Goal: Information Seeking & Learning: Learn about a topic

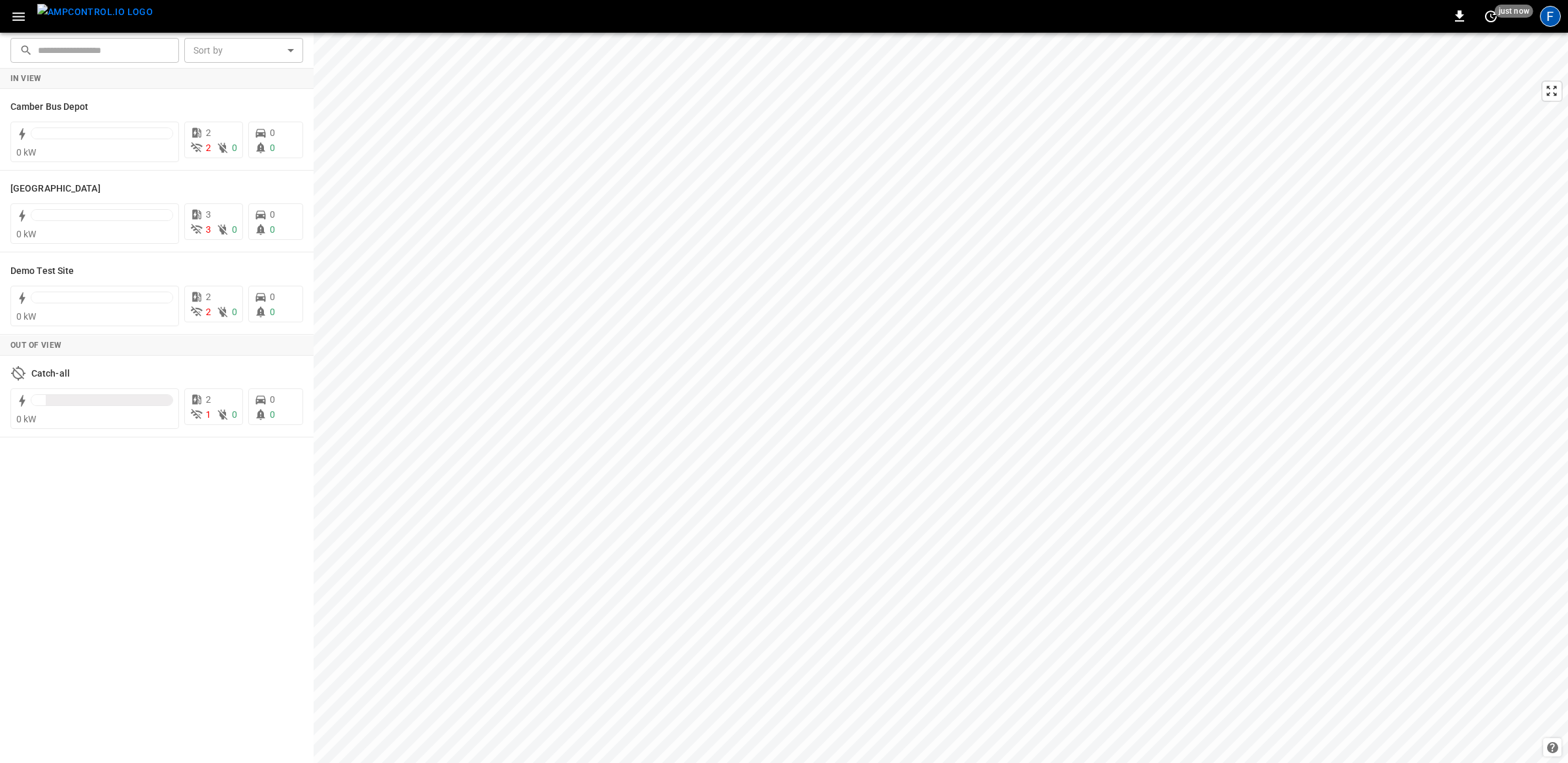
click at [1045, 17] on div "F" at bounding box center [1551, 17] width 21 height 21
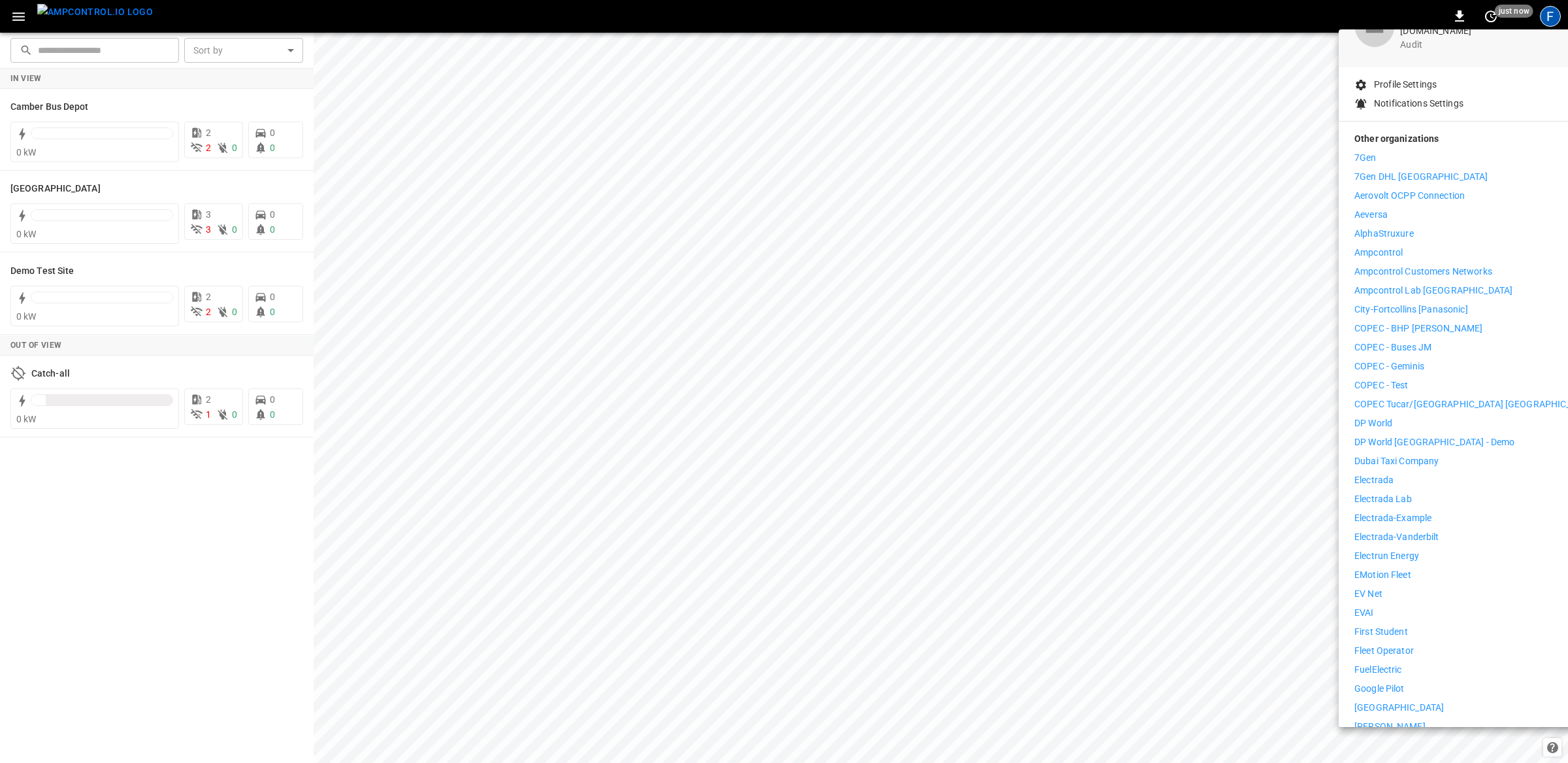
scroll to position [93, 0]
click at [1045, 471] on p "Electrada" at bounding box center [1373, 478] width 39 height 14
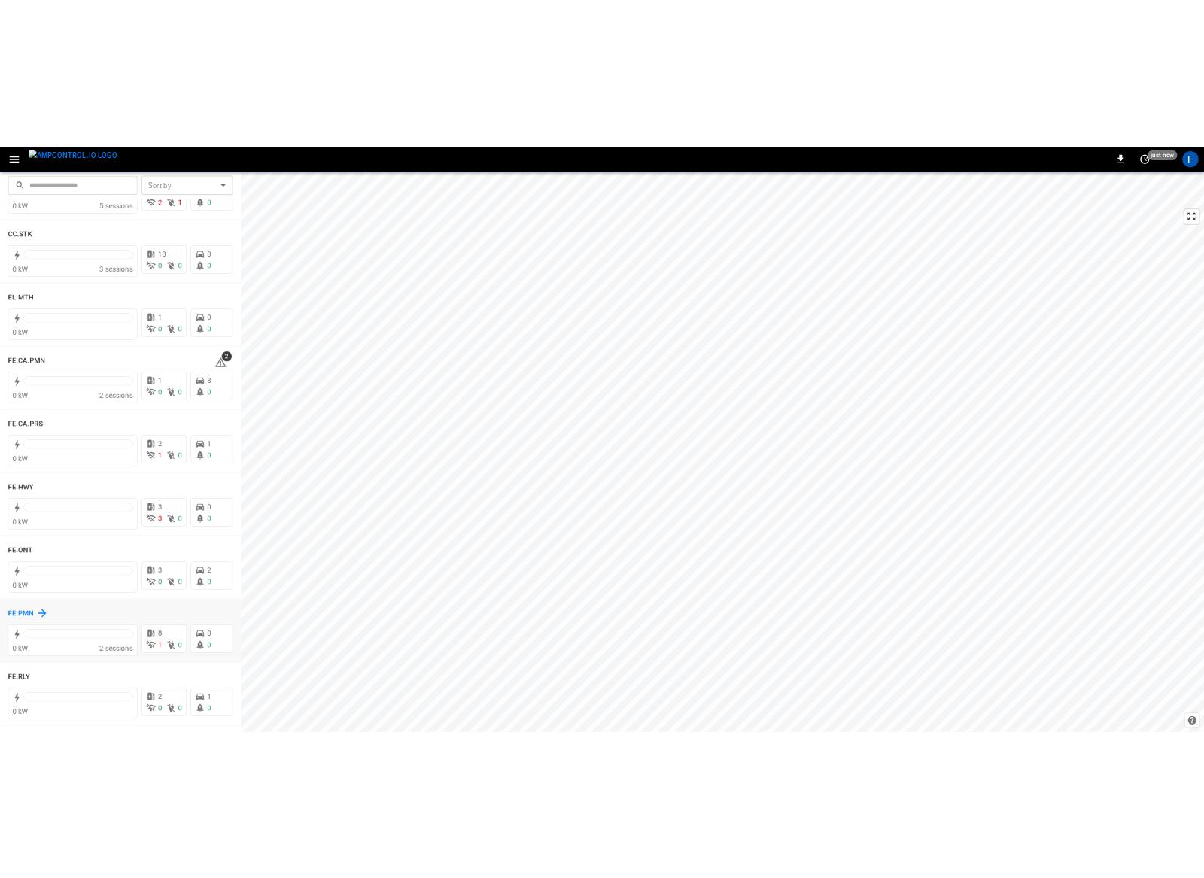
scroll to position [1234, 0]
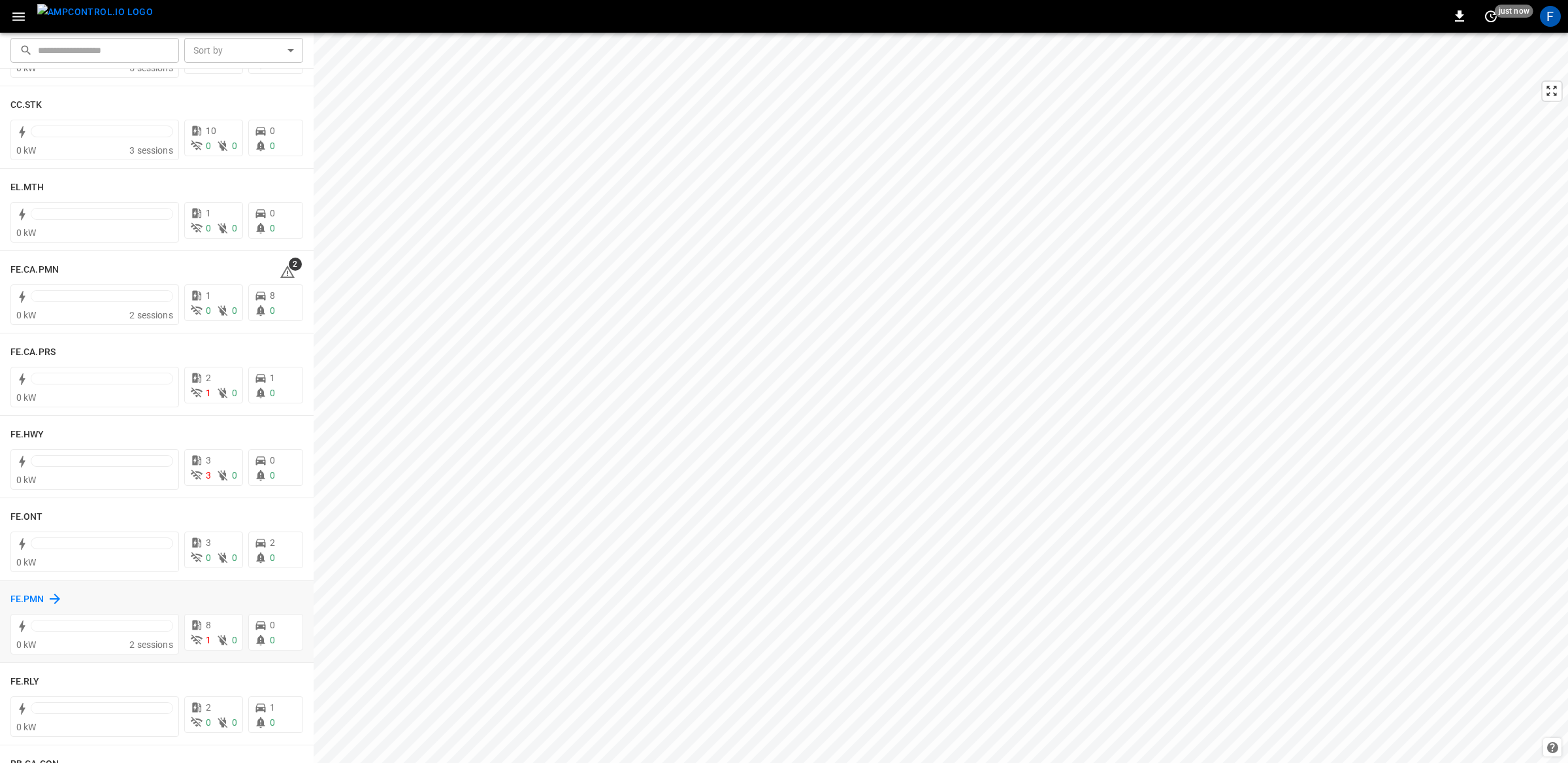
click at [36, 601] on h6 "FE.PMN" at bounding box center [27, 600] width 34 height 15
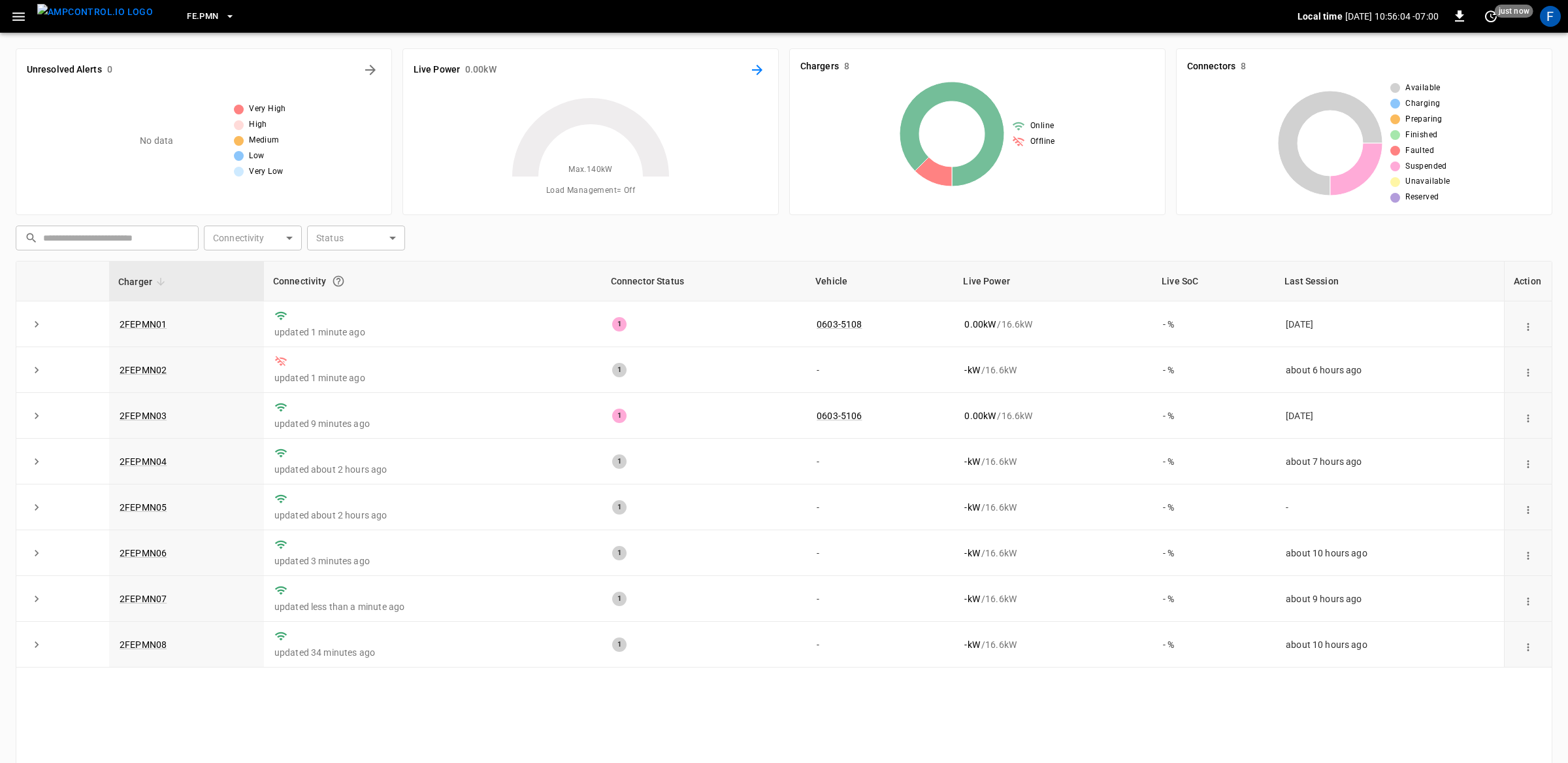
click at [752, 70] on icon "Energy Overview" at bounding box center [758, 70] width 16 height 16
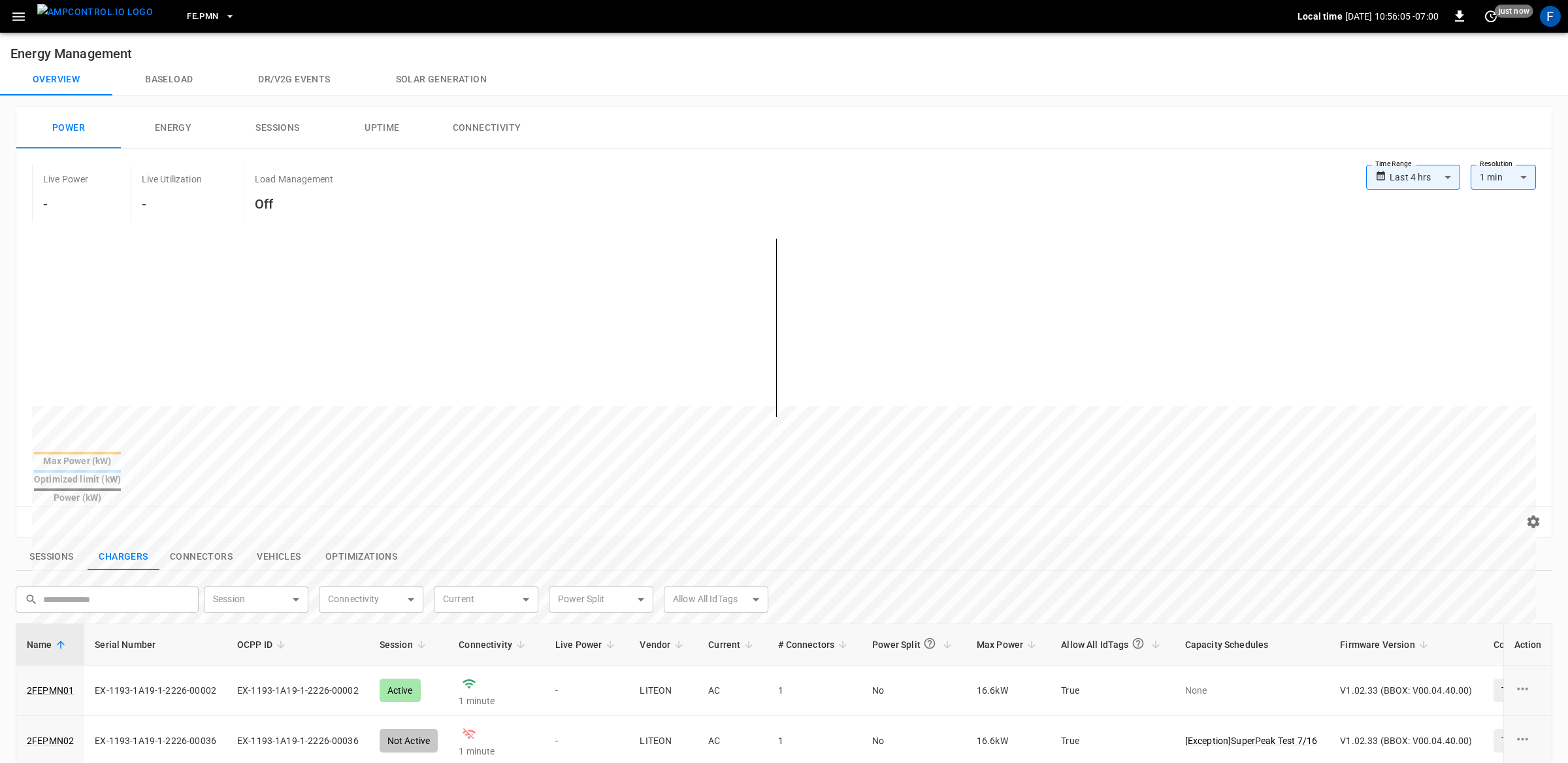
click at [1392, 177] on body "**********" at bounding box center [784, 601] width 1568 height 1203
click at [1387, 255] on li "Last 48 hrs" at bounding box center [1413, 249] width 94 height 22
click at [1434, 176] on body "**********" at bounding box center [784, 601] width 1568 height 1203
click at [1420, 268] on li "Last 7 days" at bounding box center [1411, 270] width 99 height 22
type input "**********"
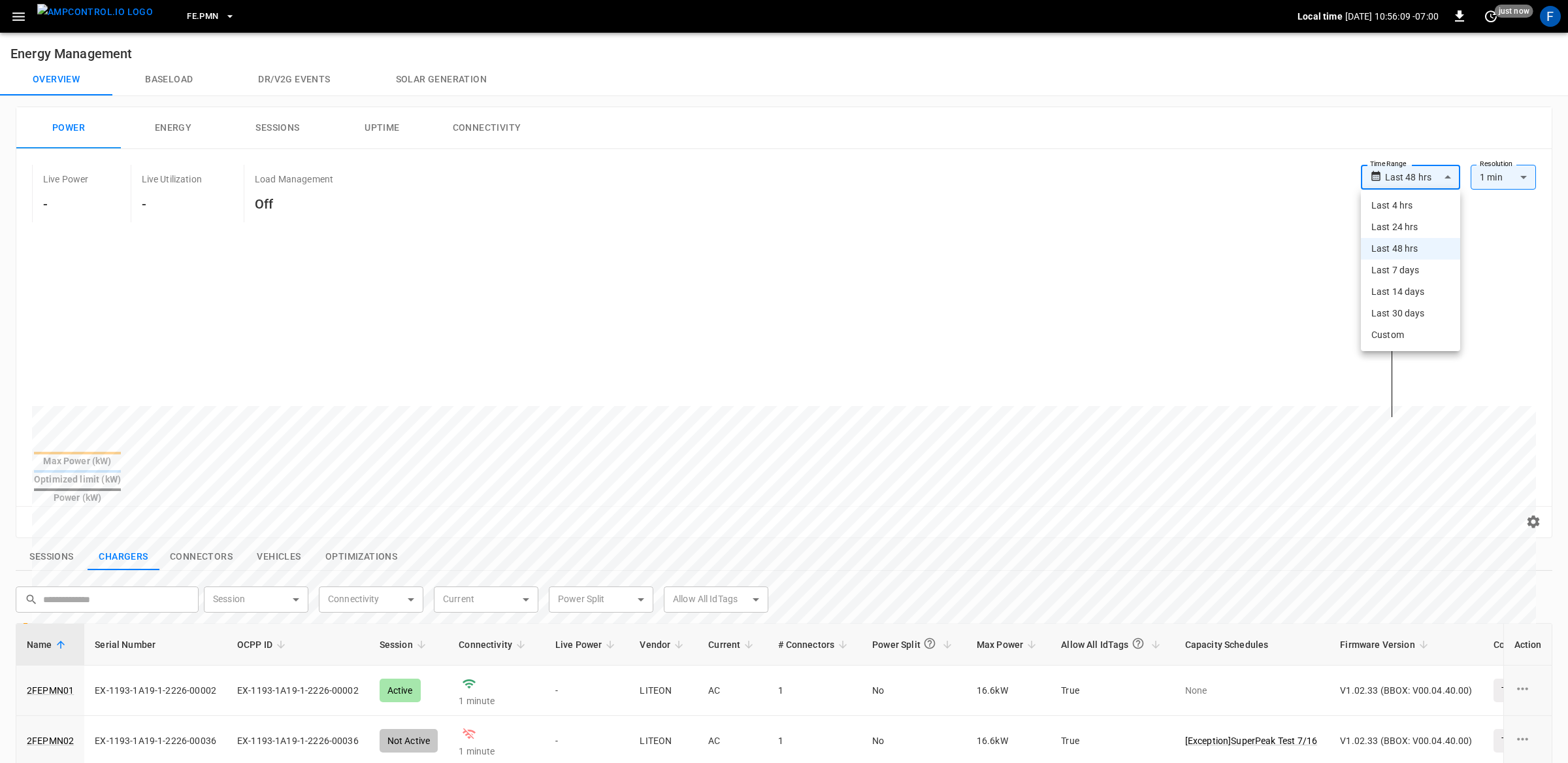
type input "***"
click at [110, 20] on img "menu" at bounding box center [95, 12] width 116 height 17
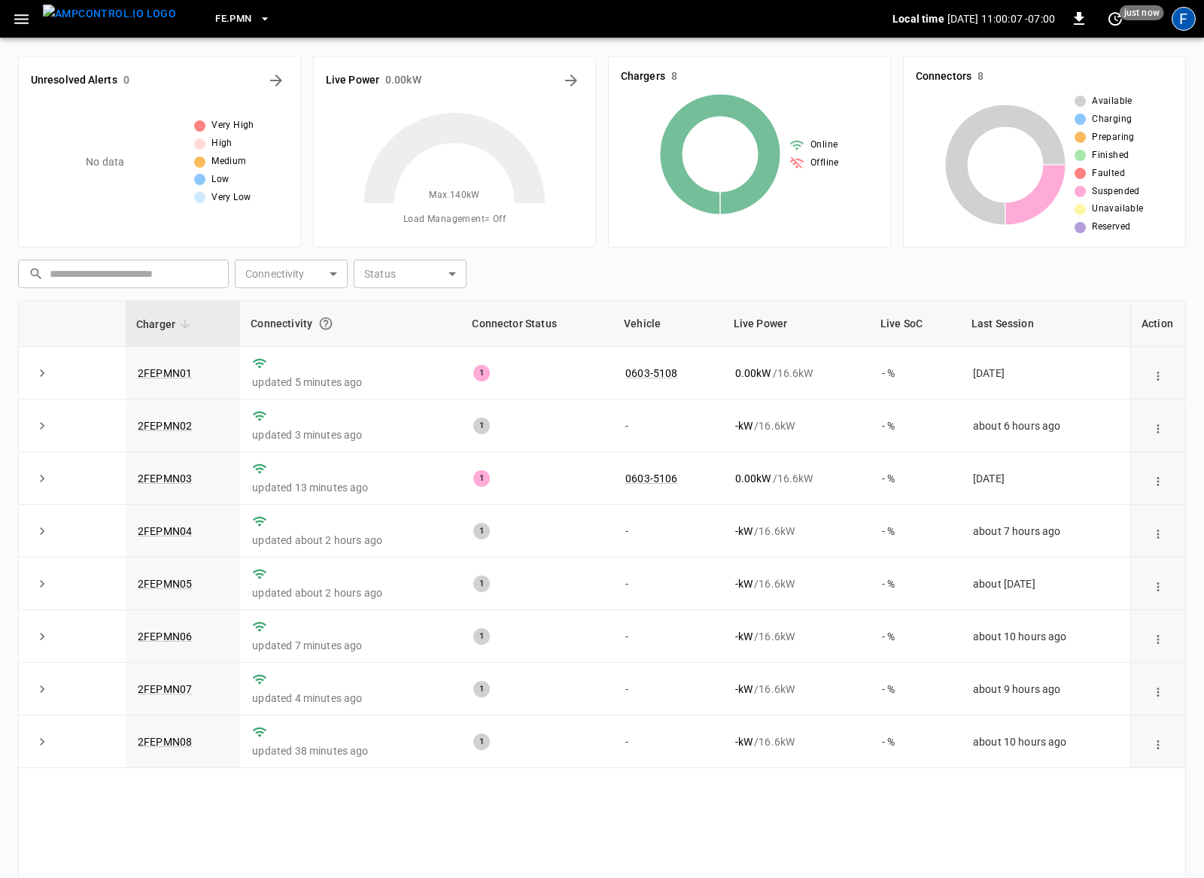
click at [1174, 23] on div "F" at bounding box center [1183, 19] width 24 height 24
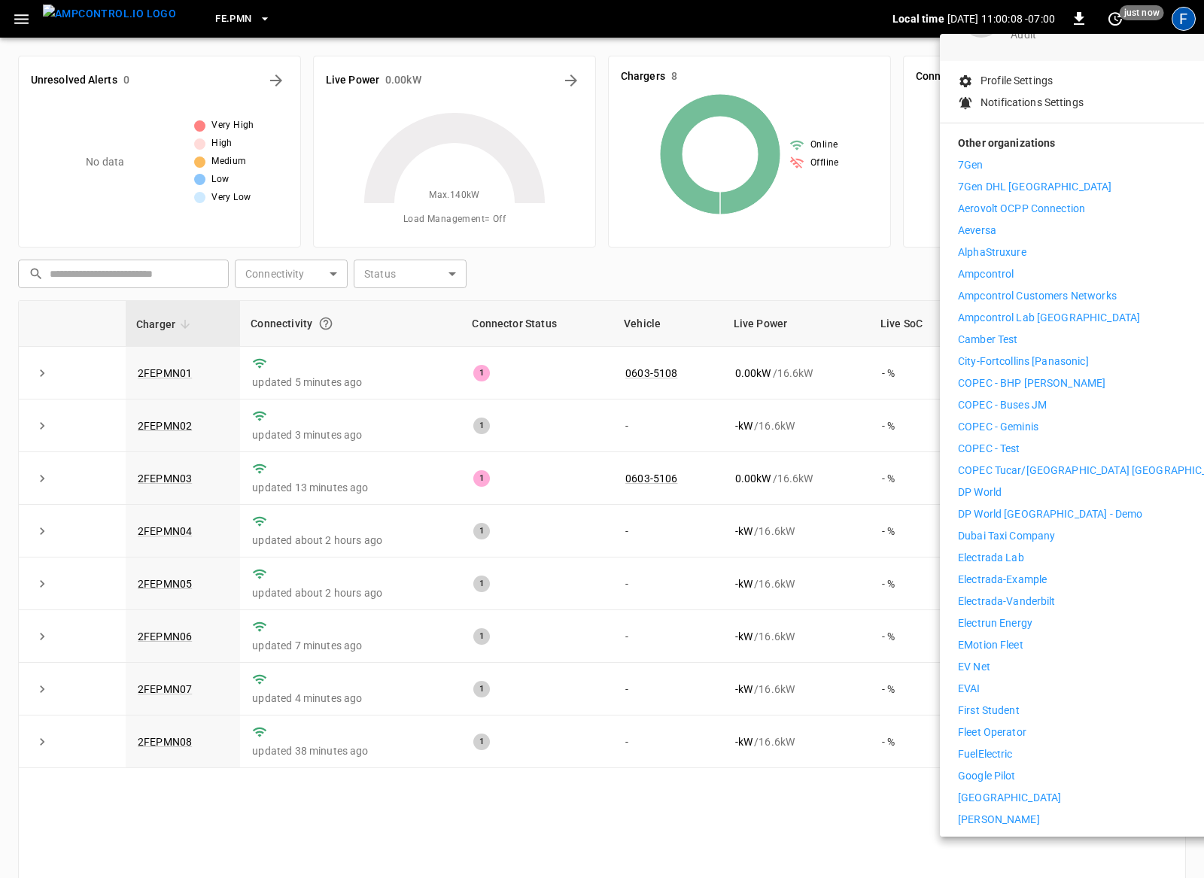
scroll to position [189, 0]
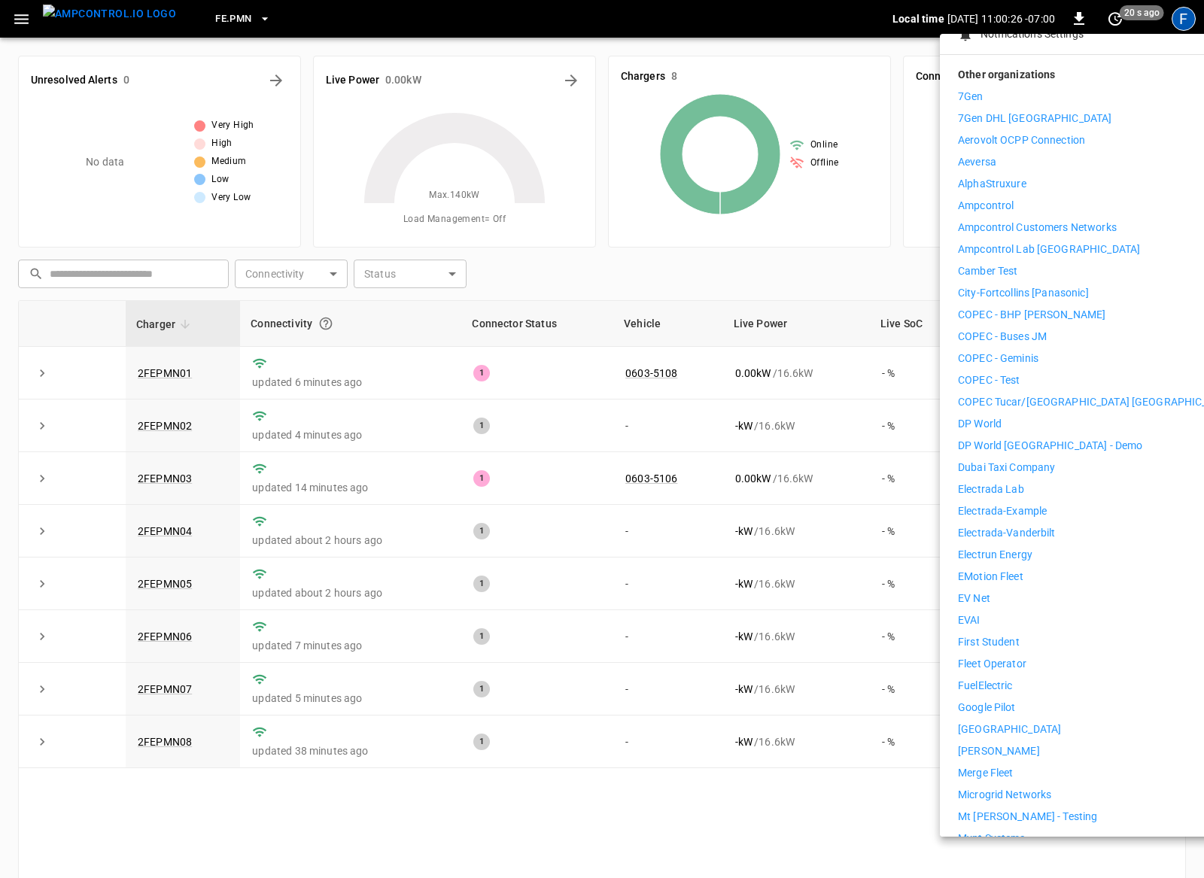
click at [1021, 634] on li "First Student" at bounding box center [1096, 642] width 277 height 16
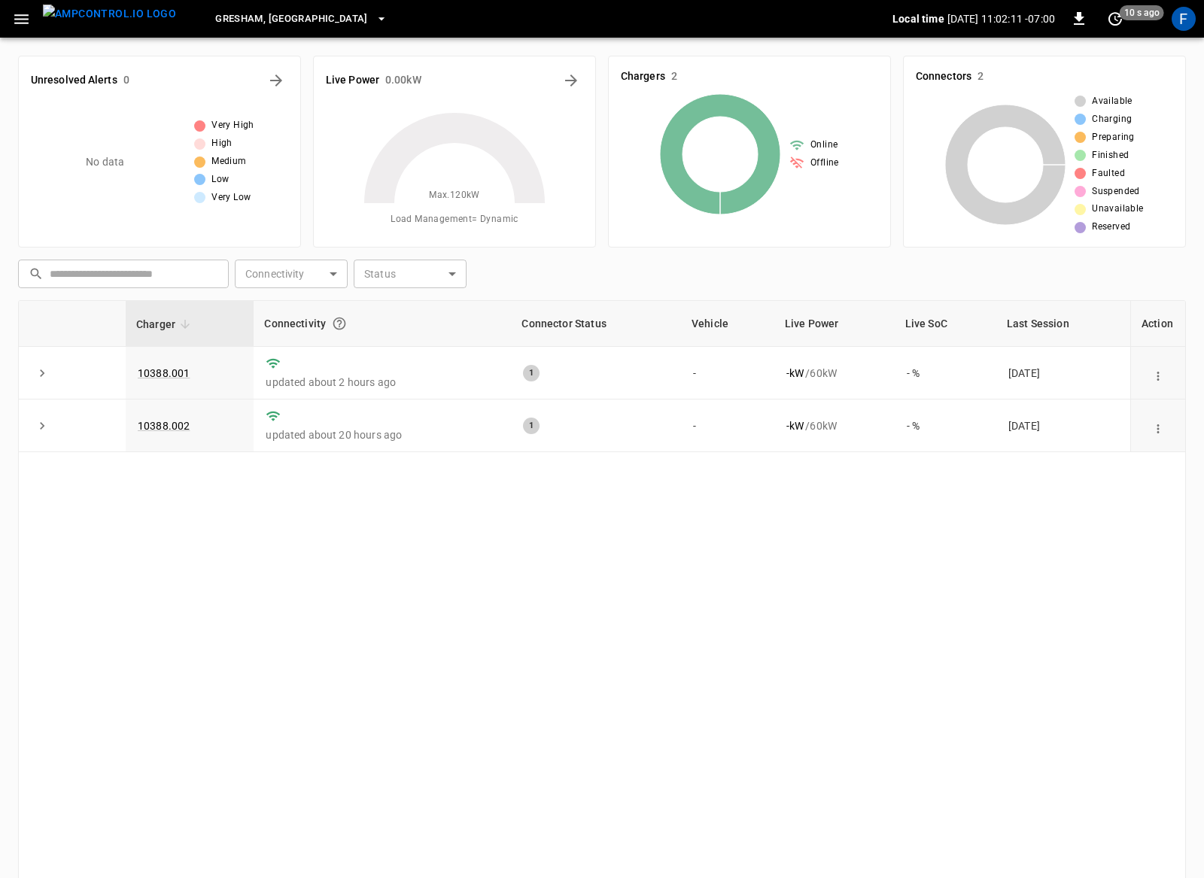
click at [25, 26] on icon "button" at bounding box center [21, 19] width 19 height 19
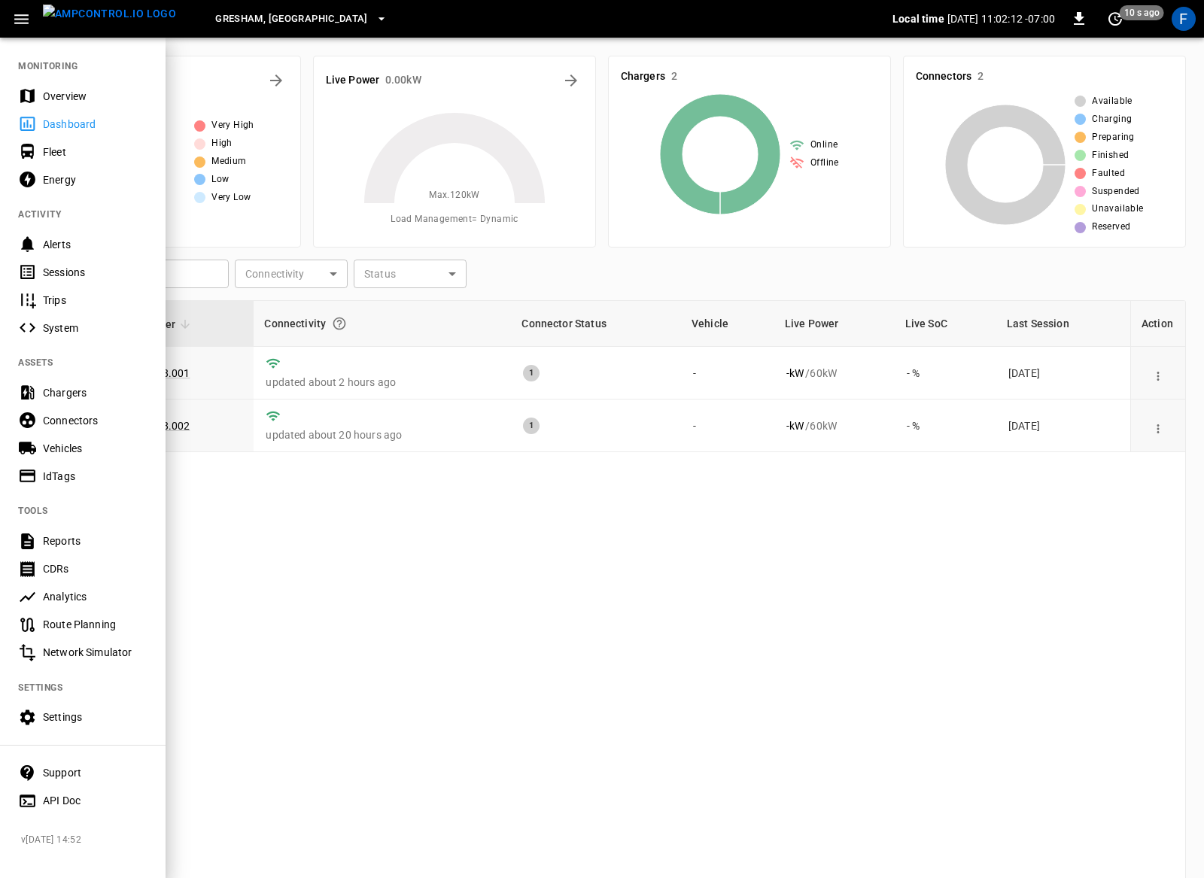
click at [33, 93] on icon at bounding box center [27, 96] width 14 height 14
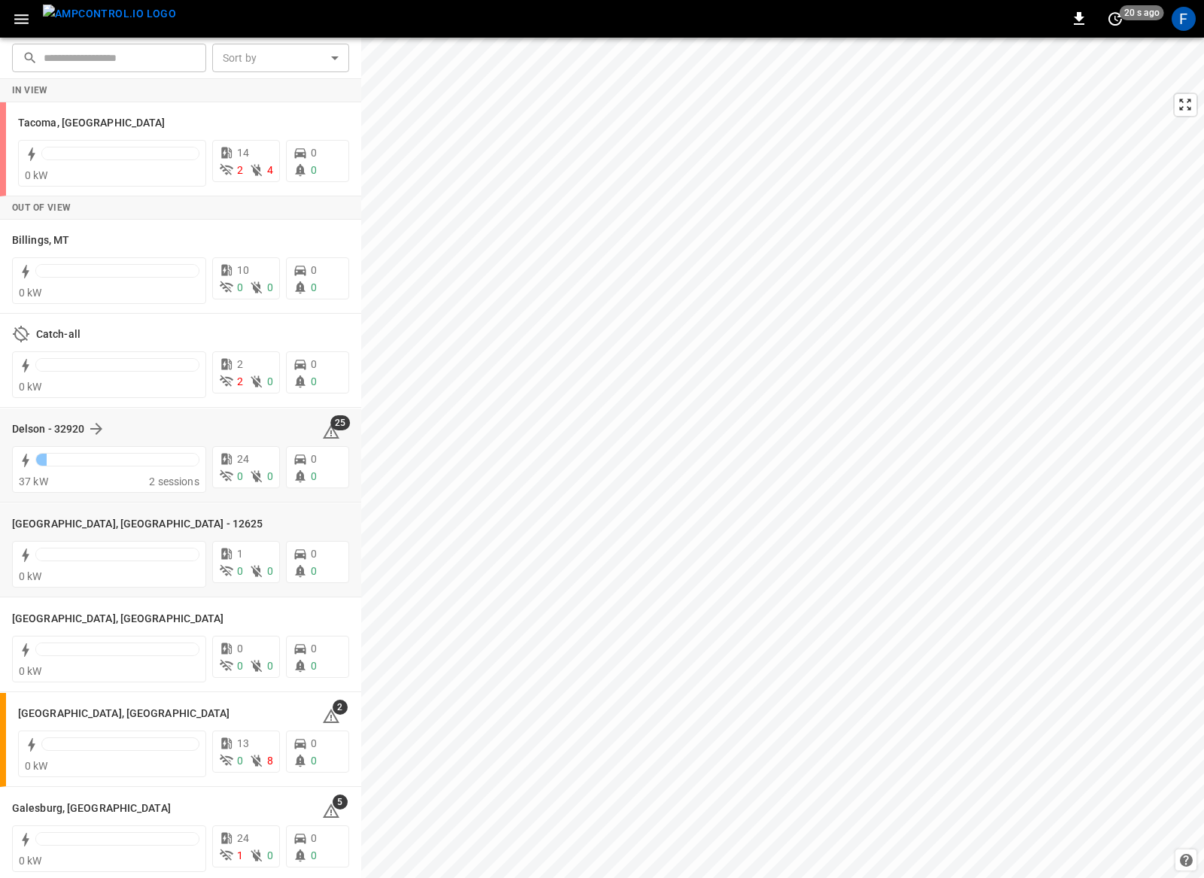
click at [218, 497] on div "​ ​ Sort by ​ Sort by In View Tacoma, WA 0 kW 14 2 4 0 0 Out of View Billings, …" at bounding box center [602, 458] width 1204 height 840
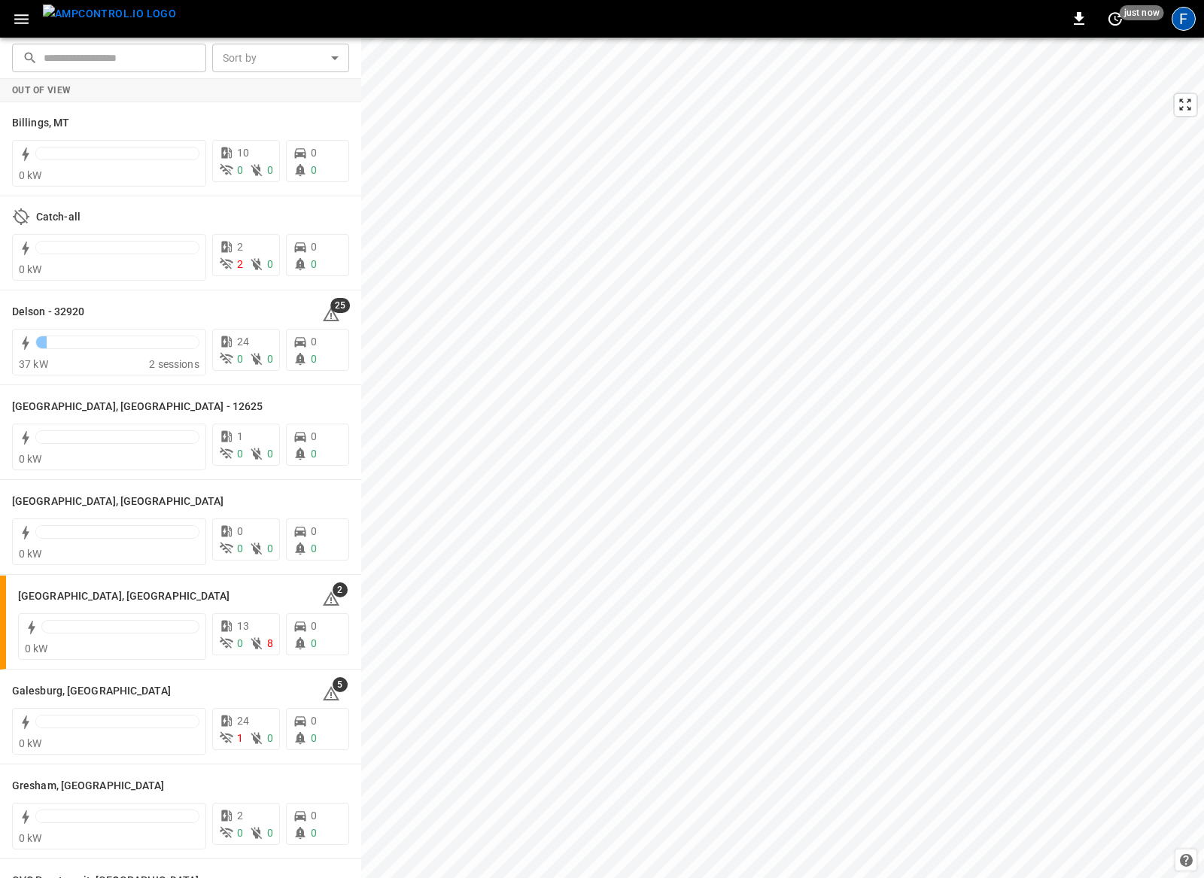
click at [1176, 15] on div "F" at bounding box center [1183, 19] width 24 height 24
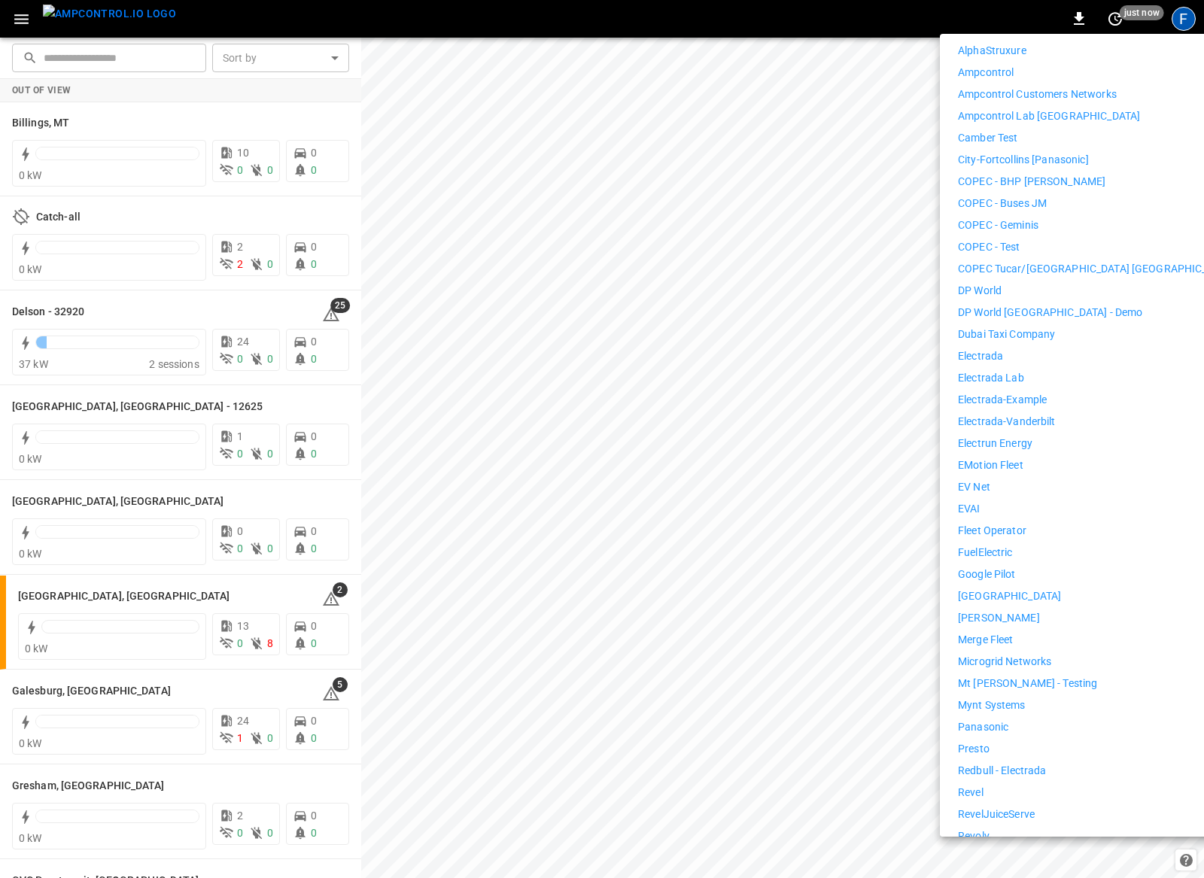
scroll to position [457, 0]
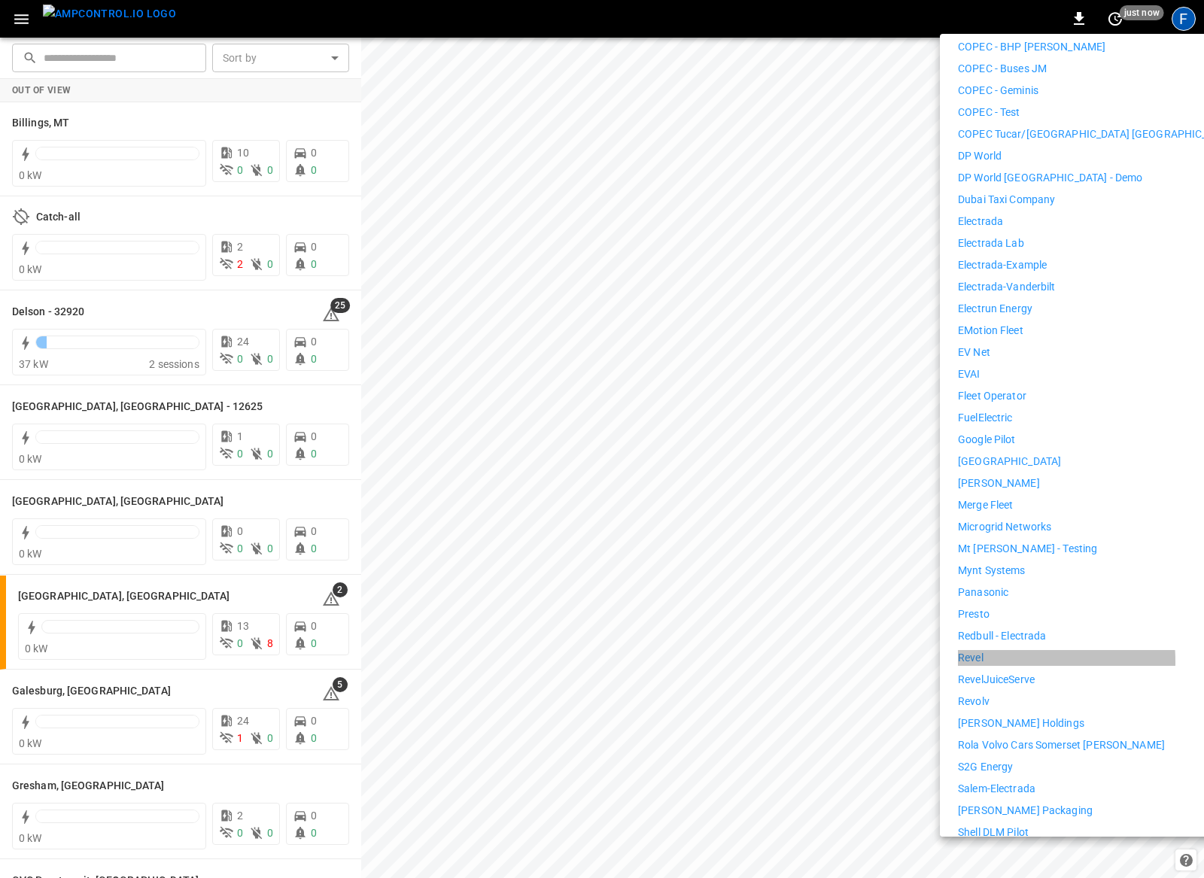
click at [981, 650] on p "Revel" at bounding box center [971, 658] width 26 height 16
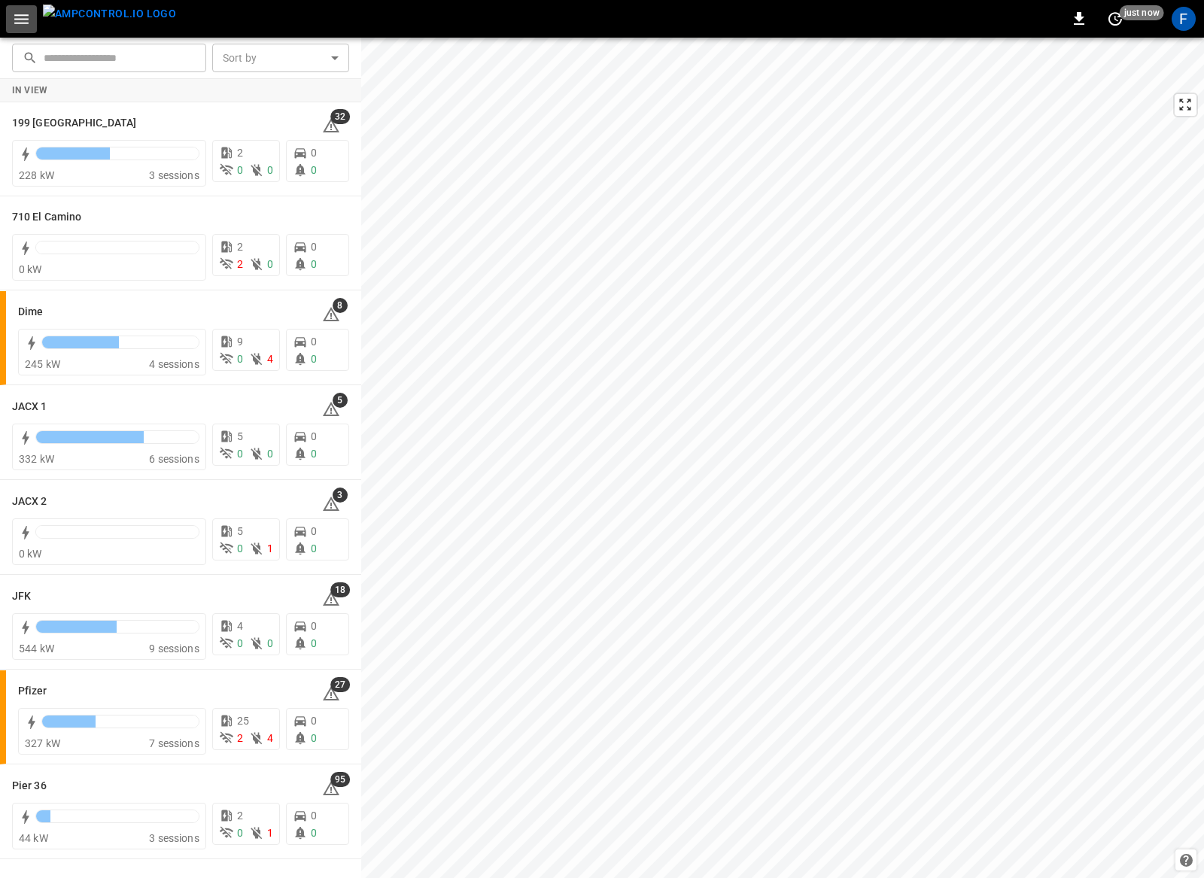
click at [17, 27] on icon "button" at bounding box center [21, 19] width 19 height 19
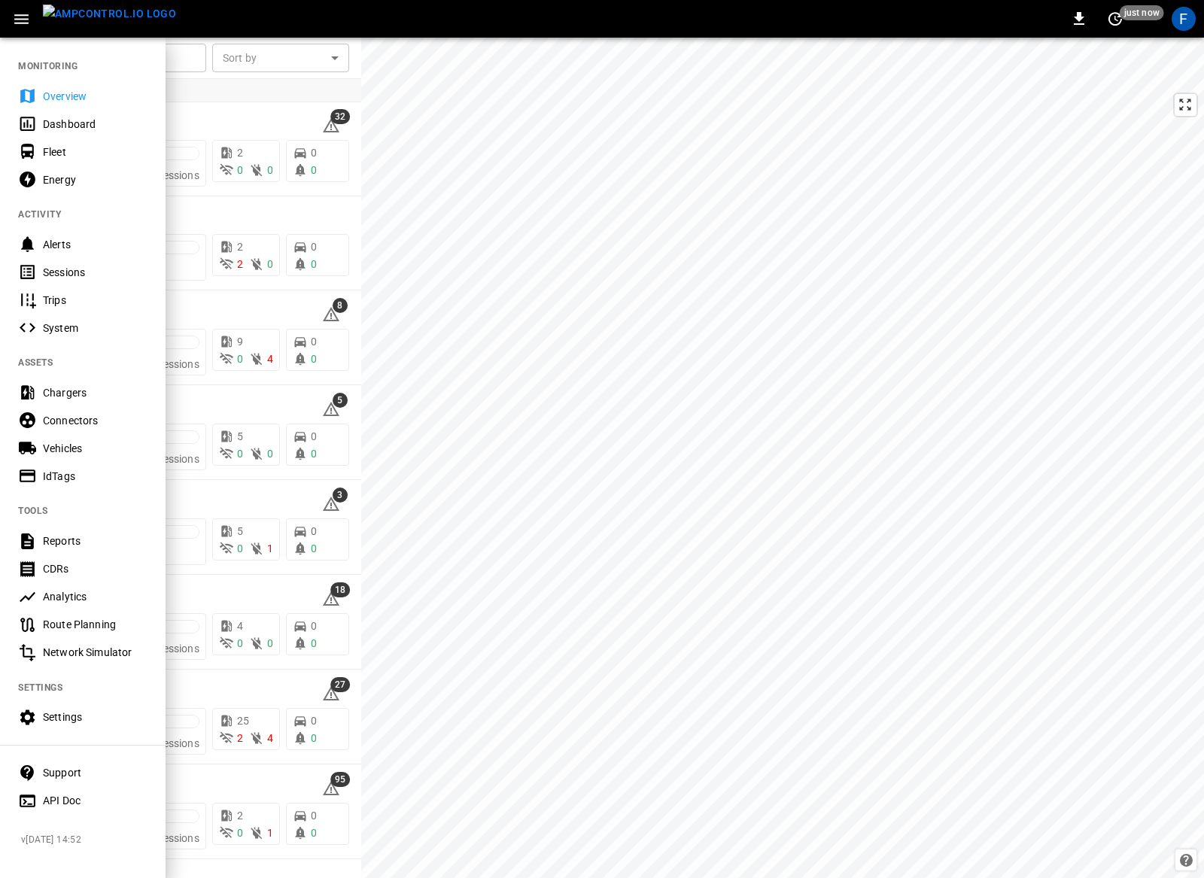
click at [84, 439] on div "Vehicles" at bounding box center [82, 448] width 165 height 28
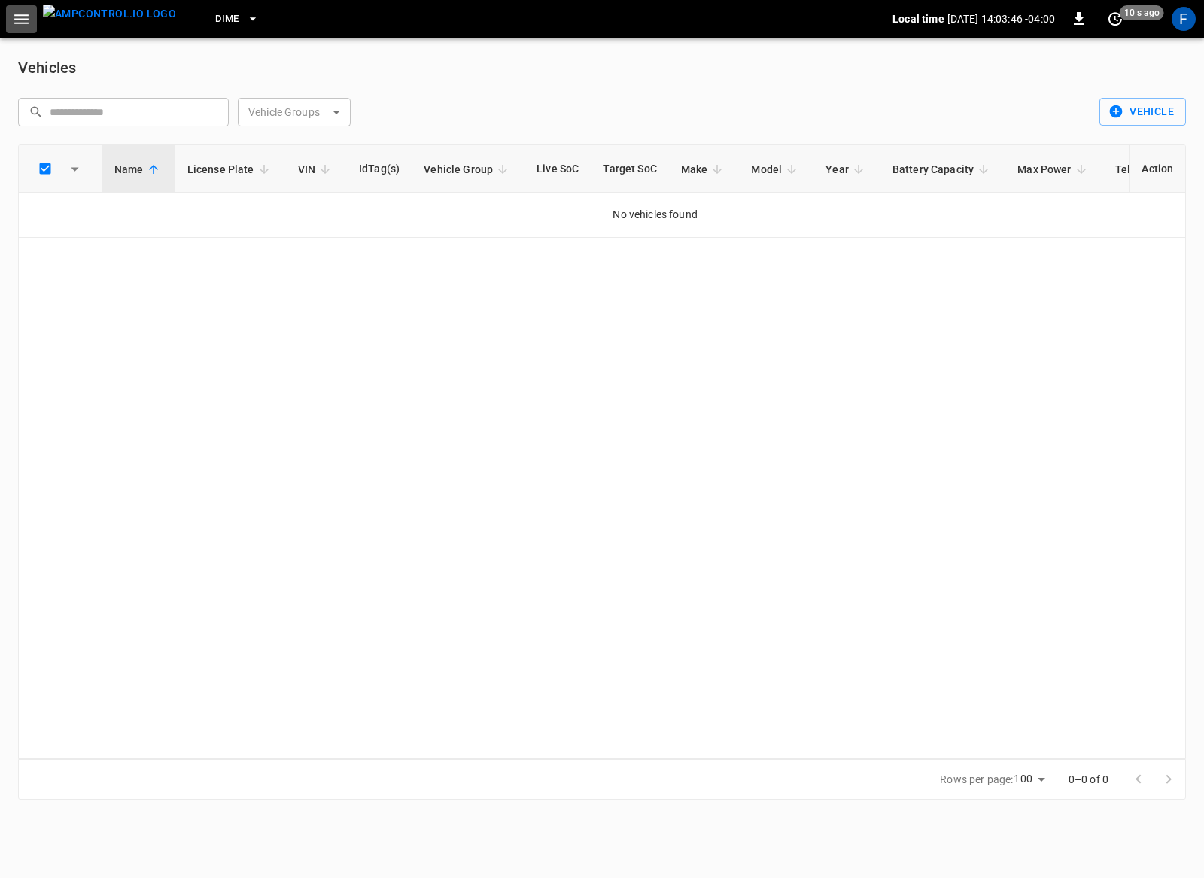
click at [25, 25] on icon "button" at bounding box center [21, 19] width 19 height 19
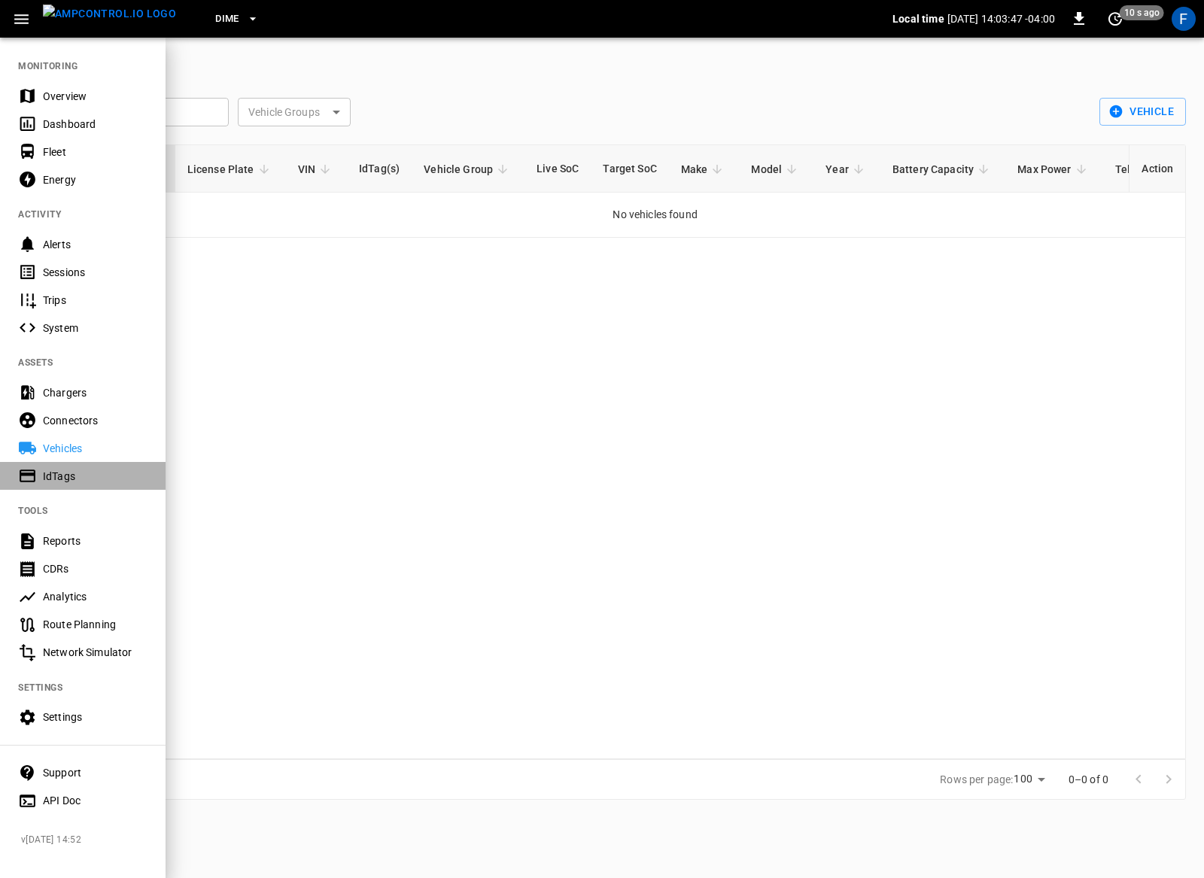
click at [59, 483] on div "IdTags" at bounding box center [82, 476] width 165 height 28
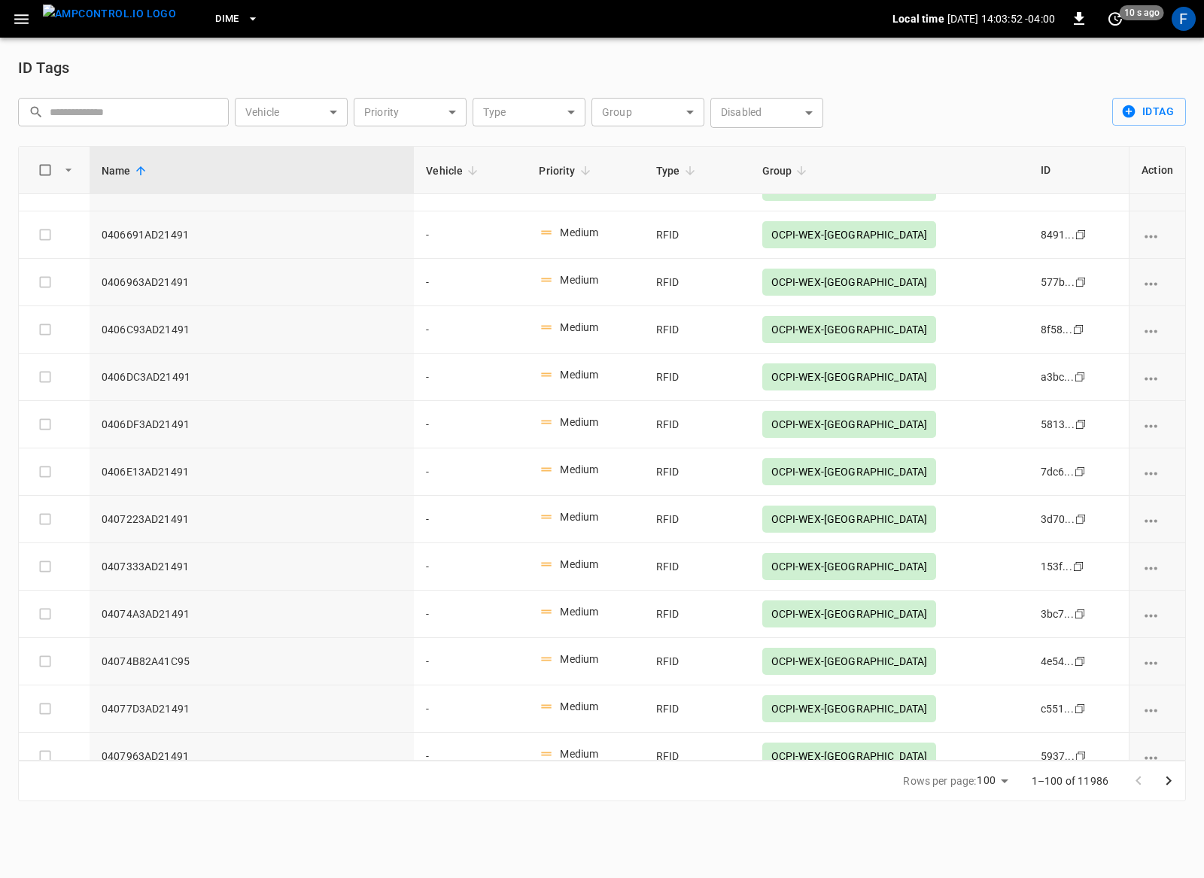
scroll to position [4188, 0]
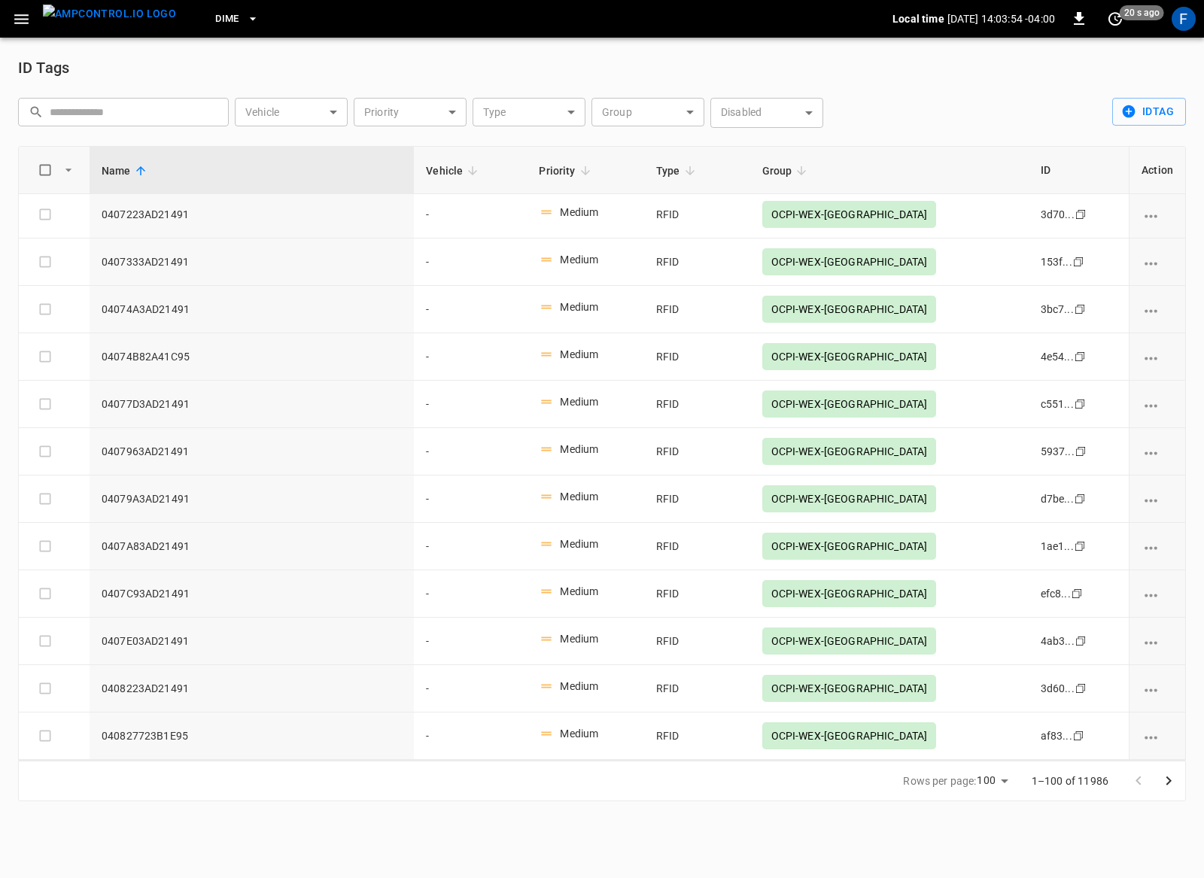
click at [1166, 776] on icon "Go to next page" at bounding box center [1168, 781] width 18 height 18
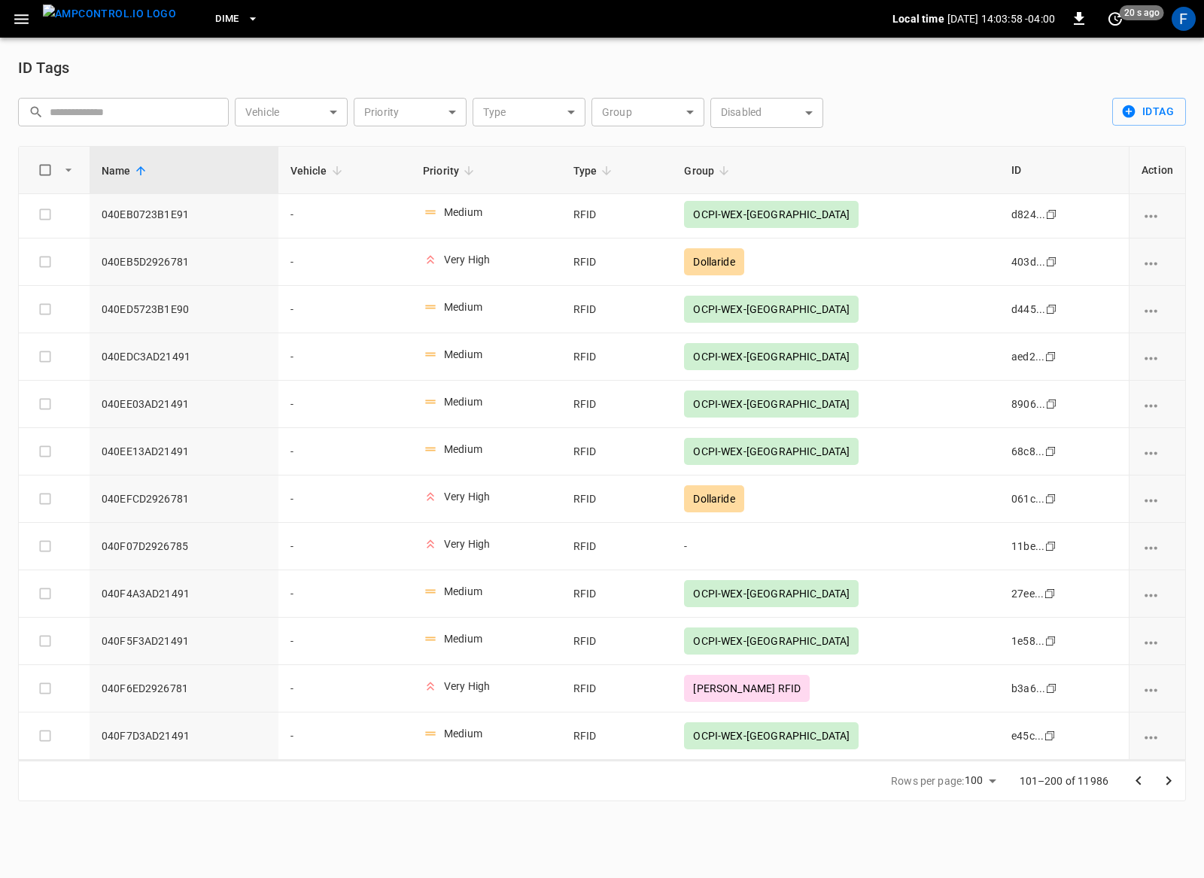
click at [1169, 782] on icon "Go to next page" at bounding box center [1168, 780] width 5 height 9
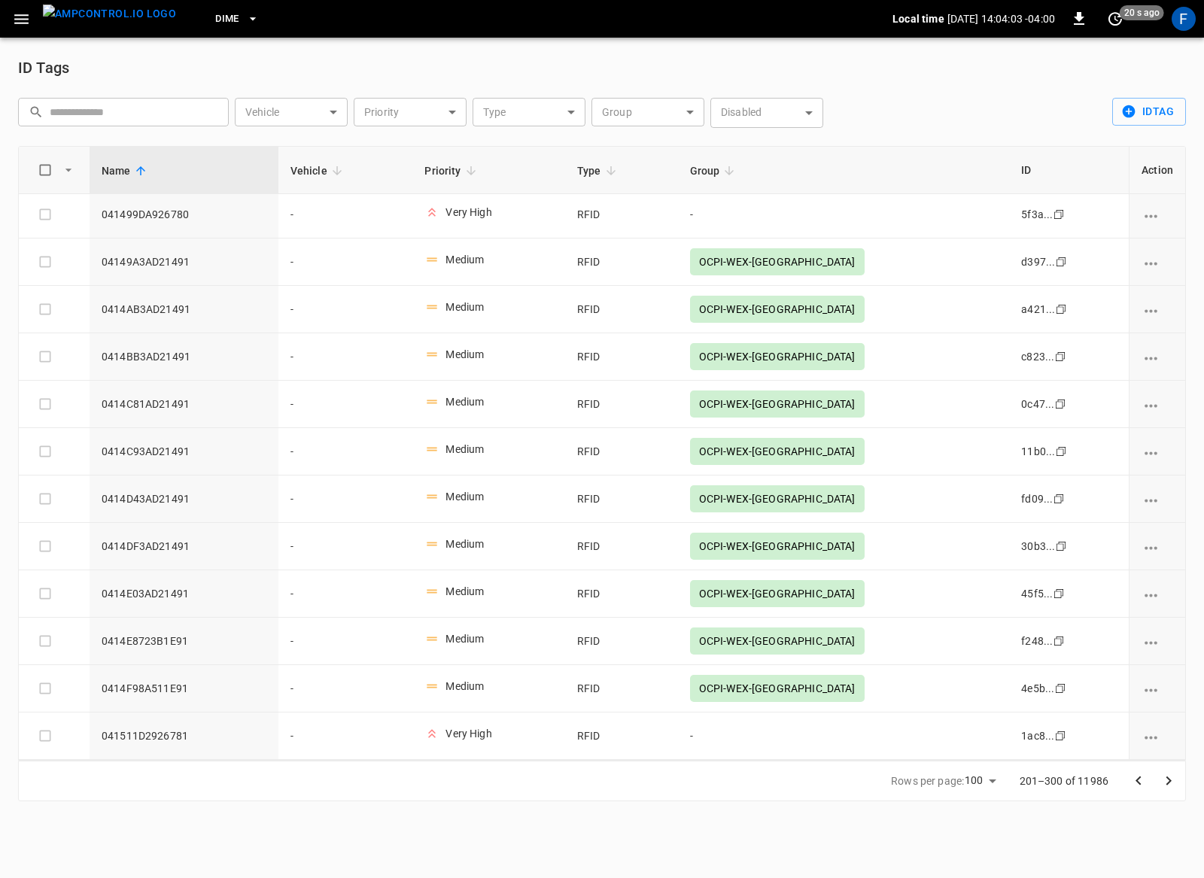
click at [1180, 790] on button "Go to next page" at bounding box center [1168, 781] width 30 height 30
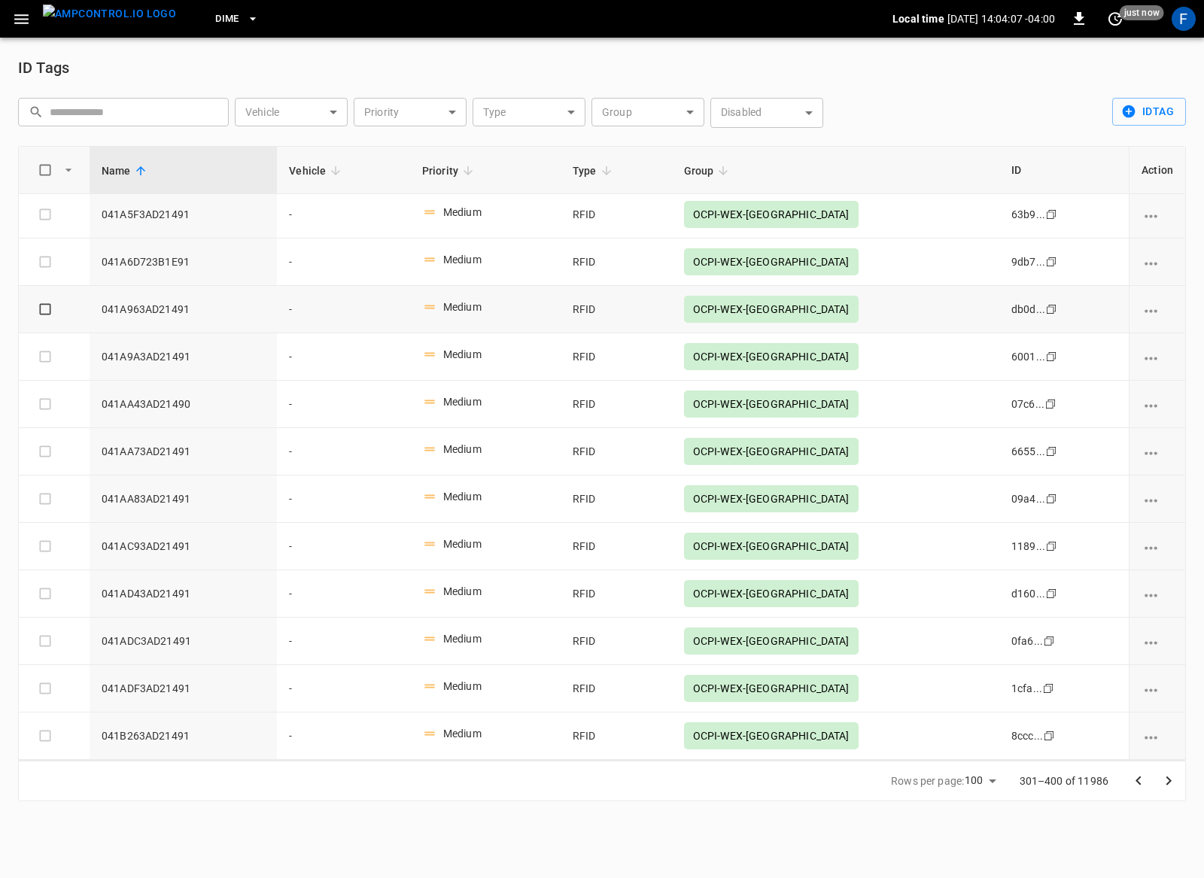
scroll to position [3938, 0]
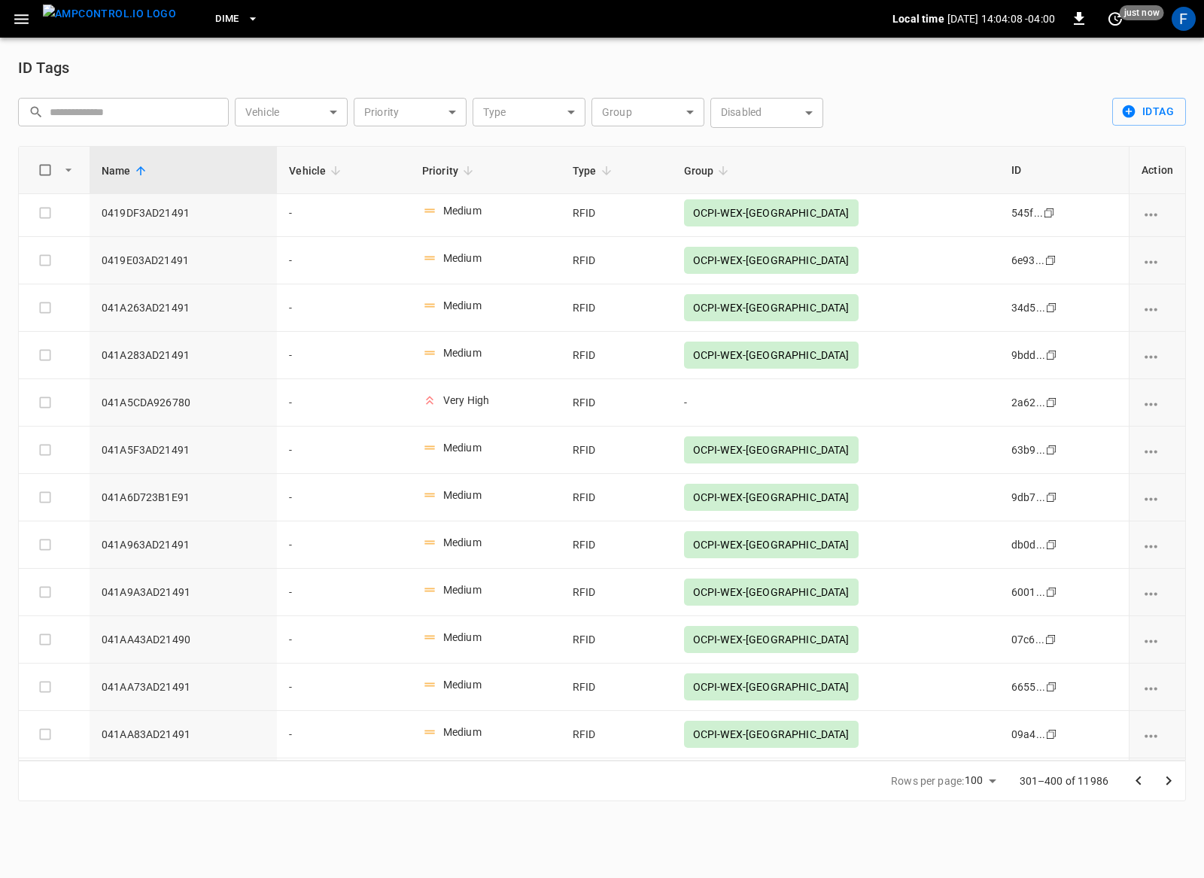
click at [95, 23] on img "menu" at bounding box center [109, 14] width 133 height 19
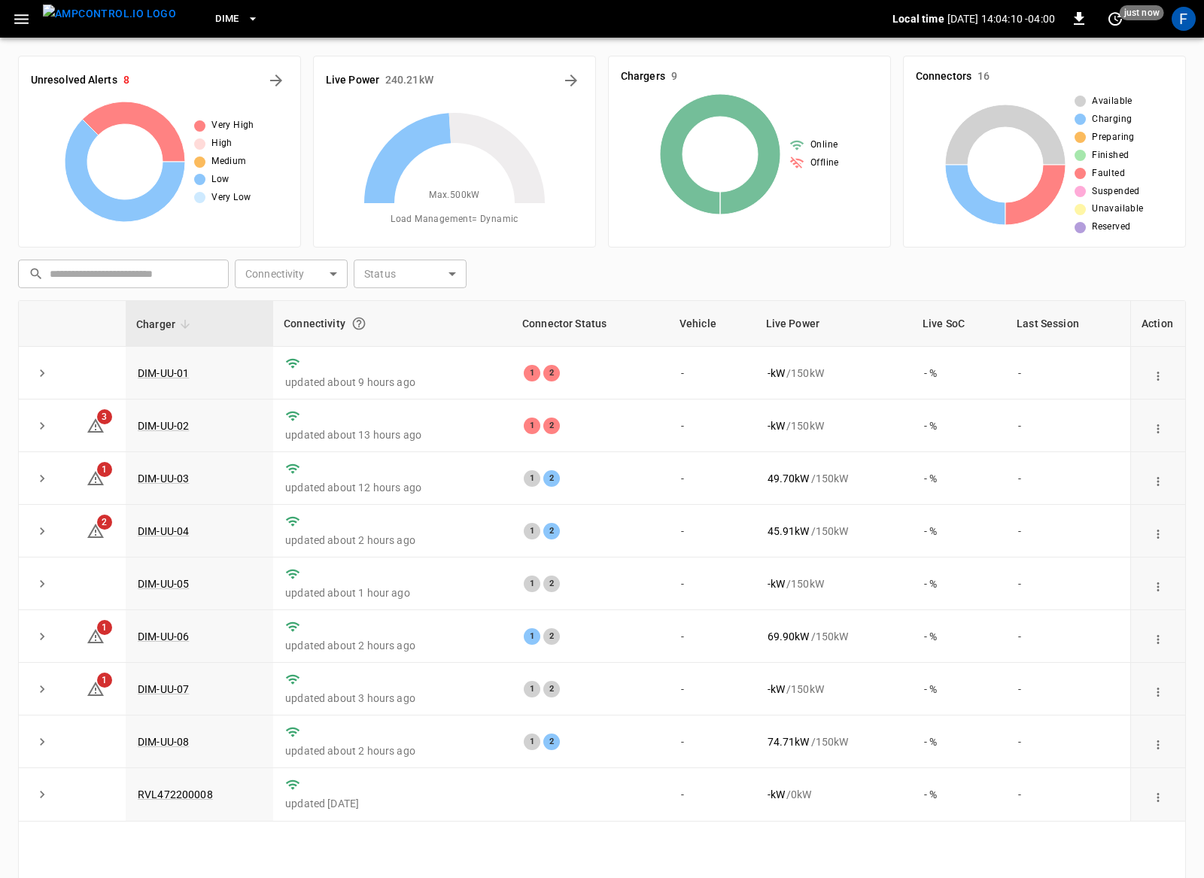
click at [215, 26] on span "Dime" at bounding box center [227, 19] width 24 height 17
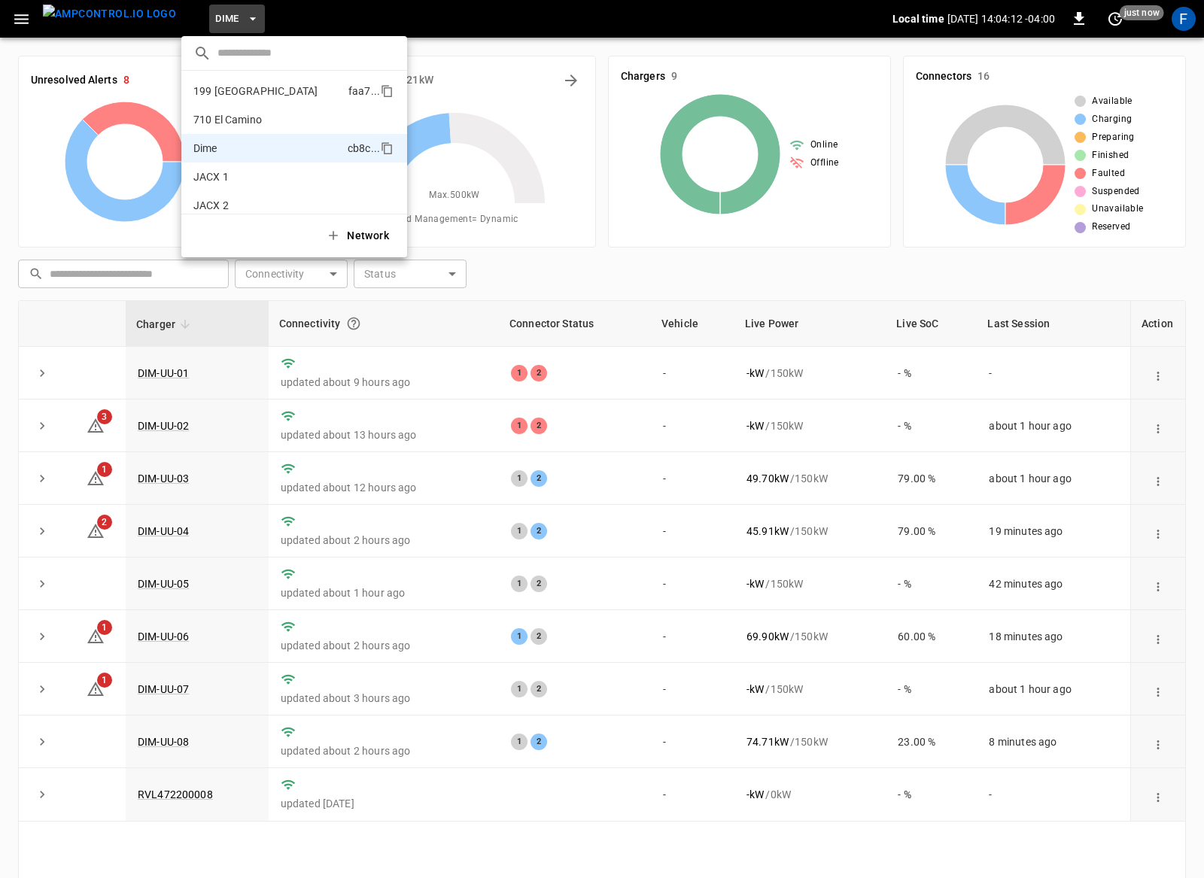
click at [222, 95] on p "199 Erie" at bounding box center [255, 90] width 124 height 15
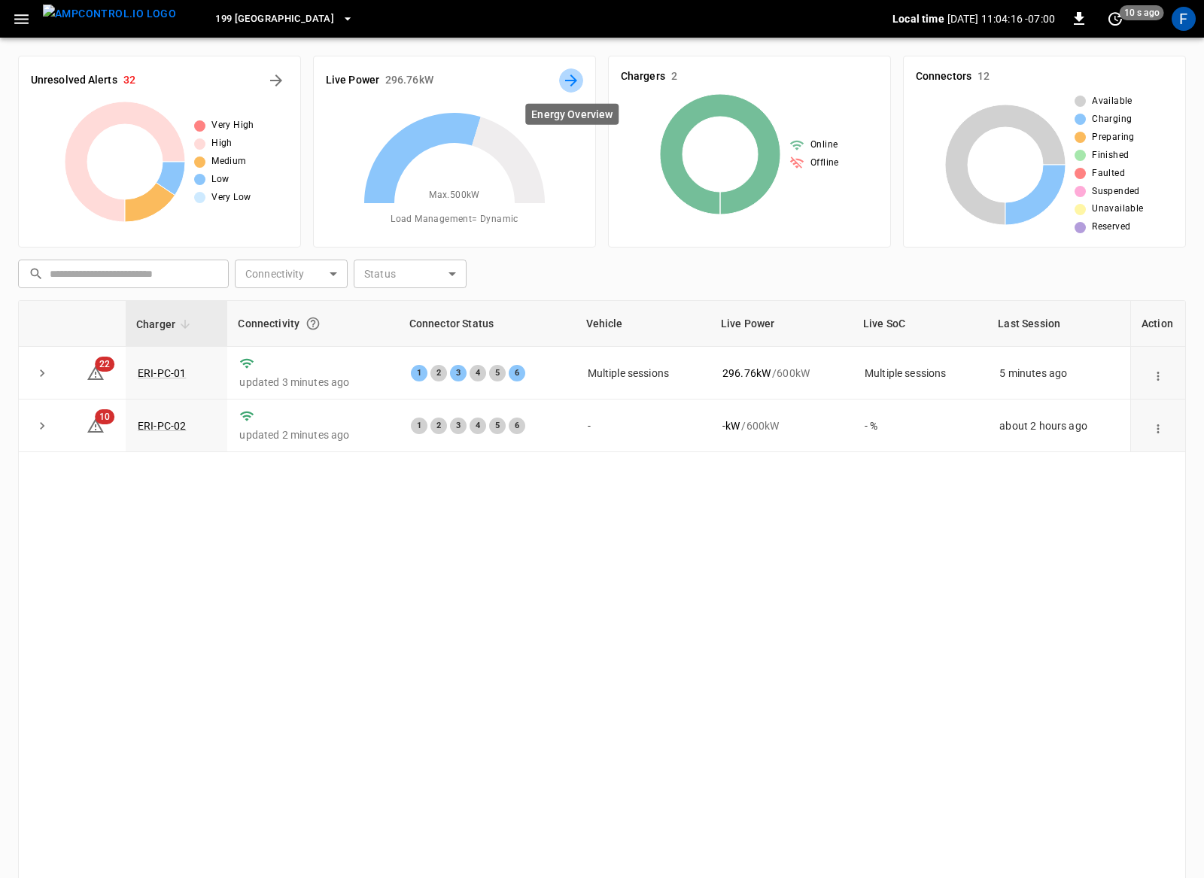
click at [563, 80] on icon "Energy Overview" at bounding box center [571, 80] width 18 height 18
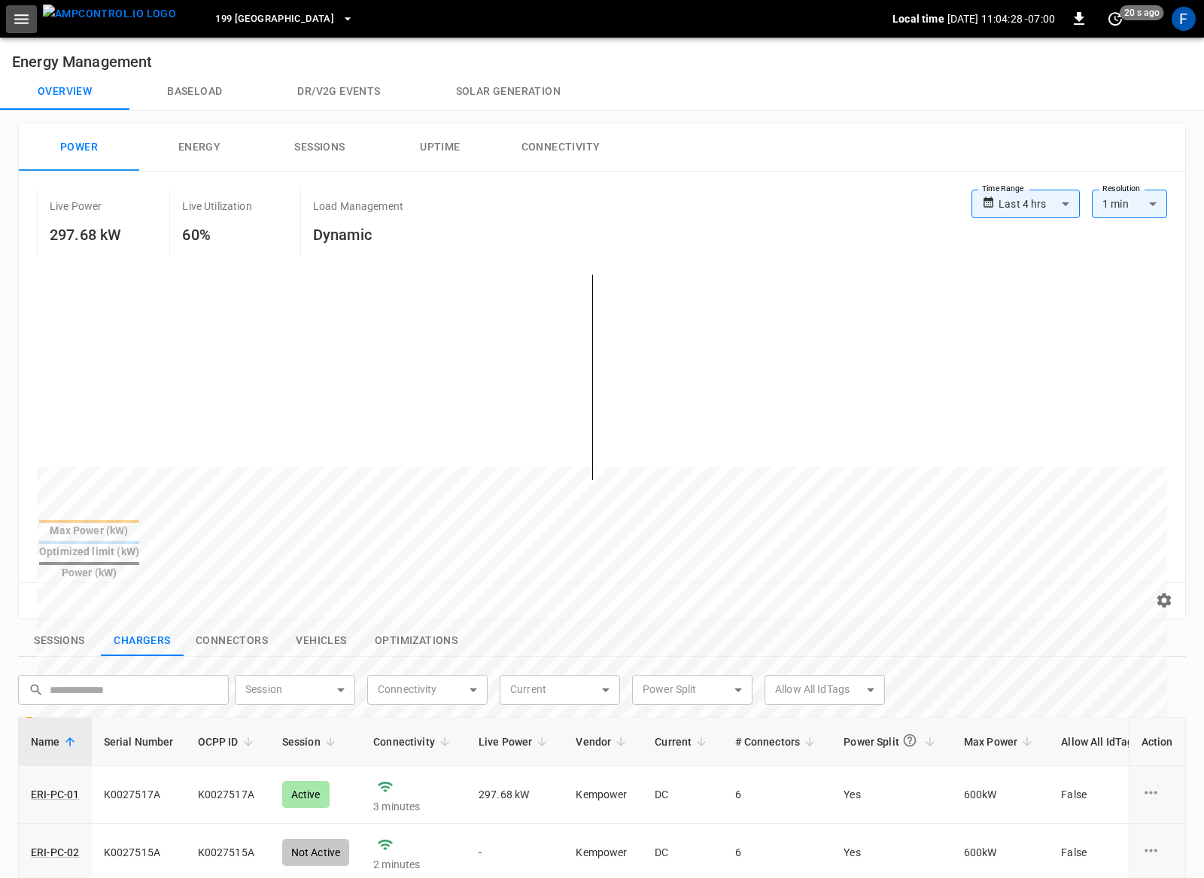
click at [20, 26] on icon "button" at bounding box center [21, 19] width 19 height 19
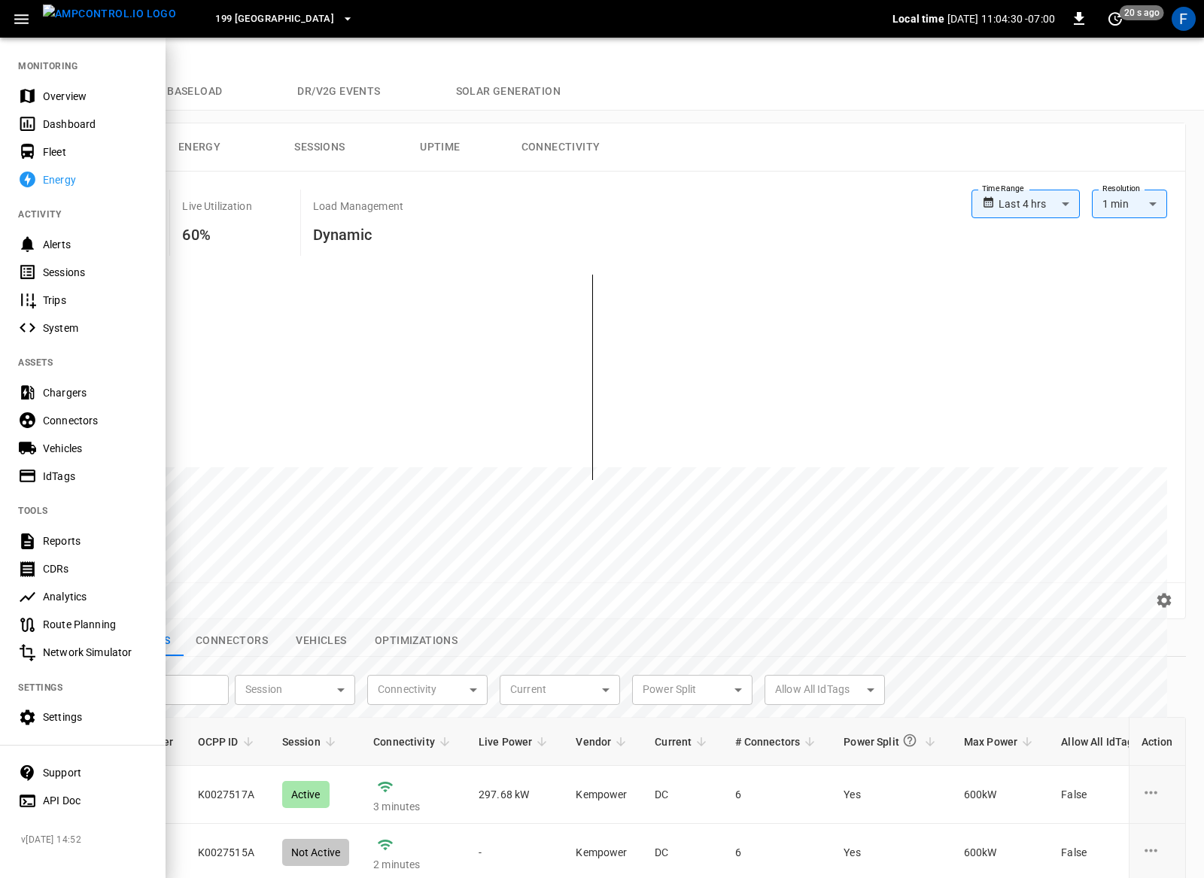
click at [67, 478] on div "IdTags" at bounding box center [95, 476] width 105 height 15
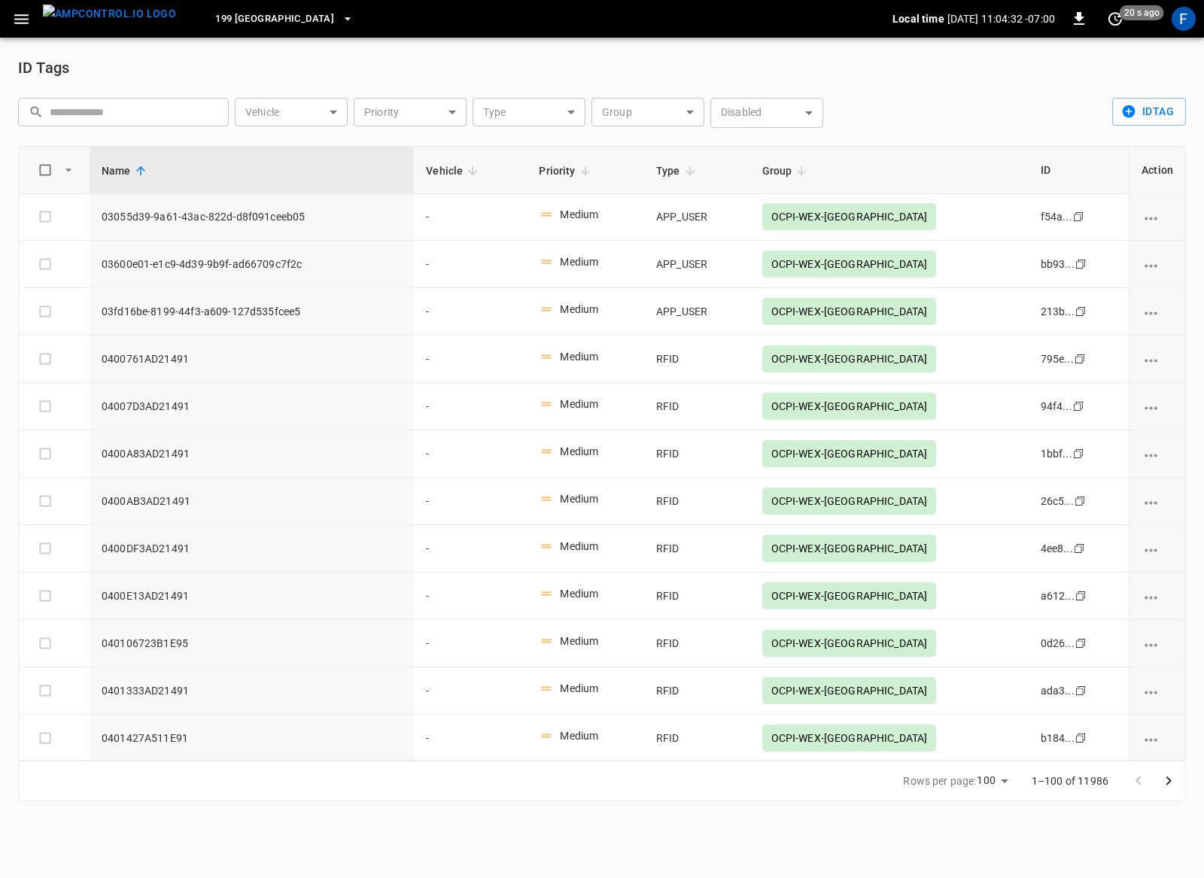
scroll to position [502, 0]
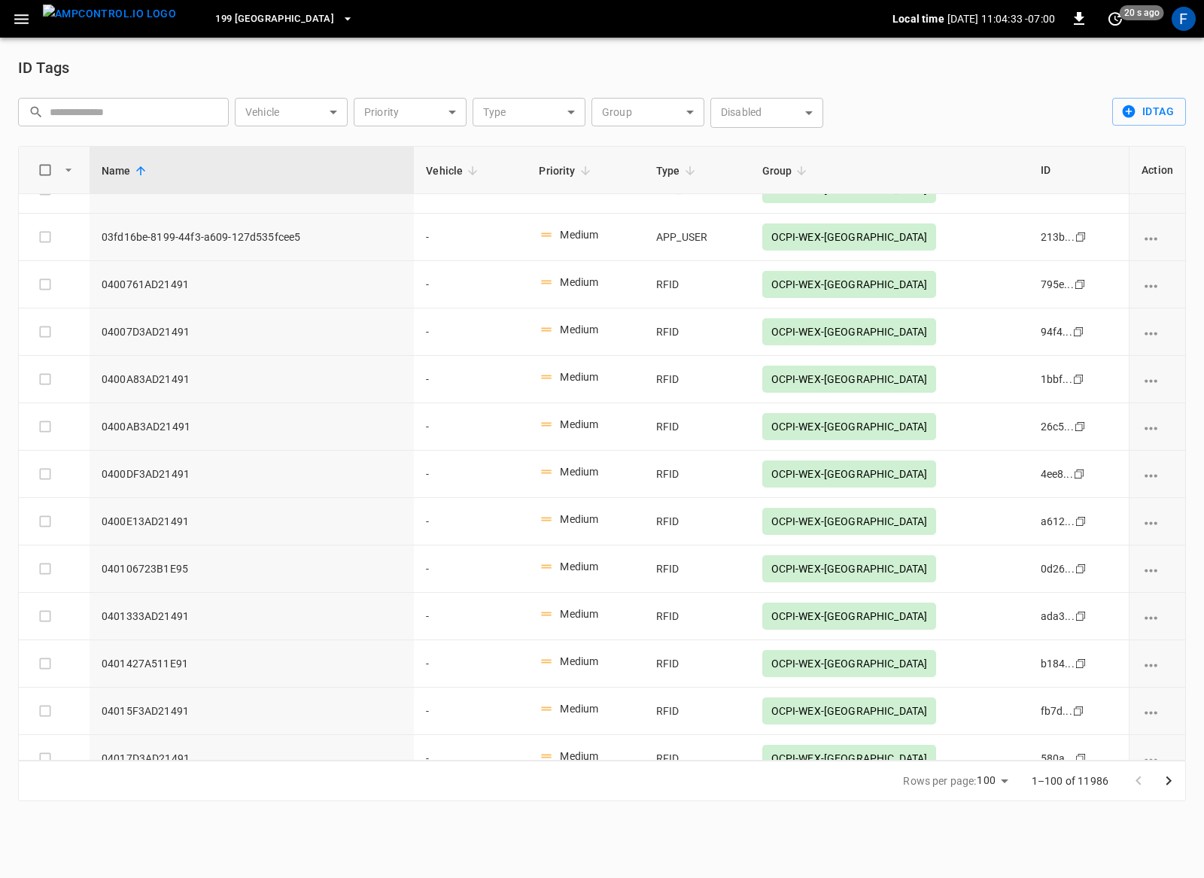
click at [590, 112] on body "199 Erie Local time 2025-08-18 11:04:33 -07:00 0 20 s ago F ID Tags ​ ​ Vehicle…" at bounding box center [602, 409] width 1204 height 819
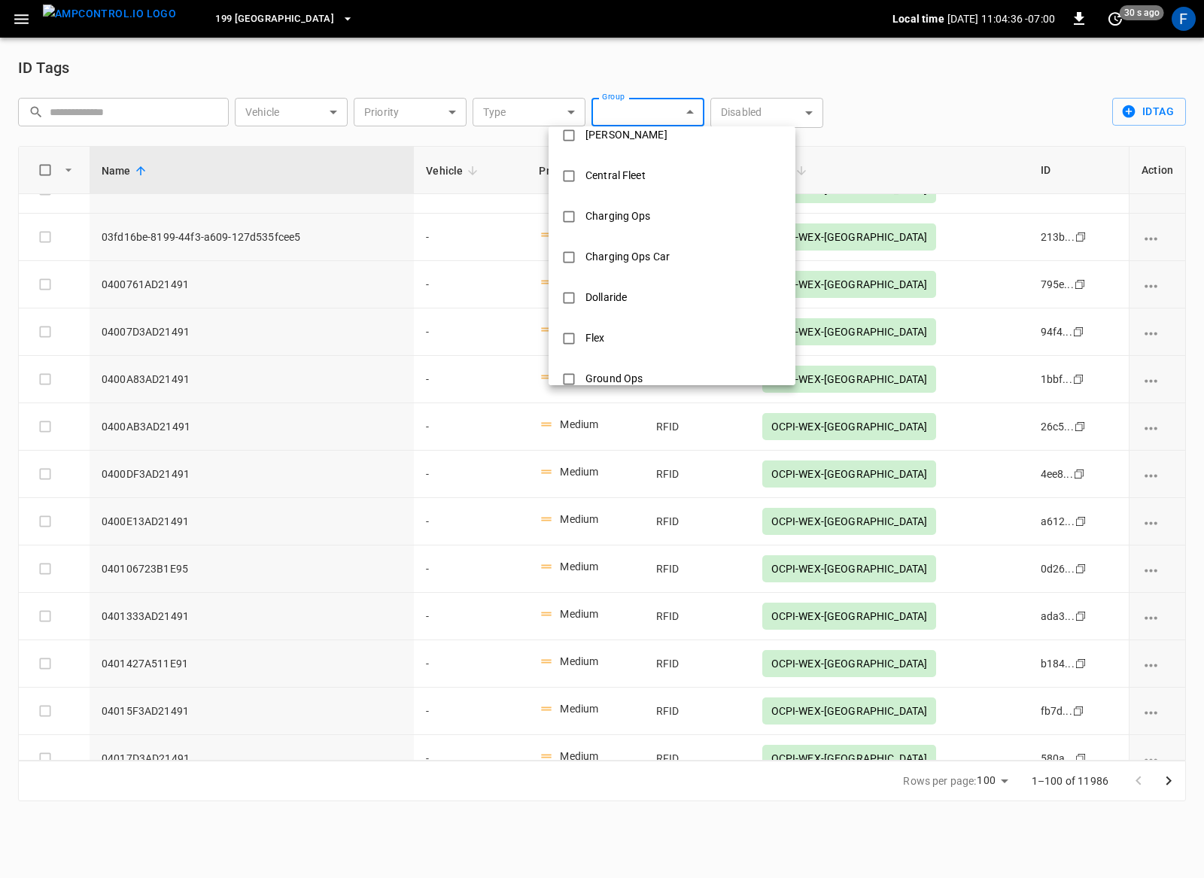
scroll to position [96, 0]
click at [634, 183] on div "Central Fleet" at bounding box center [615, 179] width 78 height 28
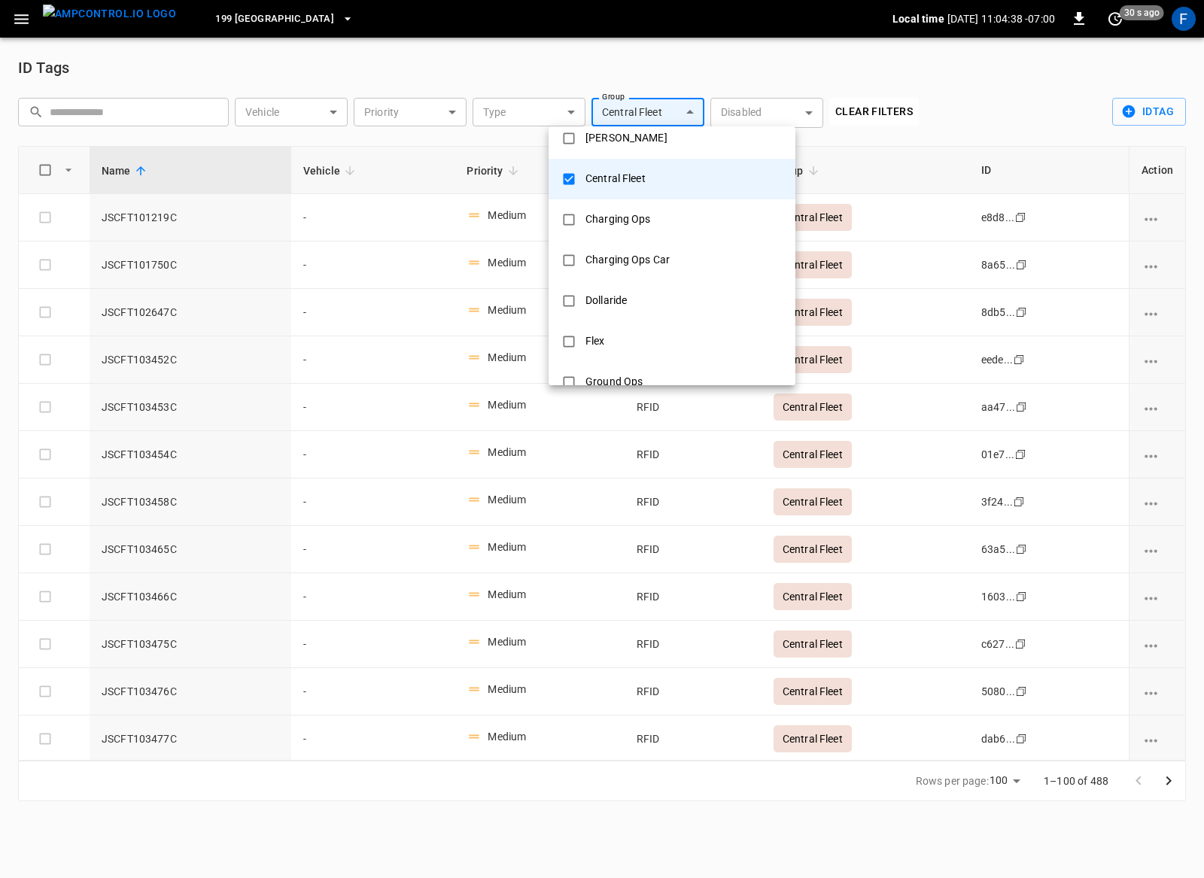
click at [635, 574] on div at bounding box center [602, 439] width 1204 height 878
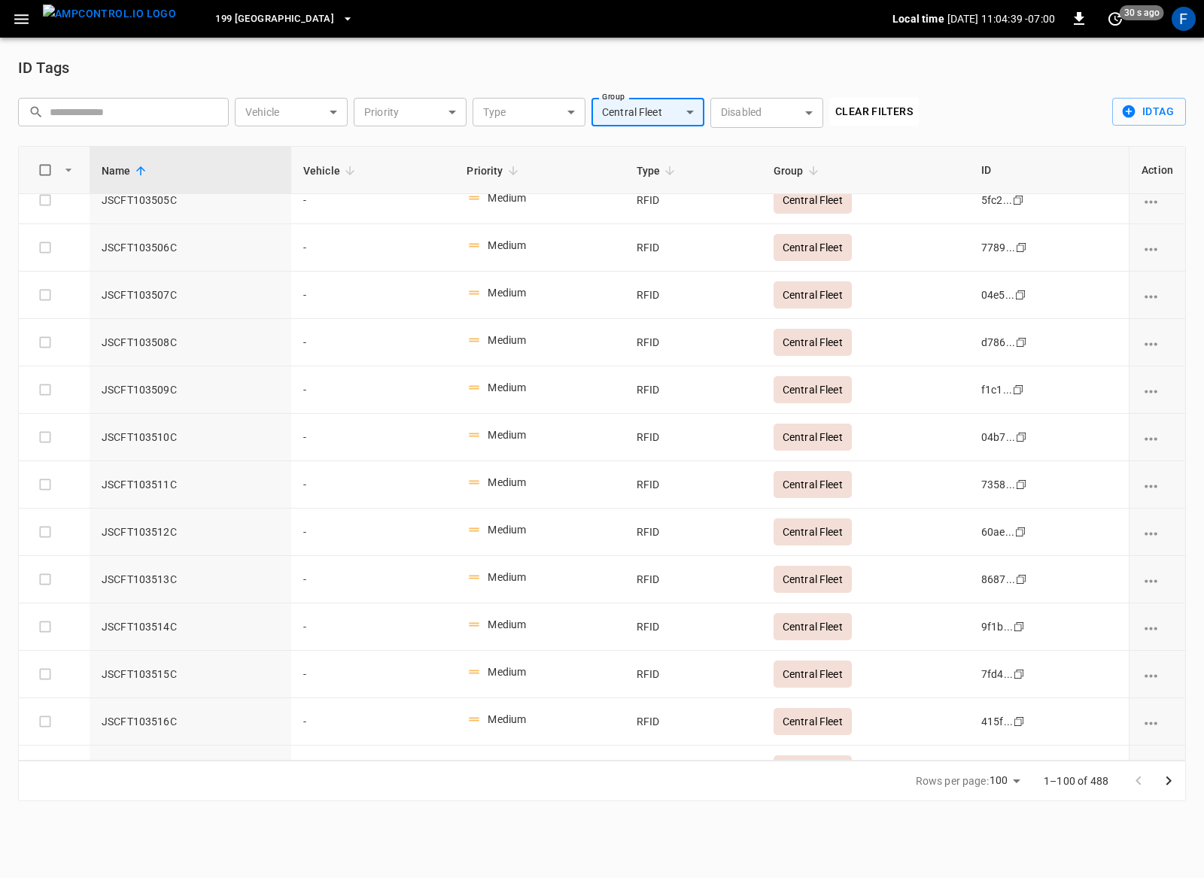
scroll to position [2264, 0]
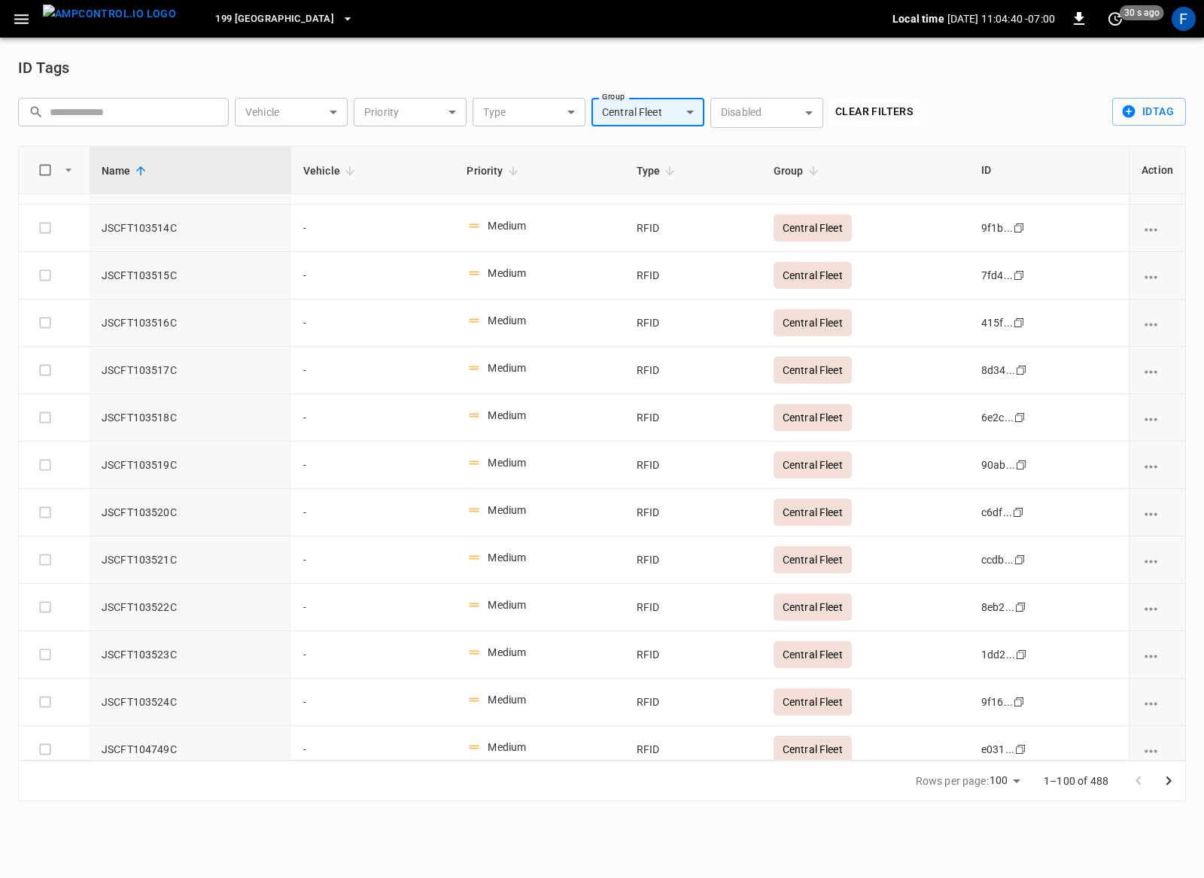
click at [655, 111] on body "**********" at bounding box center [602, 409] width 1204 height 819
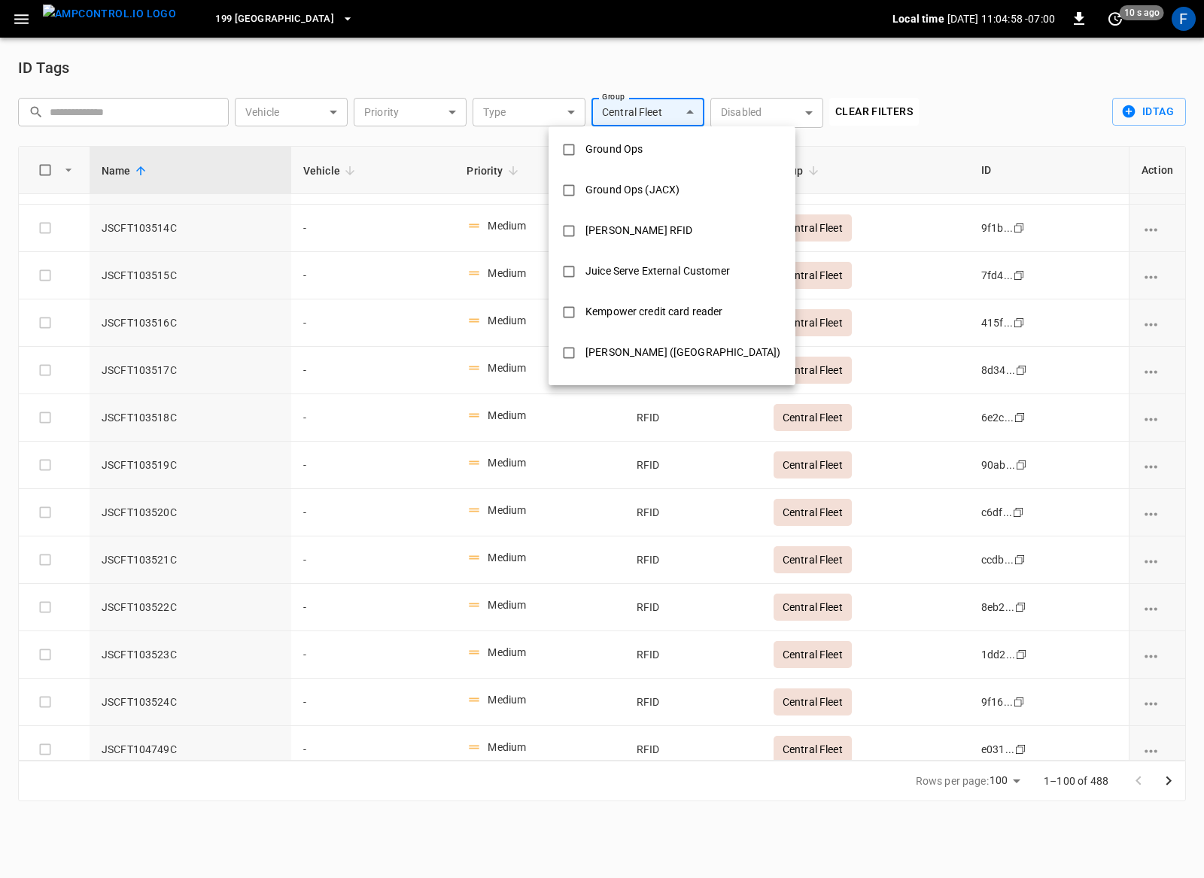
scroll to position [335, 0]
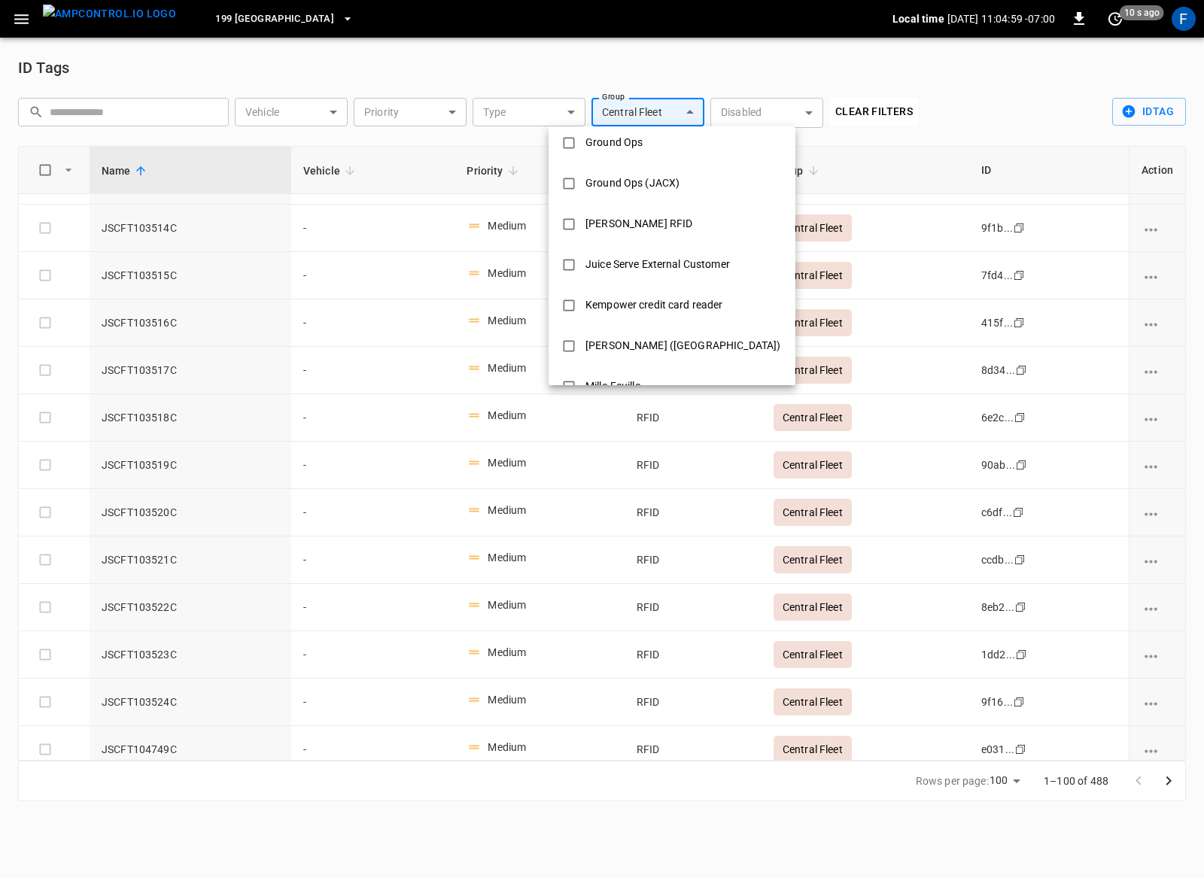
click at [655, 268] on div "Juice Serve External Customer" at bounding box center [657, 264] width 162 height 28
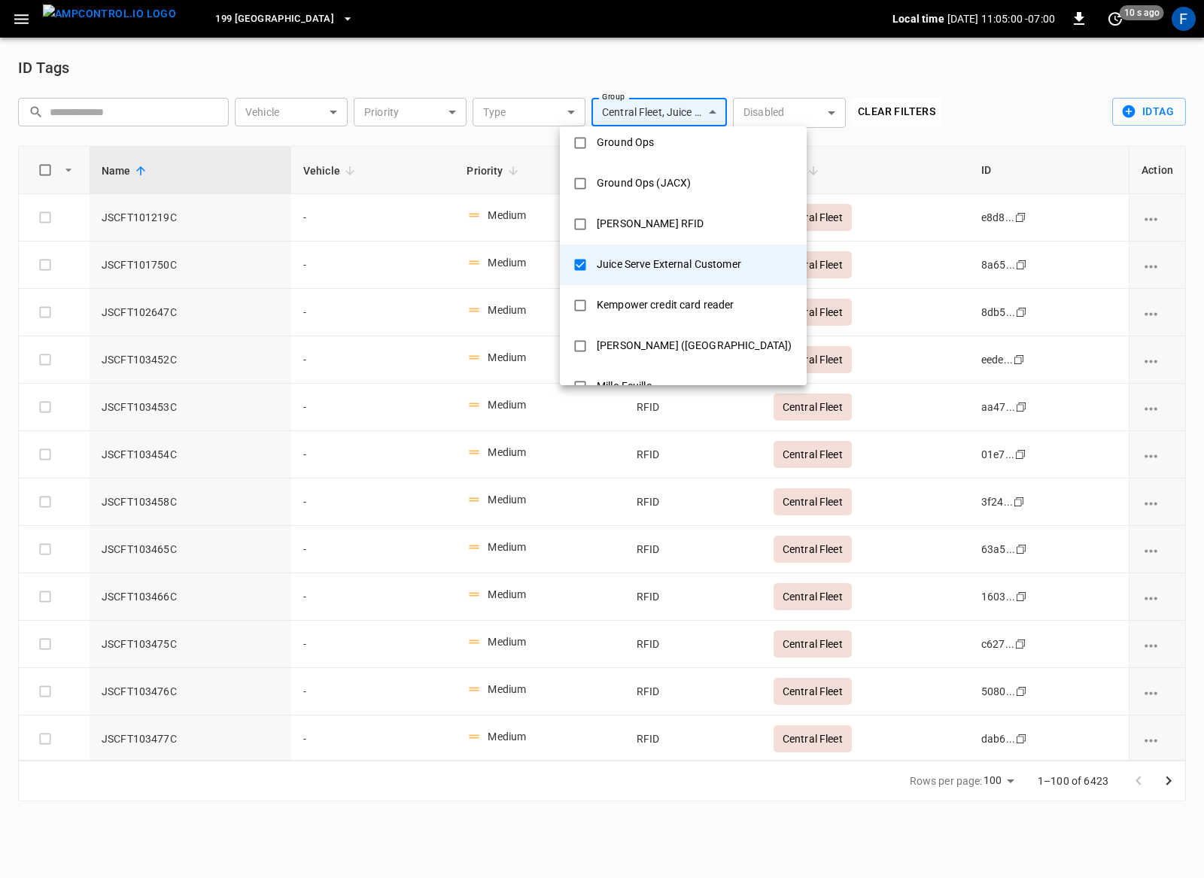
scroll to position [0, 0]
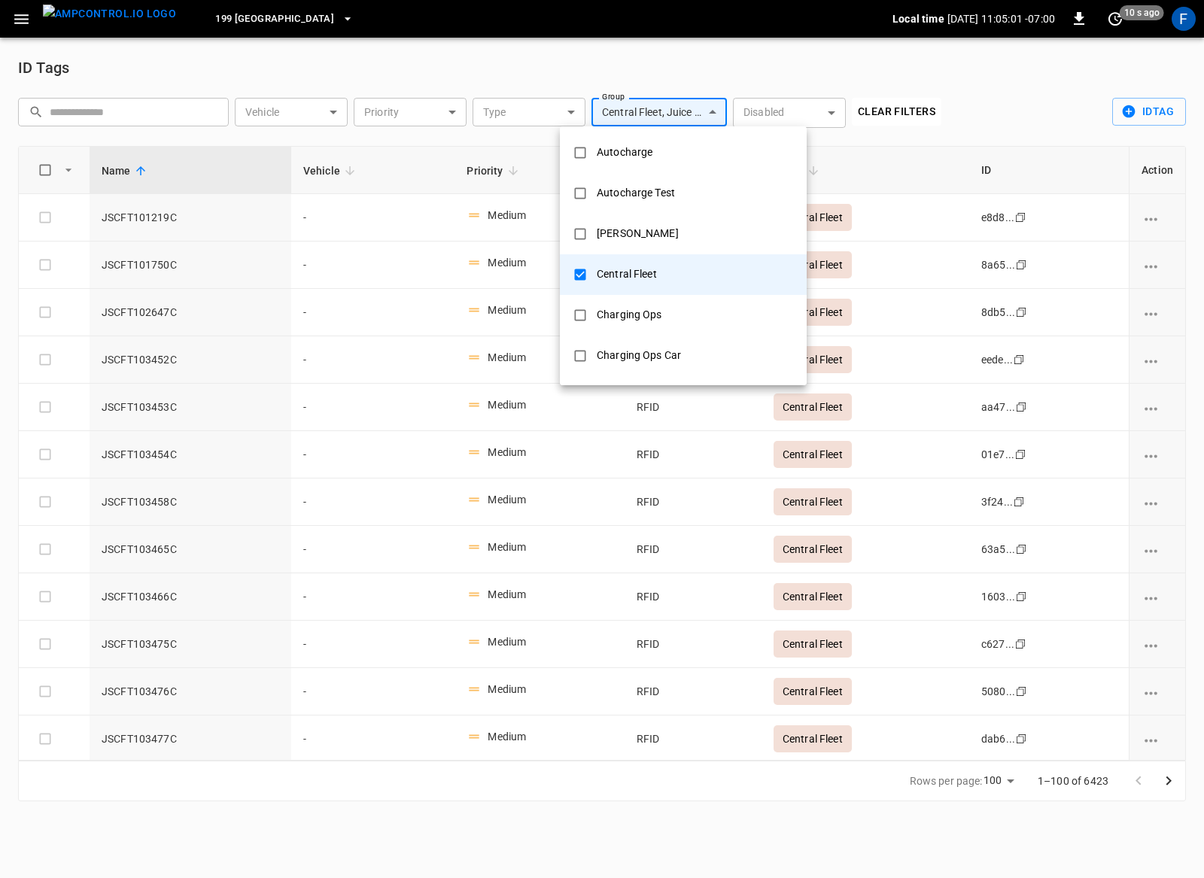
click at [634, 278] on div "Central Fleet" at bounding box center [626, 274] width 78 height 28
type input "**********"
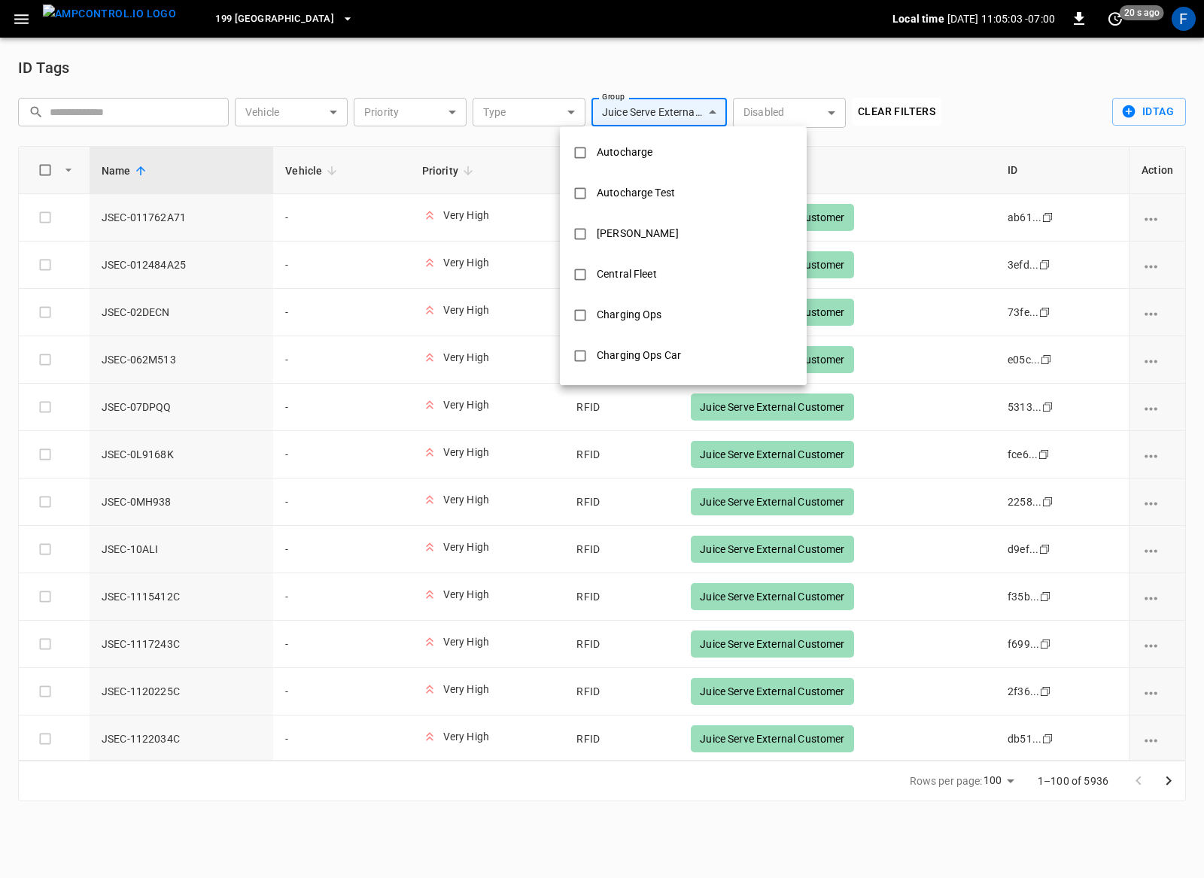
click at [481, 351] on div at bounding box center [602, 439] width 1204 height 878
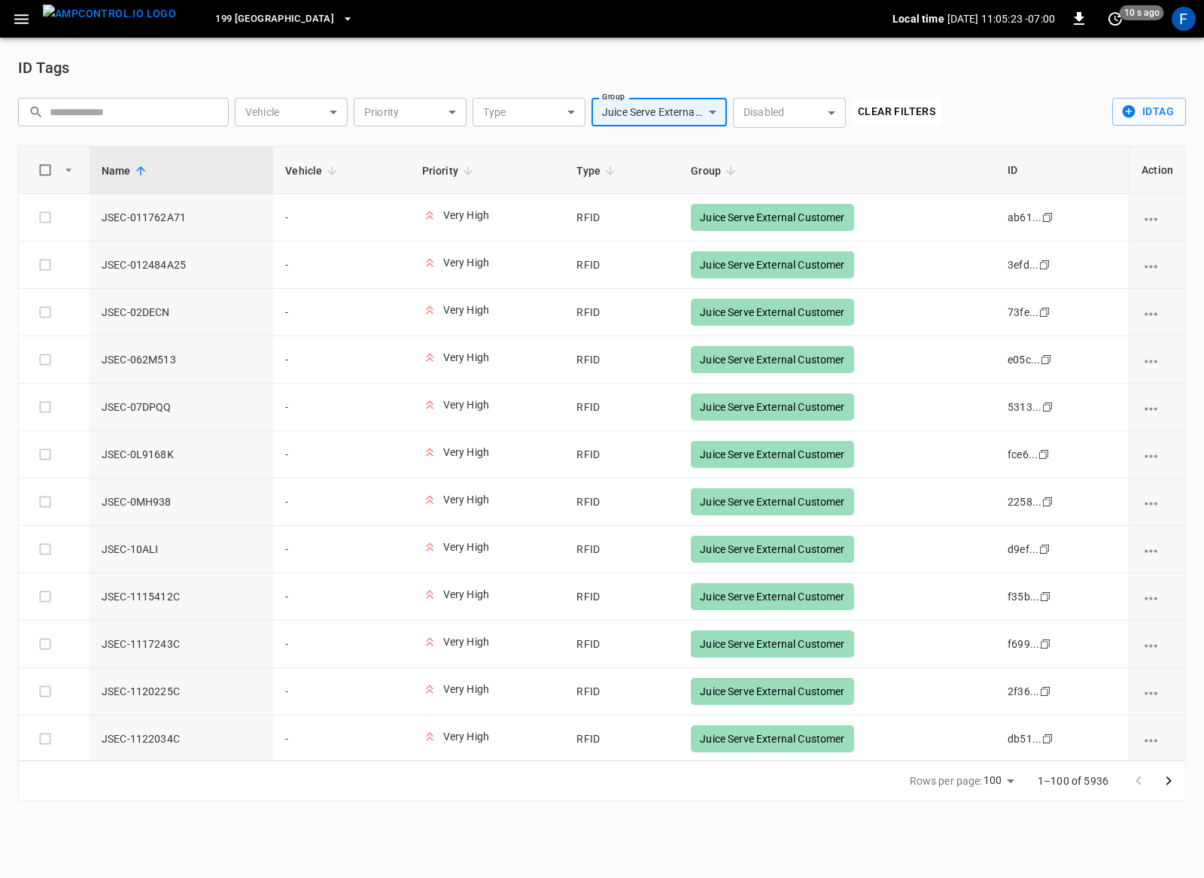
click at [74, 23] on img "menu" at bounding box center [109, 14] width 133 height 19
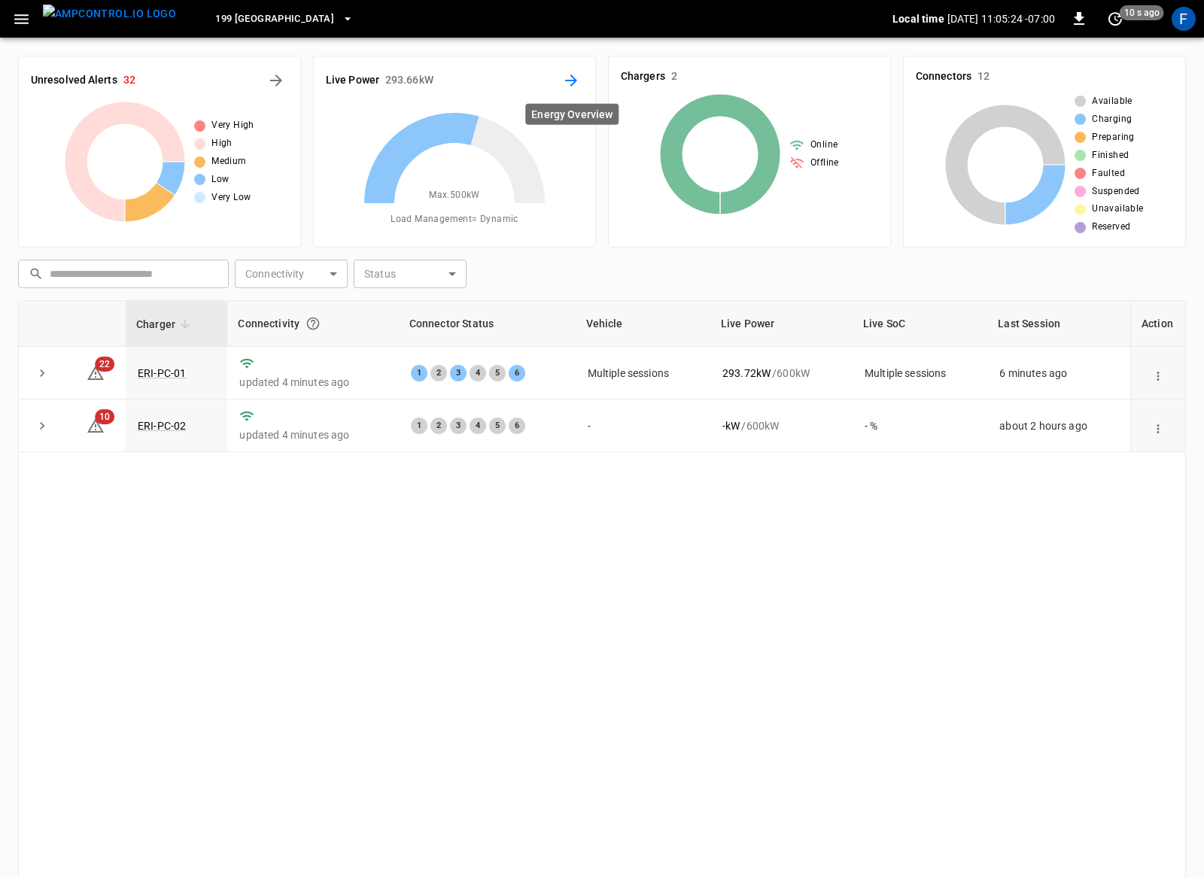
click at [569, 83] on icon "Energy Overview" at bounding box center [571, 80] width 18 height 18
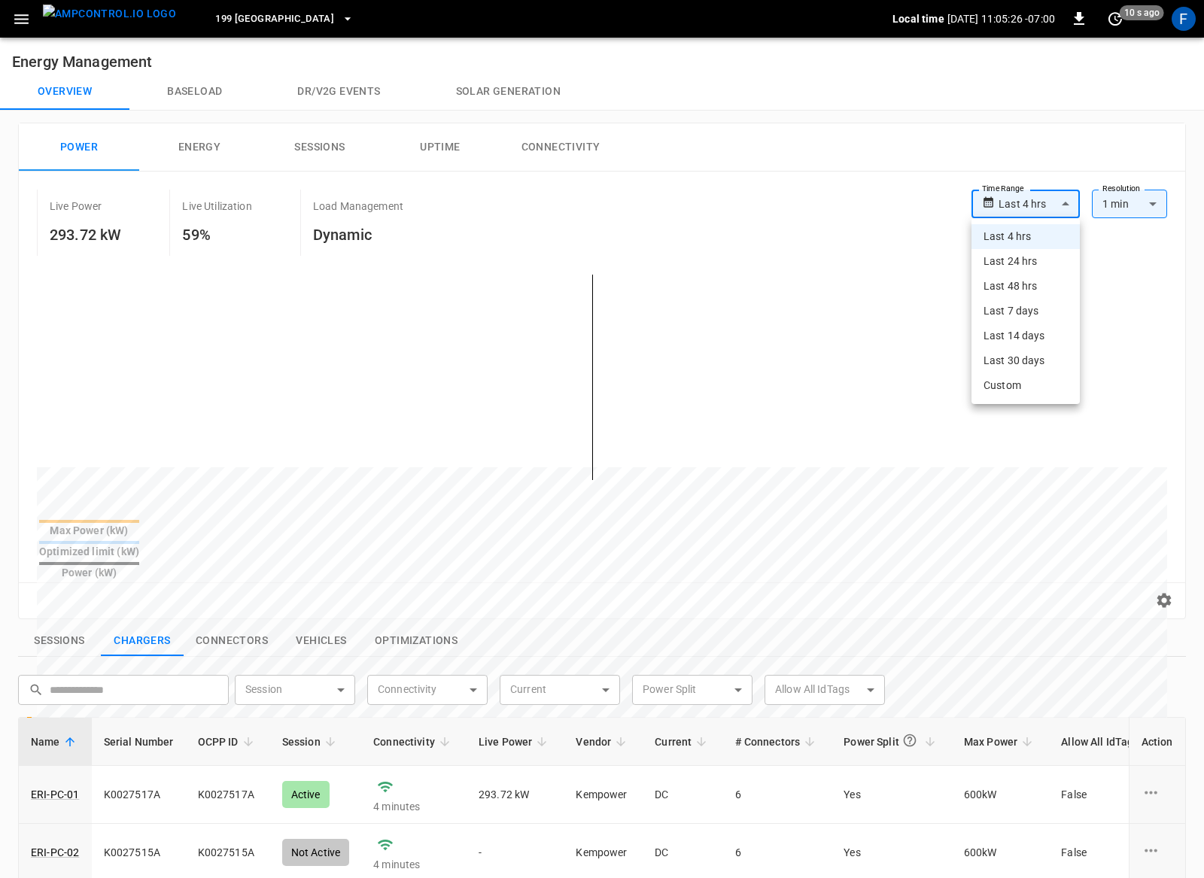
click at [1052, 194] on body "**********" at bounding box center [602, 692] width 1204 height 1384
click at [1039, 313] on li "Last 7 days" at bounding box center [1025, 311] width 108 height 25
type input "**********"
type input "***"
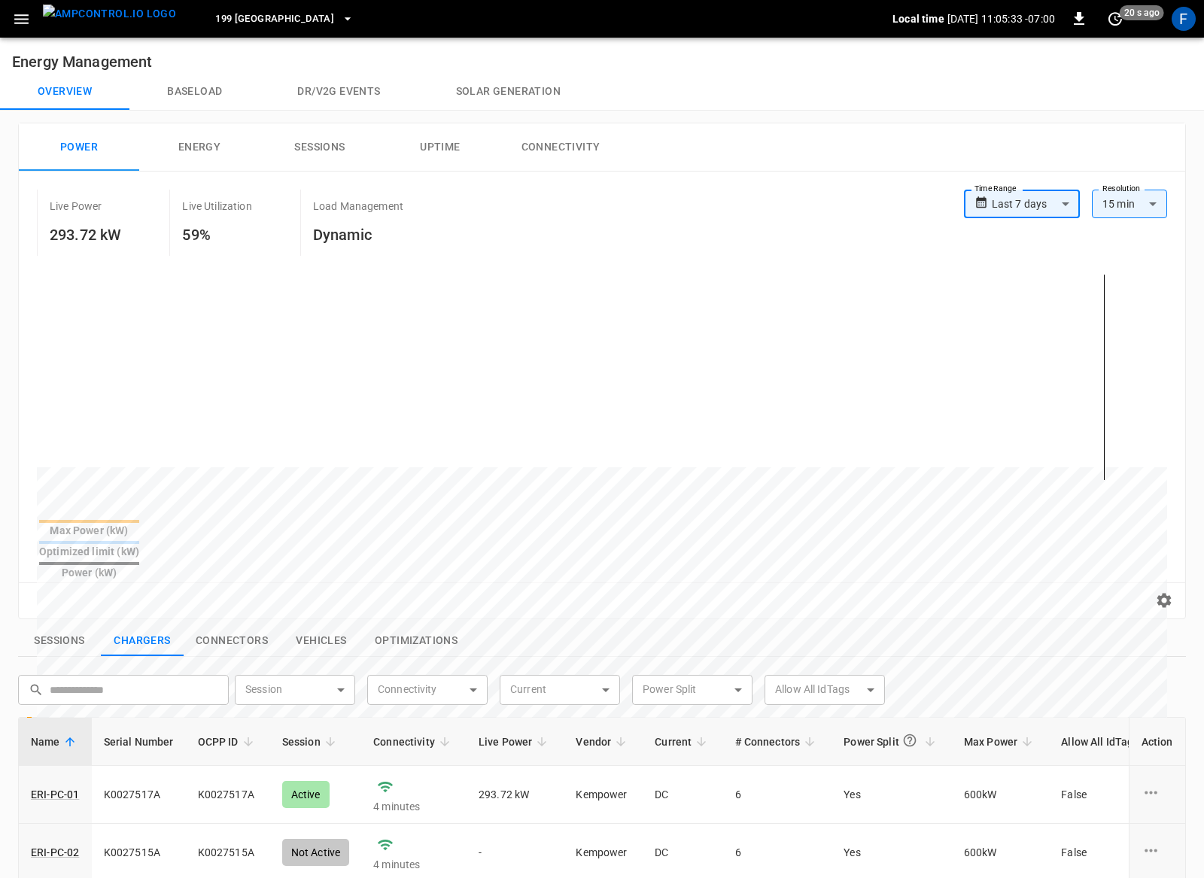
click at [196, 37] on div "199 Erie Local time 2025-08-18 11:05:33 -07:00 0 20 s ago F" at bounding box center [602, 19] width 1204 height 38
click at [209, 32] on button "199 Erie" at bounding box center [284, 19] width 150 height 29
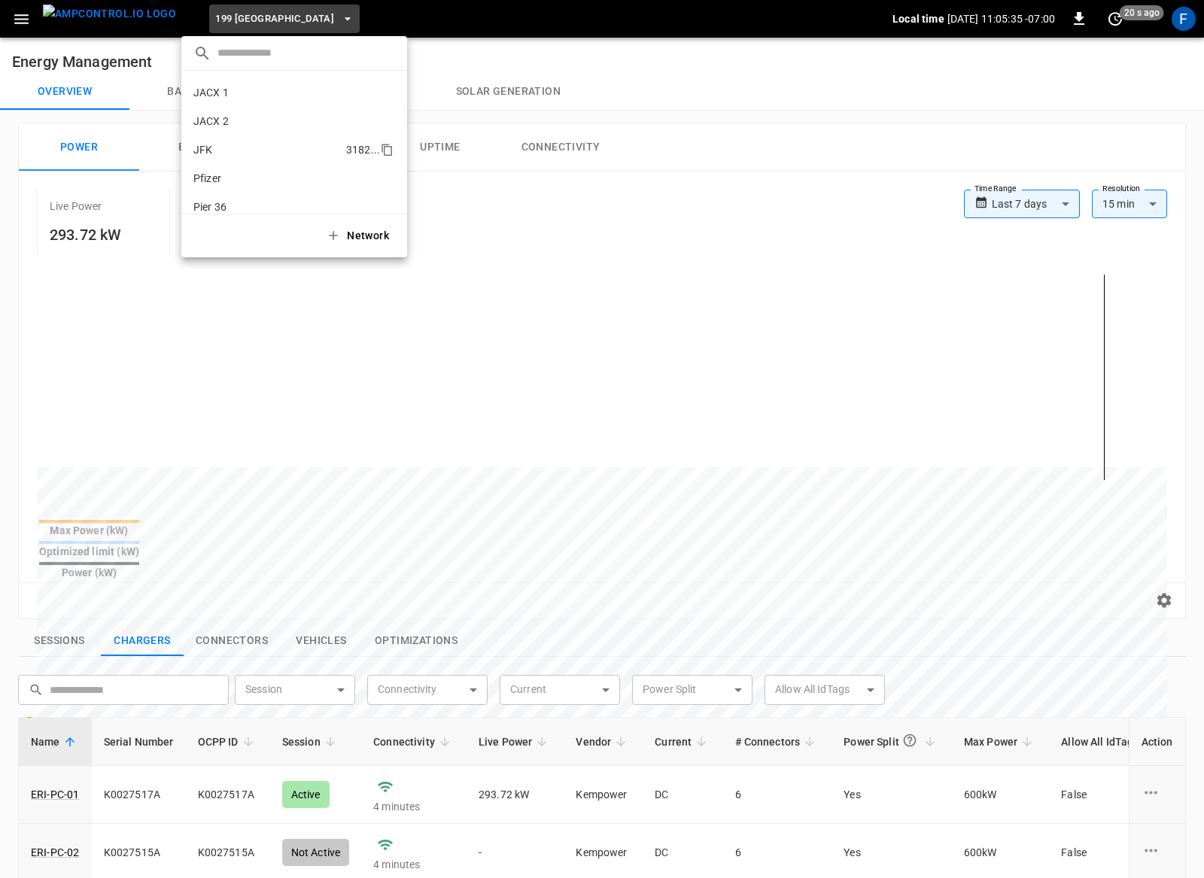
scroll to position [87, 0]
click at [226, 145] on li "JFK 3182 ..." at bounding box center [294, 147] width 226 height 29
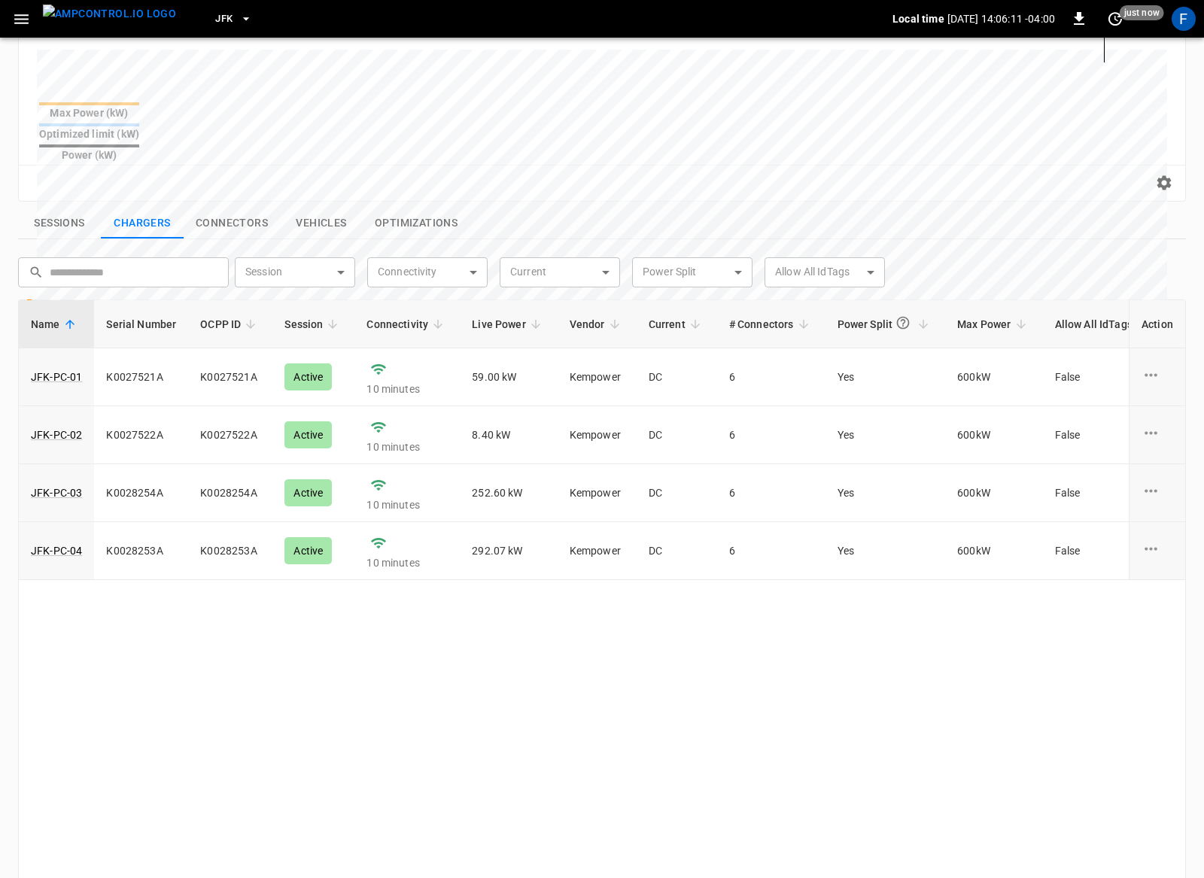
scroll to position [0, 0]
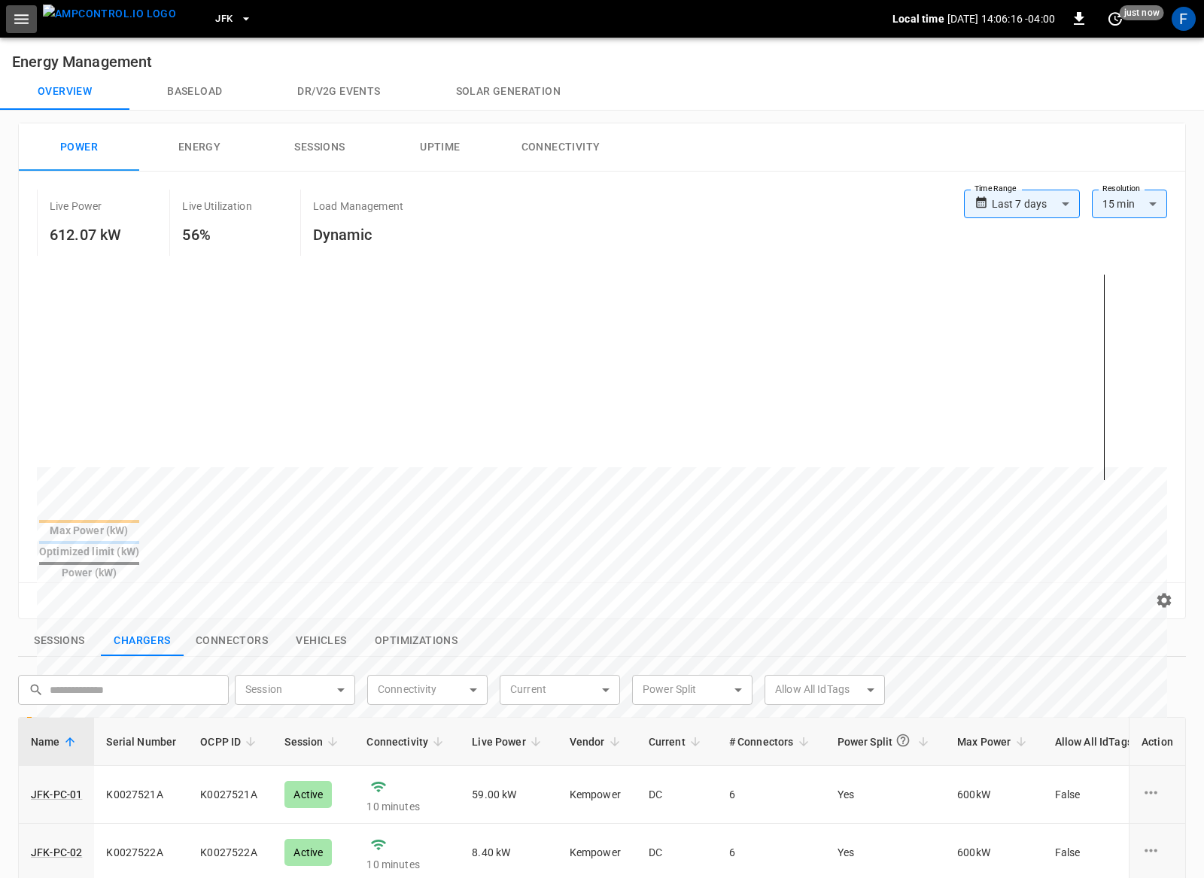
click at [30, 17] on icon "button" at bounding box center [21, 19] width 19 height 19
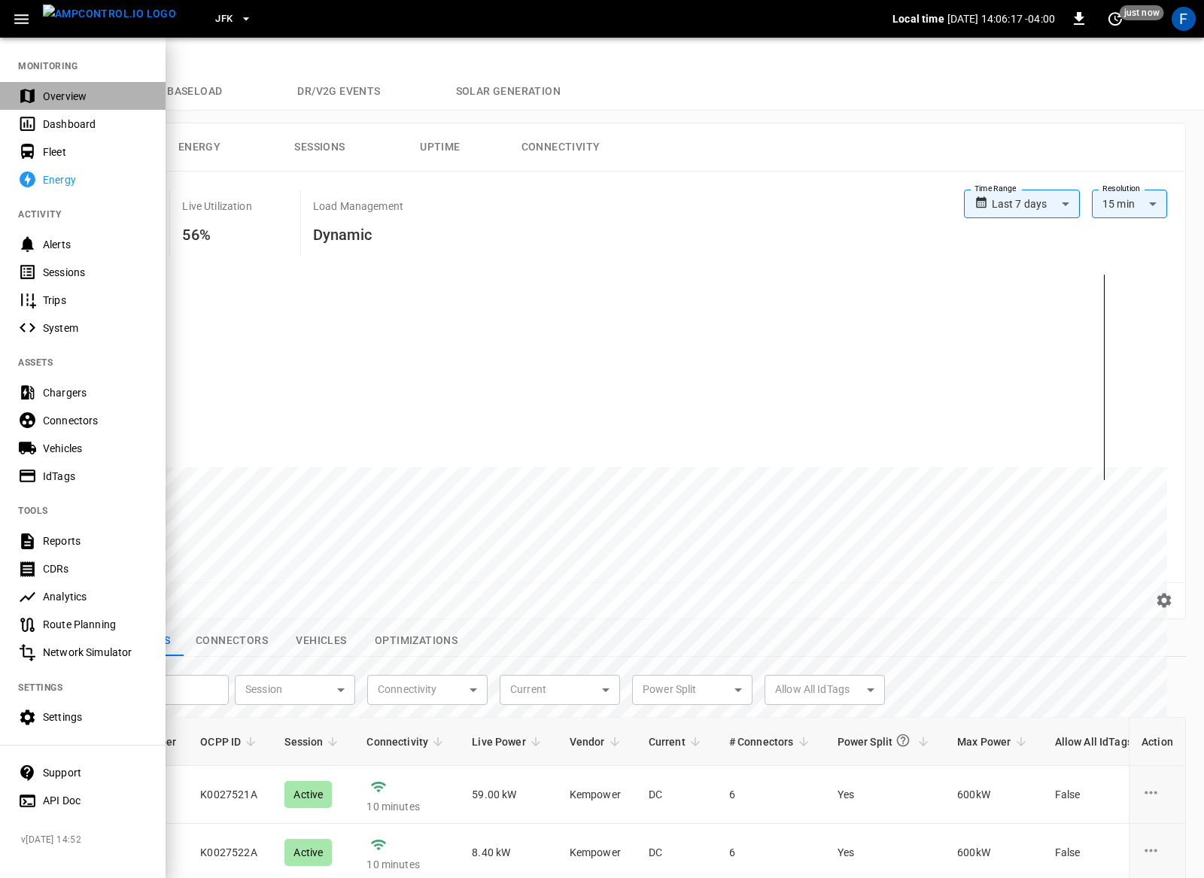
click at [41, 101] on div "Overview" at bounding box center [82, 96] width 165 height 28
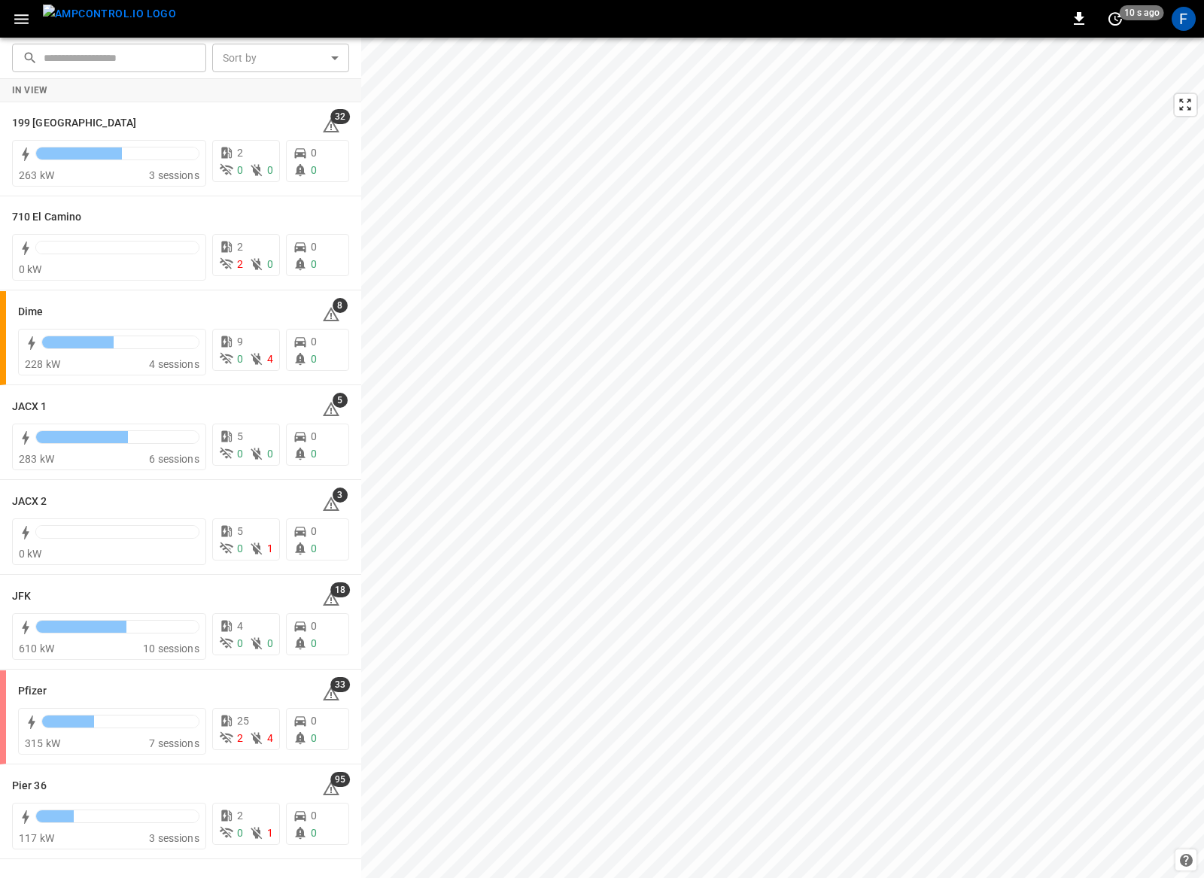
click at [14, 20] on icon "button" at bounding box center [21, 19] width 19 height 19
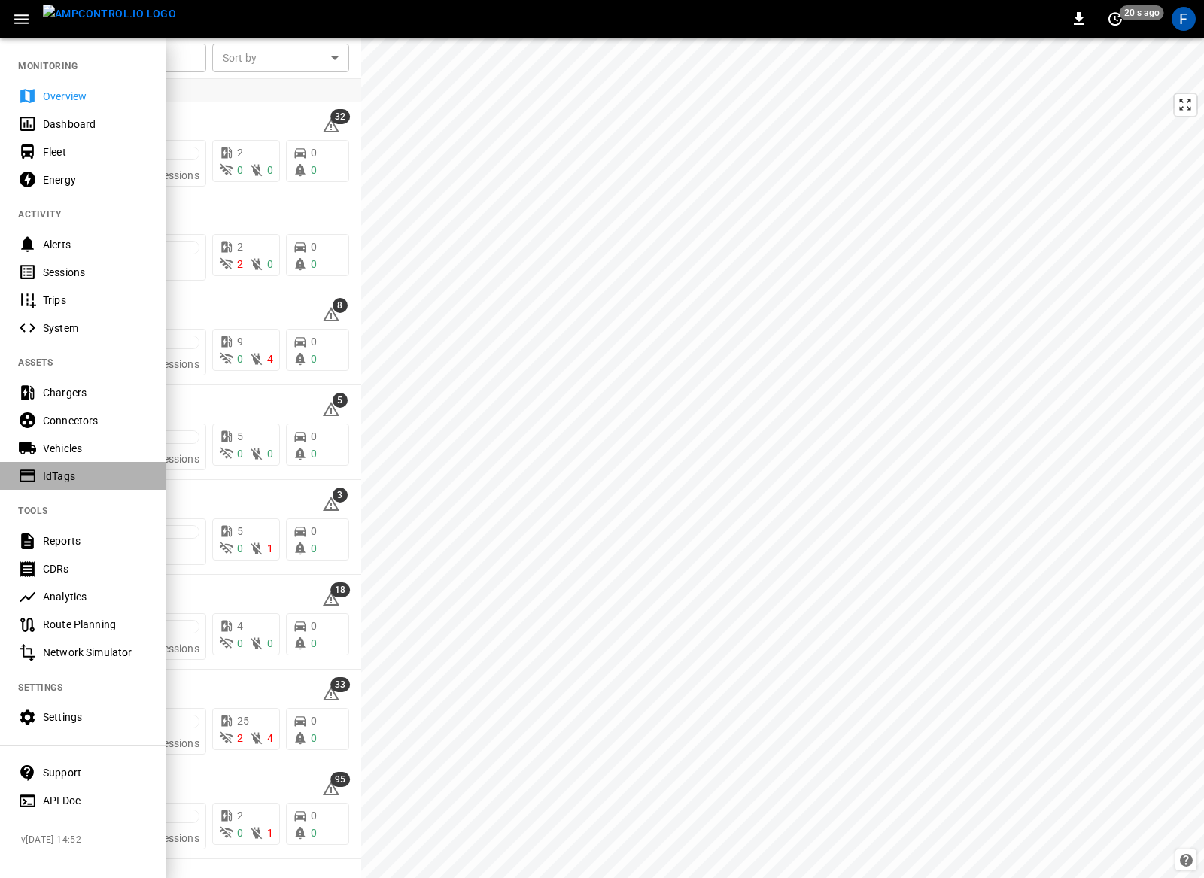
click at [87, 473] on div "IdTags" at bounding box center [95, 476] width 105 height 15
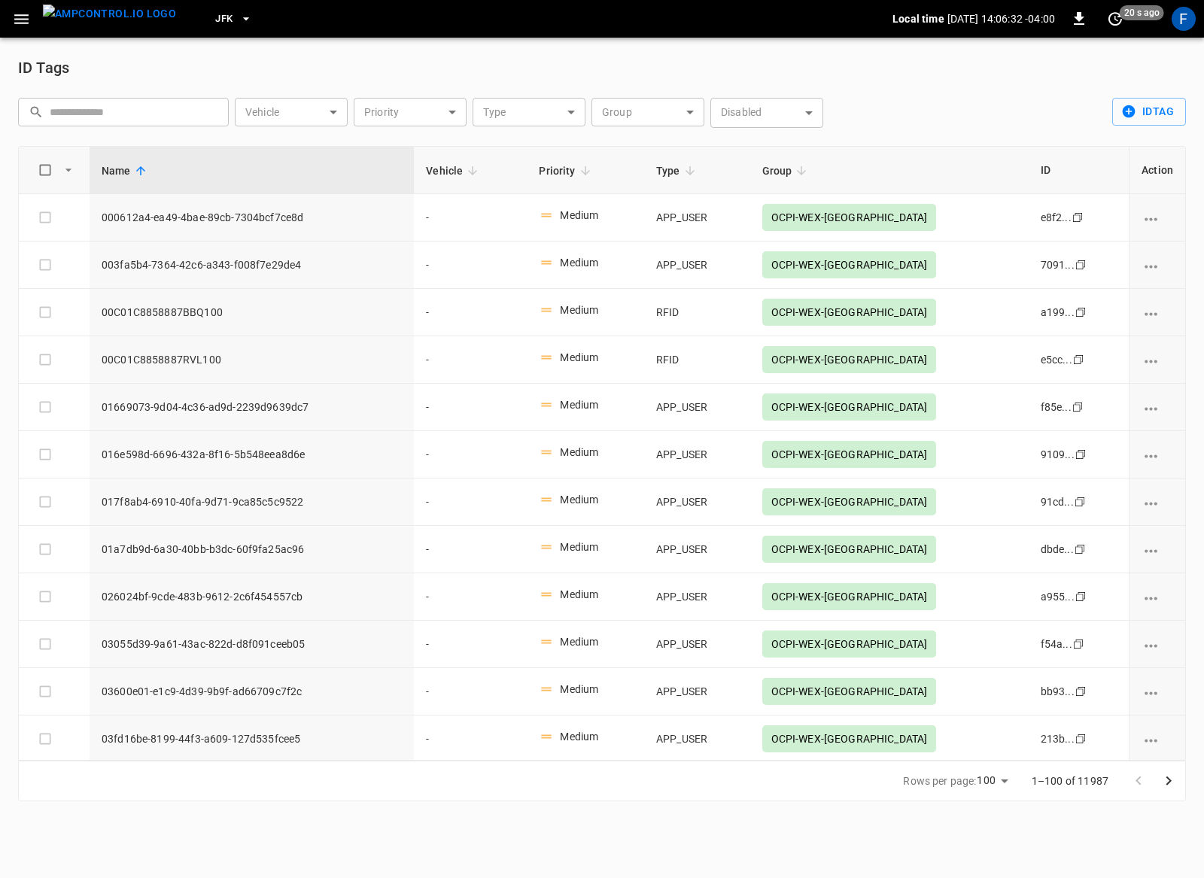
click at [1083, 777] on p "1–100 of 11987" at bounding box center [1069, 780] width 77 height 15
drag, startPoint x: 1087, startPoint y: 777, endPoint x: 1116, endPoint y: 776, distance: 28.6
click at [1116, 776] on div "1–100 of 11987" at bounding box center [1099, 780] width 172 height 39
click at [626, 122] on body "JFK Local time 2025-08-18 14:06:34 -04:00 0 20 s ago F ID Tags ​ ​ Vehicle ​ Ve…" at bounding box center [602, 409] width 1204 height 819
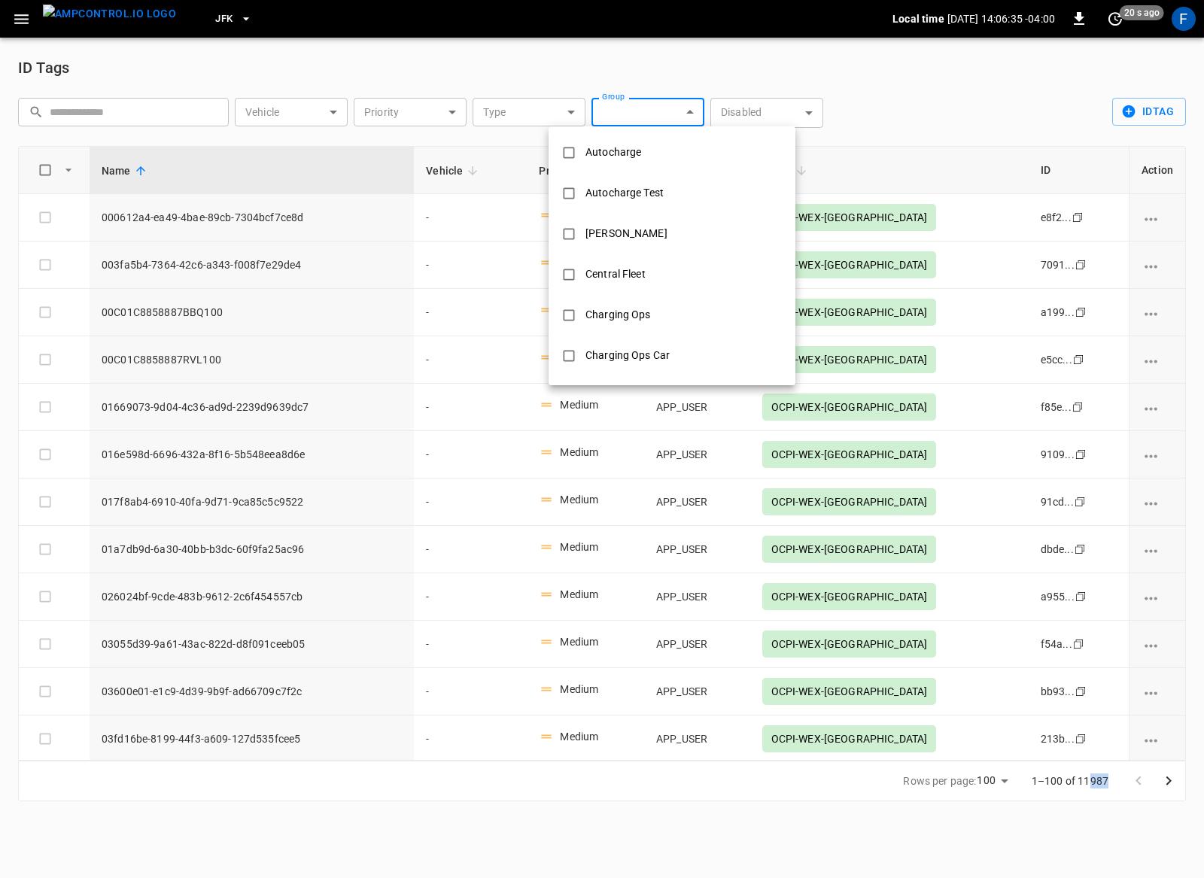
click at [633, 276] on div "Central Fleet" at bounding box center [615, 274] width 78 height 28
type input "**********"
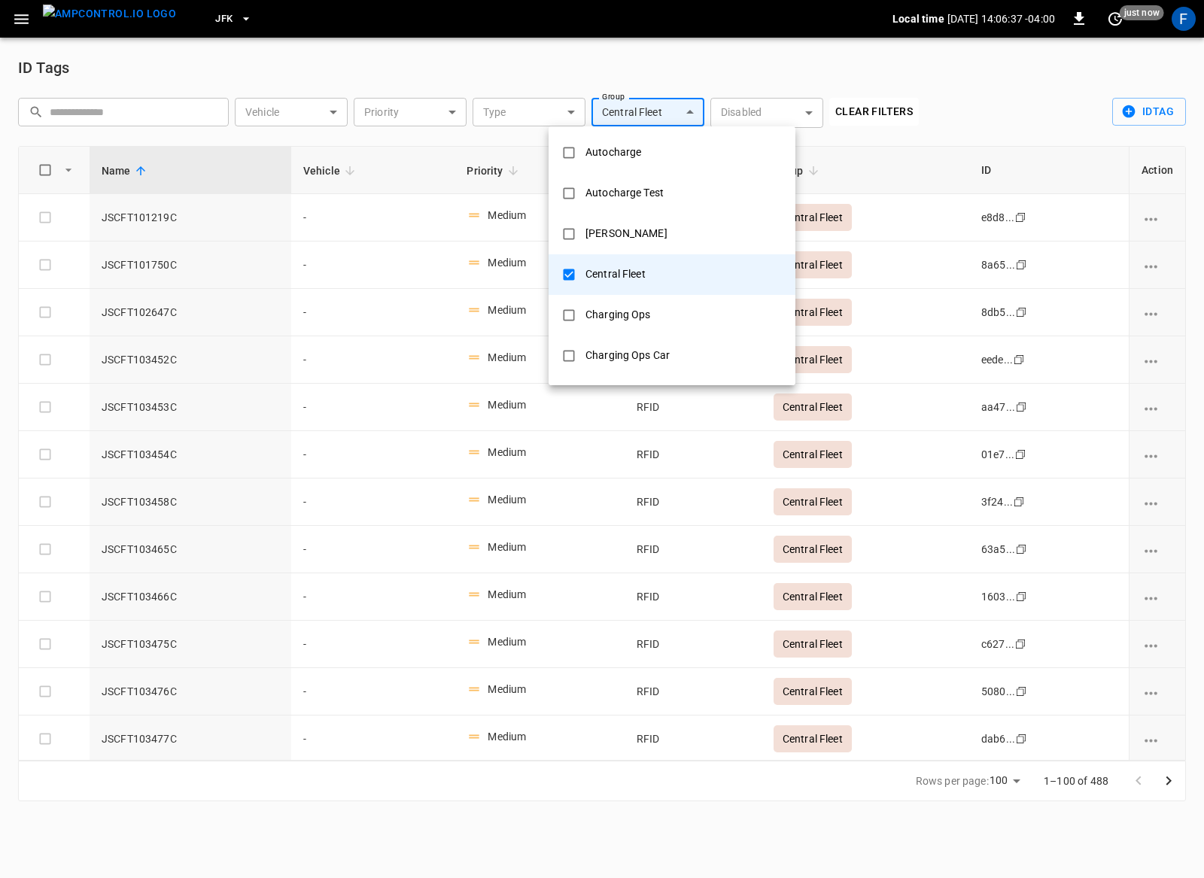
click at [1034, 797] on div at bounding box center [602, 439] width 1204 height 878
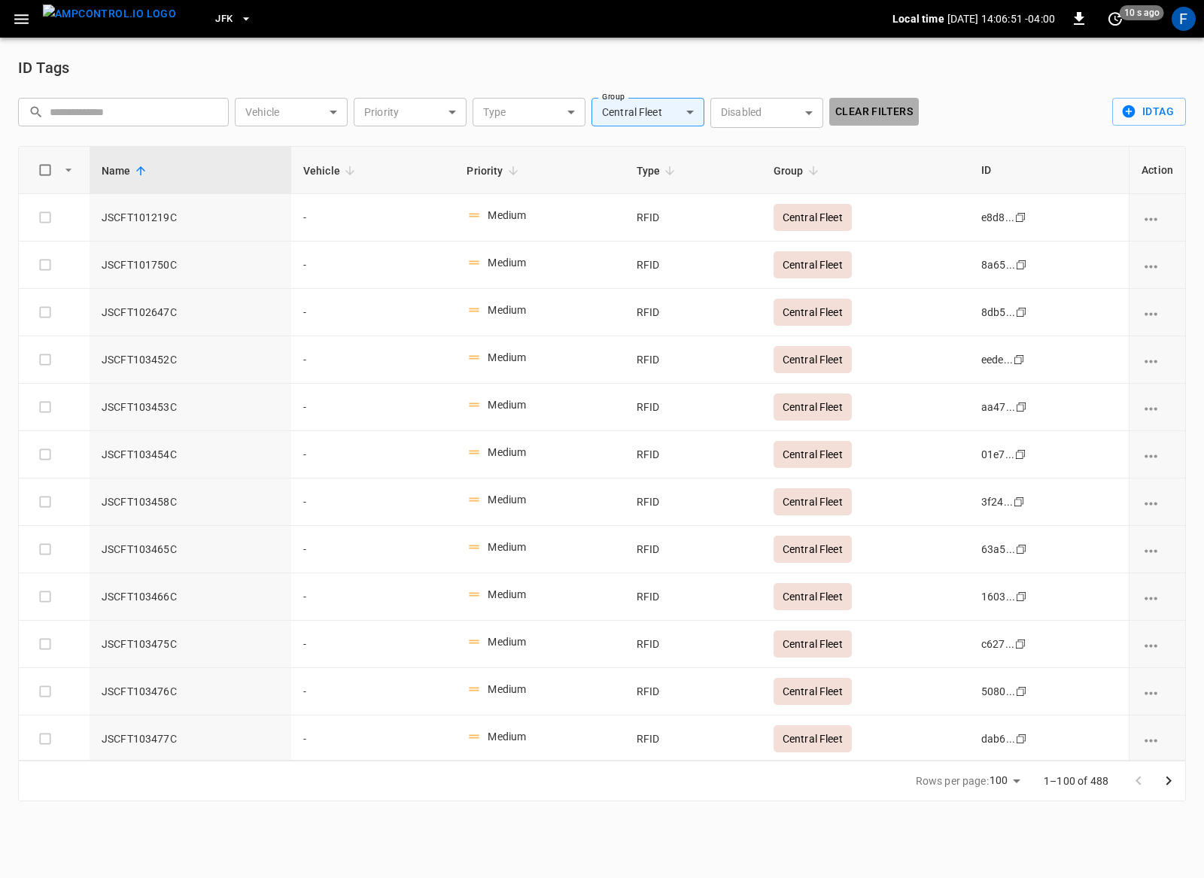
click at [839, 107] on button "Clear Filters" at bounding box center [874, 112] width 90 height 28
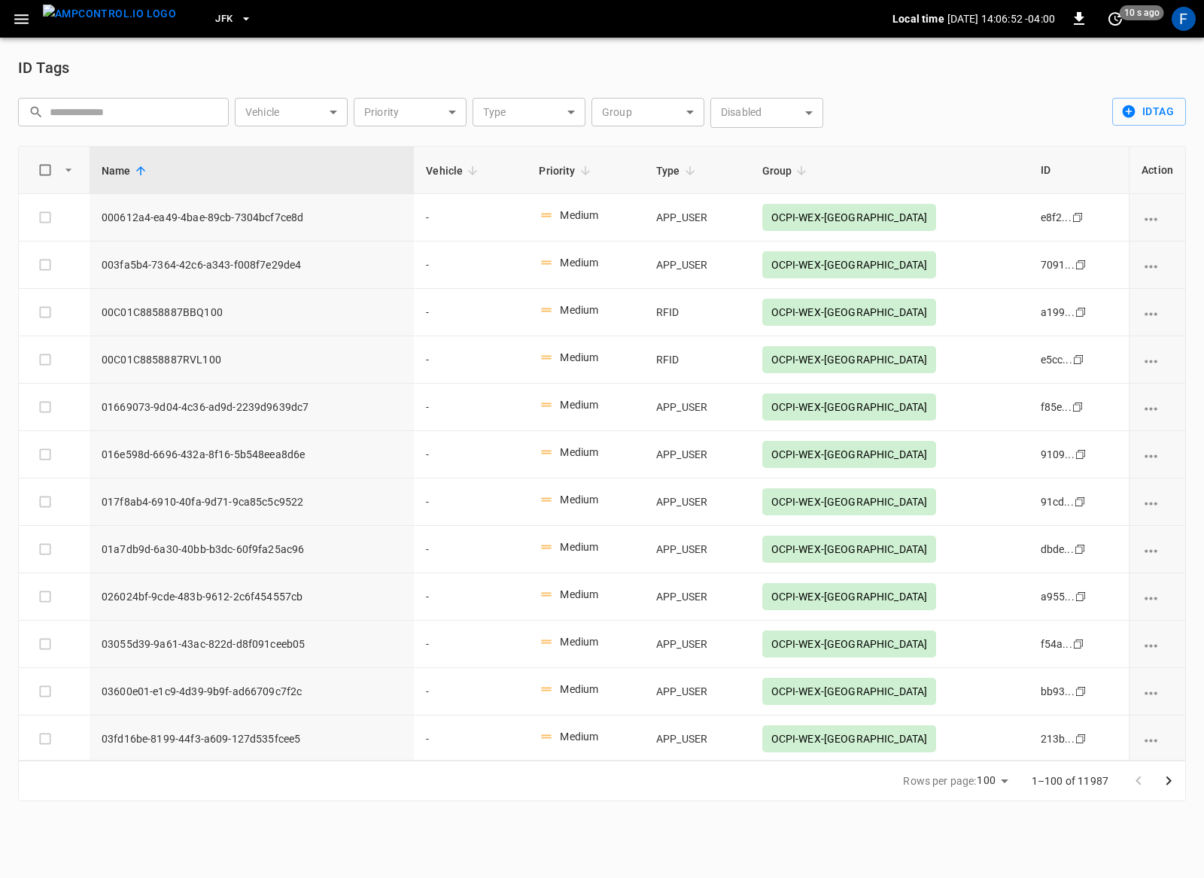
click at [17, 11] on icon "button" at bounding box center [21, 19] width 19 height 19
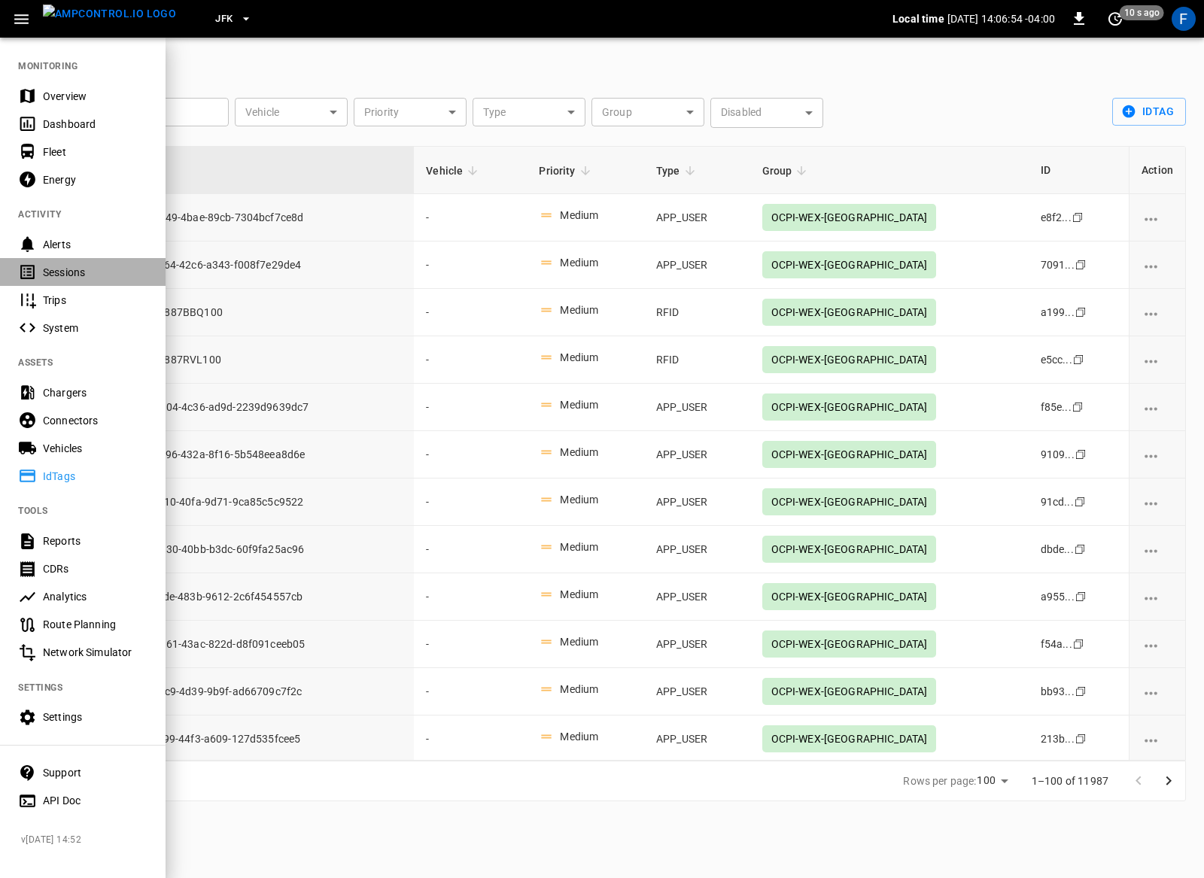
click at [79, 262] on div "Sessions" at bounding box center [82, 272] width 165 height 28
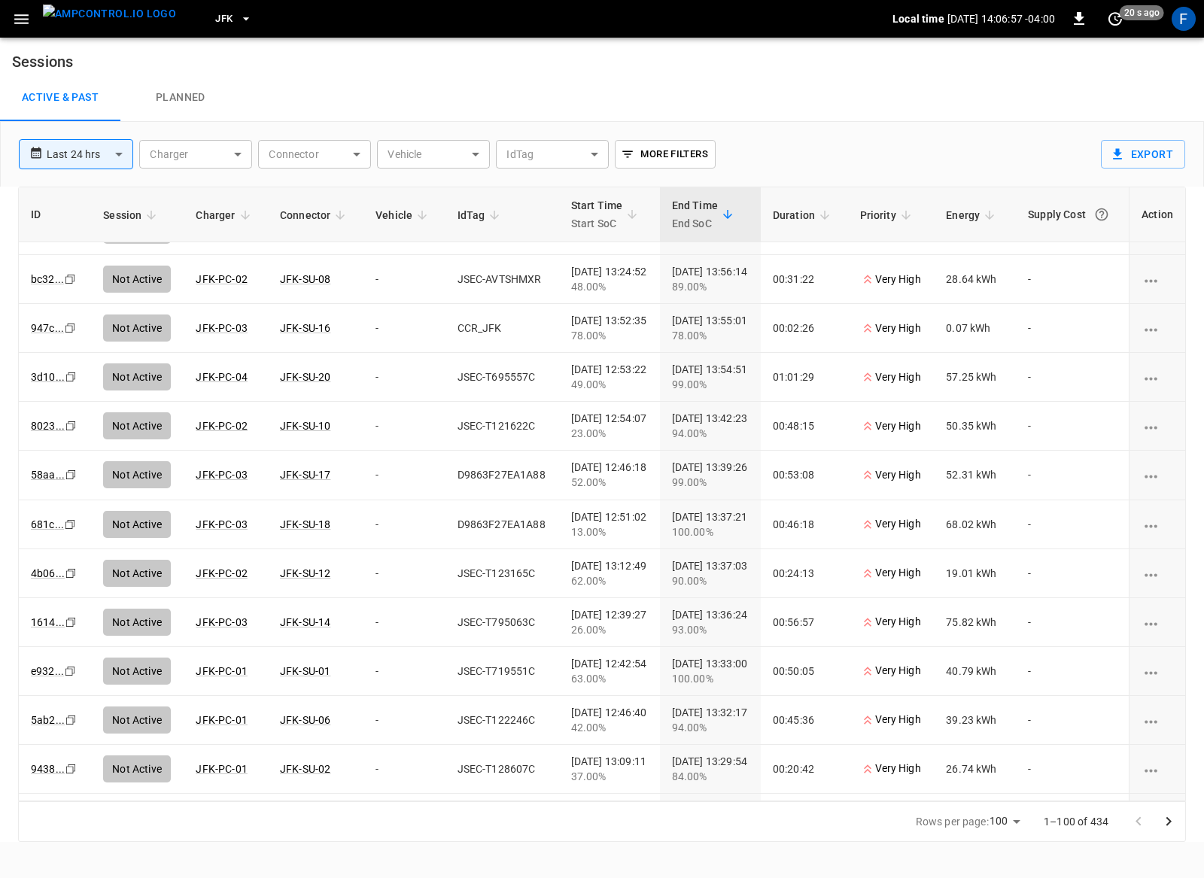
scroll to position [812, 0]
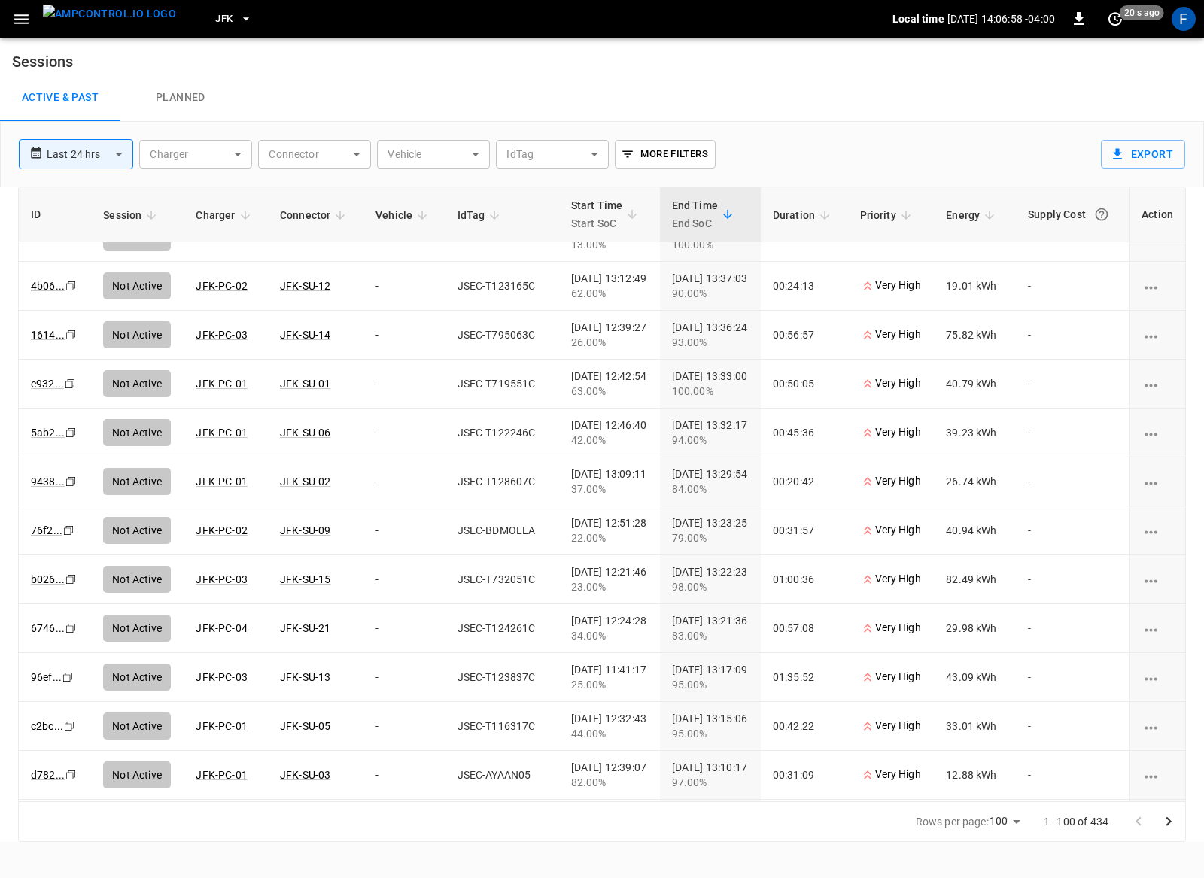
click at [577, 146] on body "**********" at bounding box center [602, 421] width 1204 height 842
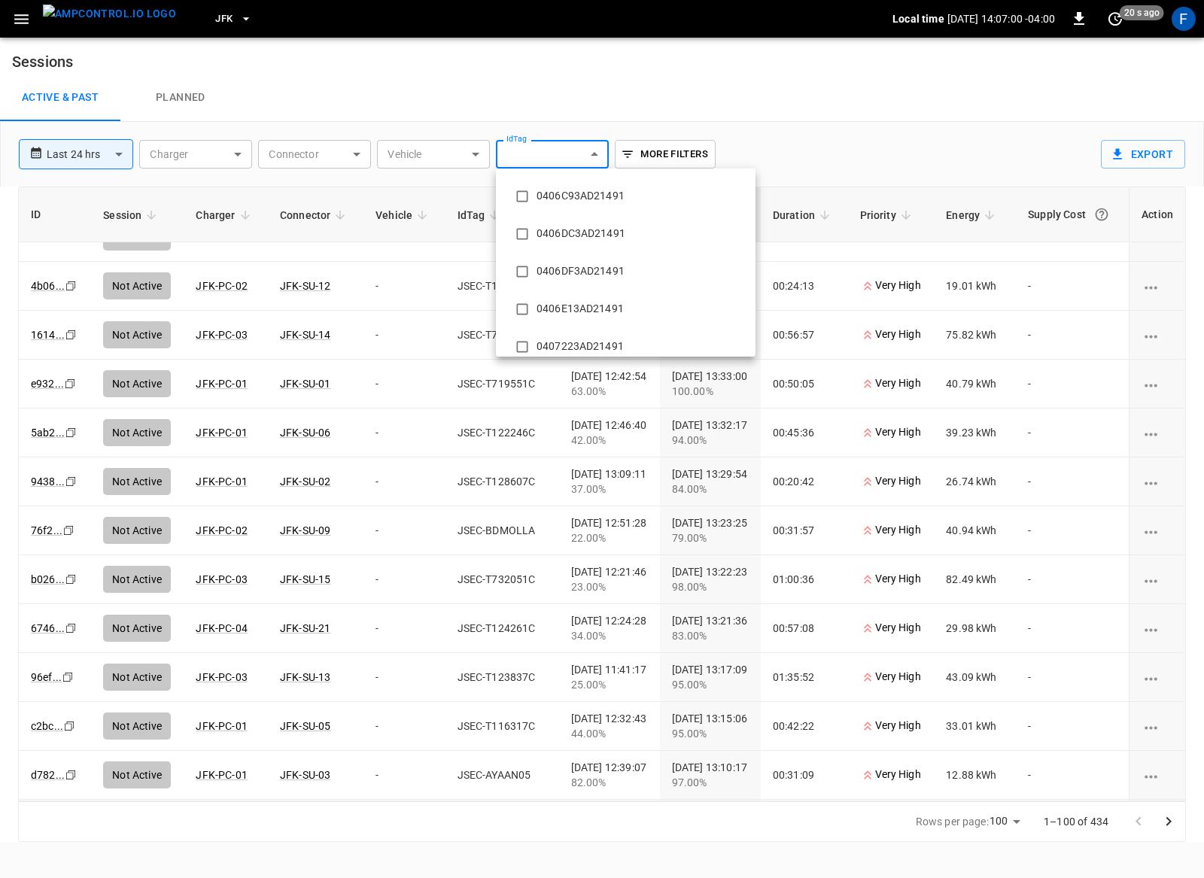
scroll to position [3604, 0]
click at [538, 14] on div at bounding box center [602, 439] width 1204 height 878
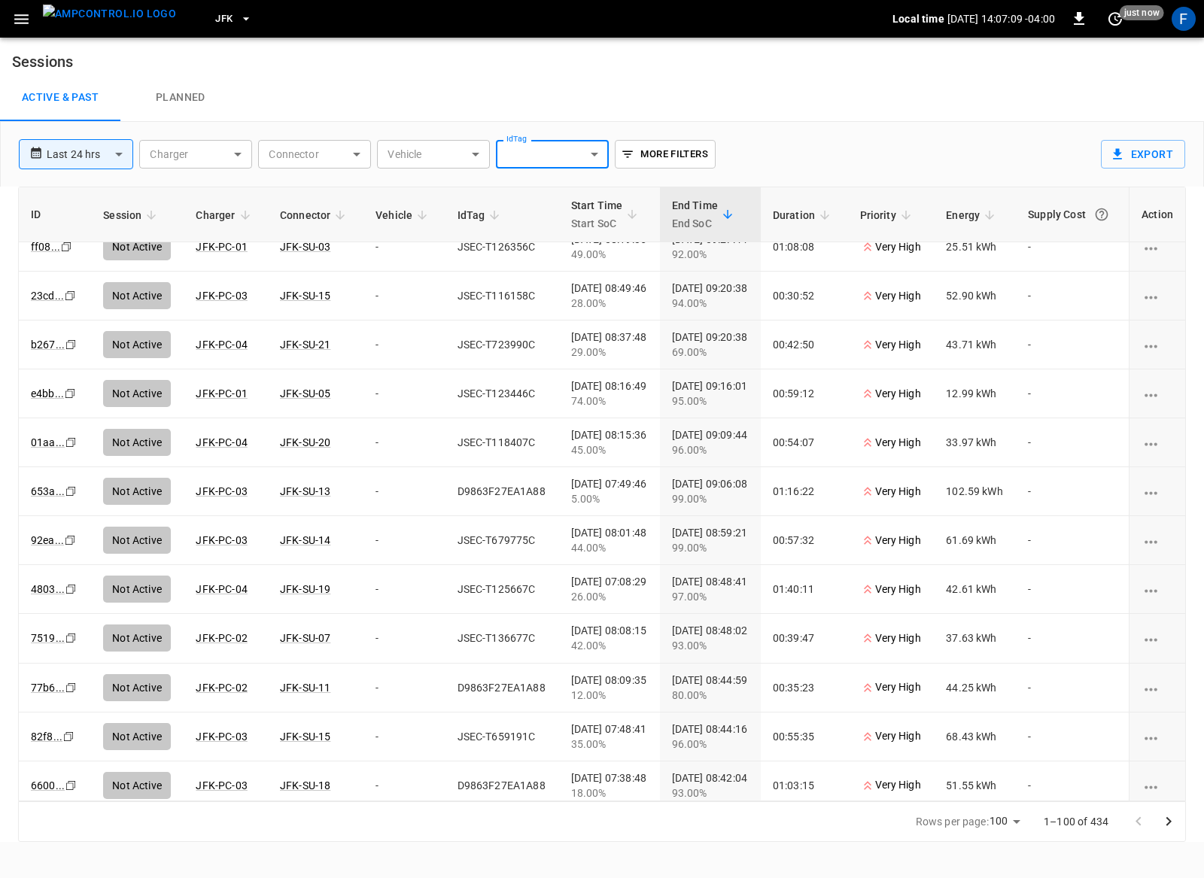
scroll to position [3487, 0]
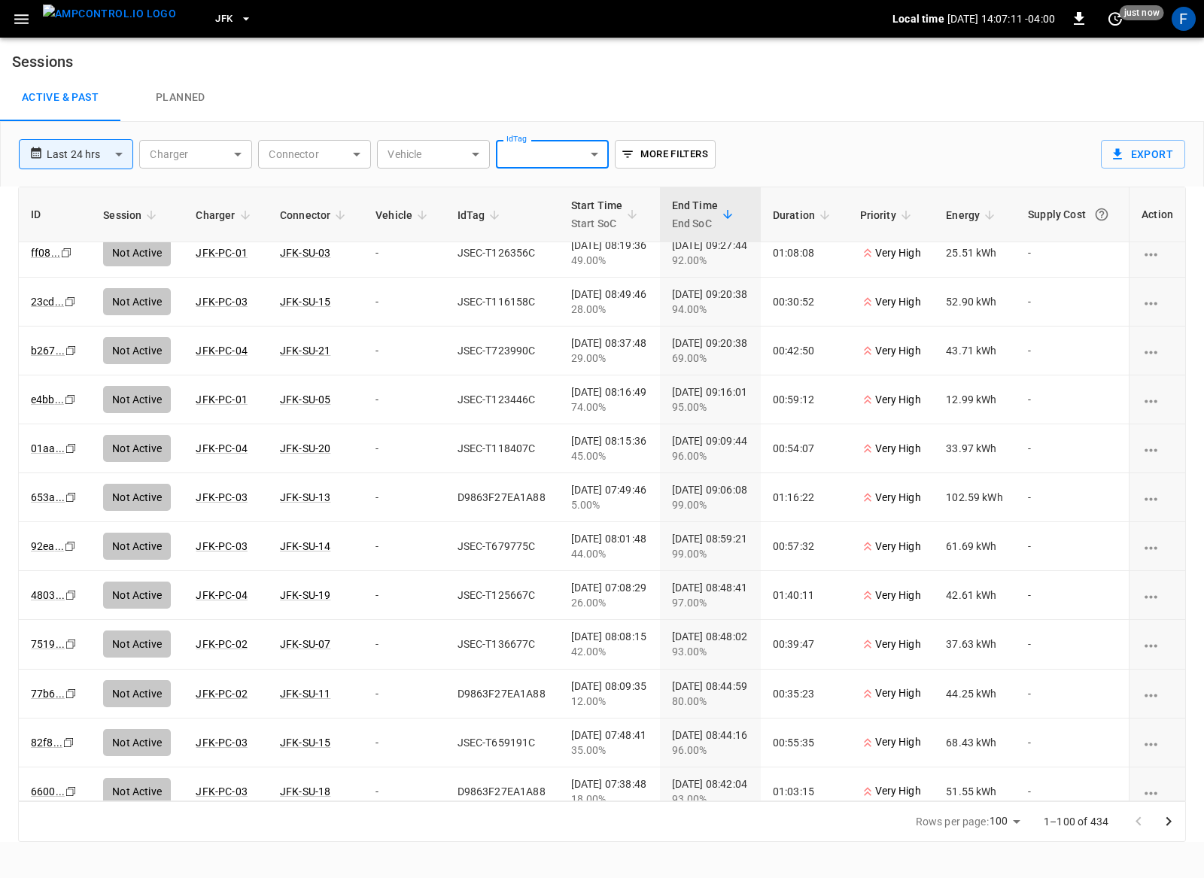
click at [28, 8] on button "button" at bounding box center [21, 19] width 31 height 28
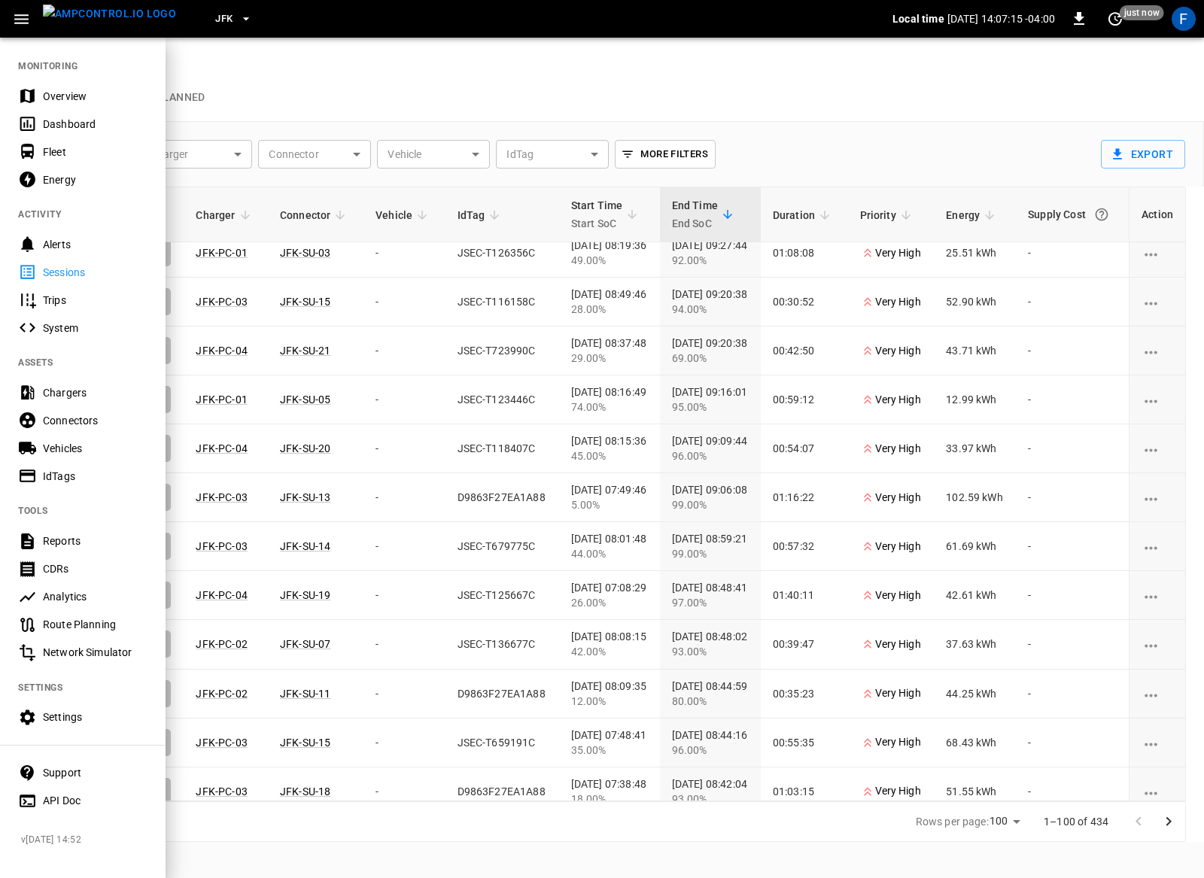
click at [333, 323] on div at bounding box center [602, 439] width 1204 height 878
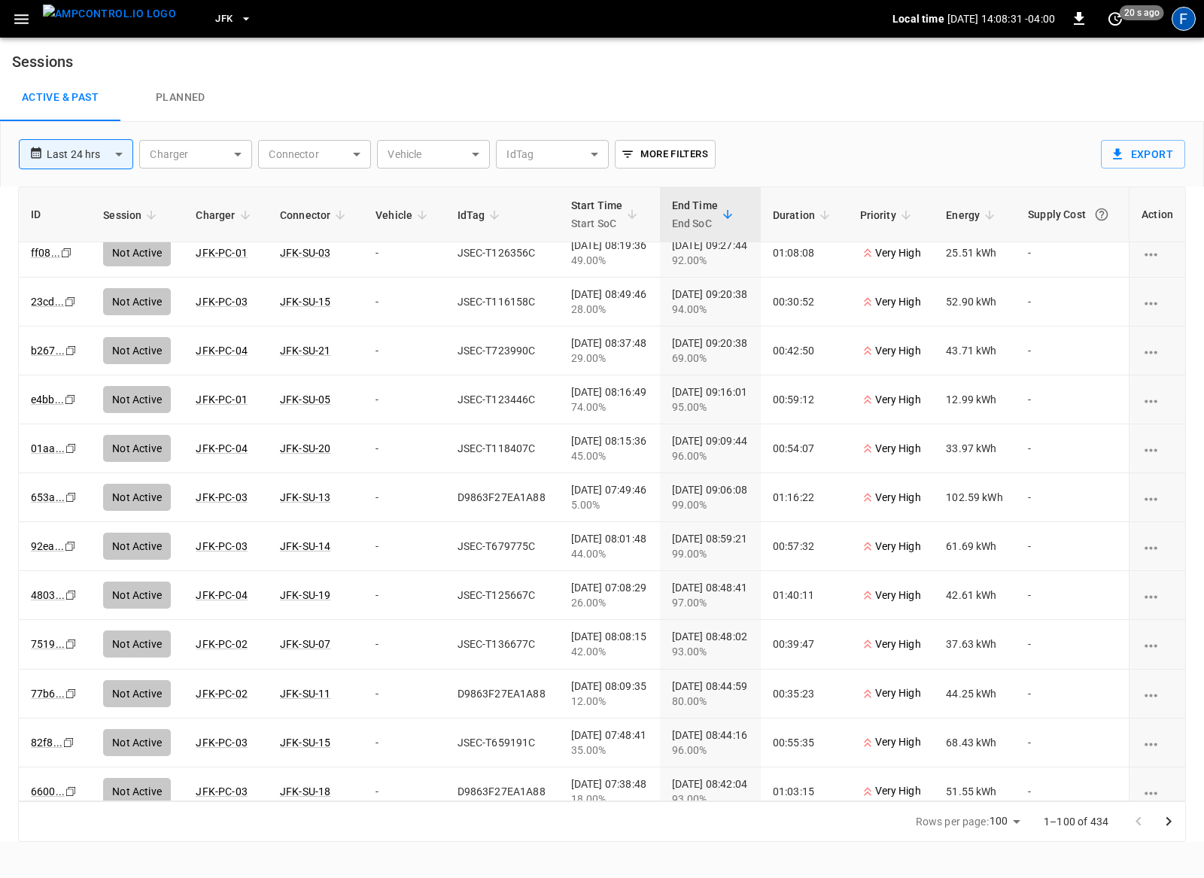
click at [1178, 27] on div "F" at bounding box center [1183, 19] width 24 height 24
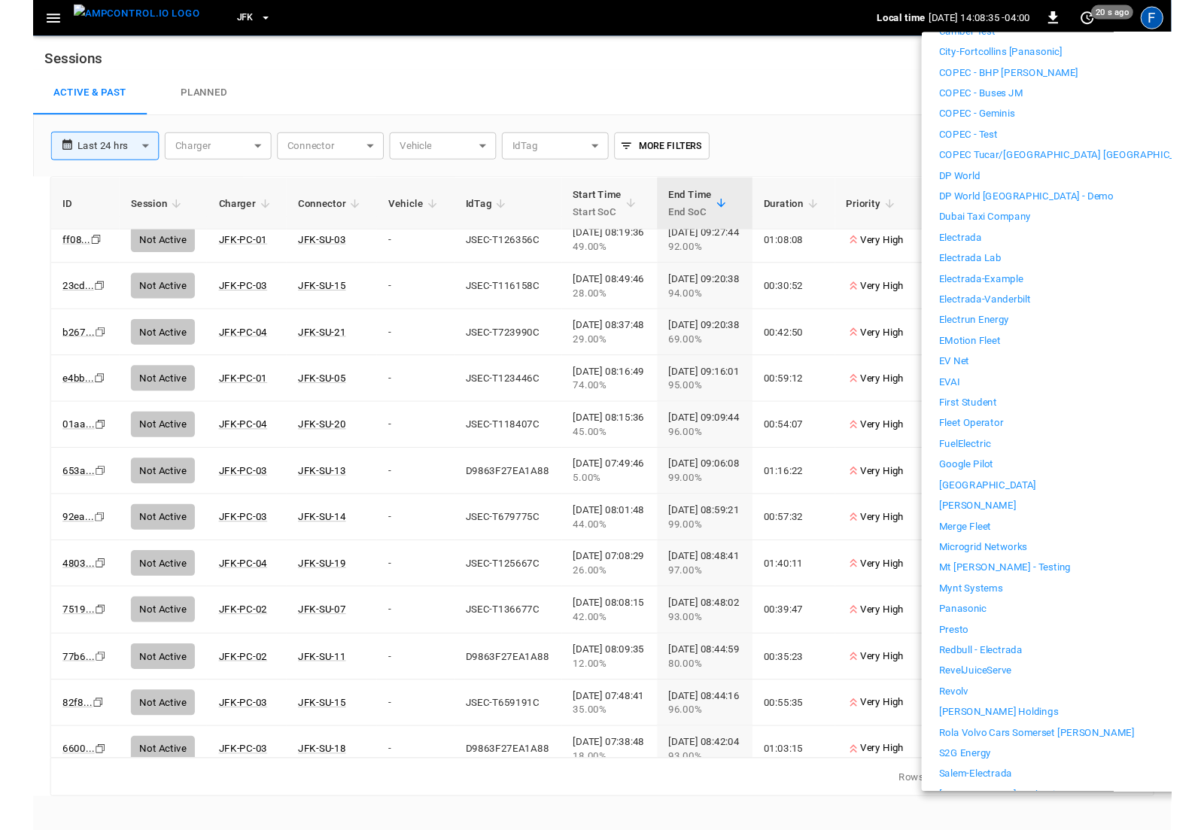
scroll to position [487, 0]
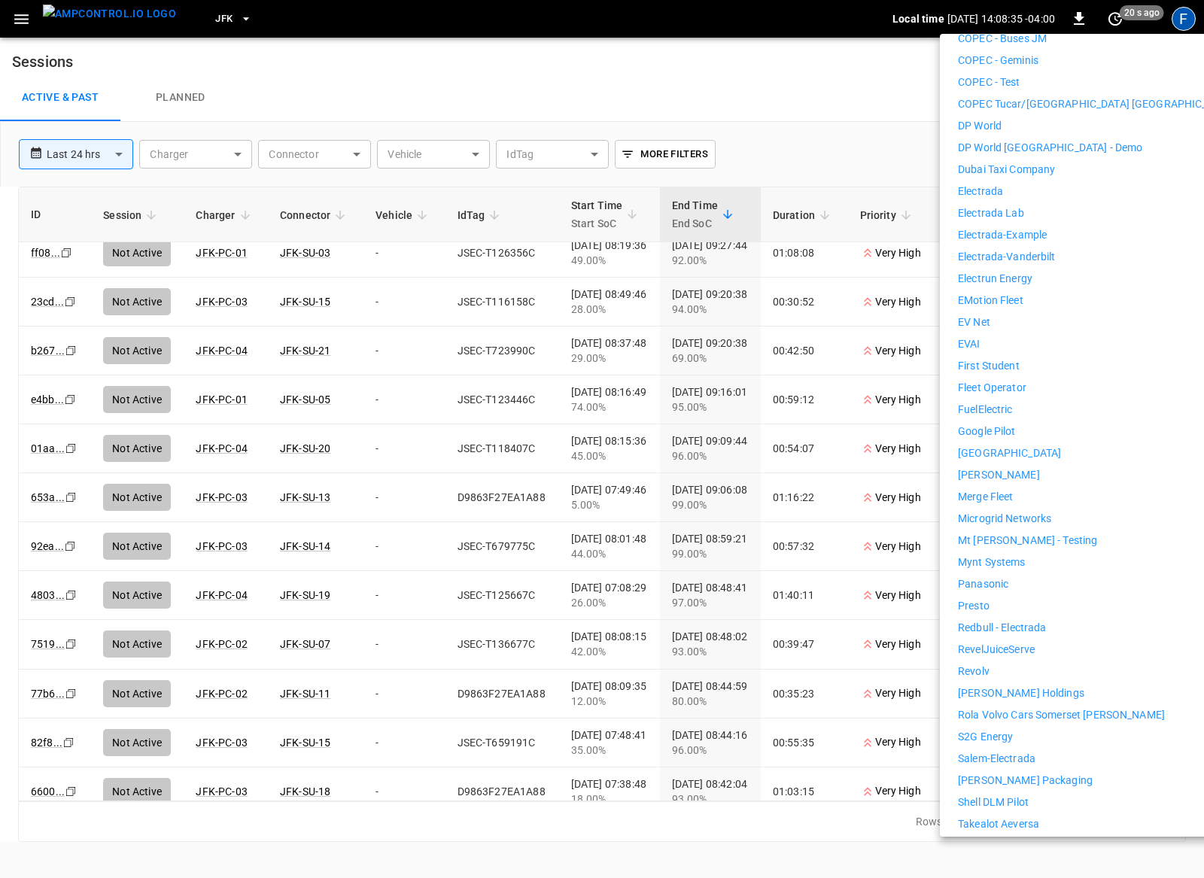
click at [612, 639] on div at bounding box center [602, 439] width 1204 height 878
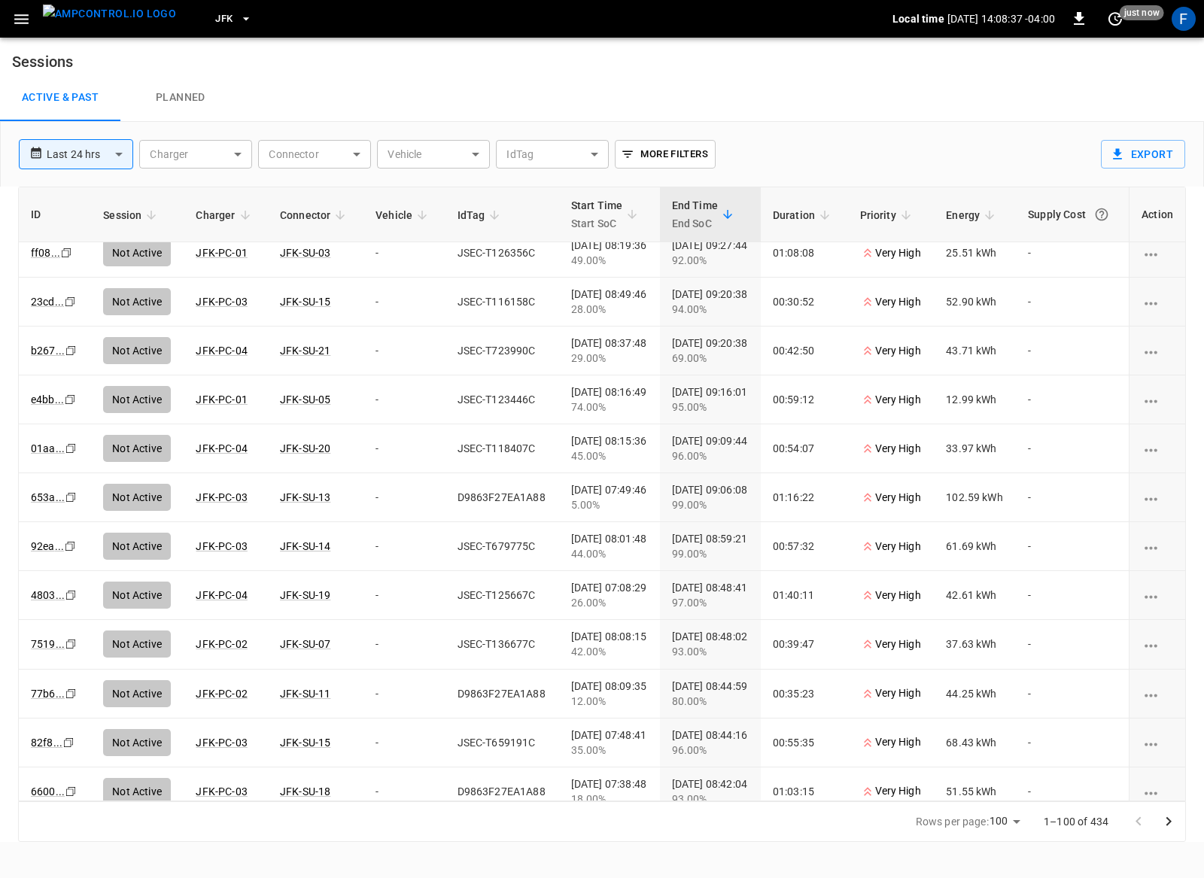
click at [566, 168] on div "**********" at bounding box center [551, 148] width 1088 height 53
click at [524, 162] on body "**********" at bounding box center [602, 421] width 1204 height 842
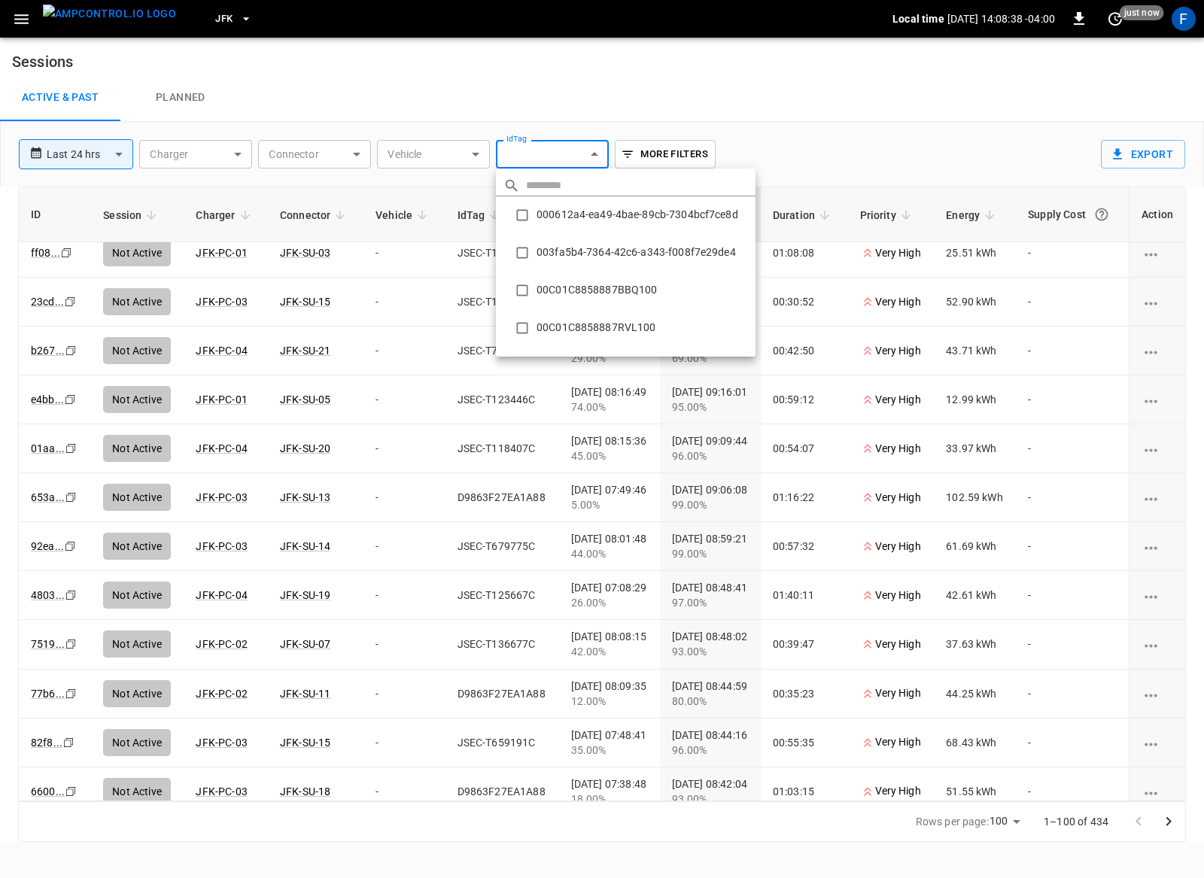
click at [462, 168] on div at bounding box center [602, 439] width 1204 height 878
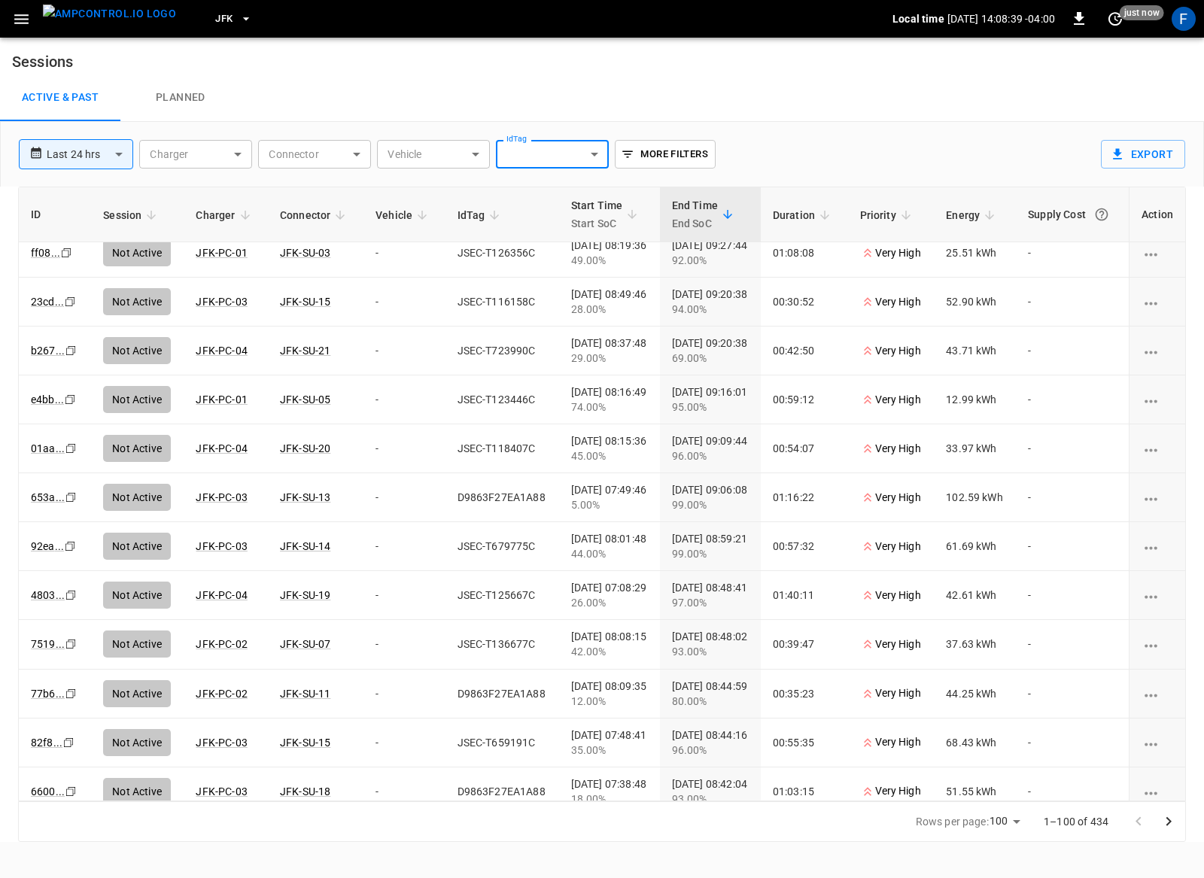
click at [463, 162] on body "**********" at bounding box center [602, 421] width 1204 height 842
click at [536, 150] on div at bounding box center [602, 439] width 1204 height 878
click at [536, 156] on body "**********" at bounding box center [602, 421] width 1204 height 842
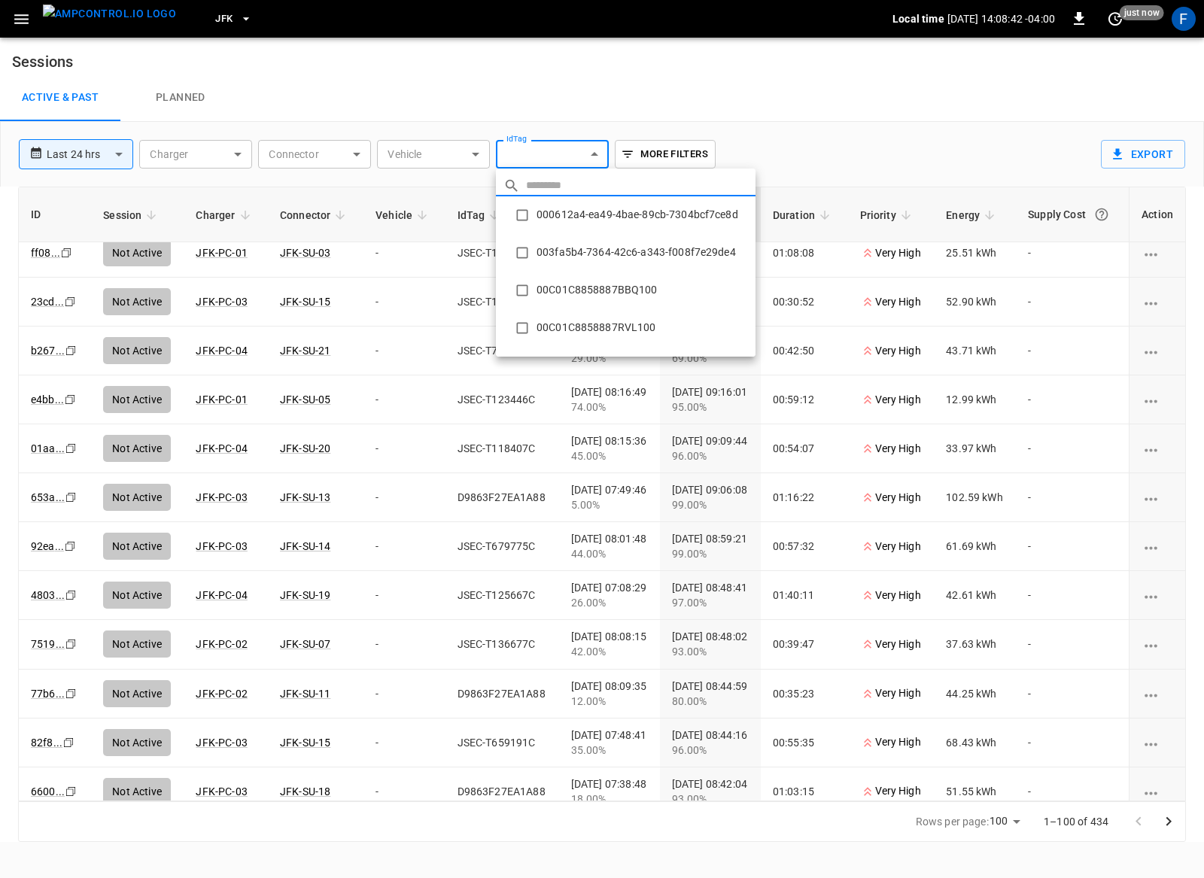
click at [20, 26] on div at bounding box center [602, 439] width 1204 height 878
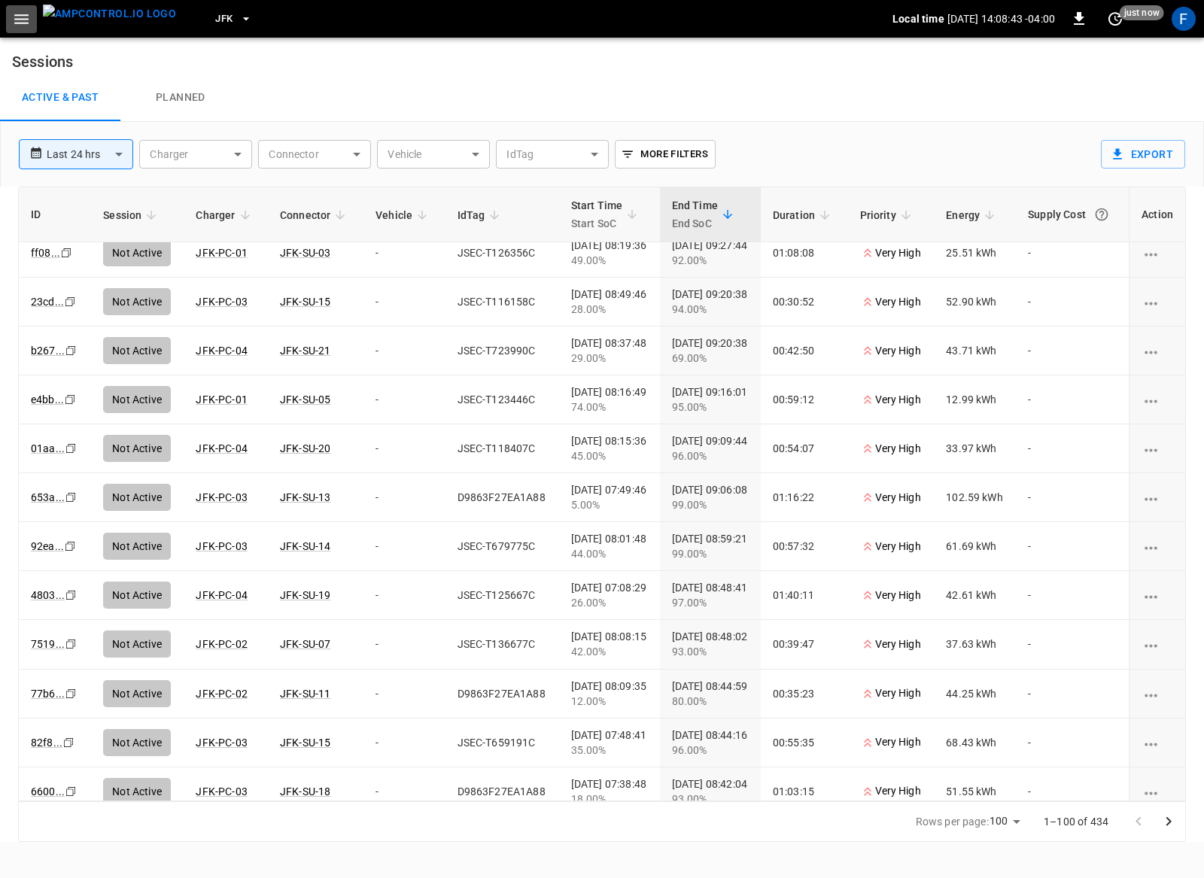
click at [21, 23] on icon "button" at bounding box center [21, 19] width 19 height 19
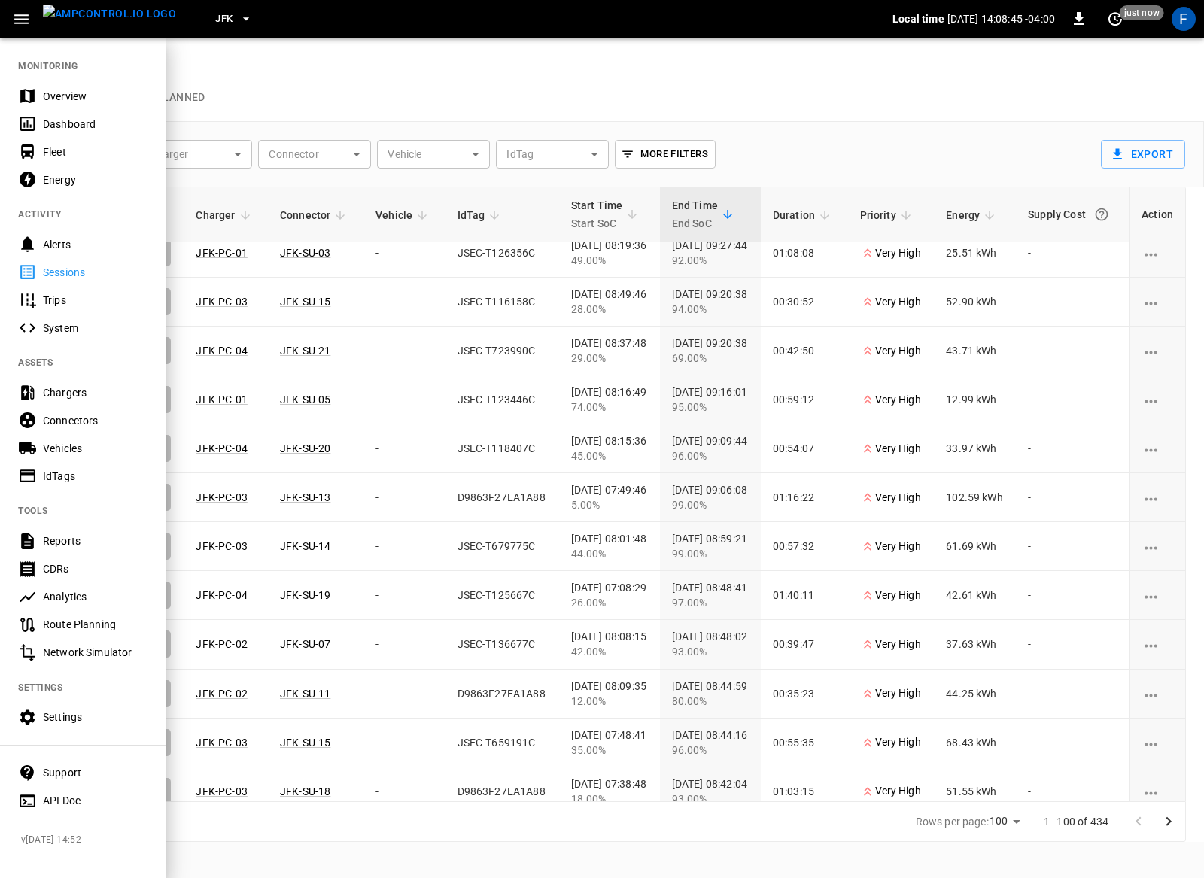
click at [90, 469] on div "IdTags" at bounding box center [95, 476] width 105 height 15
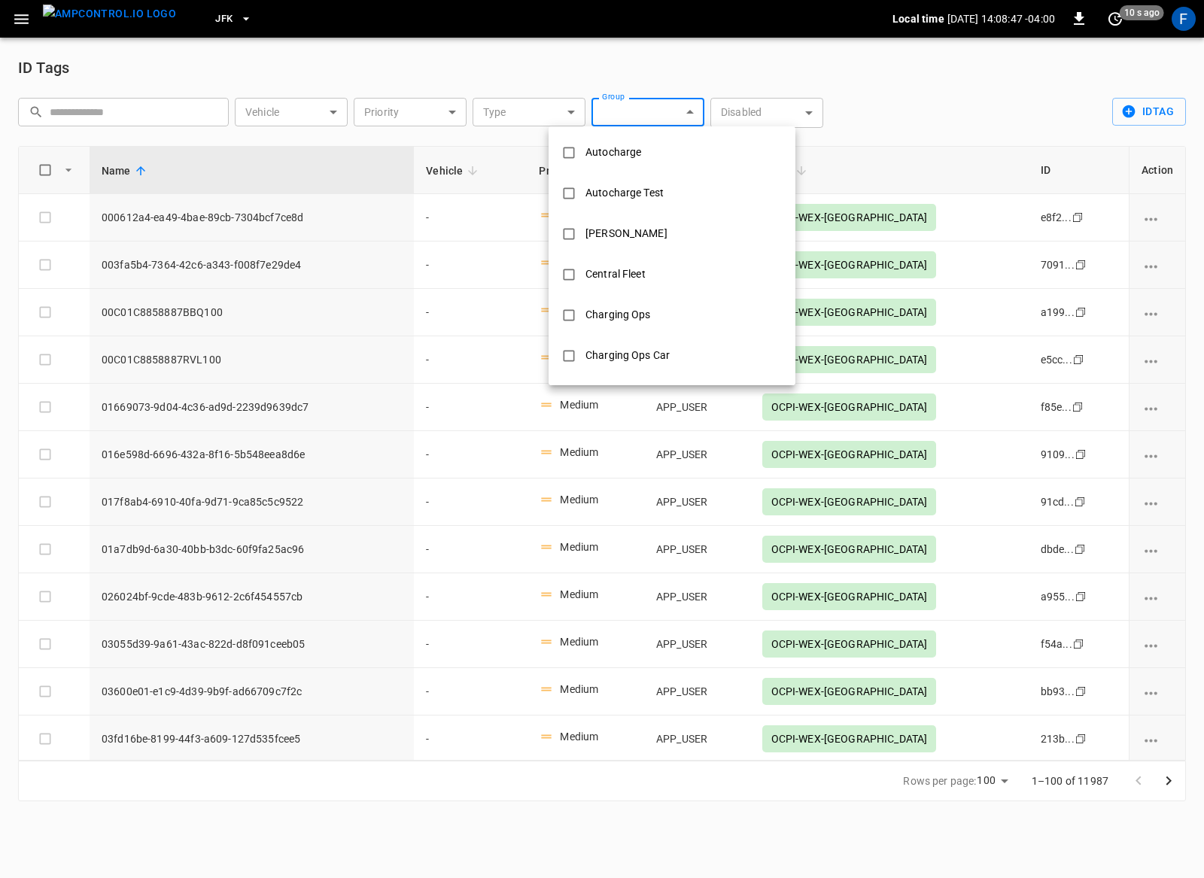
click at [656, 120] on body "JFK Local time 2025-08-18 14:08:47 -04:00 0 10 s ago F ID Tags ​ ​ Vehicle ​ Ve…" at bounding box center [602, 409] width 1204 height 819
click at [314, 338] on div at bounding box center [602, 439] width 1204 height 878
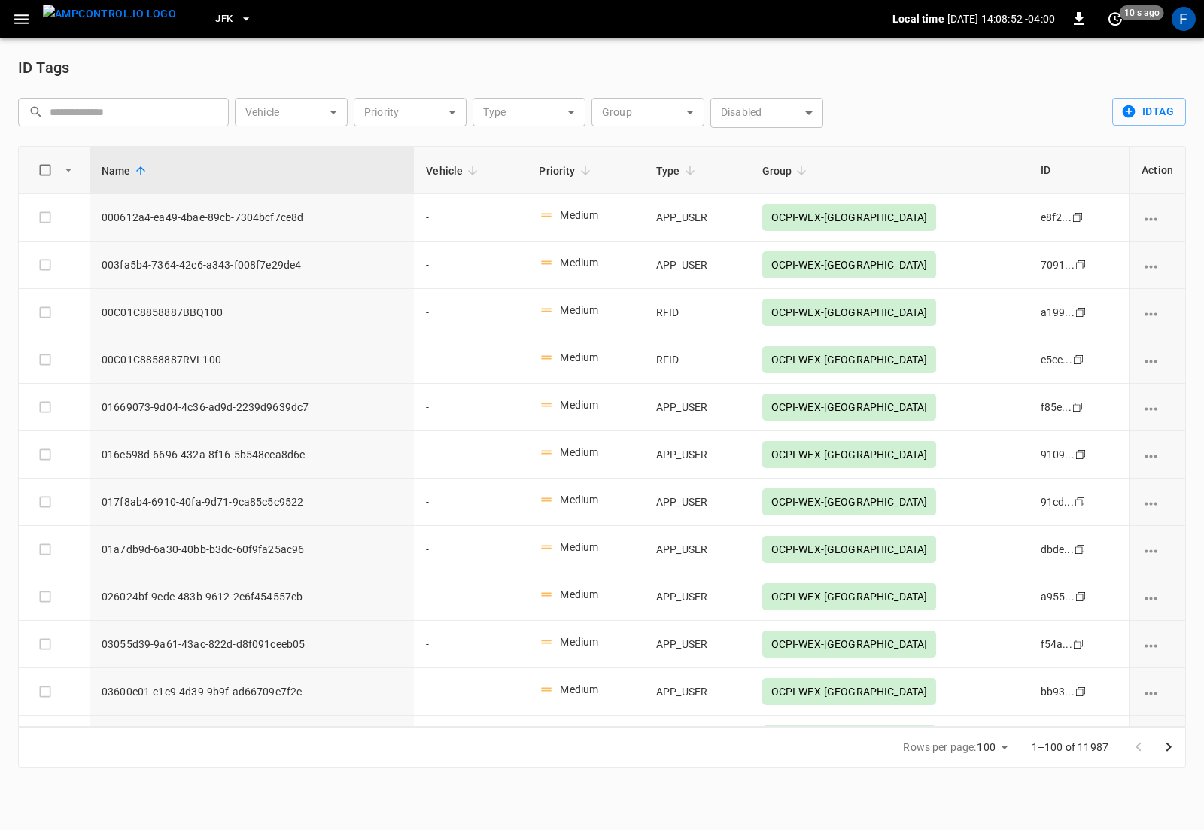
scroll to position [223, 0]
click at [648, 111] on body "JFK Local time 2025-08-18 14:09:01 -04:00 0 20 s ago F ID Tags ​ ​ Vehicle ​ Ve…" at bounding box center [602, 392] width 1204 height 785
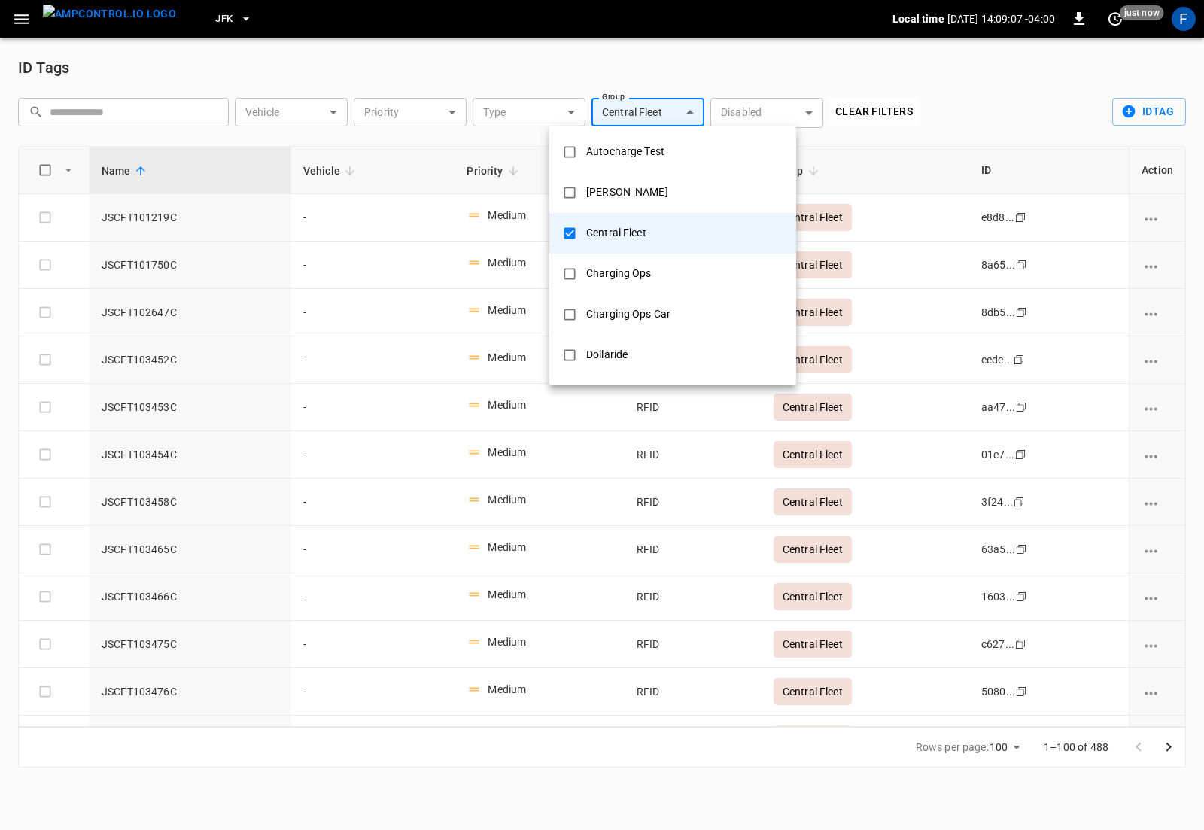
scroll to position [71, 0]
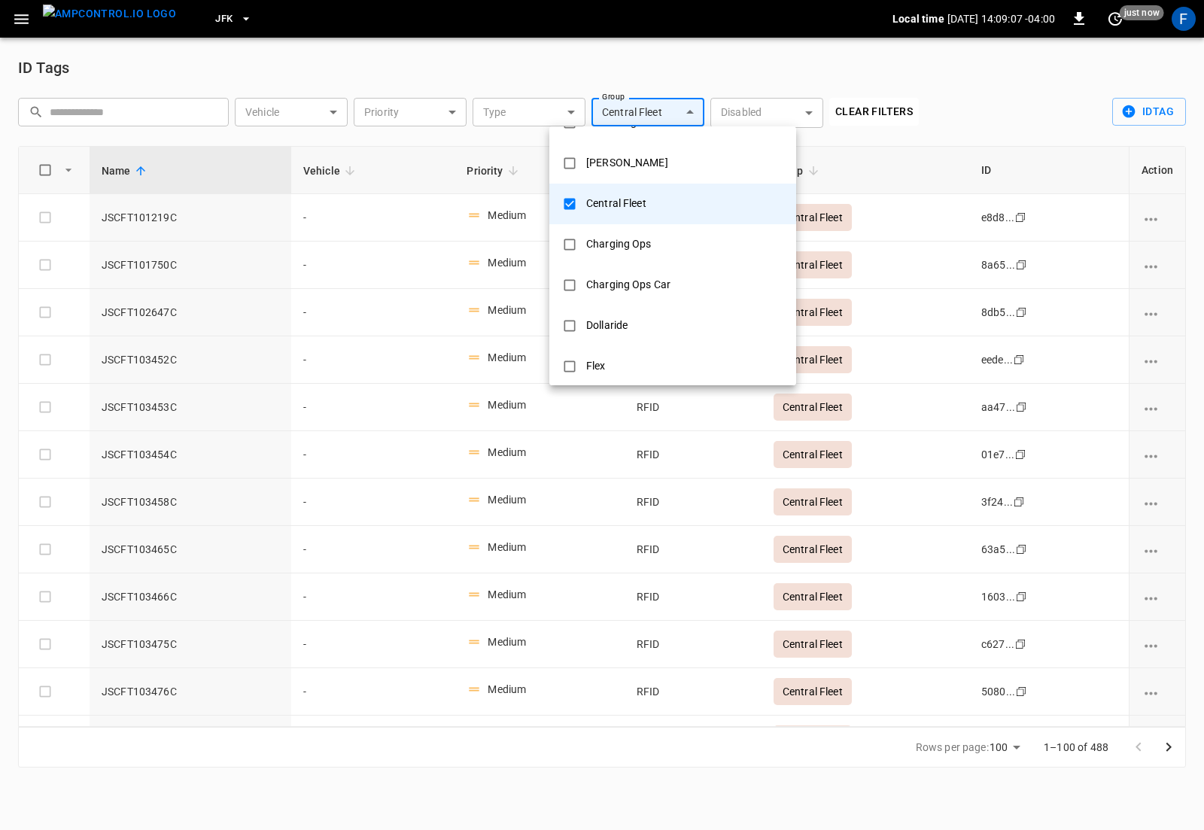
click at [630, 248] on div "Charging Ops" at bounding box center [618, 244] width 83 height 28
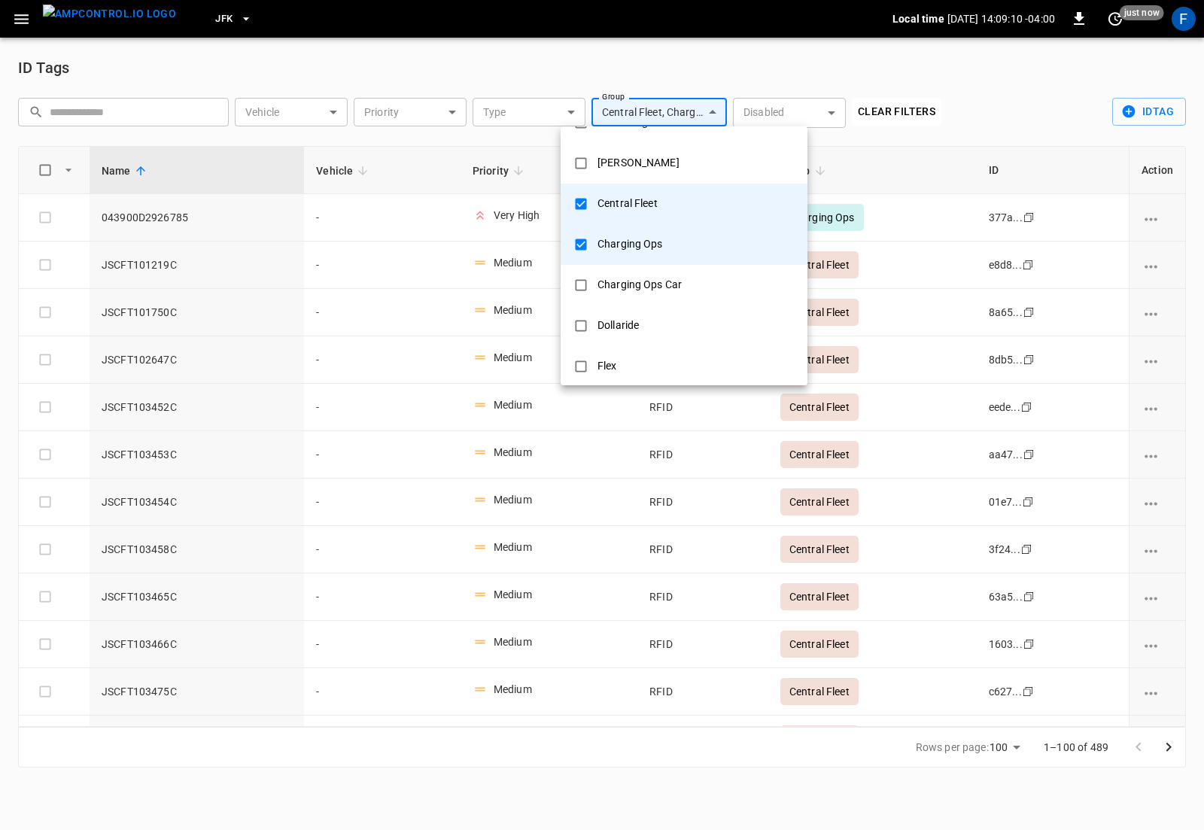
click at [631, 292] on div "Charging Ops Car" at bounding box center [639, 285] width 102 height 28
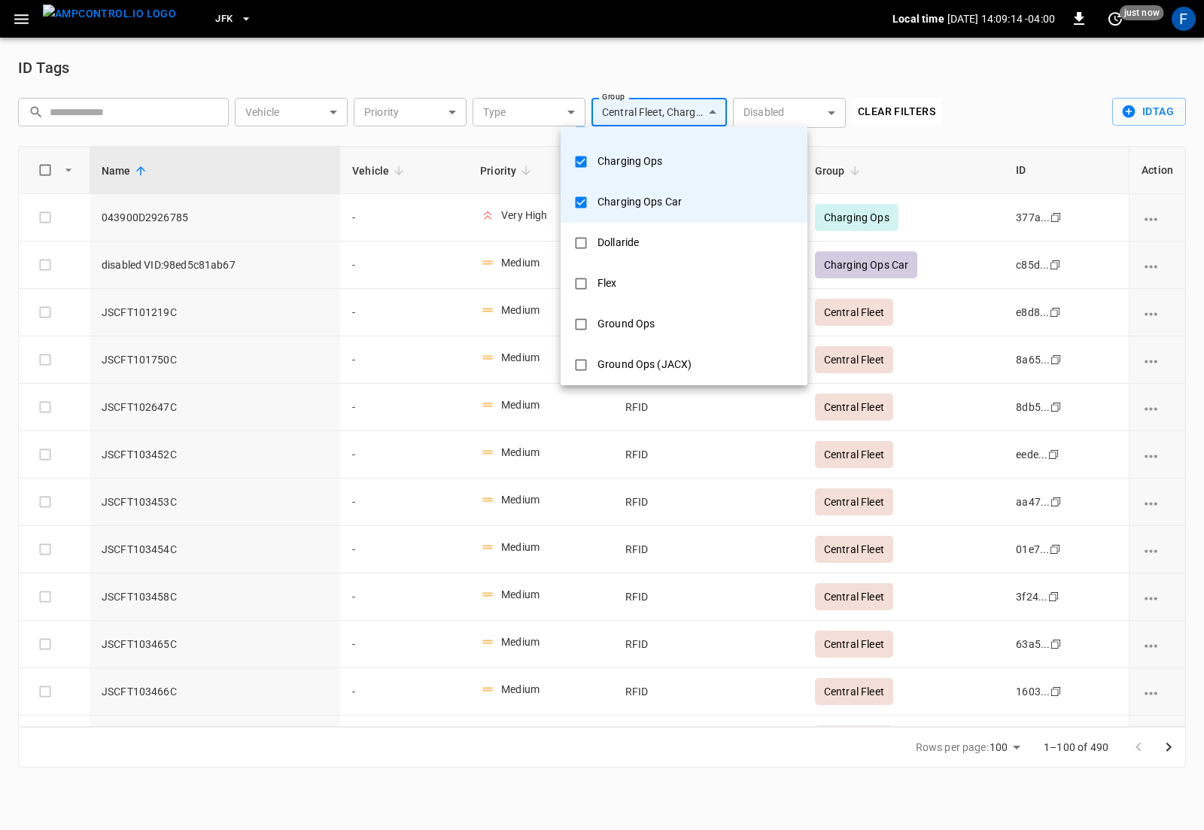
scroll to position [162, 0]
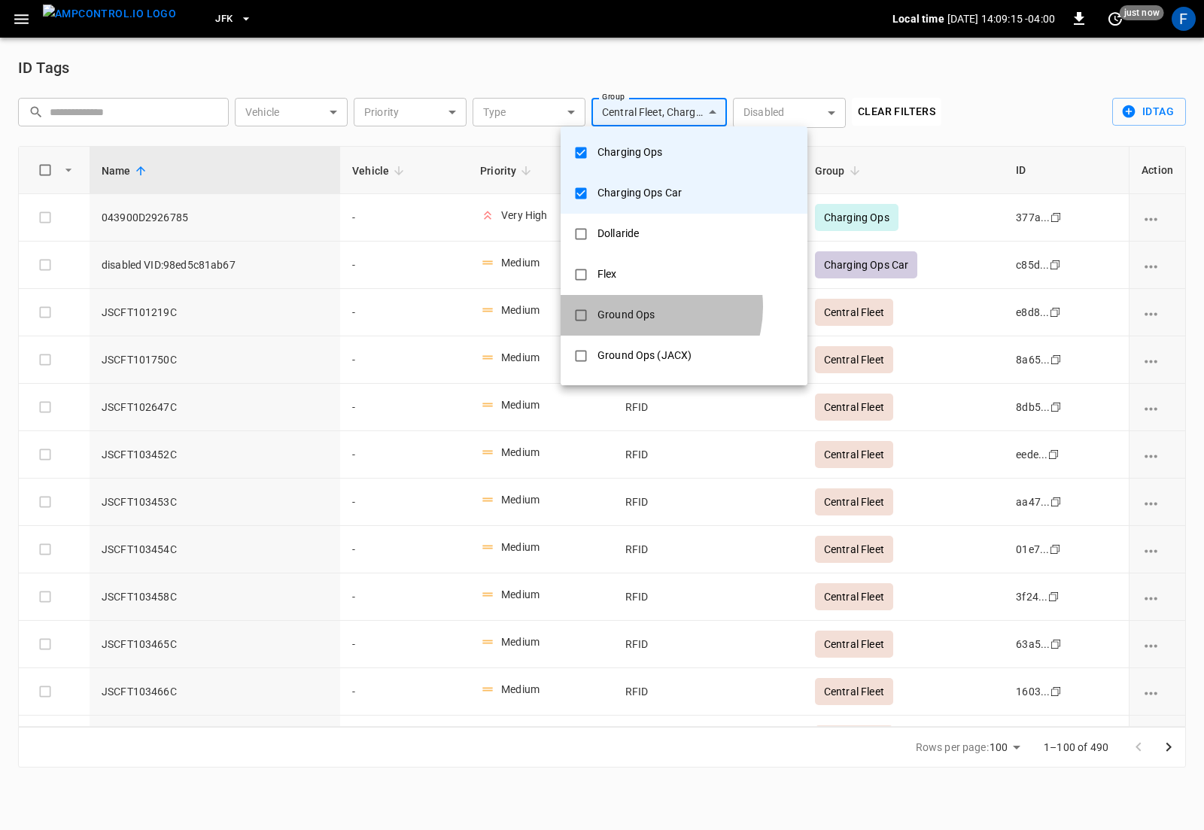
click at [639, 307] on div "Ground Ops" at bounding box center [625, 315] width 75 height 28
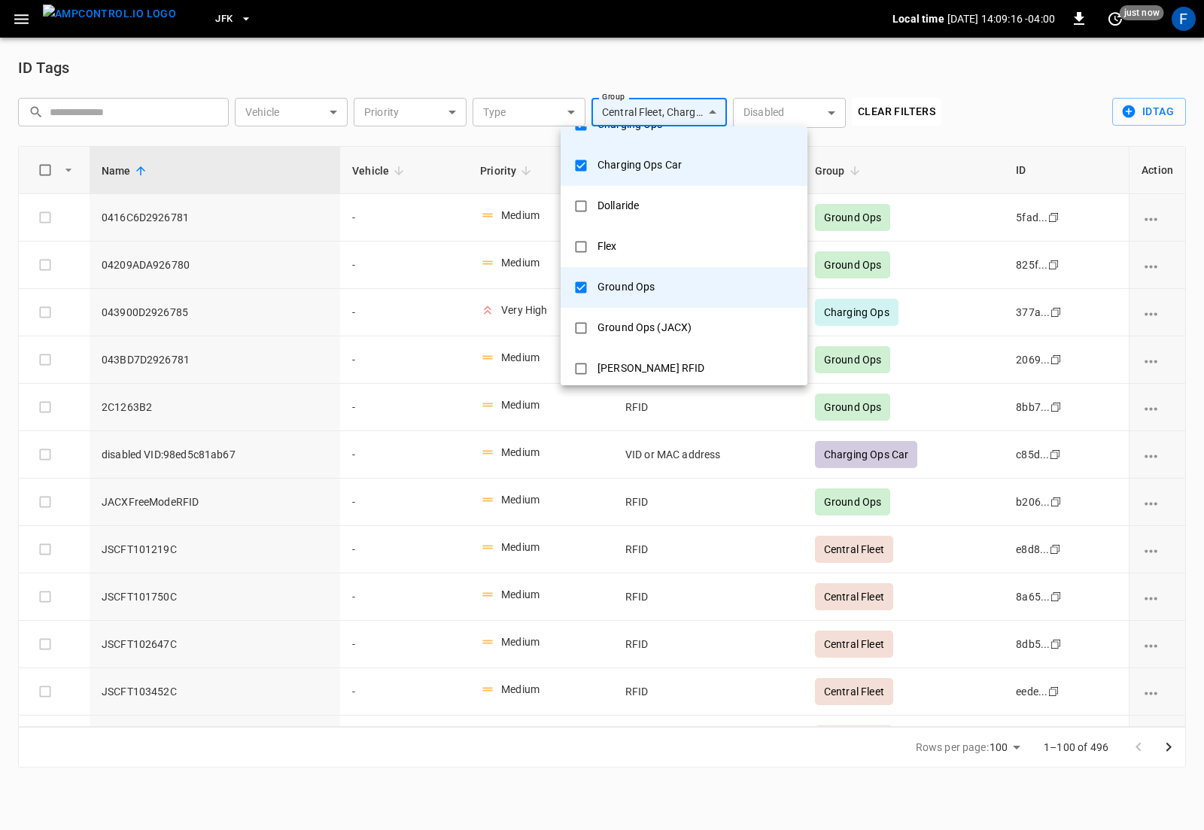
scroll to position [191, 0]
click at [657, 335] on div "Ground Ops (JACX)" at bounding box center [644, 327] width 112 height 28
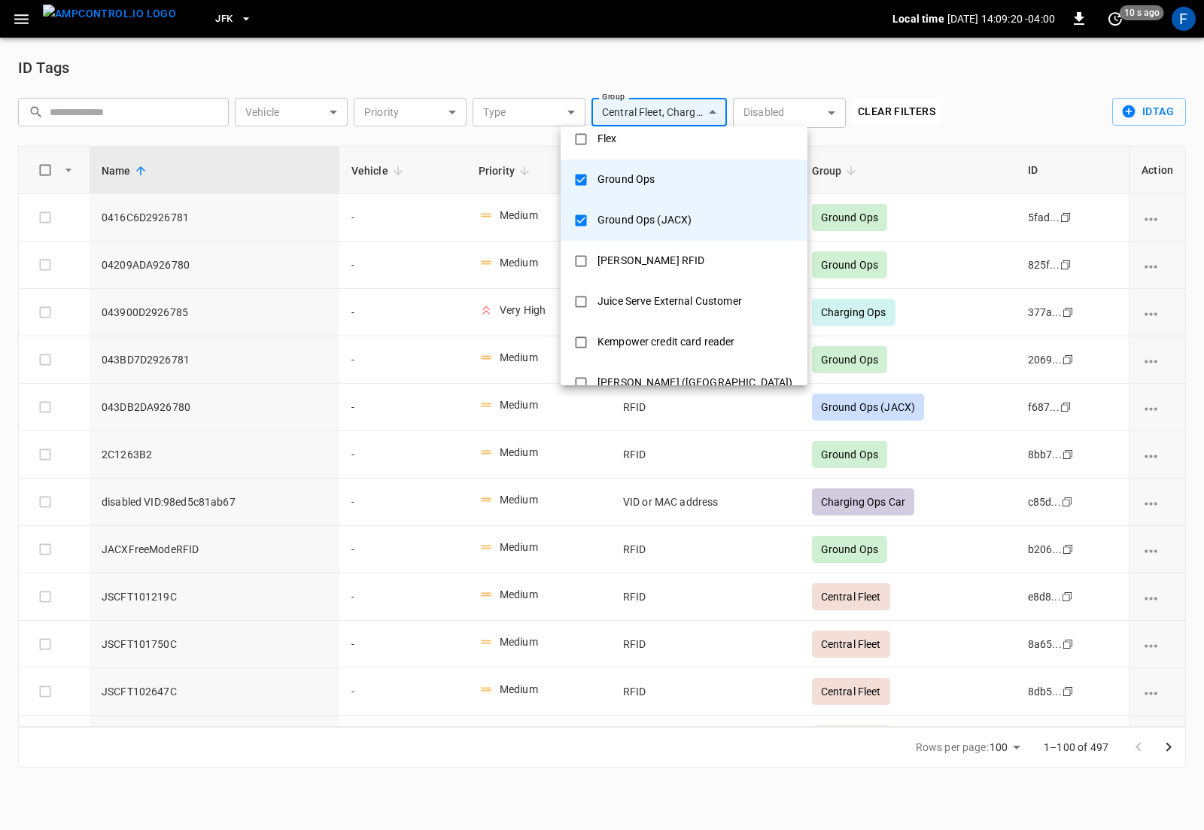
scroll to position [307, 0]
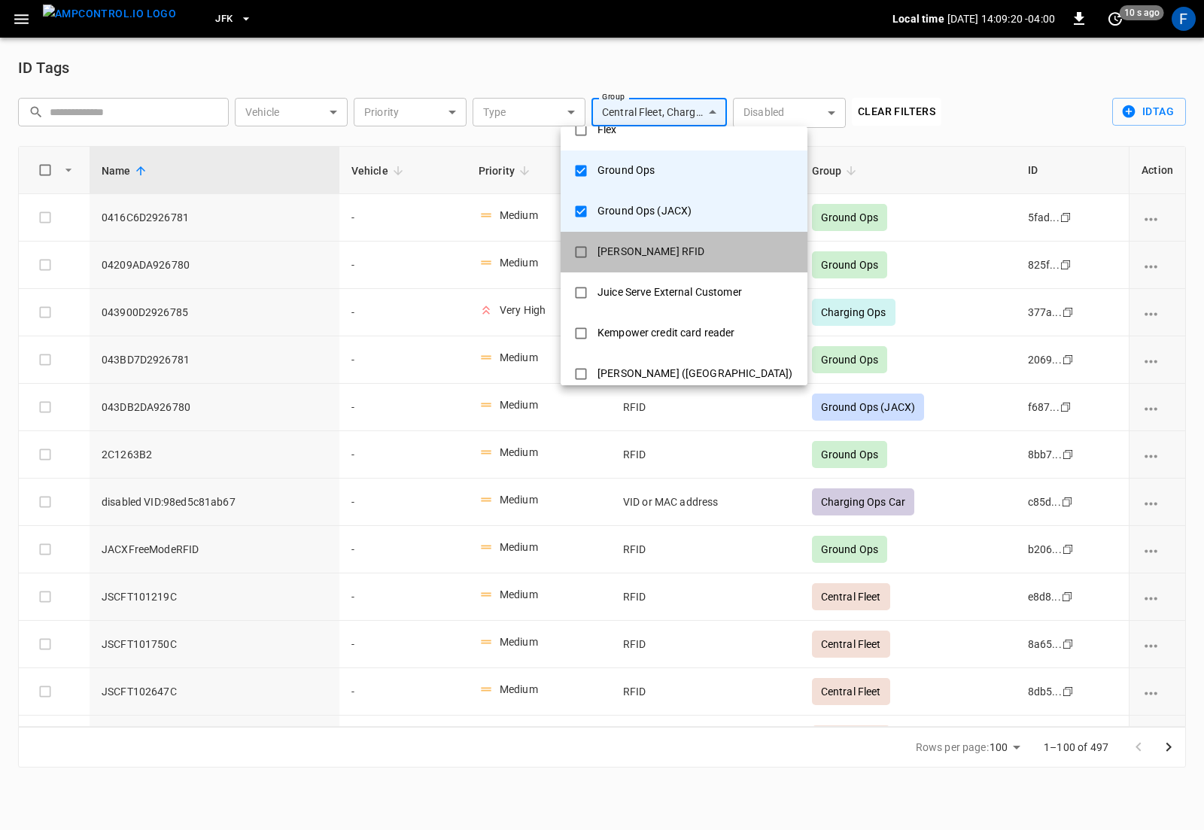
click at [691, 262] on li "Hart's RFID" at bounding box center [683, 252] width 247 height 41
type input "**********"
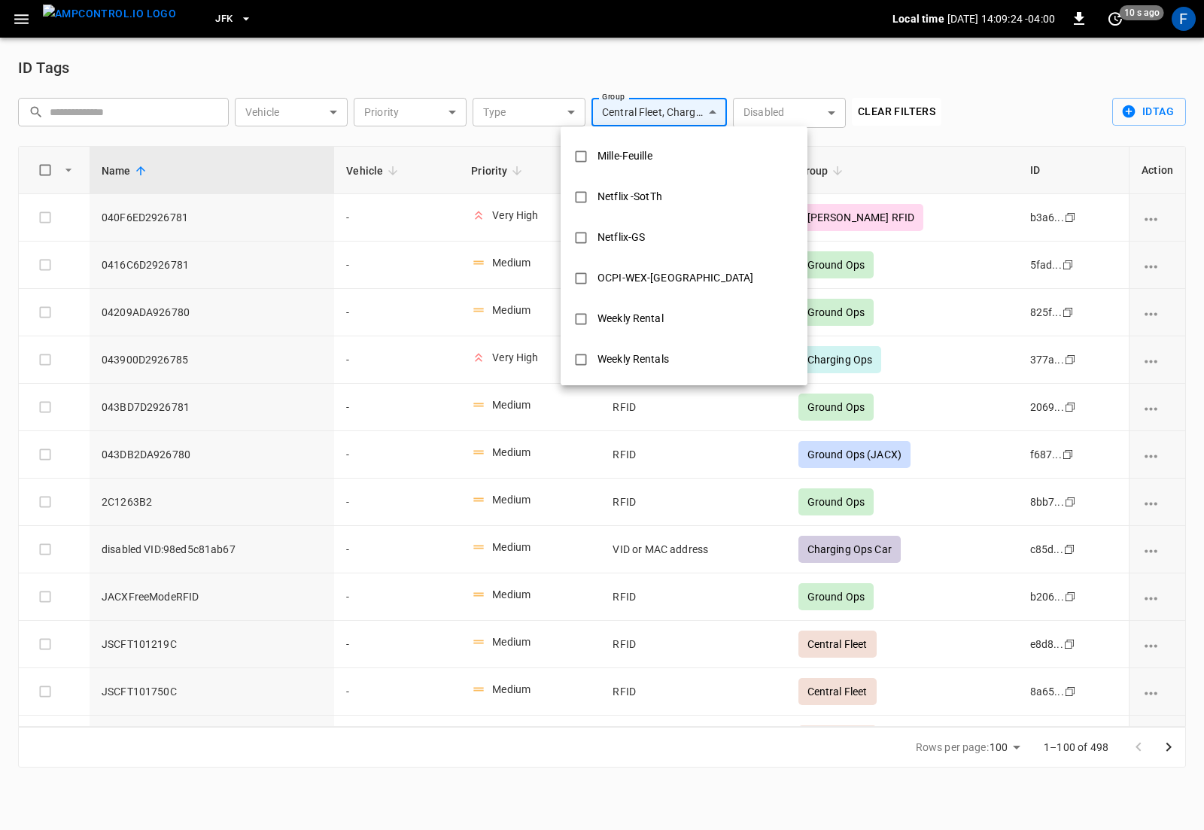
scroll to position [566, 0]
click at [789, 57] on div at bounding box center [602, 415] width 1204 height 830
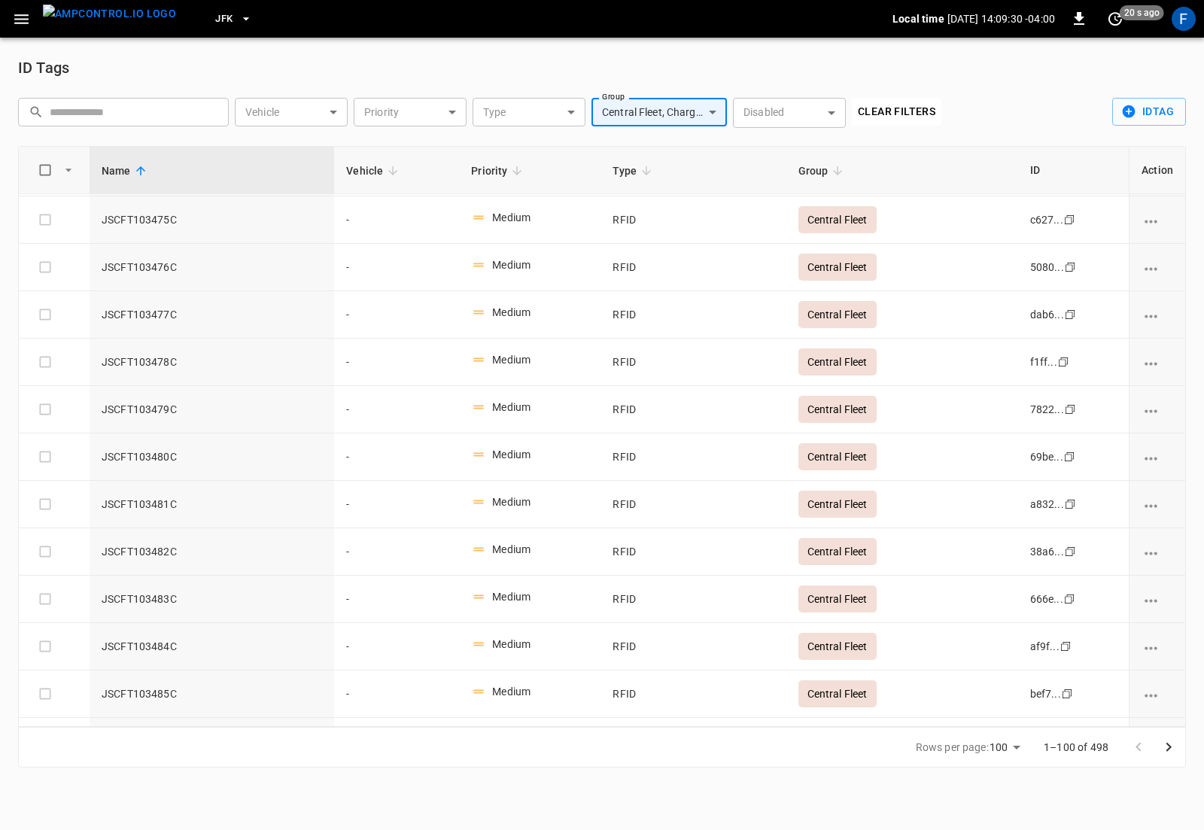
scroll to position [0, 0]
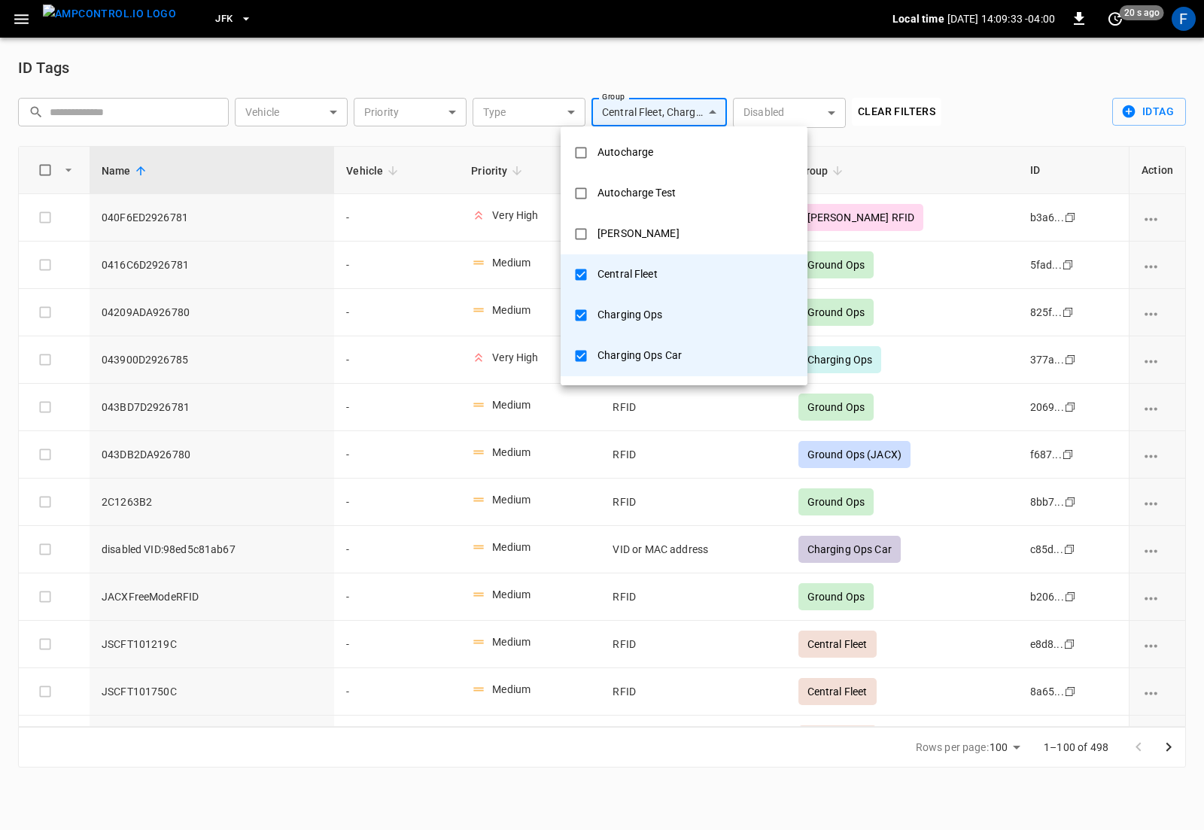
click at [629, 116] on body "**********" at bounding box center [602, 392] width 1204 height 785
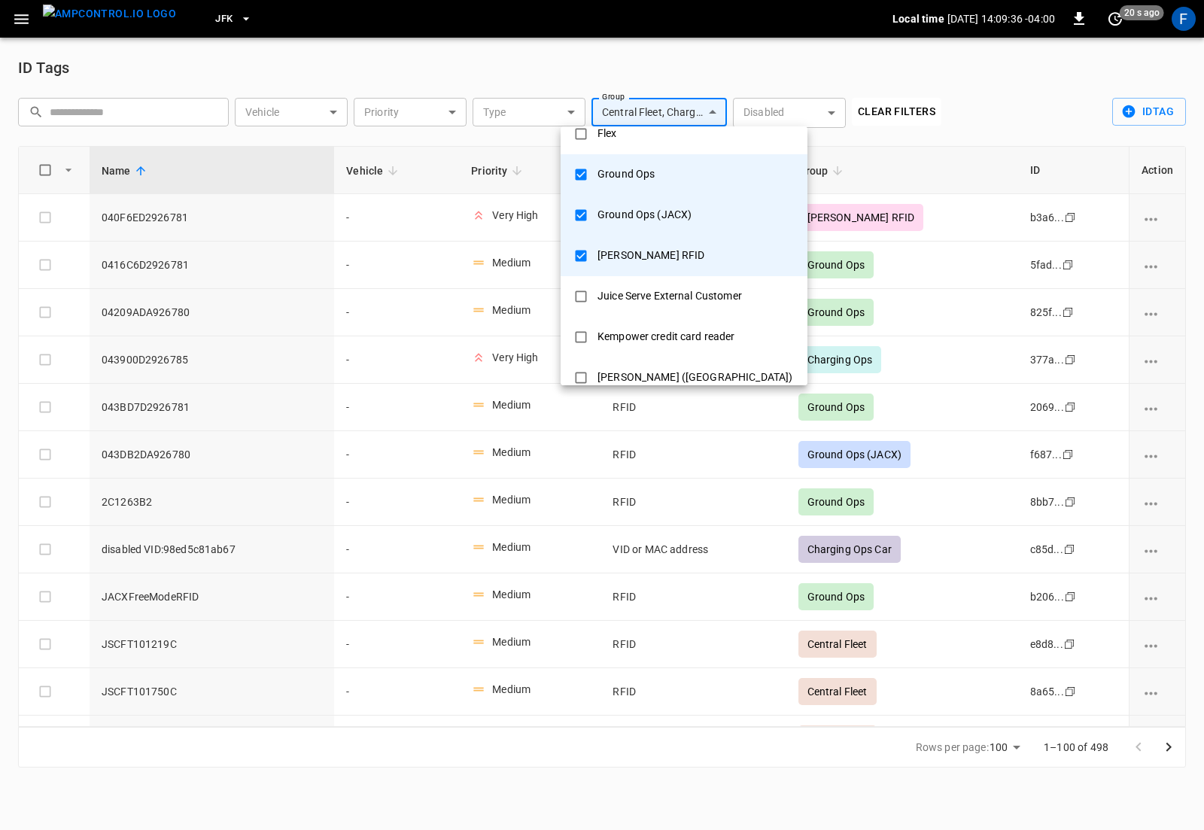
click at [929, 144] on div at bounding box center [602, 415] width 1204 height 830
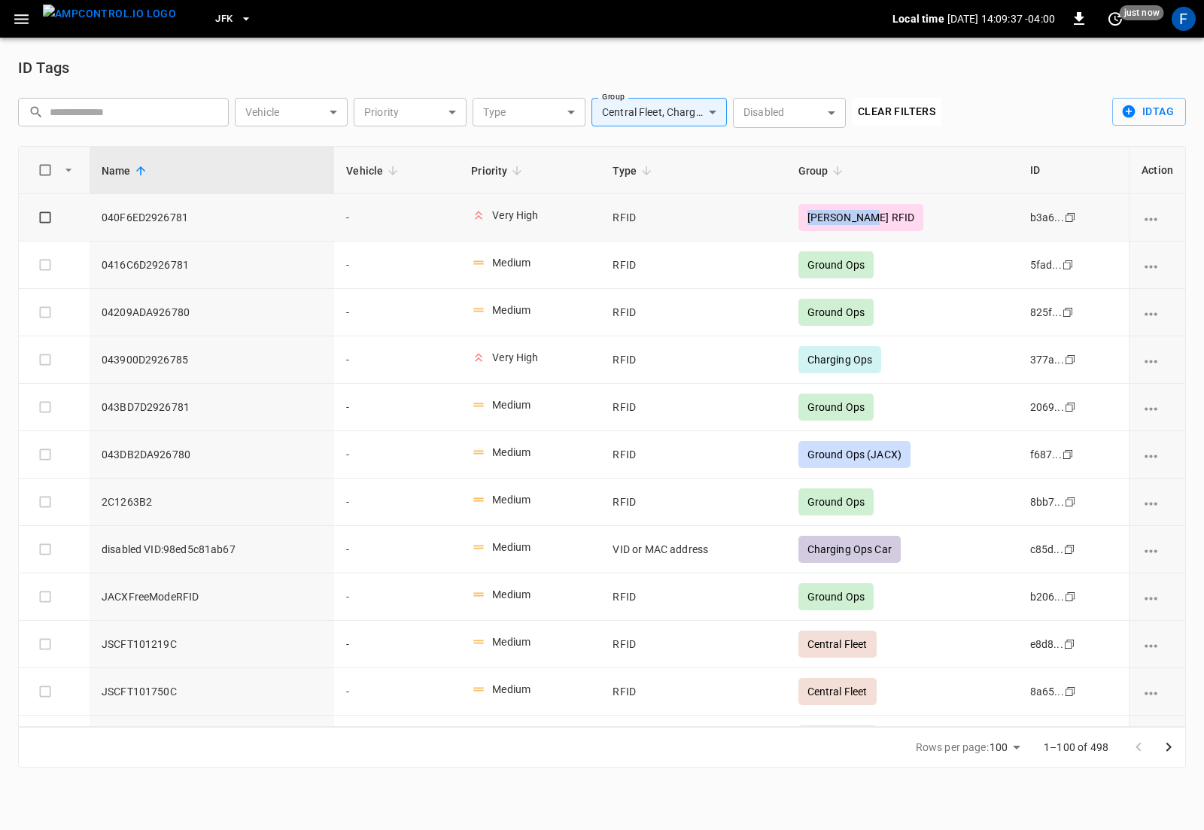
drag, startPoint x: 822, startPoint y: 220, endPoint x: 927, endPoint y: 218, distance: 104.6
click at [927, 219] on td "Hart's RFID" at bounding box center [902, 217] width 232 height 47
click at [927, 218] on td "Hart's RFID" at bounding box center [902, 217] width 232 height 47
click at [909, 117] on button "Clear Filters" at bounding box center [897, 112] width 90 height 28
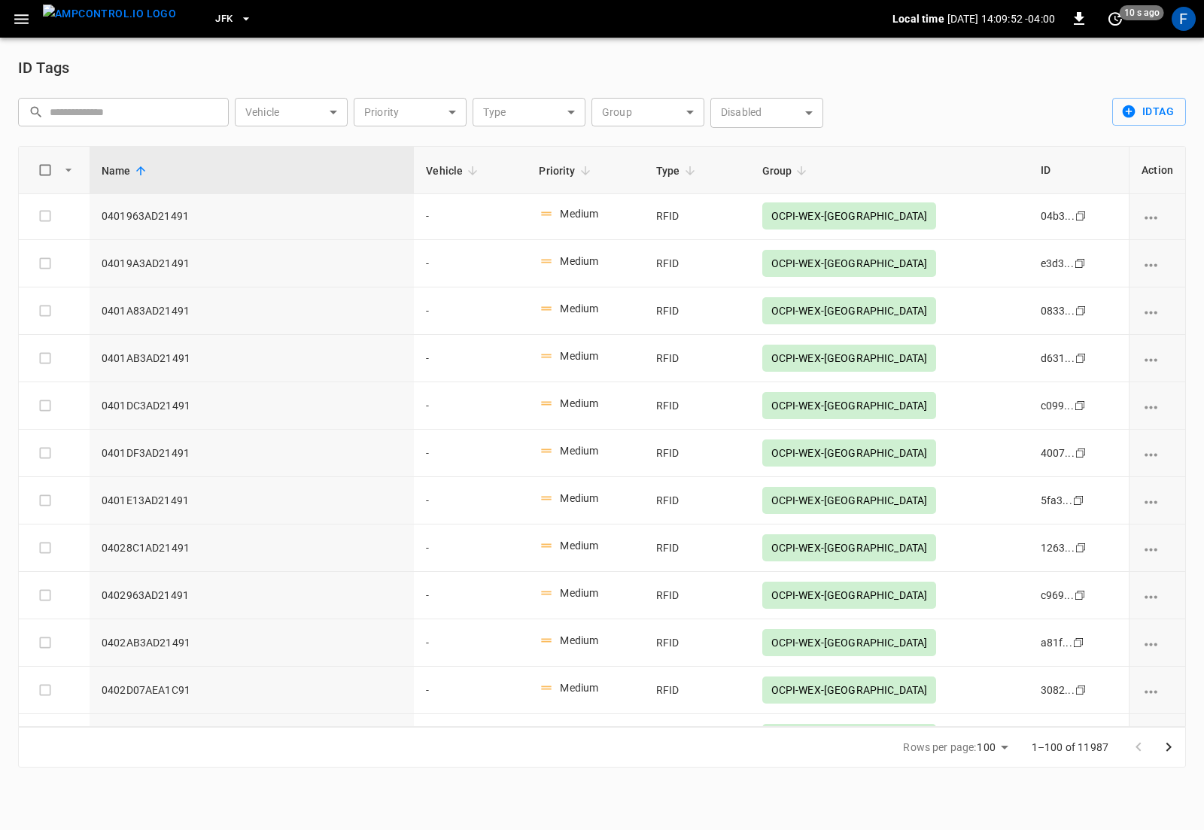
scroll to position [1154, 0]
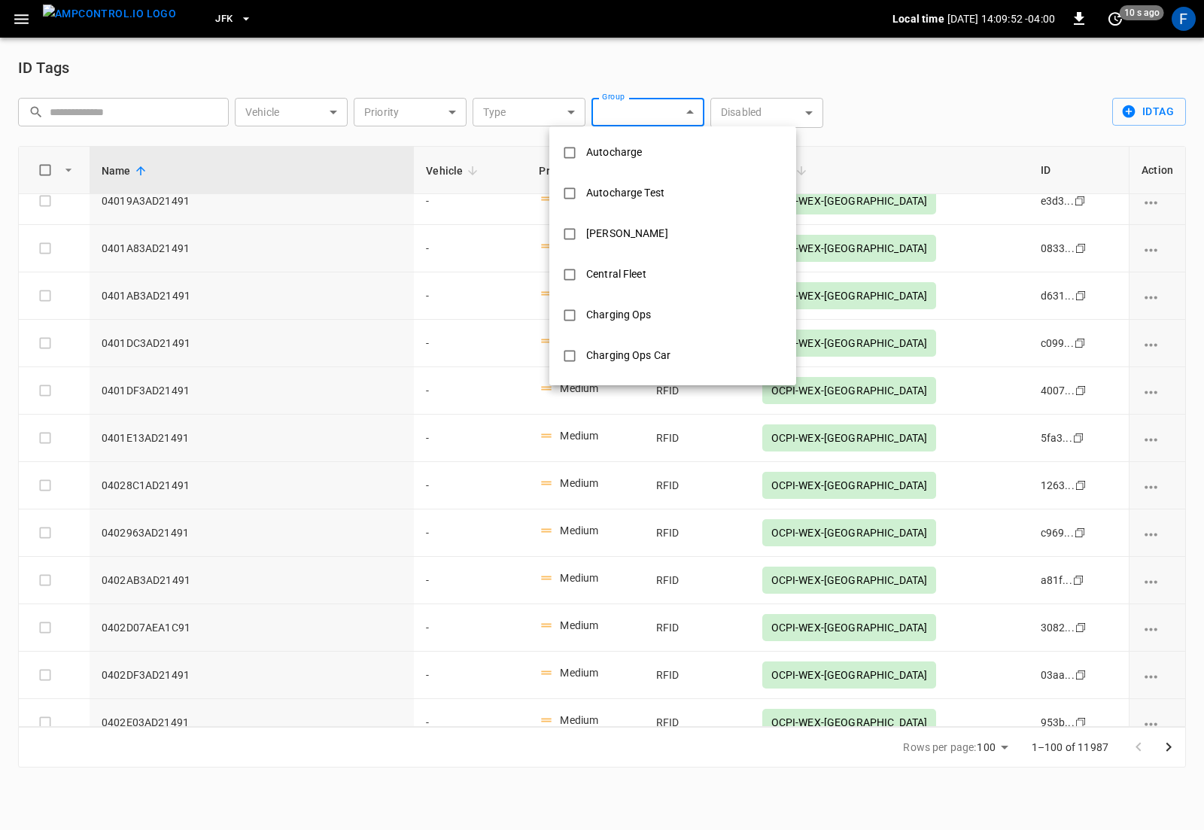
click at [617, 120] on body "JFK Local time 2025-08-18 14:09:52 -04:00 0 10 s ago F ID Tags ​ ​ Vehicle ​ Ve…" at bounding box center [602, 392] width 1204 height 785
click at [26, 20] on div at bounding box center [602, 415] width 1204 height 830
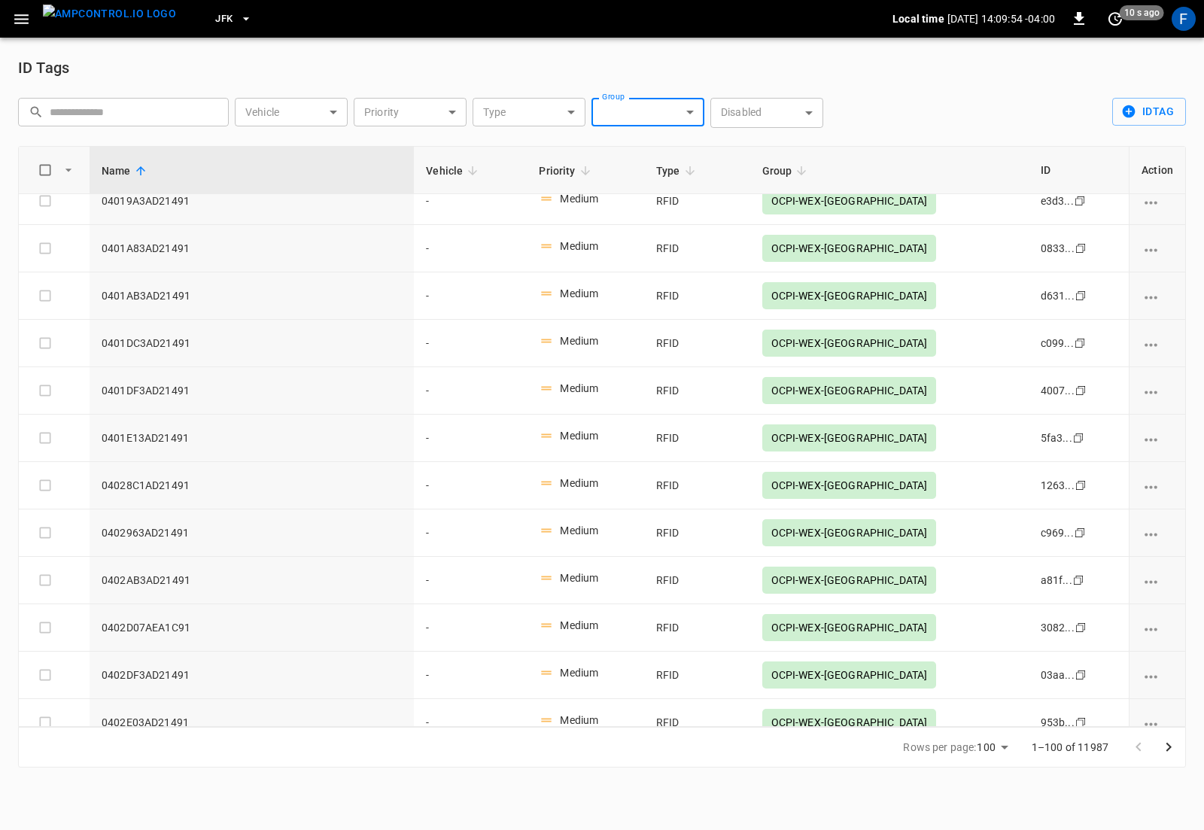
click at [21, 22] on icon "button" at bounding box center [21, 19] width 14 height 10
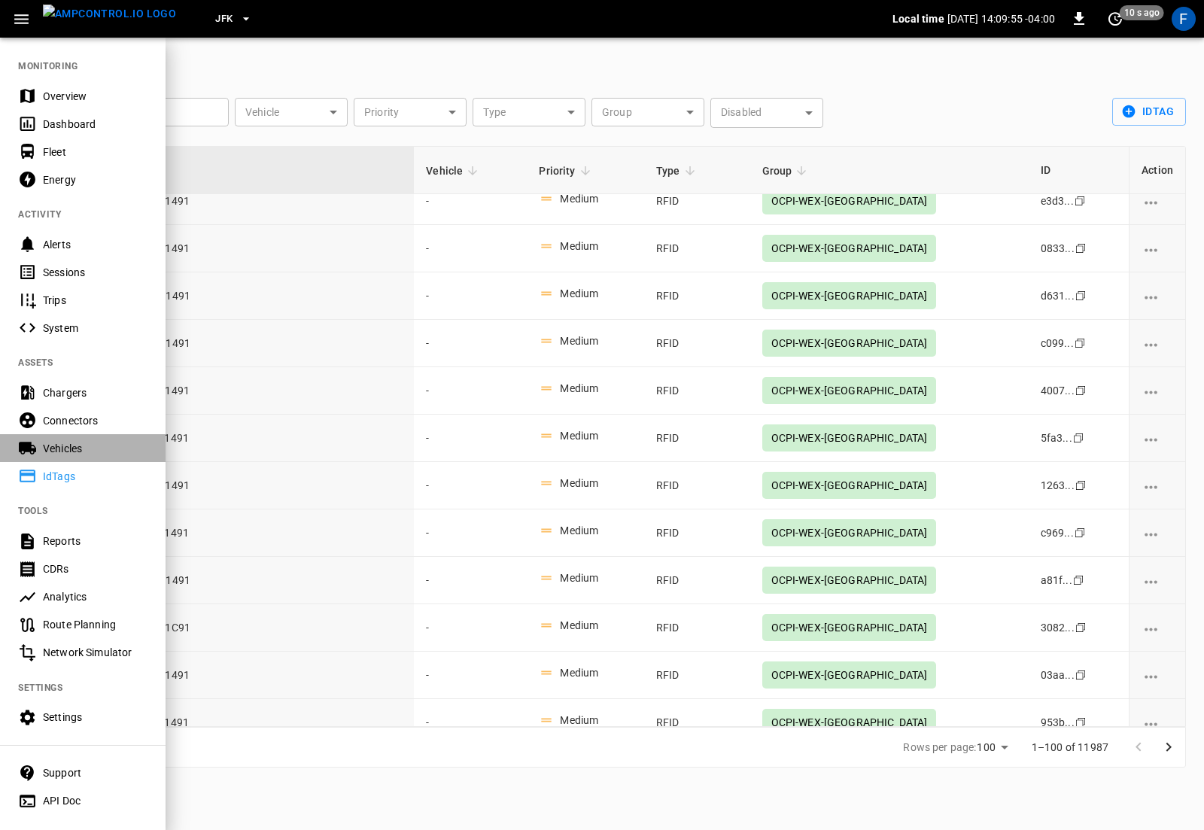
click at [93, 444] on div "Vehicles" at bounding box center [95, 448] width 105 height 15
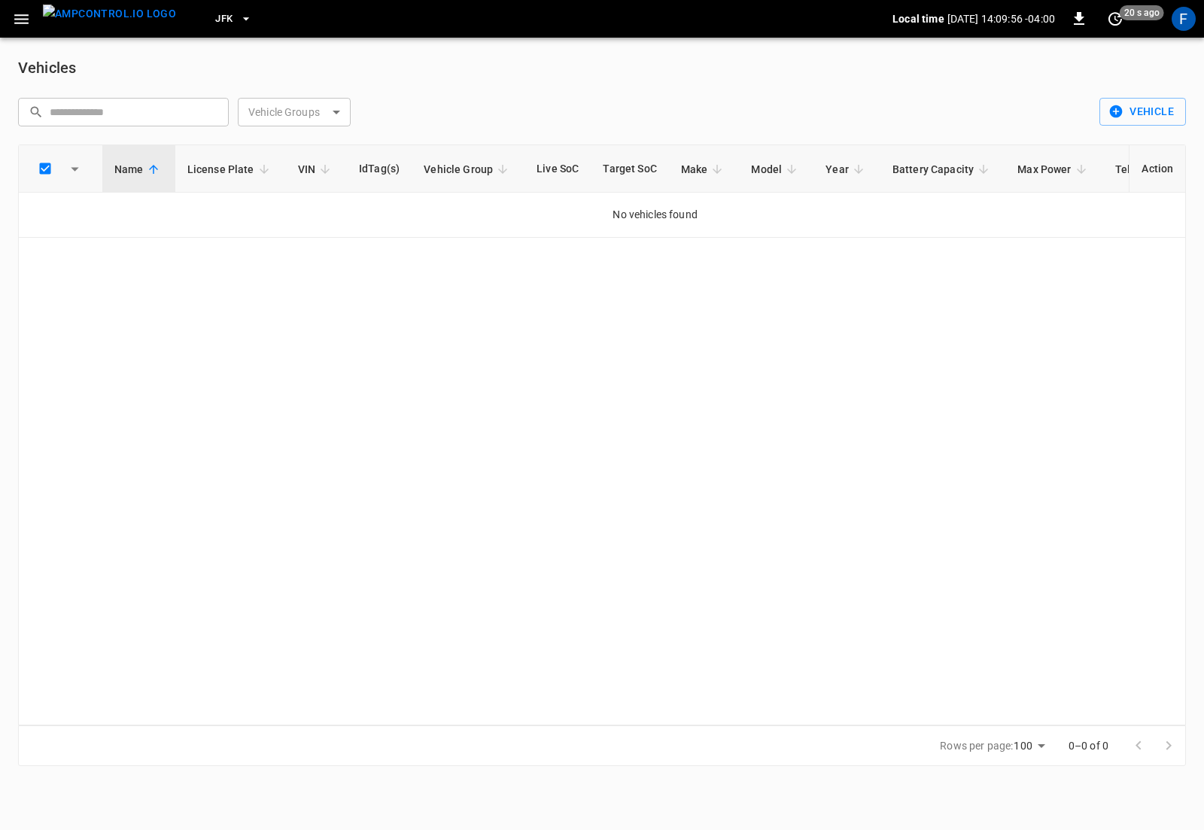
click at [26, 25] on icon "button" at bounding box center [21, 19] width 19 height 19
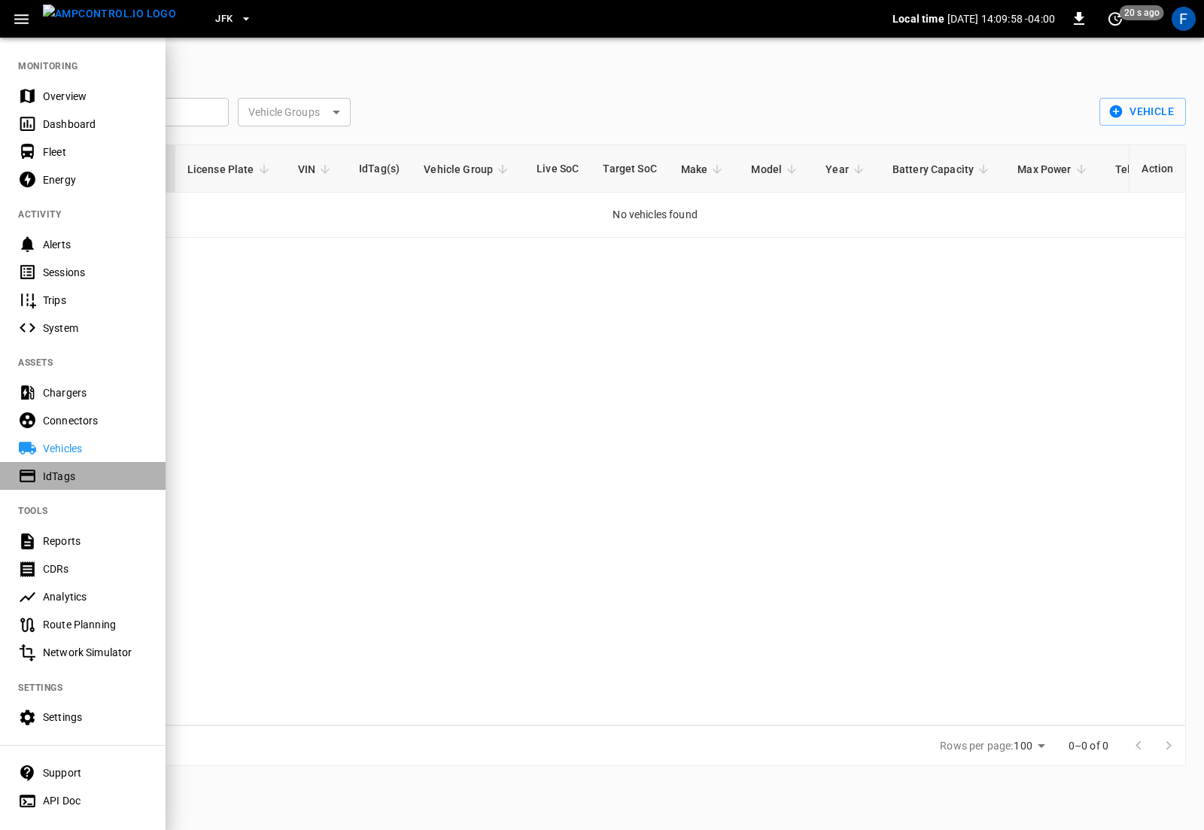
click at [84, 482] on div "IdTags" at bounding box center [95, 476] width 105 height 15
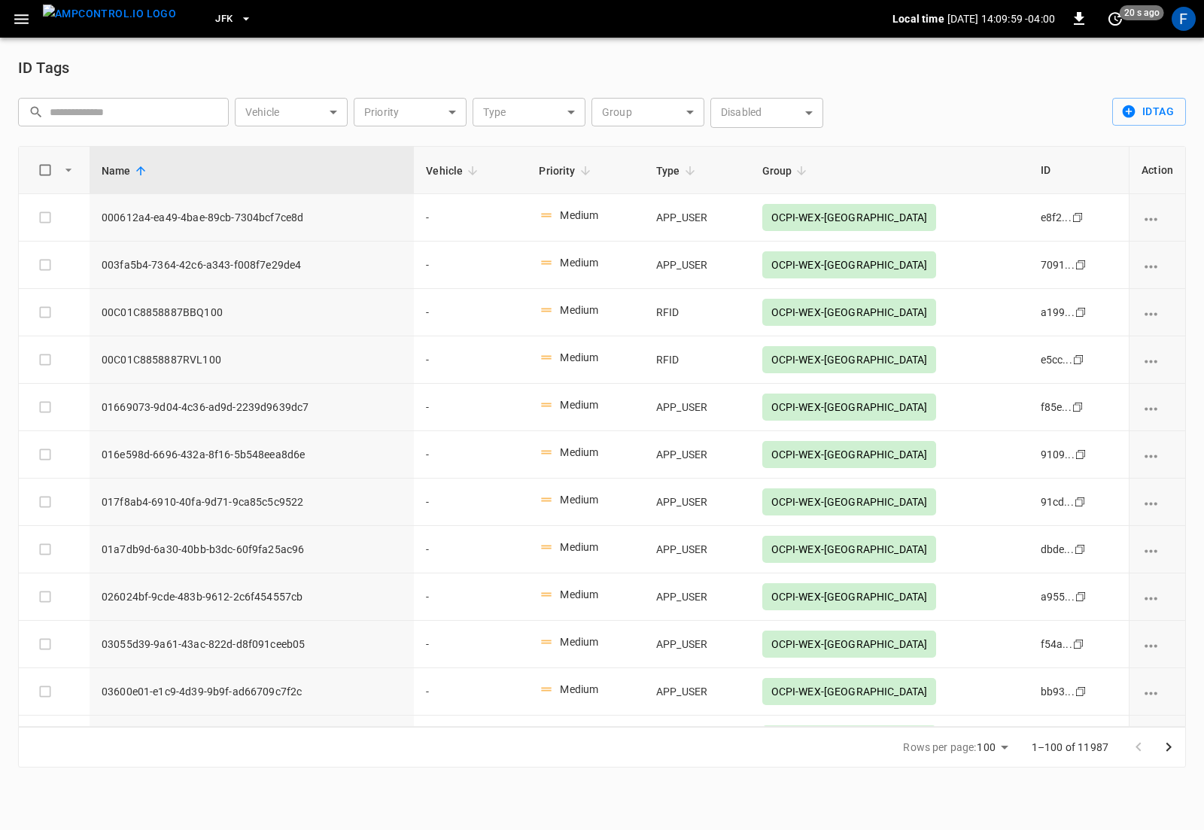
click at [772, 100] on body "JFK Local time 2025-08-18 14:09:59 -04:00 0 20 s ago F ID Tags ​ ​ Vehicle ​ Ve…" at bounding box center [602, 392] width 1204 height 785
click at [647, 153] on div at bounding box center [602, 415] width 1204 height 830
click at [647, 128] on div "​ ​ Vehicle ​ Vehicle Priority ​ Priority Type ​ Type Group ​ Group Disabled ​ …" at bounding box center [423, 116] width 811 height 36
click at [654, 114] on body "JFK Local time 2025-08-18 14:10:01 -04:00 0 20 s ago F ID Tags ​ ​ Vehicle ​ Ve…" at bounding box center [602, 392] width 1204 height 785
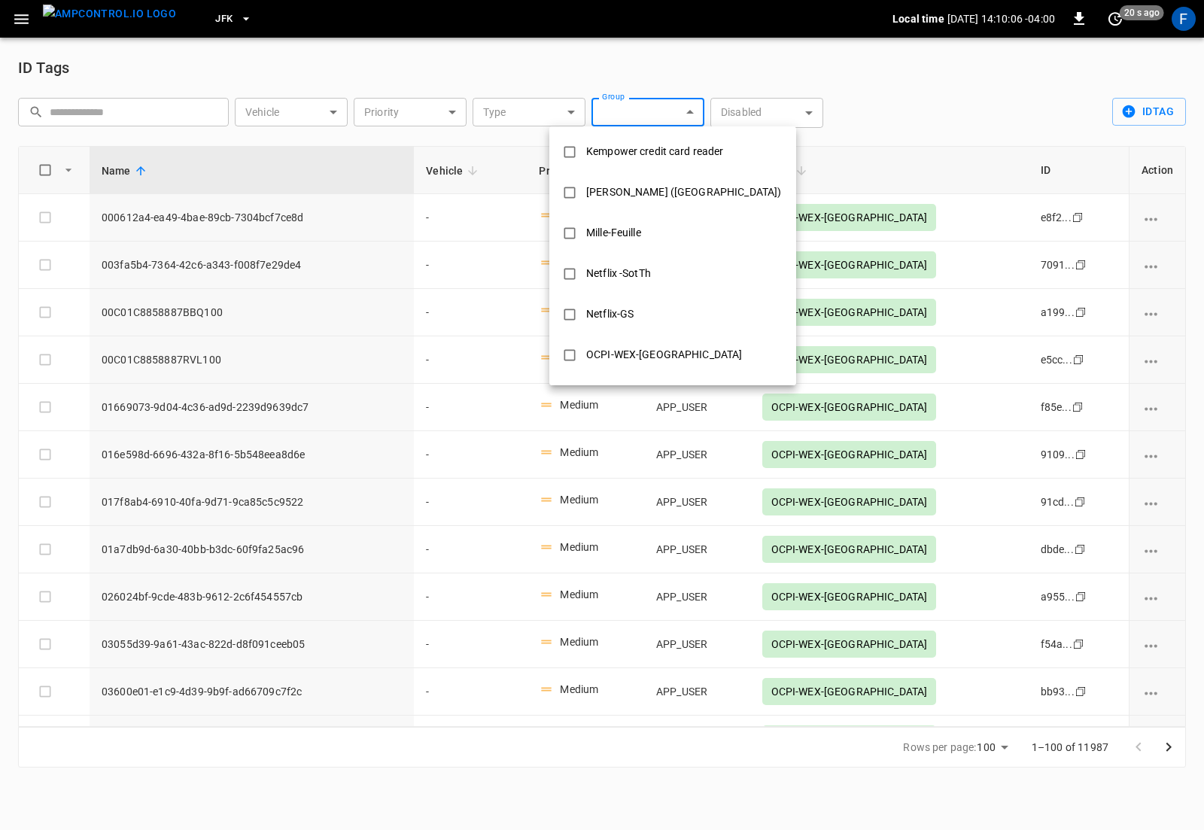
scroll to position [561, 0]
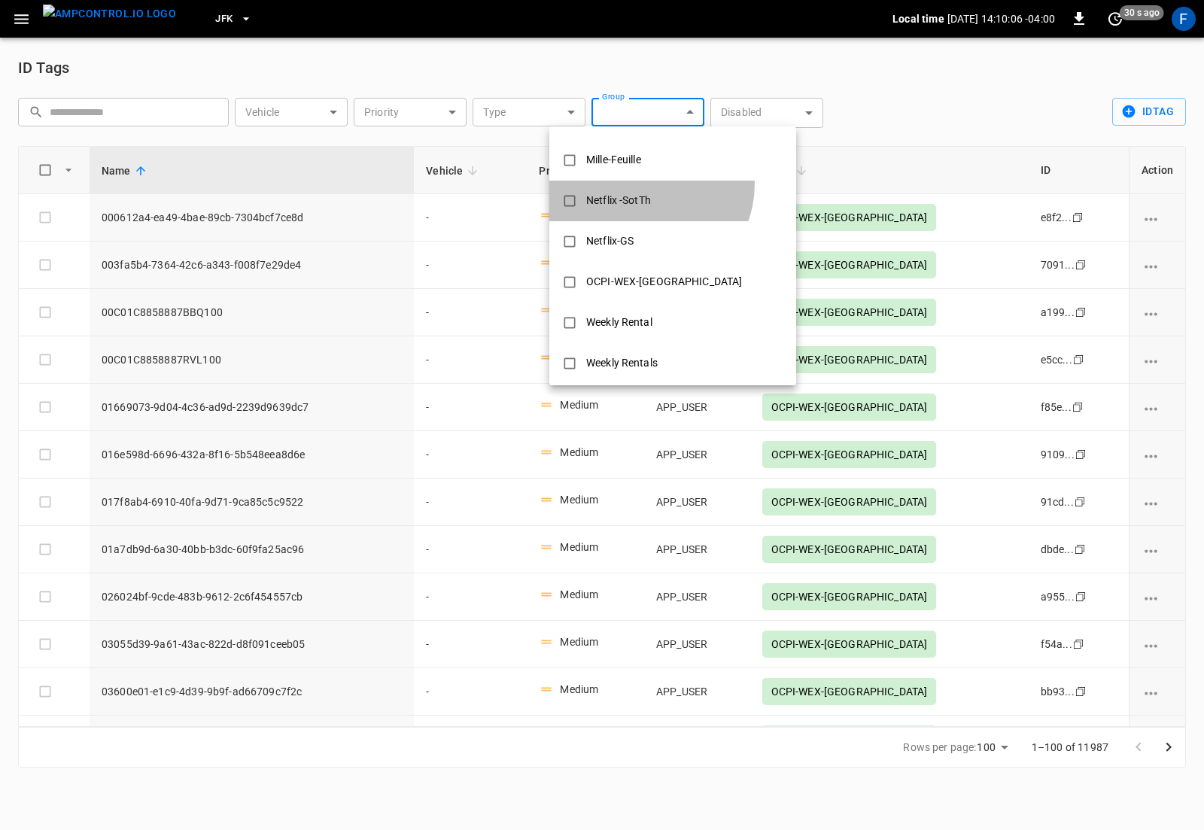
click at [642, 184] on li "Netflix -SotTh" at bounding box center [672, 201] width 247 height 41
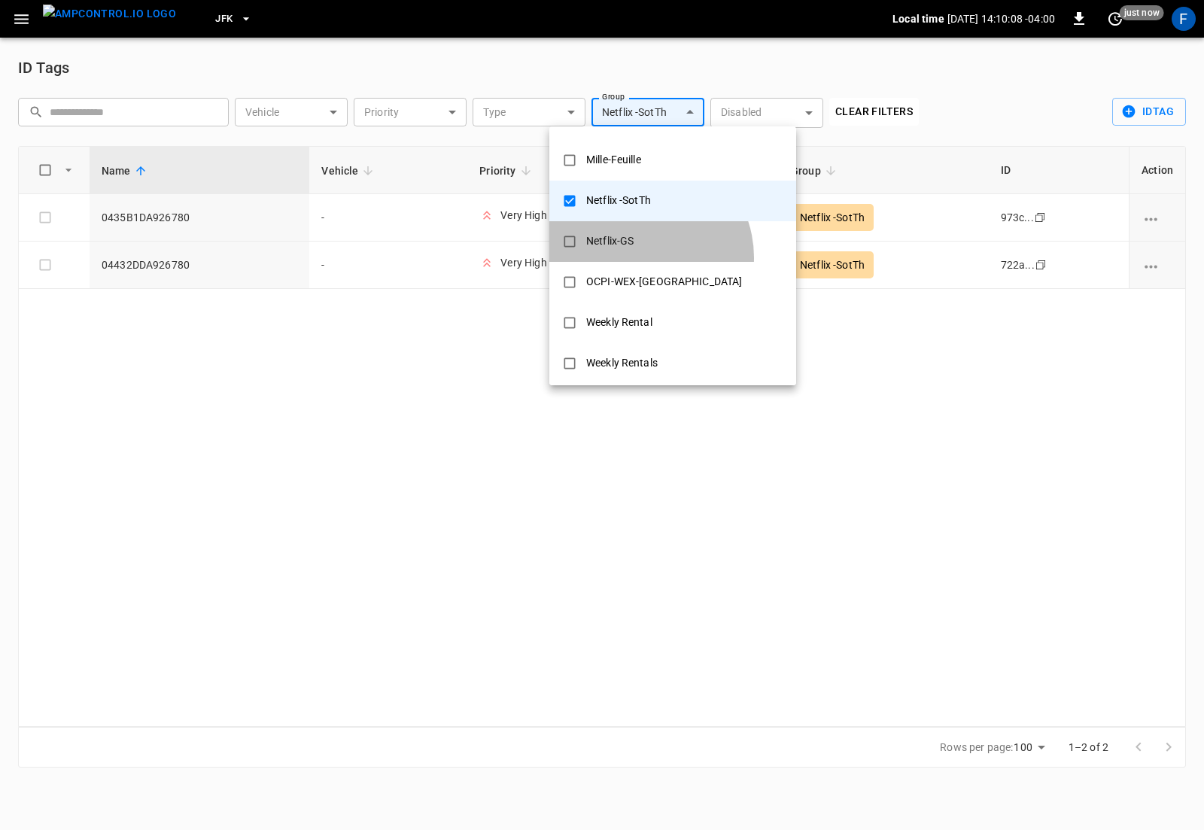
click at [639, 257] on li "Netflix-GS" at bounding box center [672, 241] width 247 height 41
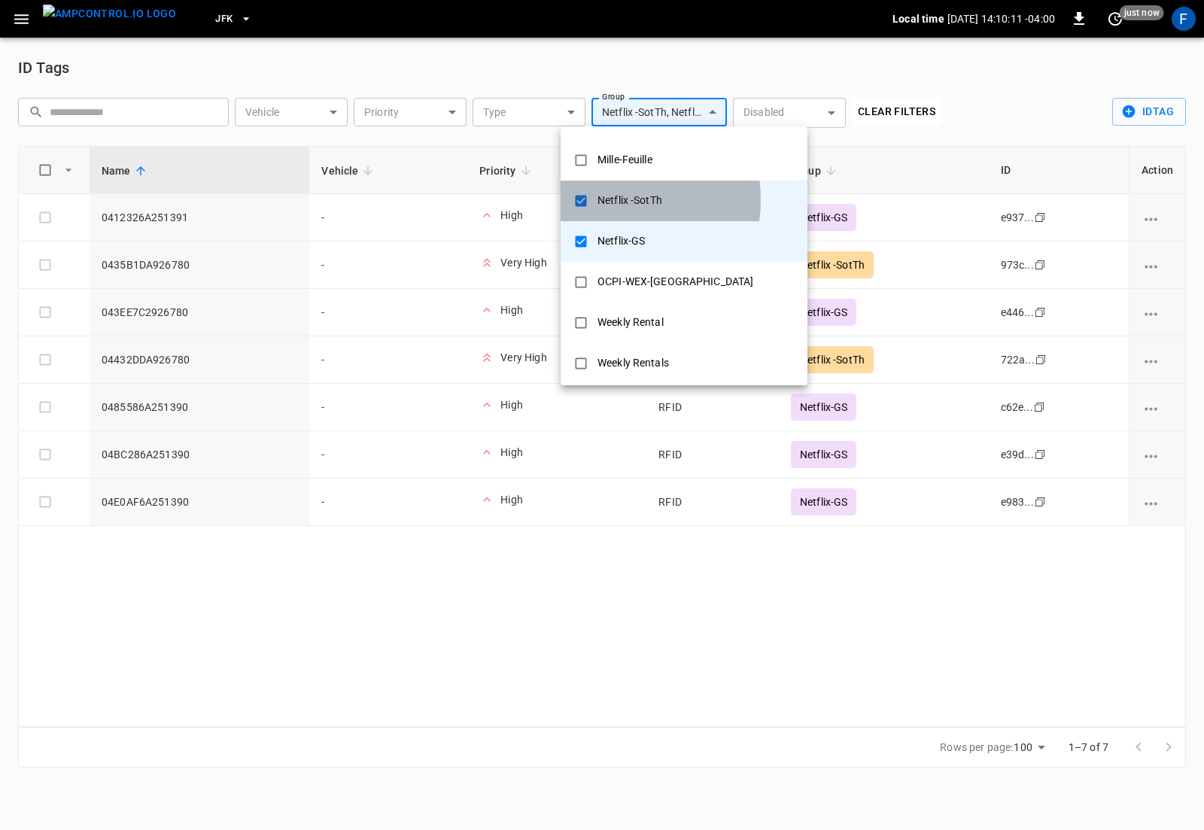
click at [605, 199] on div "Netflix -SotTh" at bounding box center [629, 201] width 83 height 28
type input "**********"
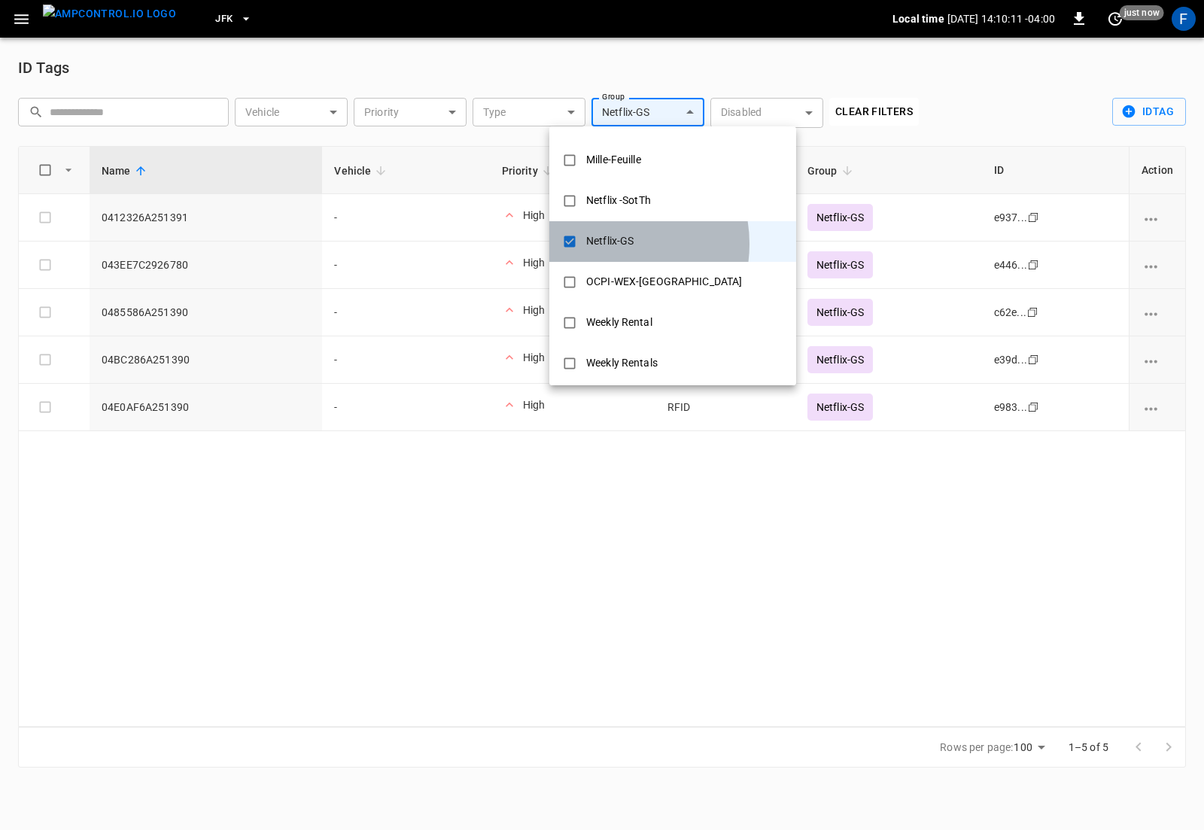
click at [603, 244] on div "Netflix-GS" at bounding box center [609, 241] width 65 height 28
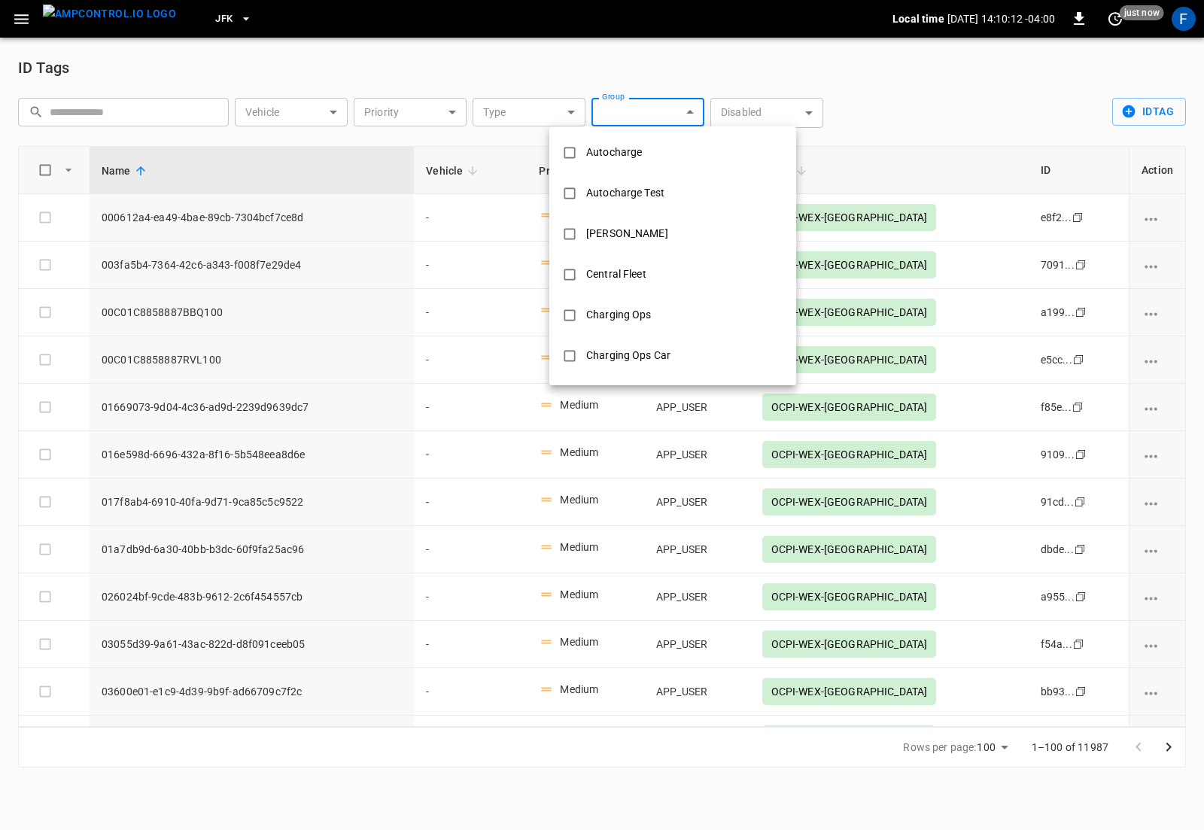
click at [627, 144] on div "Autocharge" at bounding box center [614, 152] width 74 height 28
type input "**********"
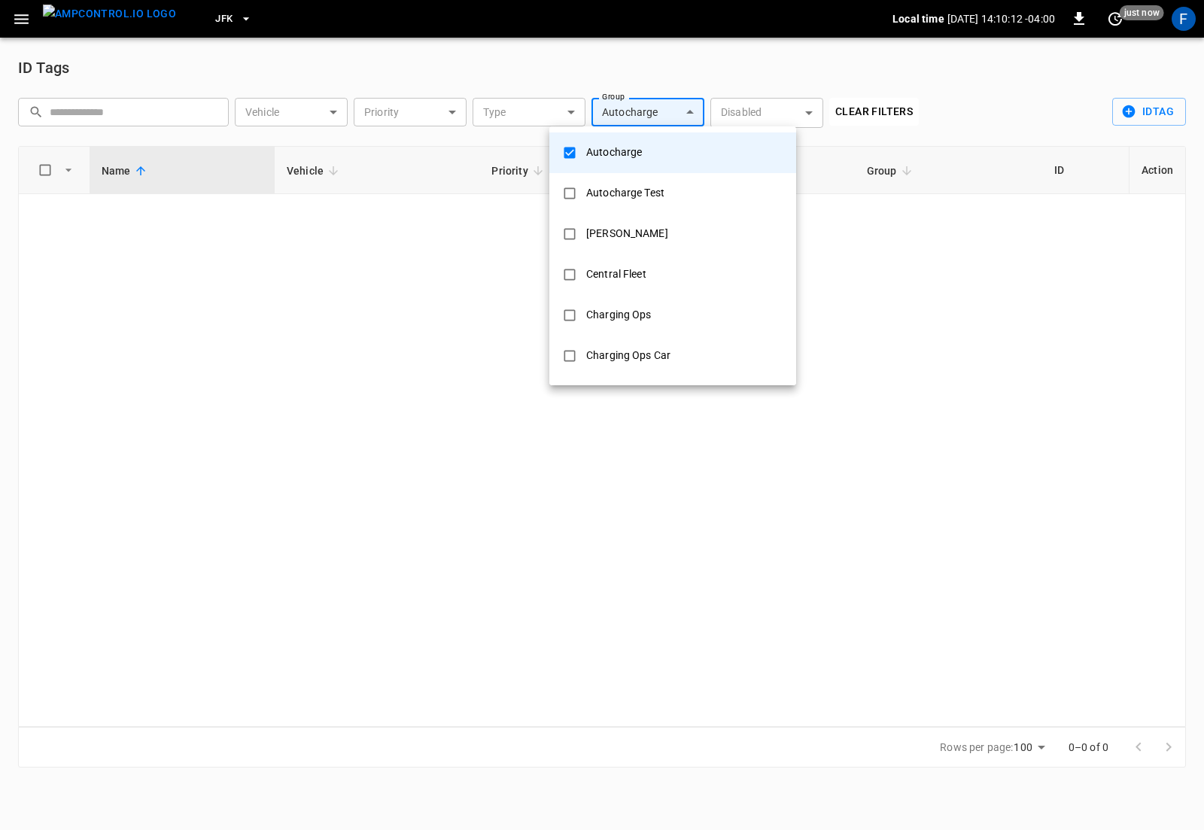
click at [627, 144] on div "Autocharge" at bounding box center [614, 152] width 74 height 28
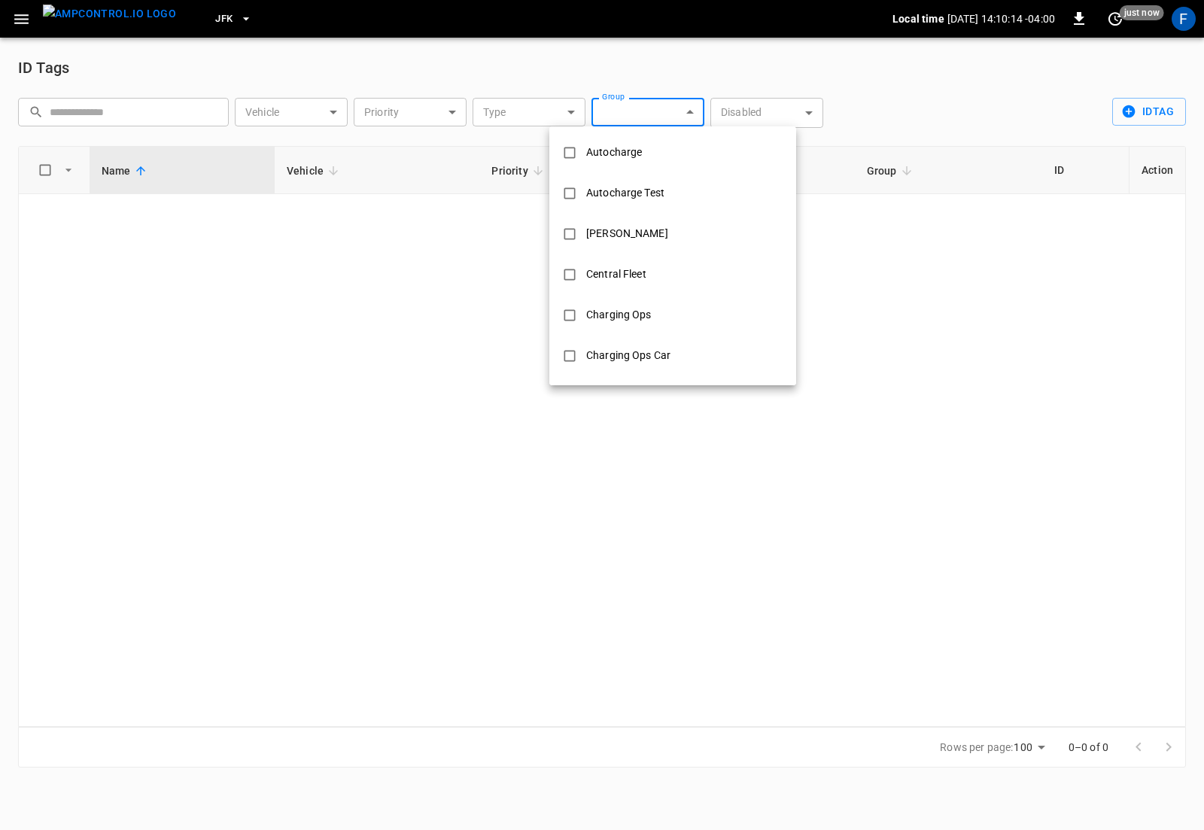
click at [511, 42] on div at bounding box center [602, 415] width 1204 height 830
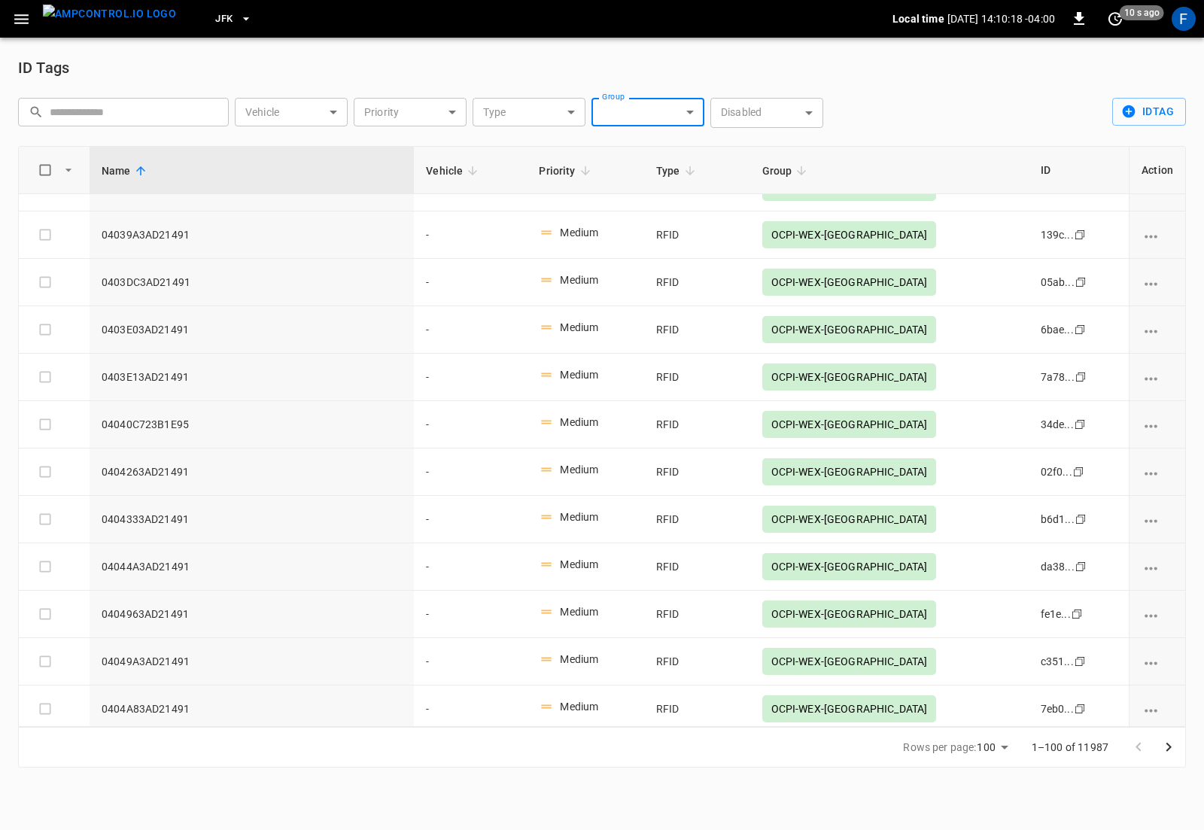
scroll to position [1919, 0]
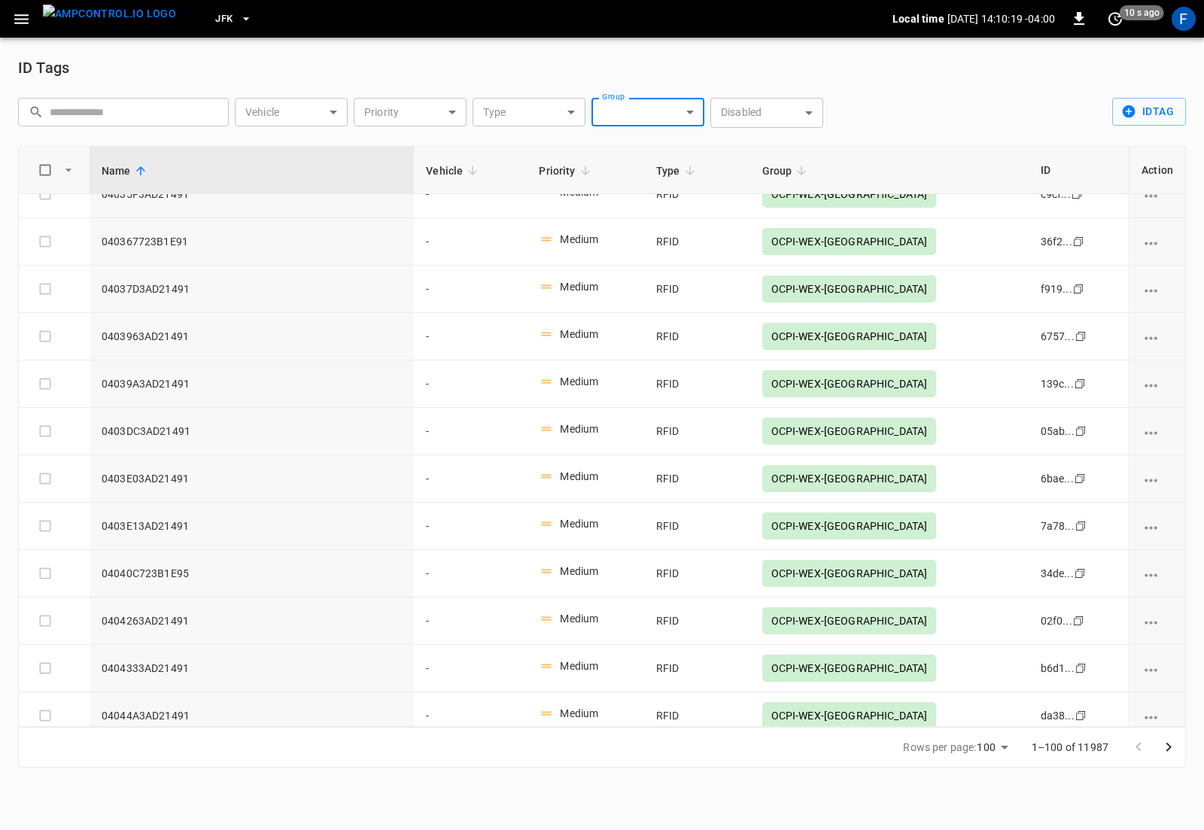
click at [356, 120] on body "JFK Local time 2025-08-18 14:10:19 -04:00 0 10 s ago F ID Tags ​ ​ Vehicle ​ Ve…" at bounding box center [602, 392] width 1204 height 785
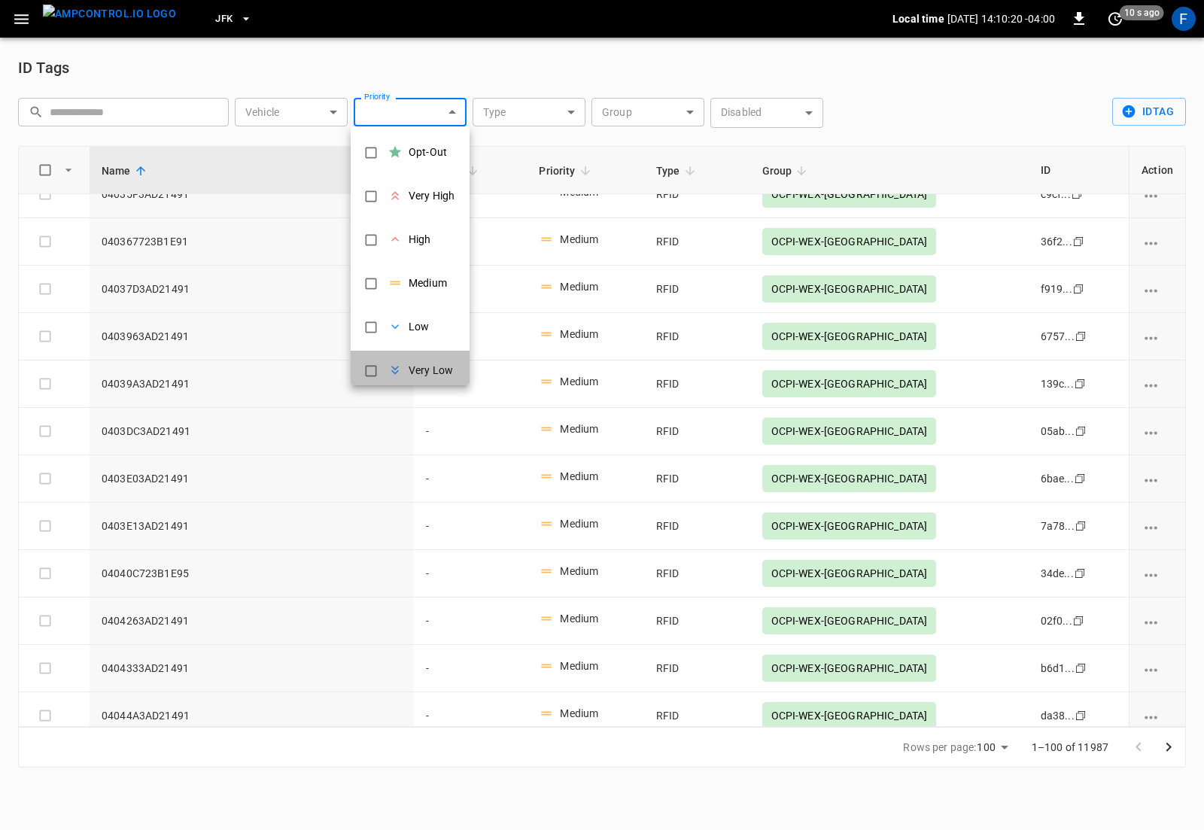
click at [408, 351] on li "Very Low" at bounding box center [410, 373] width 119 height 44
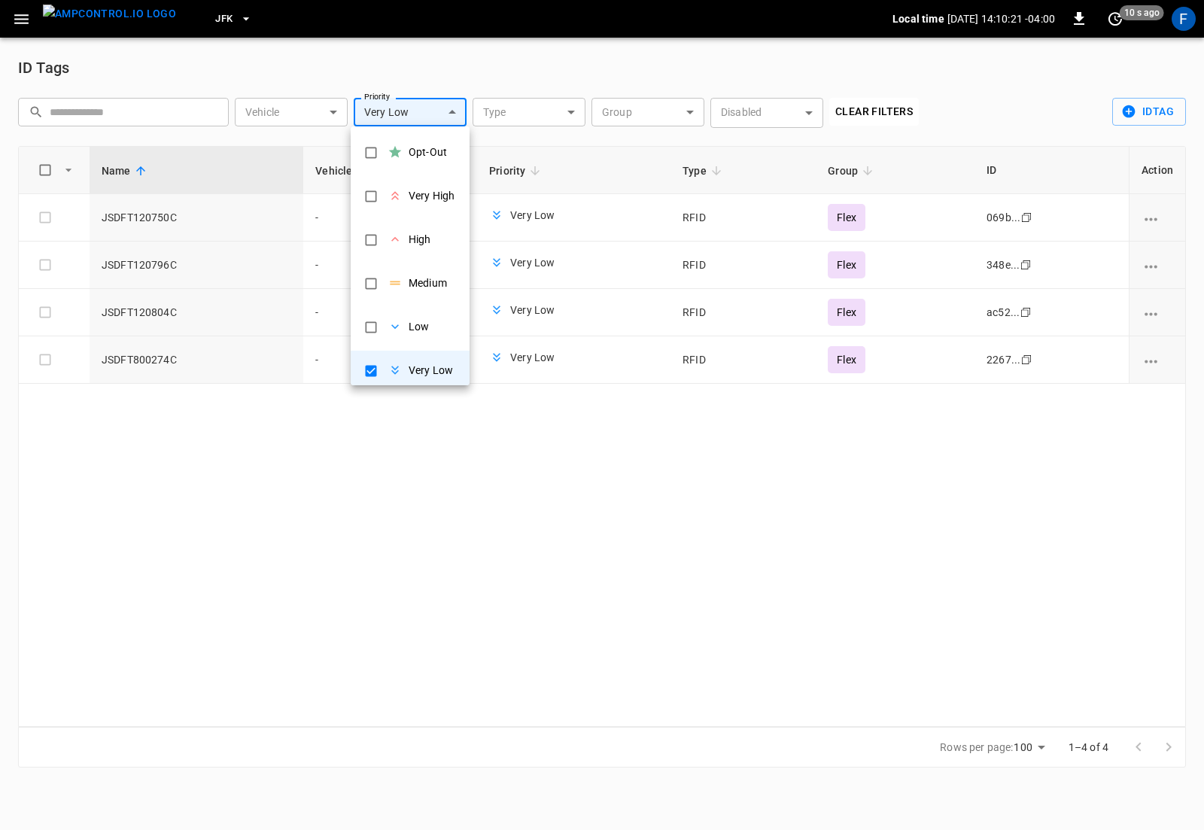
click at [630, 457] on div at bounding box center [602, 415] width 1204 height 830
click at [383, 111] on body "JFK Local time 2025-08-18 14:10:23 -04:00 0 10 s ago F ID Tags ​ ​ Vehicle ​ Ve…" at bounding box center [602, 392] width 1204 height 785
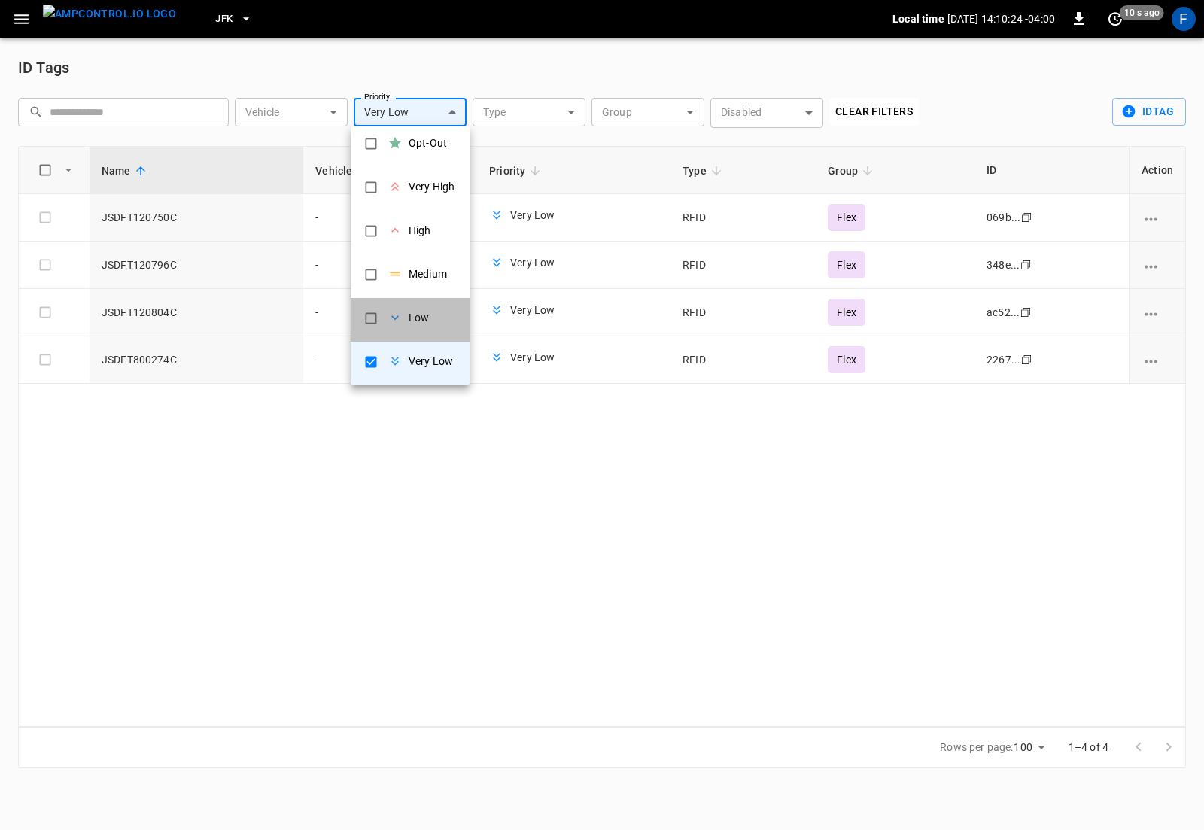
click at [411, 306] on div "Low" at bounding box center [415, 317] width 26 height 26
click at [418, 266] on div "Medium" at bounding box center [427, 274] width 38 height 16
type input "*****"
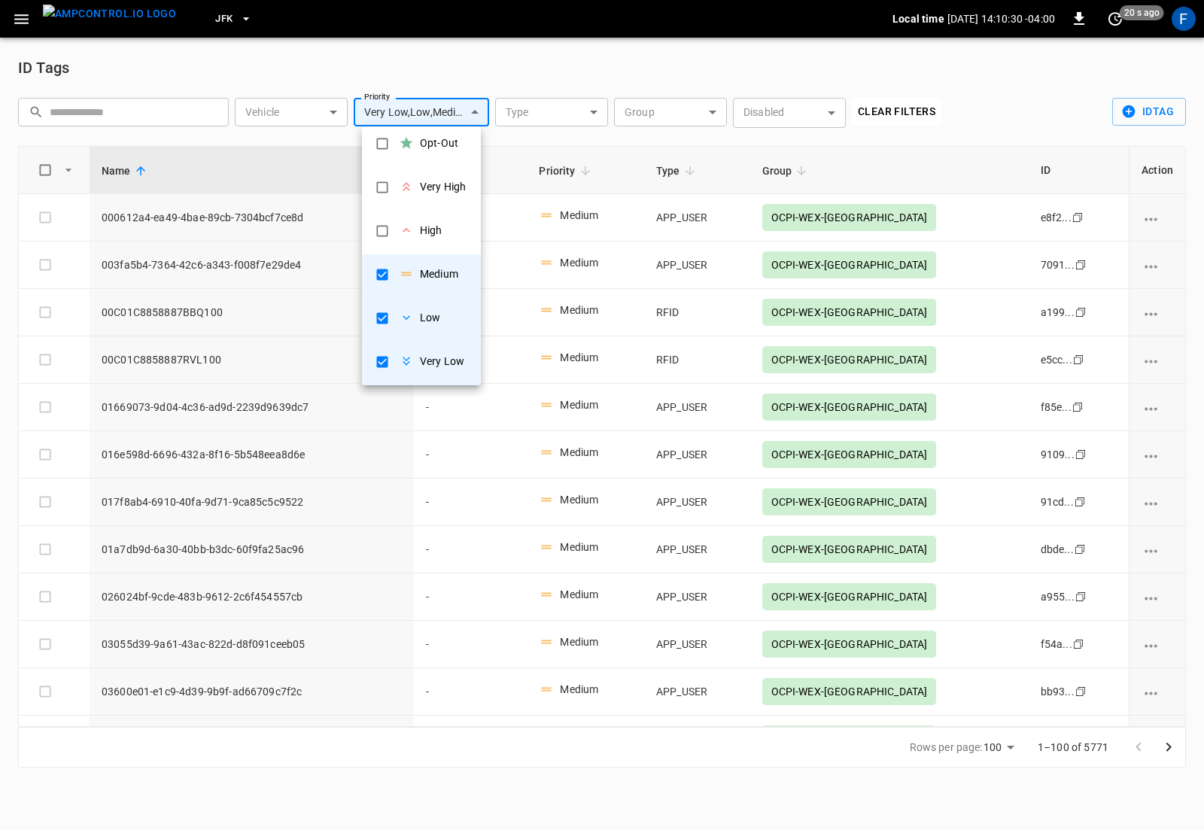
click at [900, 116] on div at bounding box center [602, 415] width 1204 height 830
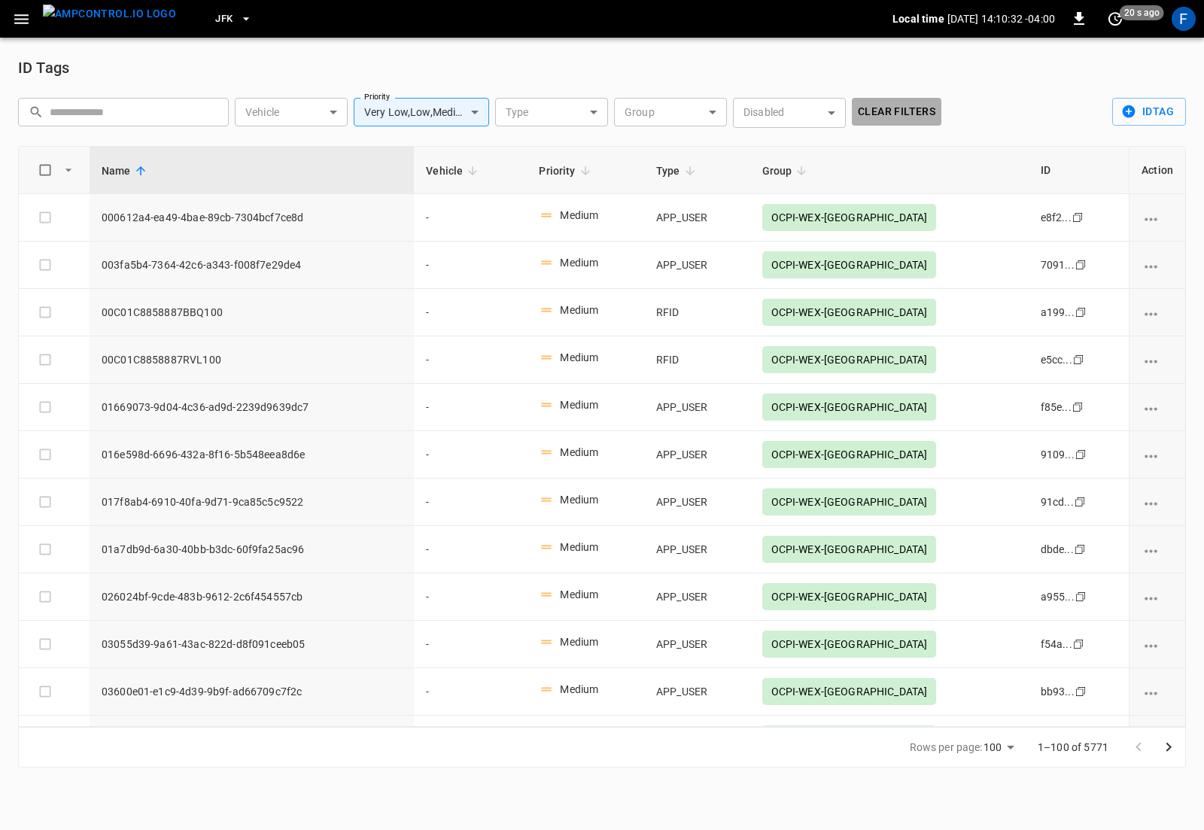
click at [879, 111] on button "Clear Filters" at bounding box center [897, 112] width 90 height 28
click at [415, 117] on body "JFK Local time 2025-08-18 14:10:32 -04:00 0 20 s ago F ID Tags ​ ​ Vehicle ​ Ve…" at bounding box center [602, 392] width 1204 height 785
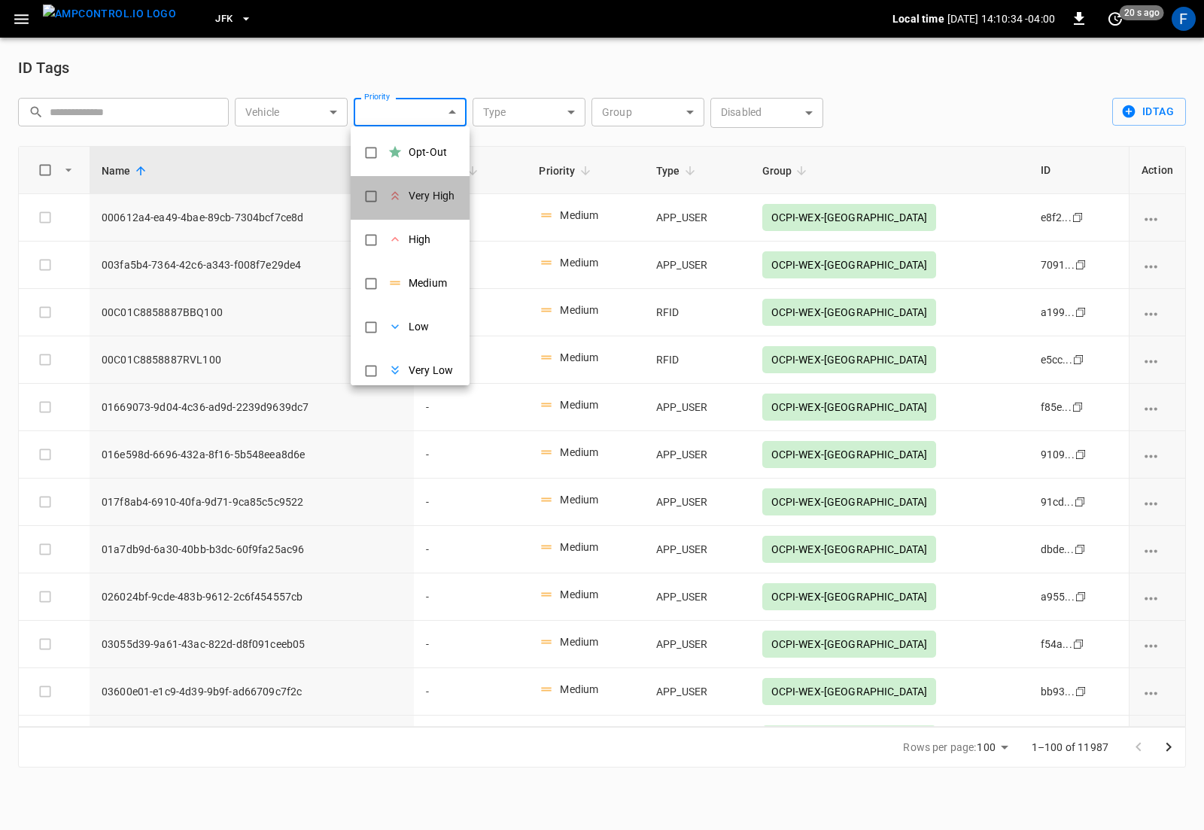
click at [424, 201] on div "Very High" at bounding box center [431, 196] width 46 height 16
type input "*"
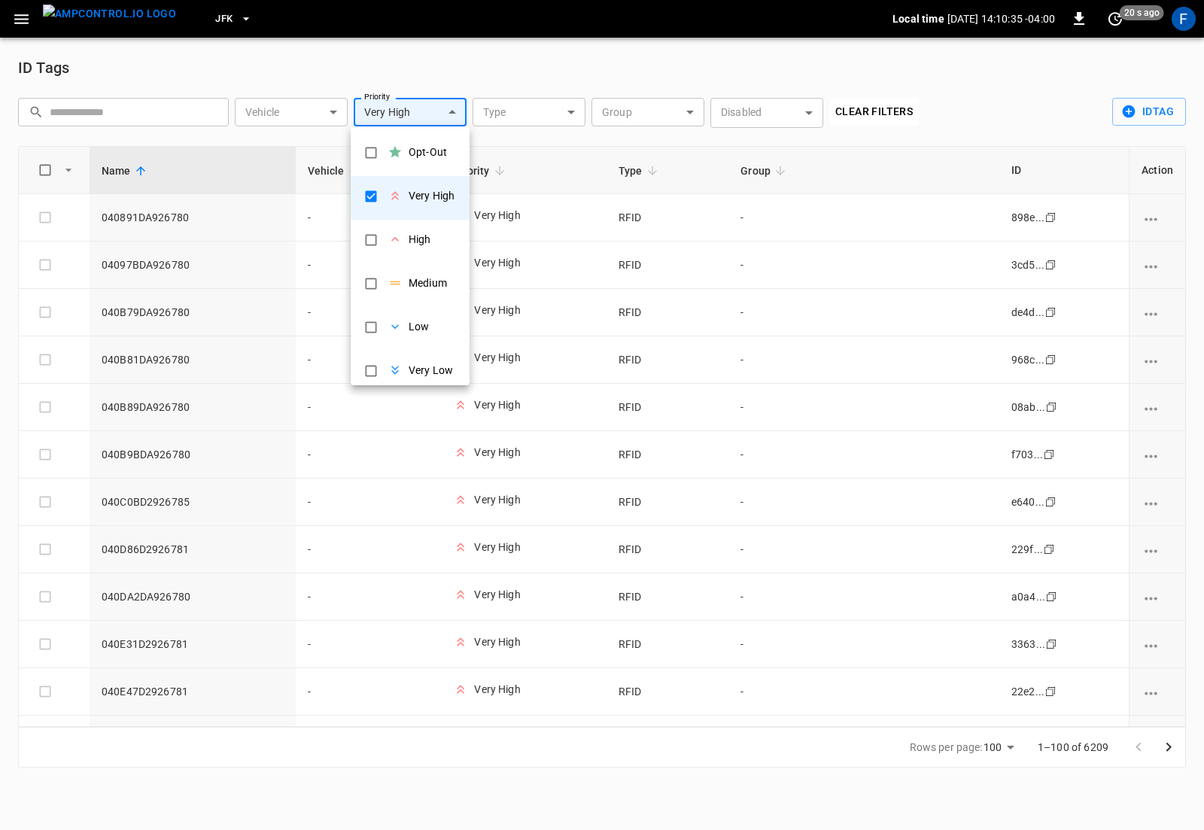
click at [732, 401] on div at bounding box center [602, 415] width 1204 height 830
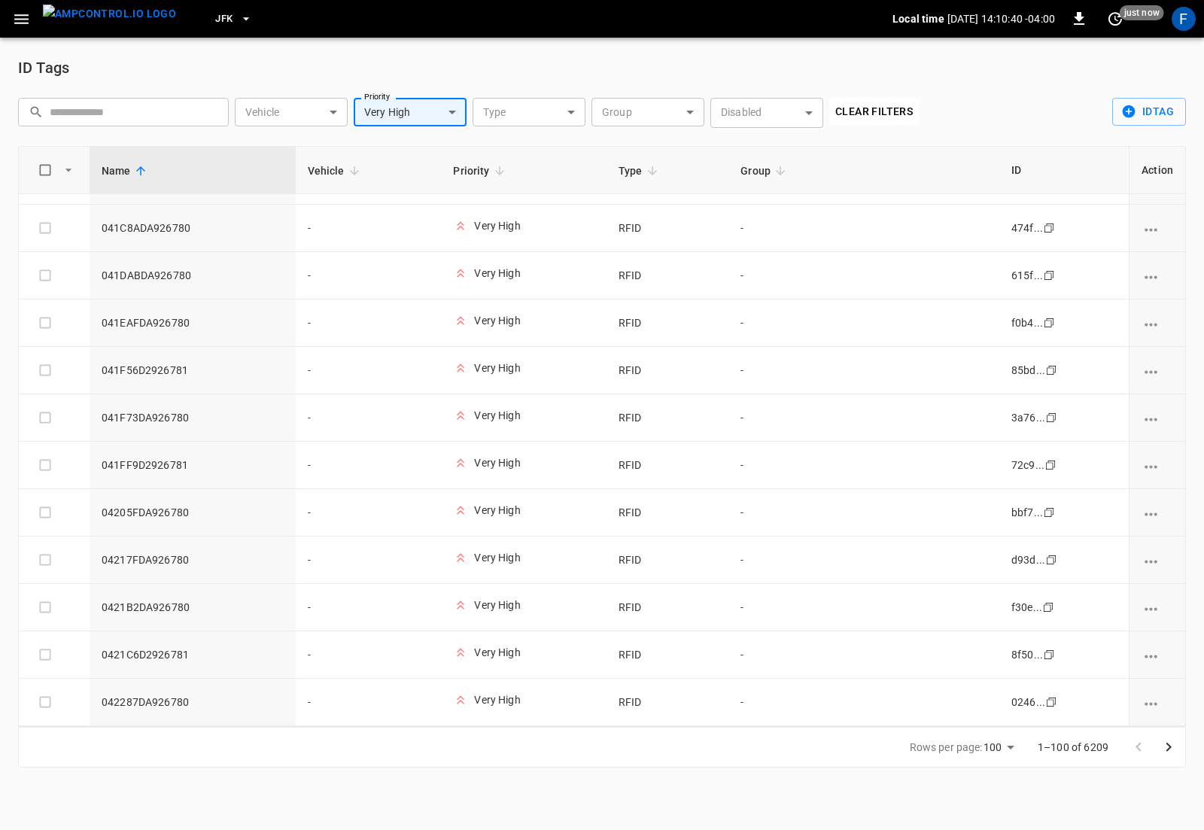
scroll to position [1855, 0]
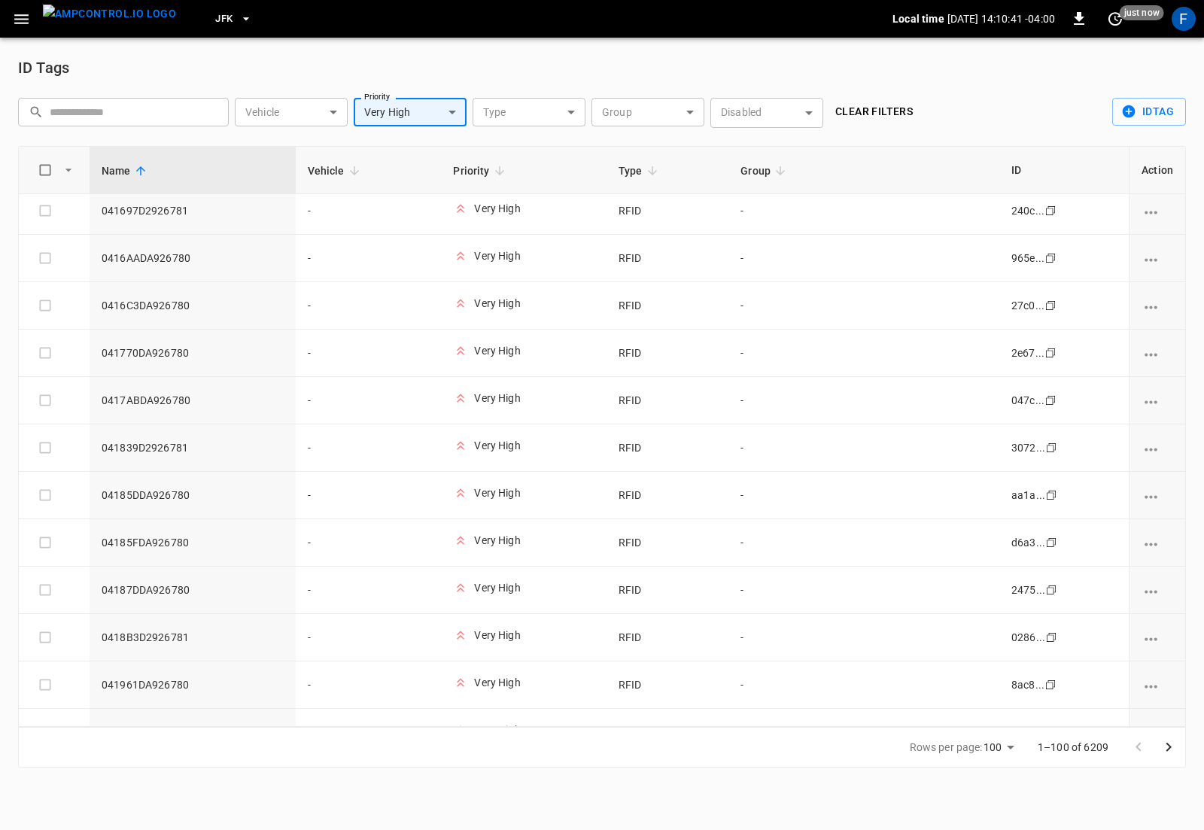
click at [862, 124] on button "Clear Filters" at bounding box center [874, 112] width 90 height 28
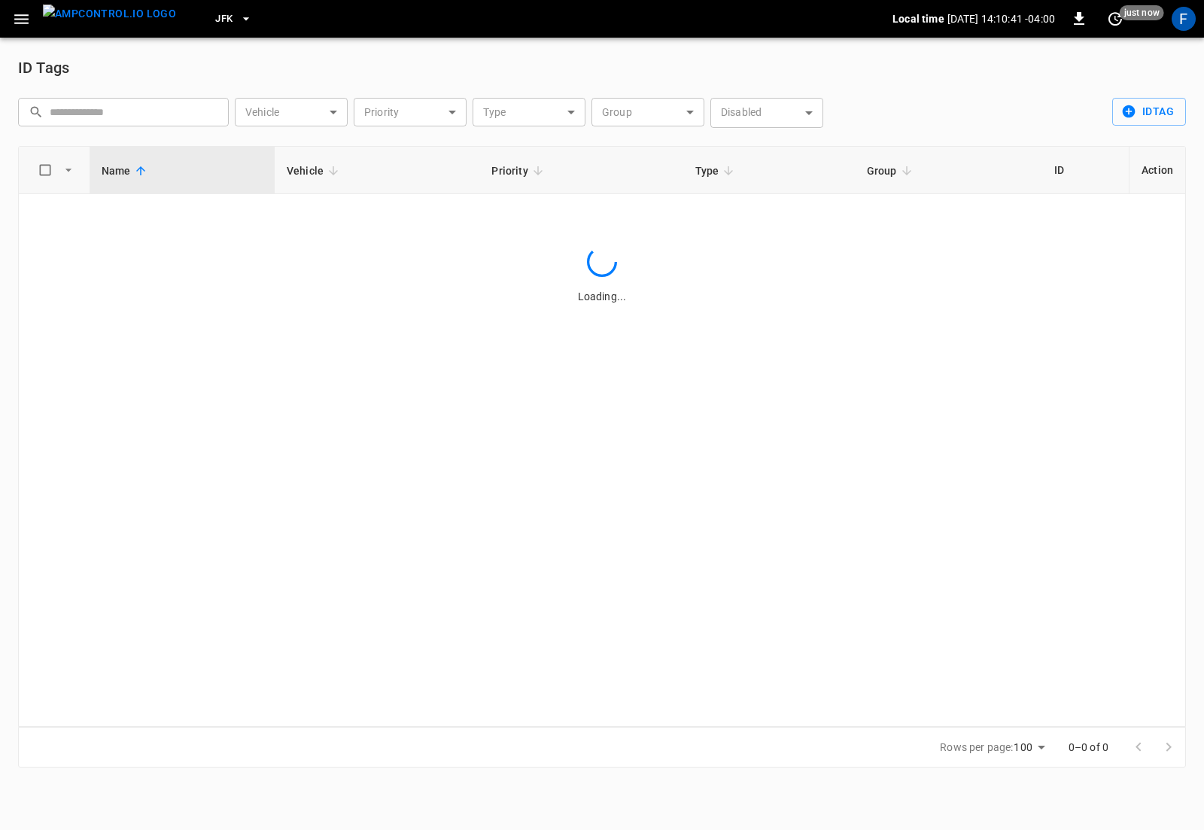
scroll to position [0, 0]
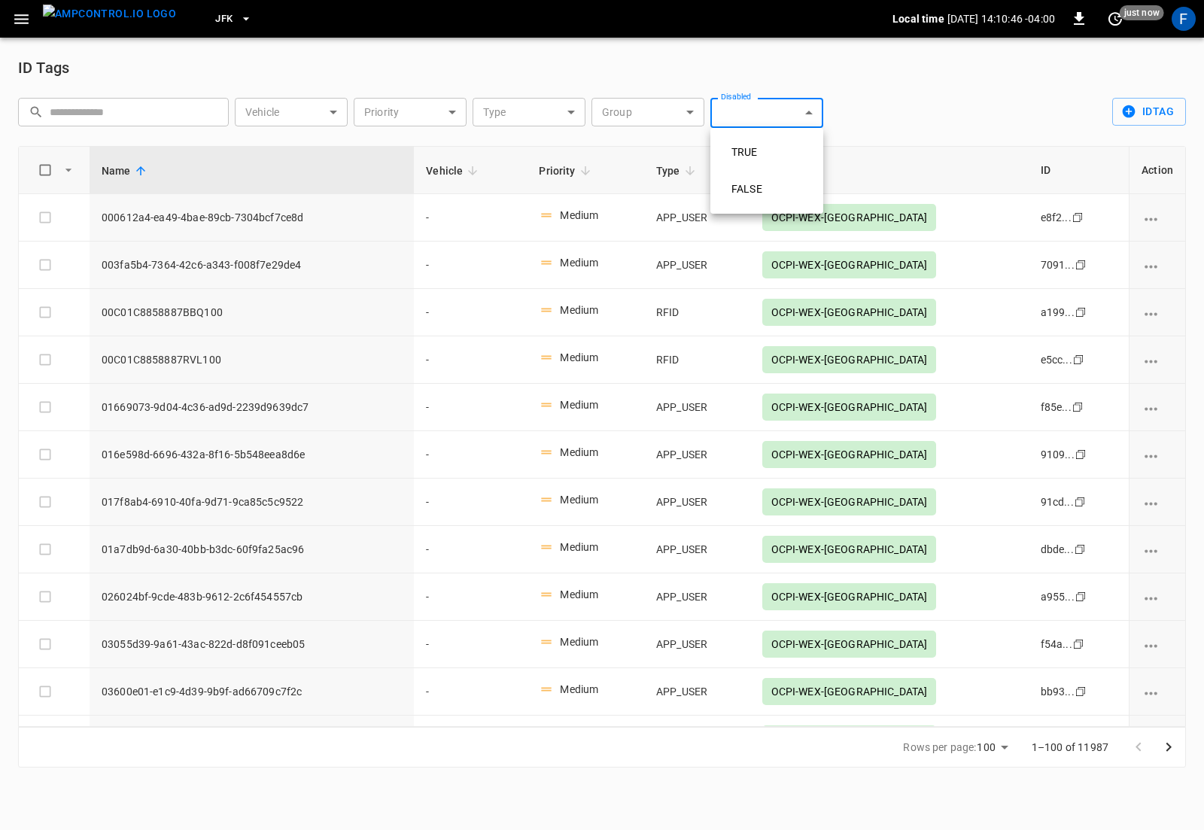
click at [749, 115] on body "JFK Local time 2025-08-18 14:10:46 -04:00 0 just now F ID Tags ​ ​ Vehicle ​ Ve…" at bounding box center [602, 392] width 1204 height 785
click at [749, 115] on div at bounding box center [602, 415] width 1204 height 830
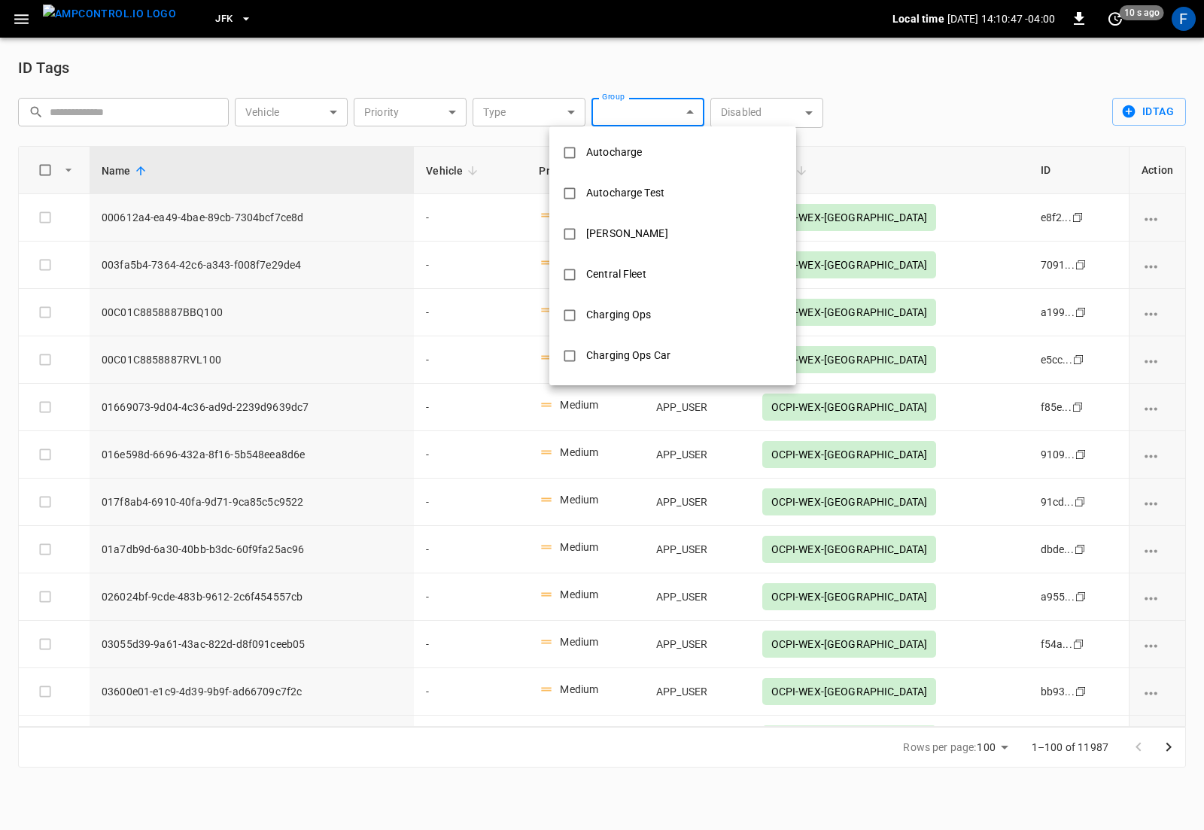
click at [630, 105] on body "JFK Local time 2025-08-18 14:10:47 -04:00 0 10 s ago F ID Tags ​ ​ Vehicle ​ Ve…" at bounding box center [602, 392] width 1204 height 785
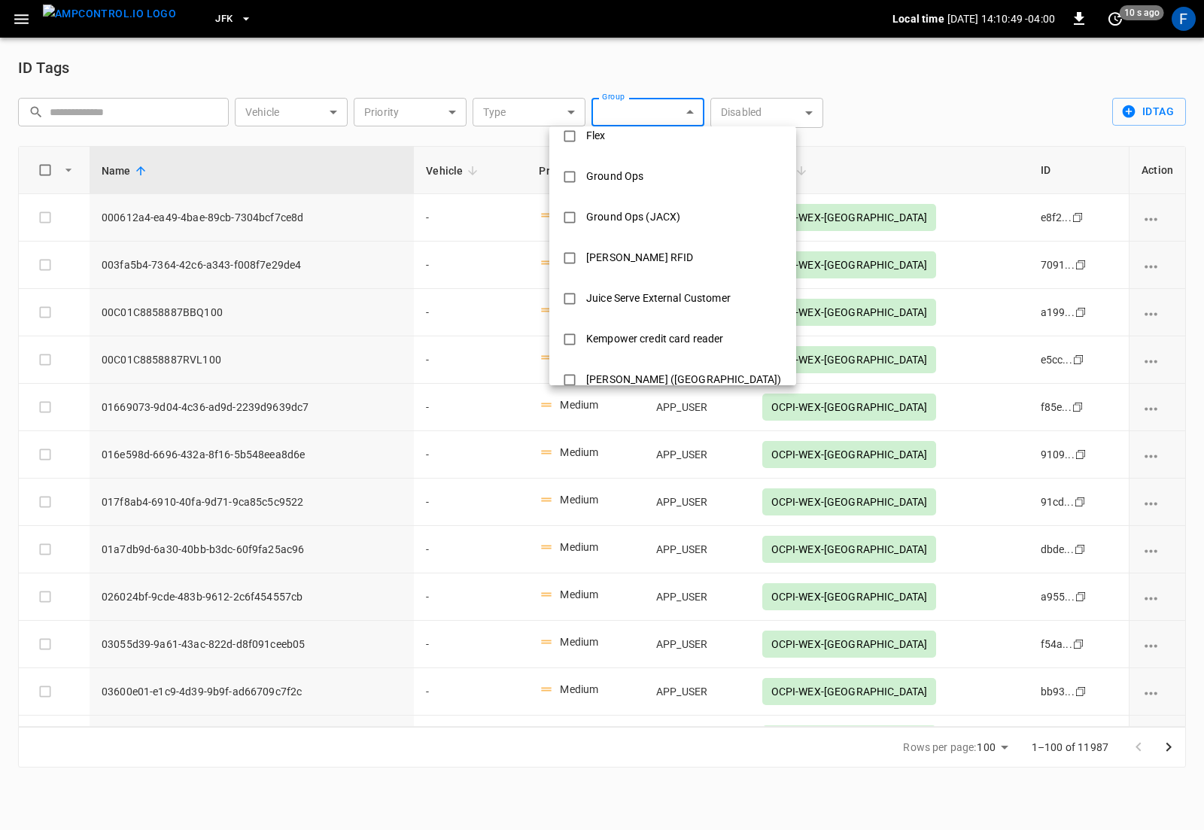
scroll to position [338, 0]
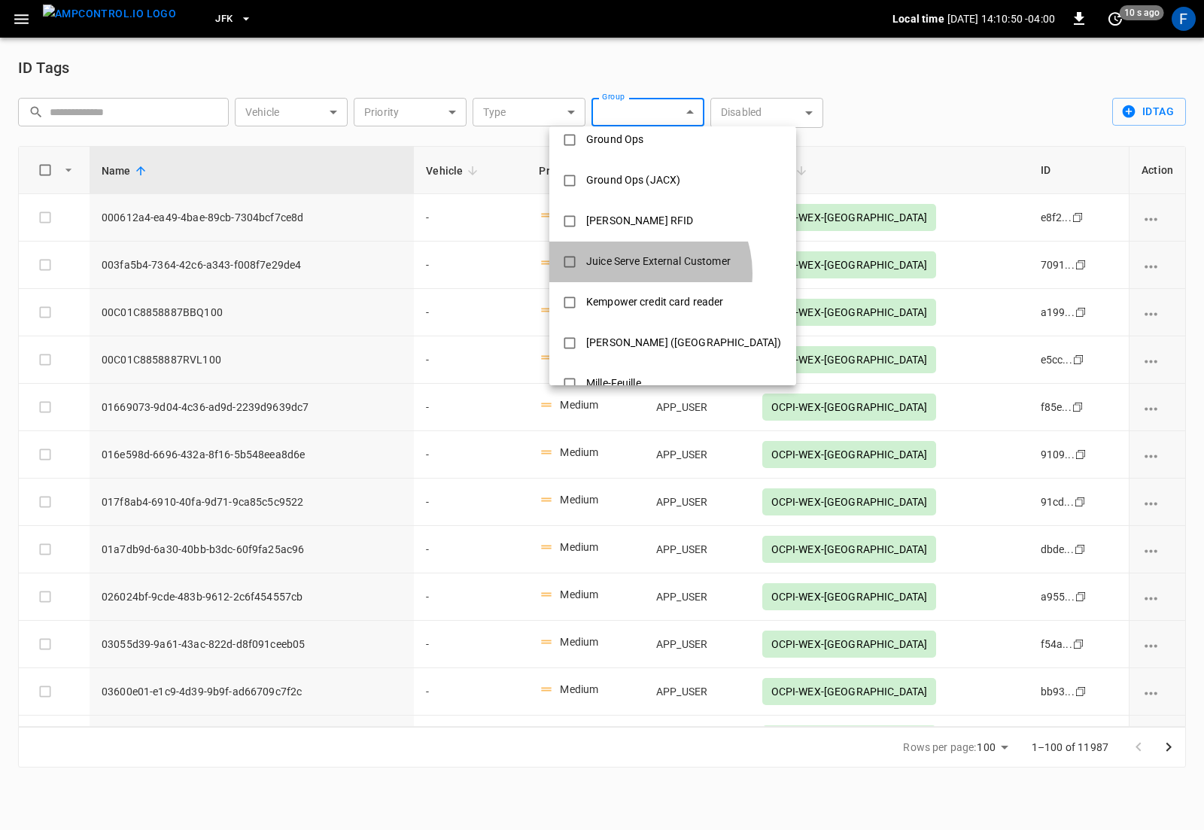
click at [639, 273] on div "Juice Serve External Customer" at bounding box center [658, 261] width 162 height 28
type input "**********"
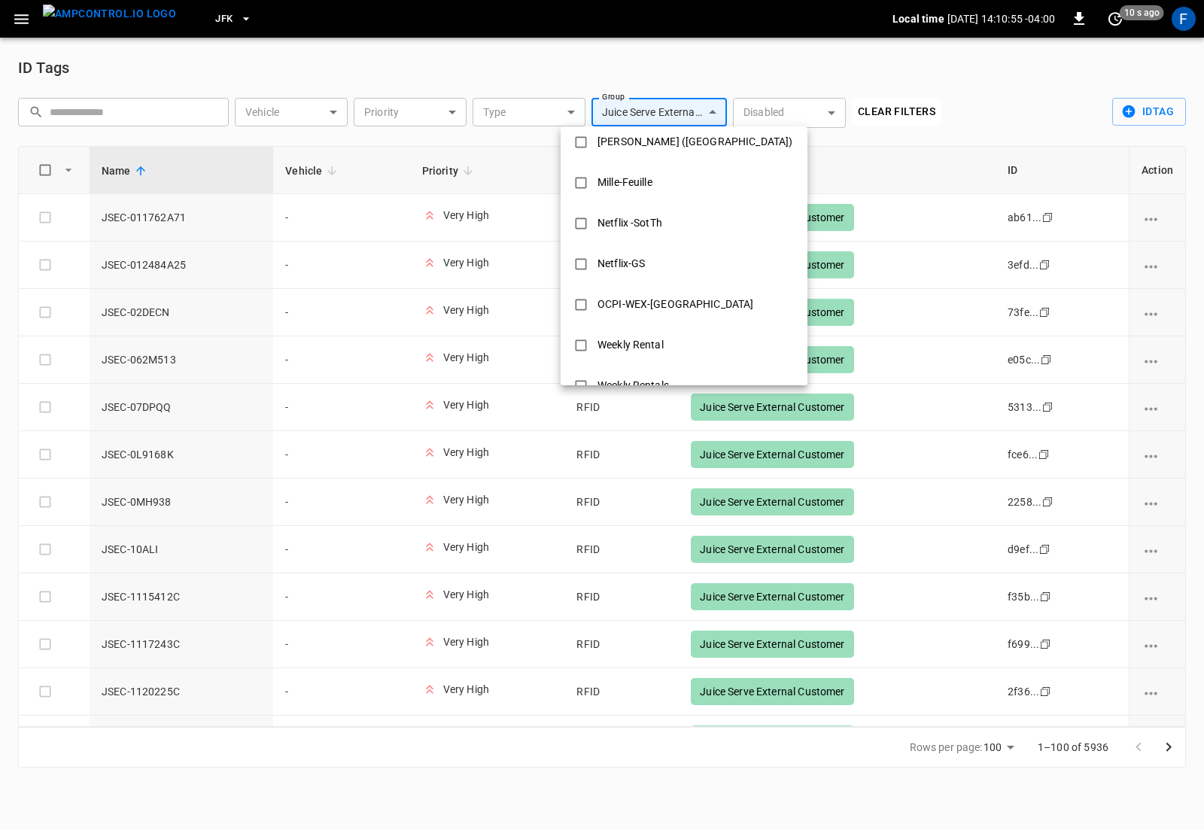
scroll to position [559, 0]
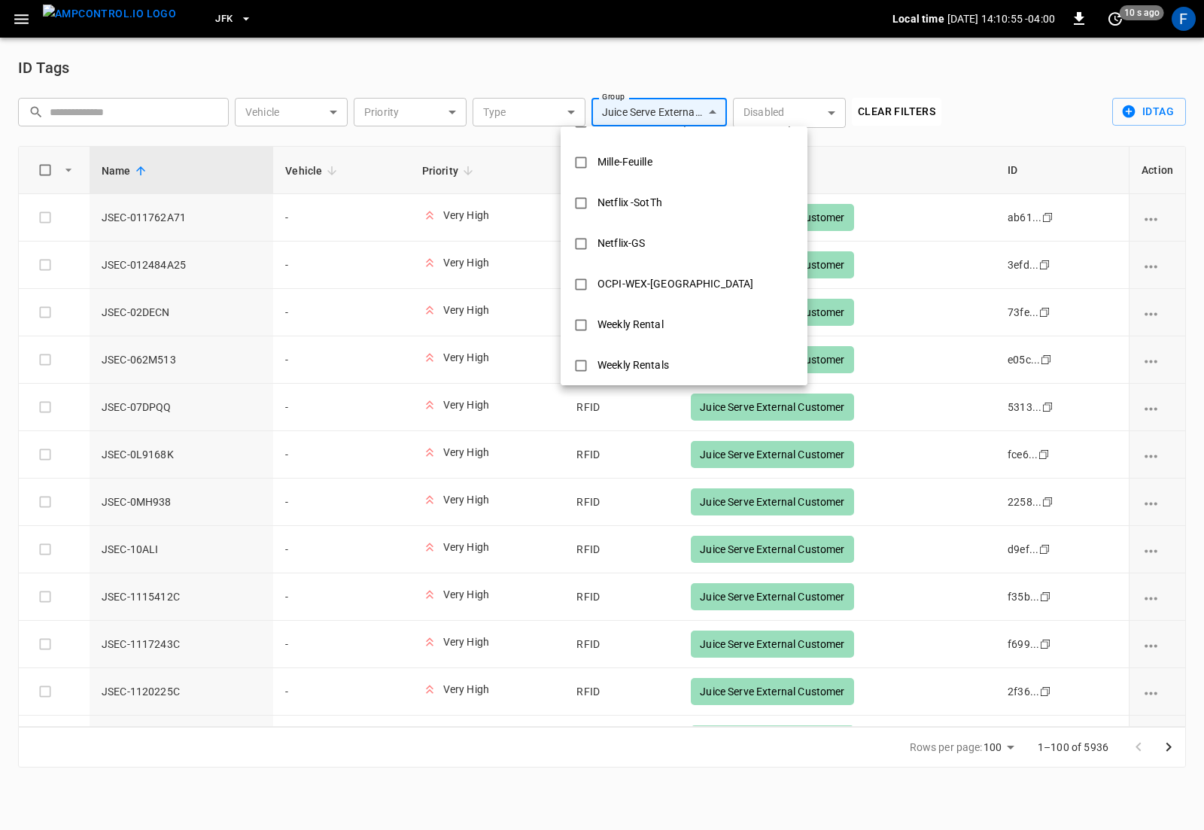
click at [614, 526] on div at bounding box center [602, 415] width 1204 height 830
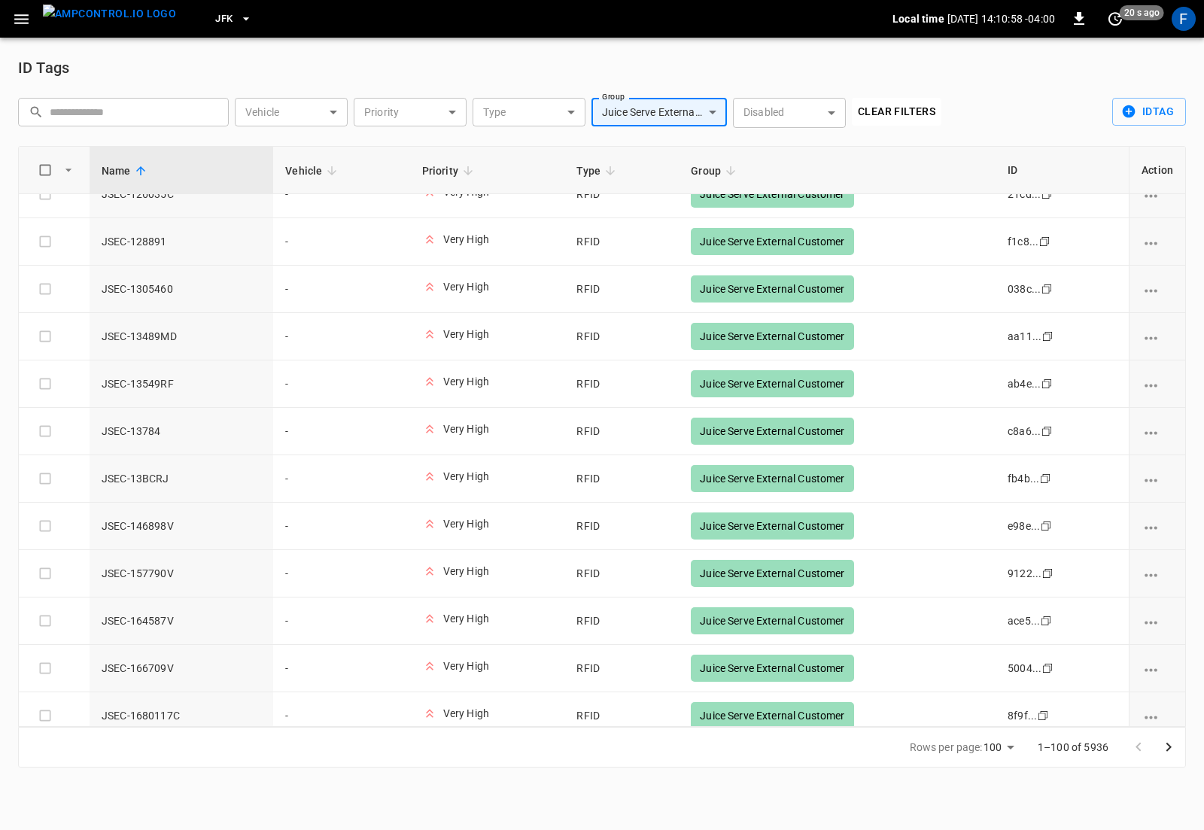
scroll to position [0, 0]
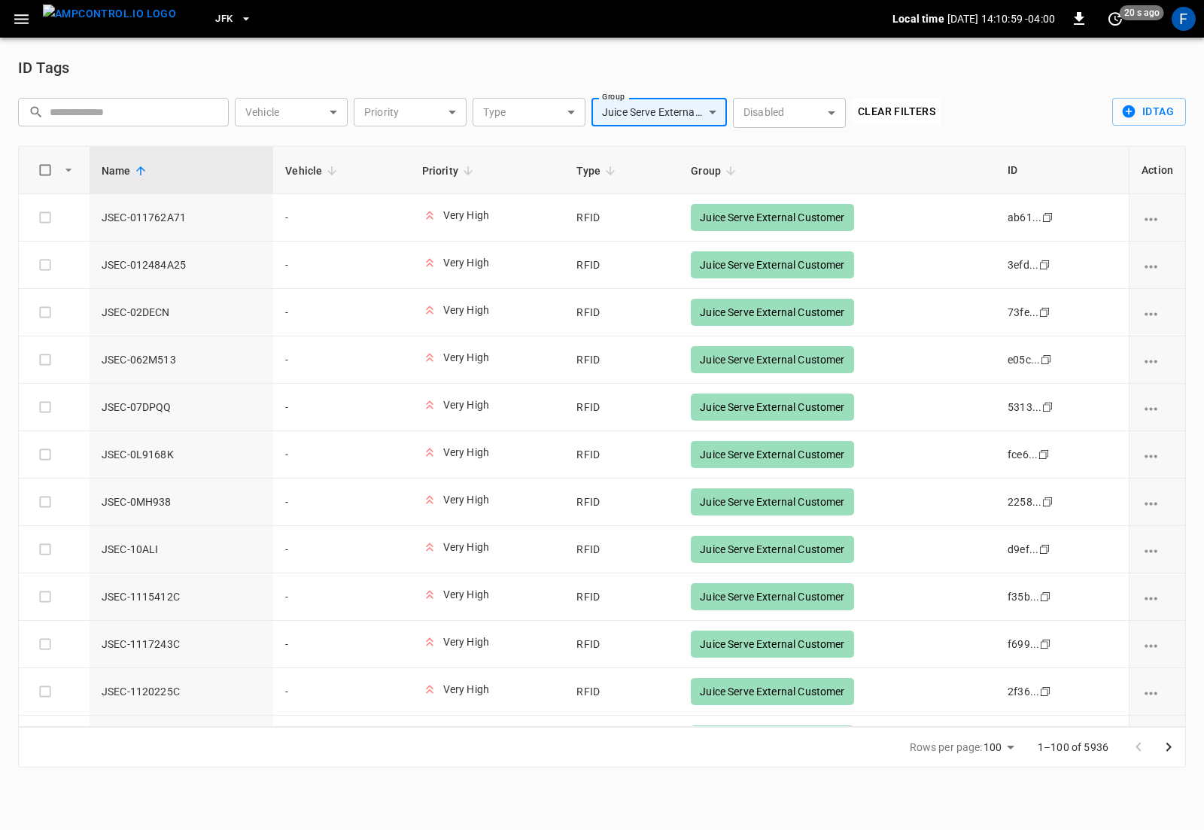
click at [883, 130] on div "**********" at bounding box center [479, 116] width 923 height 36
click at [882, 120] on button "Clear Filters" at bounding box center [897, 112] width 90 height 28
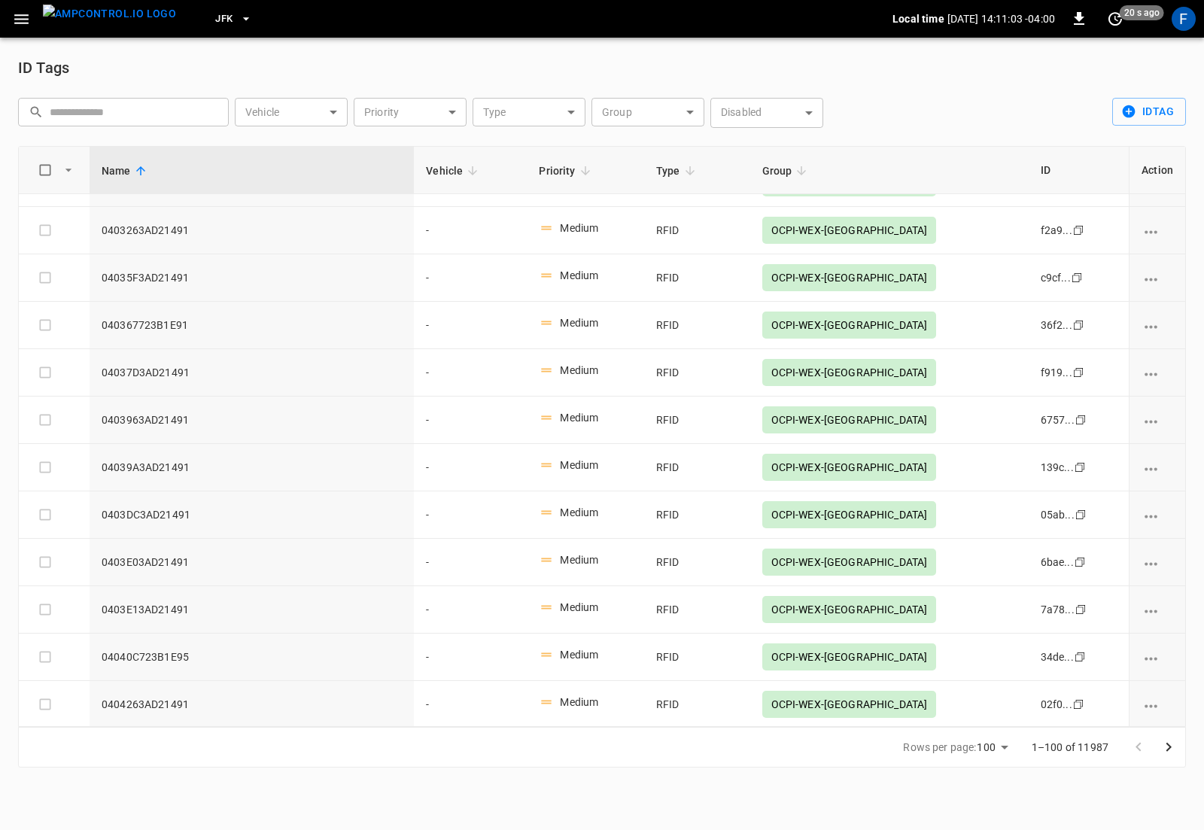
scroll to position [1857, 0]
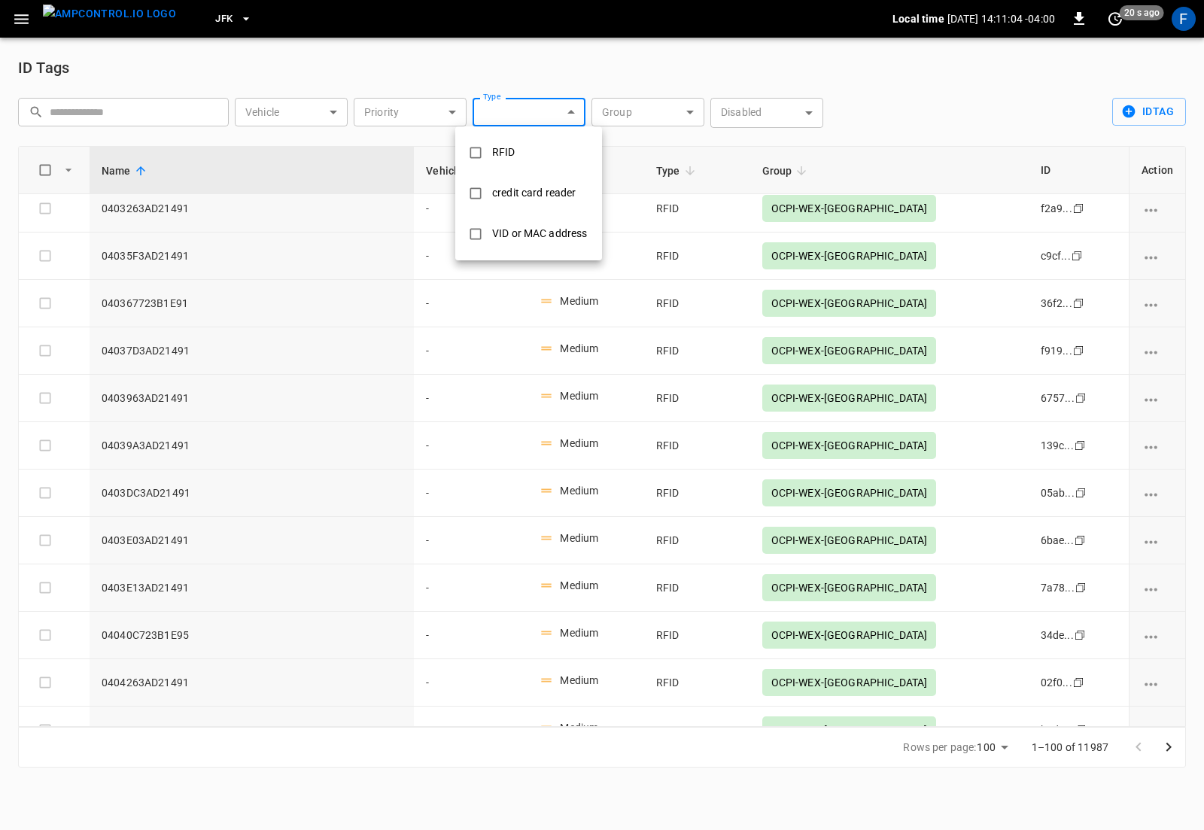
click at [542, 126] on body "JFK Local time 2025-08-18 14:11:04 -04:00 0 20 s ago F ID Tags ​ ​ Vehicle ​ Ve…" at bounding box center [602, 392] width 1204 height 785
click at [550, 184] on div "credit card reader" at bounding box center [534, 193] width 102 height 28
type input "**********"
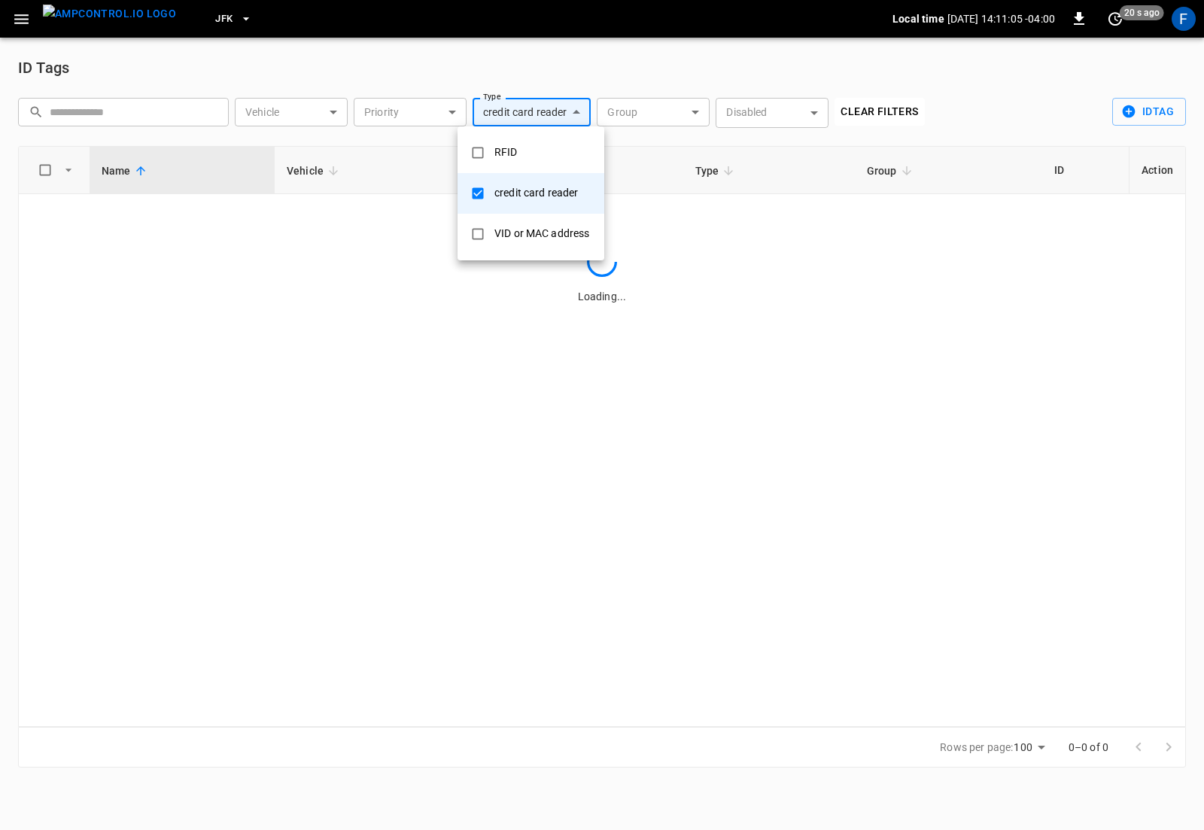
scroll to position [0, 0]
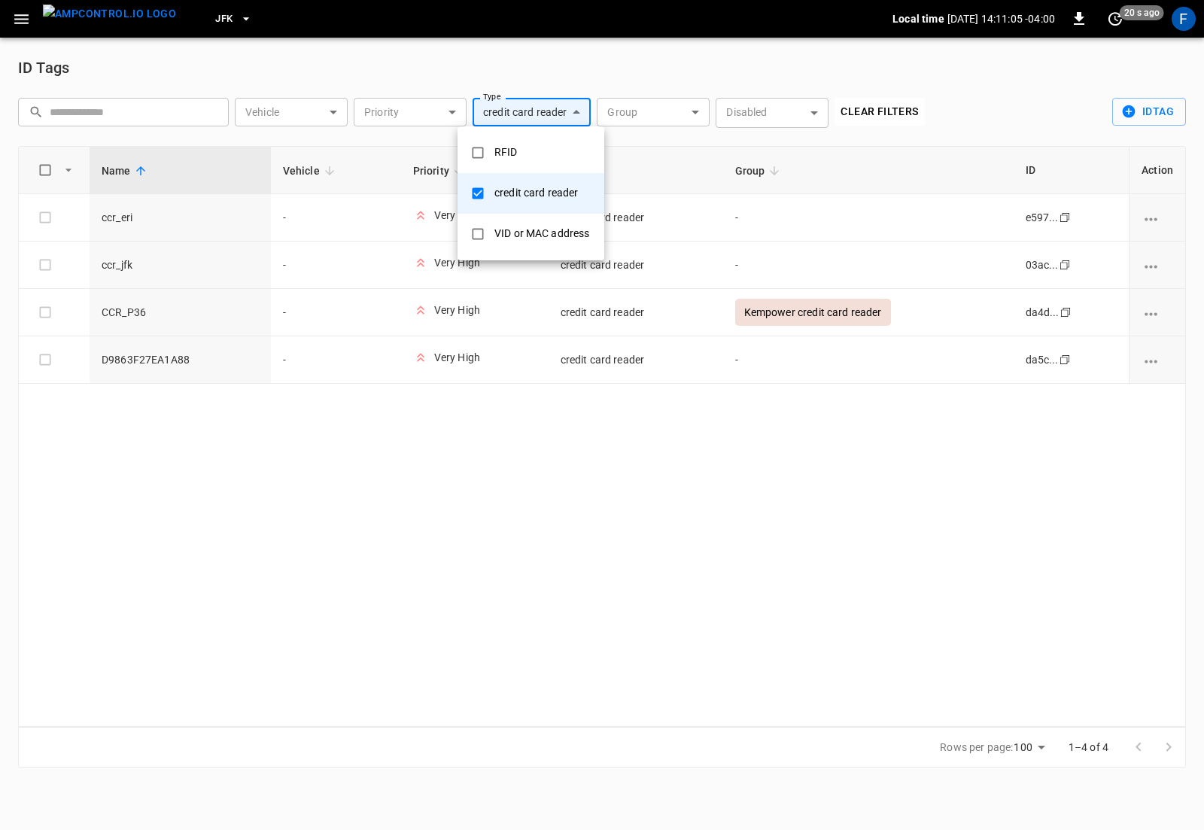
click at [551, 518] on div at bounding box center [602, 415] width 1204 height 830
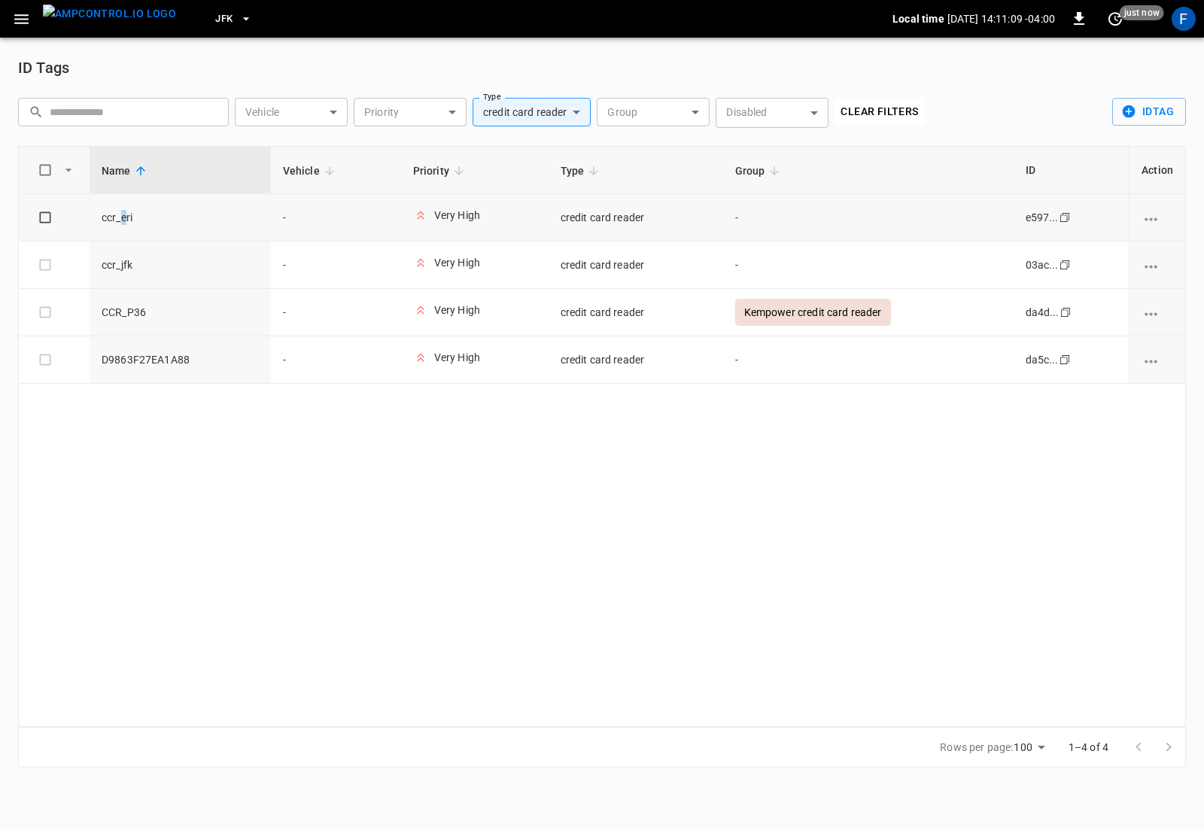
click at [127, 220] on span "ccr_eri" at bounding box center [180, 217] width 157 height 15
drag, startPoint x: 129, startPoint y: 315, endPoint x: 139, endPoint y: 315, distance: 10.5
click at [139, 315] on span "CCR_P36" at bounding box center [180, 312] width 157 height 15
click at [145, 315] on span "CCR_P36" at bounding box center [180, 312] width 157 height 15
click at [882, 115] on button "Clear Filters" at bounding box center [879, 112] width 90 height 28
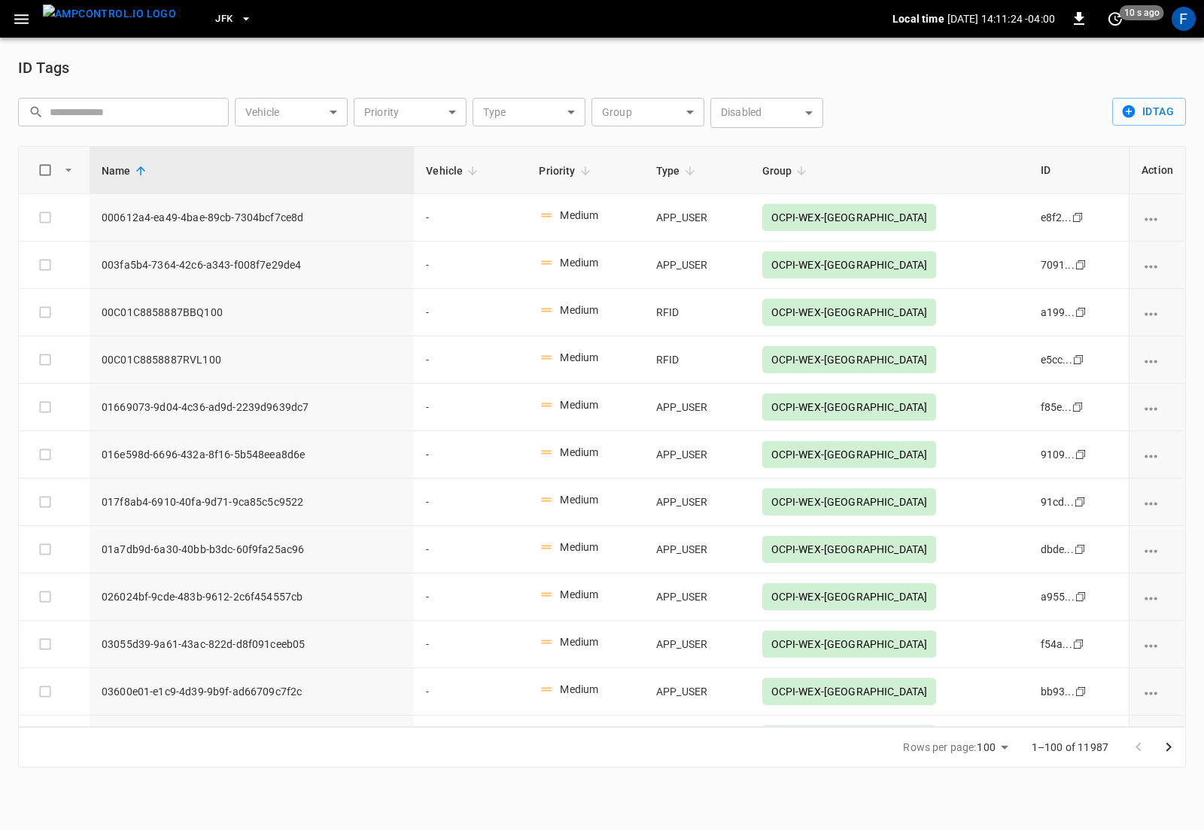
click at [22, 18] on icon "button" at bounding box center [21, 19] width 14 height 10
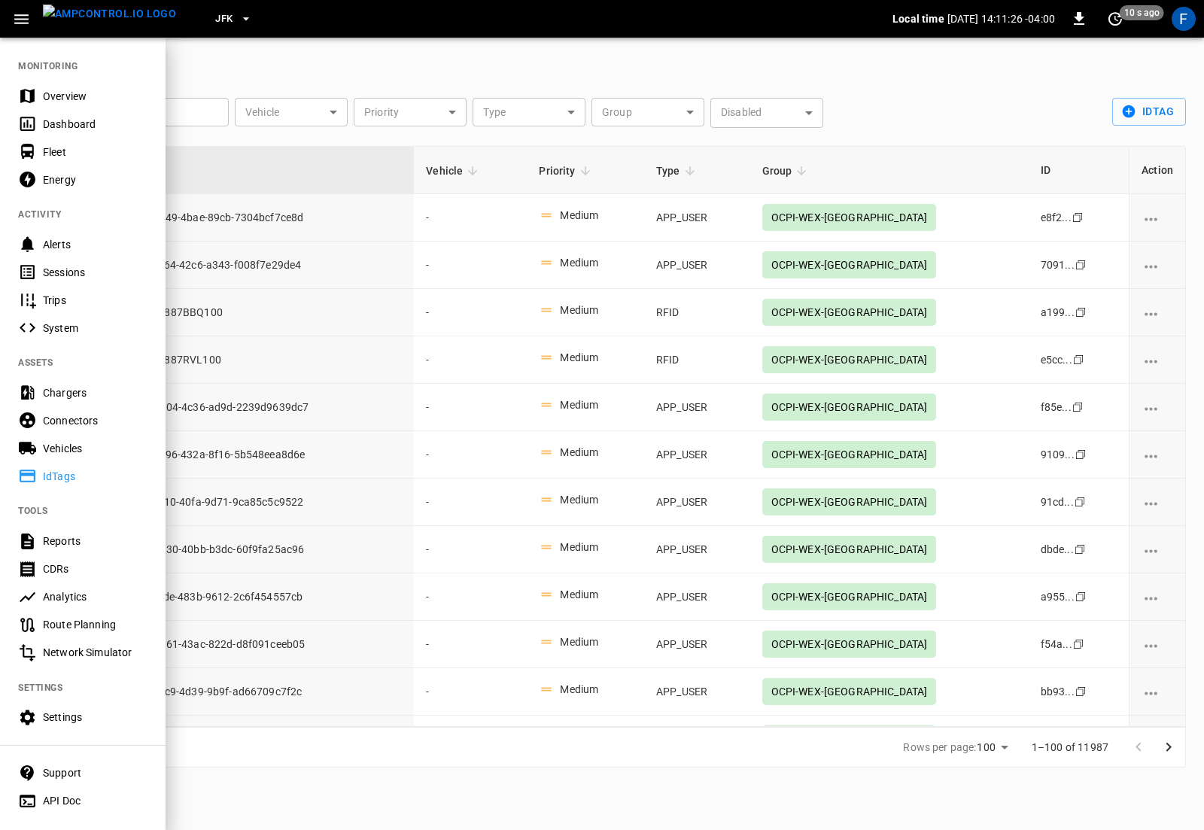
click at [70, 271] on div "Sessions" at bounding box center [95, 272] width 105 height 15
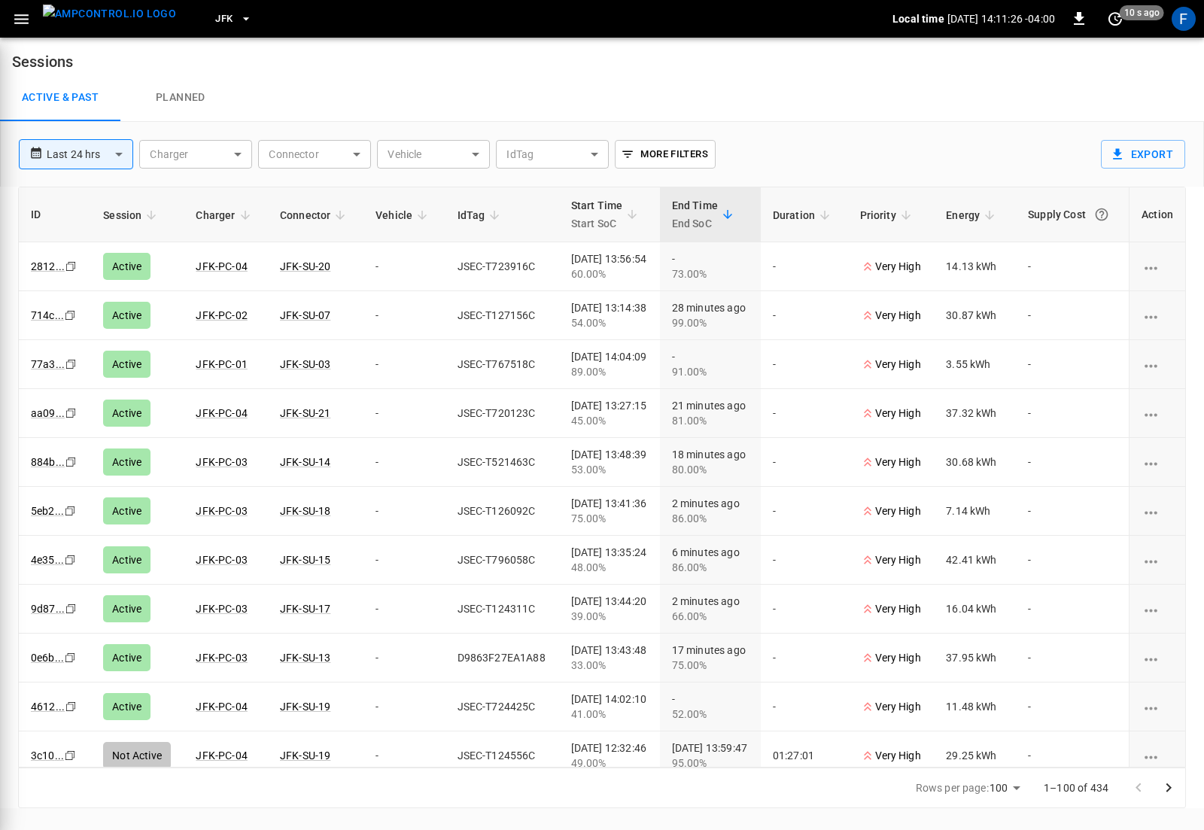
click at [548, 155] on body "**********" at bounding box center [602, 404] width 1204 height 808
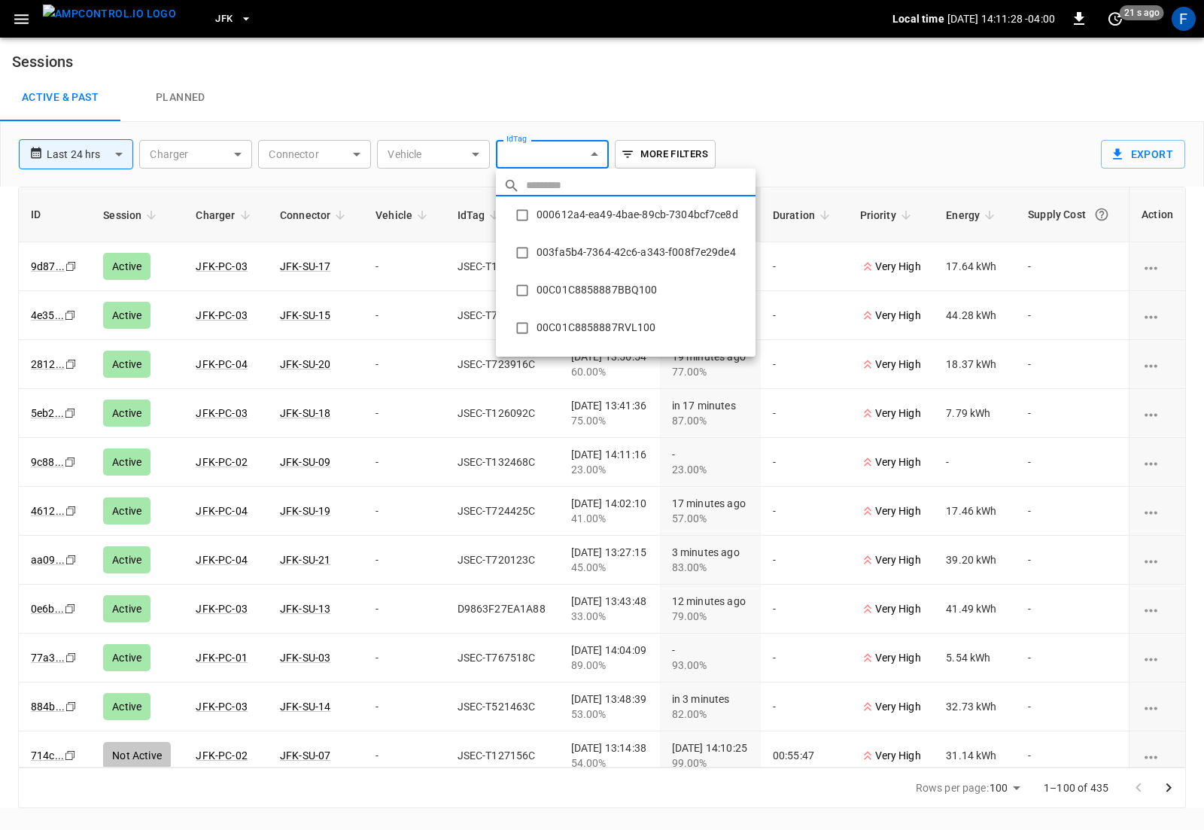
click at [548, 155] on div at bounding box center [602, 415] width 1204 height 830
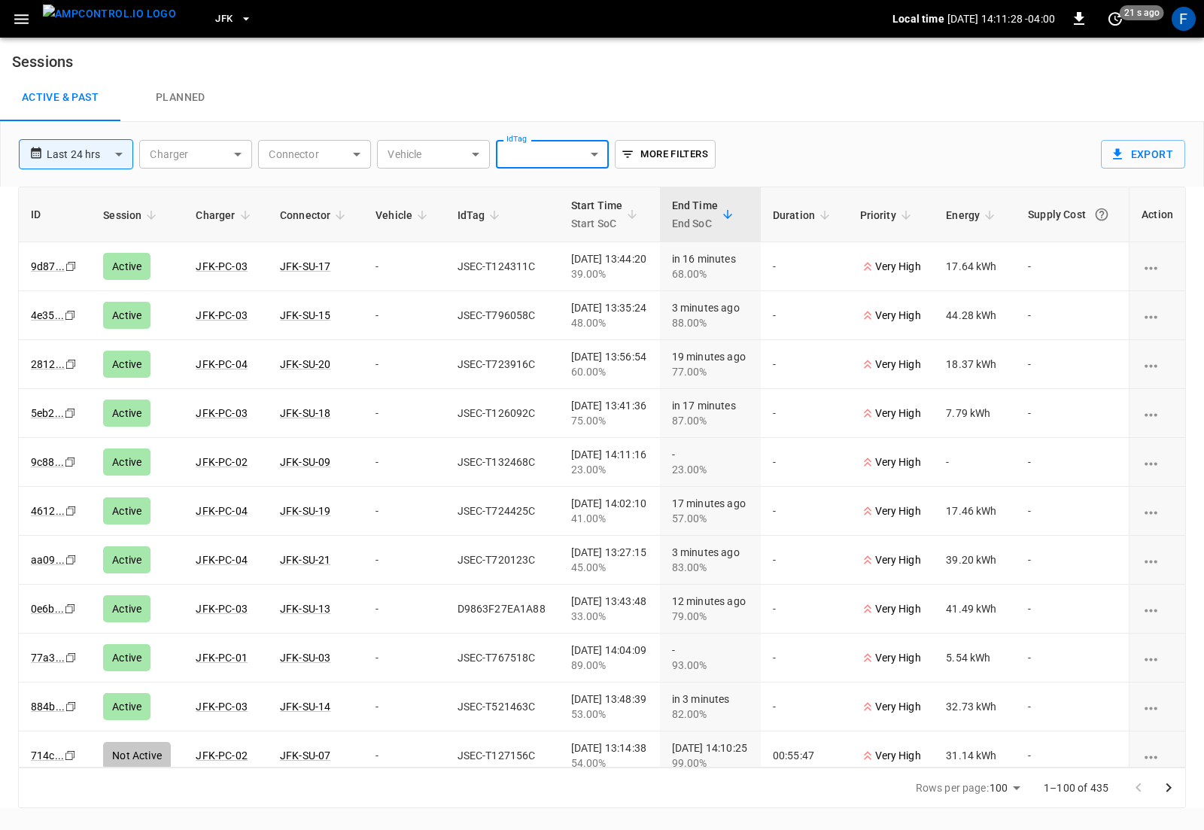
click at [548, 155] on div "​ 000612a4-ea49-4bae-89cb-7304bcf7ce8d 003fa5b4-7364-42c6-a343-f008f7e29de4 00C…" at bounding box center [602, 415] width 1204 height 830
click at [548, 155] on body "**********" at bounding box center [602, 404] width 1204 height 808
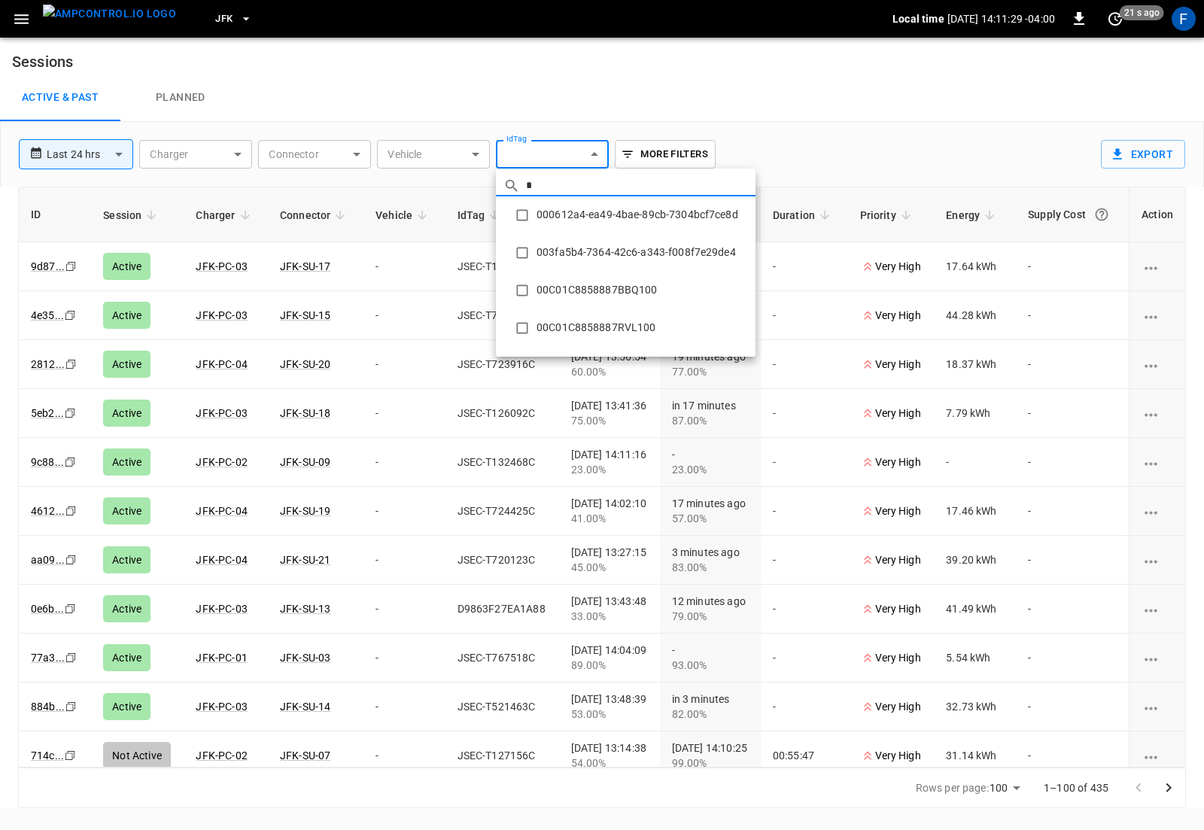
type input "*"
click at [548, 155] on div at bounding box center [602, 415] width 1204 height 830
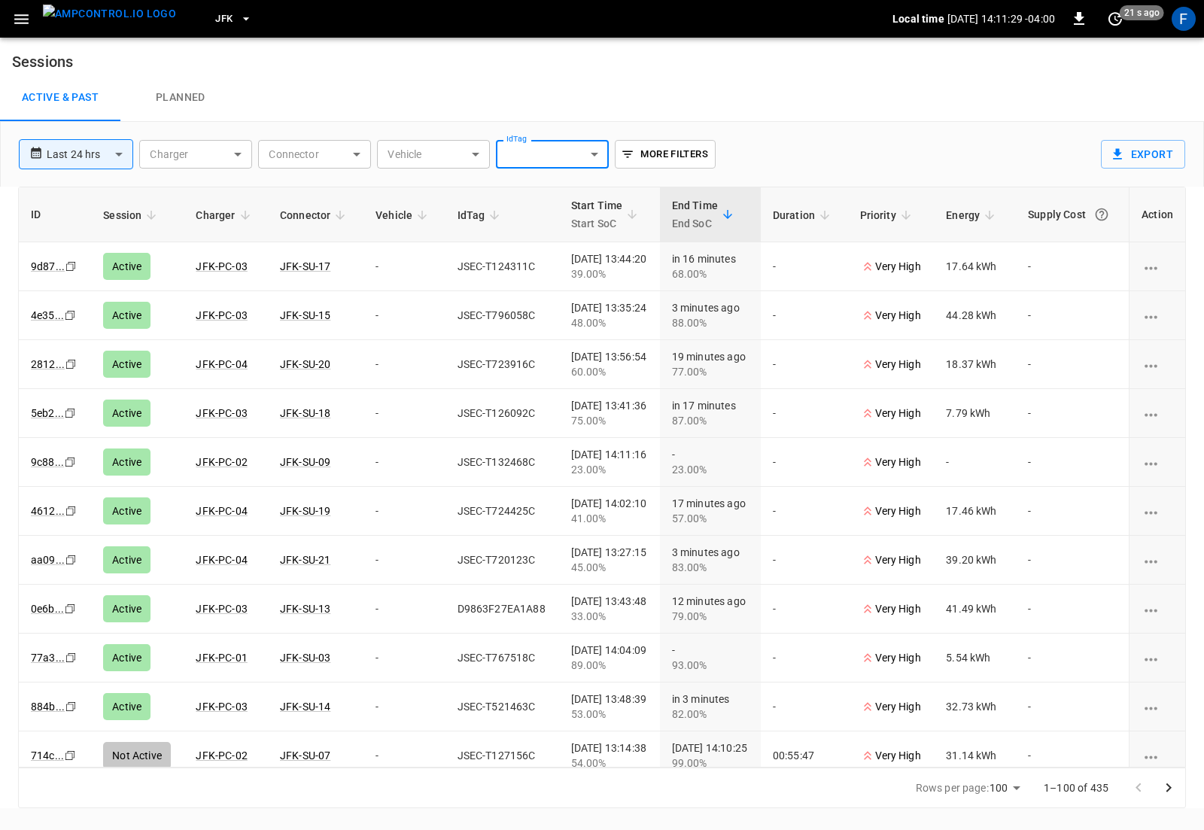
click at [551, 148] on body "**********" at bounding box center [602, 404] width 1204 height 808
type input "***"
type input "*******"
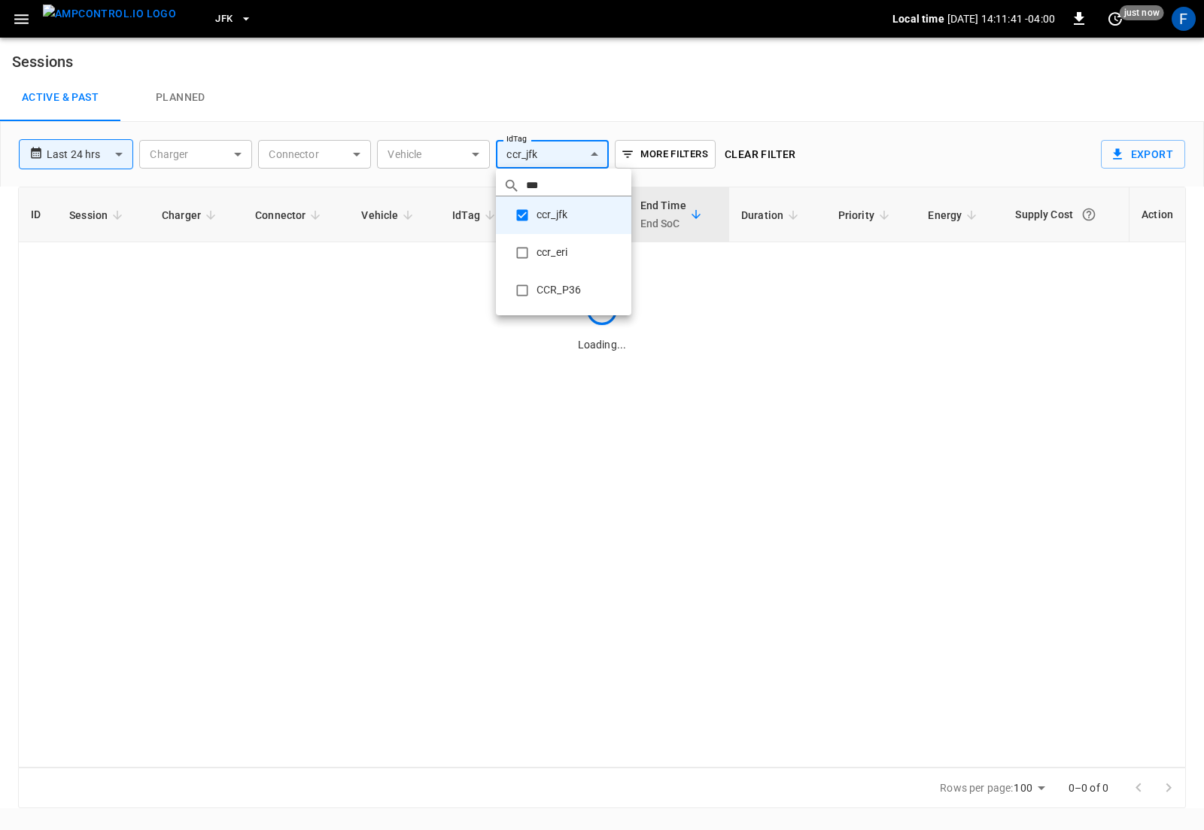
click at [381, 374] on div at bounding box center [602, 415] width 1204 height 830
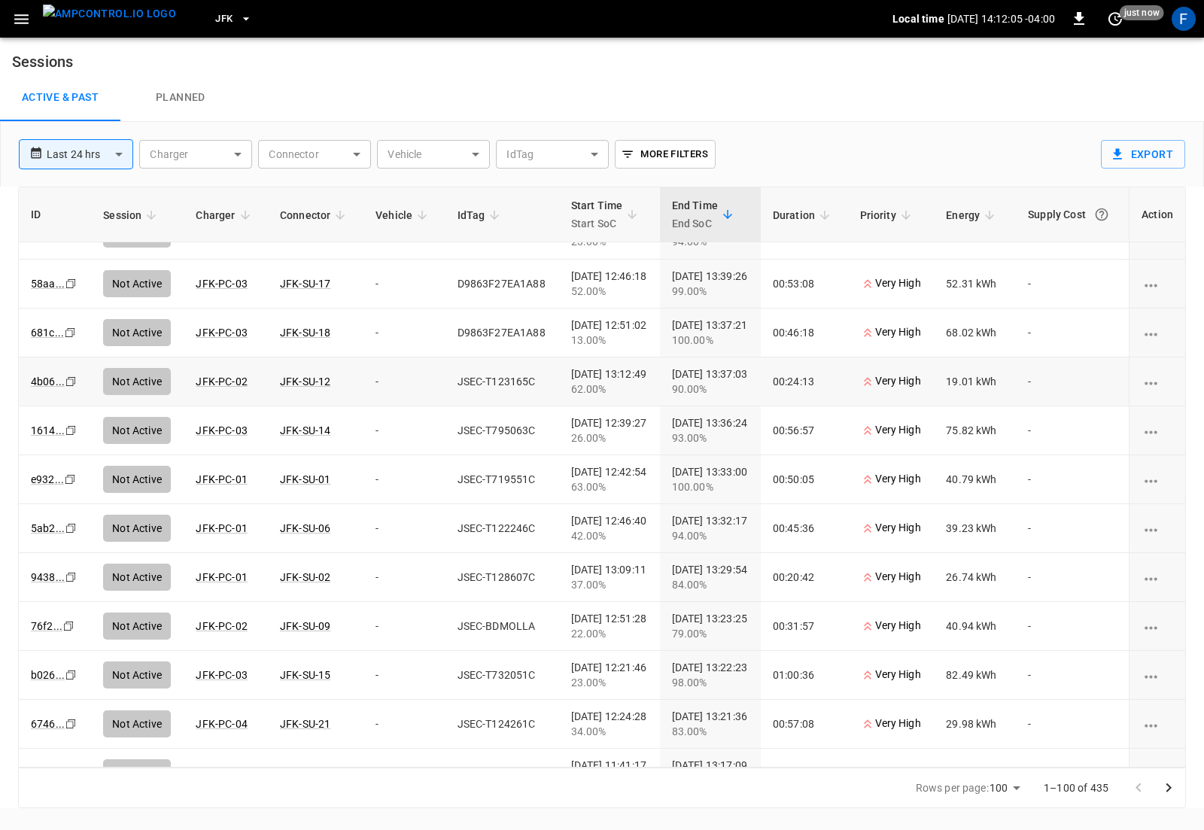
scroll to position [520, 0]
drag, startPoint x: 445, startPoint y: 384, endPoint x: 527, endPoint y: 382, distance: 81.3
click at [527, 383] on td "CCR_JFK" at bounding box center [502, 382] width 114 height 49
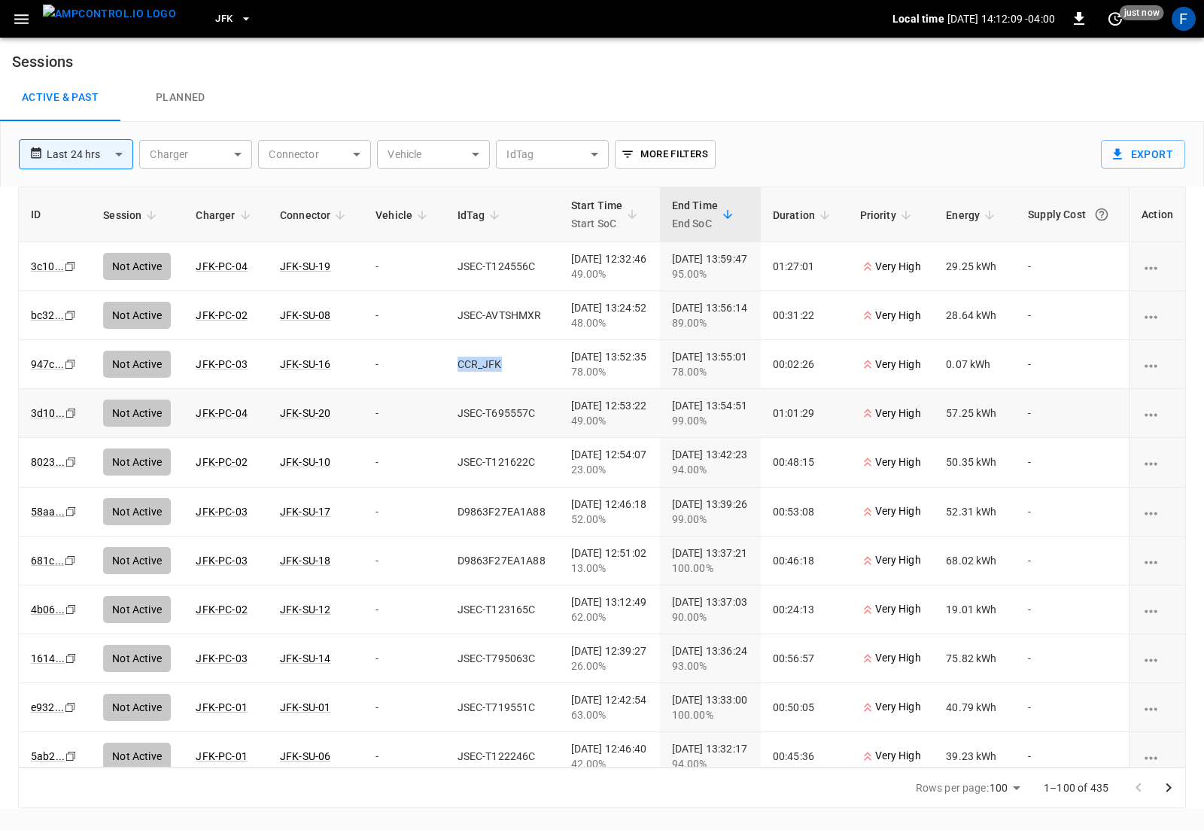
scroll to position [600, 0]
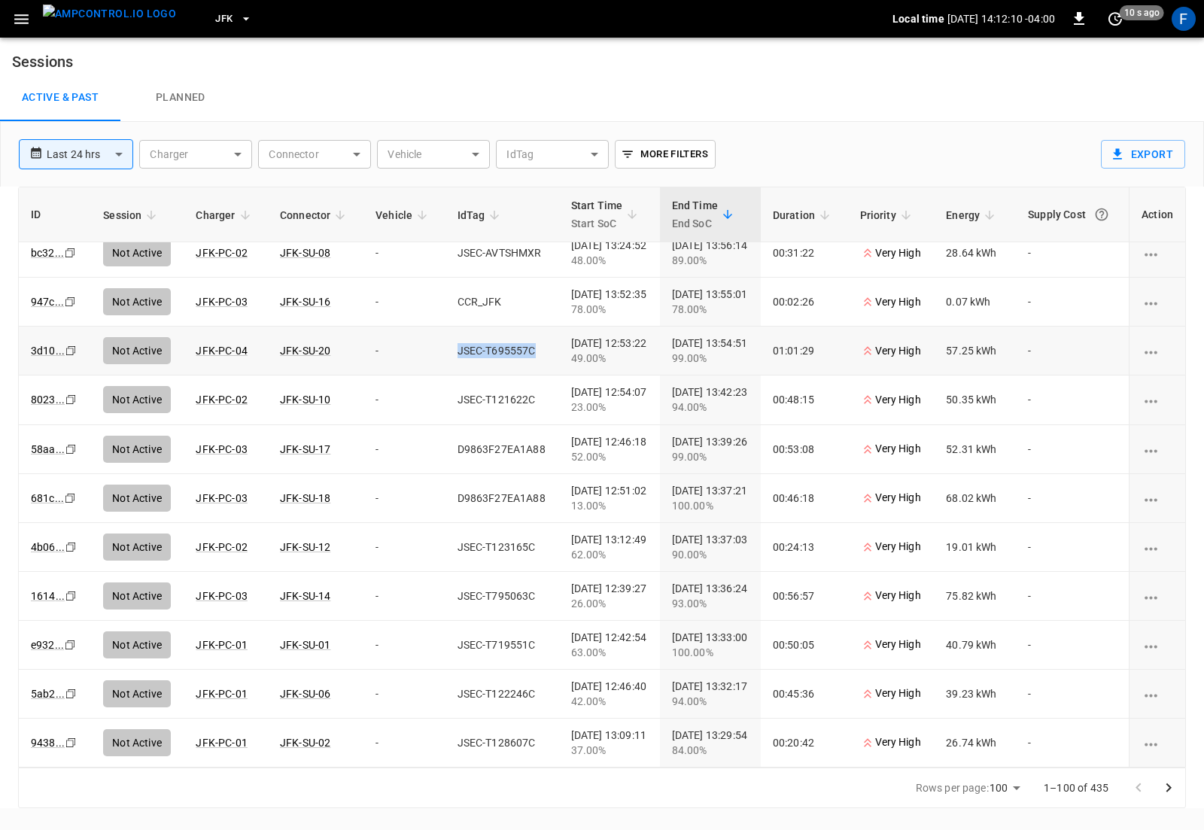
drag, startPoint x: 439, startPoint y: 349, endPoint x: 533, endPoint y: 356, distance: 94.3
click at [533, 356] on td "JSEC-T695557C" at bounding box center [502, 350] width 114 height 49
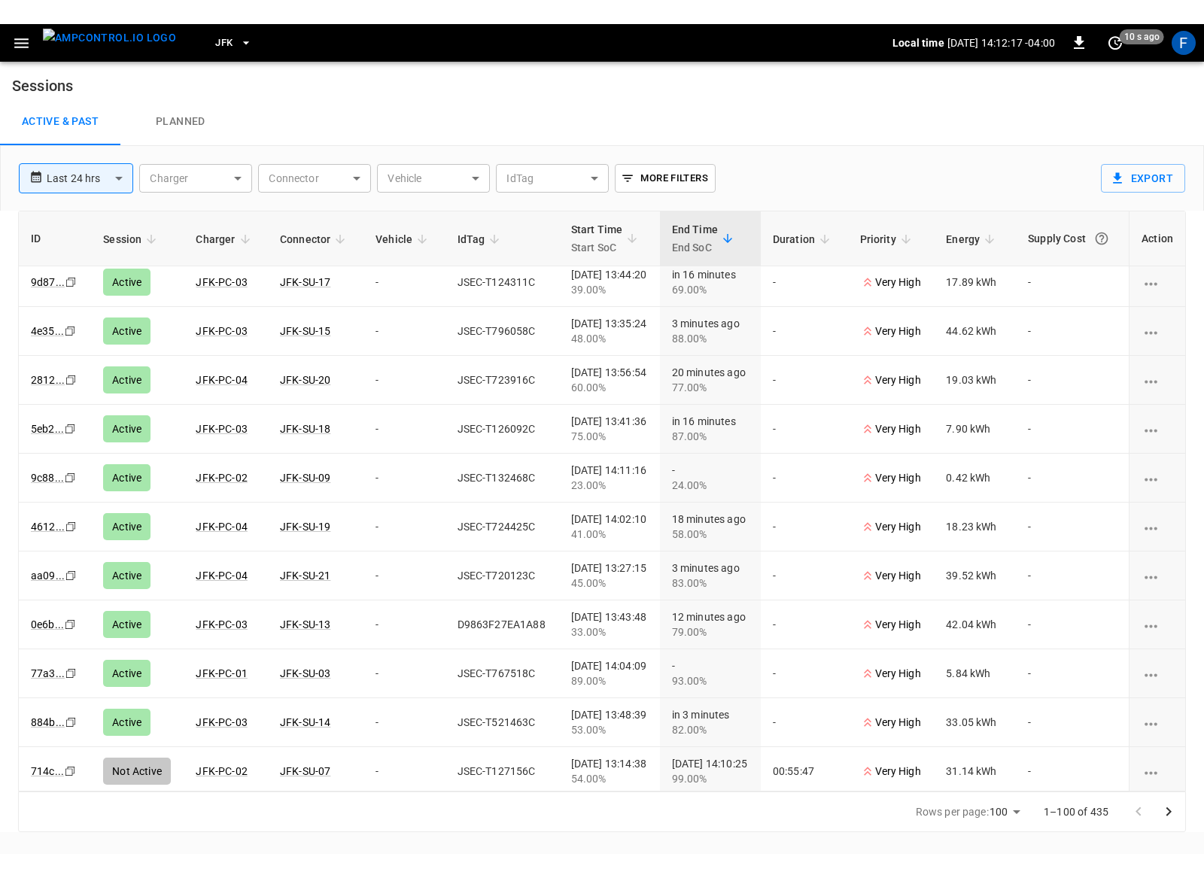
scroll to position [0, 0]
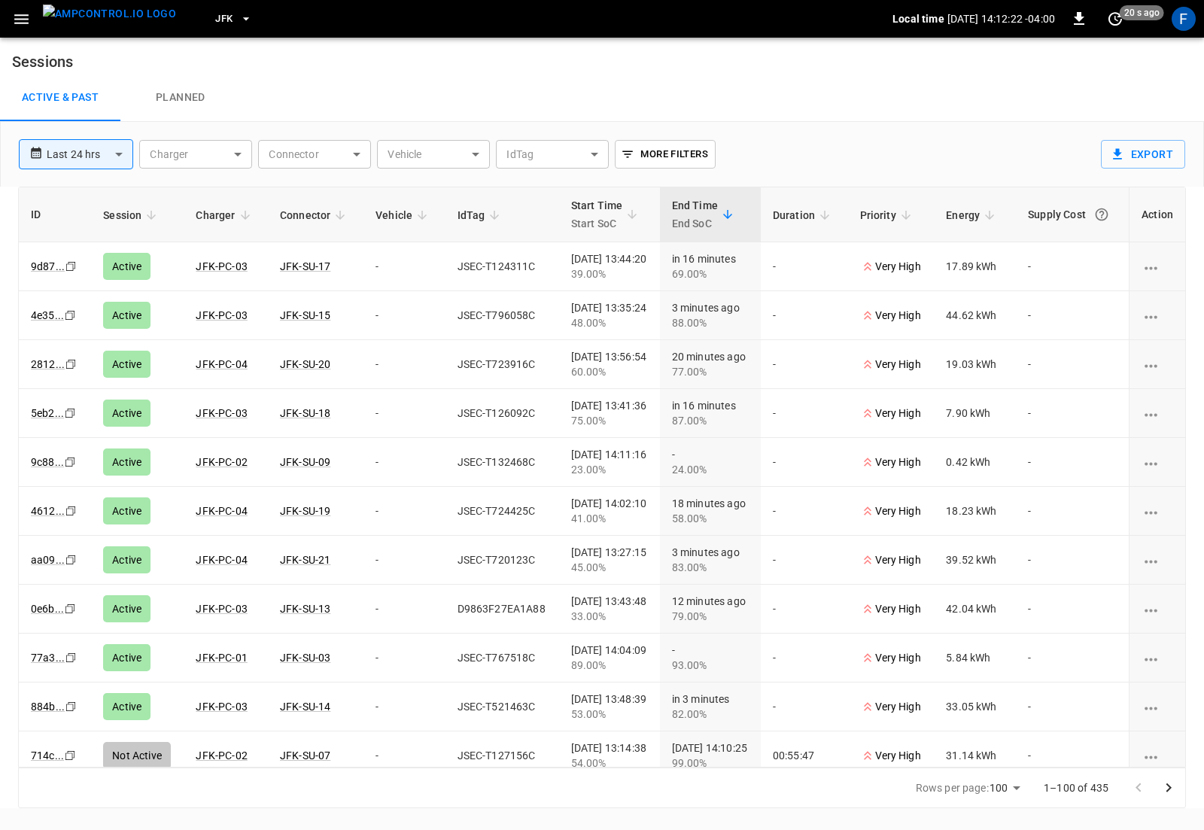
click at [107, 20] on img "menu" at bounding box center [109, 14] width 133 height 19
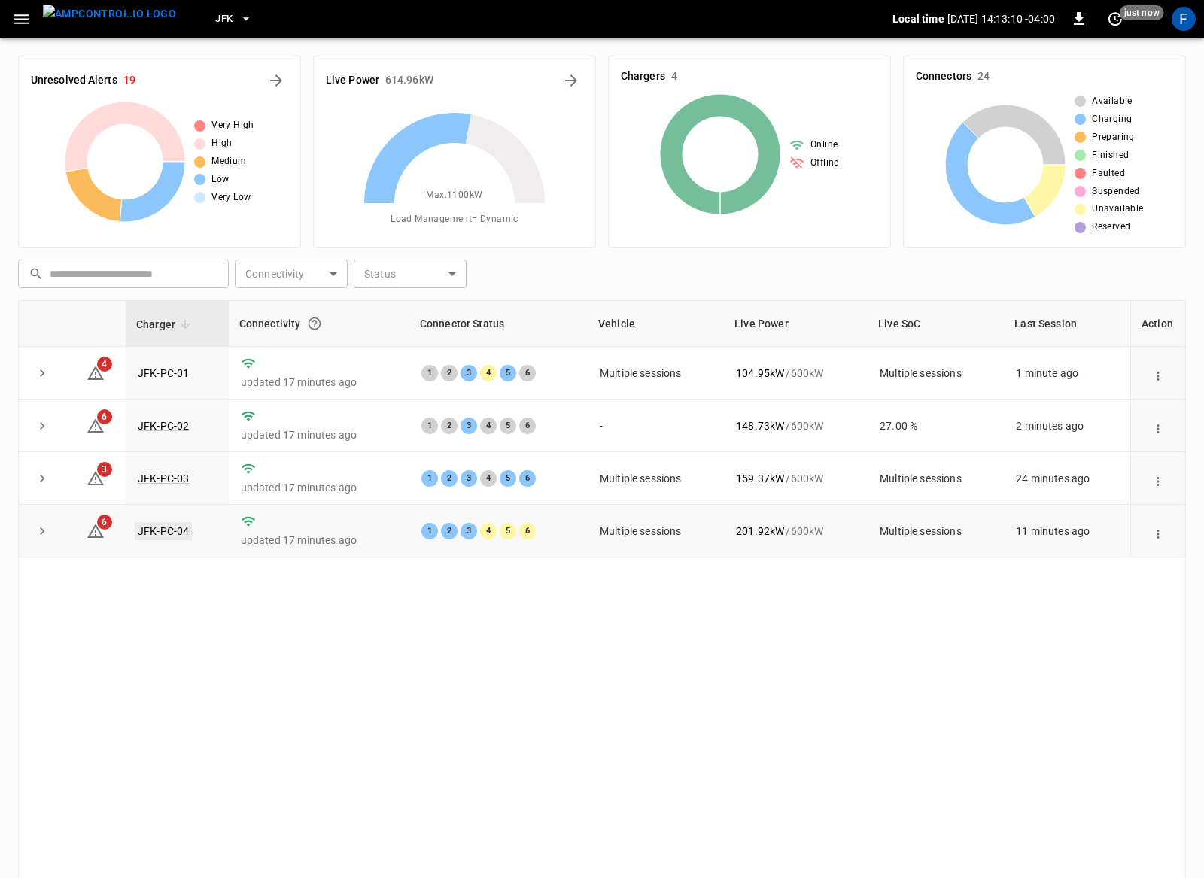
click at [172, 534] on link "JFK-PC-04" at bounding box center [163, 531] width 57 height 18
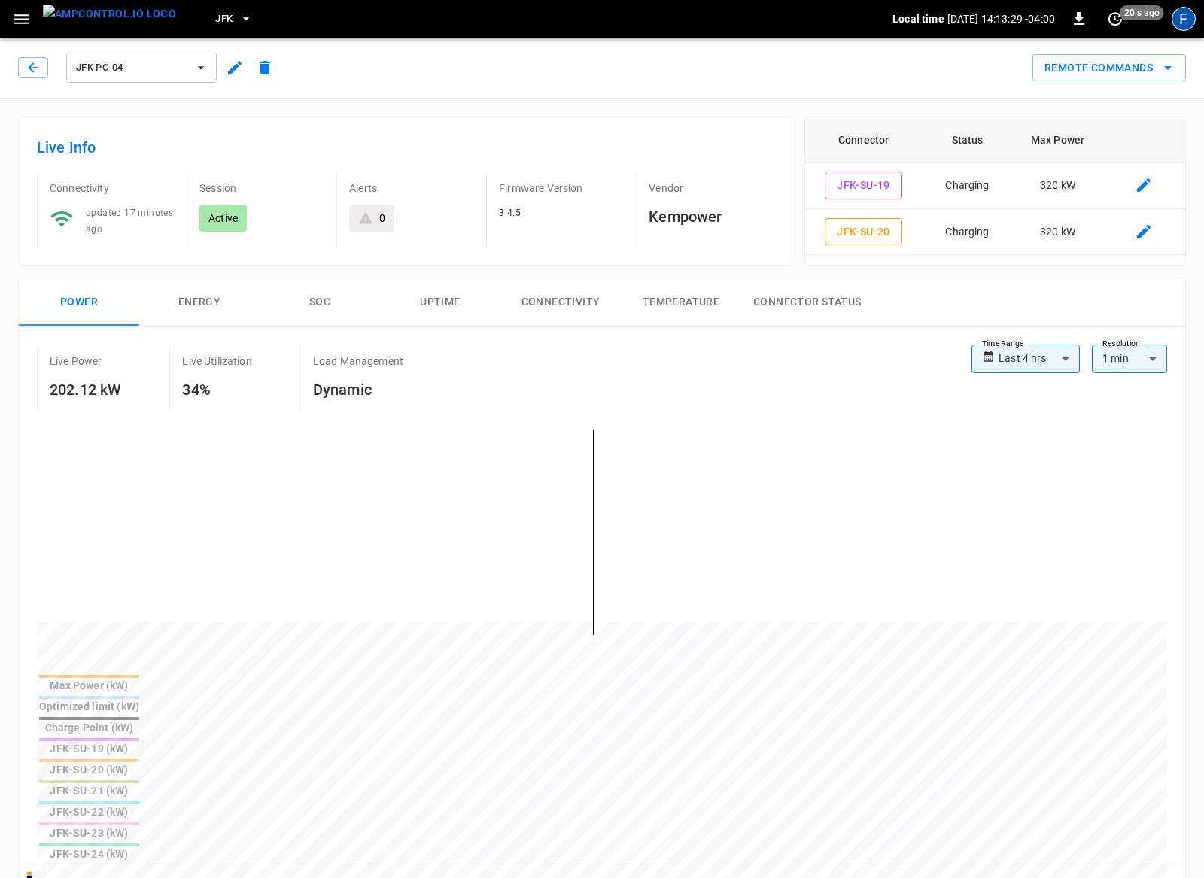
click at [1186, 22] on div "F" at bounding box center [1183, 19] width 24 height 24
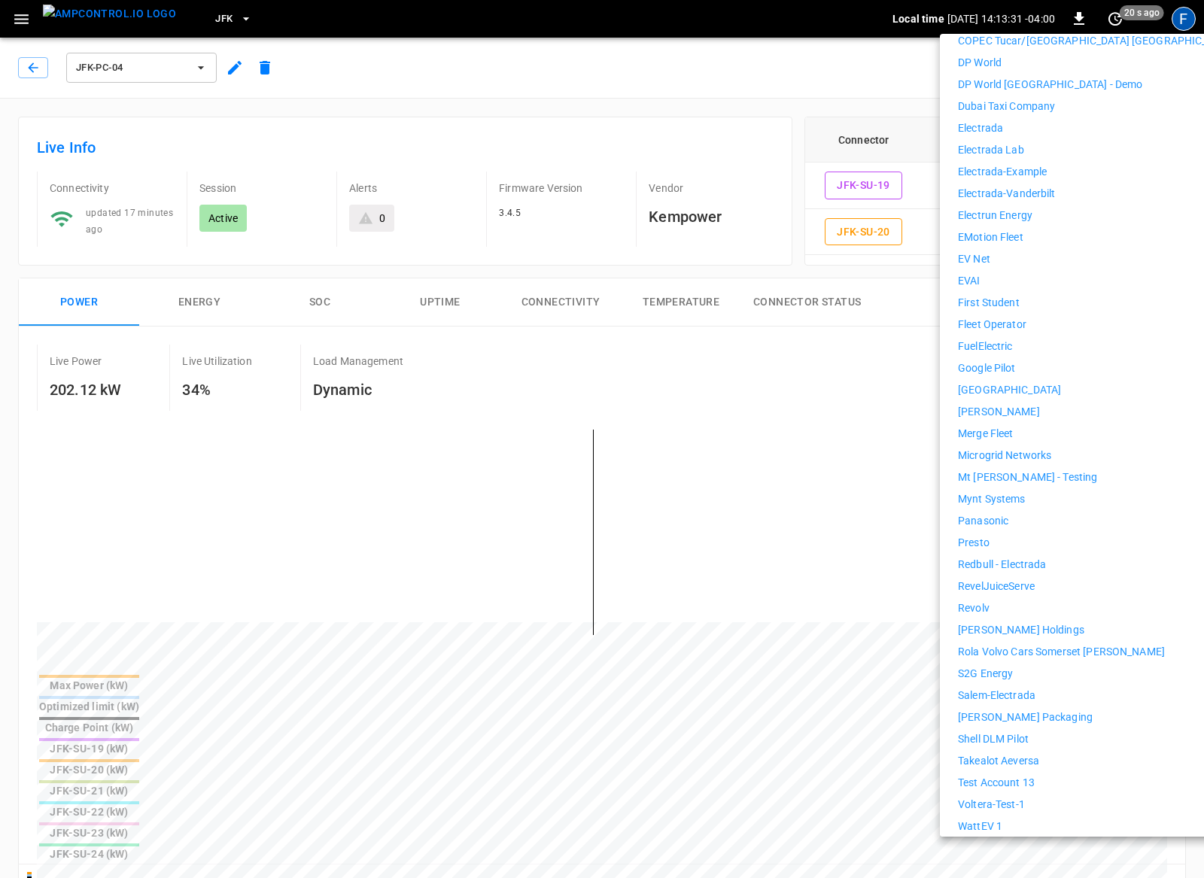
scroll to position [611, 0]
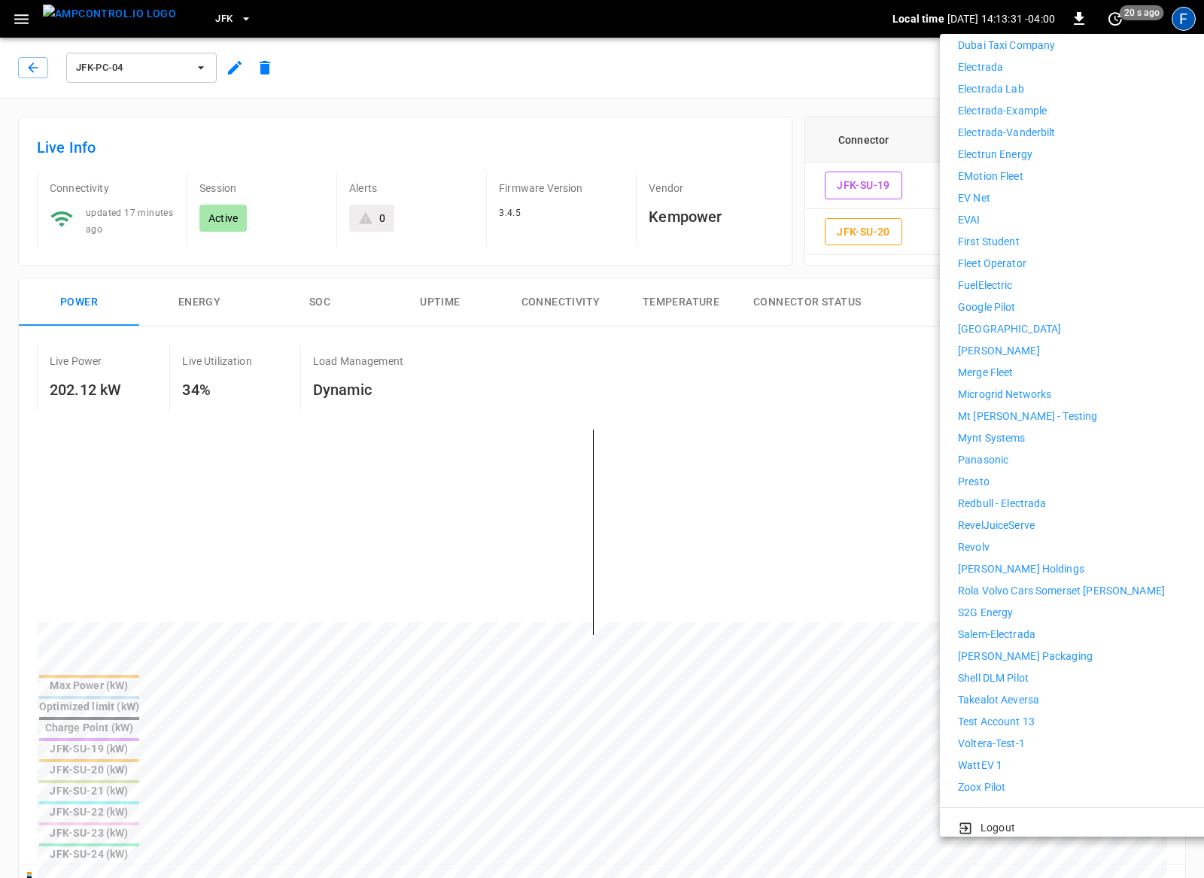
click at [988, 757] on p "WattEV 1" at bounding box center [980, 765] width 44 height 16
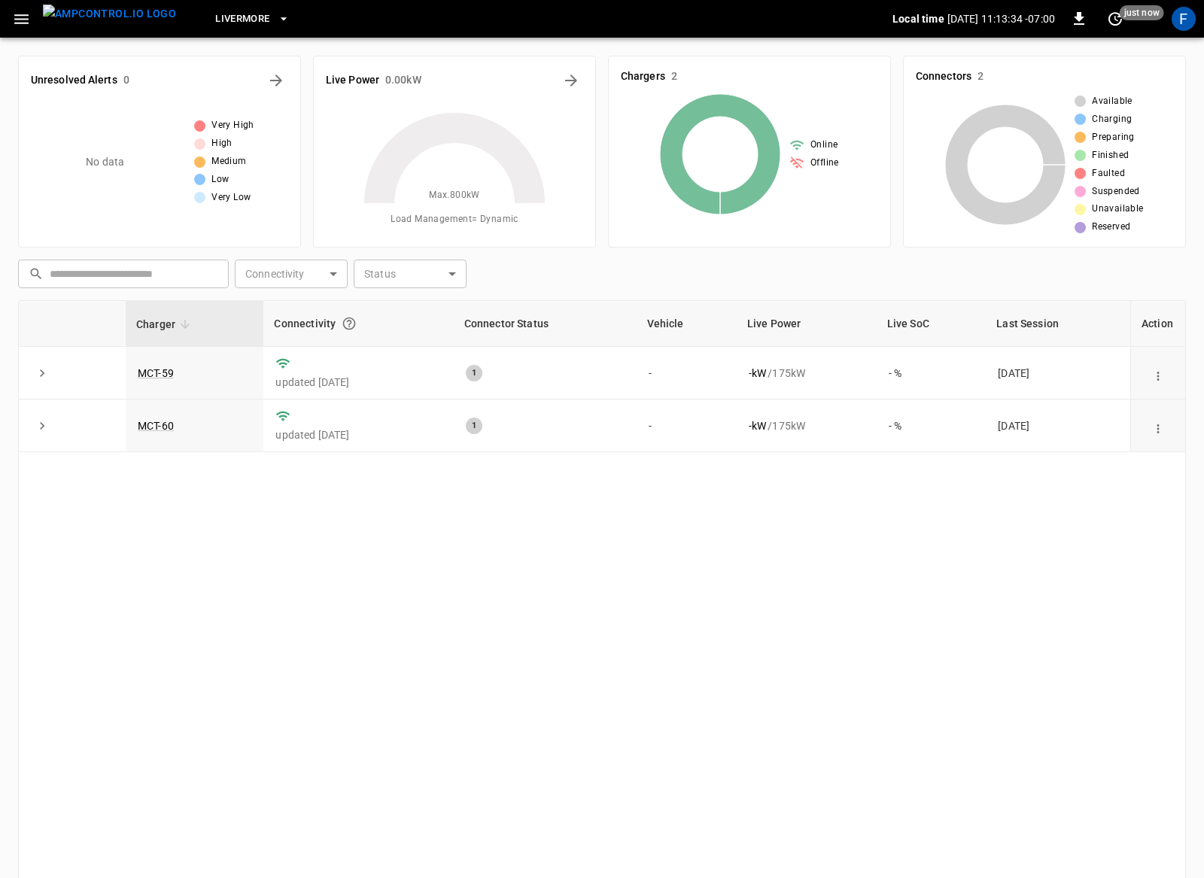
click at [28, 13] on icon "button" at bounding box center [21, 19] width 19 height 19
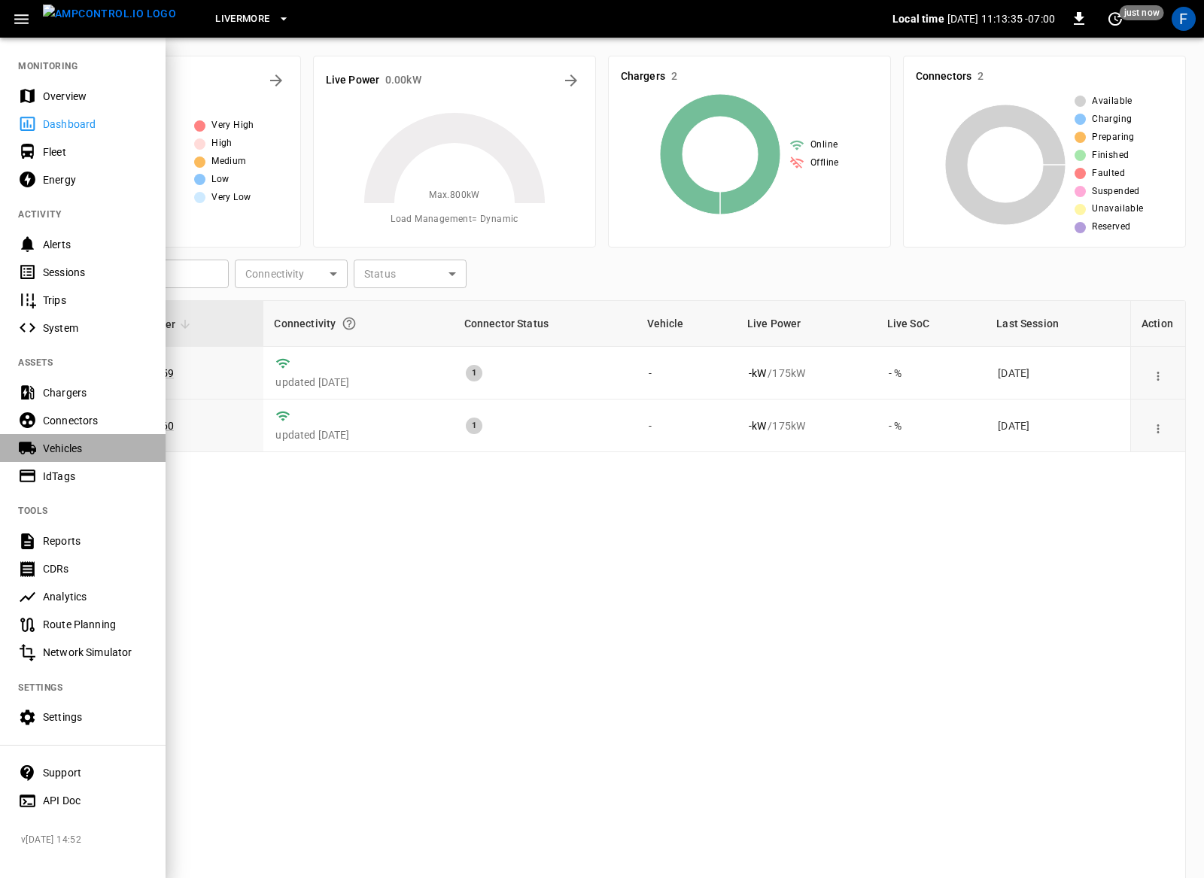
click at [55, 453] on div "Vehicles" at bounding box center [95, 448] width 105 height 15
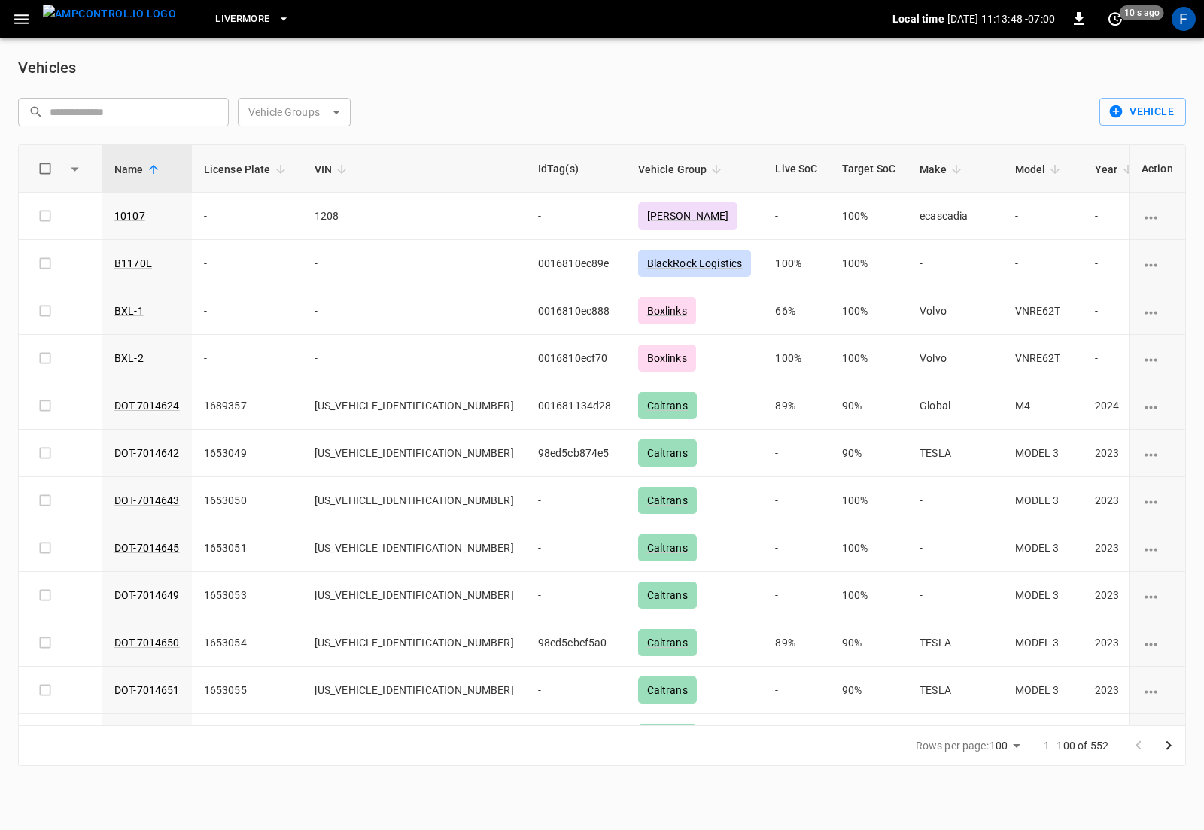
click at [272, 115] on body "Livermore Local time [DATE] 11:13:48 -07:00 0 10 s ago F Vehicles ​ ​ Vehicle G…" at bounding box center [602, 392] width 1204 height 784
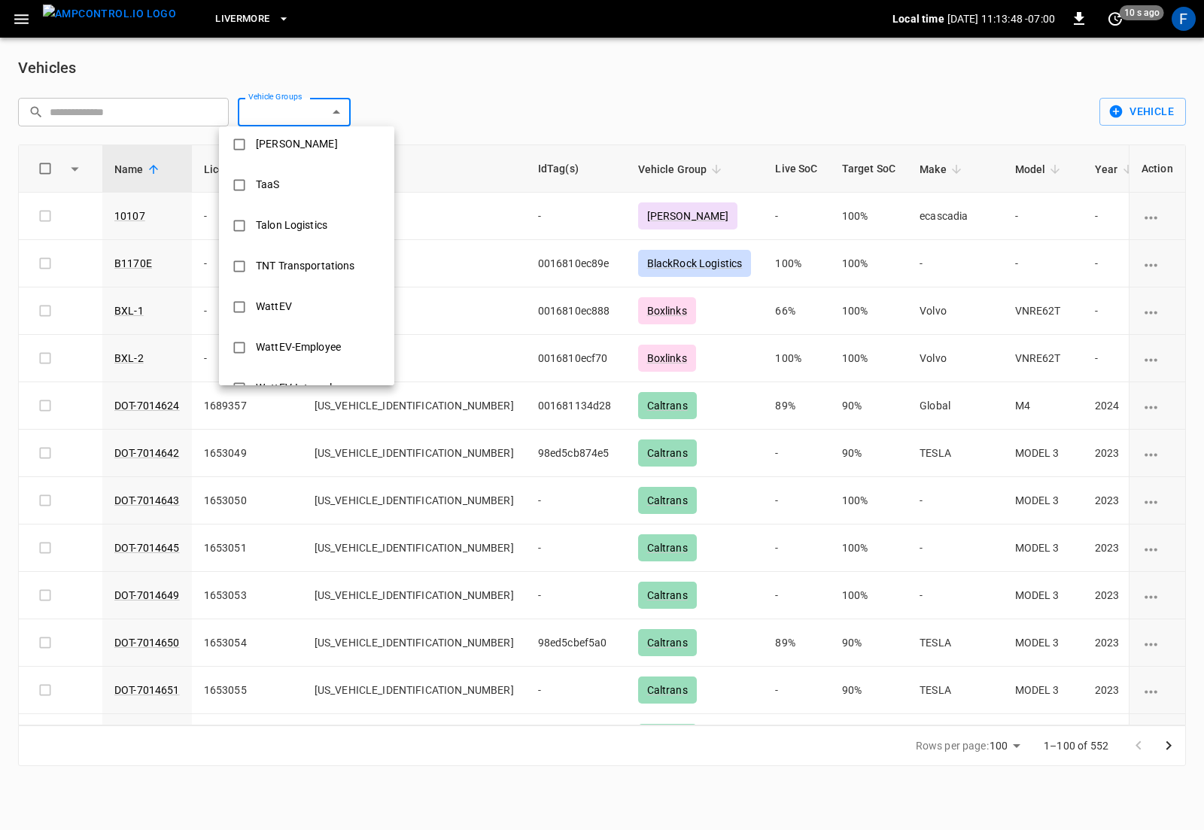
scroll to position [728, 0]
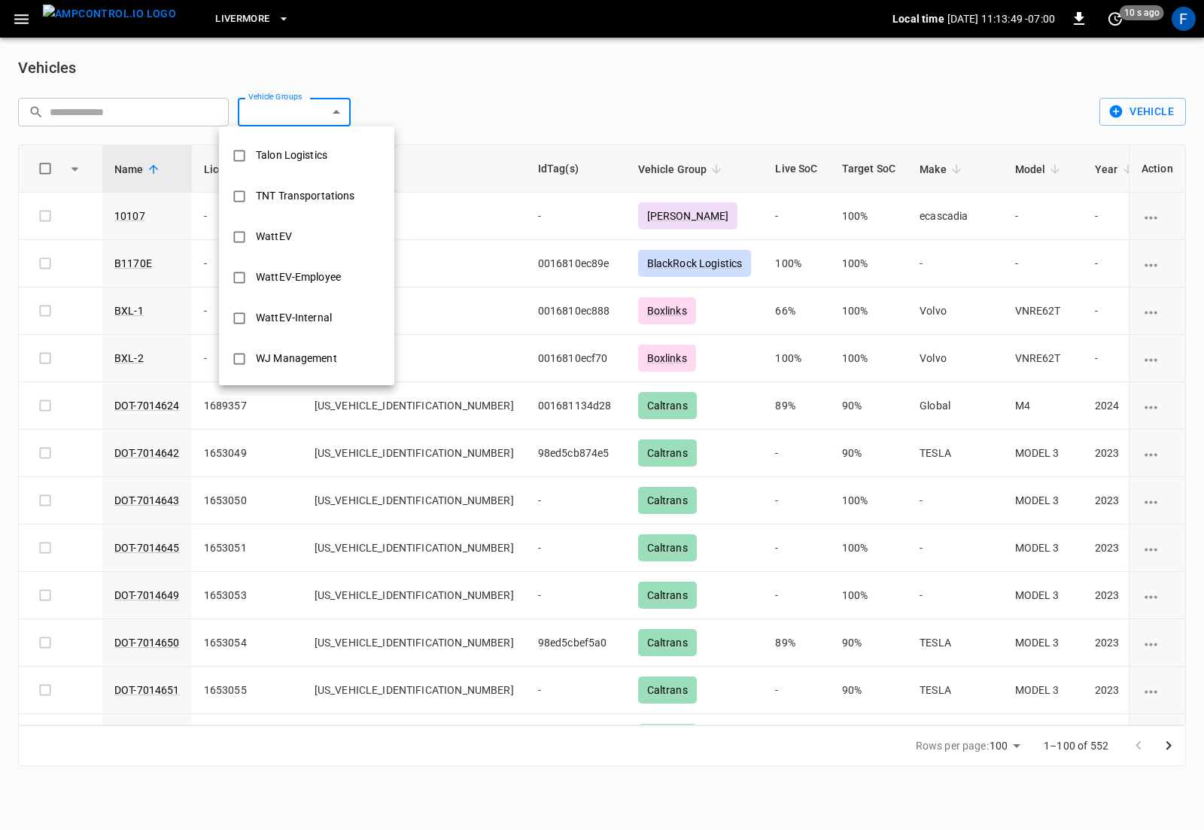
click at [284, 239] on div "WattEV" at bounding box center [274, 237] width 54 height 28
type input "******"
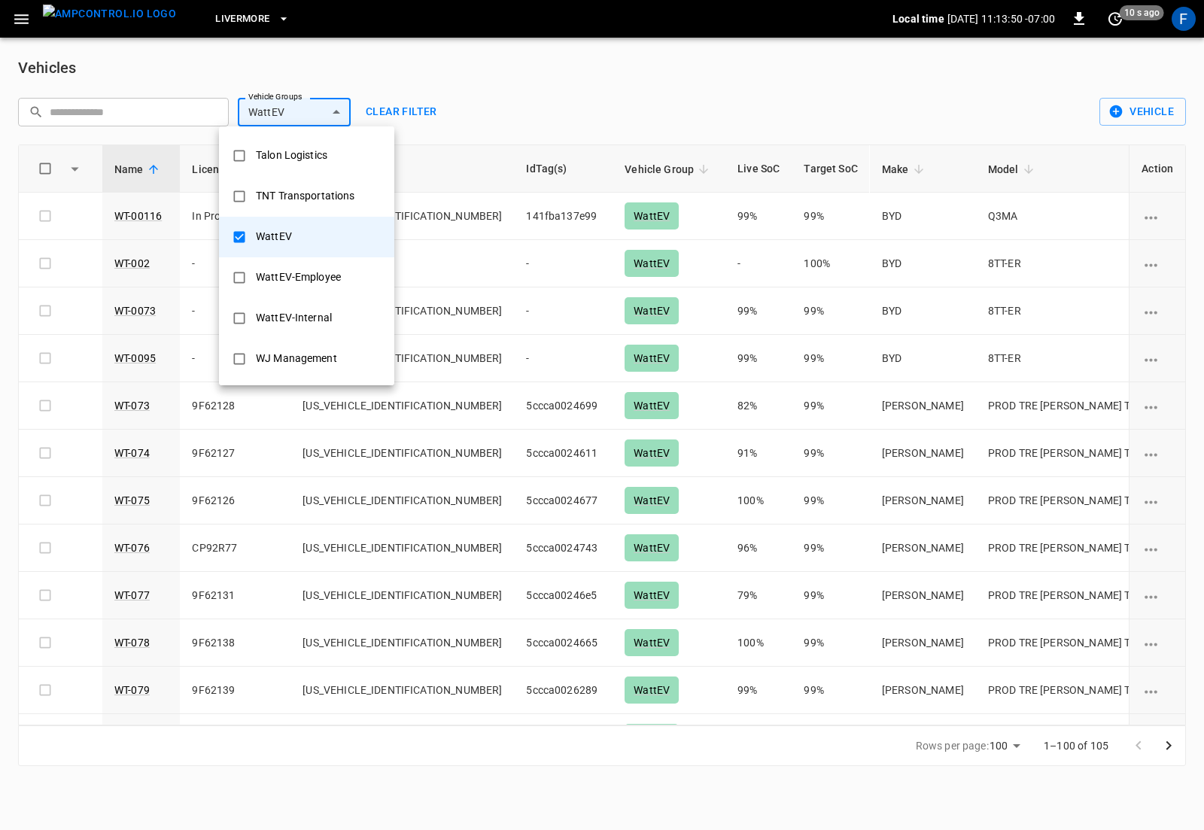
click at [355, 589] on div at bounding box center [602, 415] width 1204 height 830
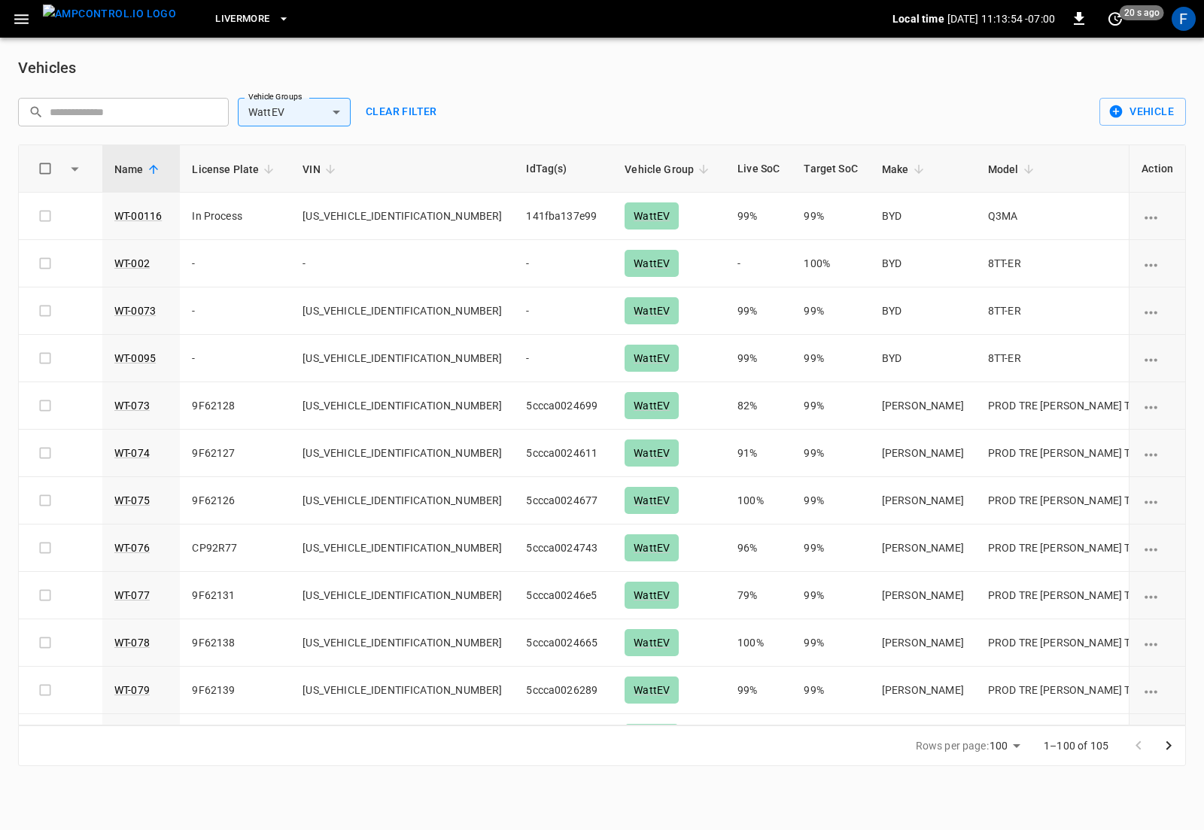
drag, startPoint x: 1093, startPoint y: 753, endPoint x: 1104, endPoint y: 747, distance: 12.1
click at [1104, 753] on div "1–100 of 105" at bounding box center [1104, 745] width 159 height 39
drag, startPoint x: 1104, startPoint y: 742, endPoint x: 1080, endPoint y: 742, distance: 24.1
click at [1080, 742] on p "1–100 of 105" at bounding box center [1075, 745] width 65 height 15
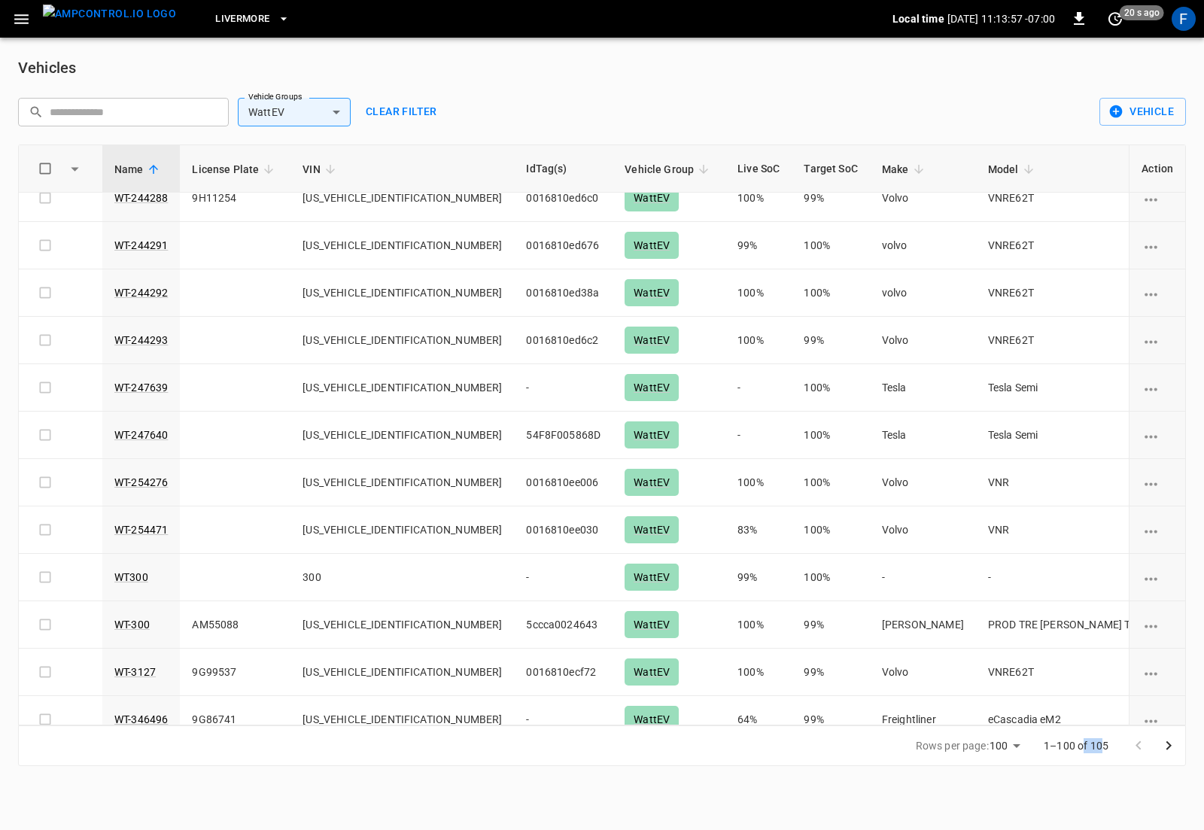
scroll to position [3490, 0]
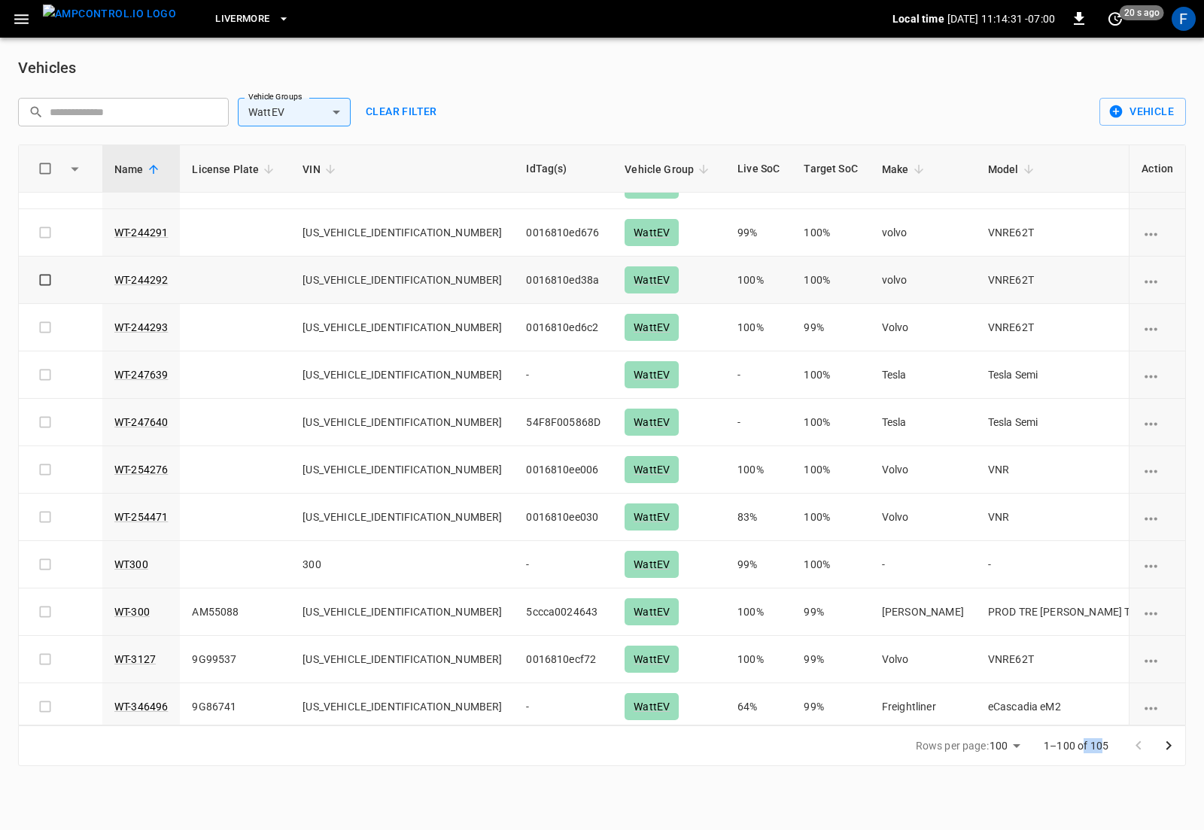
click at [276, 287] on td at bounding box center [235, 280] width 111 height 47
click at [378, 111] on button "Clear filter" at bounding box center [401, 112] width 83 height 28
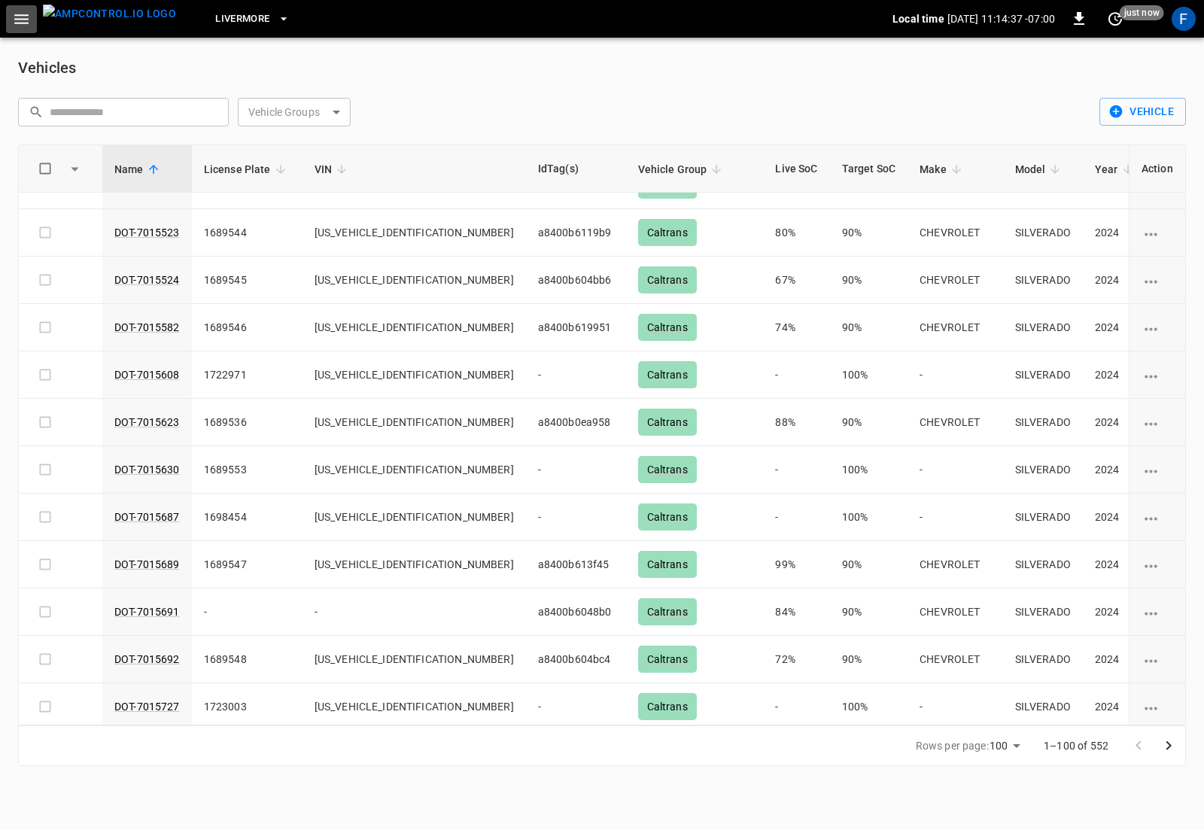
click at [18, 20] on icon "button" at bounding box center [21, 19] width 19 height 19
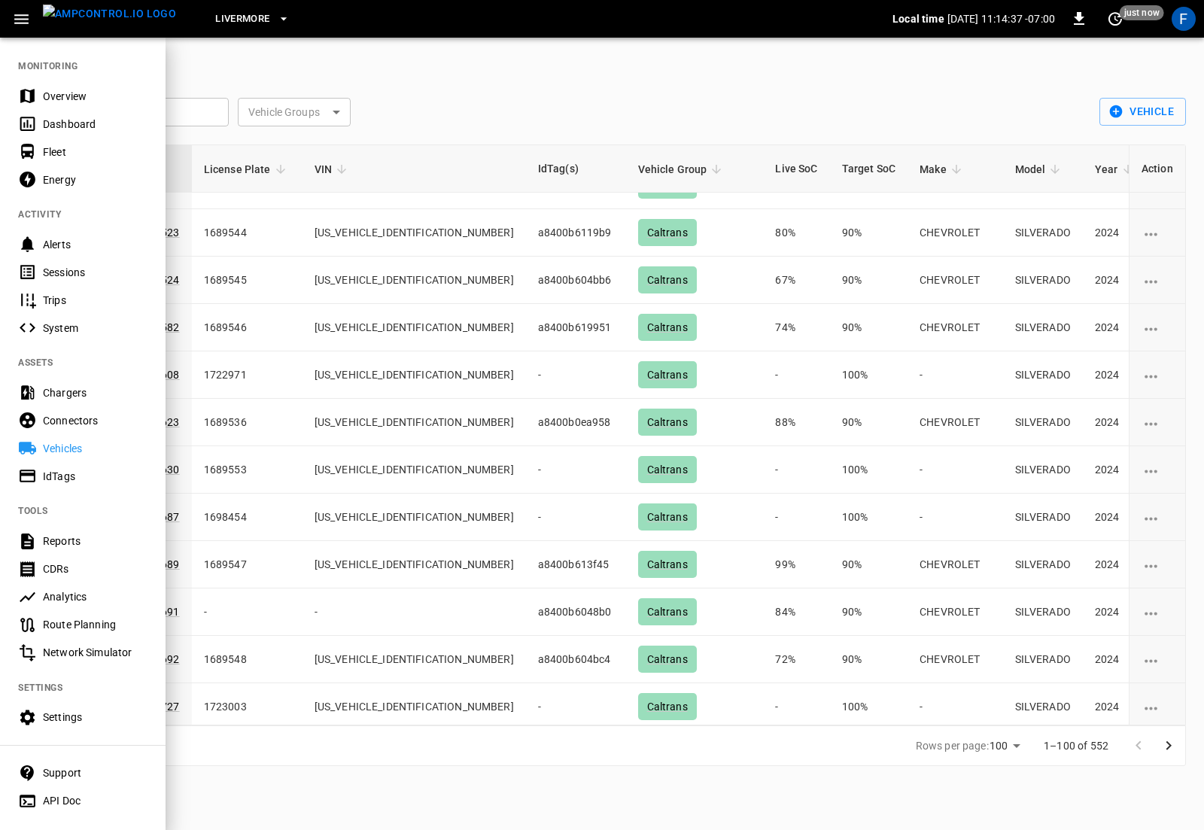
click at [54, 97] on div "Overview" at bounding box center [95, 96] width 105 height 15
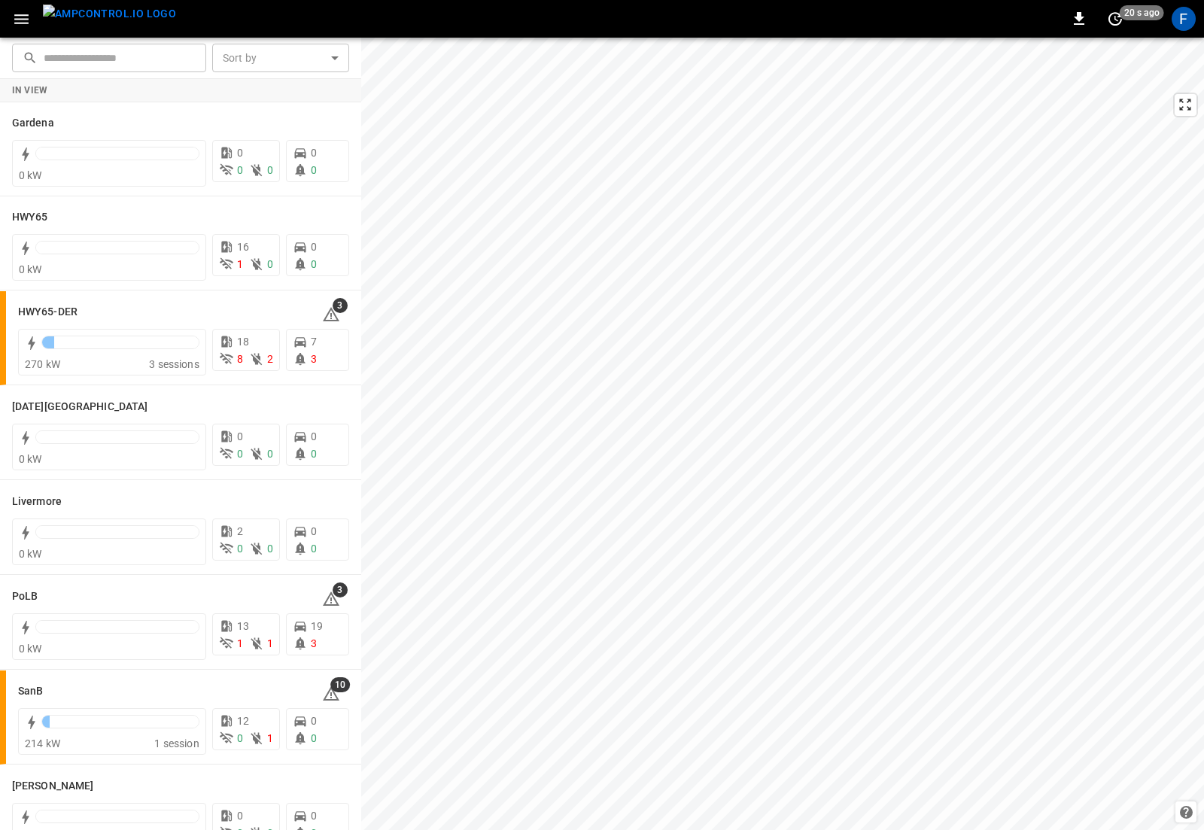
click at [26, 20] on icon "button" at bounding box center [21, 19] width 19 height 19
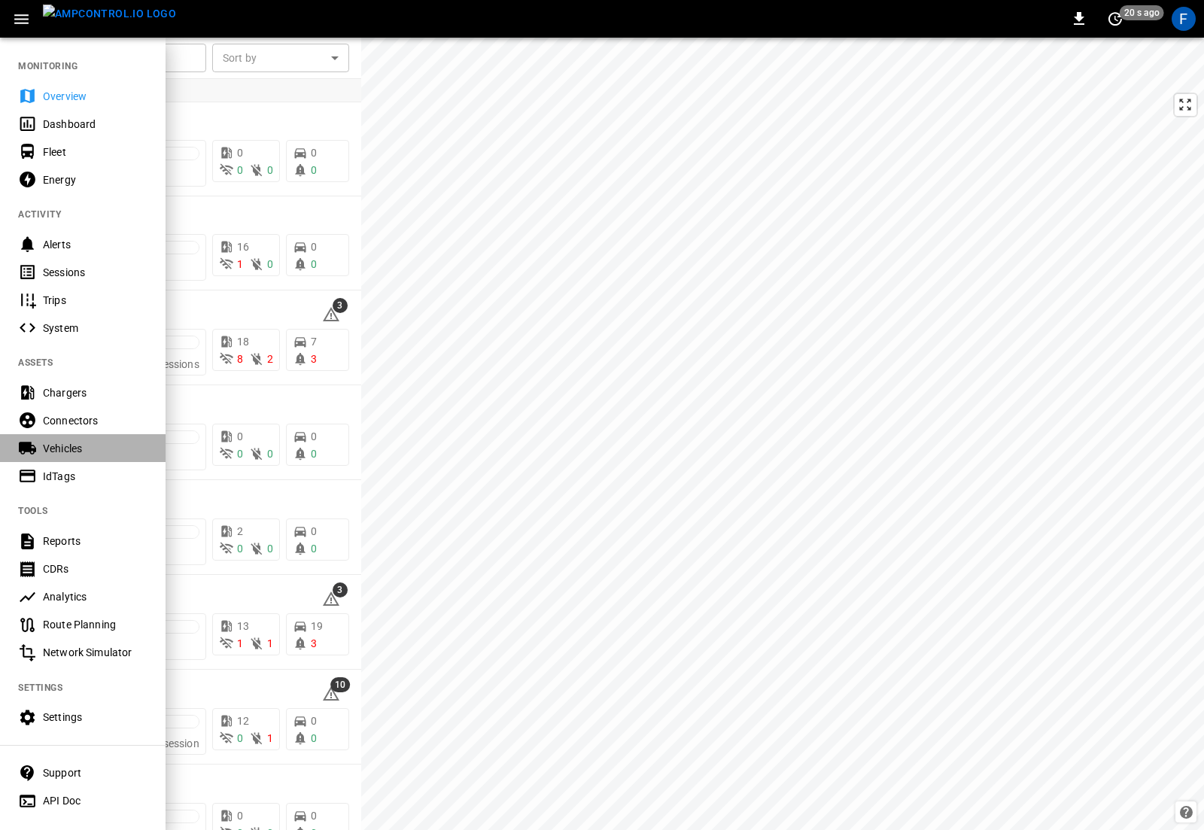
click at [53, 455] on div "Vehicles" at bounding box center [95, 448] width 105 height 15
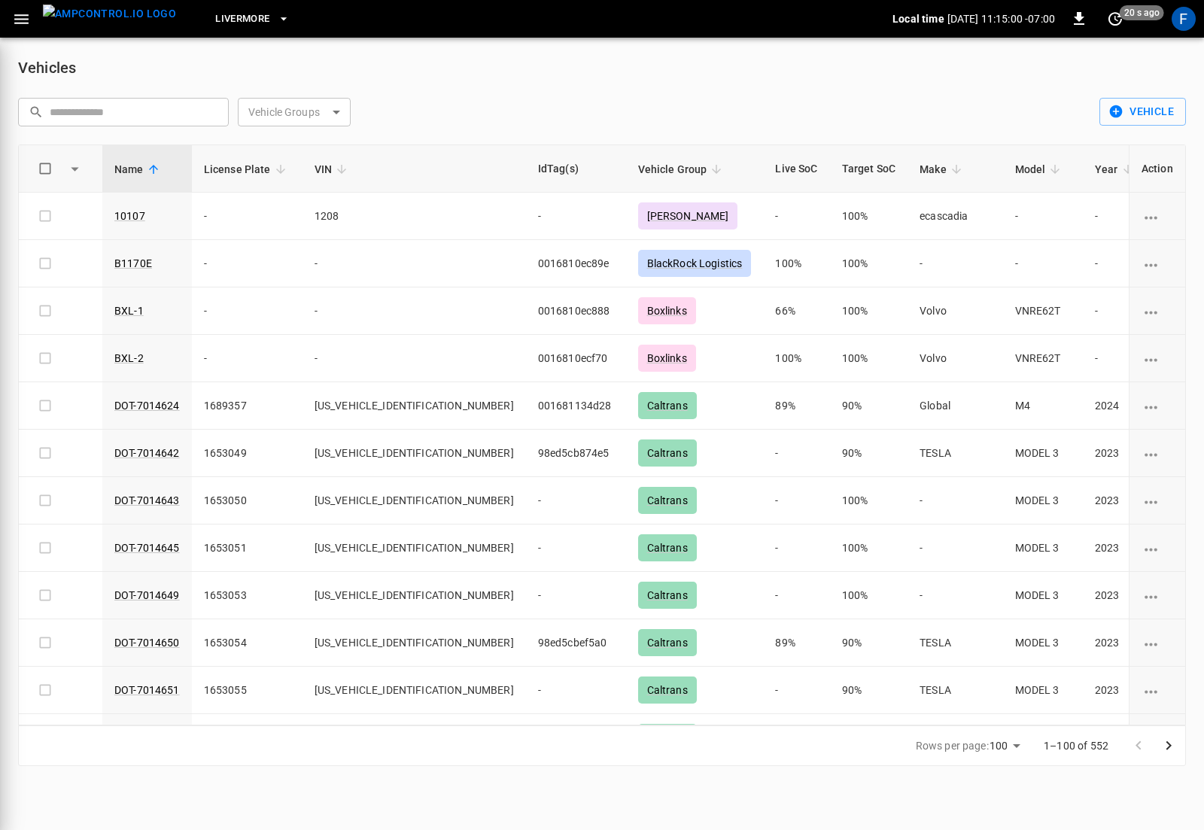
click at [265, 115] on body "Livermore Local time 2025-08-18 11:15:00 -07:00 0 20 s ago F Vehicles ​ ​ Vehic…" at bounding box center [602, 392] width 1204 height 784
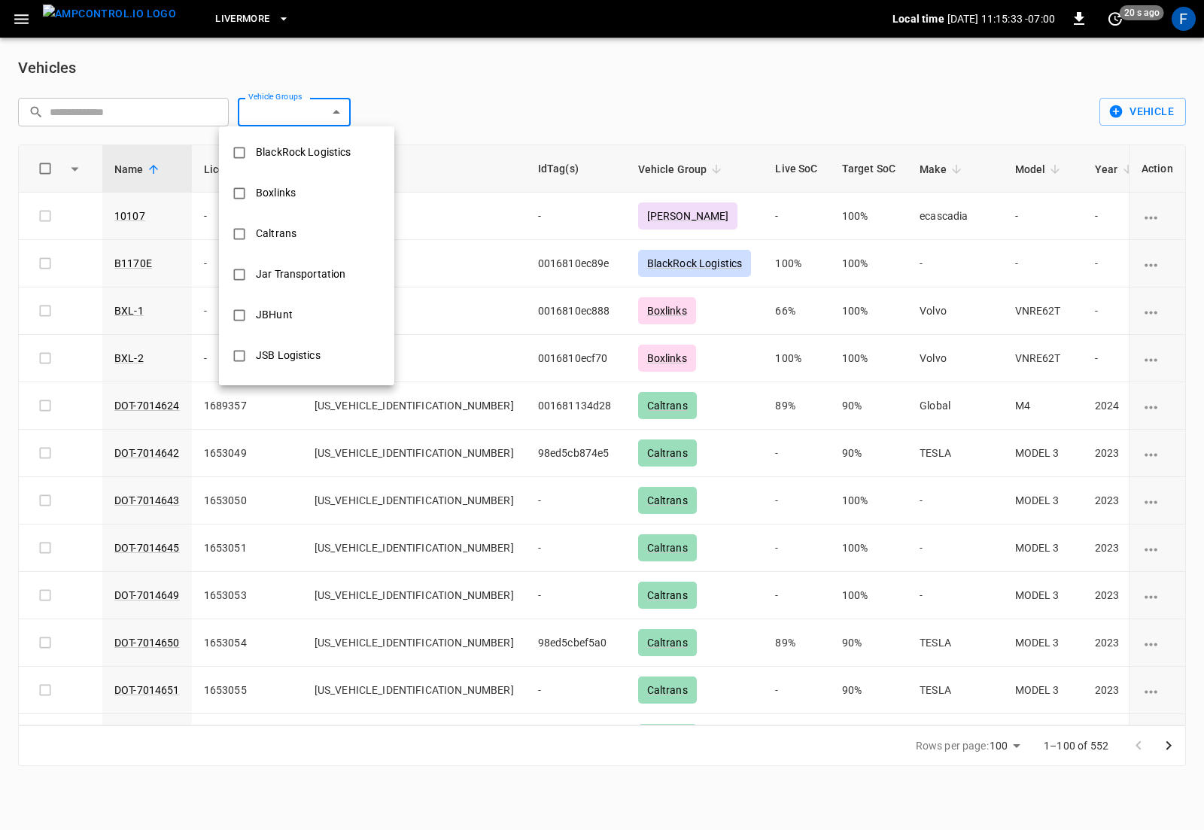
click at [403, 50] on div at bounding box center [602, 415] width 1204 height 830
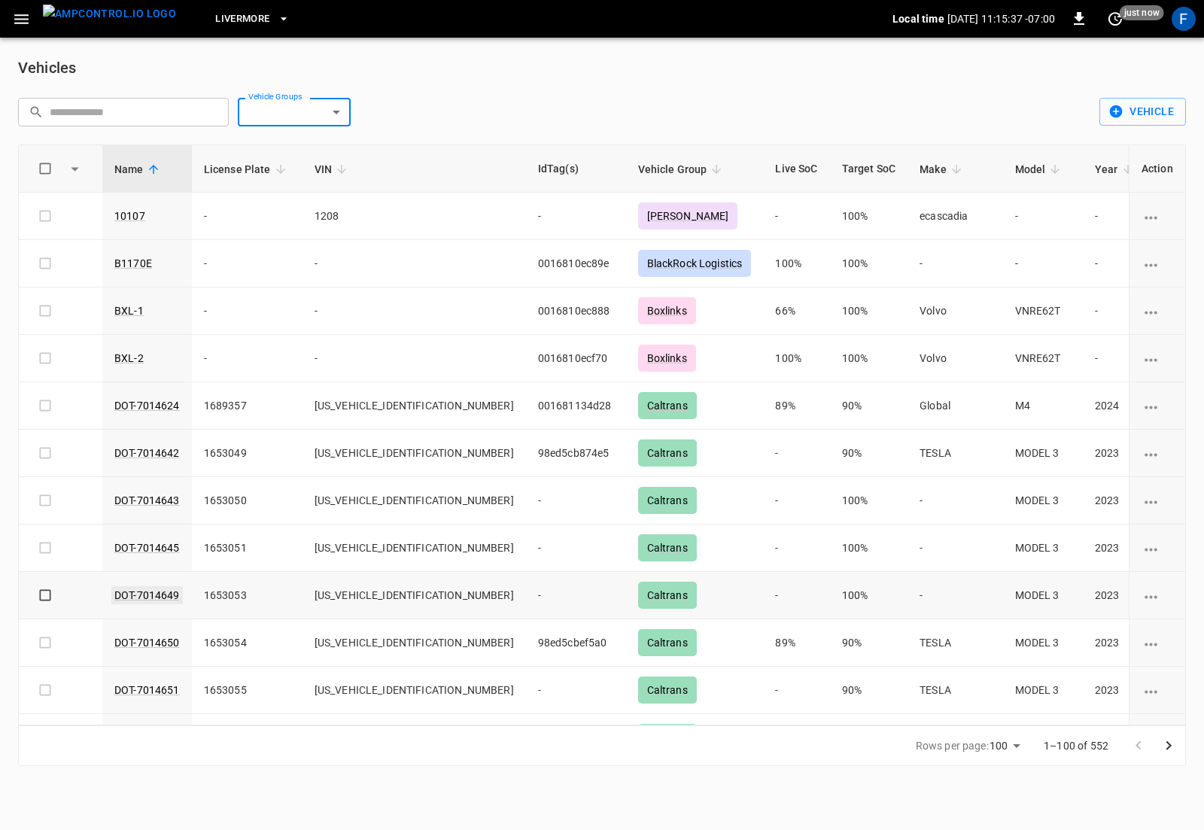
click at [141, 600] on link "DOT-7014649" at bounding box center [146, 595] width 71 height 18
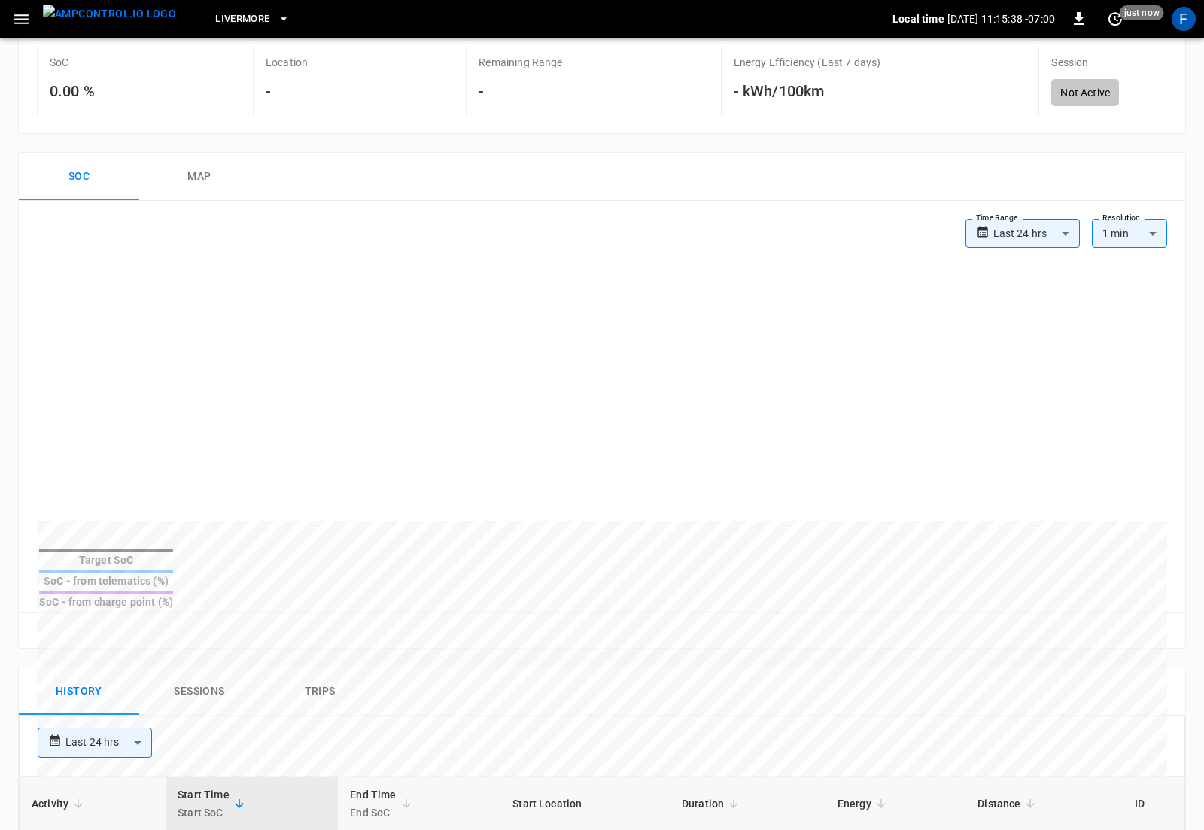
scroll to position [724, 0]
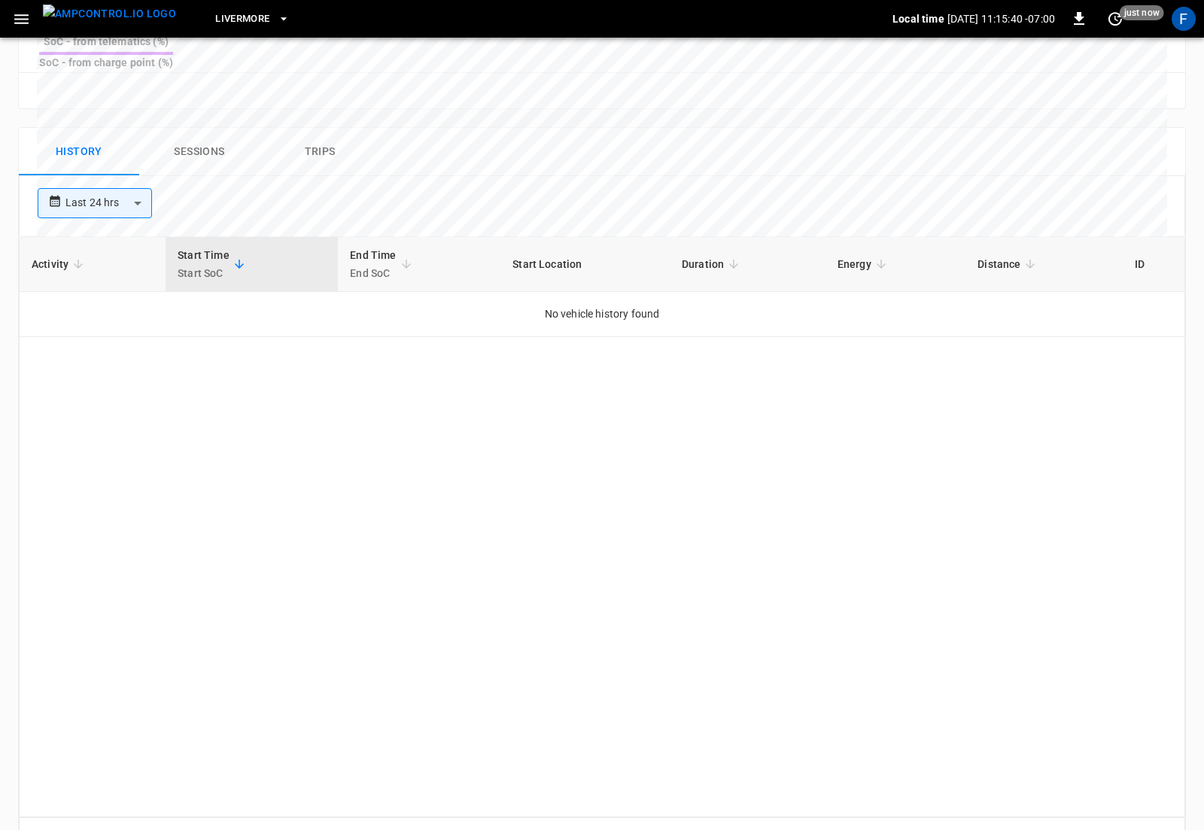
click at [92, 165] on body "**********" at bounding box center [602, 76] width 1204 height 1601
click at [129, 333] on li "Last 30 days" at bounding box center [95, 330] width 114 height 25
type input "**********"
type input "**"
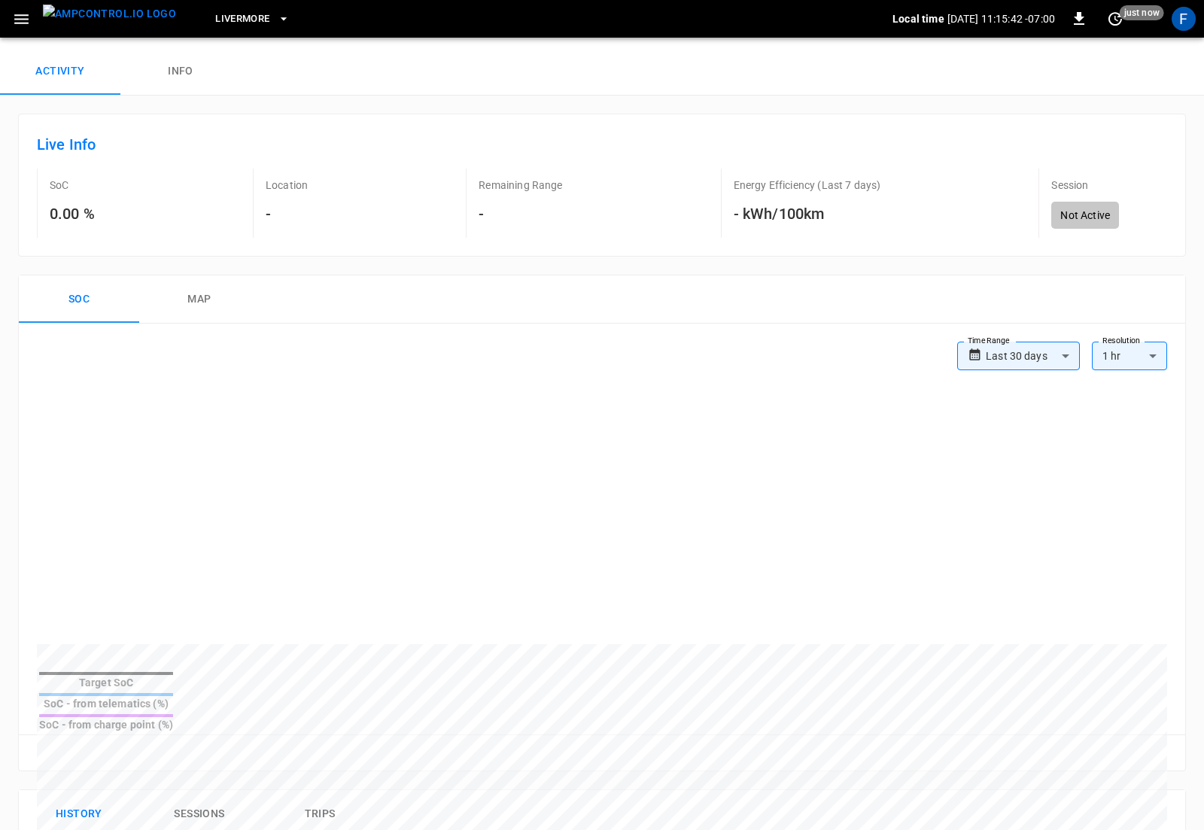
scroll to position [0, 0]
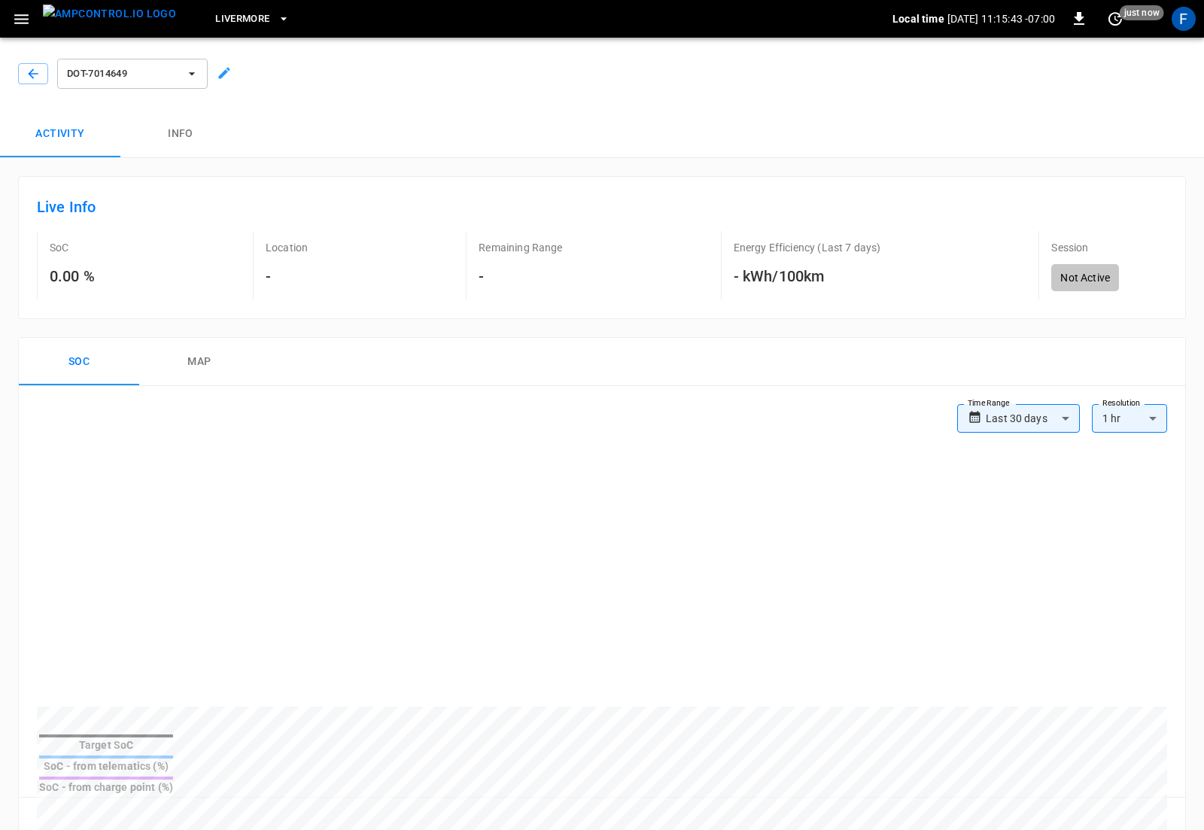
click at [135, 72] on span "DOT-7014649" at bounding box center [122, 73] width 111 height 17
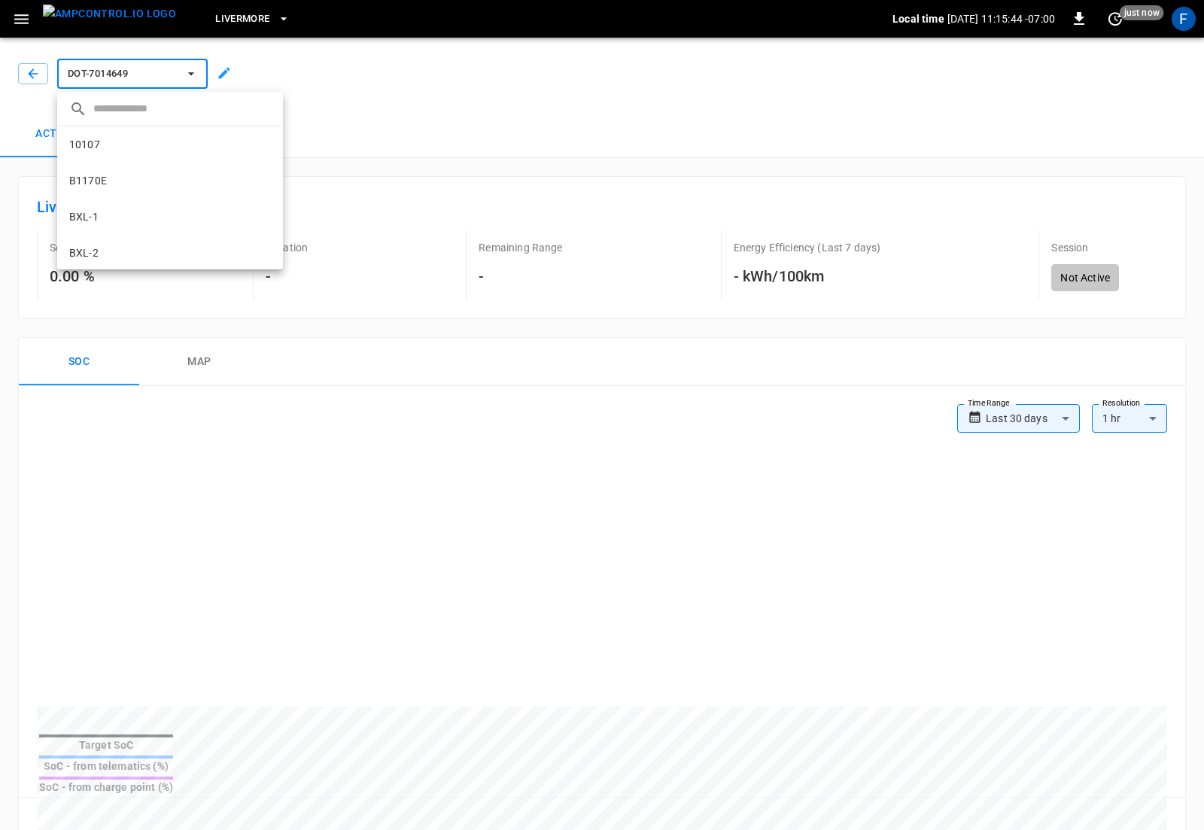
scroll to position [278, 0]
click at [125, 192] on p "DOT-7014650" at bounding box center [101, 191] width 65 height 15
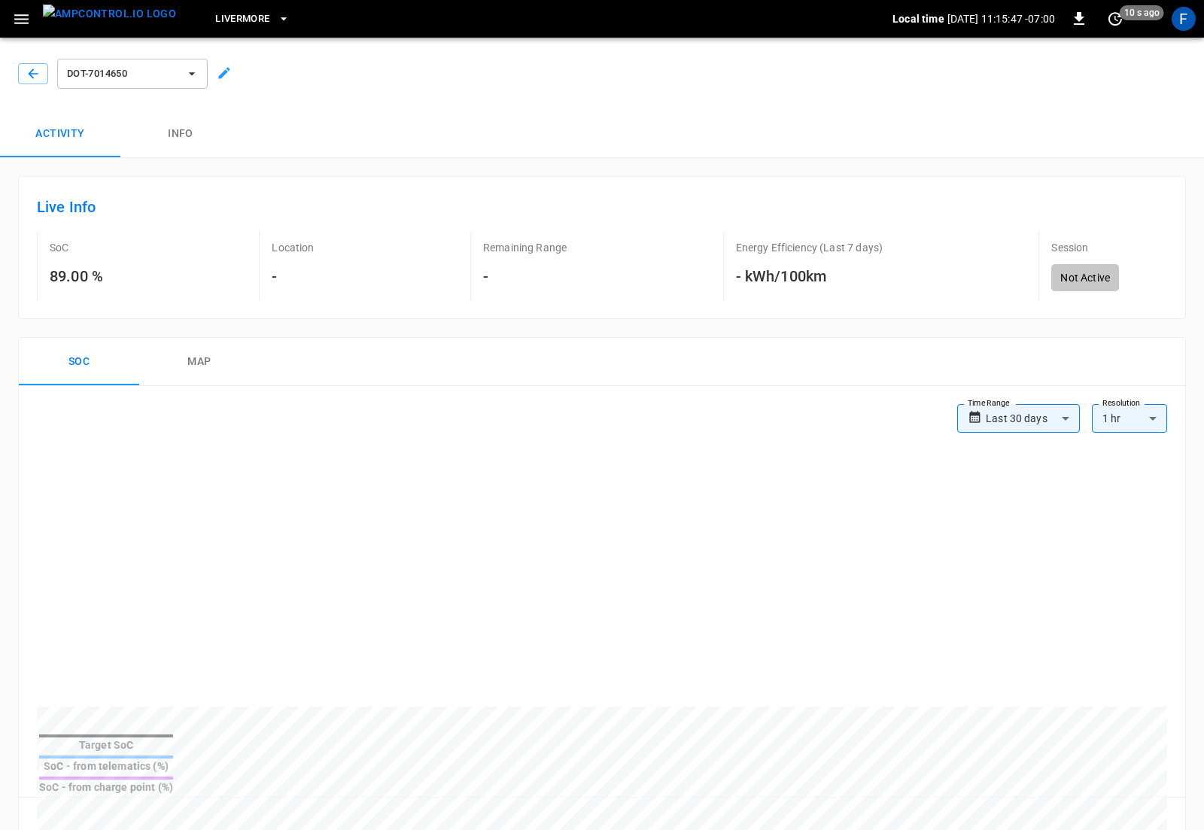
click at [99, 70] on span "DOT-7014650" at bounding box center [122, 73] width 111 height 17
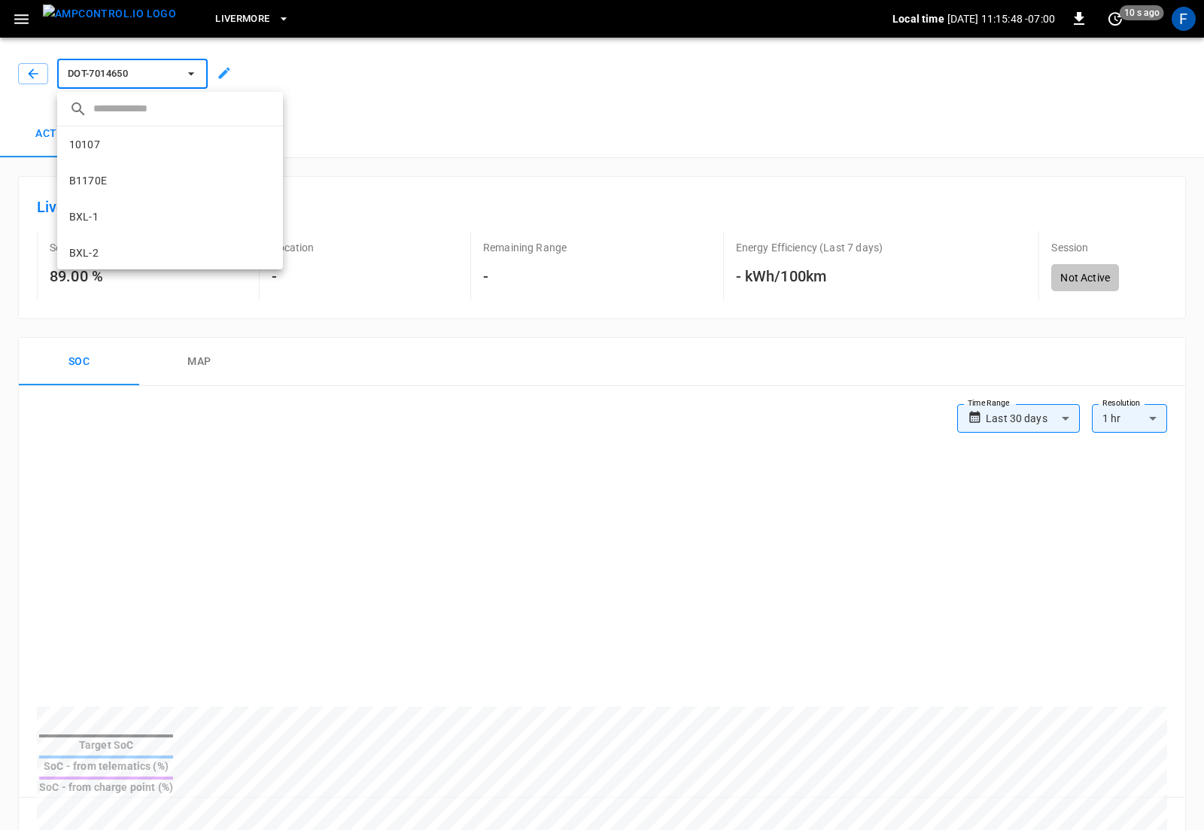
scroll to position [314, 0]
click at [109, 228] on p "DOT-7014652" at bounding box center [101, 227] width 65 height 15
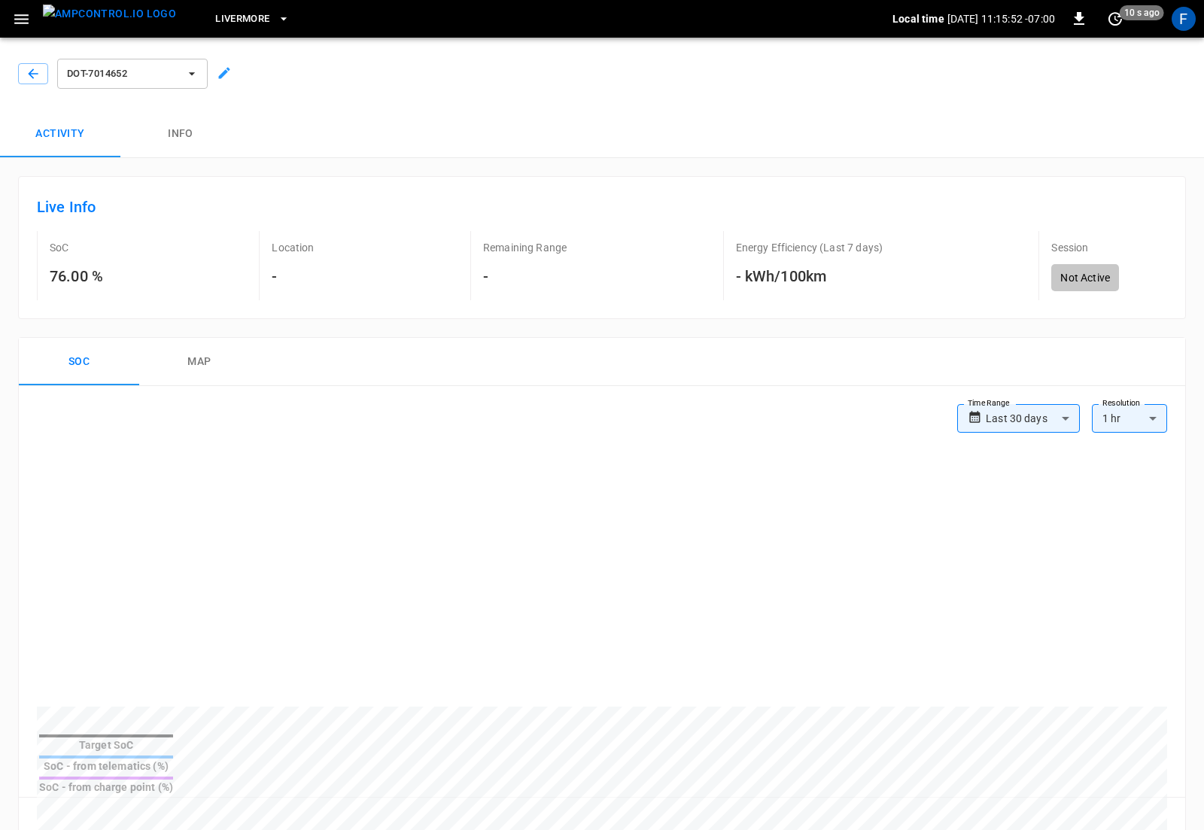
click at [23, 23] on icon "button" at bounding box center [21, 19] width 14 height 10
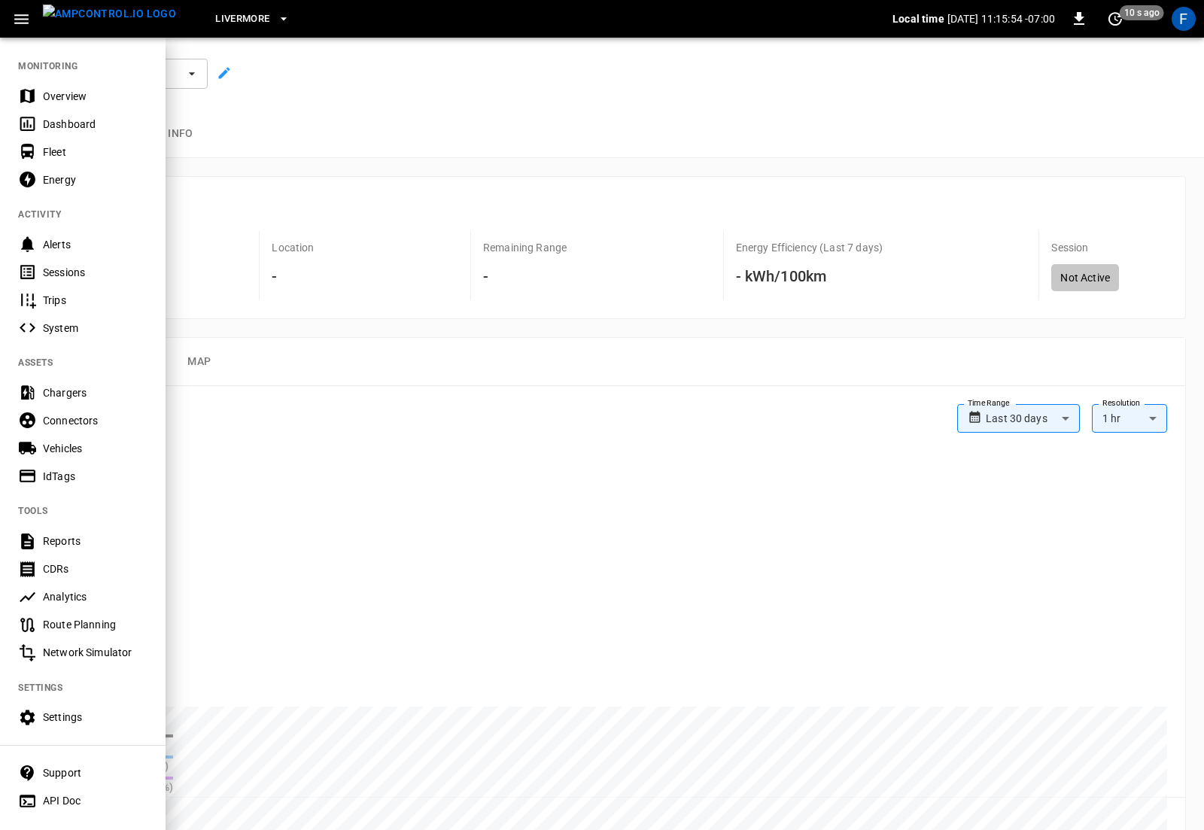
click at [84, 460] on div "Vehicles" at bounding box center [82, 448] width 165 height 28
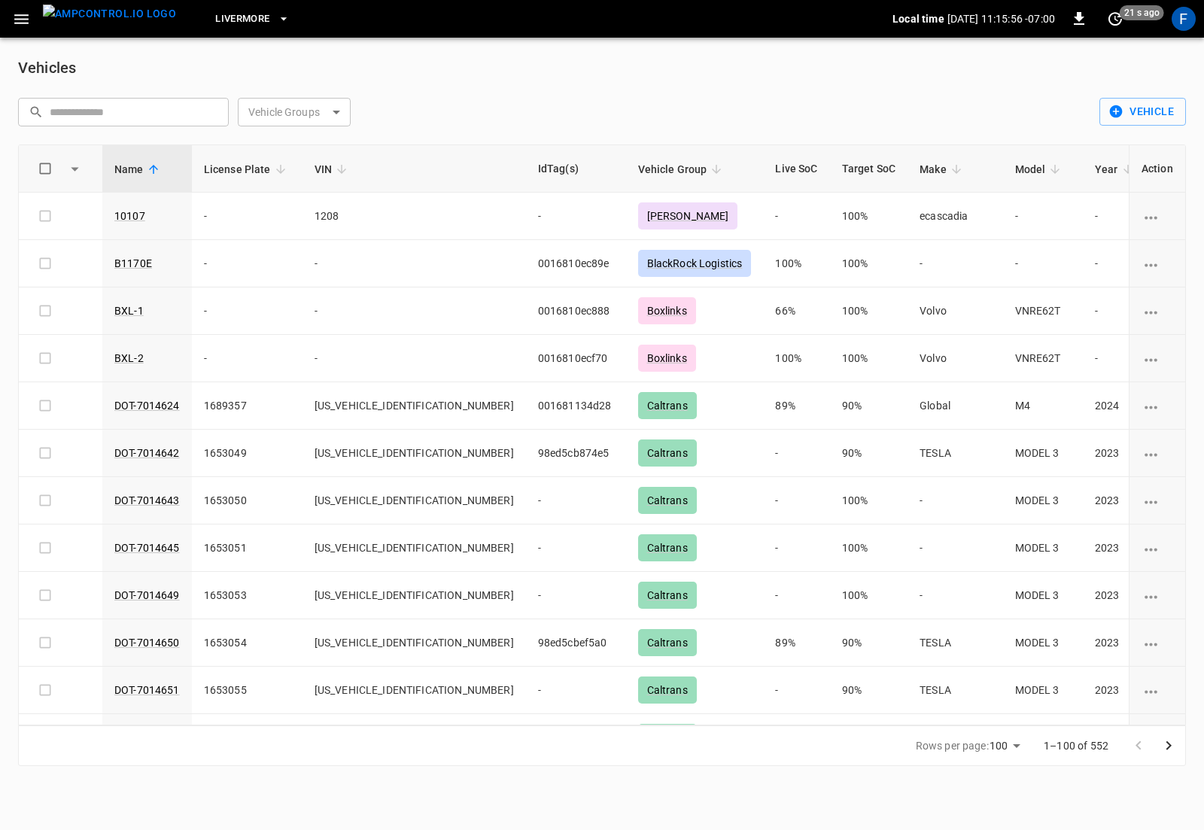
click at [18, 13] on icon "button" at bounding box center [21, 19] width 19 height 19
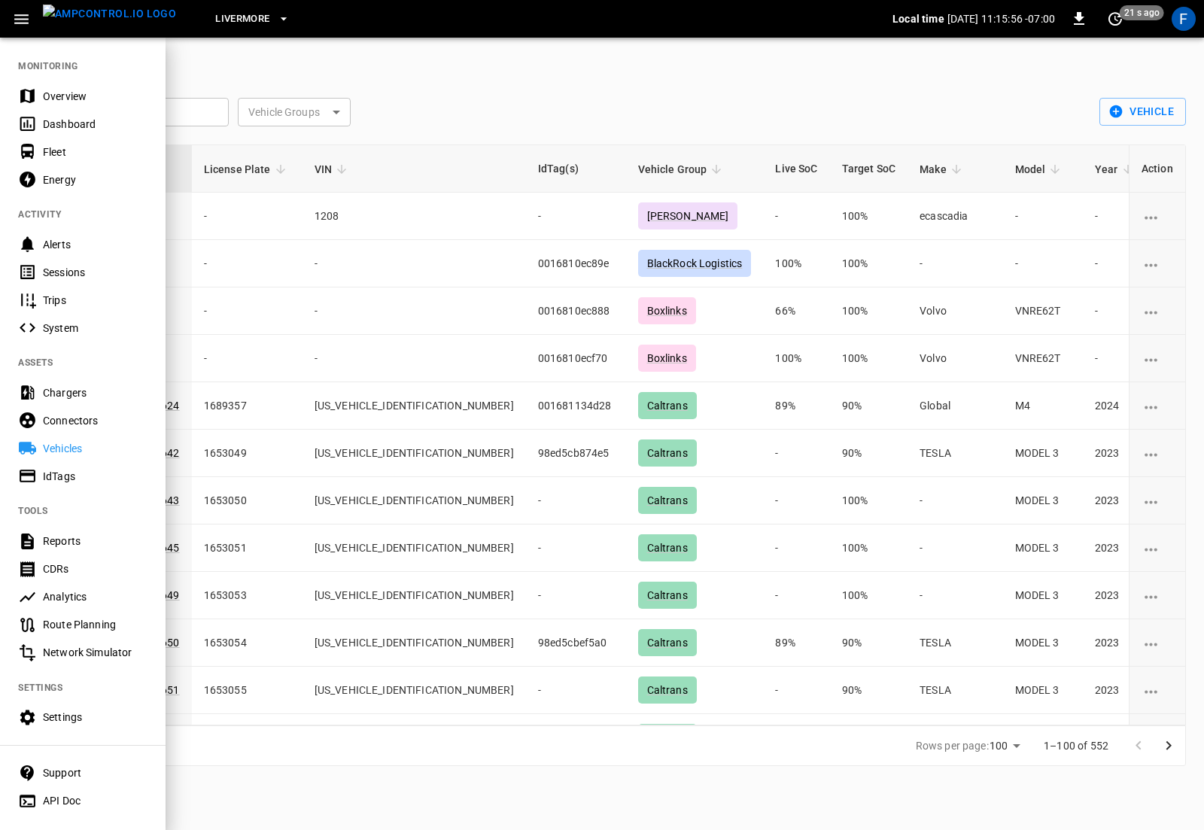
click at [100, 269] on div "Sessions" at bounding box center [95, 272] width 105 height 15
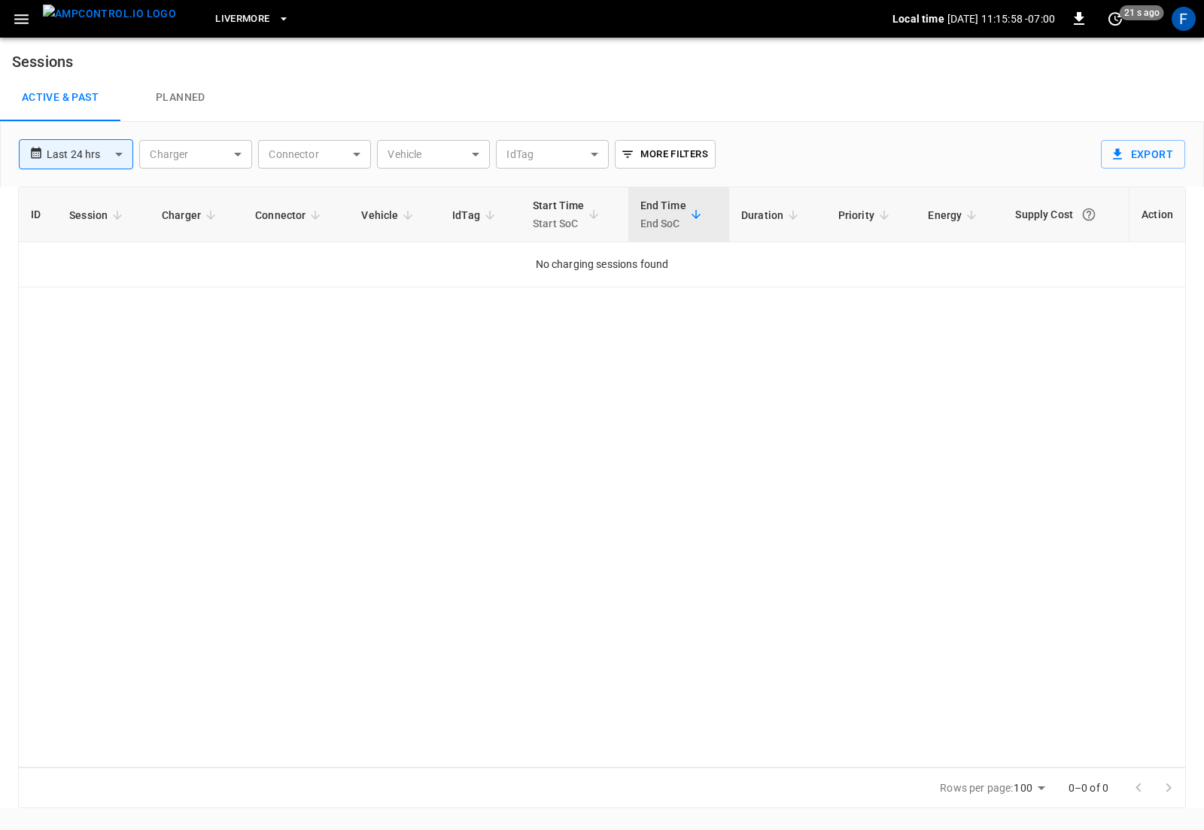
click at [111, 153] on body "**********" at bounding box center [602, 404] width 1204 height 808
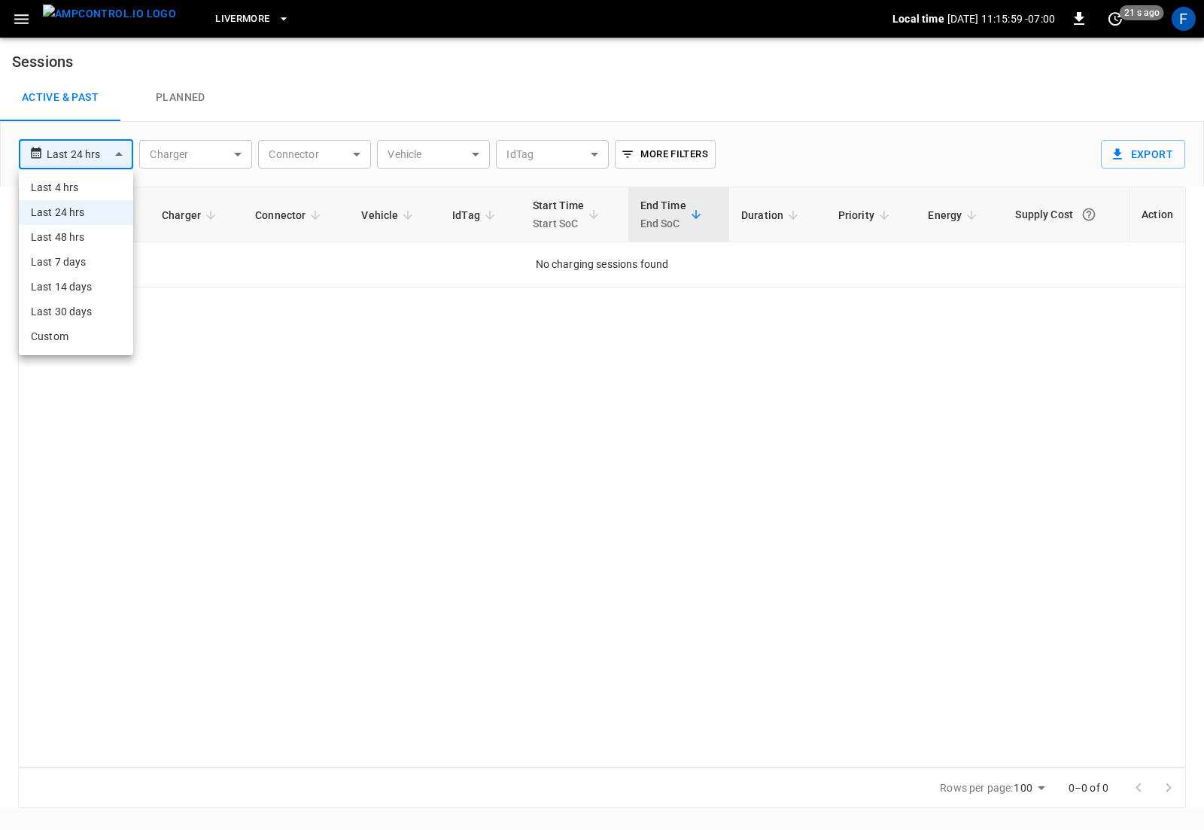
click at [110, 336] on li "Custom" at bounding box center [76, 336] width 114 height 25
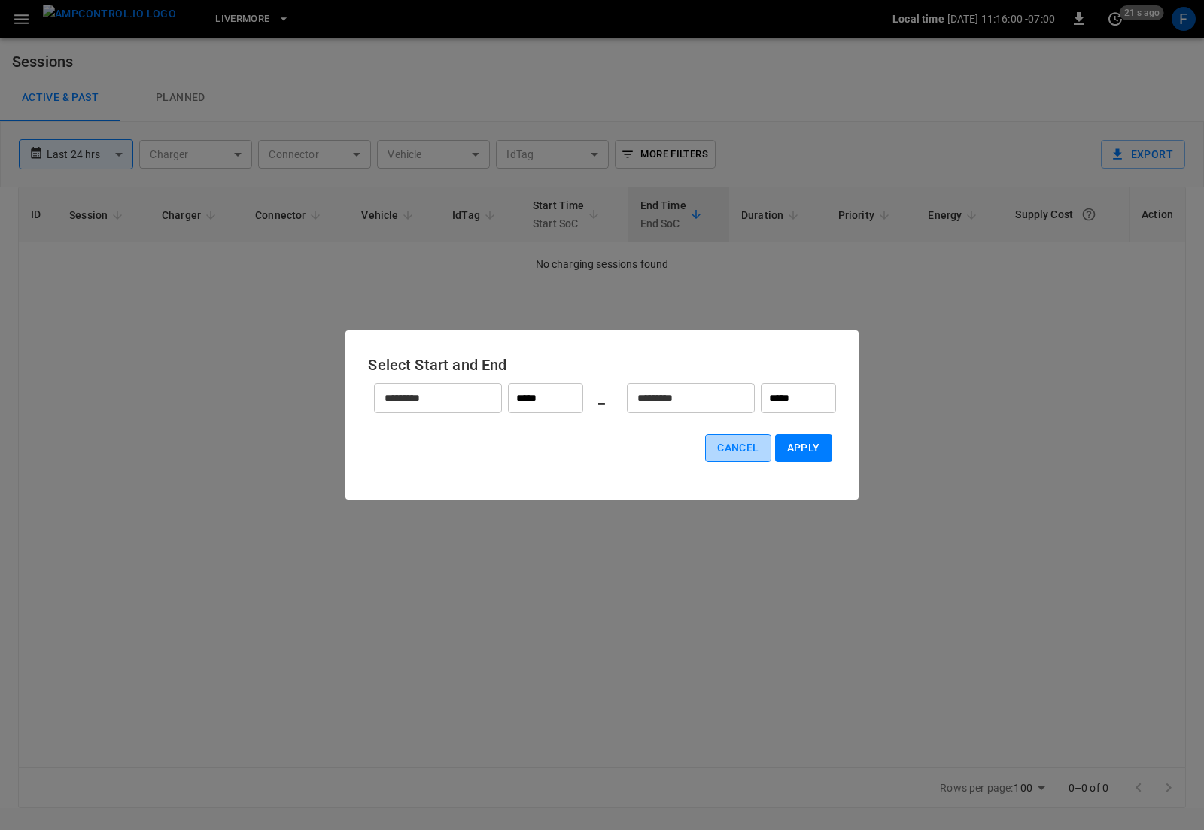
click at [745, 434] on button "Cancel" at bounding box center [737, 448] width 65 height 28
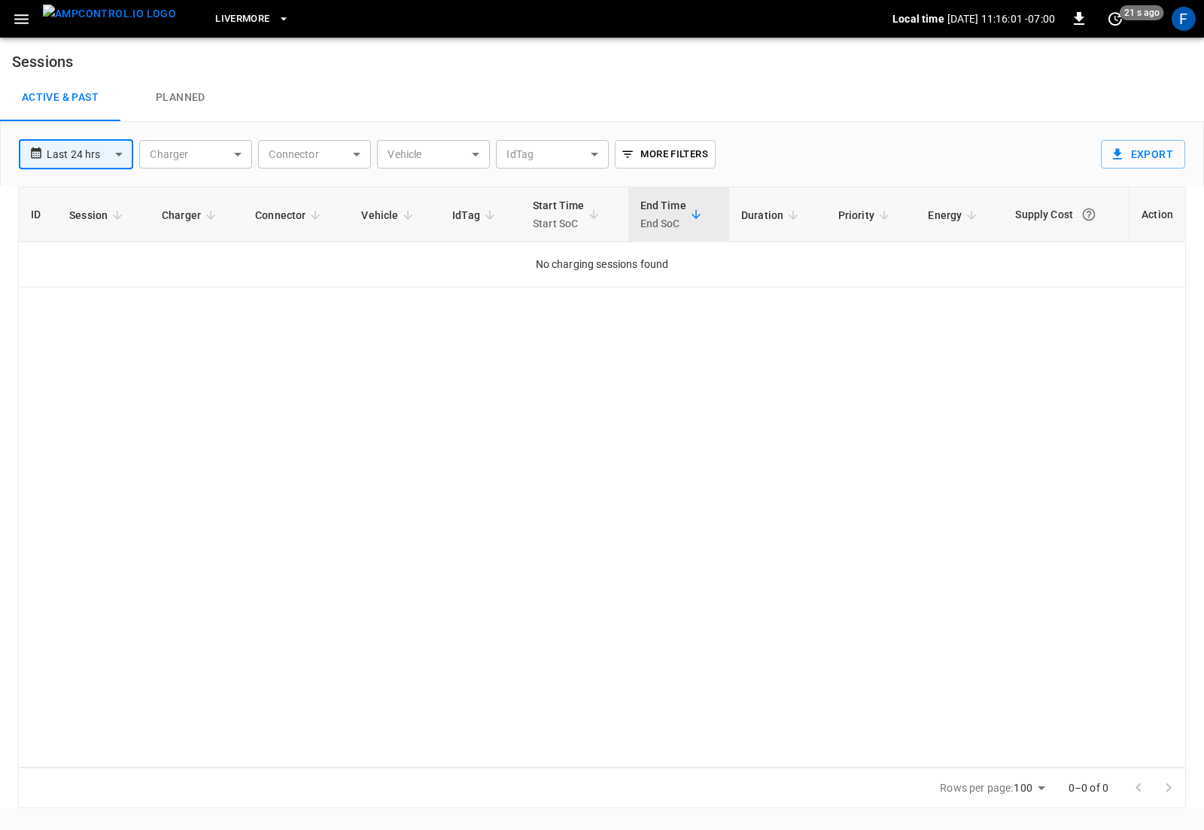
click at [80, 143] on body "**********" at bounding box center [602, 404] width 1204 height 808
click at [98, 303] on li "Last 30 days" at bounding box center [76, 311] width 114 height 25
type input "**********"
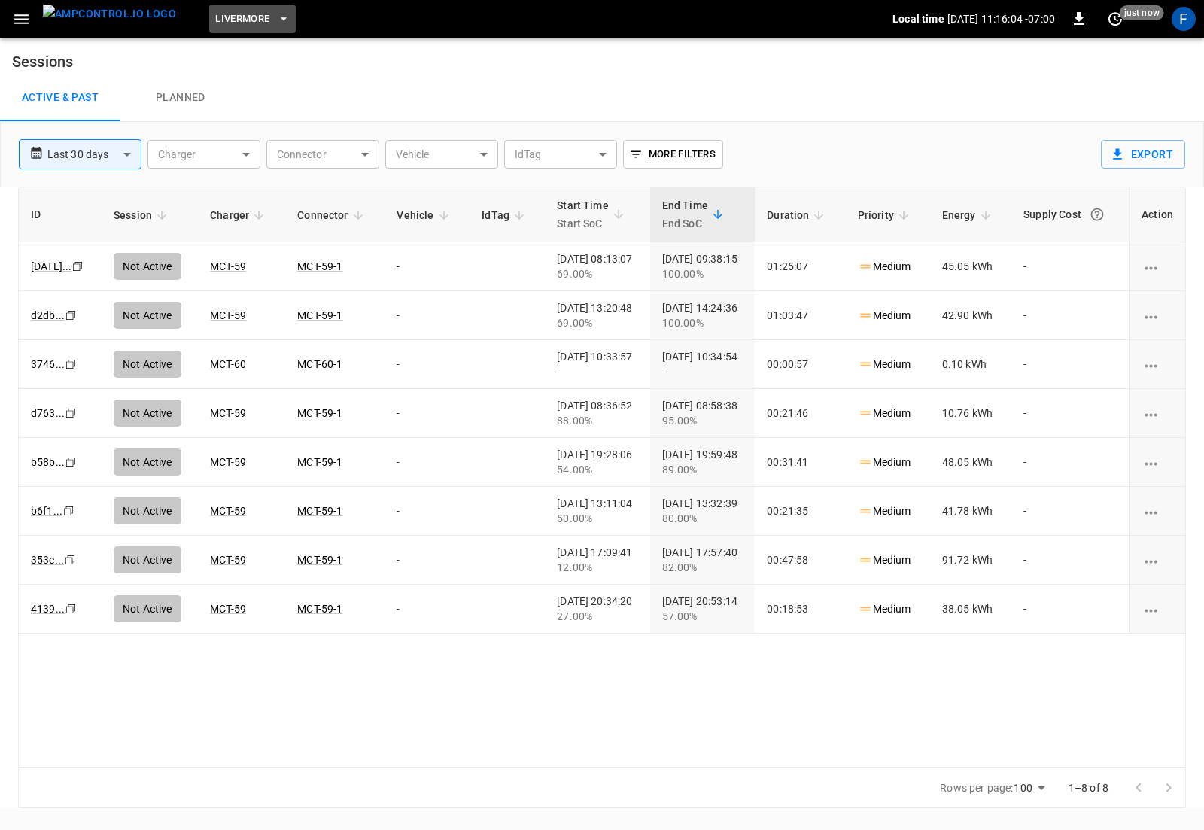
click at [215, 14] on span "Livermore" at bounding box center [242, 19] width 54 height 17
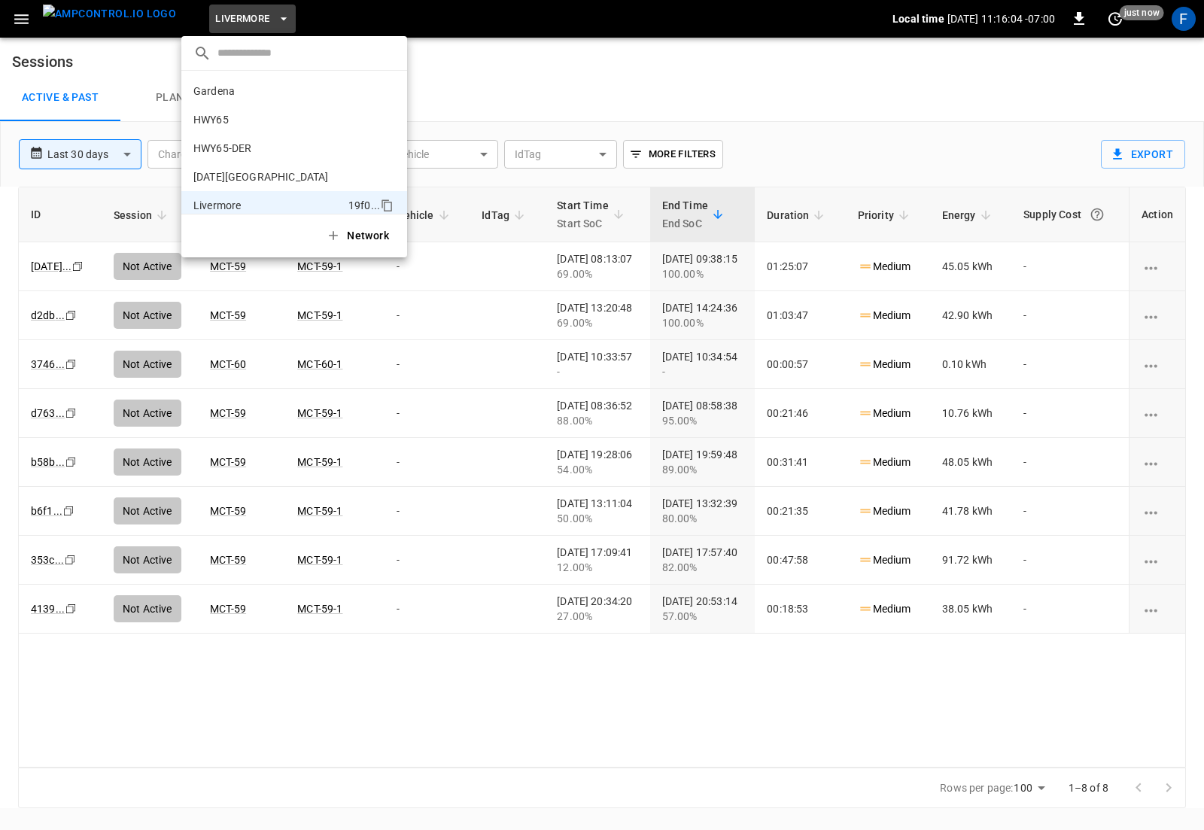
scroll to position [110, 0]
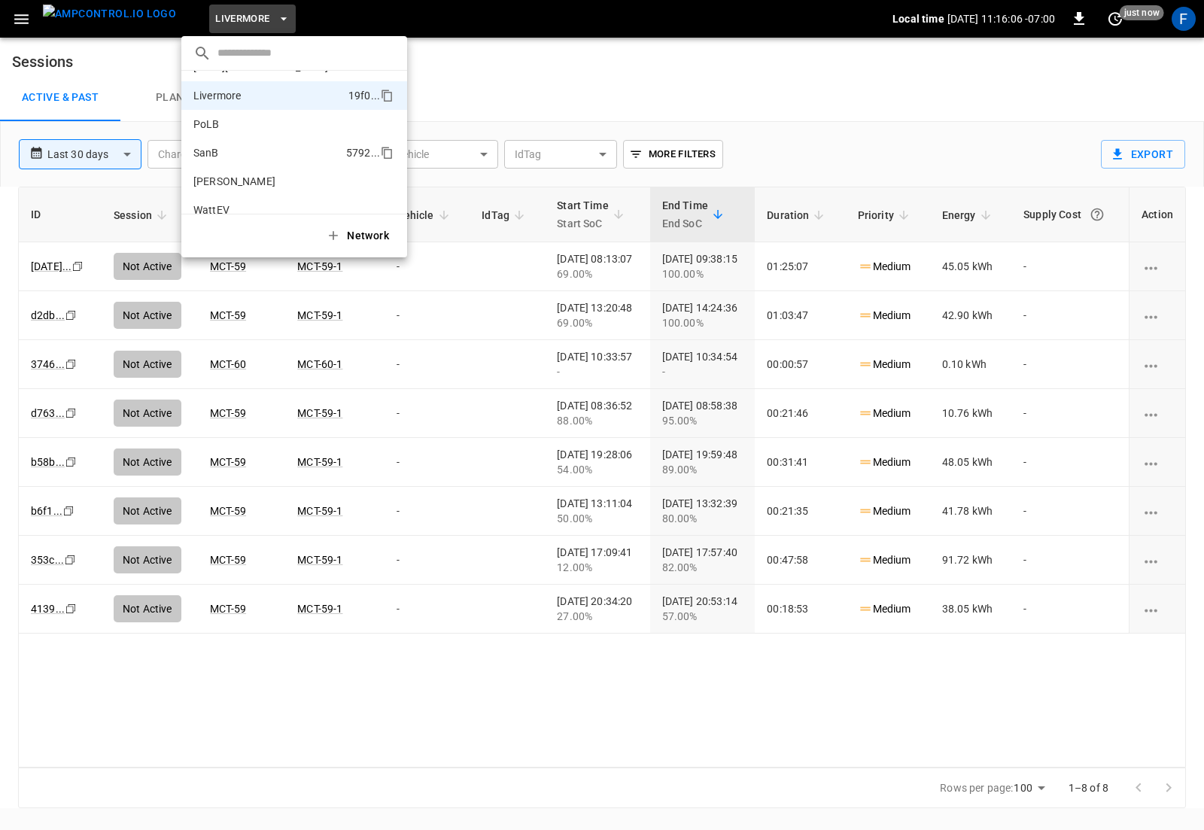
click at [260, 148] on li "SanB 5792 ..." at bounding box center [294, 152] width 226 height 29
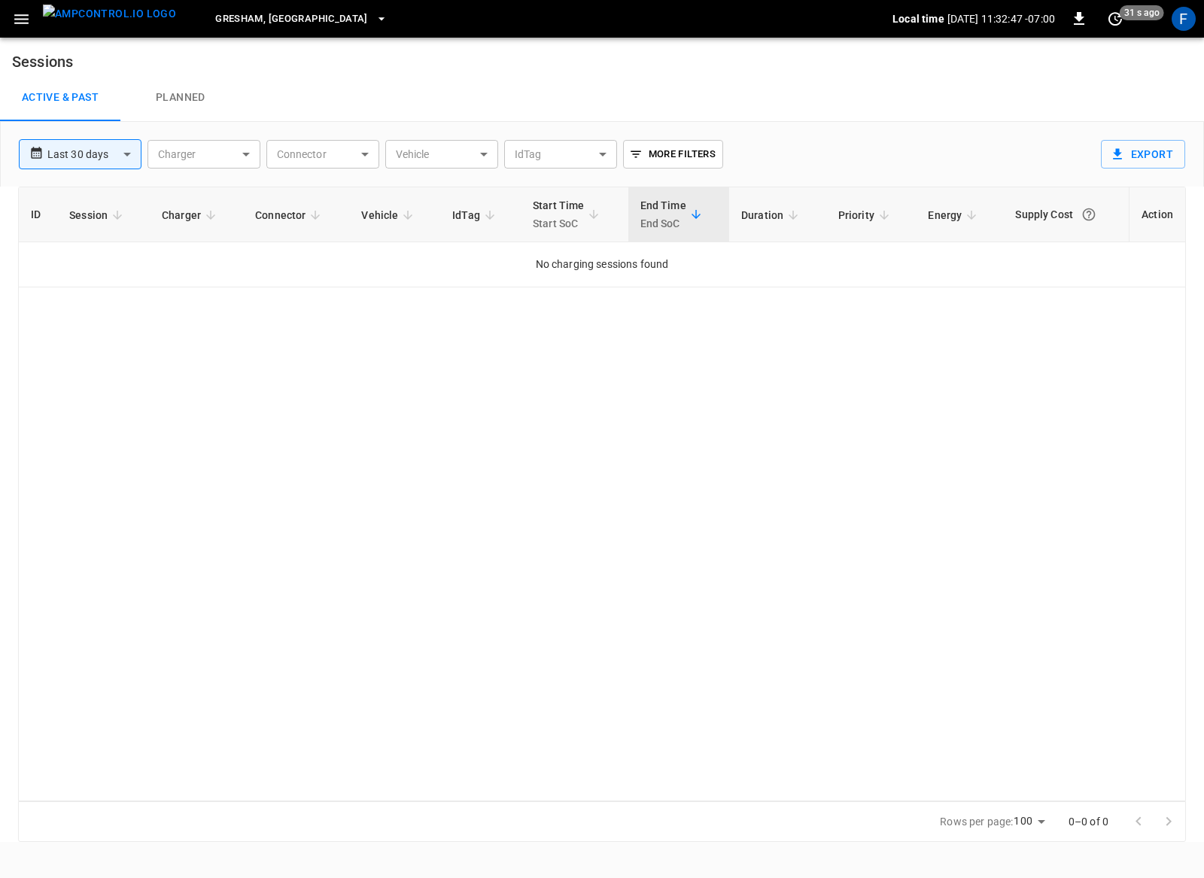
scroll to position [0, 0]
click at [268, 6] on button "Gresham, [GEOGRAPHIC_DATA]" at bounding box center [301, 19] width 184 height 29
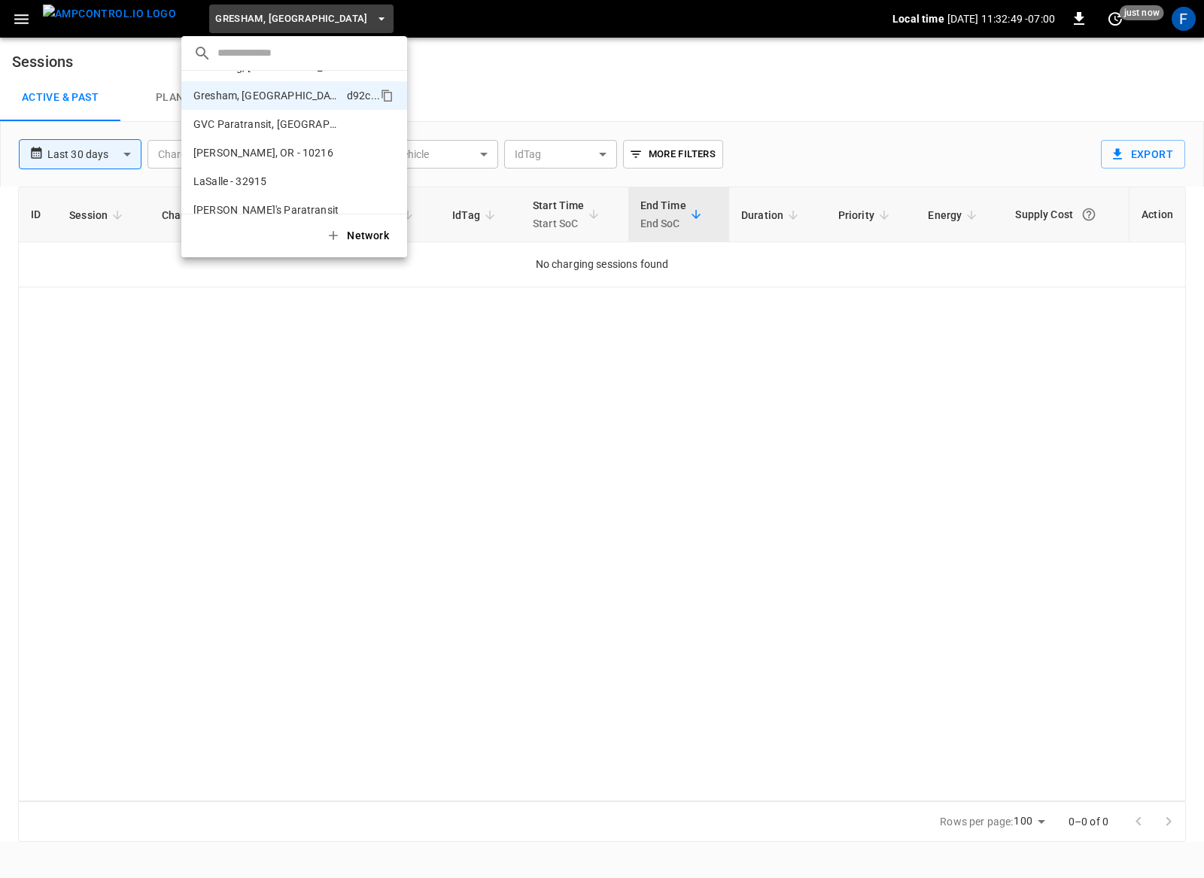
click at [238, 47] on input "text" at bounding box center [306, 53] width 178 height 22
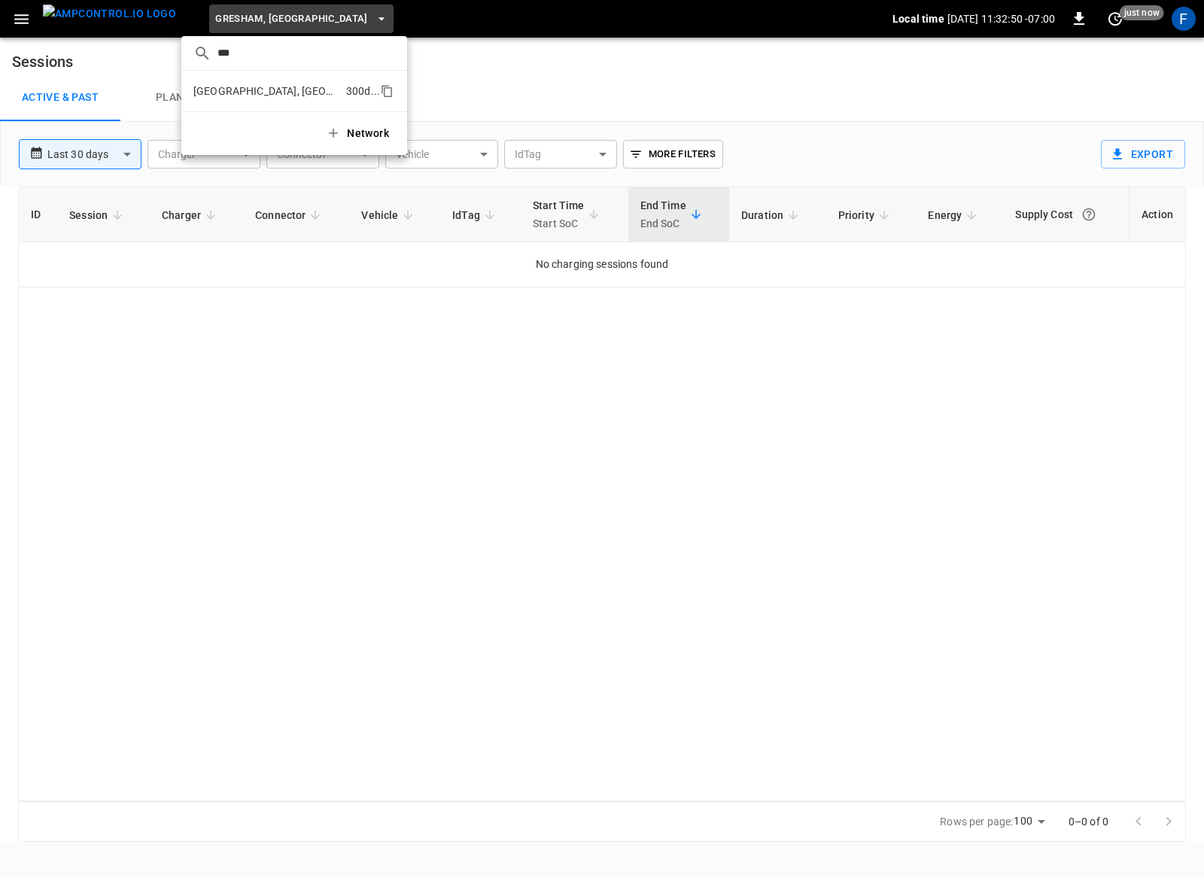
type input "***"
click at [222, 90] on p "Riverside, CA" at bounding box center [266, 90] width 147 height 15
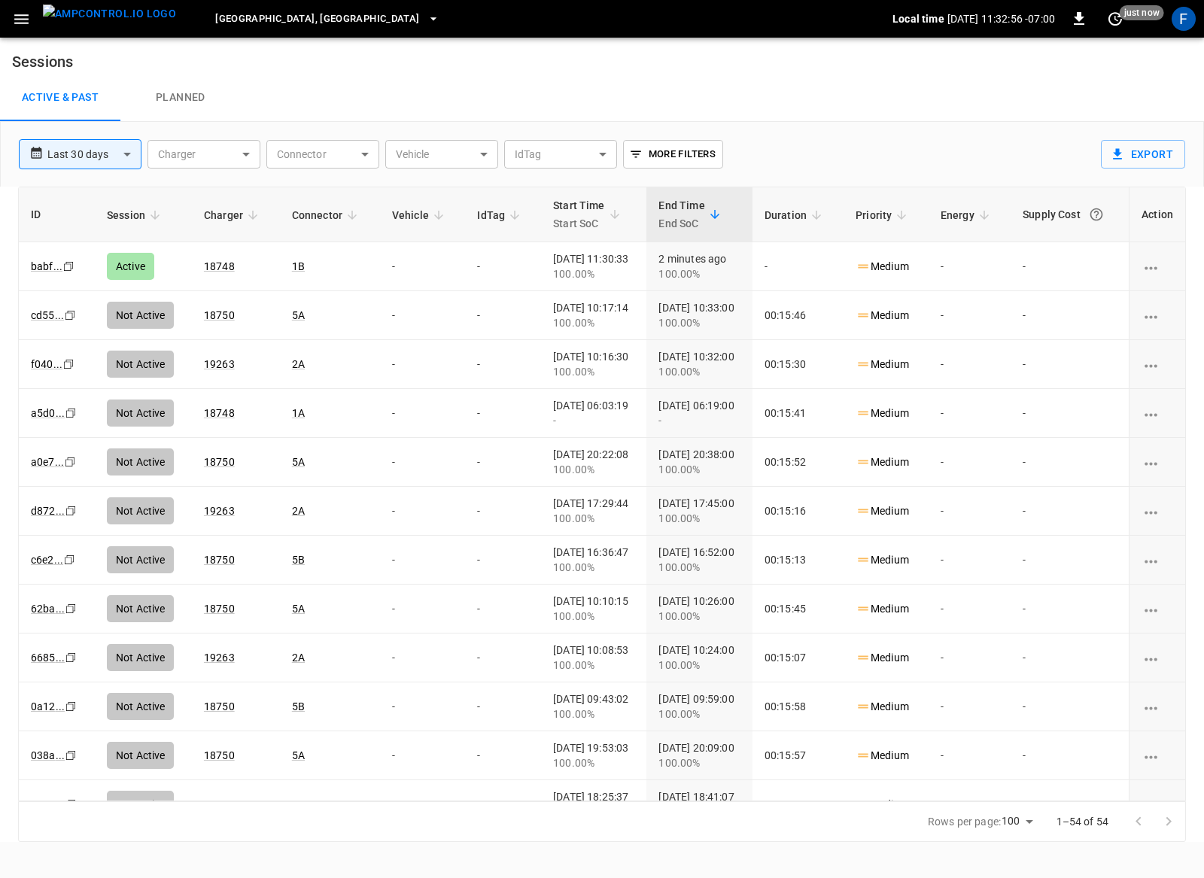
click at [238, 26] on span "Riverside, CA" at bounding box center [317, 19] width 204 height 17
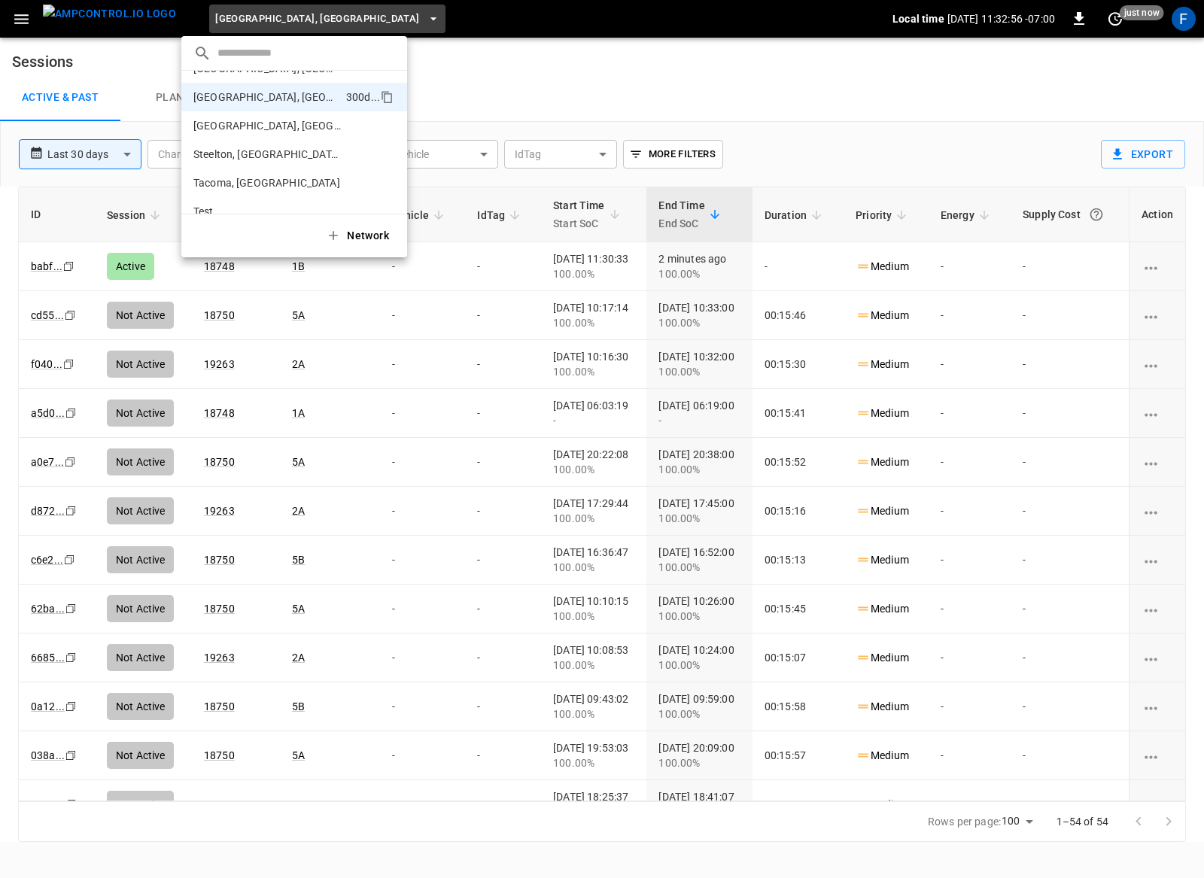
click at [238, 62] on input "text" at bounding box center [306, 53] width 178 height 22
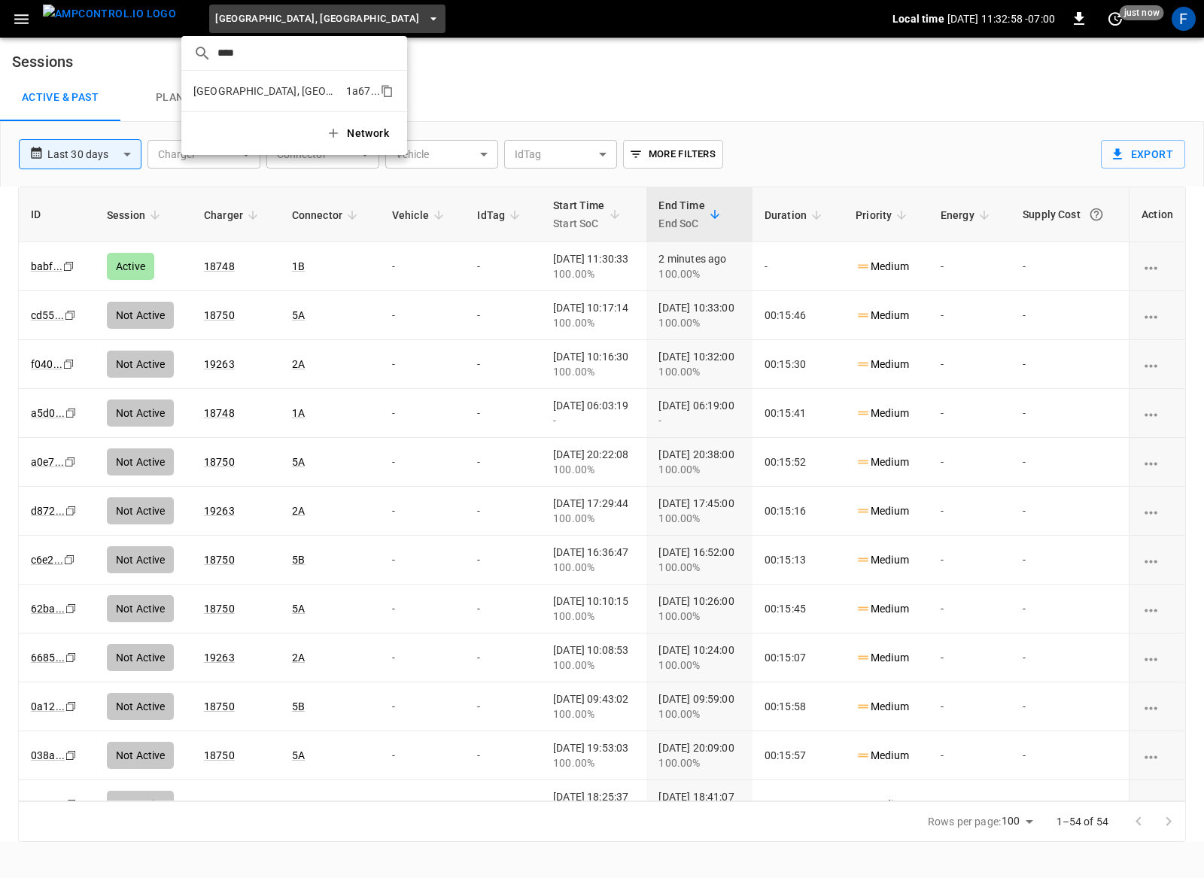
type input "****"
click at [220, 93] on p "Richmond, CA - 20306" at bounding box center [266, 90] width 147 height 15
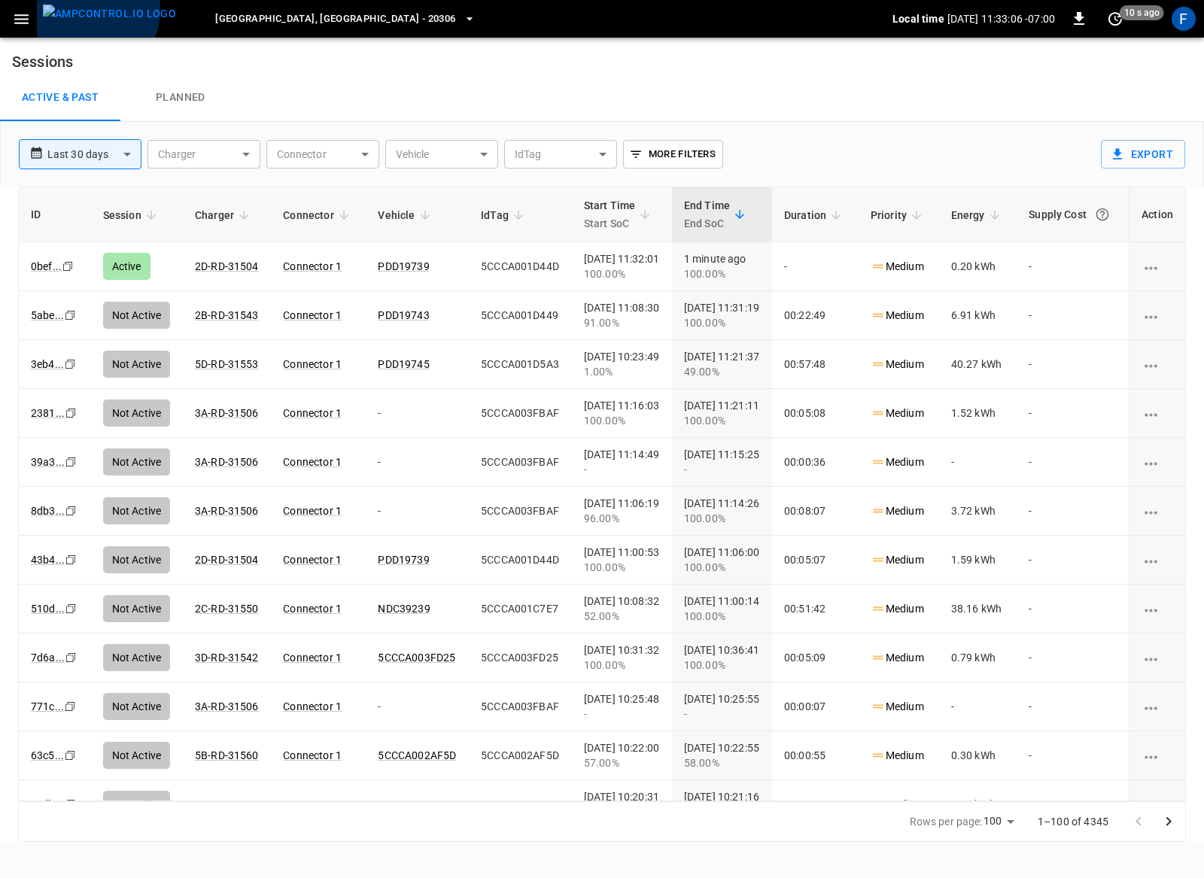
click at [84, 10] on img "menu" at bounding box center [109, 14] width 133 height 19
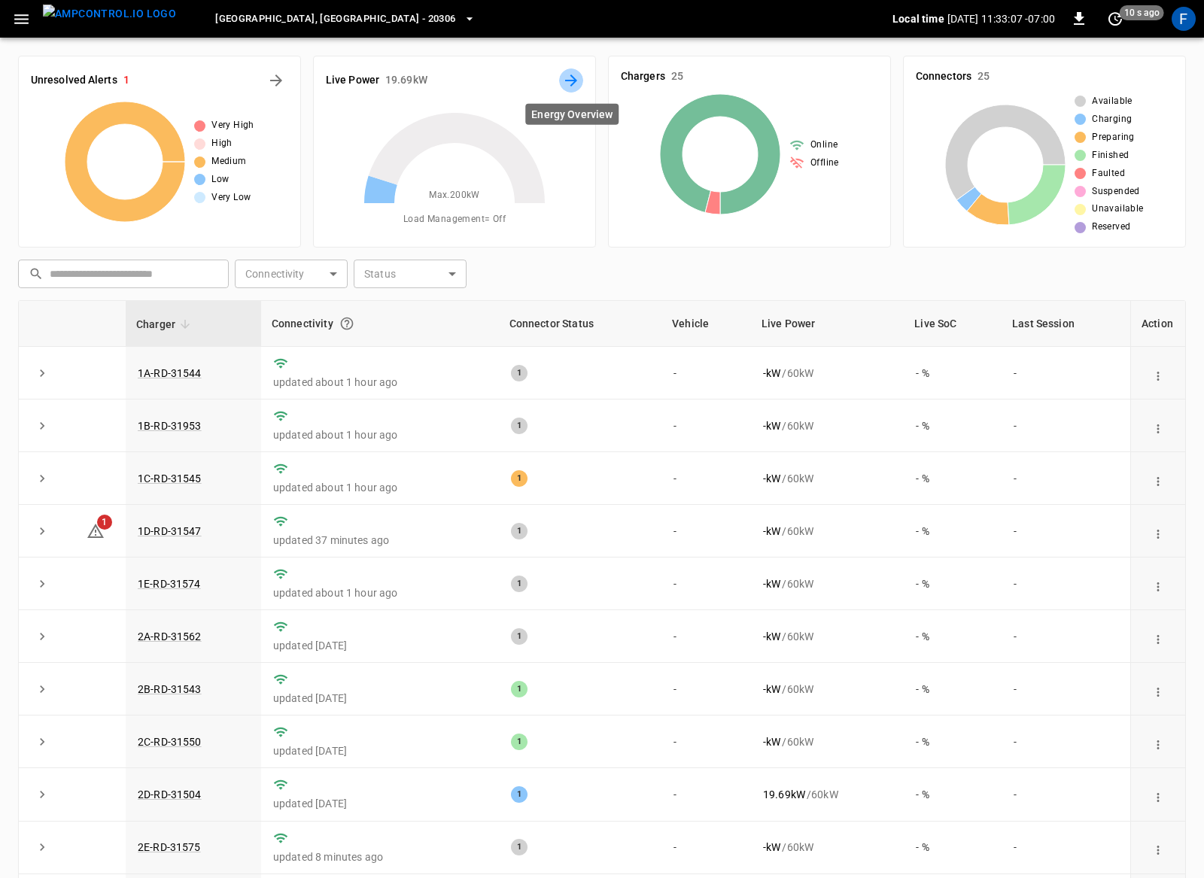
click at [572, 77] on icon "Energy Overview" at bounding box center [571, 80] width 12 height 12
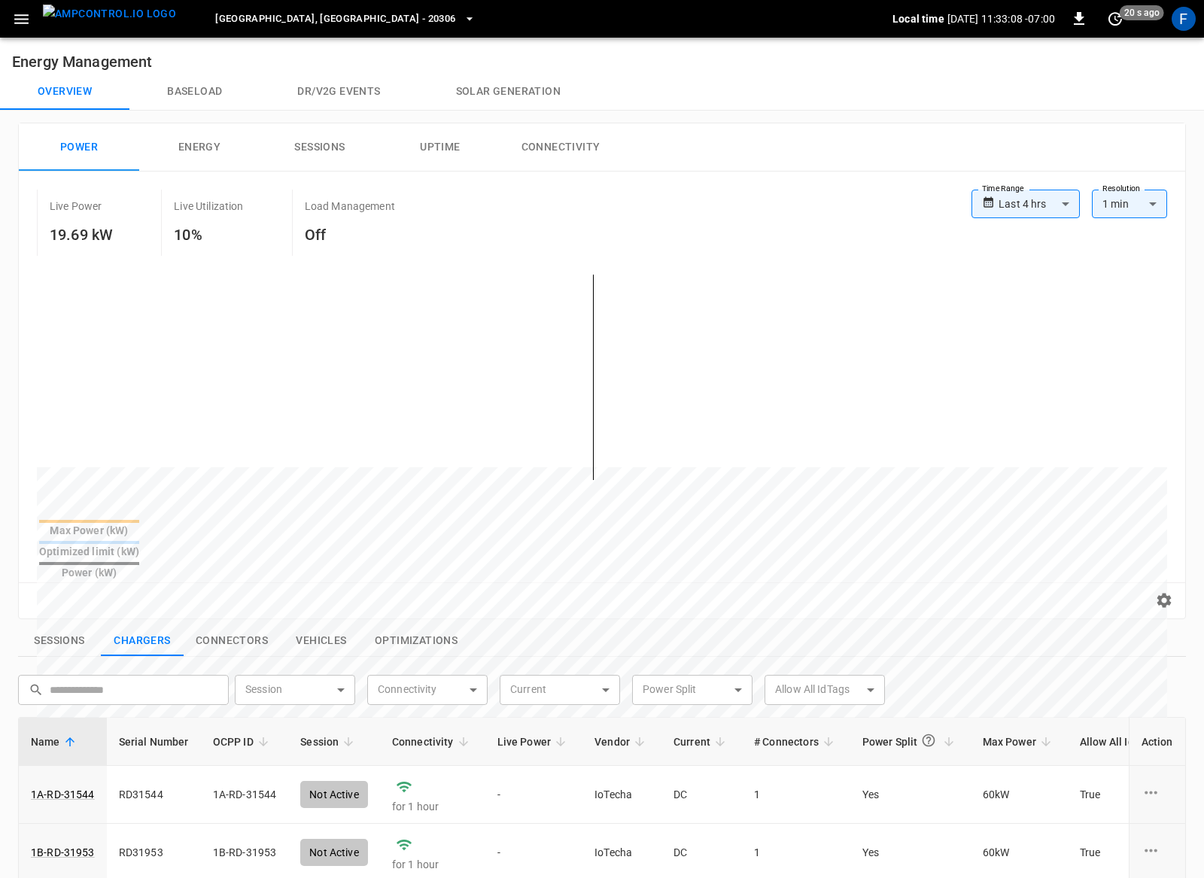
click at [1064, 196] on body "**********" at bounding box center [602, 692] width 1204 height 1384
click at [1053, 356] on li "Last 30 days" at bounding box center [1025, 360] width 108 height 25
type input "**********"
type input "**"
click at [1007, 190] on label "Time Range" at bounding box center [988, 189] width 42 height 12
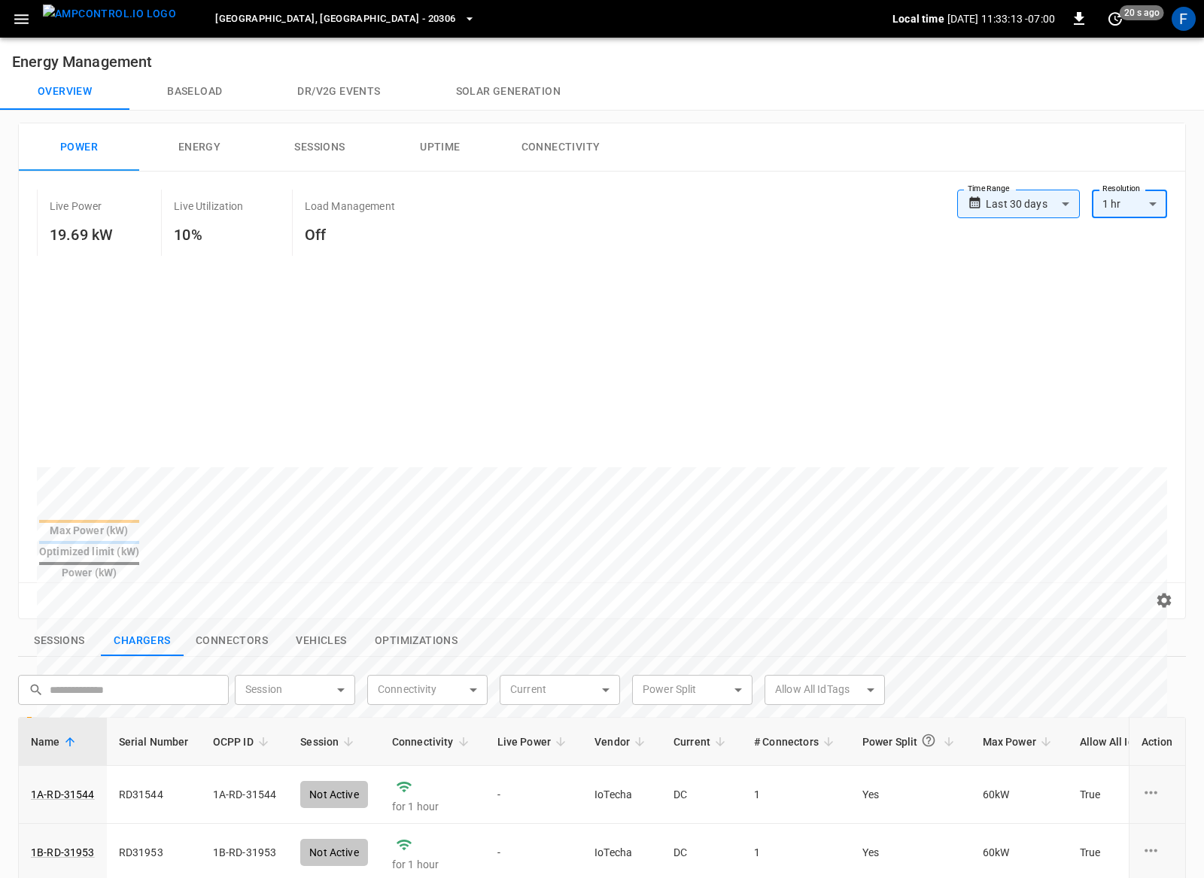
click at [1006, 196] on body "**********" at bounding box center [602, 692] width 1204 height 1384
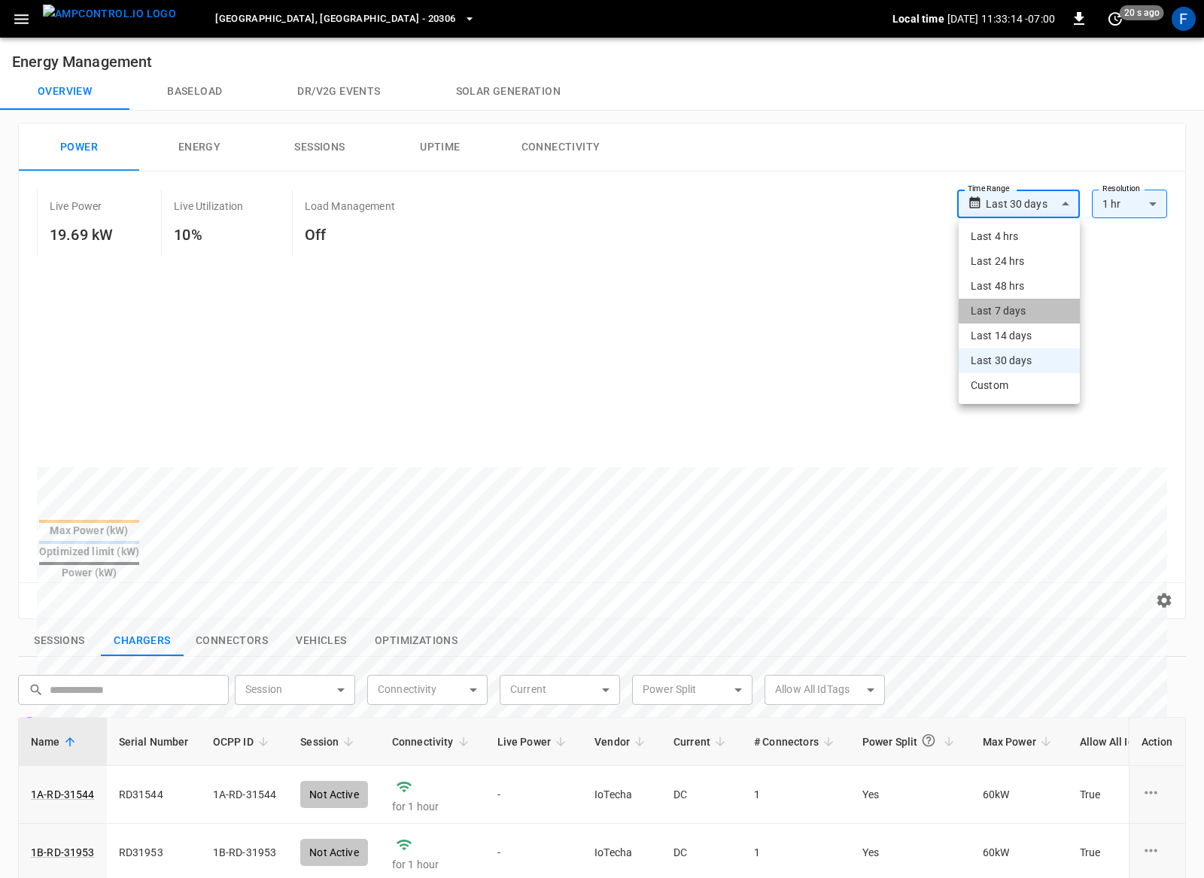
click at [982, 305] on li "Last 7 days" at bounding box center [1018, 311] width 121 height 25
type input "**********"
type input "***"
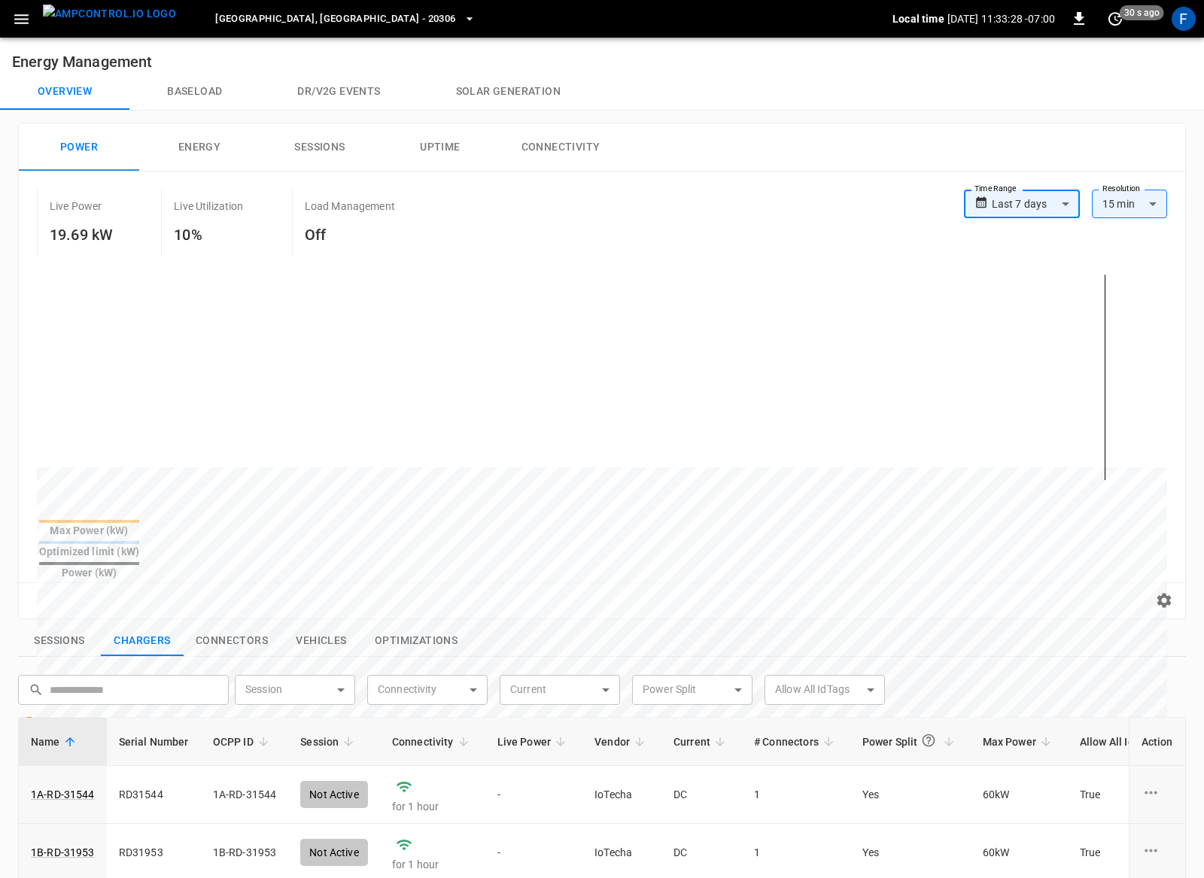
click at [989, 209] on div "**********" at bounding box center [1022, 204] width 116 height 29
click at [1021, 202] on body "**********" at bounding box center [602, 692] width 1204 height 1384
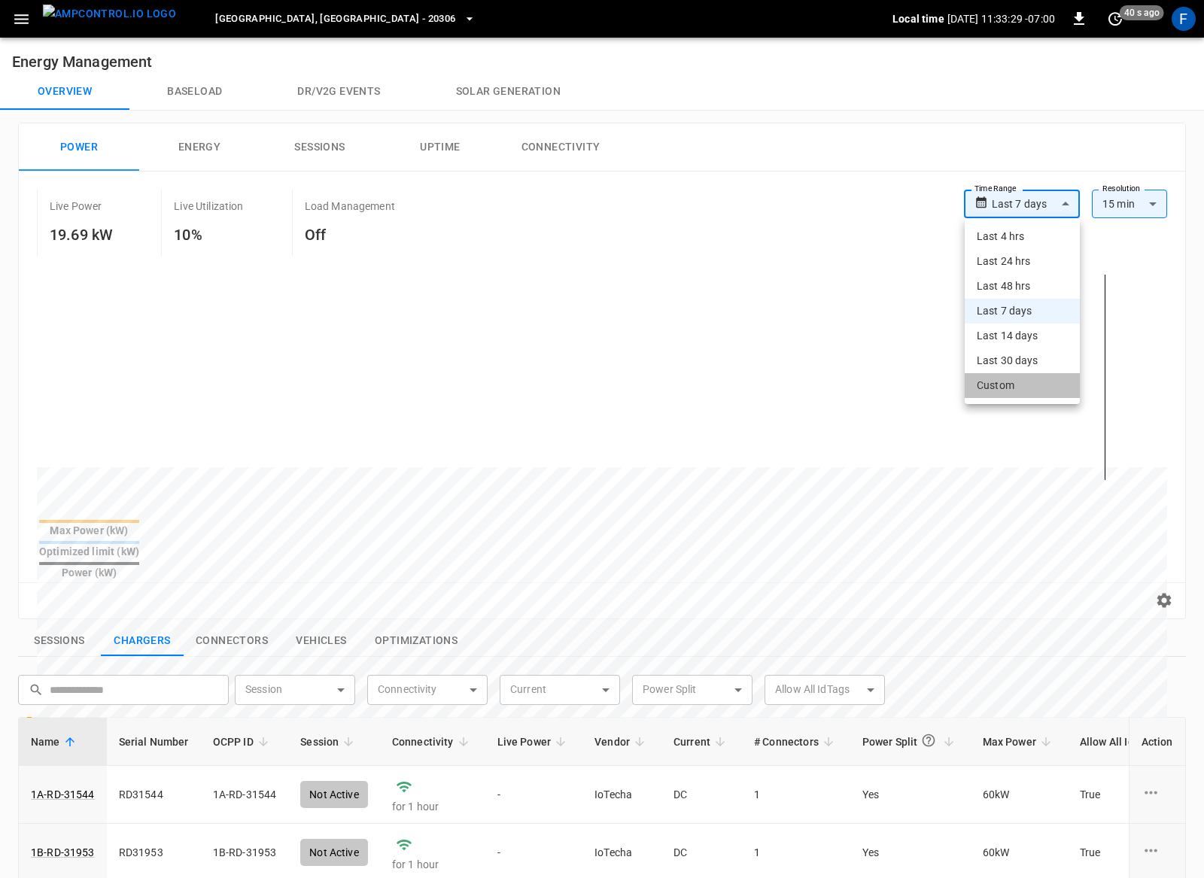
click at [986, 375] on li "Custom" at bounding box center [1021, 385] width 115 height 25
type input "******"
type input "**"
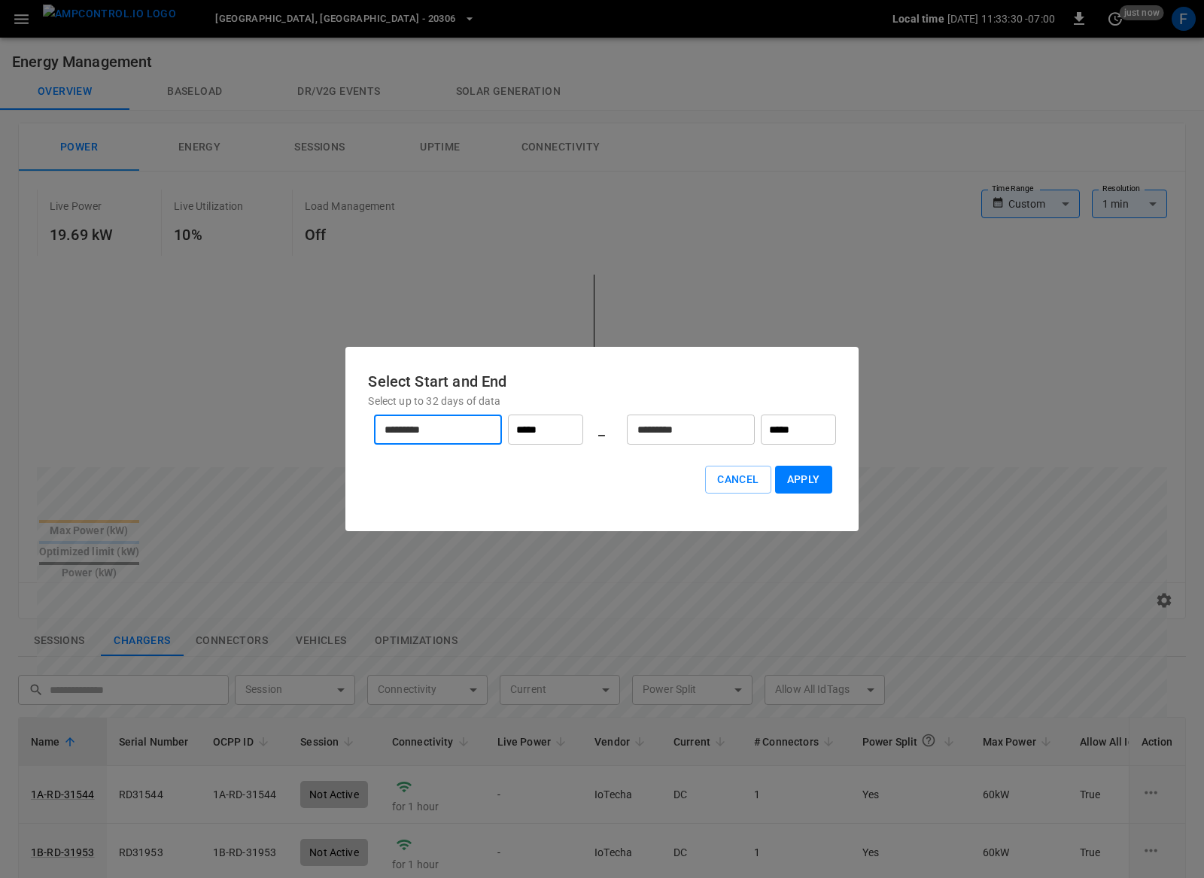
click at [450, 430] on input "*********" at bounding box center [429, 430] width 111 height 40
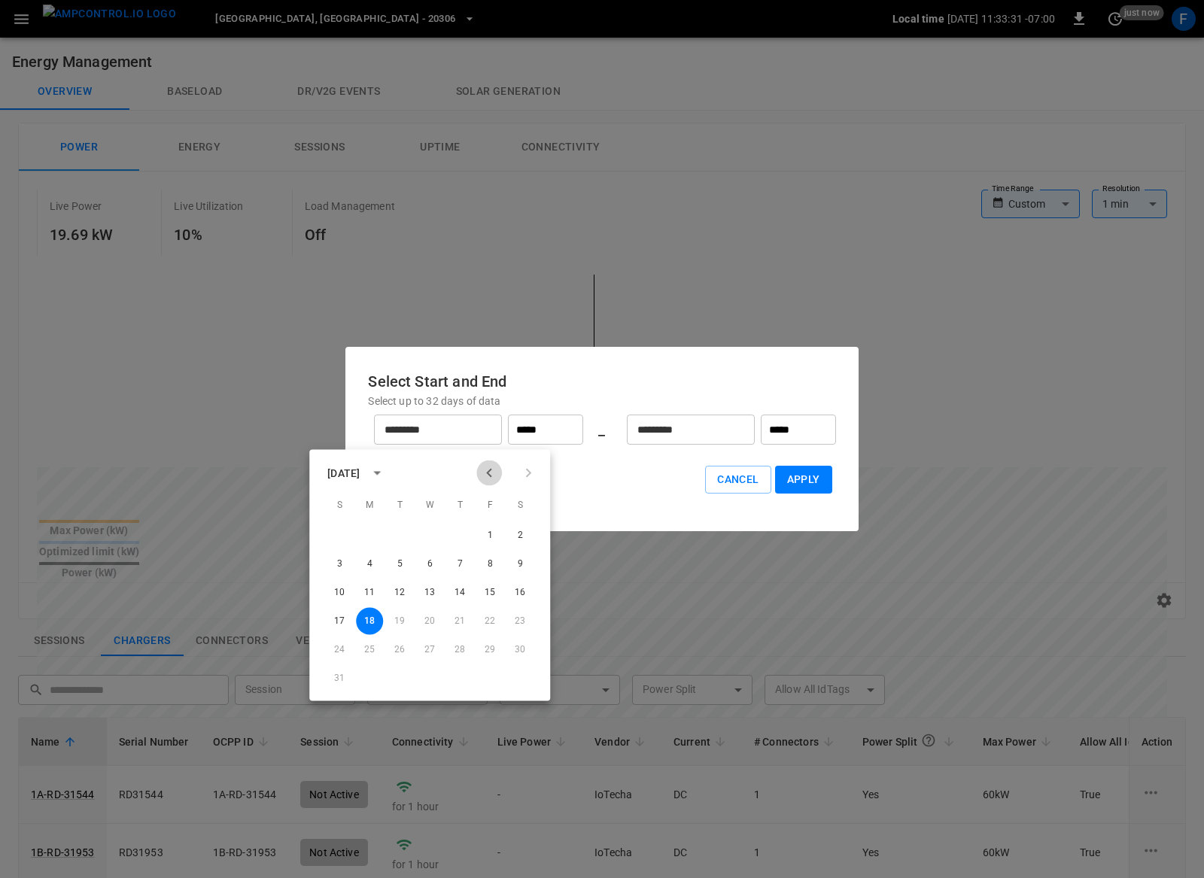
click at [496, 468] on icon "Previous month" at bounding box center [489, 473] width 18 height 18
click at [408, 539] on button "1" at bounding box center [399, 535] width 27 height 27
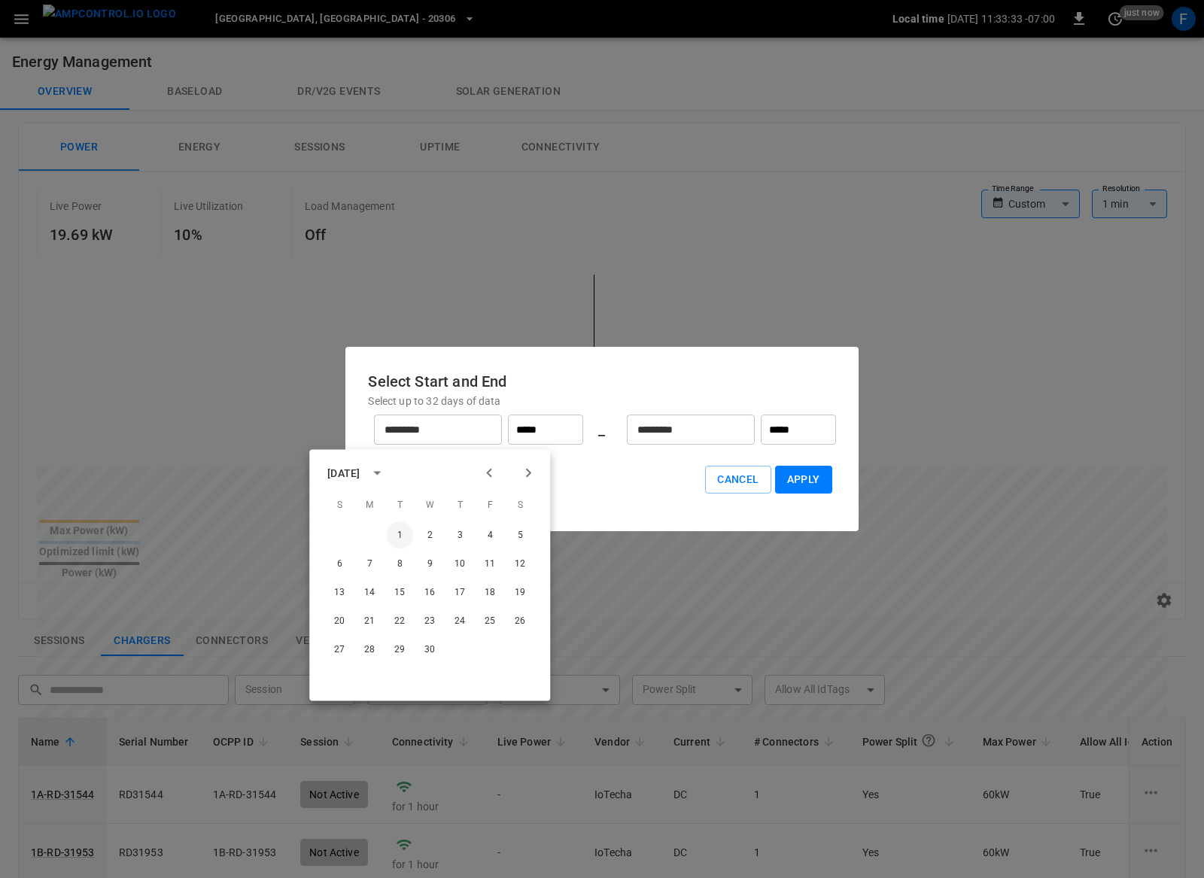
type input "********"
type input "******"
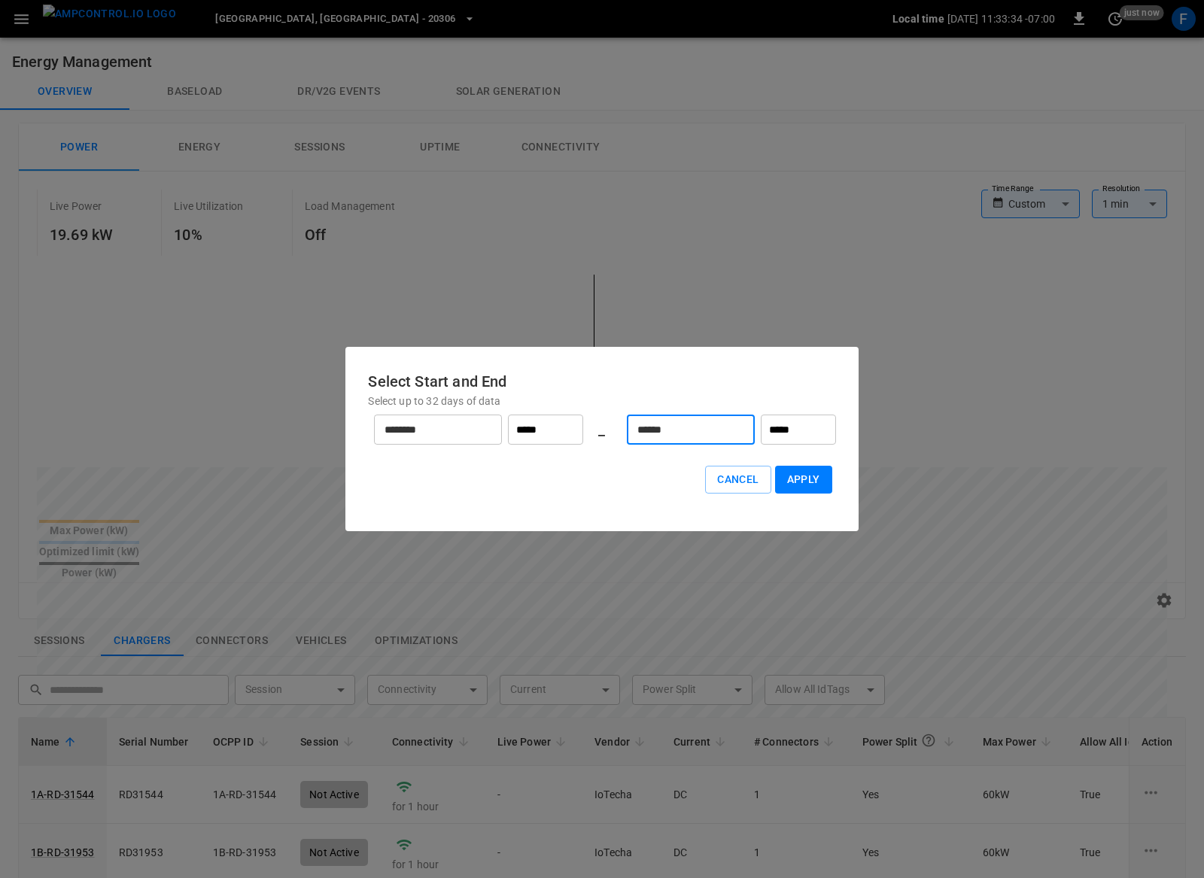
click at [717, 425] on input "******" at bounding box center [682, 430] width 111 height 40
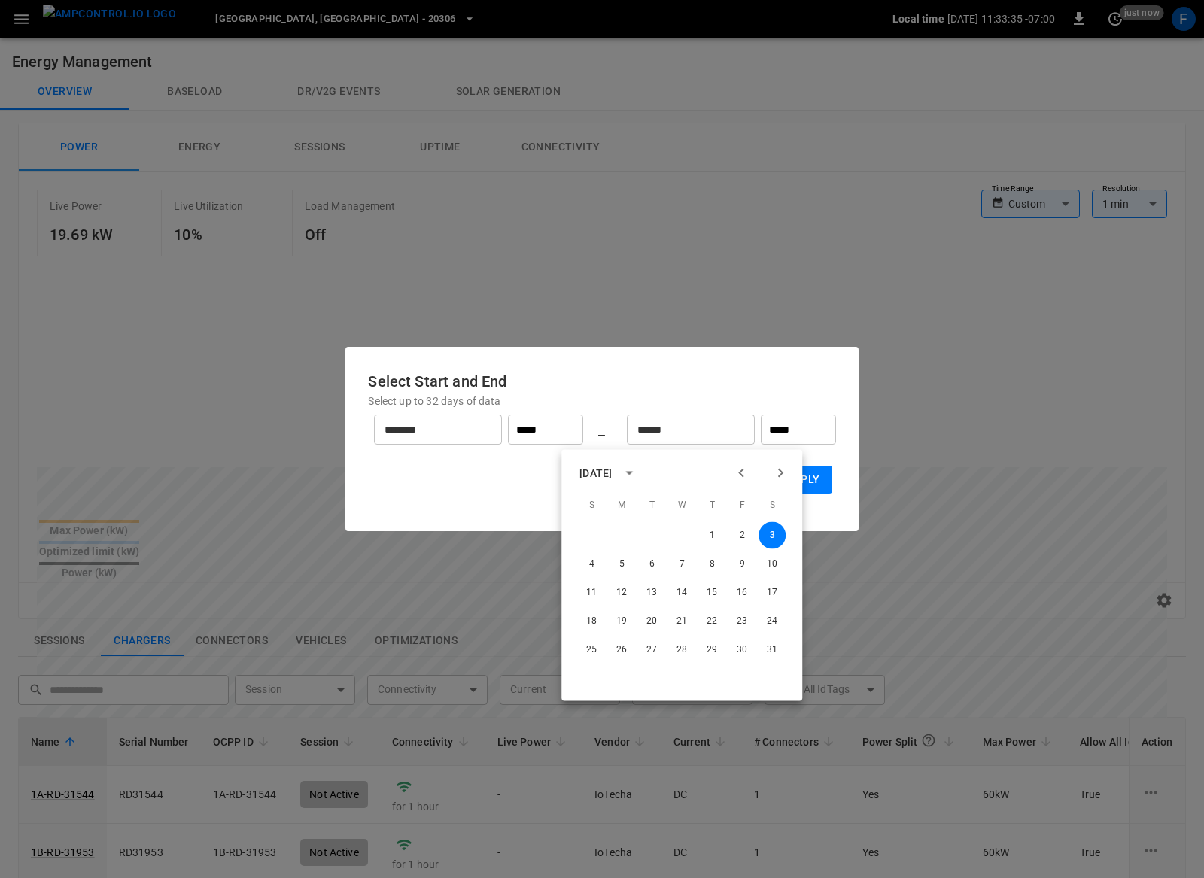
click at [819, 466] on button "Apply" at bounding box center [803, 480] width 57 height 28
type input "**"
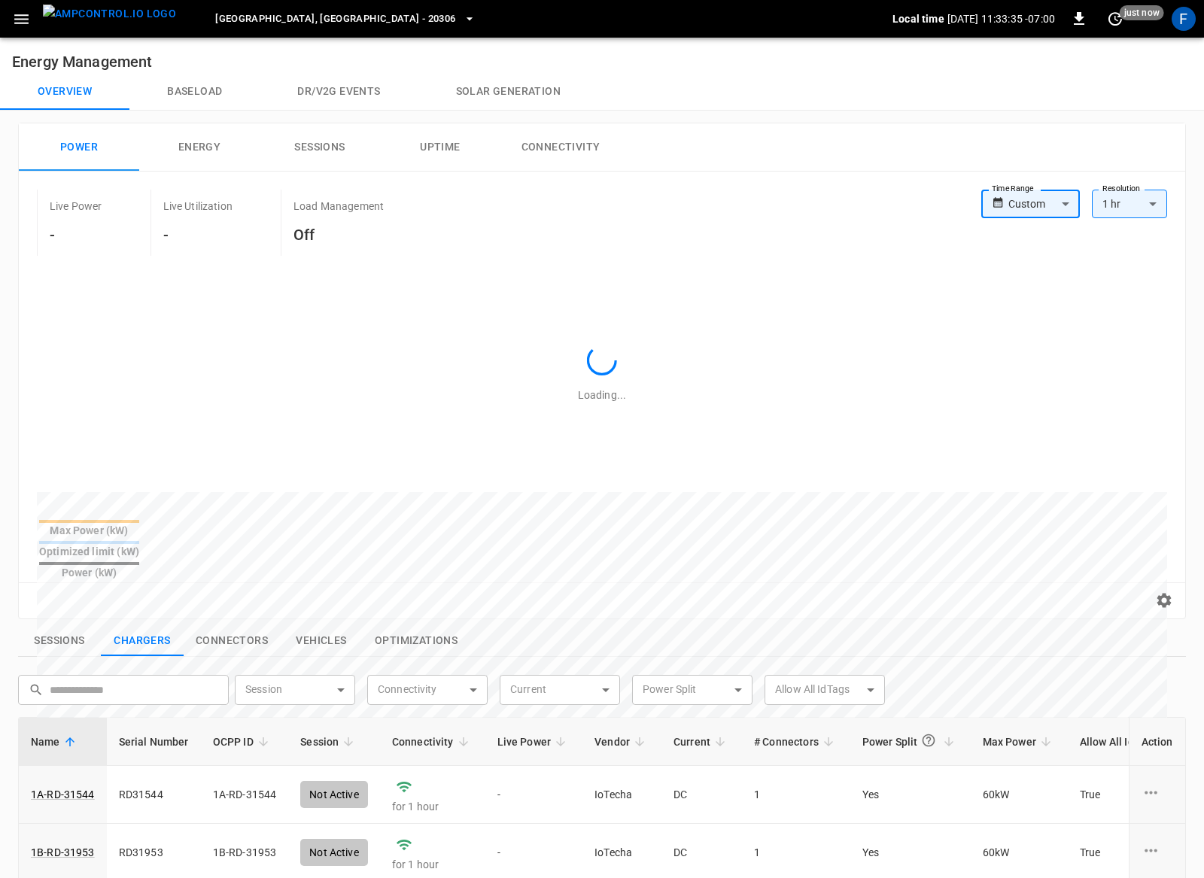
click at [815, 749] on div at bounding box center [583, 864] width 1092 height 230
click at [1037, 208] on body "Richmond, CA - 20306 Local time 2025-08-18 11:33:46 -07:00 0 10 s ago F Energy …" at bounding box center [602, 692] width 1204 height 1384
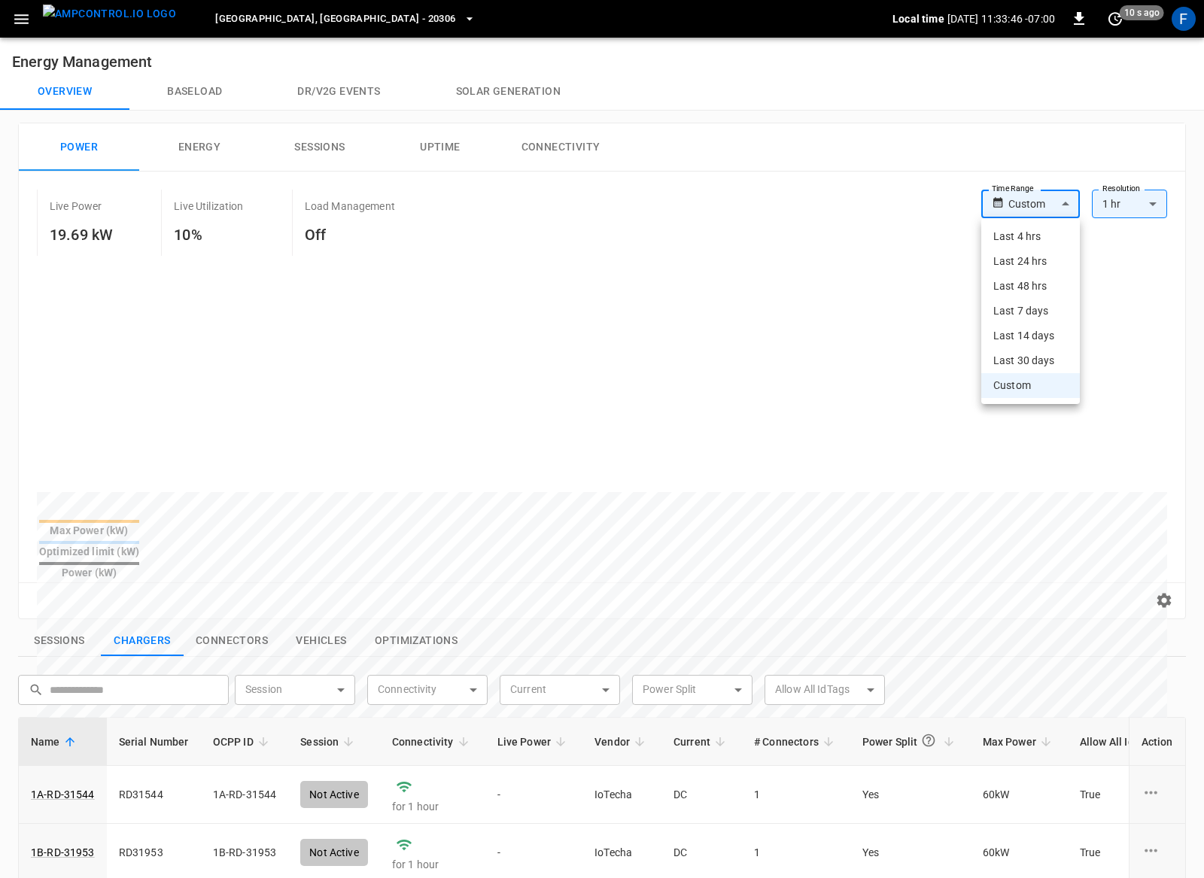
click at [993, 387] on li "Custom" at bounding box center [1030, 385] width 99 height 25
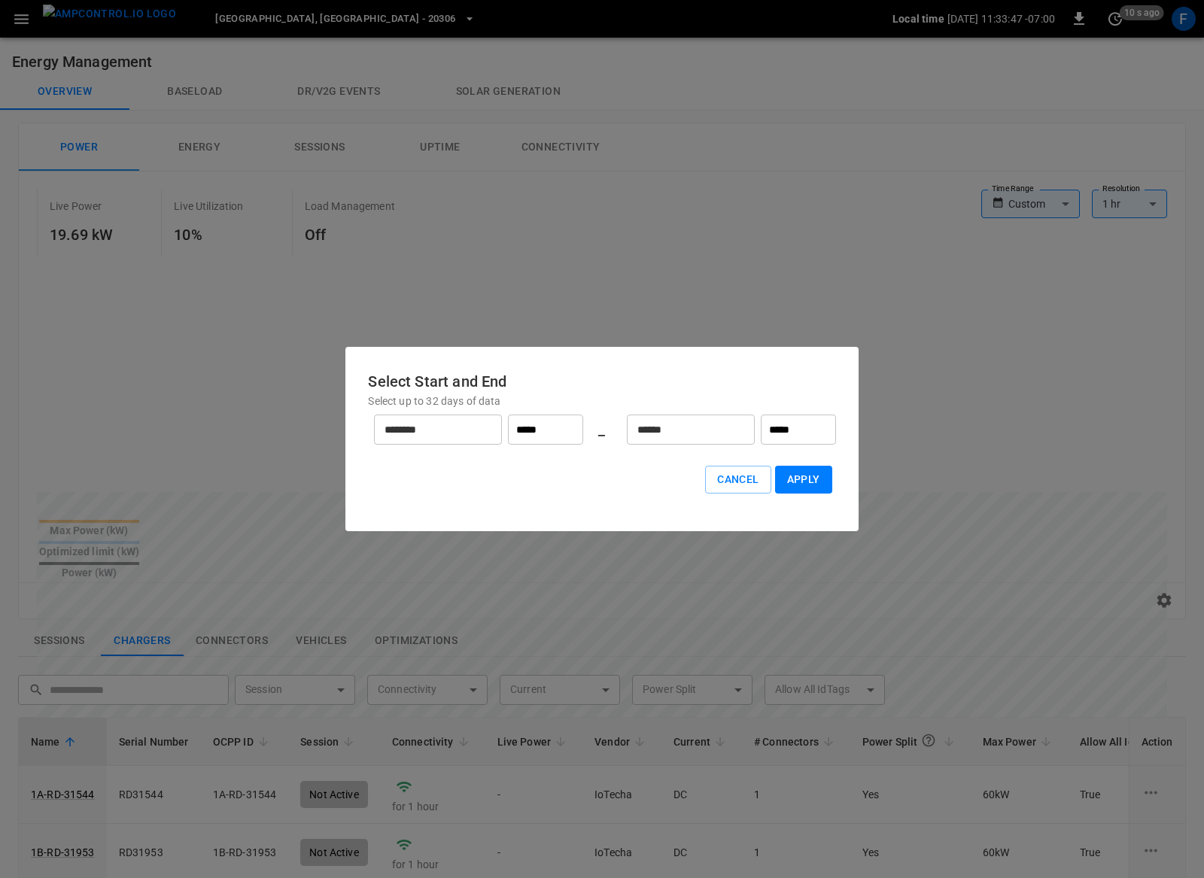
click at [426, 440] on input "********" at bounding box center [429, 430] width 111 height 40
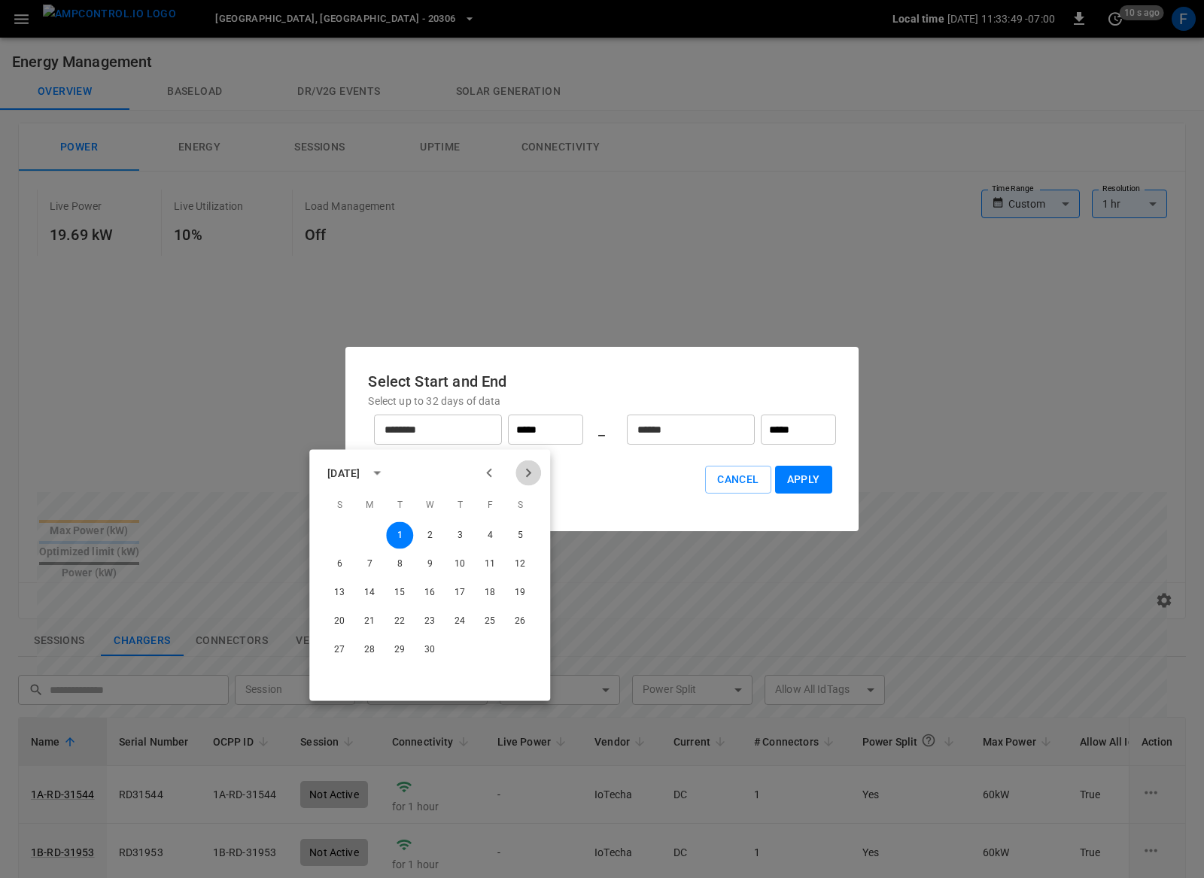
click at [533, 470] on icon "Next month" at bounding box center [528, 473] width 18 height 18
click at [462, 530] on button "1" at bounding box center [459, 535] width 27 height 27
type input "******"
type input "*******"
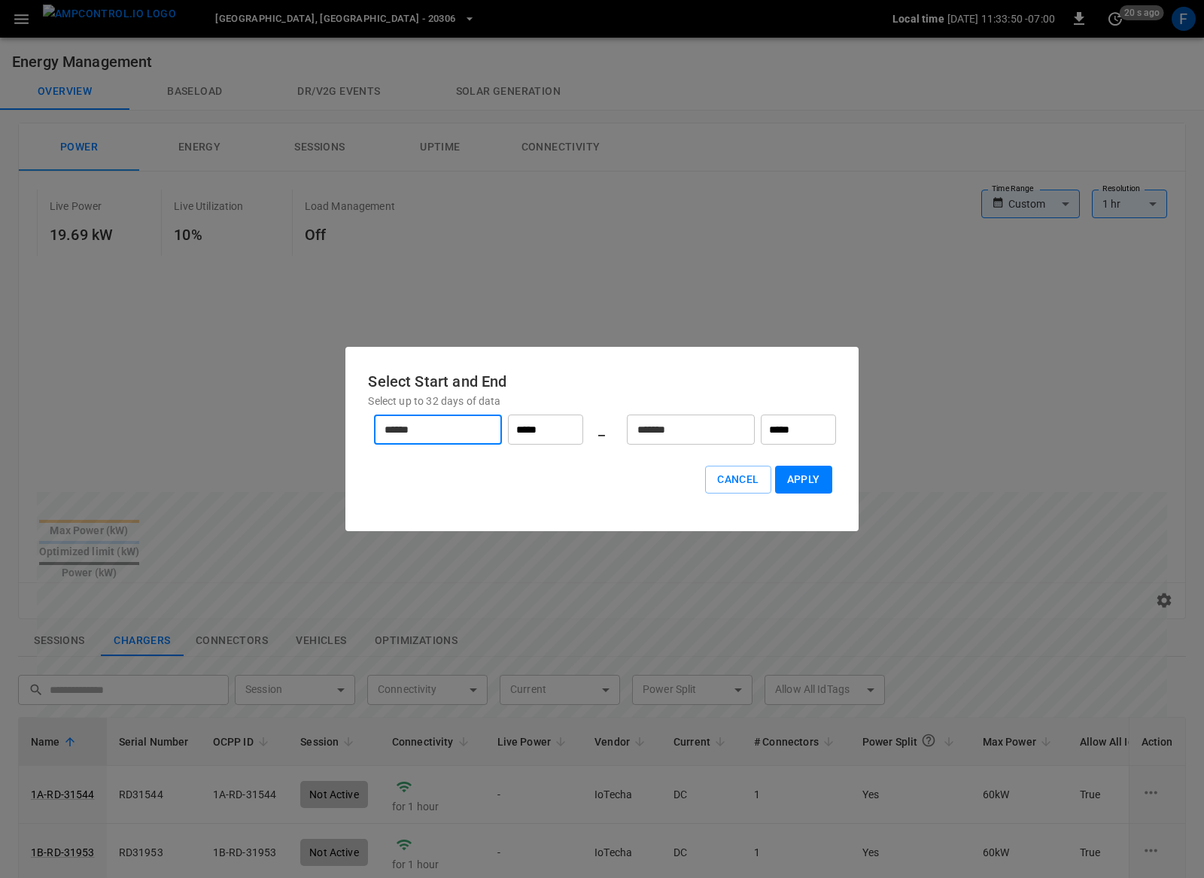
click at [799, 481] on button "Apply" at bounding box center [803, 480] width 57 height 28
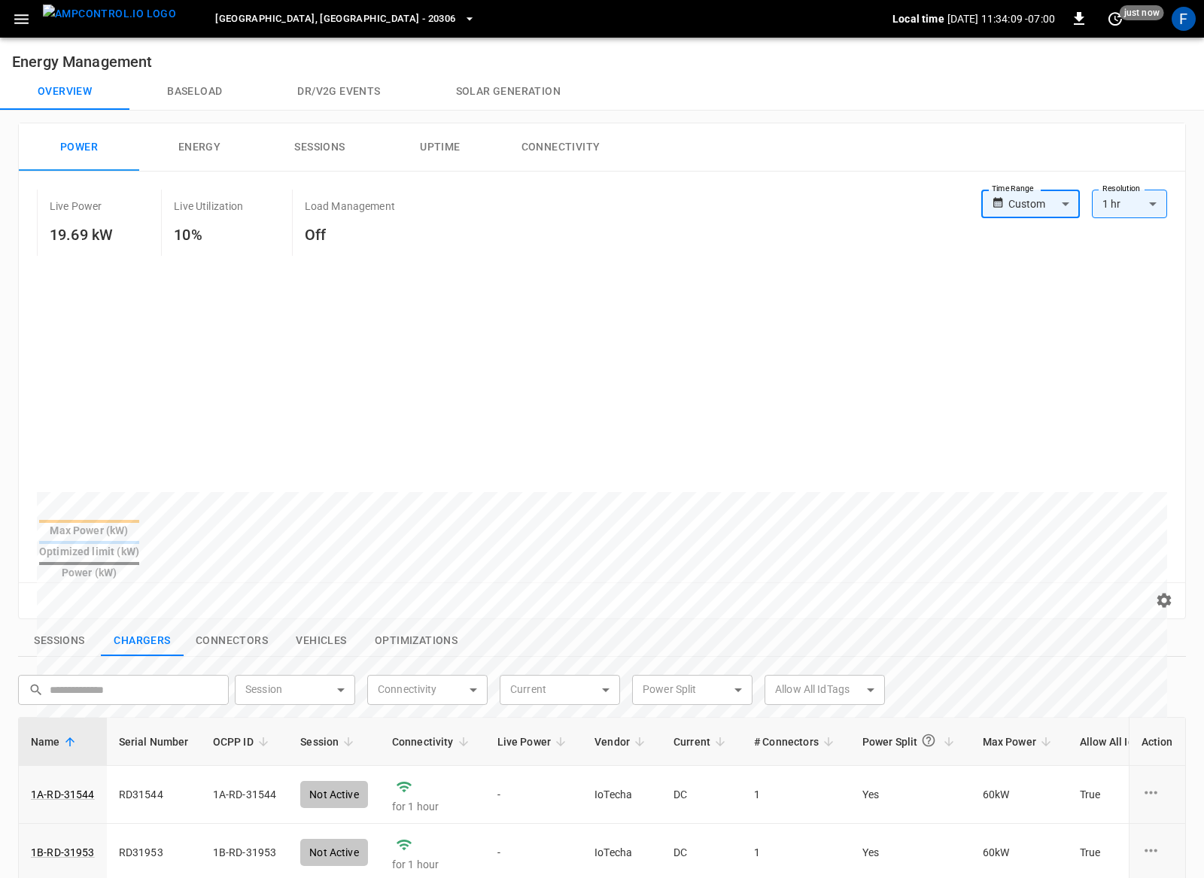
click at [381, 749] on div at bounding box center [583, 864] width 1092 height 230
click at [484, 749] on div at bounding box center [583, 864] width 1092 height 230
click at [985, 202] on div "Custom ****** Time Range" at bounding box center [1030, 204] width 99 height 29
click at [1011, 202] on body "Richmond, CA - 20306 Local time 2025-08-18 11:34:11 -07:00 0 10 s ago F Energy …" at bounding box center [602, 692] width 1204 height 1384
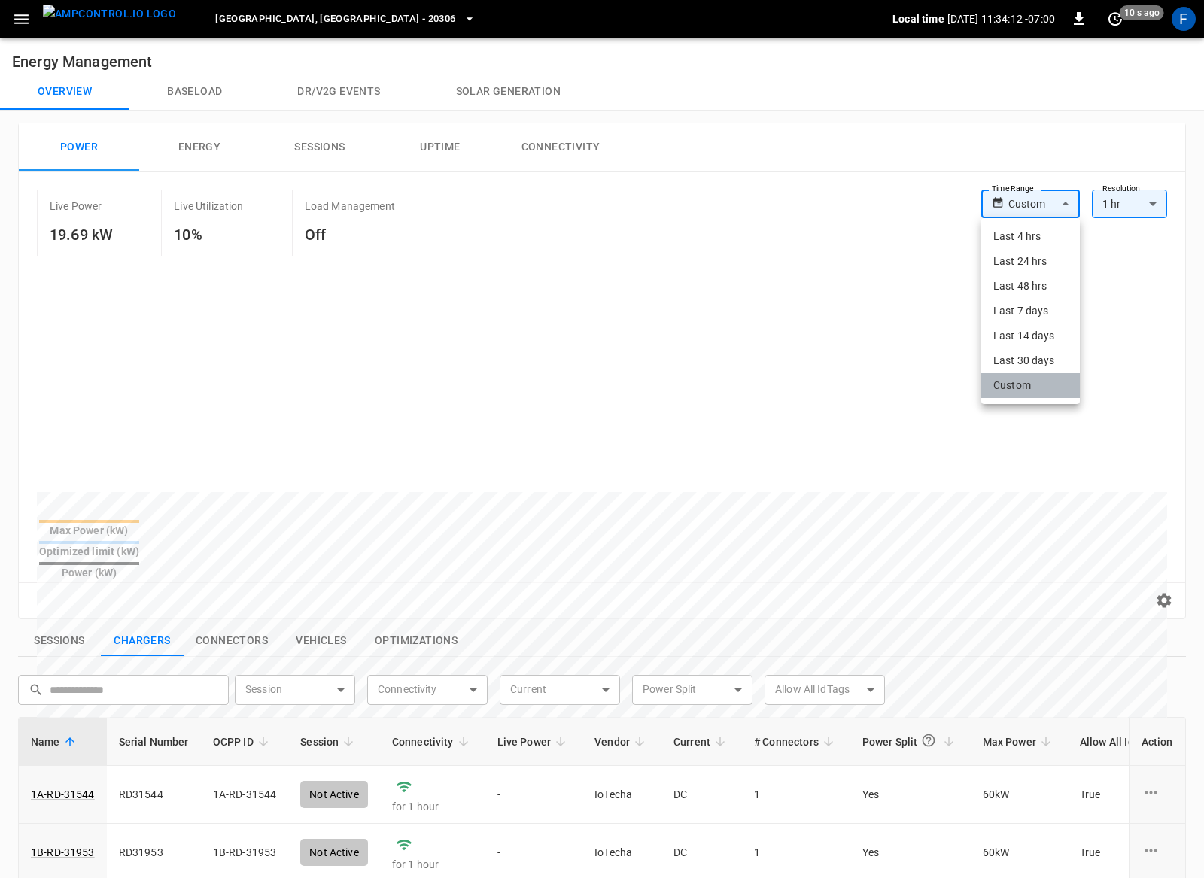
click at [1001, 385] on li "Custom" at bounding box center [1030, 385] width 99 height 25
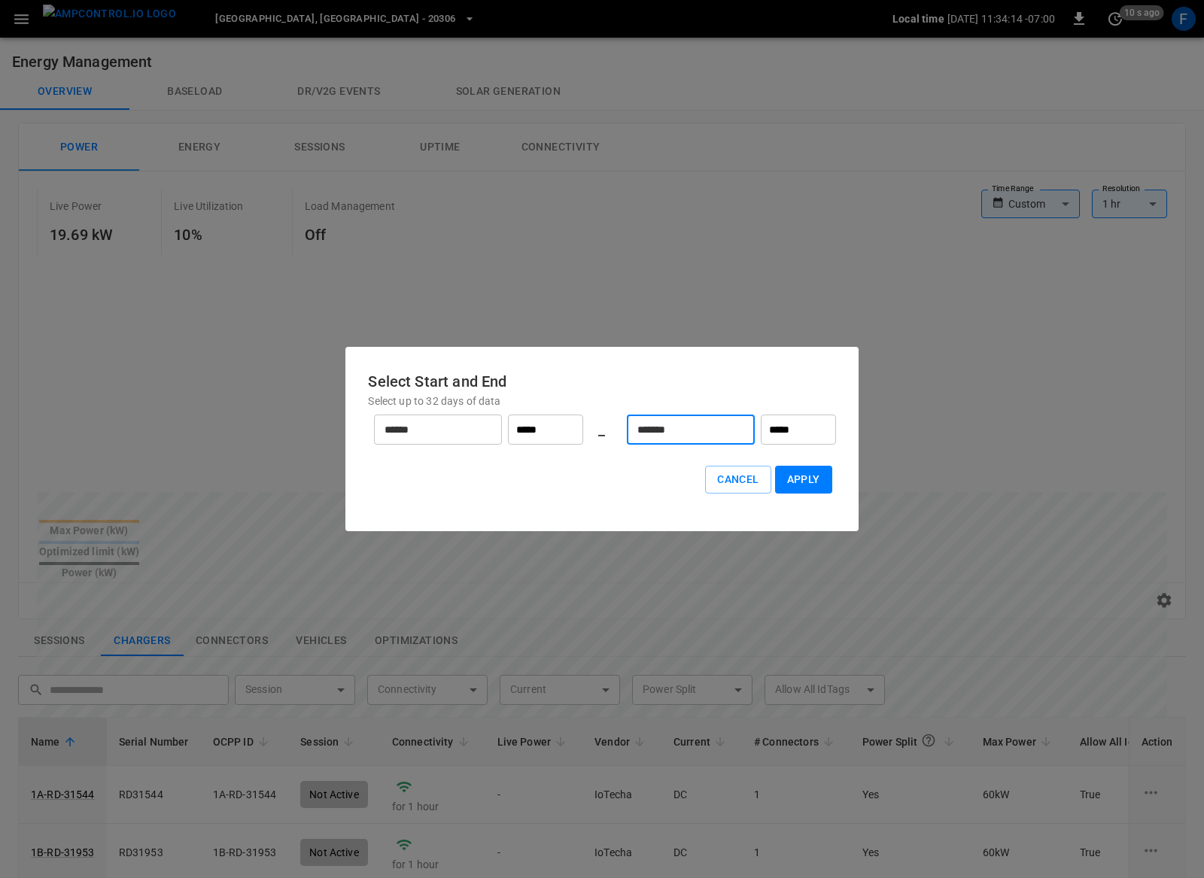
click at [684, 431] on input "*******" at bounding box center [682, 430] width 111 height 40
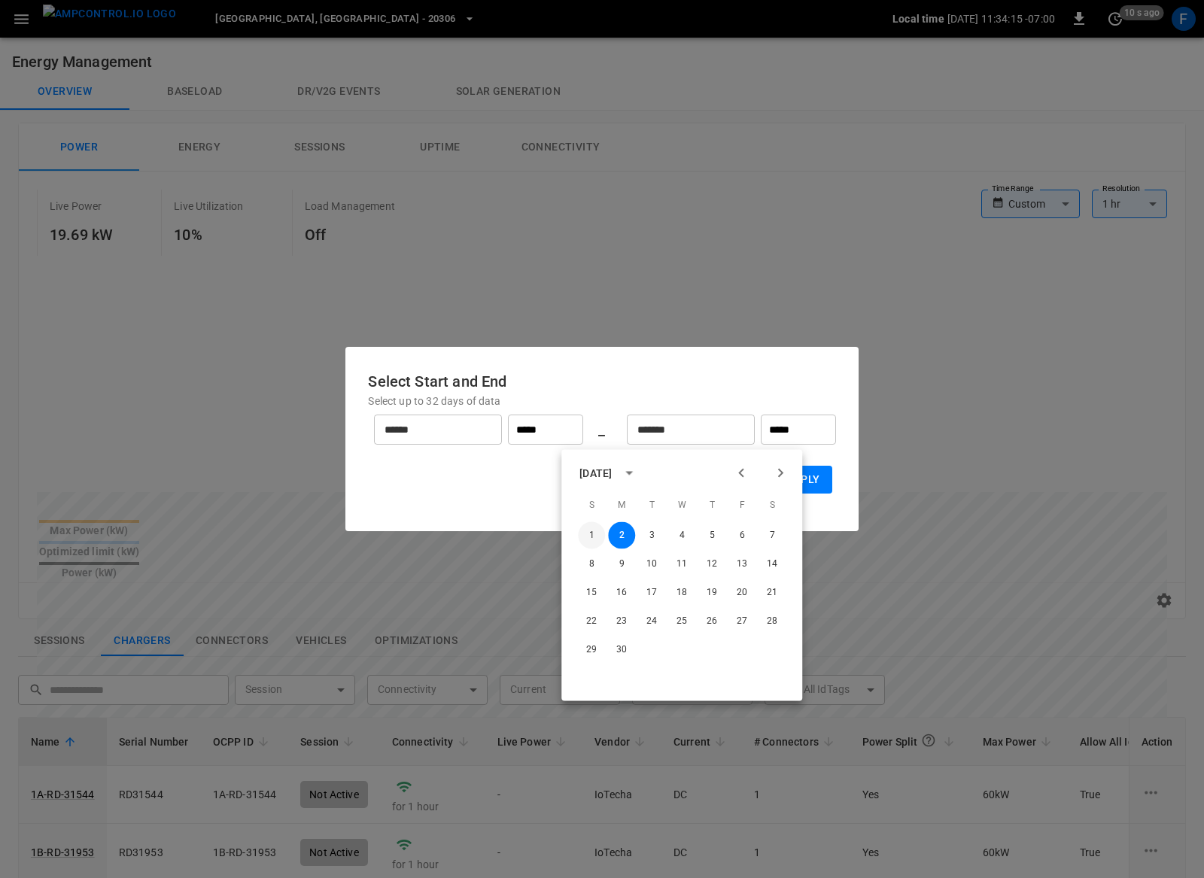
click at [589, 522] on button "1" at bounding box center [591, 535] width 27 height 27
type input "*******"
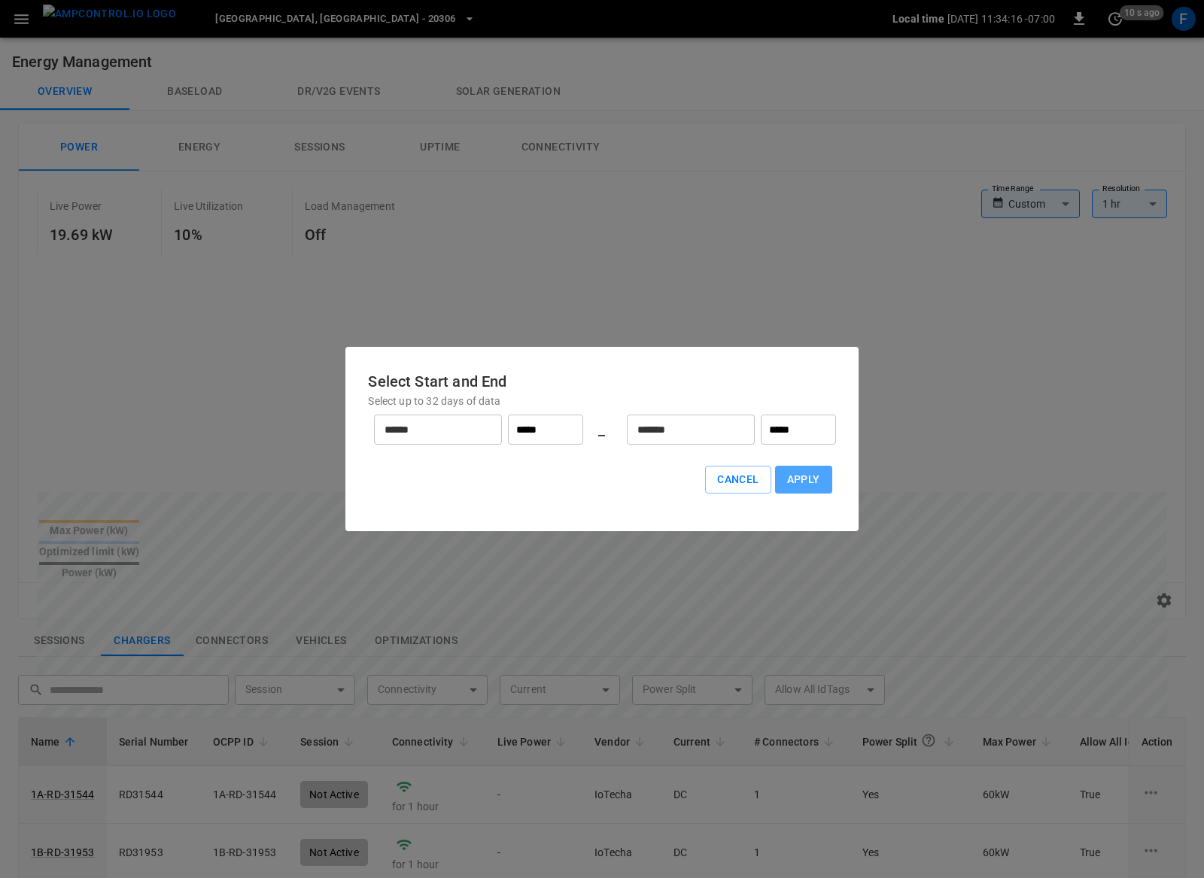
click at [816, 472] on button "Apply" at bounding box center [803, 480] width 57 height 28
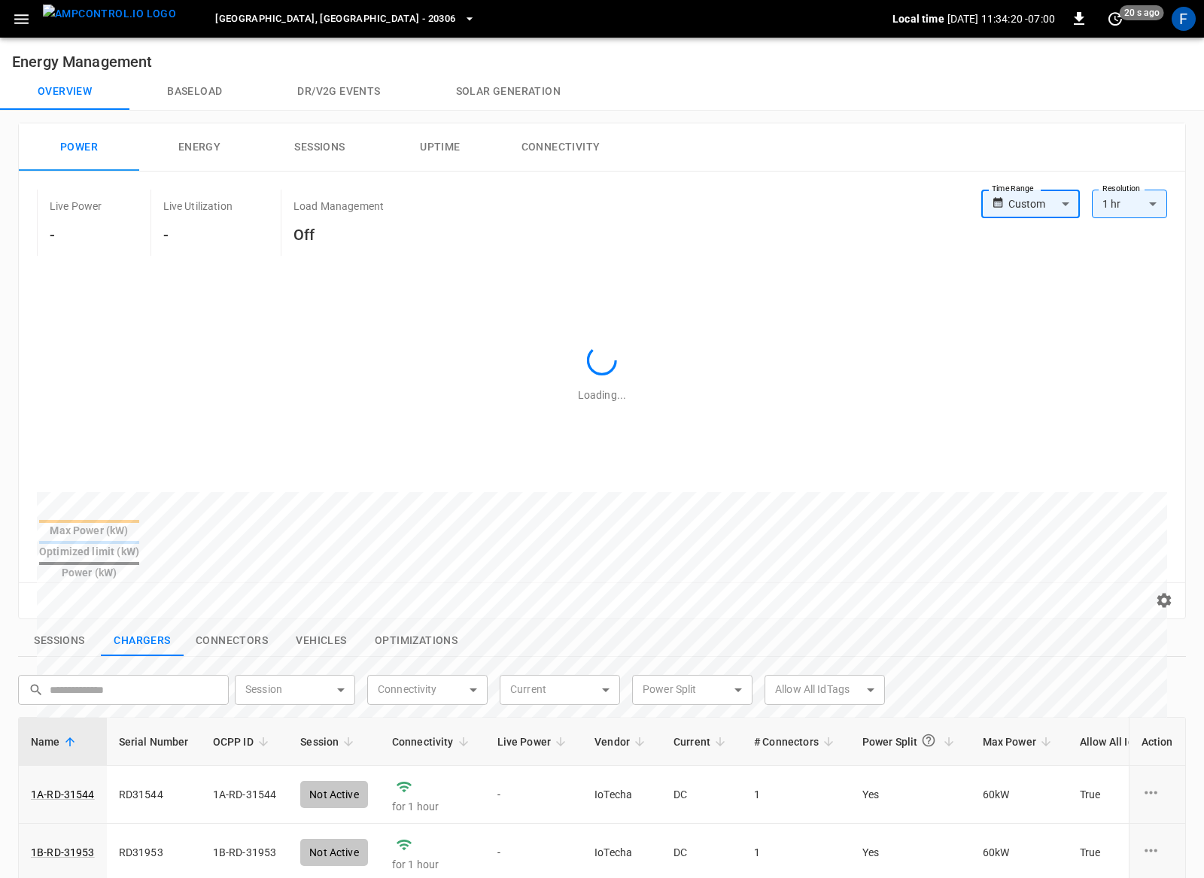
click at [1004, 204] on div "Custom ****** Time Range" at bounding box center [1030, 204] width 99 height 29
click at [1050, 216] on body "Richmond, CA - 20306 Local time 2025-08-18 11:34:30 -07:00 0 just now F Energy …" at bounding box center [602, 692] width 1204 height 1384
click at [777, 470] on div at bounding box center [602, 439] width 1204 height 878
click at [645, 724] on div at bounding box center [573, 826] width 1073 height 205
drag, startPoint x: 645, startPoint y: 466, endPoint x: 861, endPoint y: 459, distance: 216.0
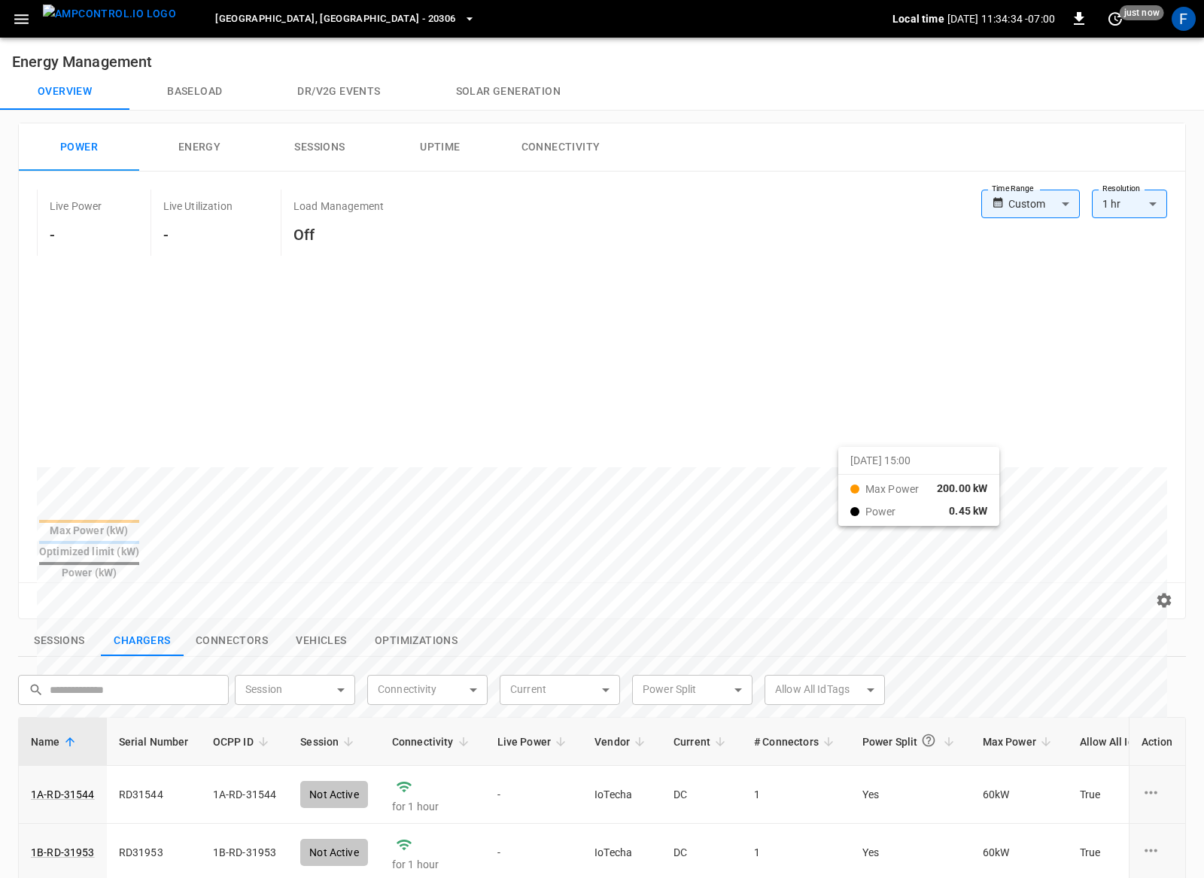
click at [861, 727] on div at bounding box center [573, 829] width 1073 height 205
drag, startPoint x: 661, startPoint y: 449, endPoint x: 828, endPoint y: 442, distance: 167.1
click at [828, 727] on div at bounding box center [573, 829] width 1073 height 205
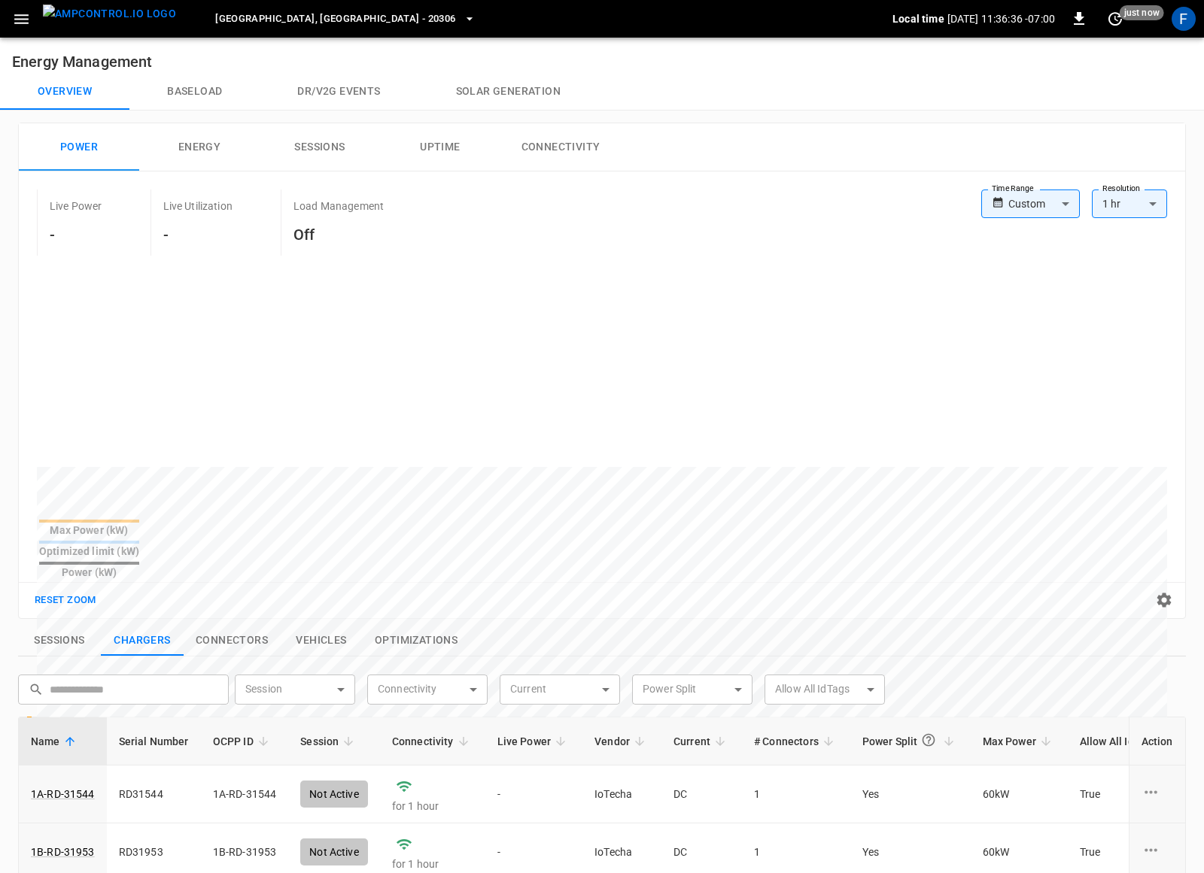
click at [539, 26] on div "Richmond, CA - 20306" at bounding box center [540, 19] width 704 height 35
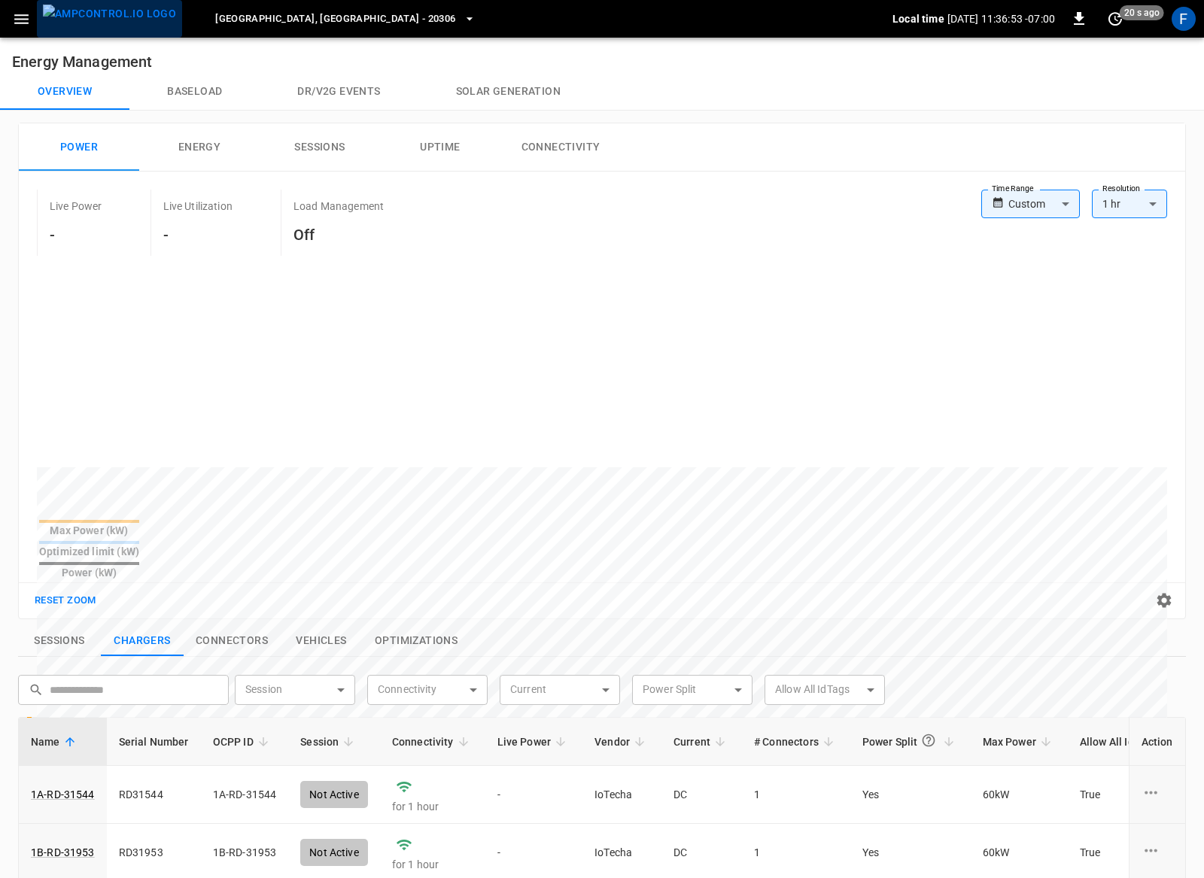
click at [111, 23] on img "menu" at bounding box center [109, 14] width 133 height 19
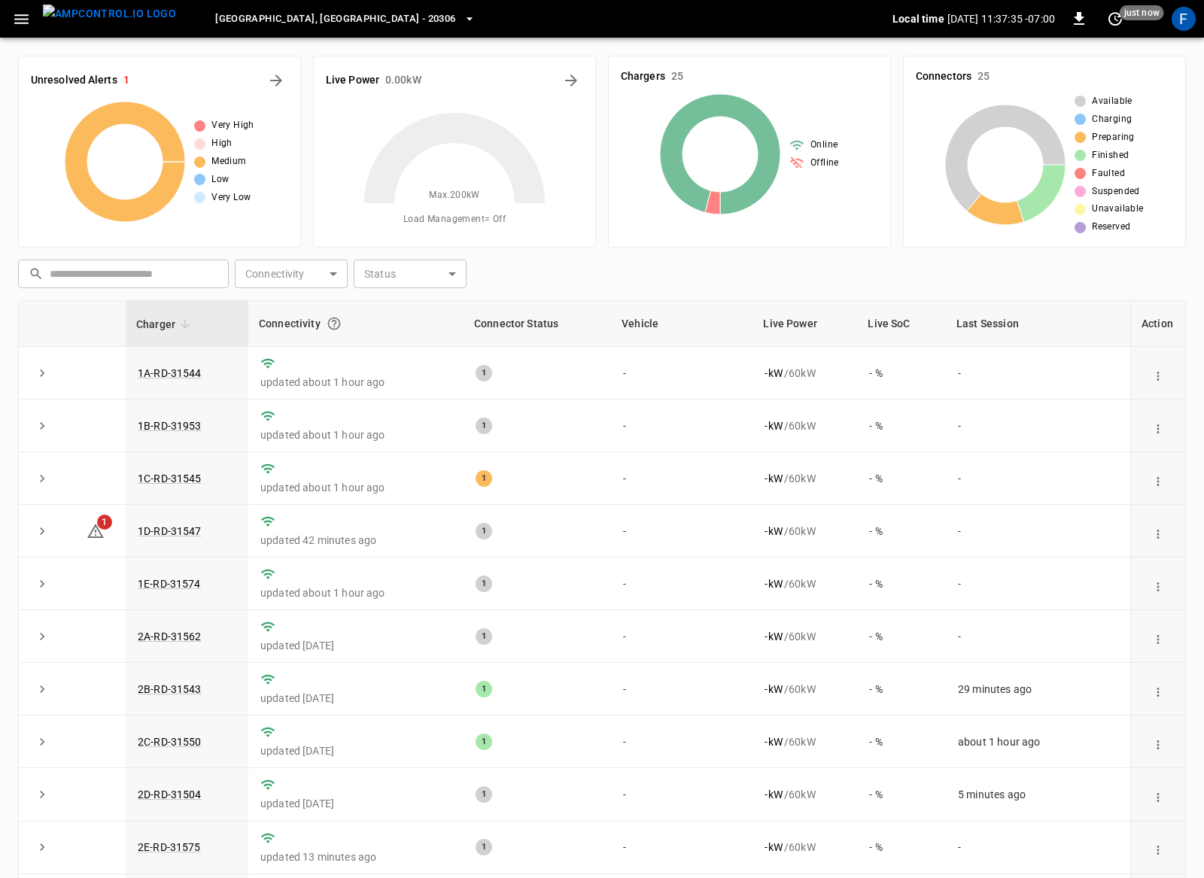
click at [111, 23] on img "menu" at bounding box center [109, 14] width 133 height 19
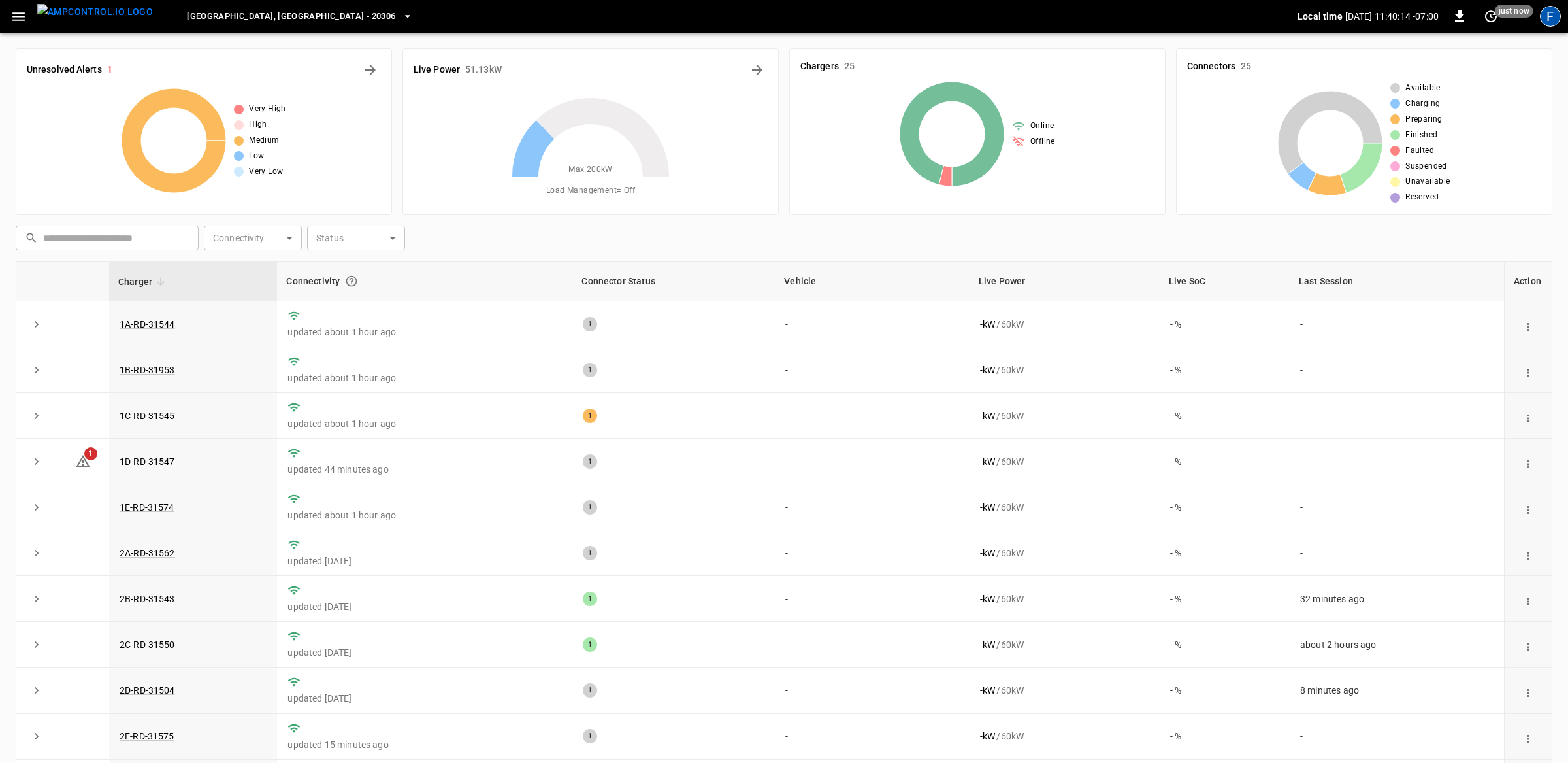
click at [1045, 18] on div "F" at bounding box center [1551, 17] width 21 height 21
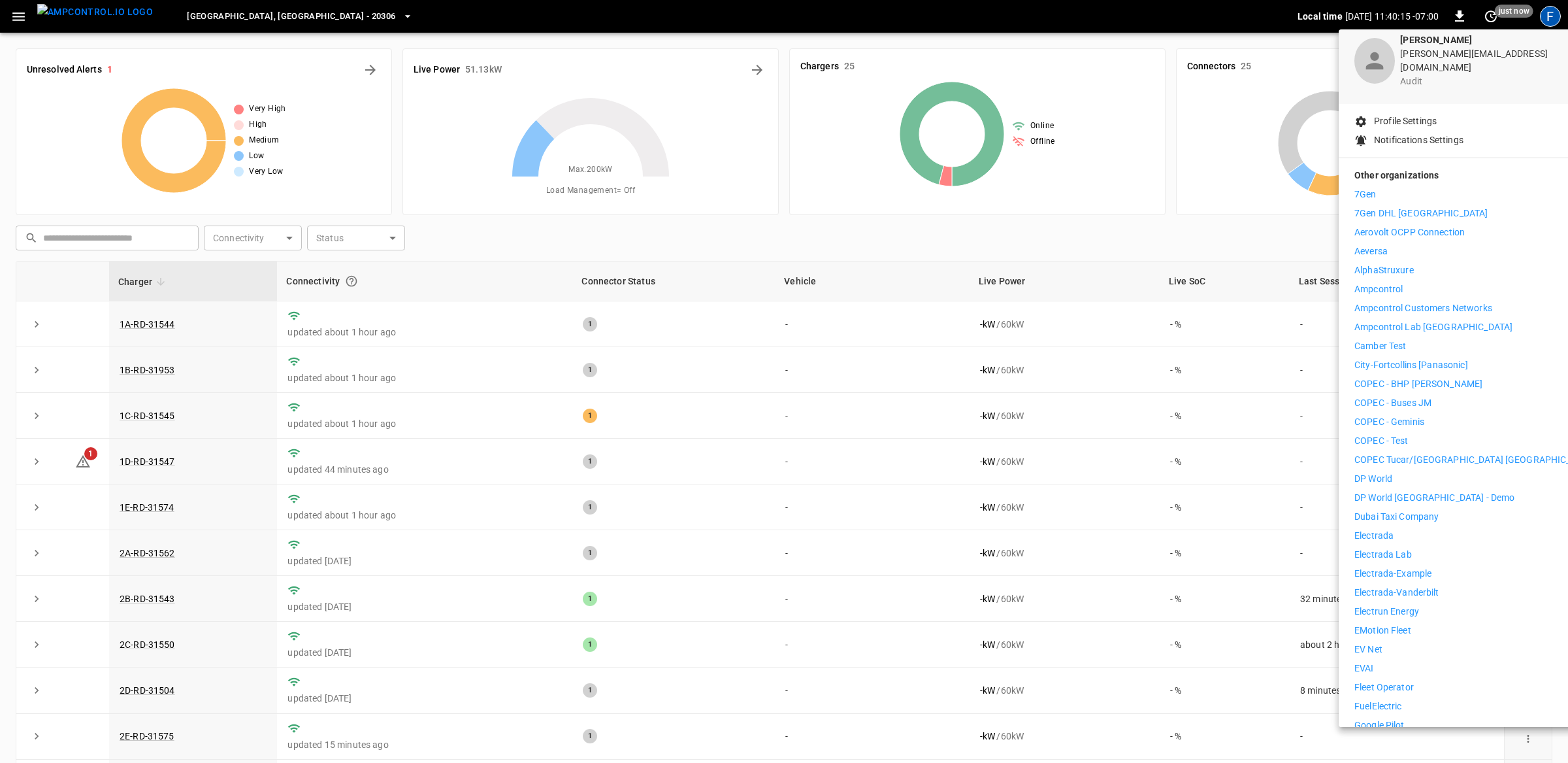
scroll to position [70, 0]
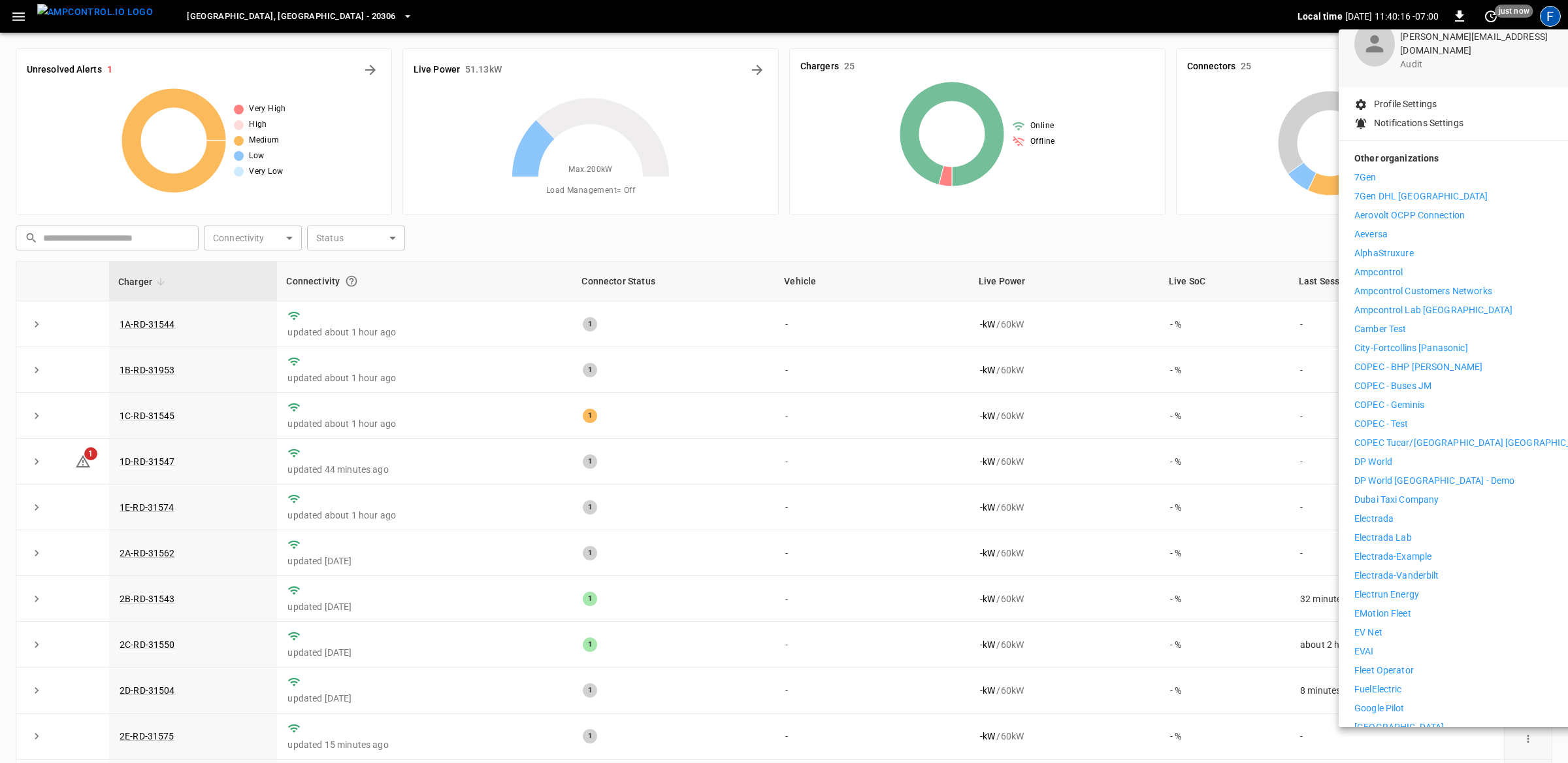
click at [1045, 512] on p "Electrada" at bounding box center [1373, 519] width 39 height 14
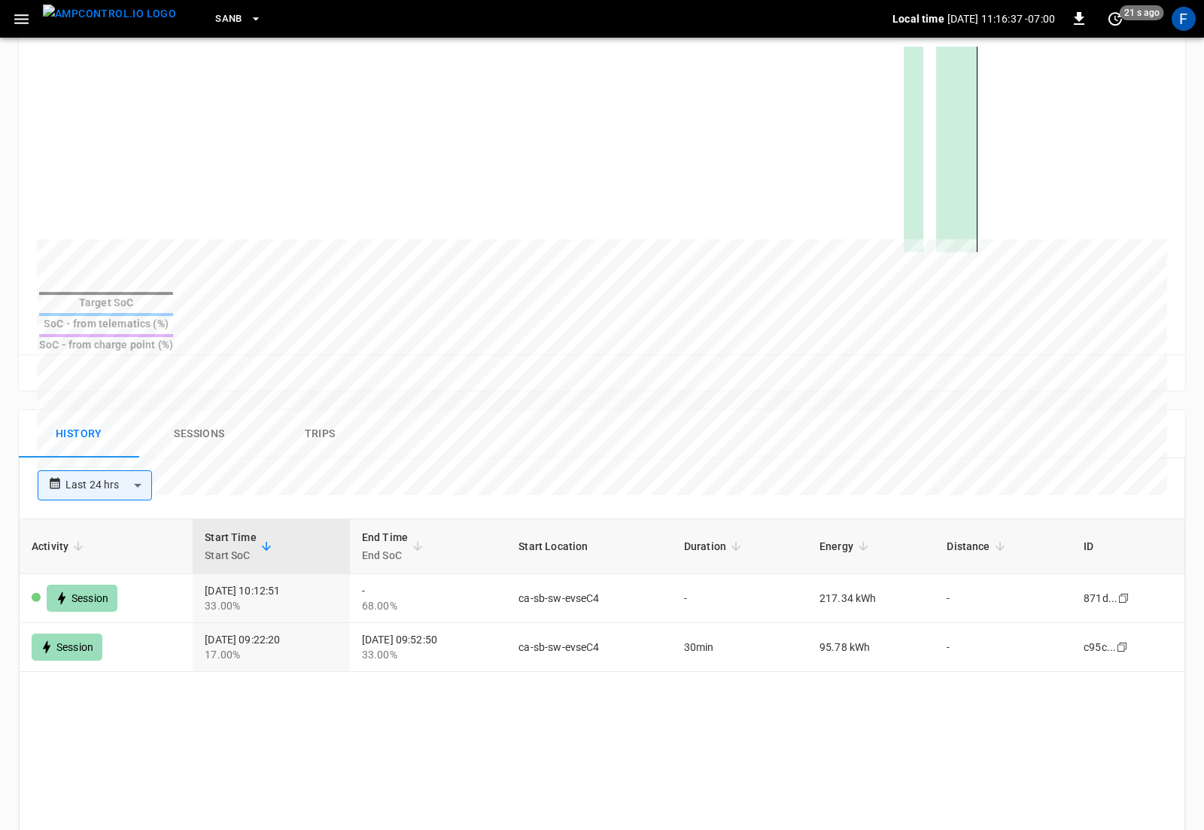
scroll to position [497, 0]
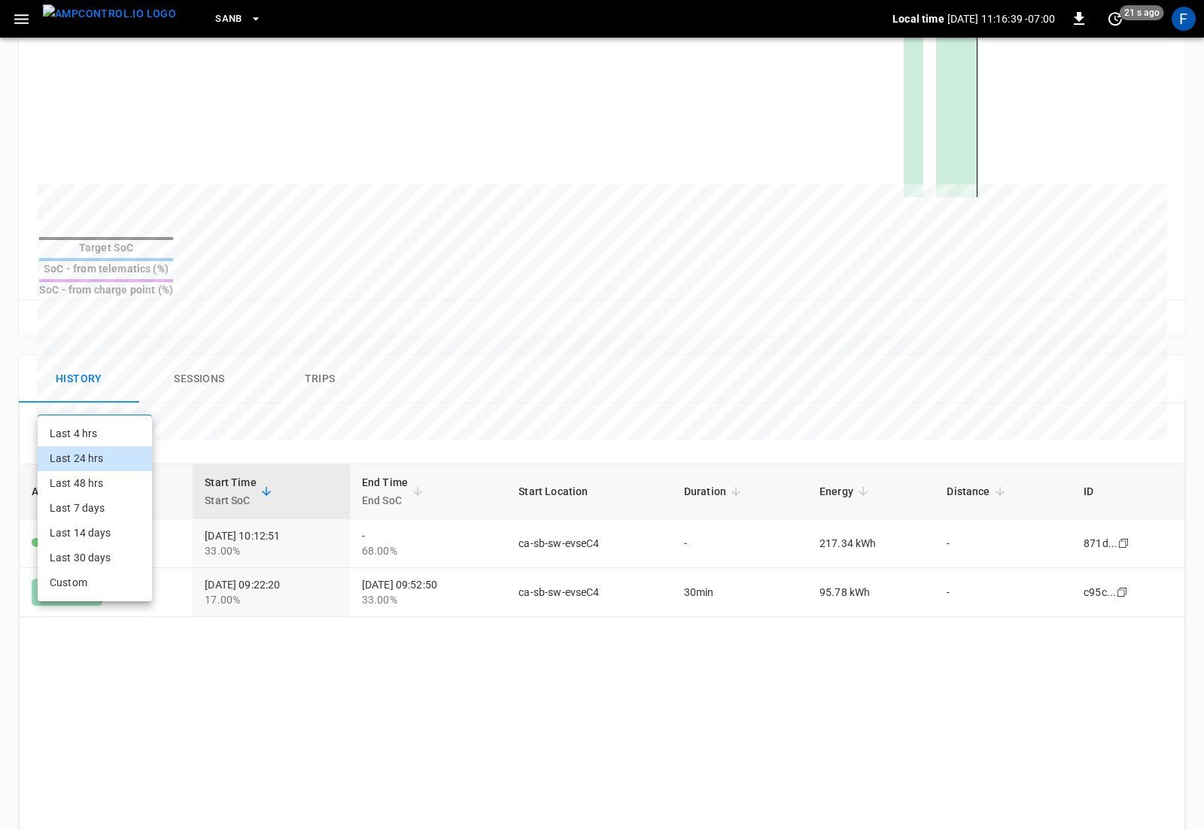
click at [111, 395] on body "**********" at bounding box center [602, 303] width 1204 height 1601
click at [93, 565] on li "Last 30 days" at bounding box center [95, 557] width 114 height 25
type input "**********"
type input "**"
type input "**********"
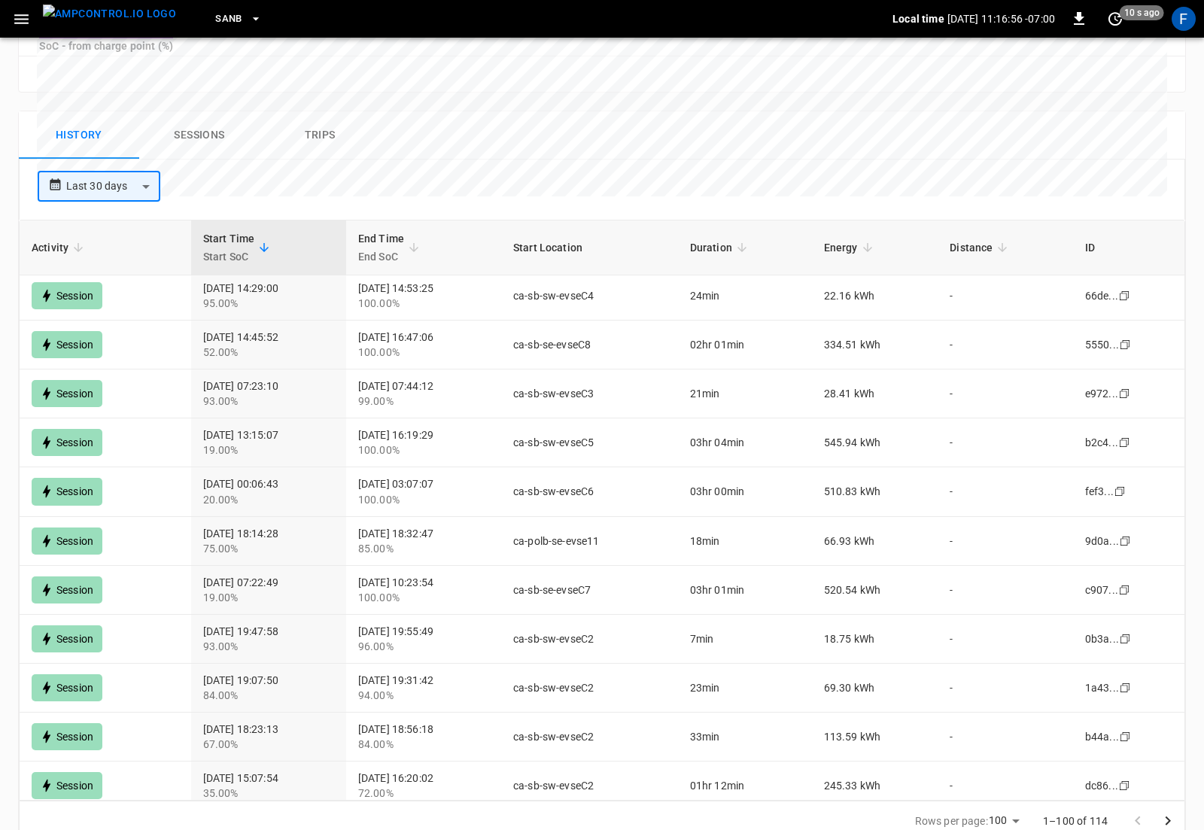
scroll to position [834, 0]
click at [579, 518] on td "ca-polb-se-evse11" at bounding box center [589, 542] width 177 height 49
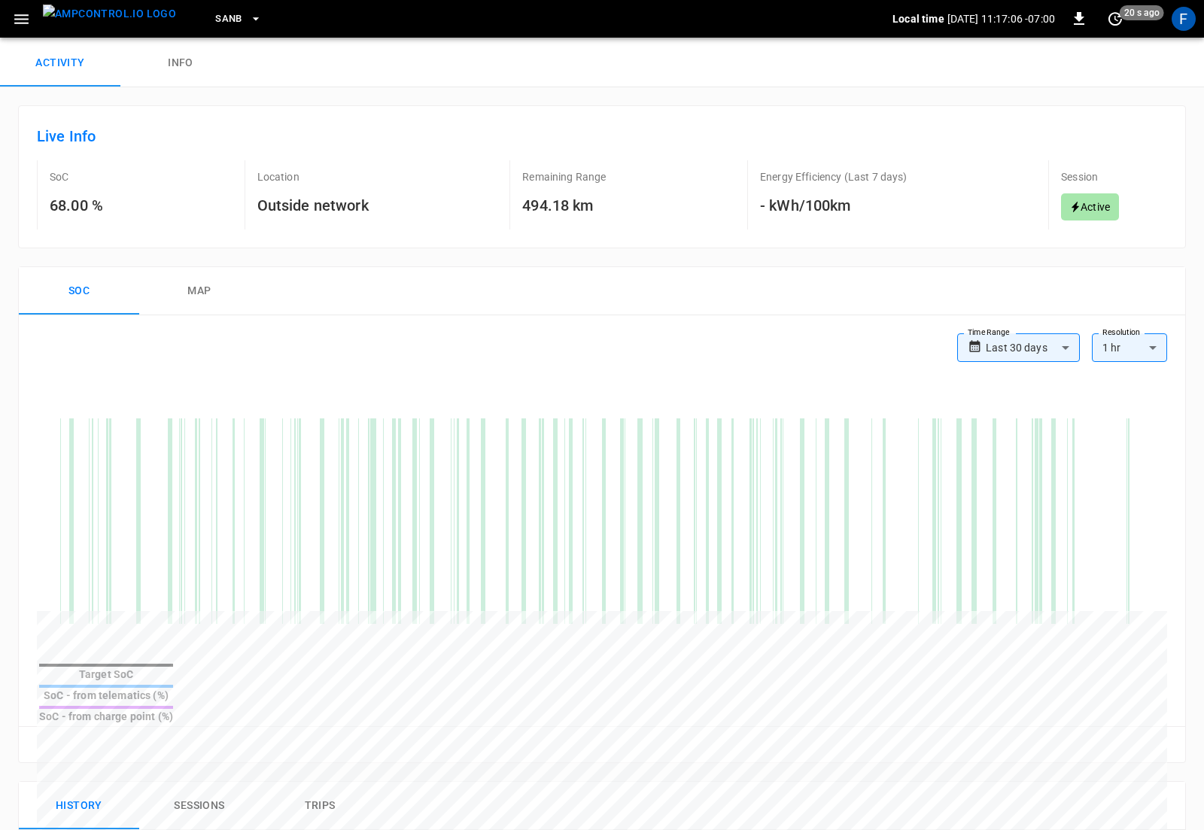
scroll to position [0, 0]
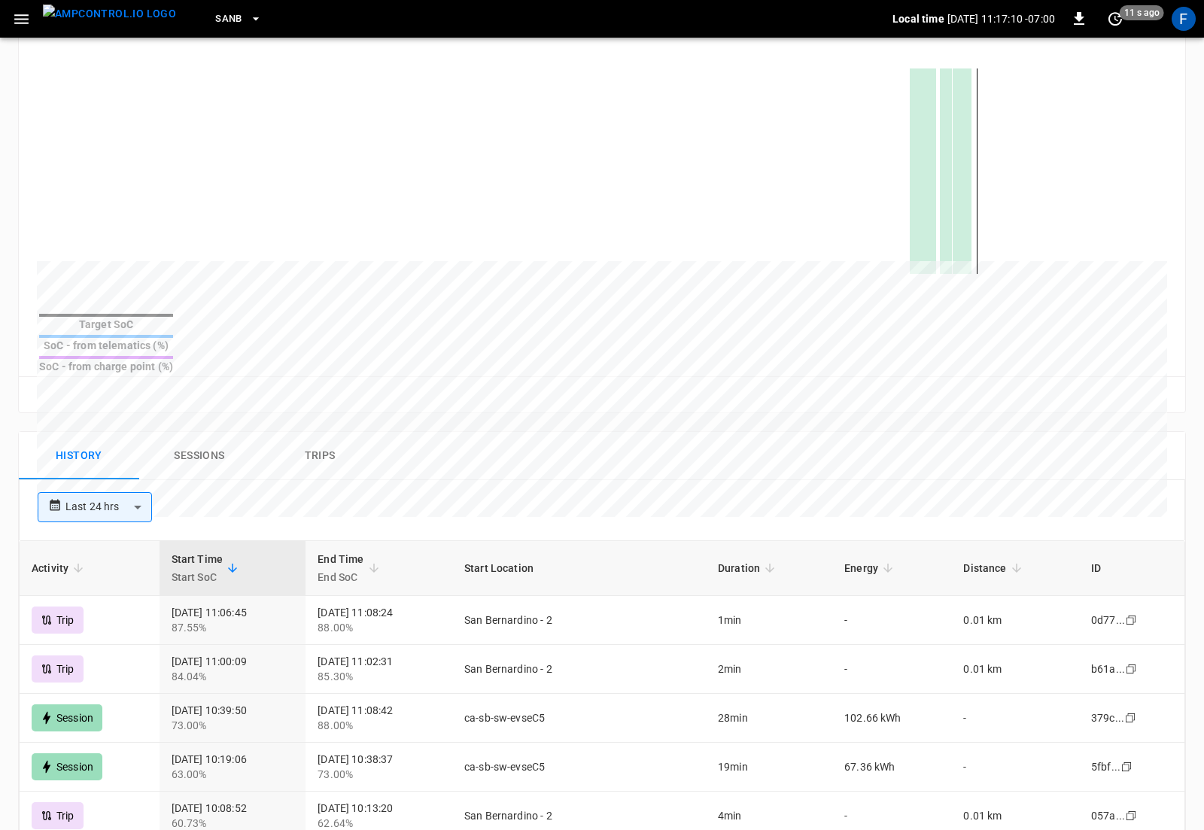
scroll to position [687, 0]
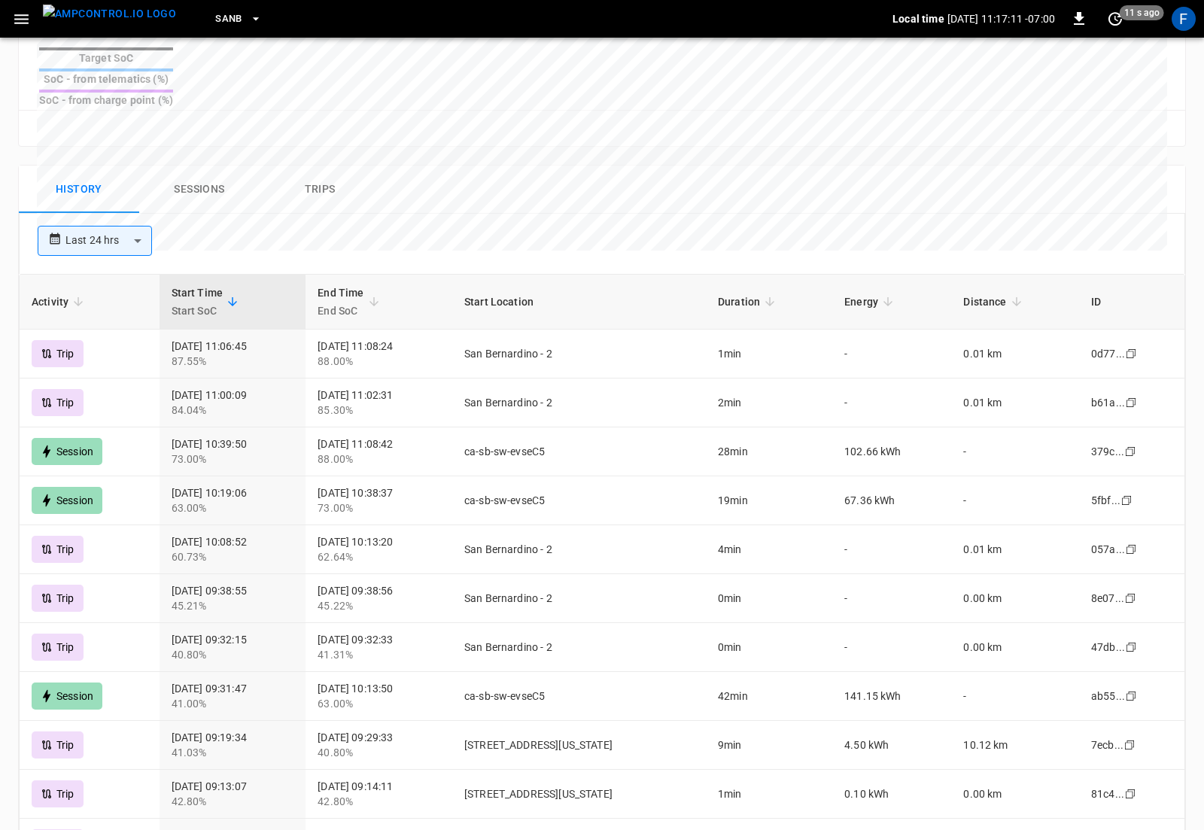
click at [123, 205] on body "**********" at bounding box center [602, 113] width 1204 height 1601
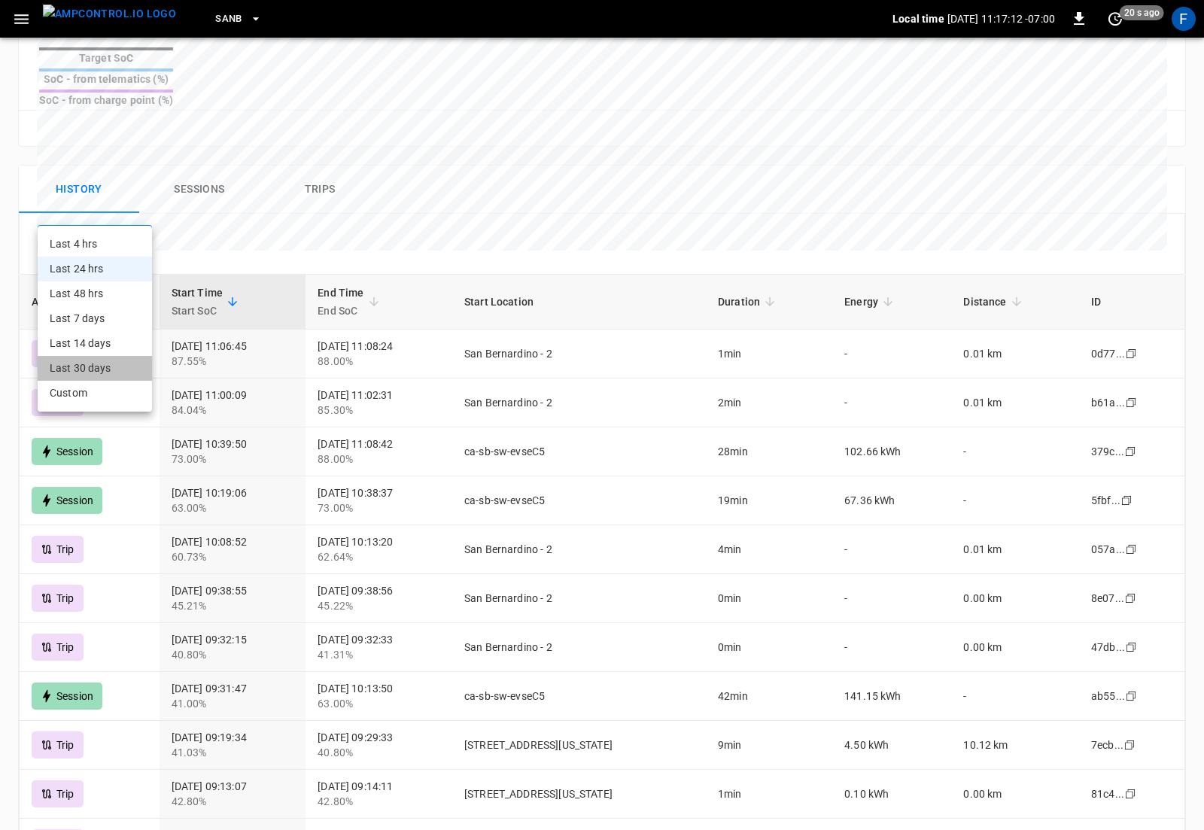
click at [111, 356] on li "Last 30 days" at bounding box center [95, 368] width 114 height 25
type input "**********"
type input "**"
type input "**********"
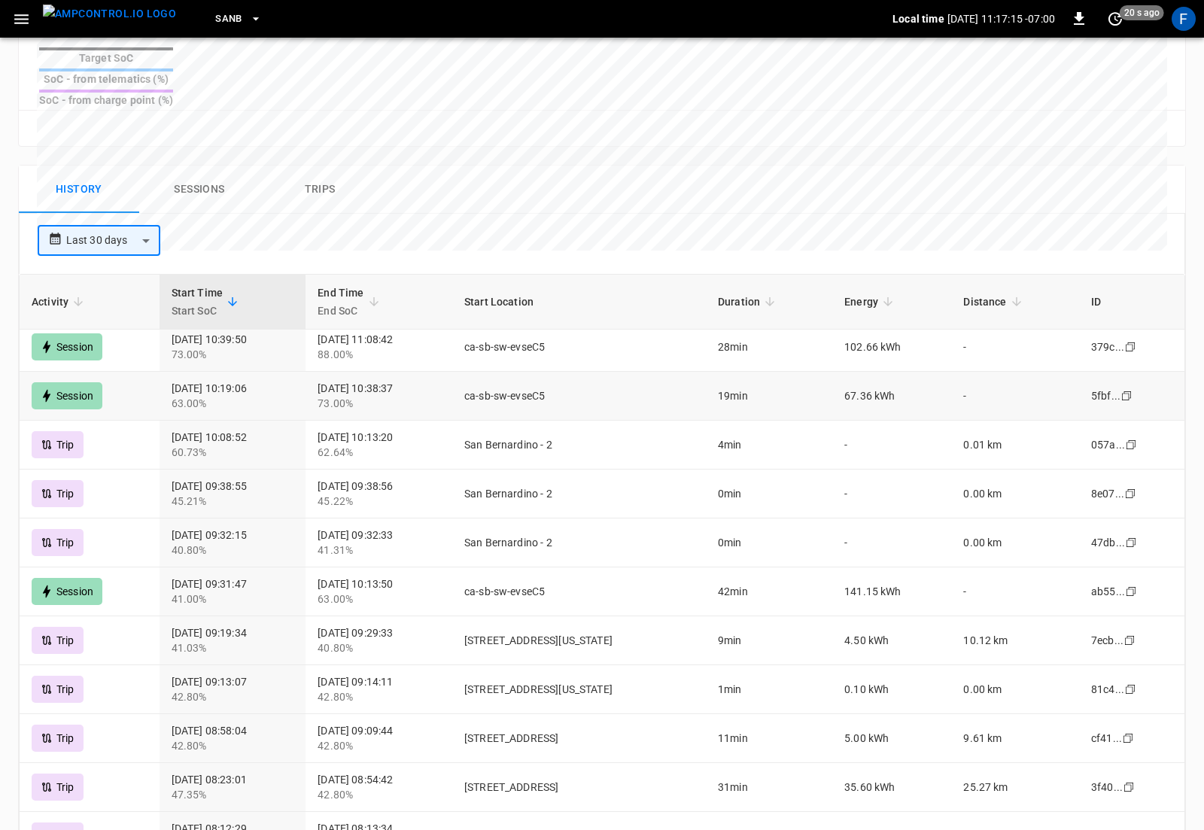
scroll to position [0, 0]
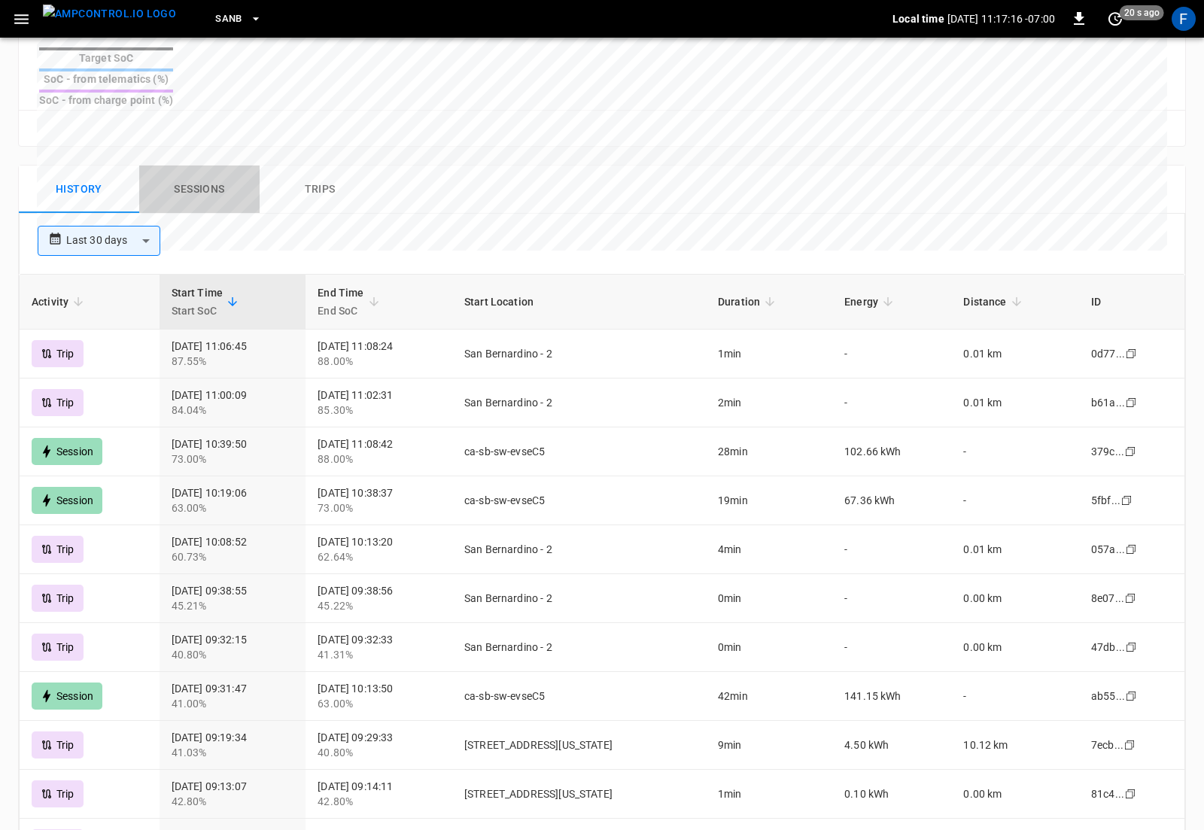
click at [207, 166] on button "Sessions" at bounding box center [199, 189] width 120 height 48
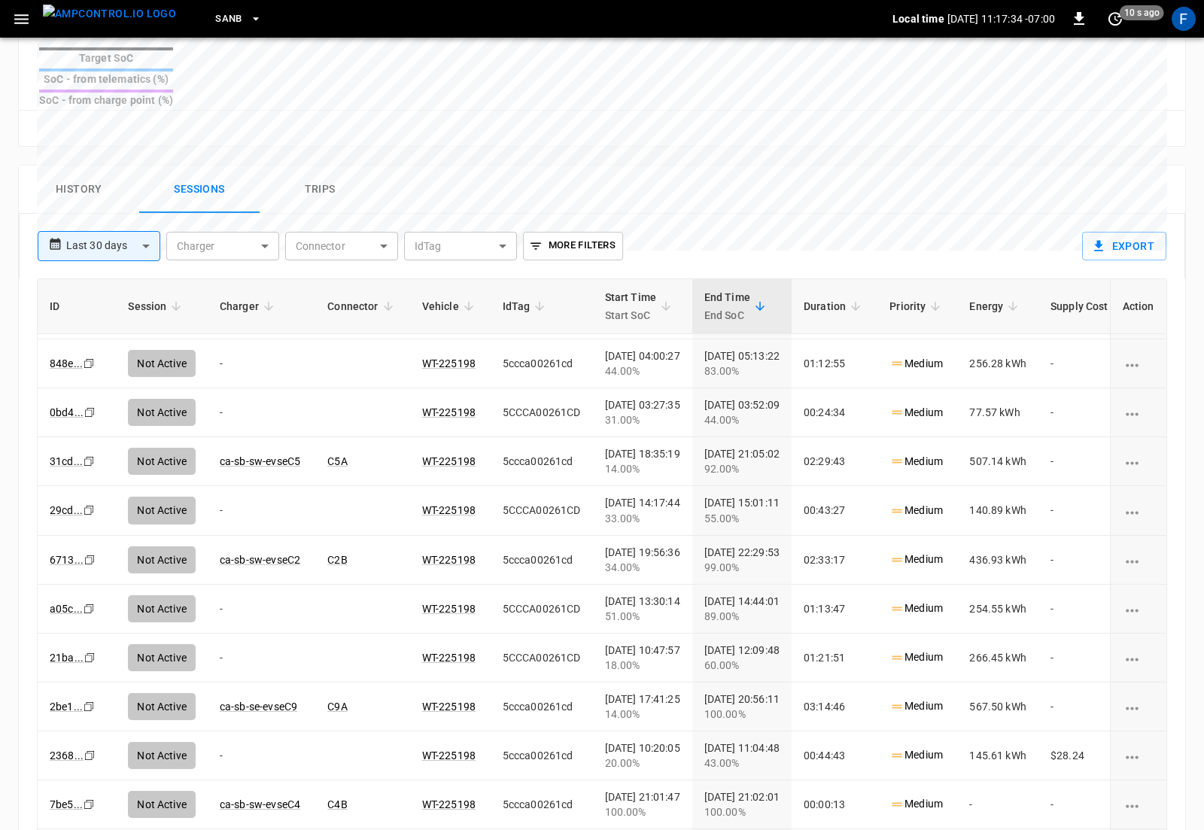
scroll to position [4074, 0]
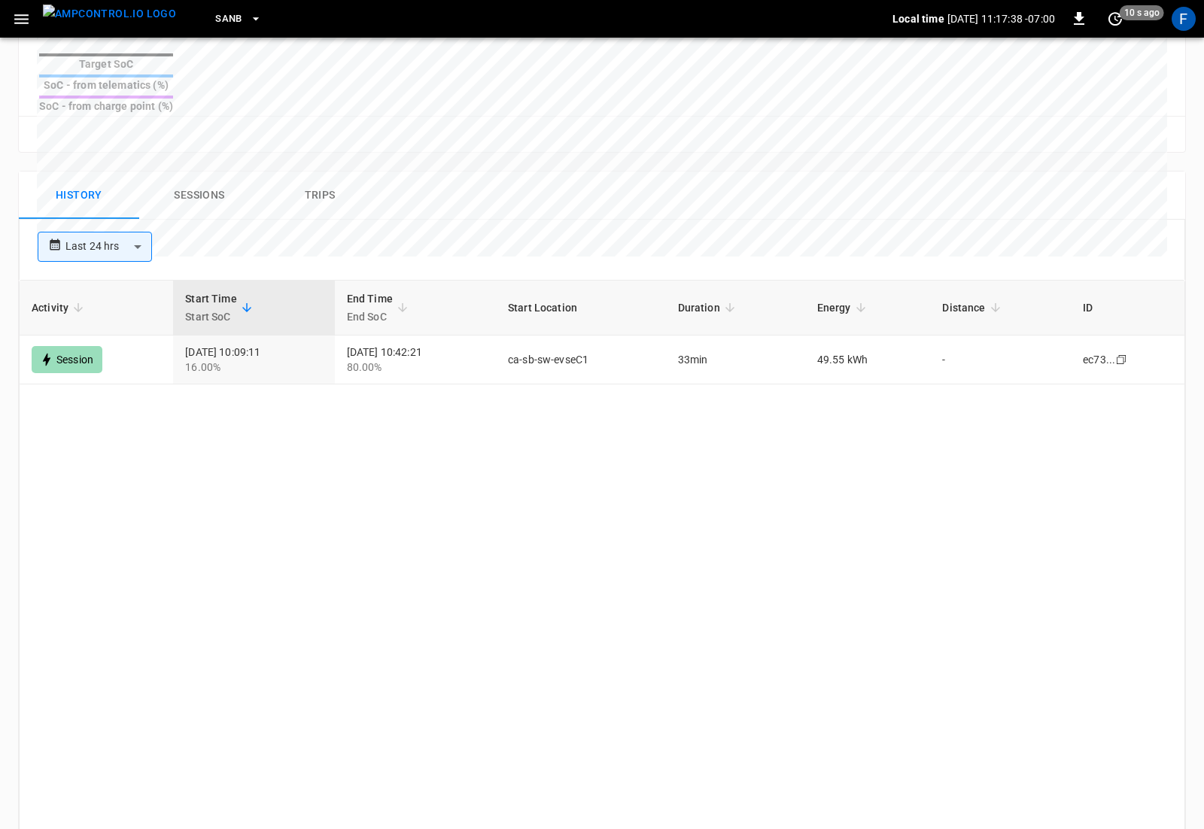
scroll to position [709, 0]
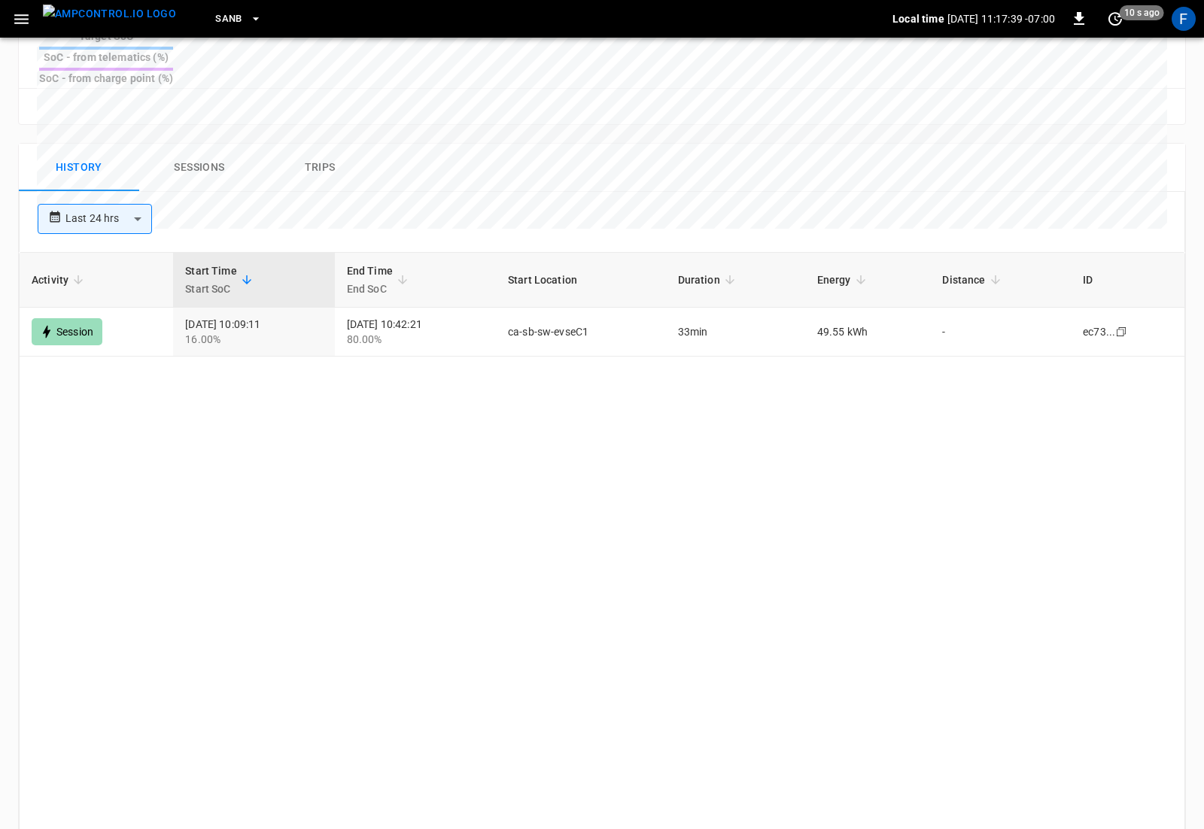
click at [210, 144] on button "Sessions" at bounding box center [199, 168] width 120 height 48
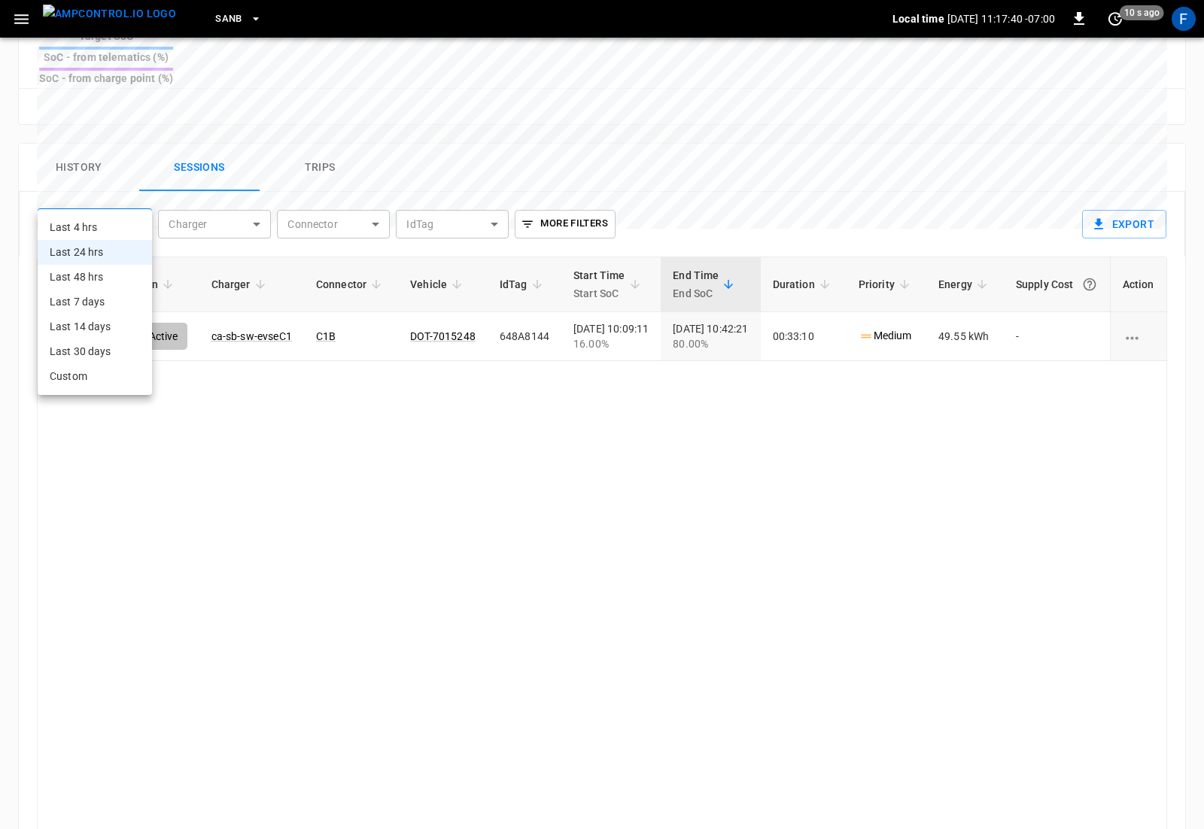
click at [120, 198] on body "**********" at bounding box center [602, 93] width 1204 height 1604
click at [108, 360] on li "Last 30 days" at bounding box center [95, 351] width 114 height 25
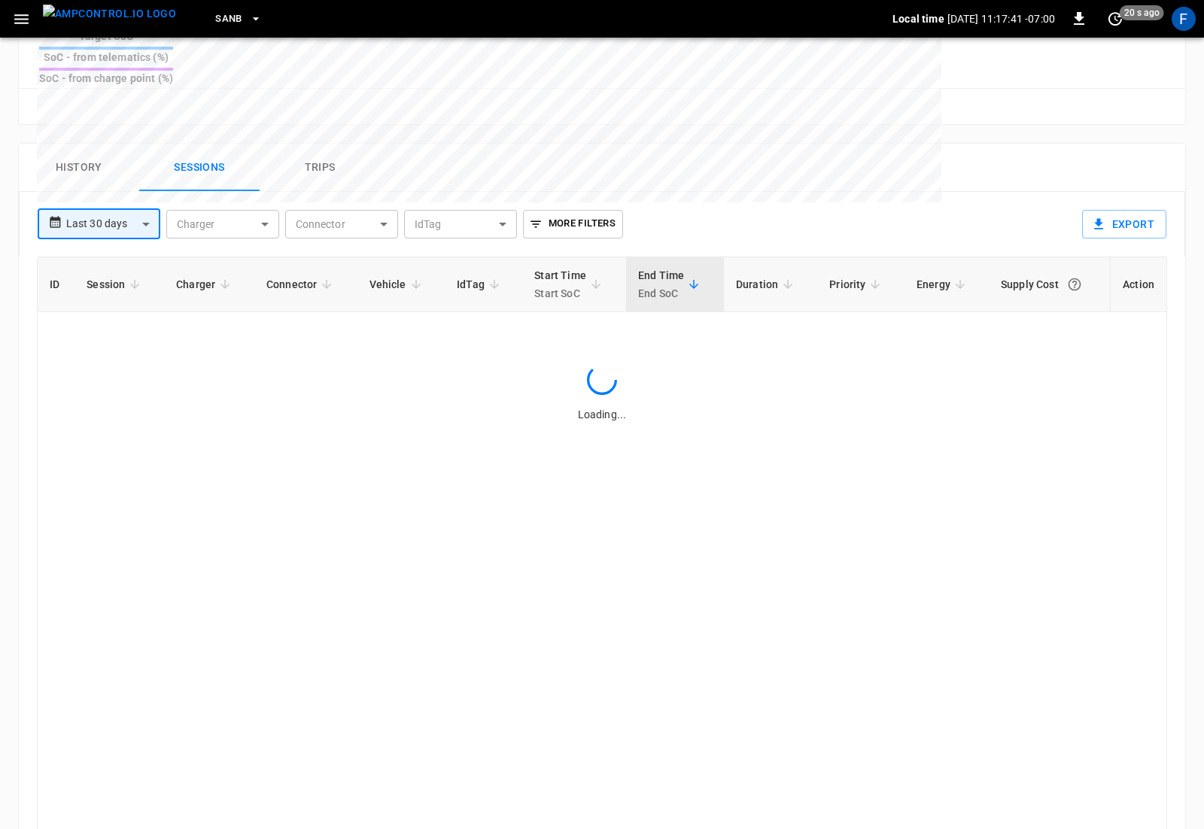
type input "**********"
type input "**"
type input "**********"
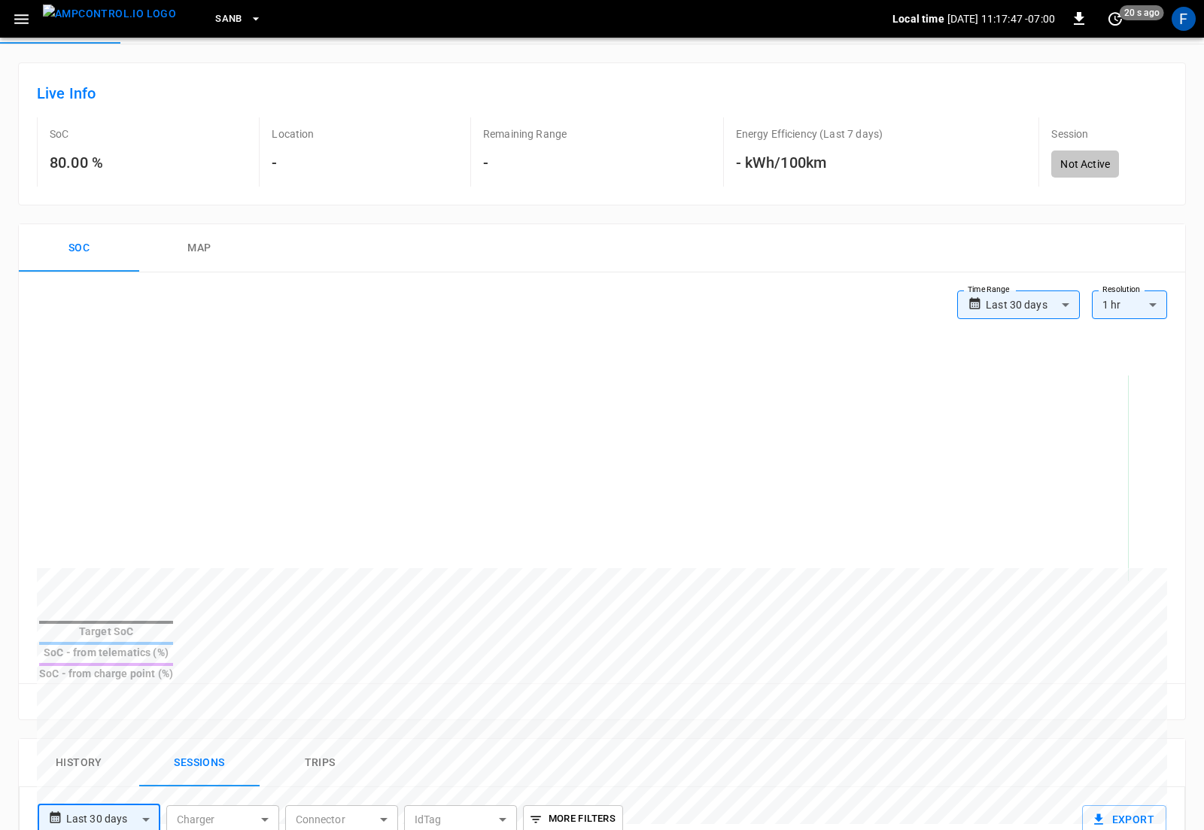
scroll to position [542, 0]
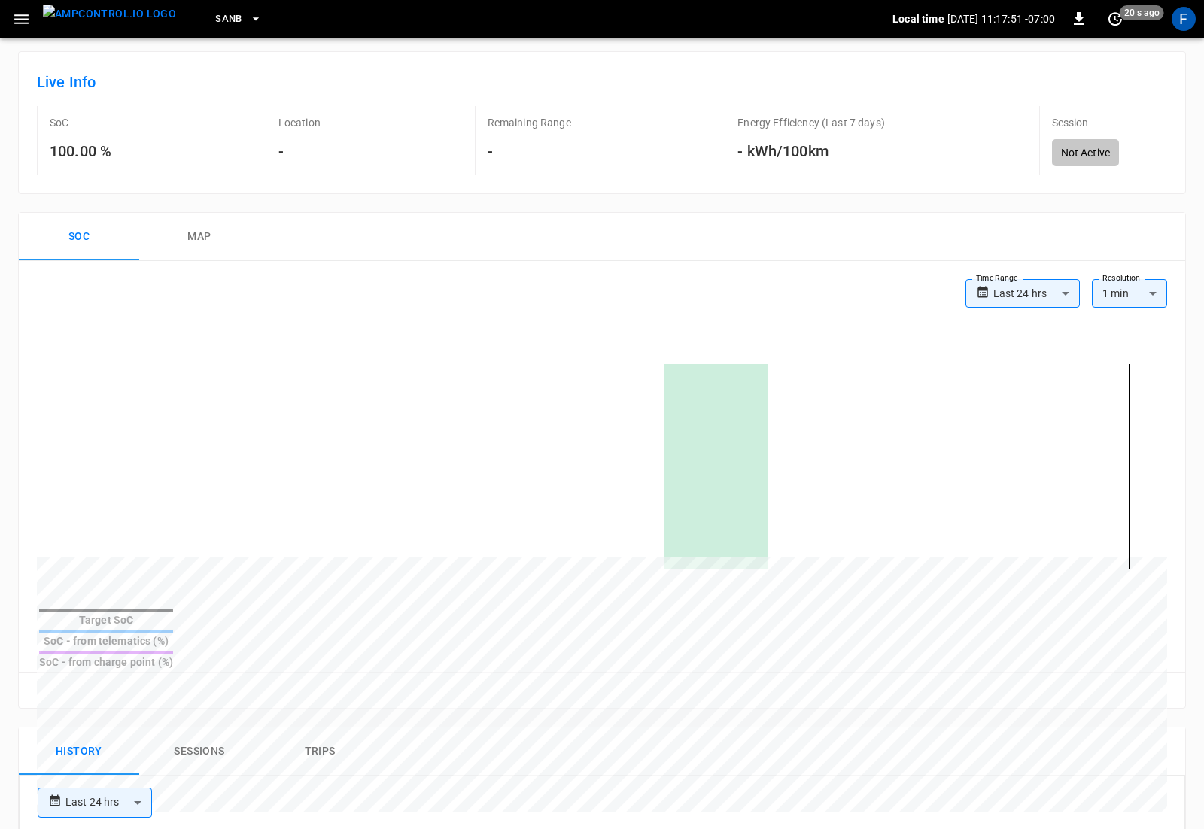
scroll to position [587, 0]
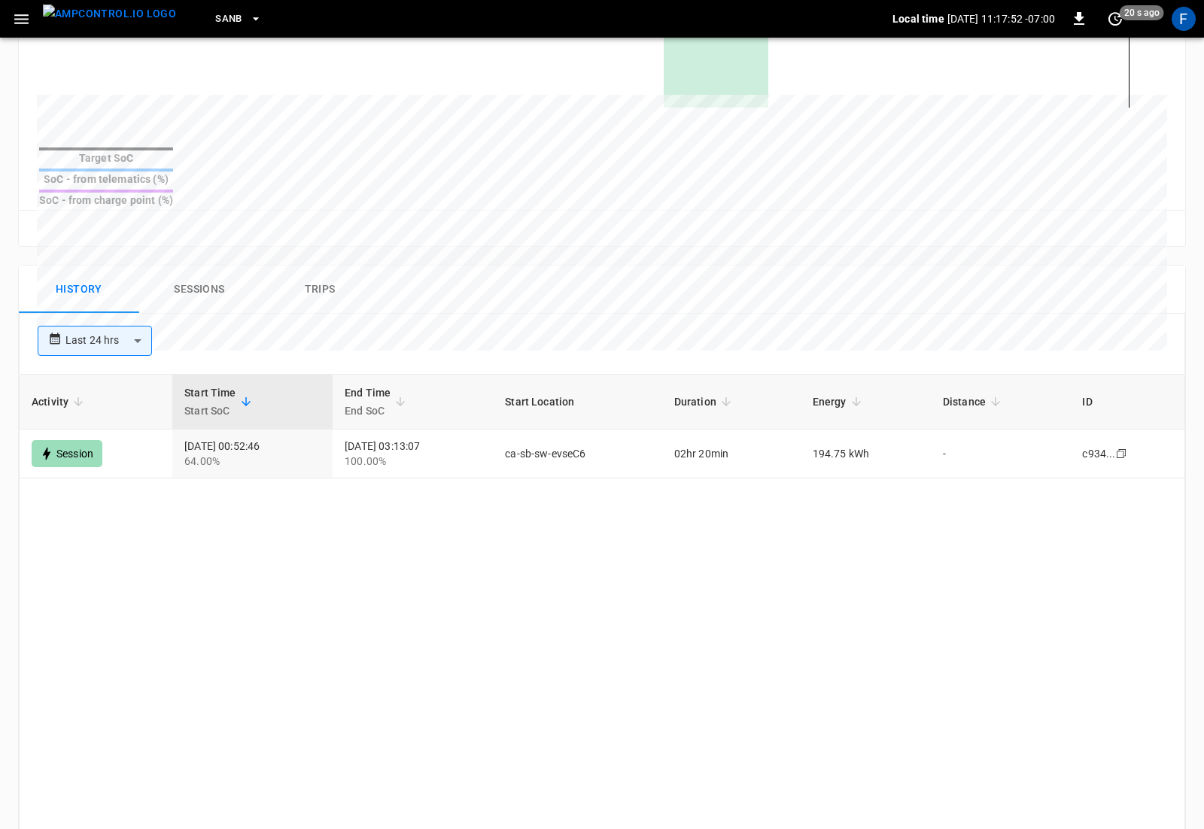
click at [124, 320] on body "**********" at bounding box center [602, 213] width 1204 height 1600
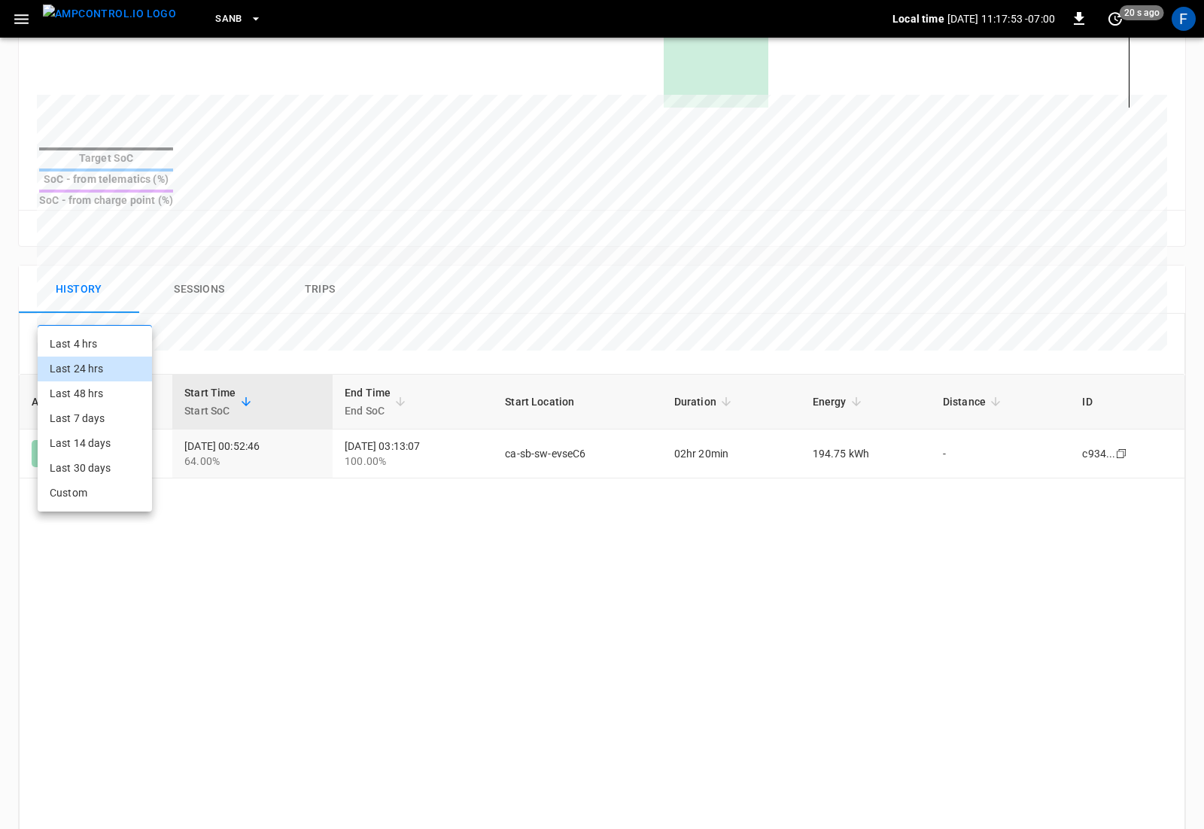
click at [102, 465] on li "Last 30 days" at bounding box center [95, 468] width 114 height 25
type input "**********"
type input "**"
type input "**********"
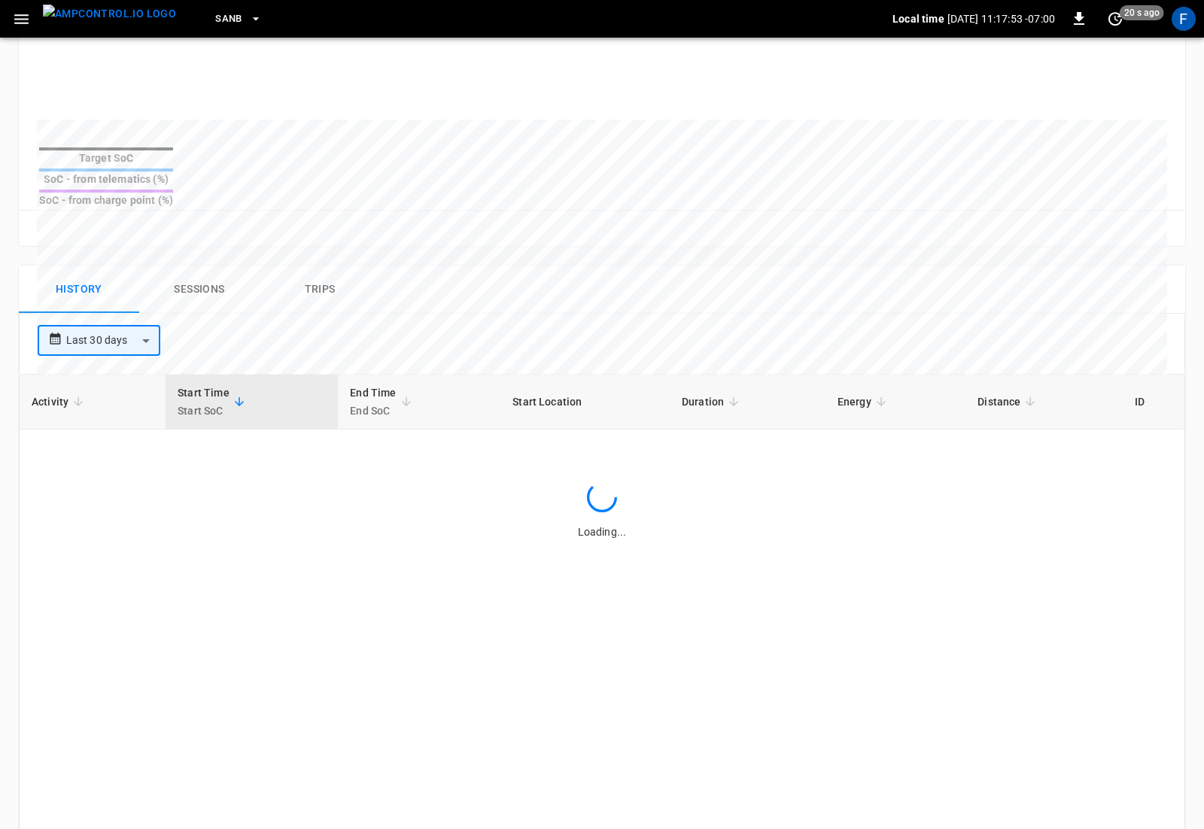
click at [175, 269] on button "Sessions" at bounding box center [199, 290] width 120 height 48
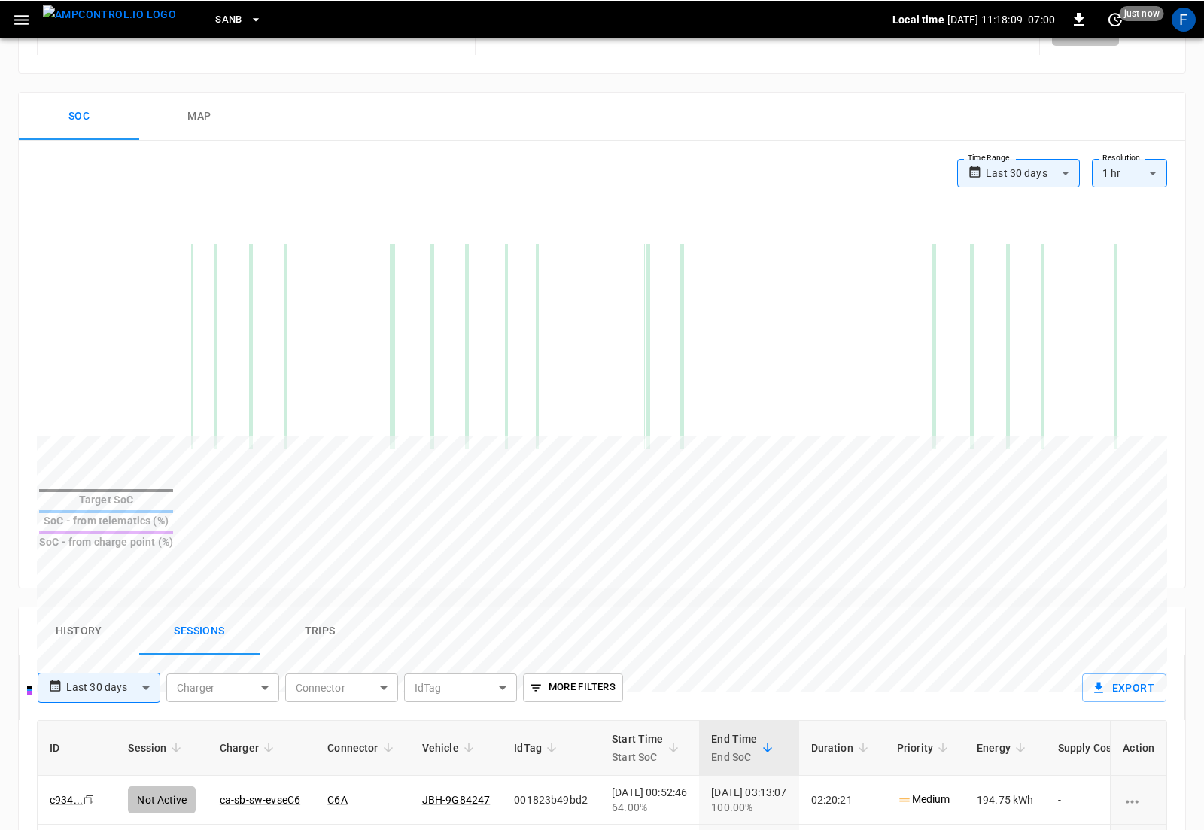
scroll to position [247, 0]
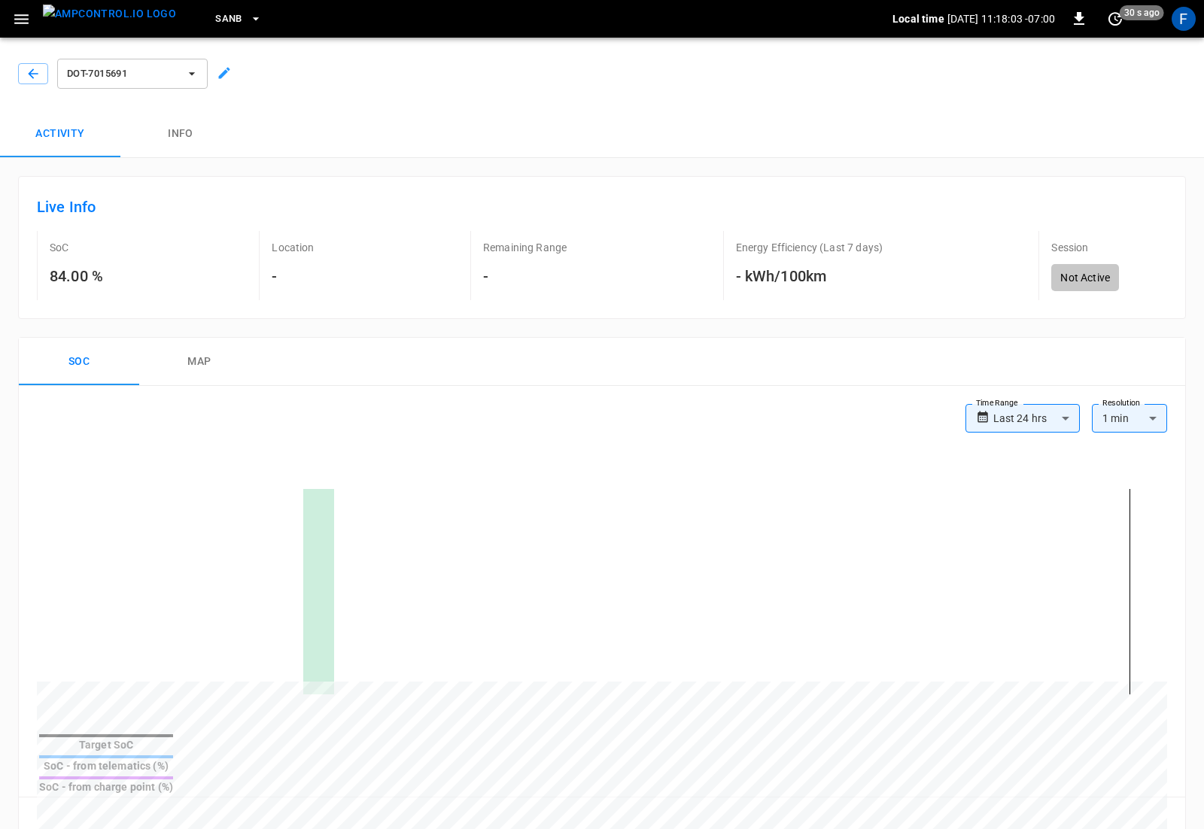
click at [174, 61] on button "DOT-7015691" at bounding box center [132, 74] width 150 height 30
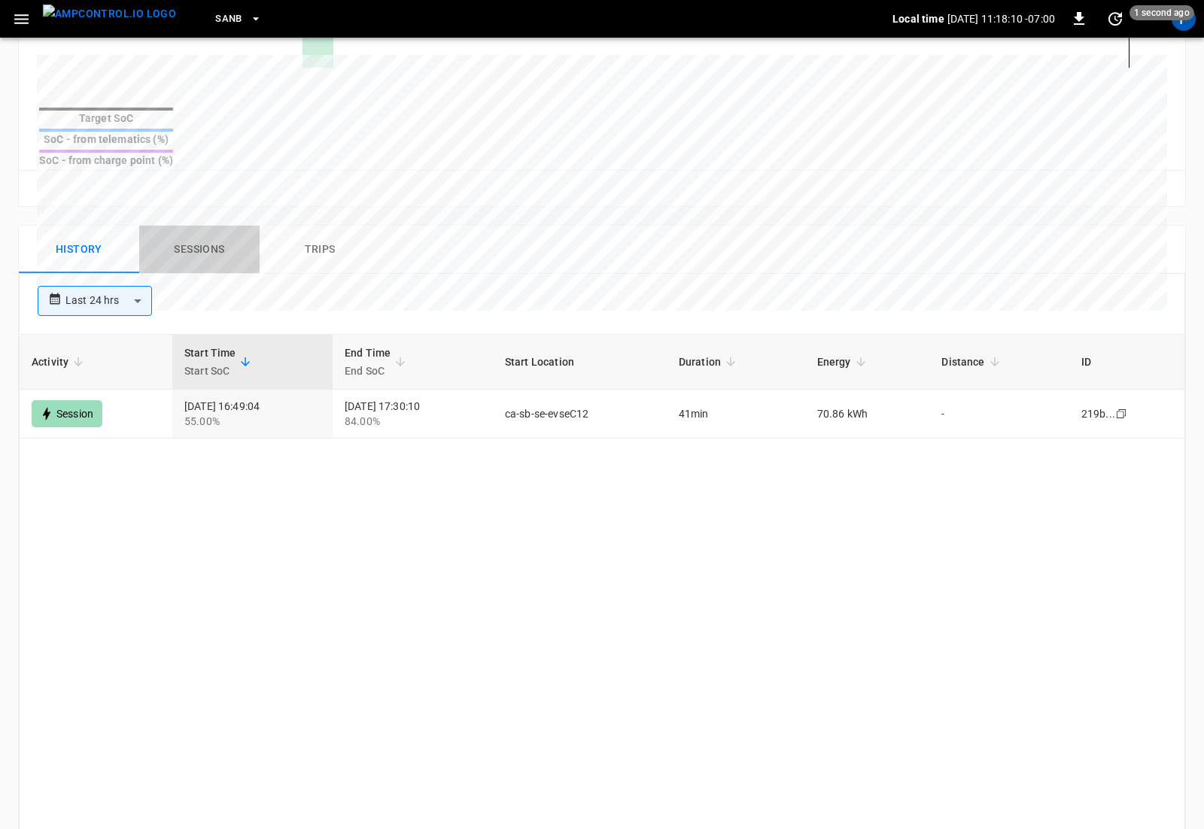
click at [197, 226] on button "Sessions" at bounding box center [199, 250] width 120 height 48
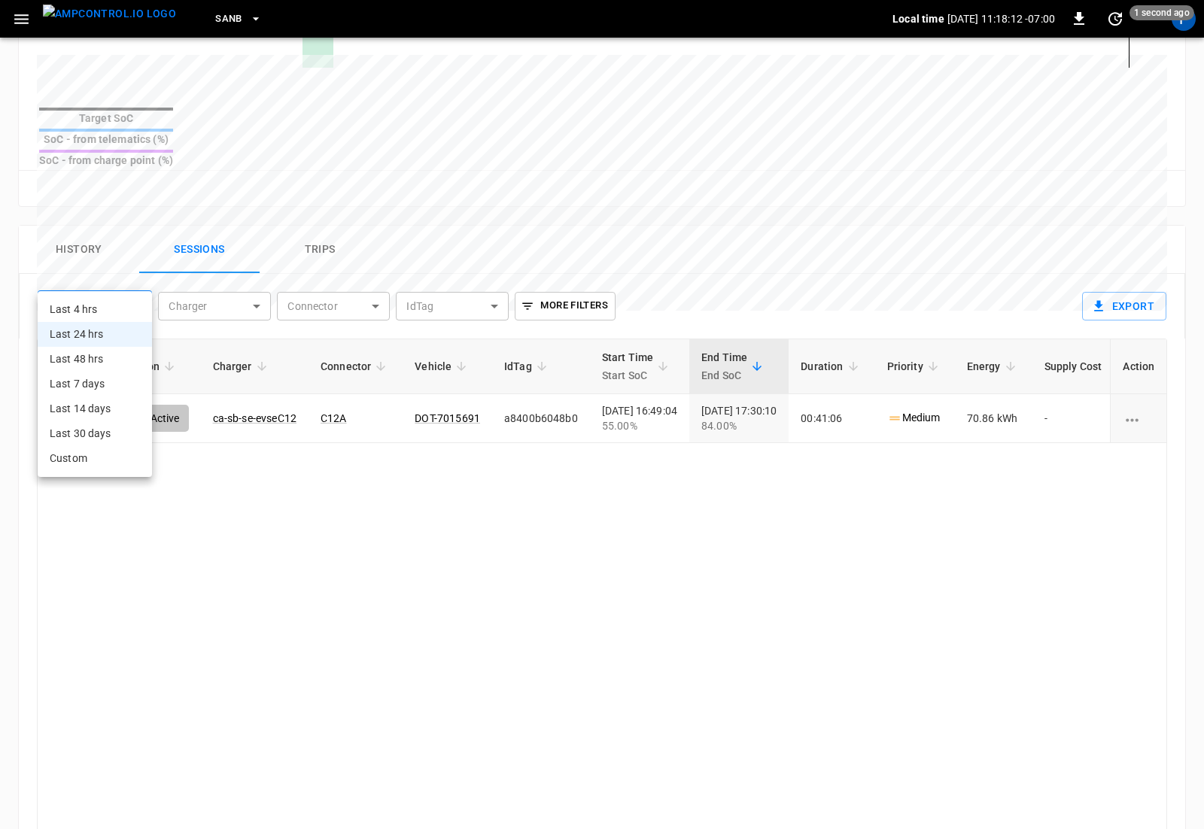
click at [128, 279] on body "**********" at bounding box center [602, 175] width 1204 height 1604
click at [111, 436] on li "Last 30 days" at bounding box center [95, 433] width 114 height 25
type input "**********"
type input "**"
type input "**********"
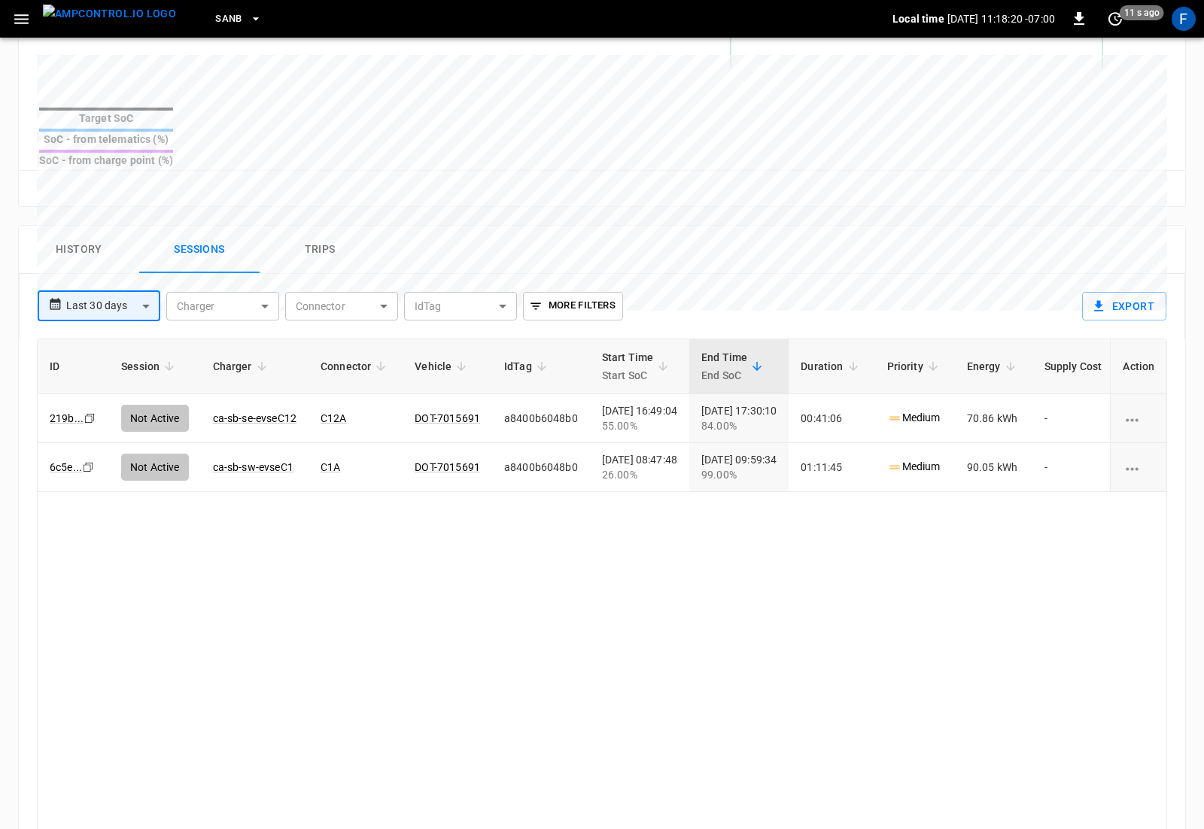
scroll to position [0, 0]
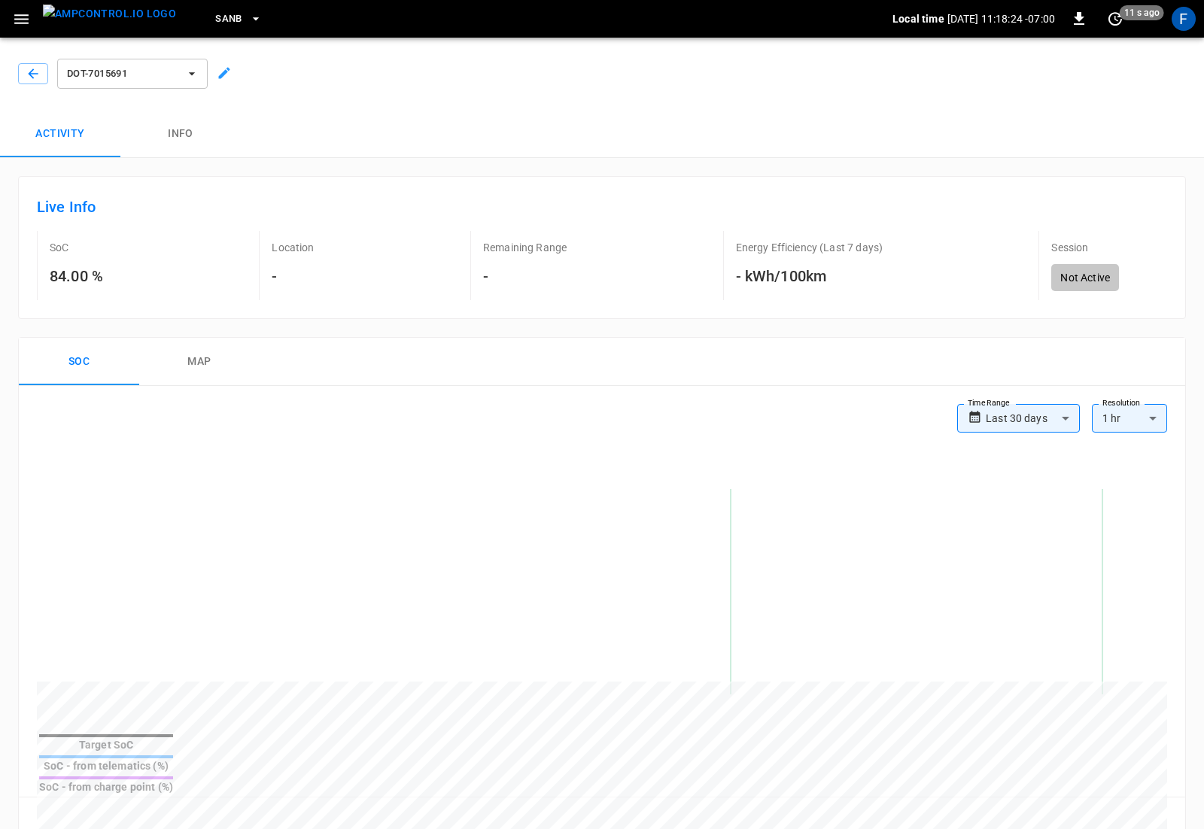
click at [35, 21] on button "button" at bounding box center [21, 19] width 31 height 28
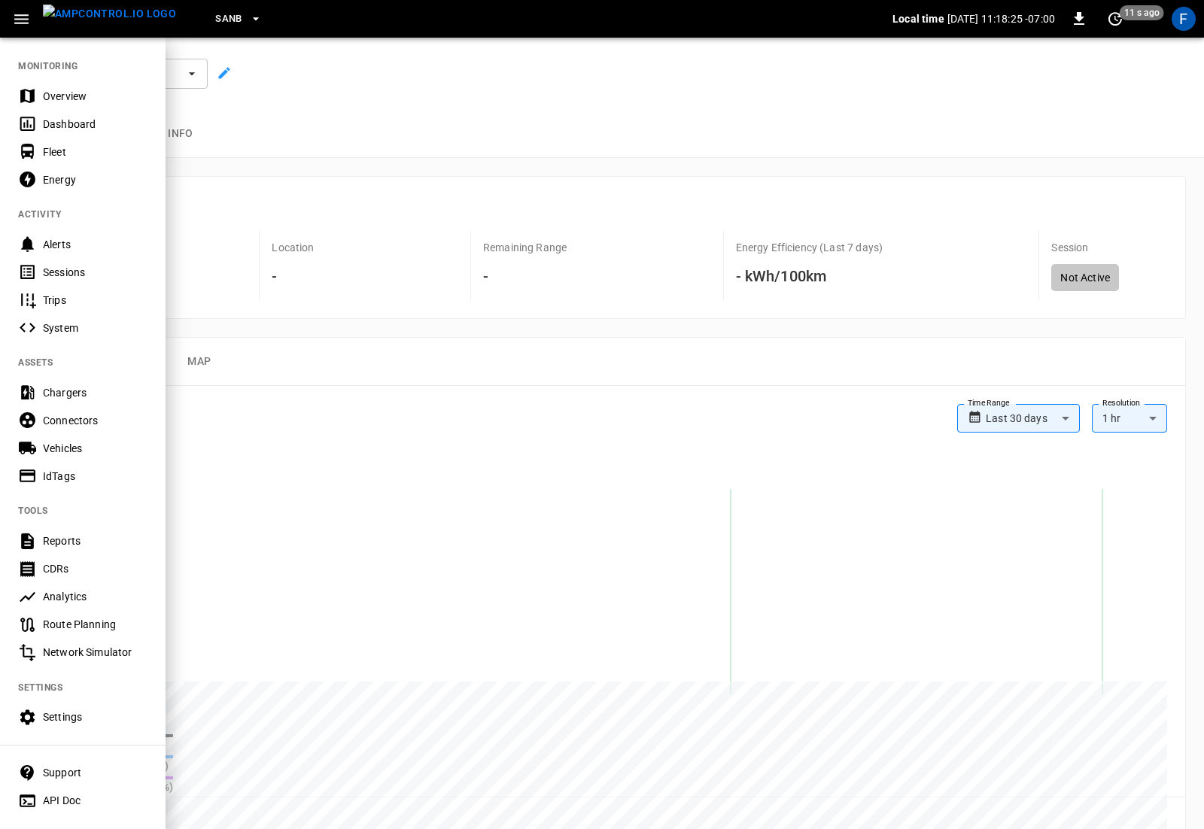
click at [44, 98] on div "Overview" at bounding box center [95, 96] width 105 height 15
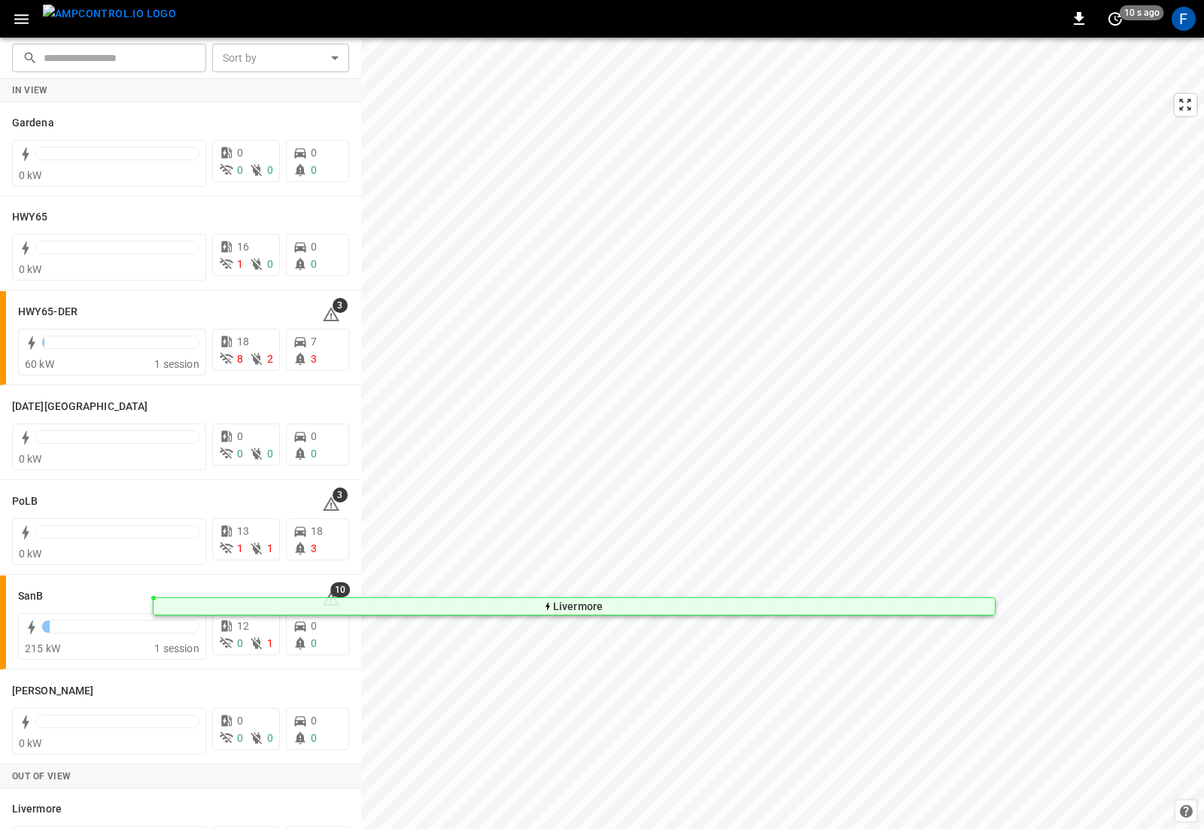
click at [743, 0] on html "0 10 s ago F ​ ​ Sort by ​ Sort by In View Gardena 0 kW 0 0 0 0 0 HWY65 0 kW 16…" at bounding box center [602, 414] width 1204 height 829
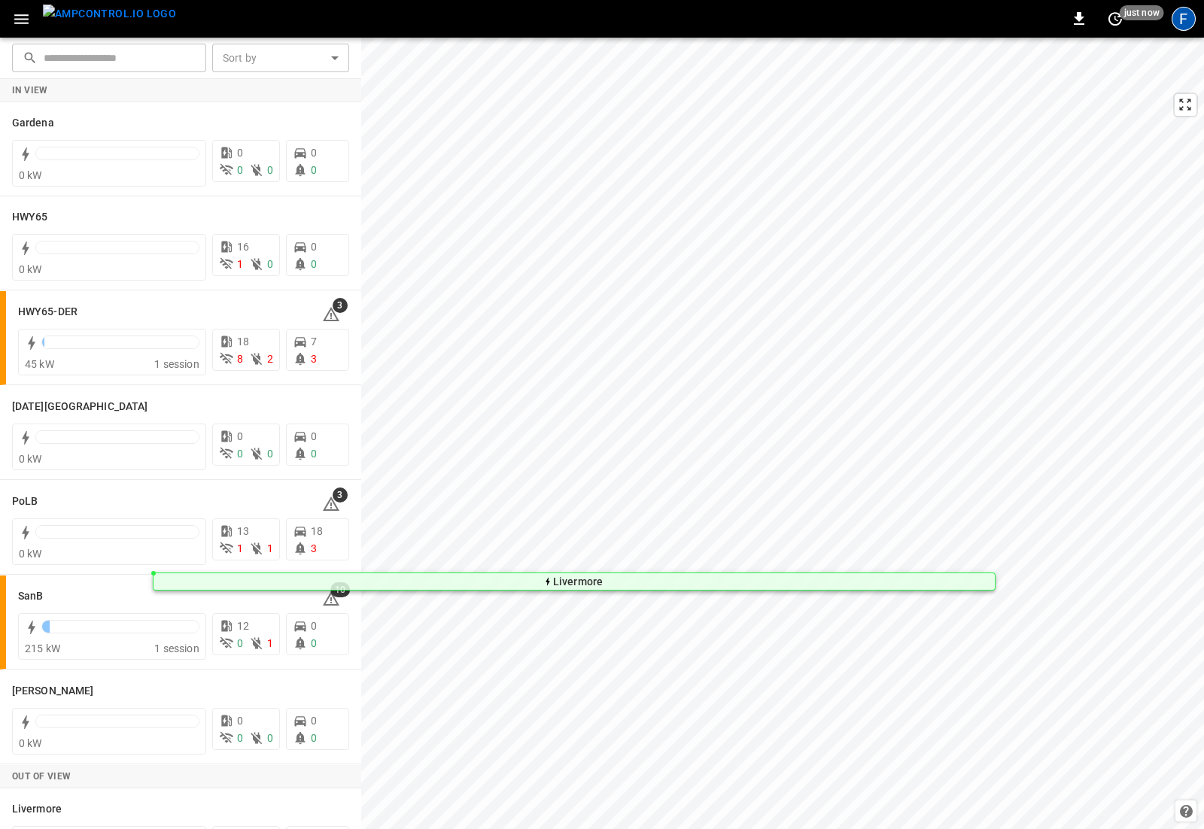
click at [962, 26] on div "F" at bounding box center [1183, 19] width 24 height 24
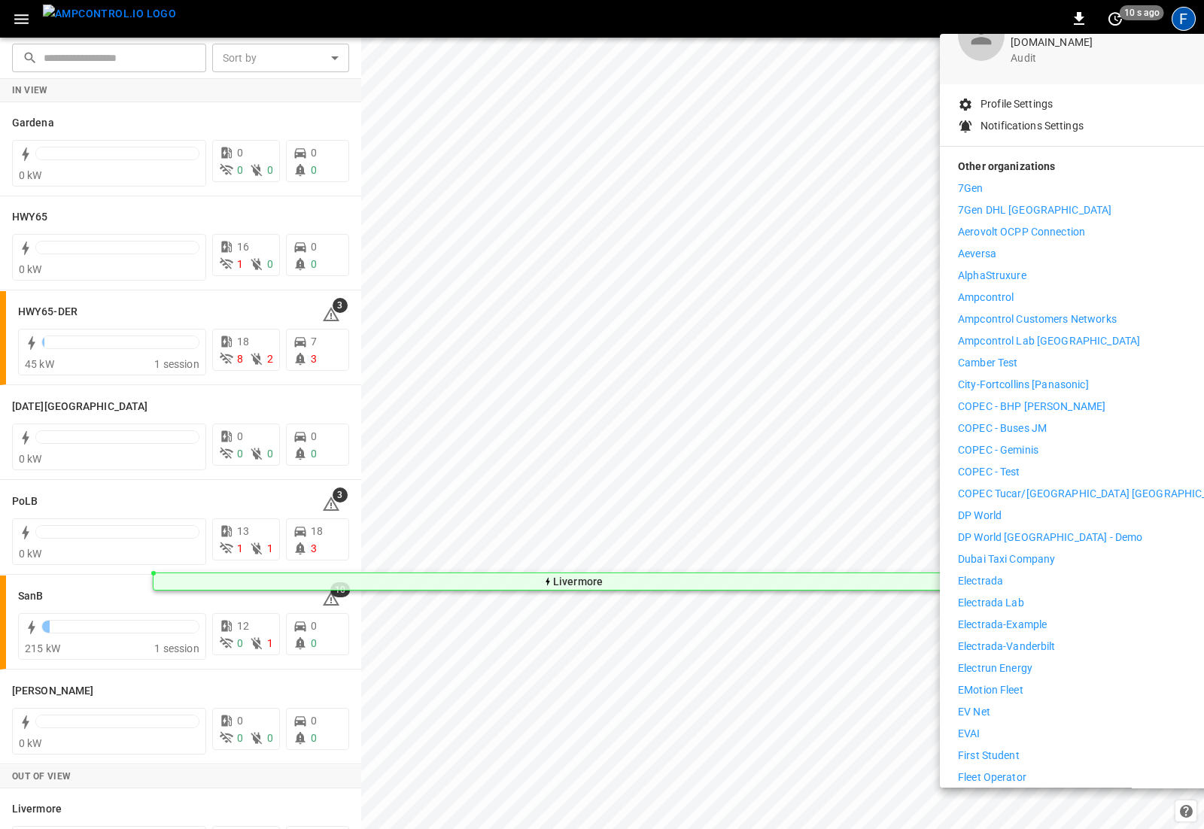
scroll to position [120, 0]
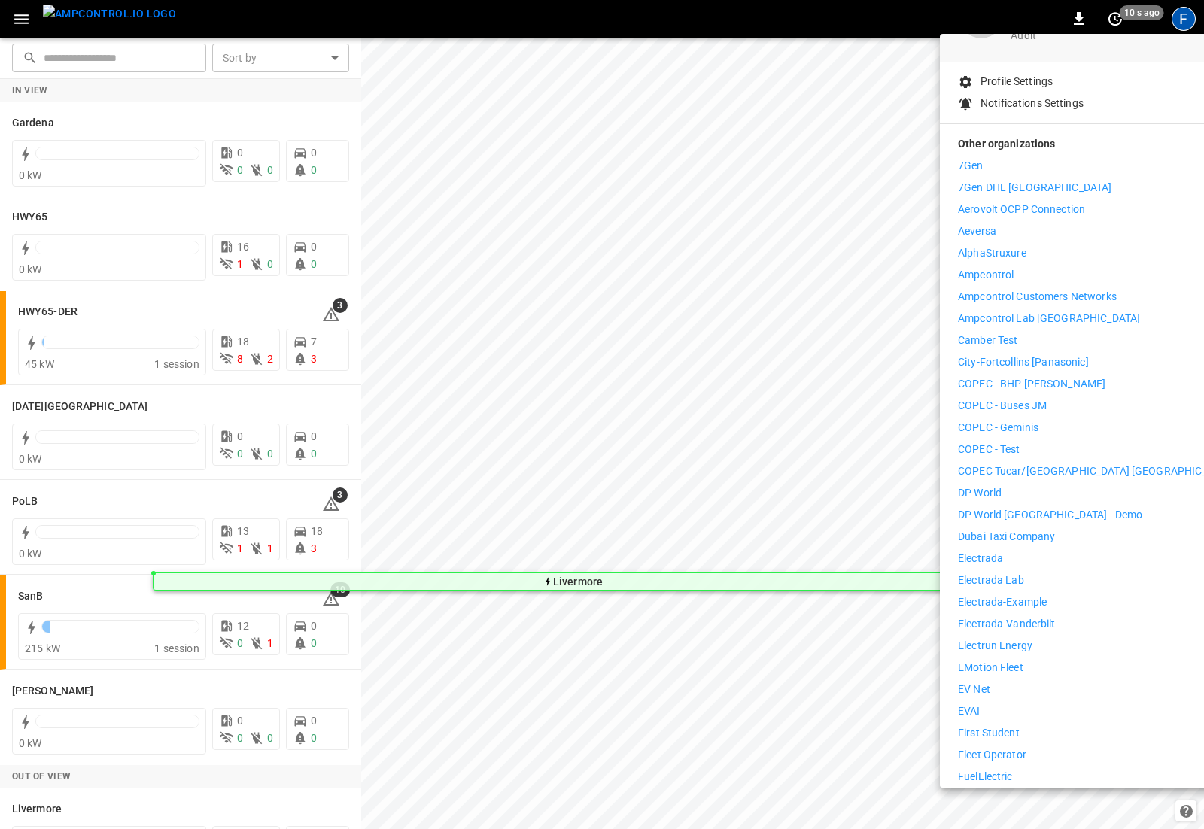
click at [962, 551] on p "Electrada" at bounding box center [980, 559] width 45 height 16
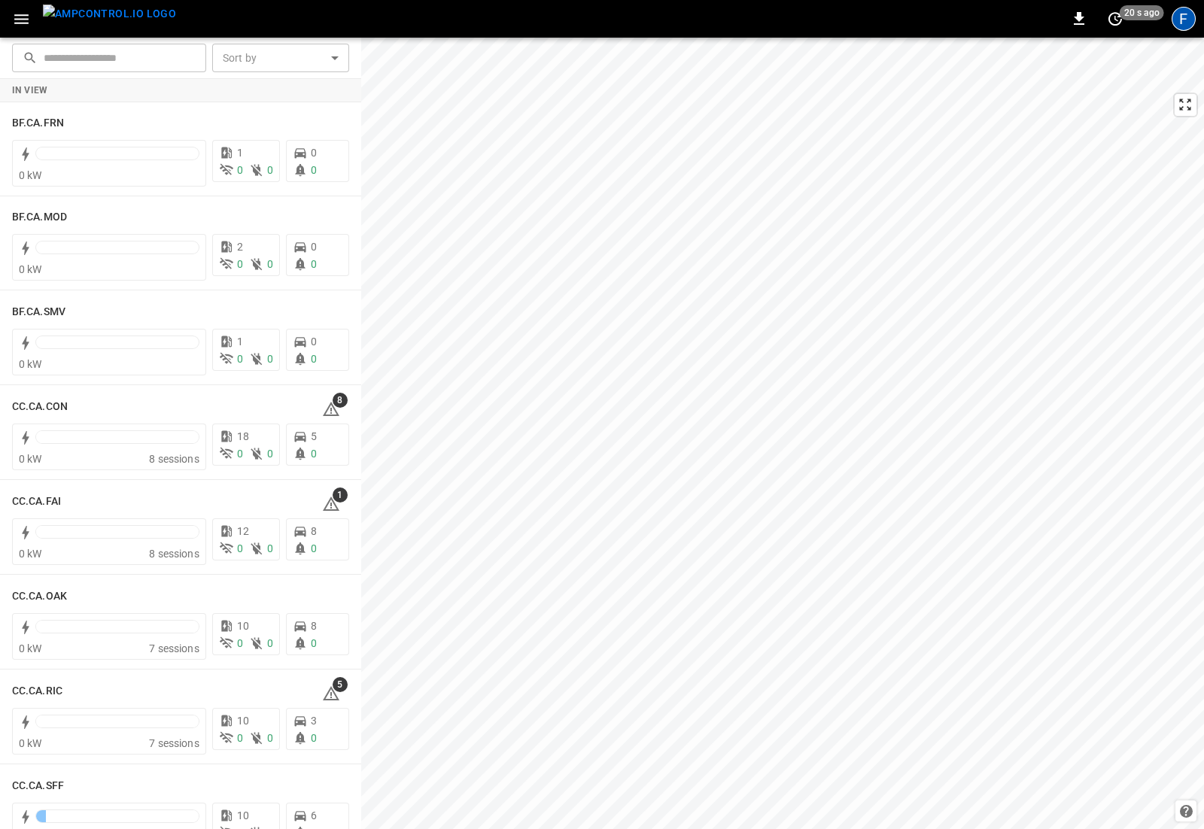
click at [1192, 17] on div "F" at bounding box center [1183, 19] width 24 height 24
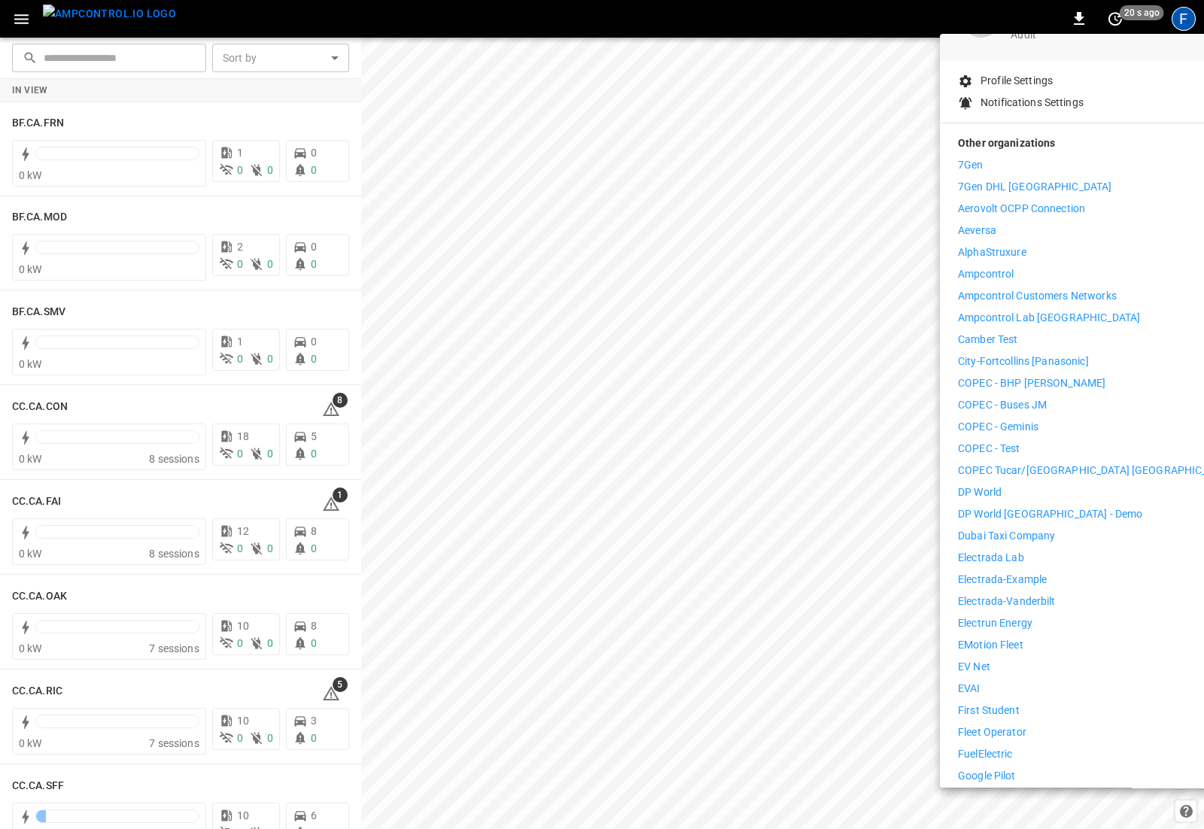
scroll to position [157, 0]
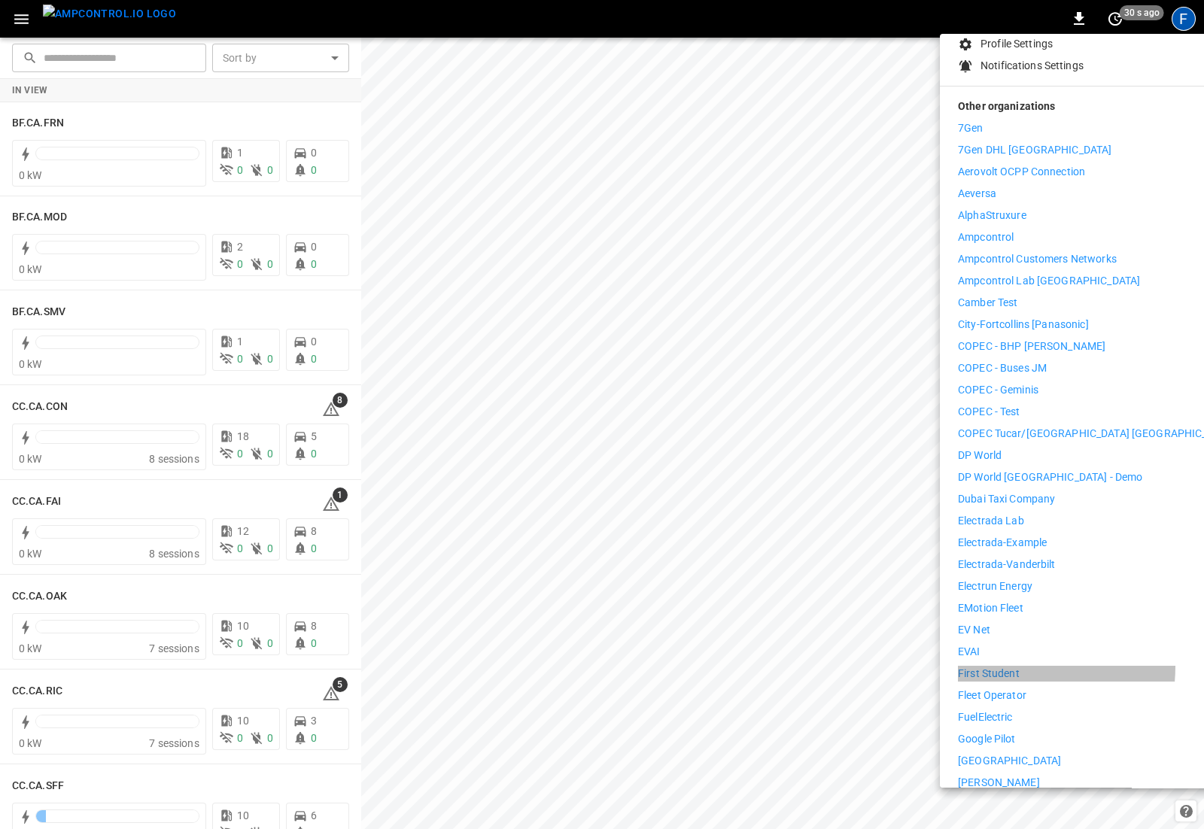
click at [979, 666] on p "First Student" at bounding box center [989, 674] width 62 height 16
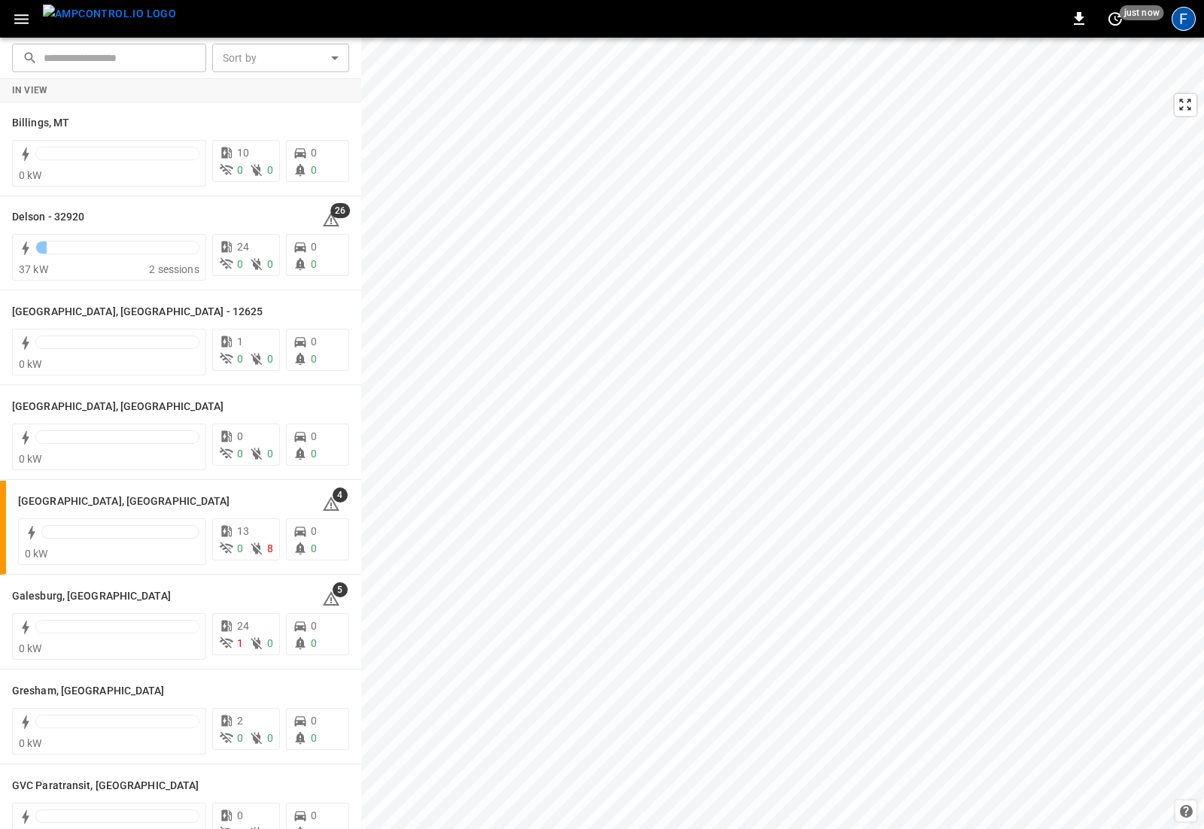
click at [1177, 24] on div "F" at bounding box center [1183, 19] width 24 height 24
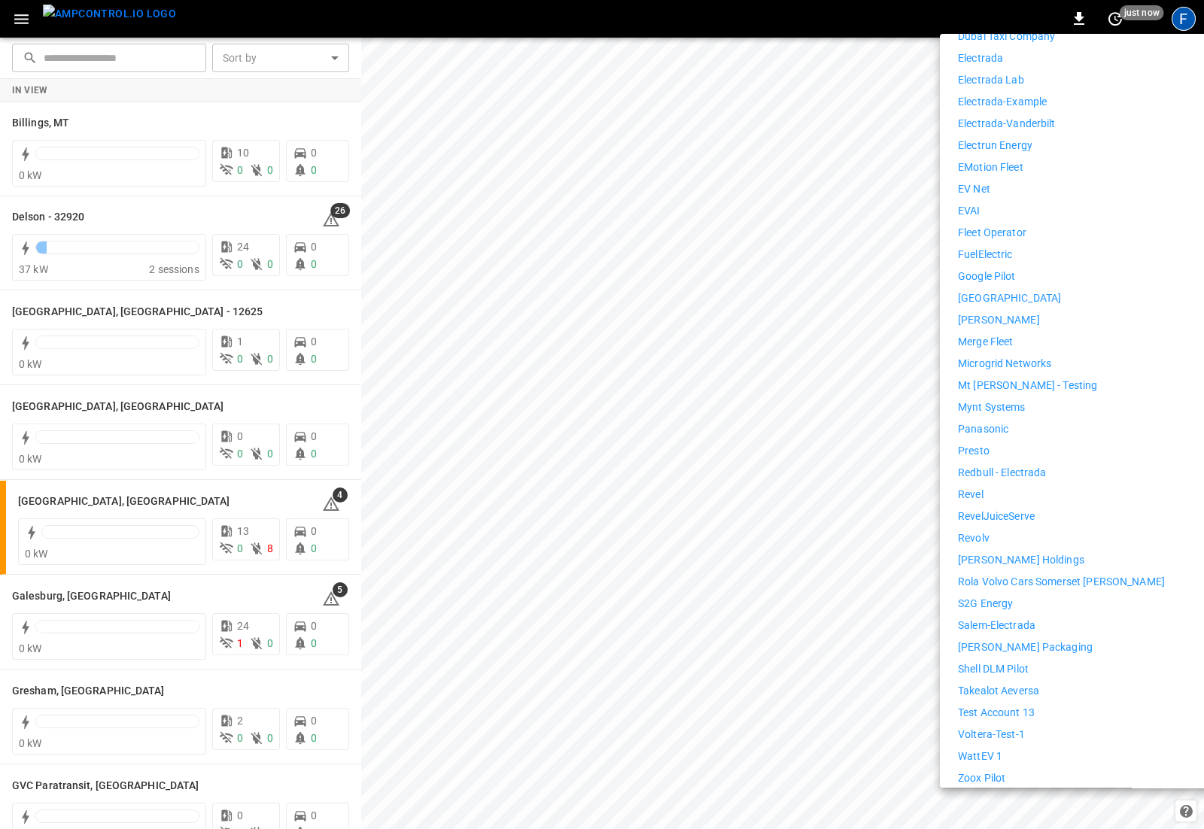
scroll to position [650, 0]
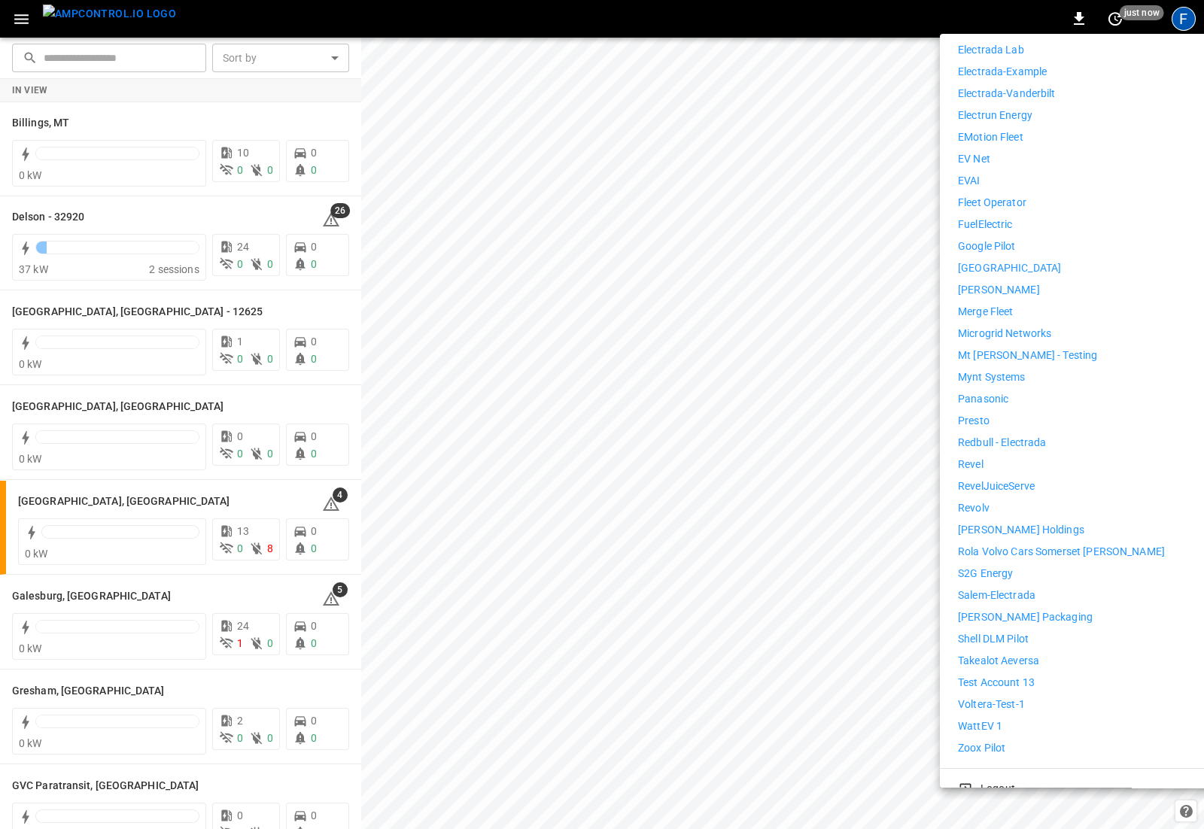
click at [994, 718] on p "WattEV 1" at bounding box center [980, 726] width 44 height 16
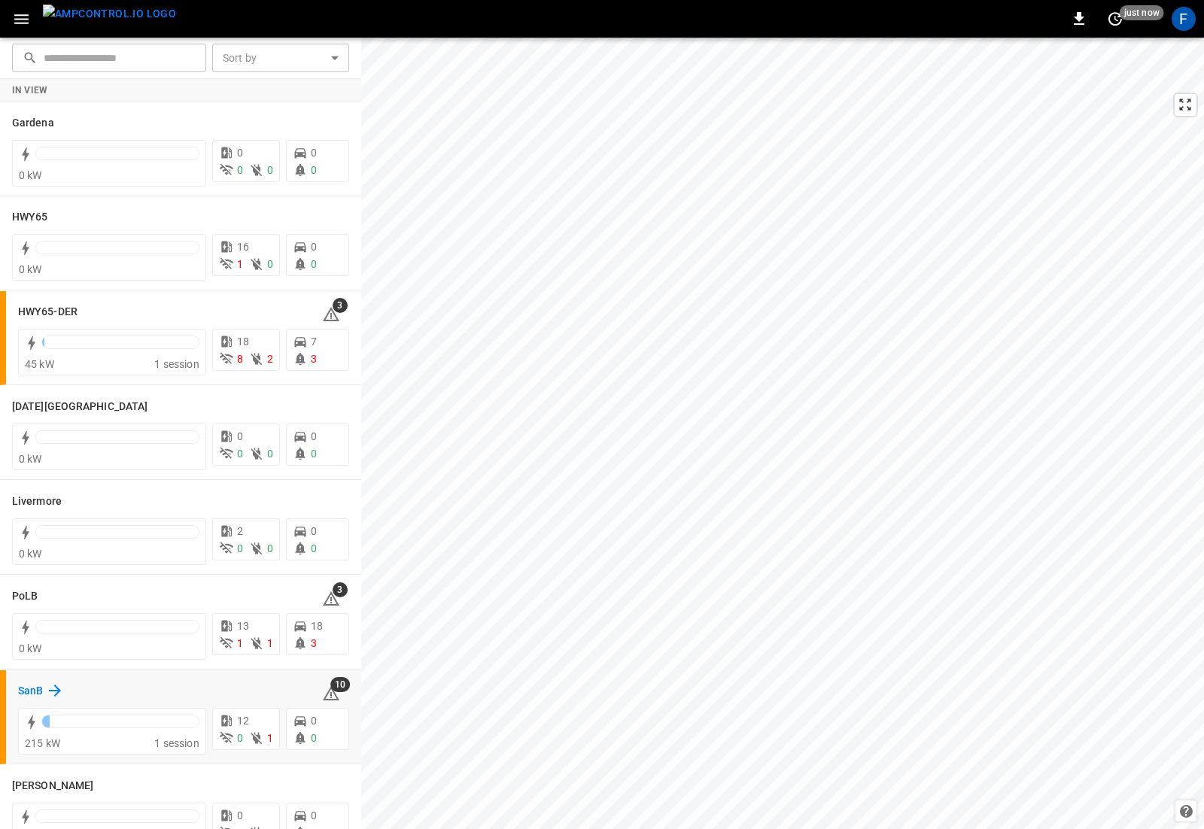
click at [39, 696] on h6 "SanB" at bounding box center [30, 691] width 25 height 17
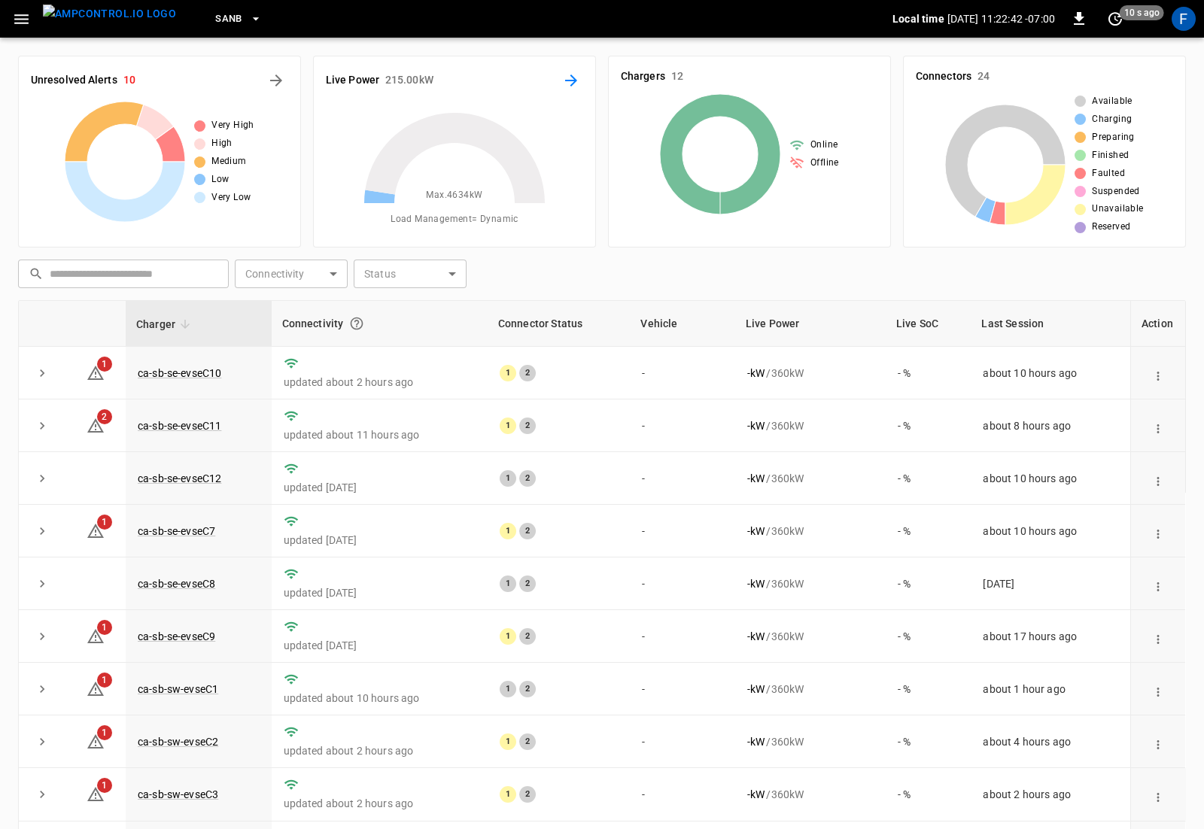
click at [573, 81] on icon "Energy Overview" at bounding box center [571, 80] width 18 height 18
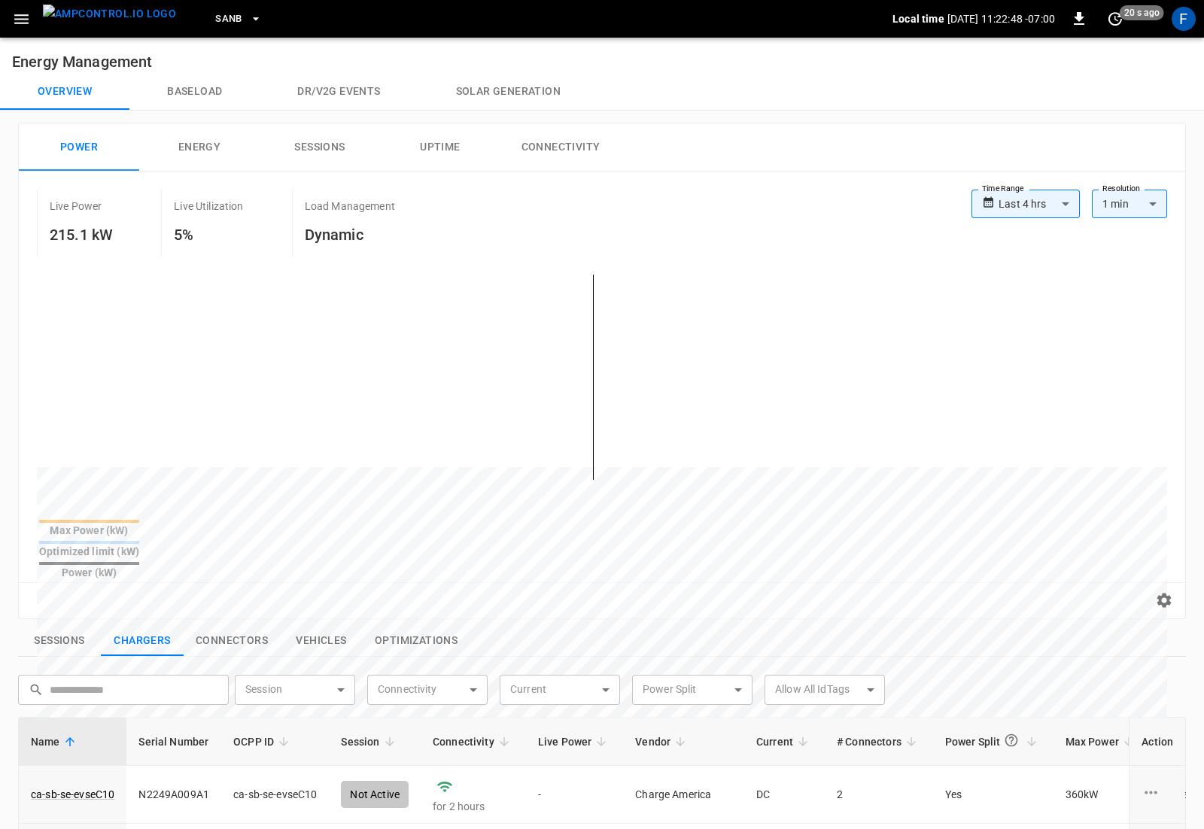
click at [14, 20] on icon "button" at bounding box center [21, 19] width 19 height 19
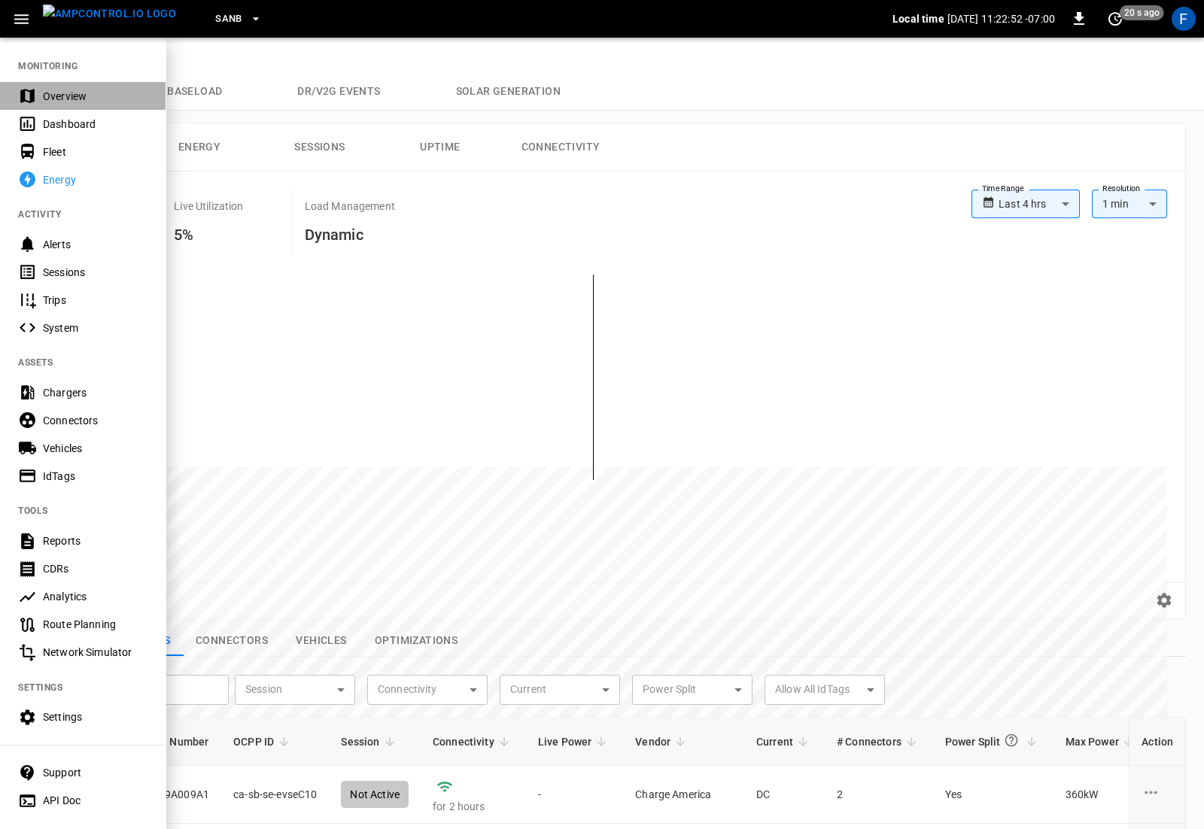
click at [59, 104] on div "Overview" at bounding box center [82, 96] width 165 height 28
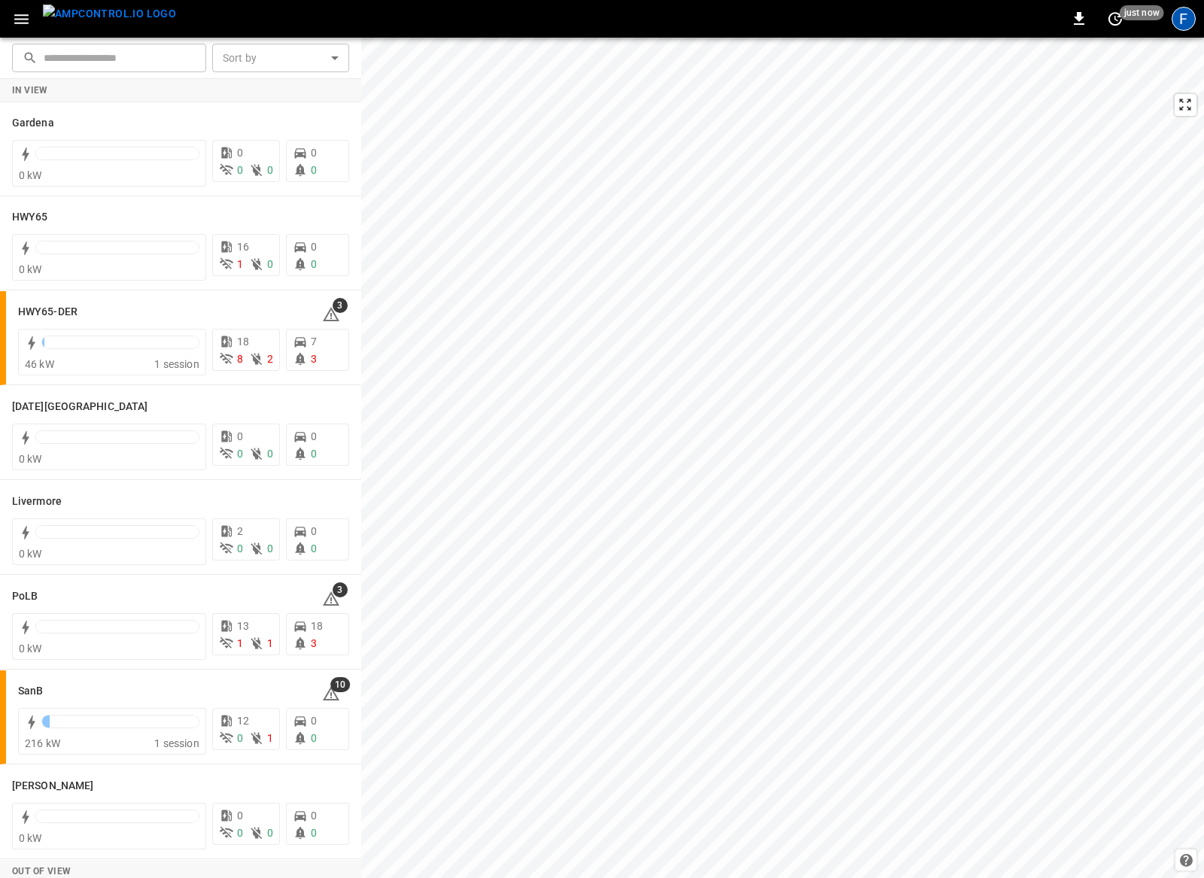
click at [1173, 13] on div "F" at bounding box center [1183, 19] width 24 height 24
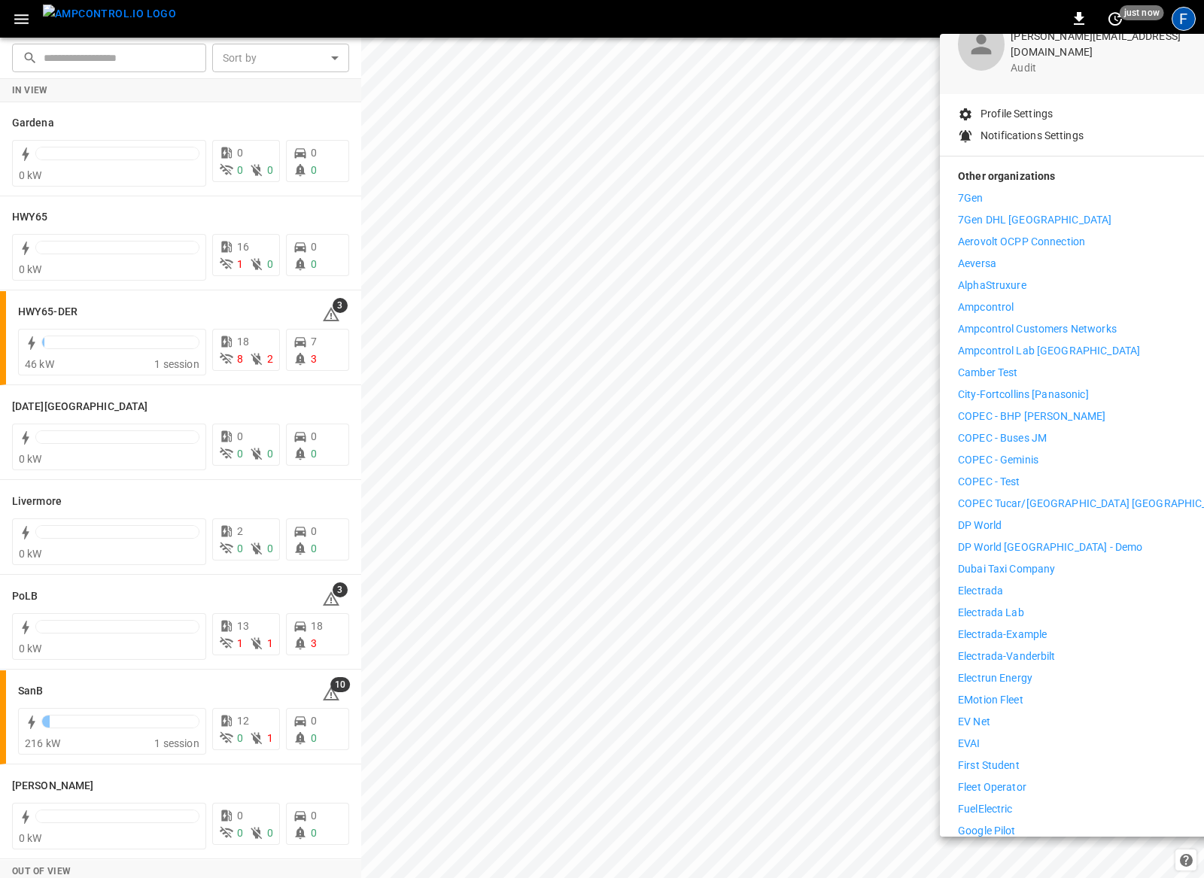
scroll to position [137, 0]
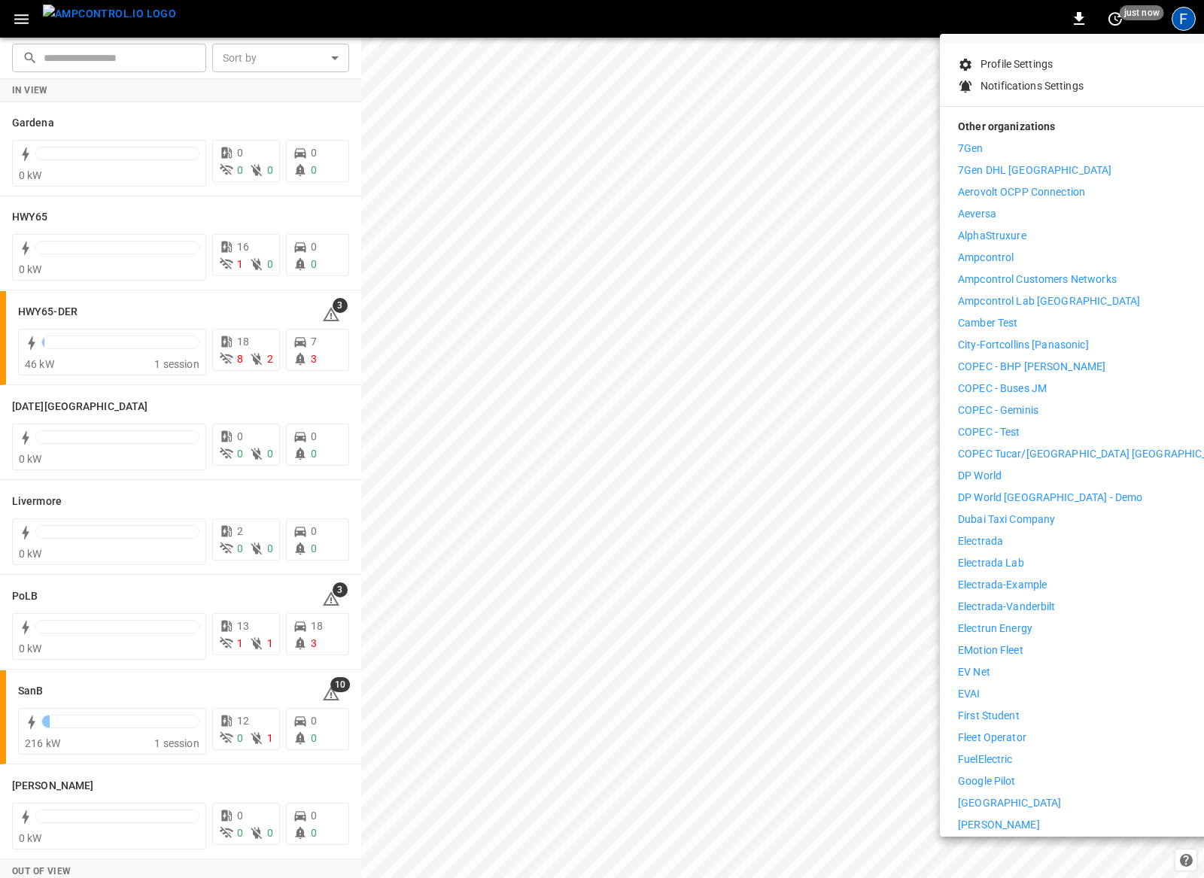
click at [993, 751] on p "FuelElectric" at bounding box center [985, 759] width 55 height 16
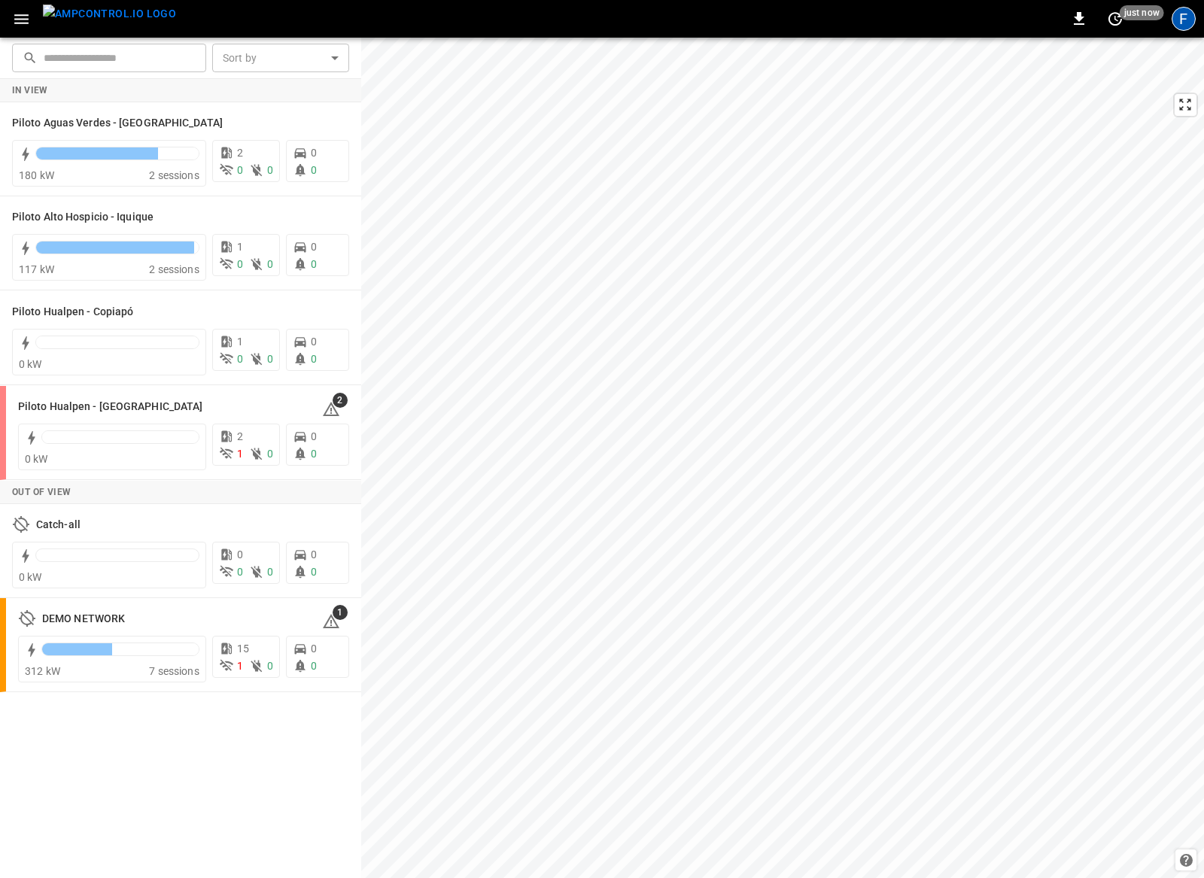
click at [1194, 17] on div "F" at bounding box center [1183, 19] width 24 height 24
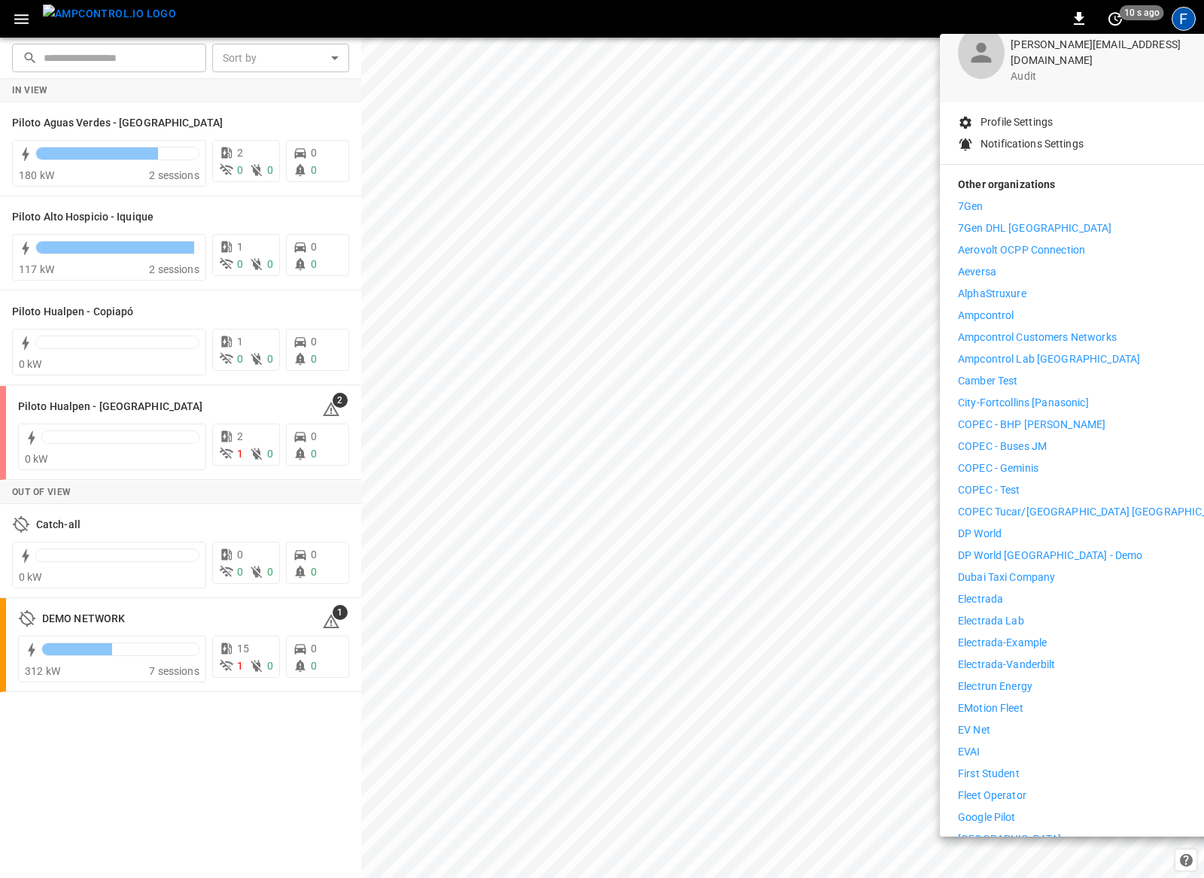
scroll to position [117, 0]
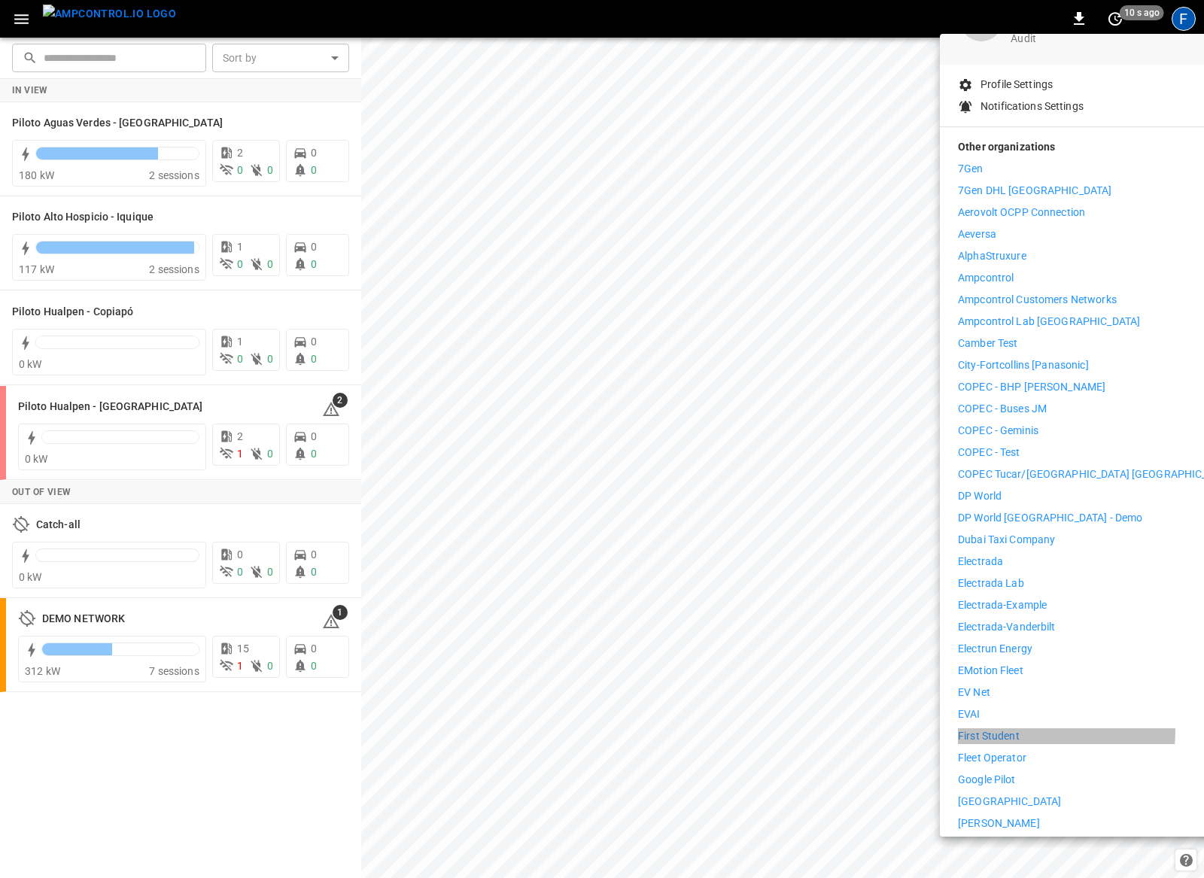
click at [1007, 728] on p "First Student" at bounding box center [989, 736] width 62 height 16
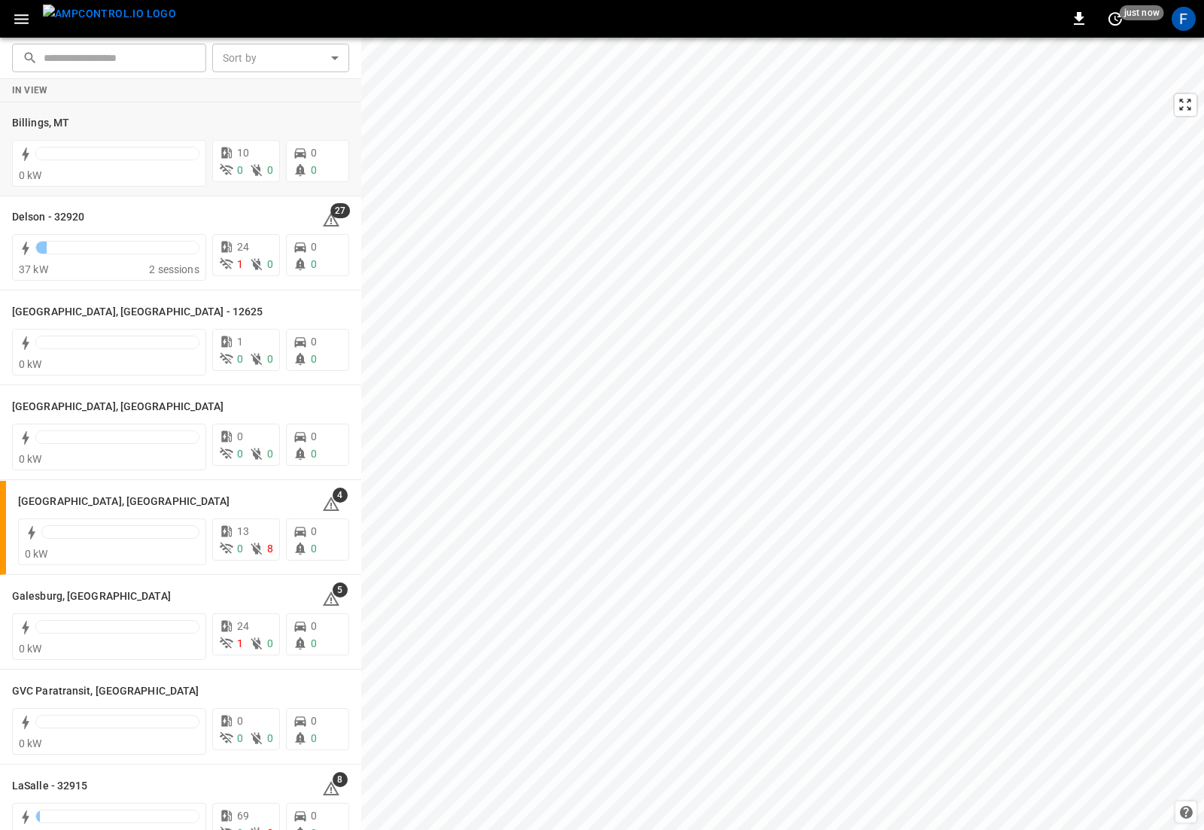
drag, startPoint x: 515, startPoint y: 379, endPoint x: 700, endPoint y: 363, distance: 186.5
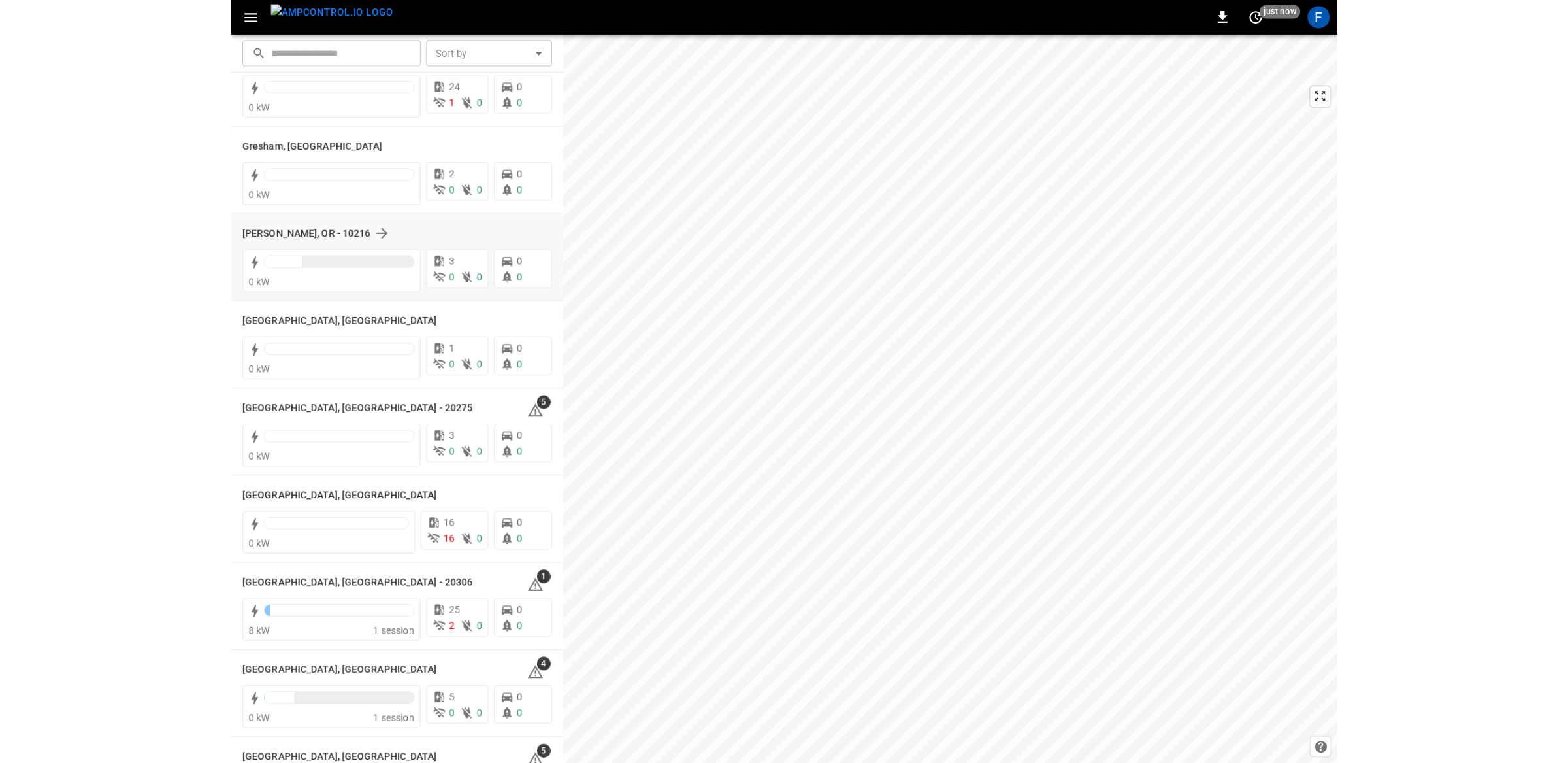
scroll to position [376, 0]
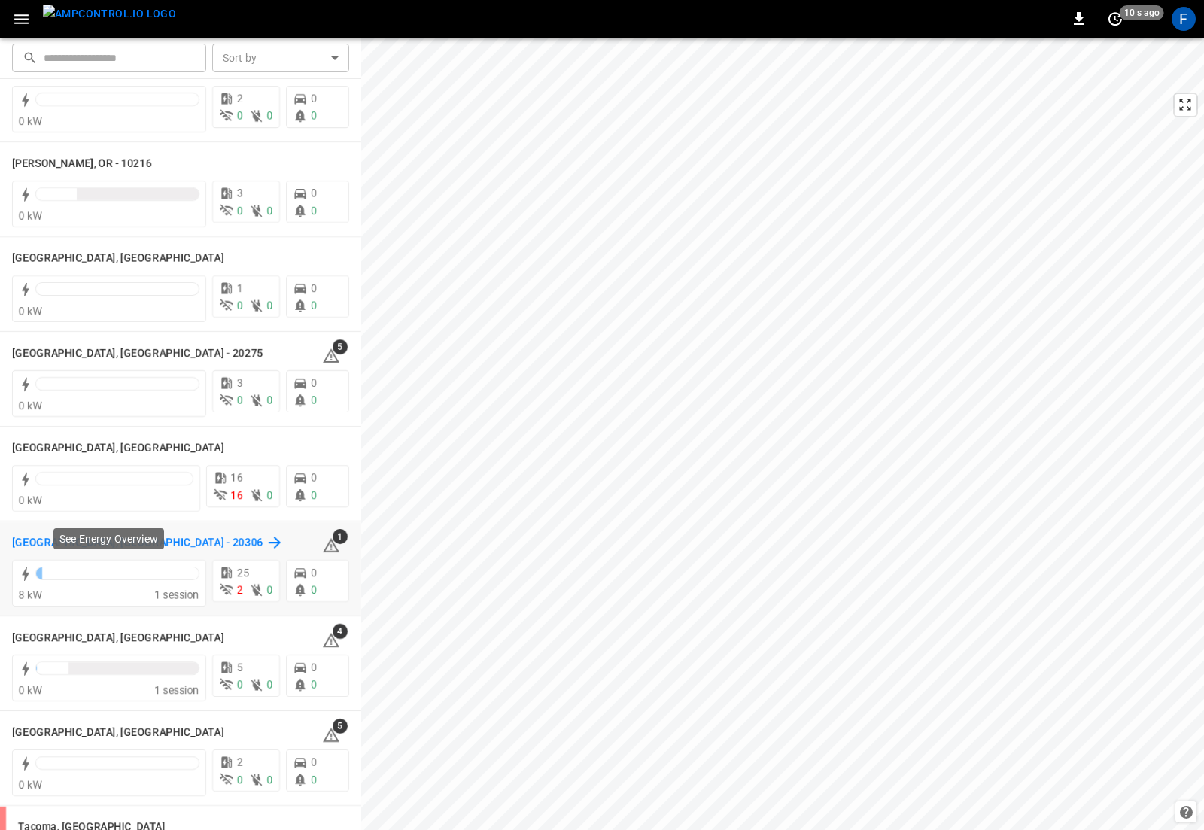
click at [32, 542] on h6 "Richmond, CA - 20306" at bounding box center [137, 543] width 250 height 17
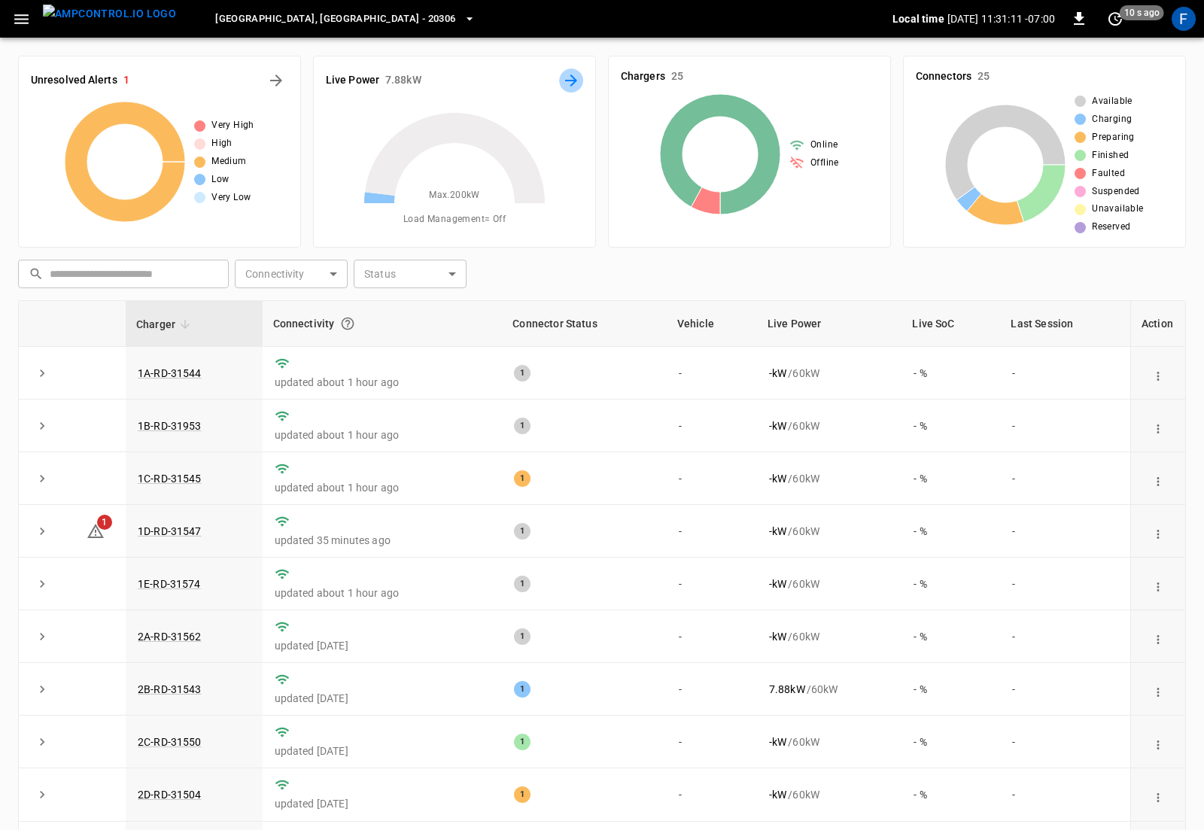
click at [569, 81] on icon "Energy Overview" at bounding box center [571, 80] width 18 height 18
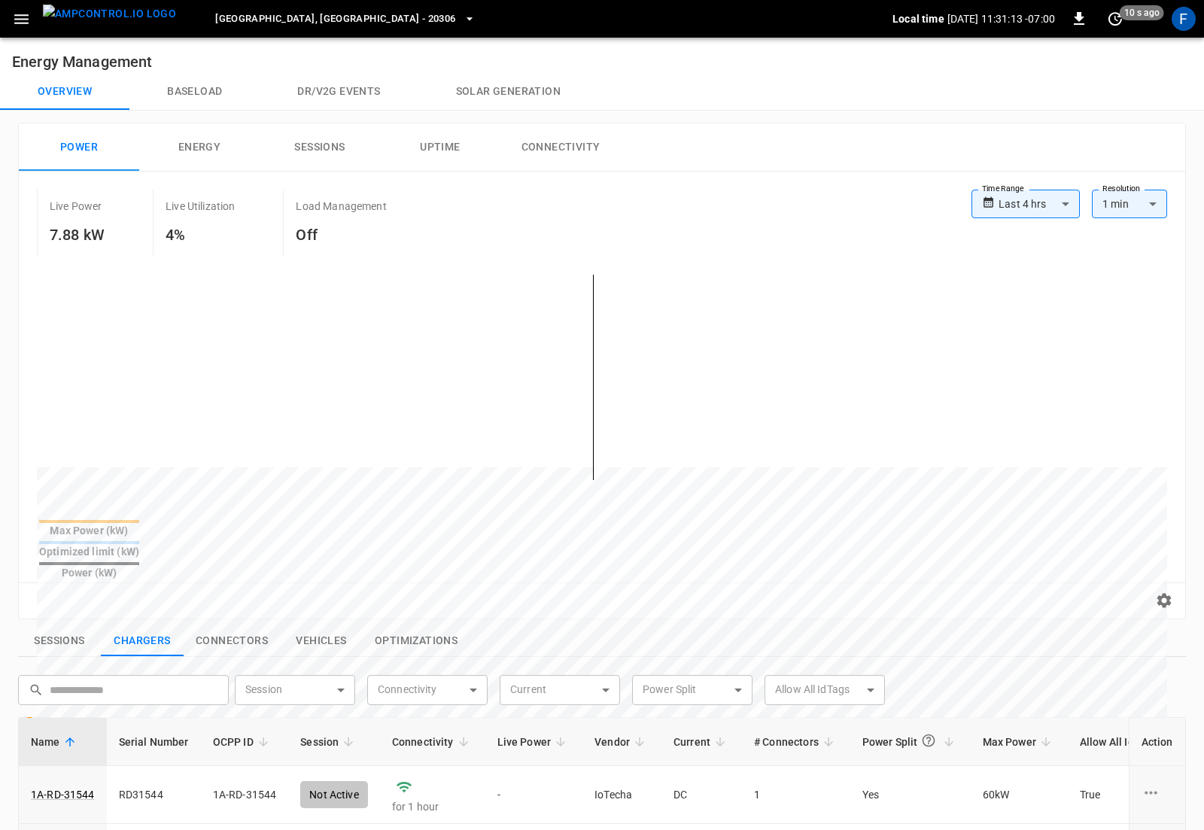
click at [1023, 194] on label "Time Range" at bounding box center [1003, 189] width 42 height 12
click at [1019, 209] on body "**********" at bounding box center [602, 675] width 1204 height 1350
click at [1014, 357] on li "Last 30 days" at bounding box center [1025, 360] width 108 height 25
type input "**********"
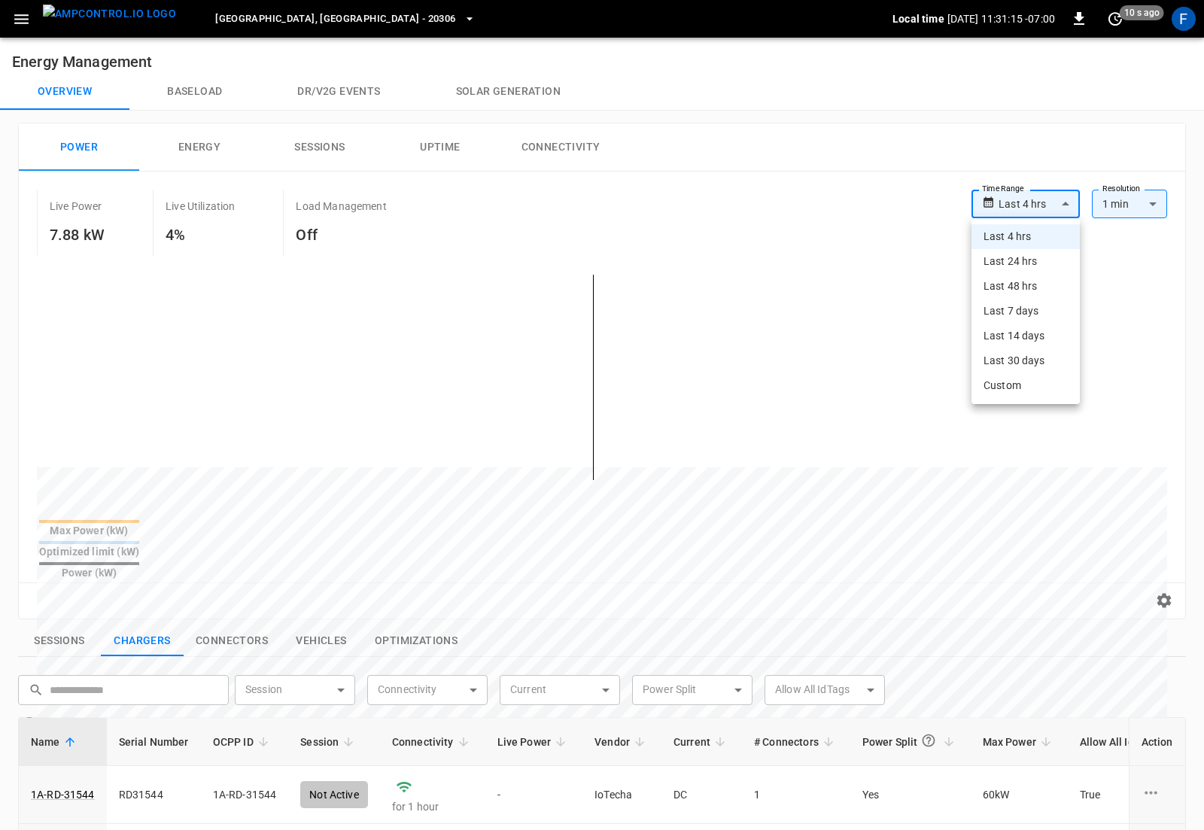
type input "**"
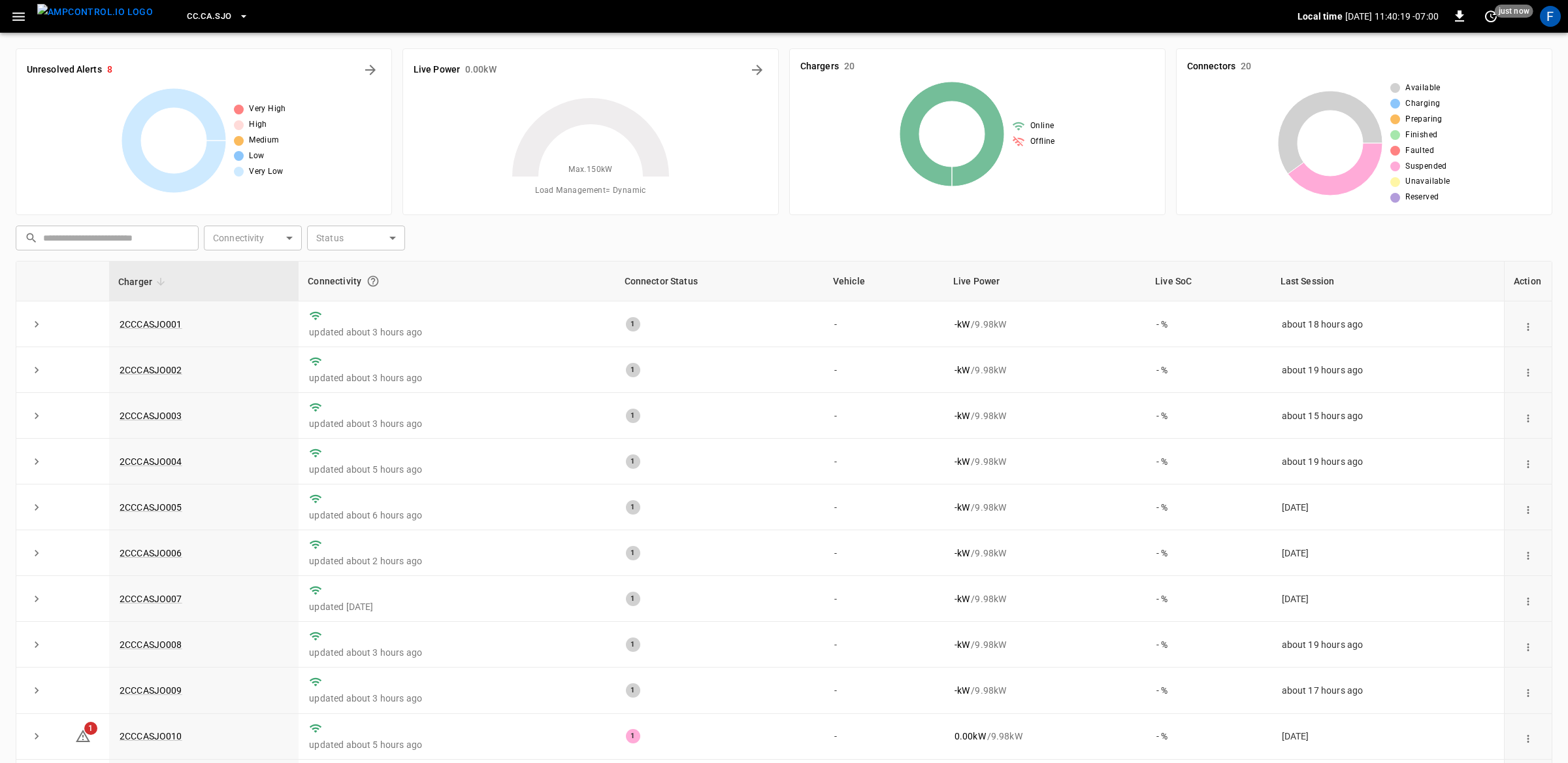
click at [187, 23] on span "CC.CA.SJO" at bounding box center [208, 17] width 44 height 15
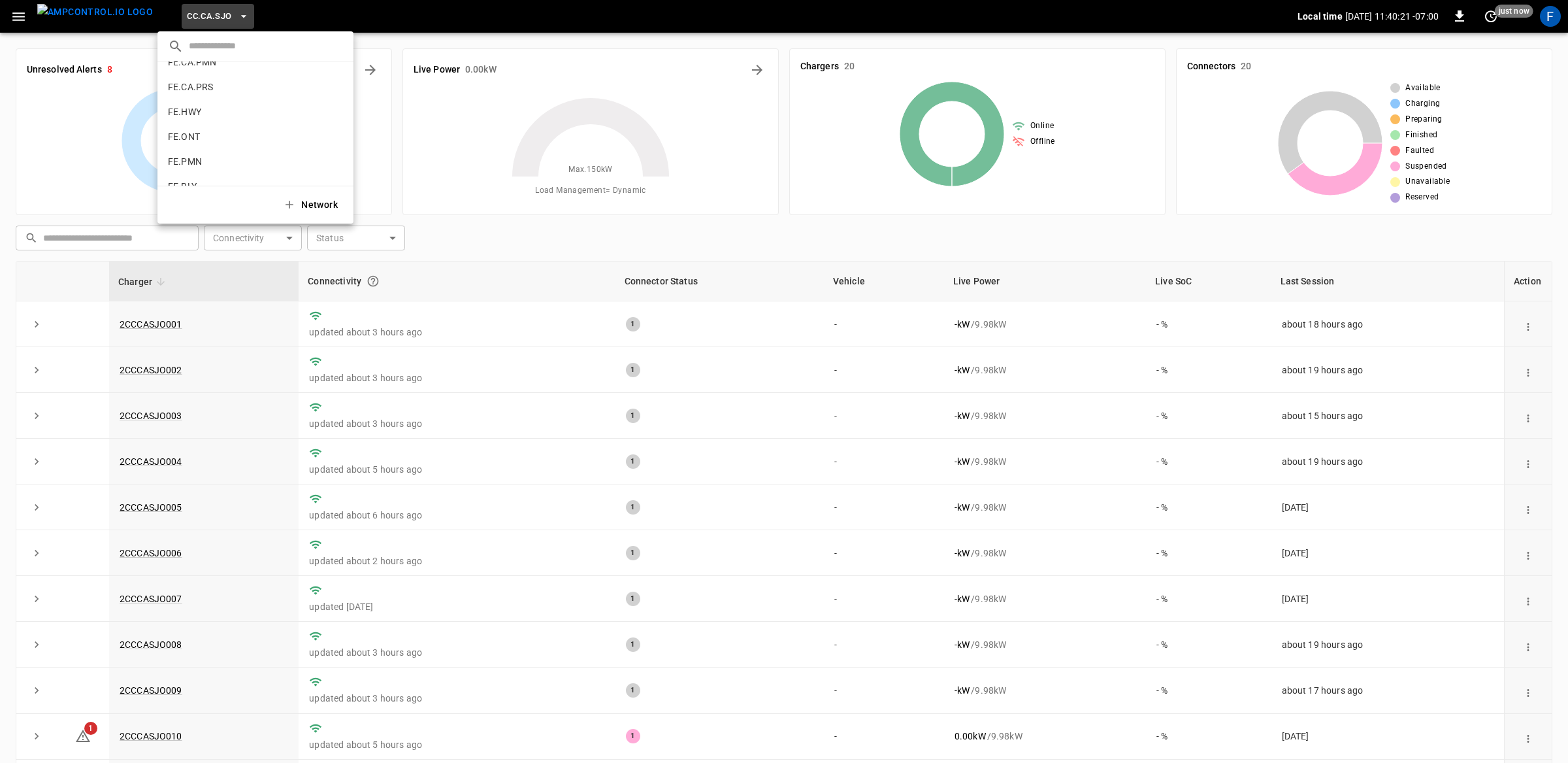
scroll to position [499, 0]
click at [202, 90] on li "FE.HWY 5c60 ..." at bounding box center [255, 102] width 196 height 25
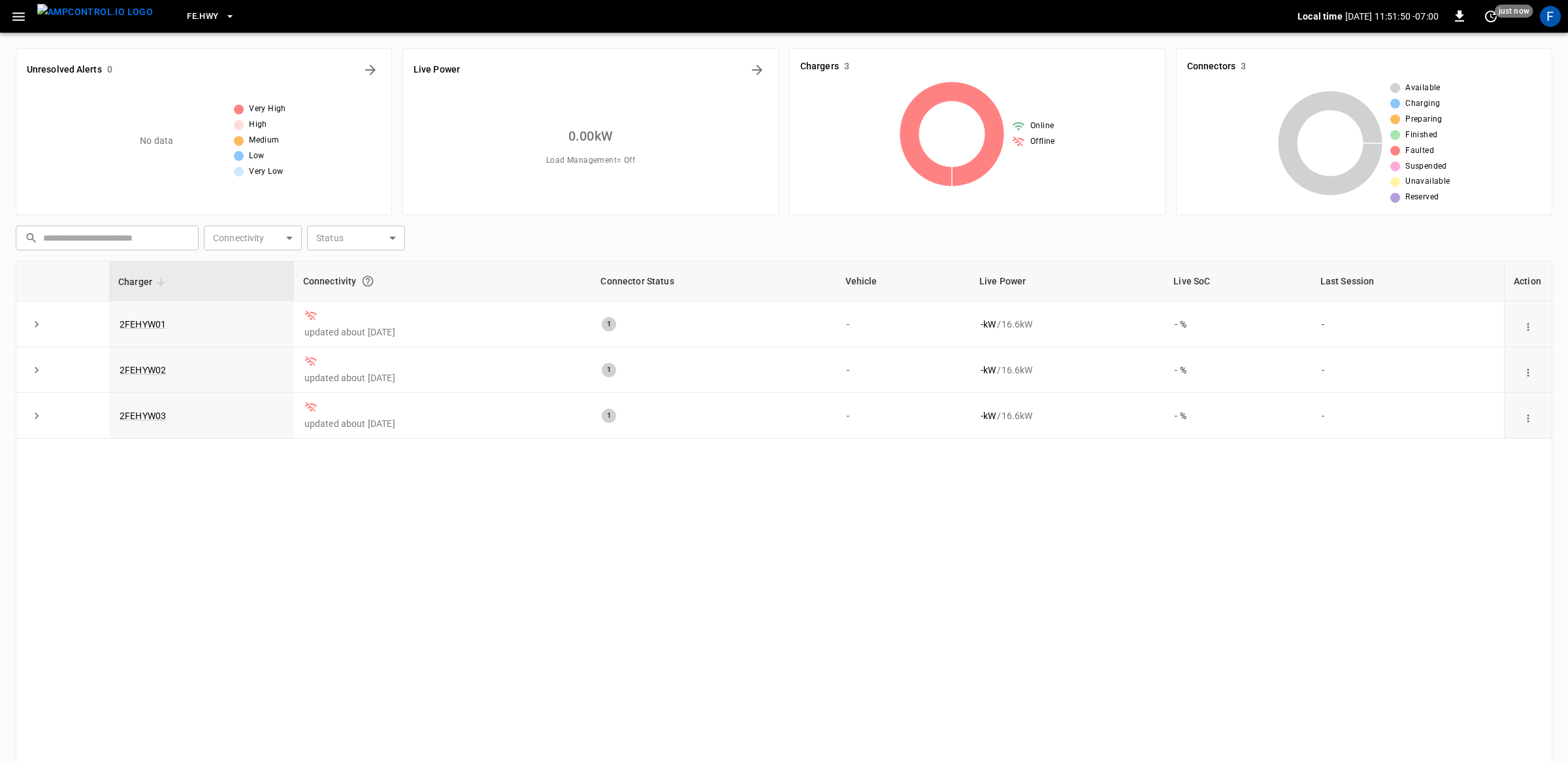
click at [81, 20] on img "menu" at bounding box center [95, 12] width 116 height 17
click at [17, 12] on icon "button" at bounding box center [18, 17] width 17 height 17
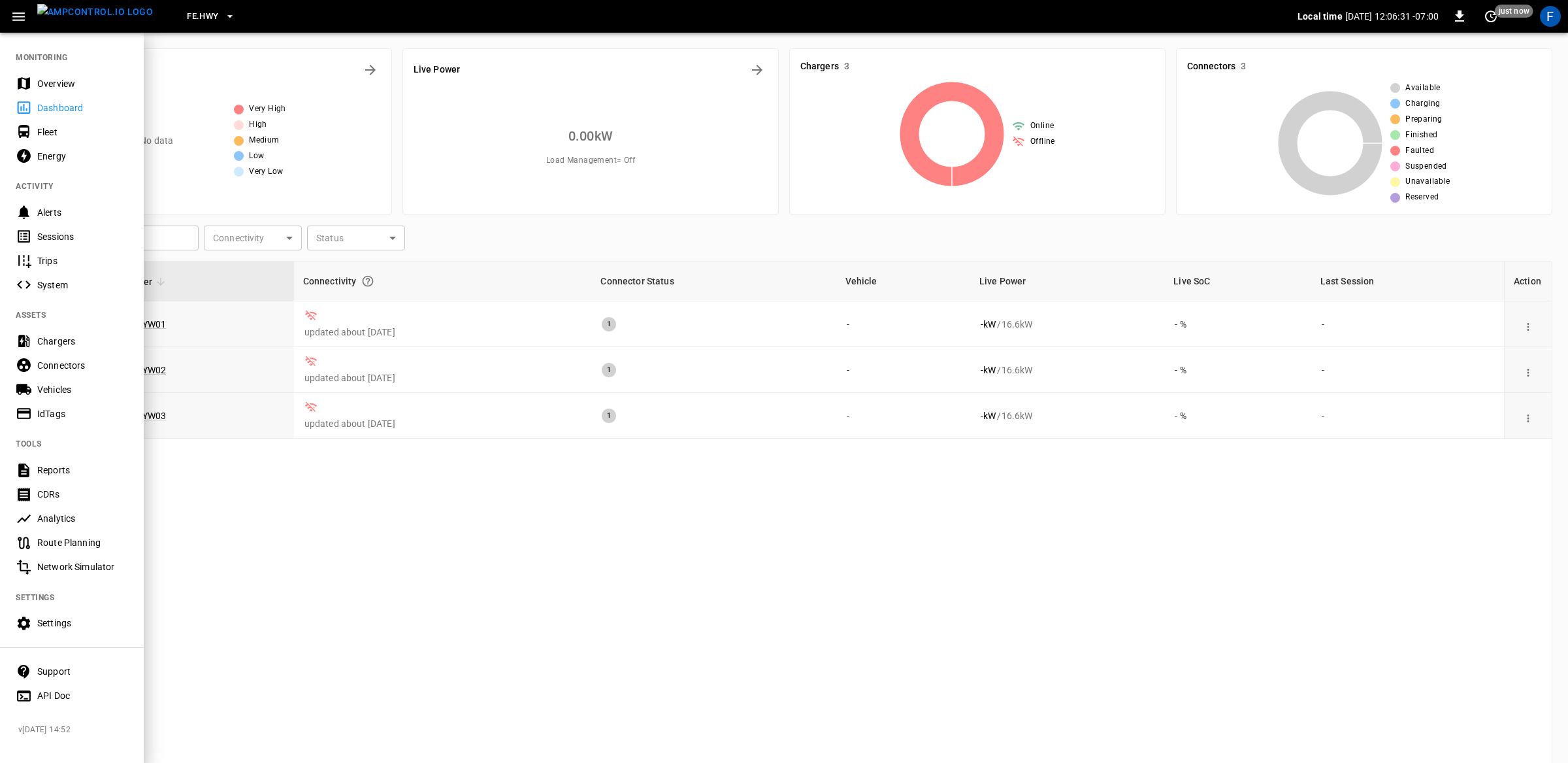
click at [43, 69] on nav "MONITORING Overview Dashboard Fleet Energy ACTIVITY Alerts Sessions Trips Syste…" at bounding box center [71, 372] width 143 height 682
click at [43, 79] on div "Overview" at bounding box center [83, 83] width 91 height 13
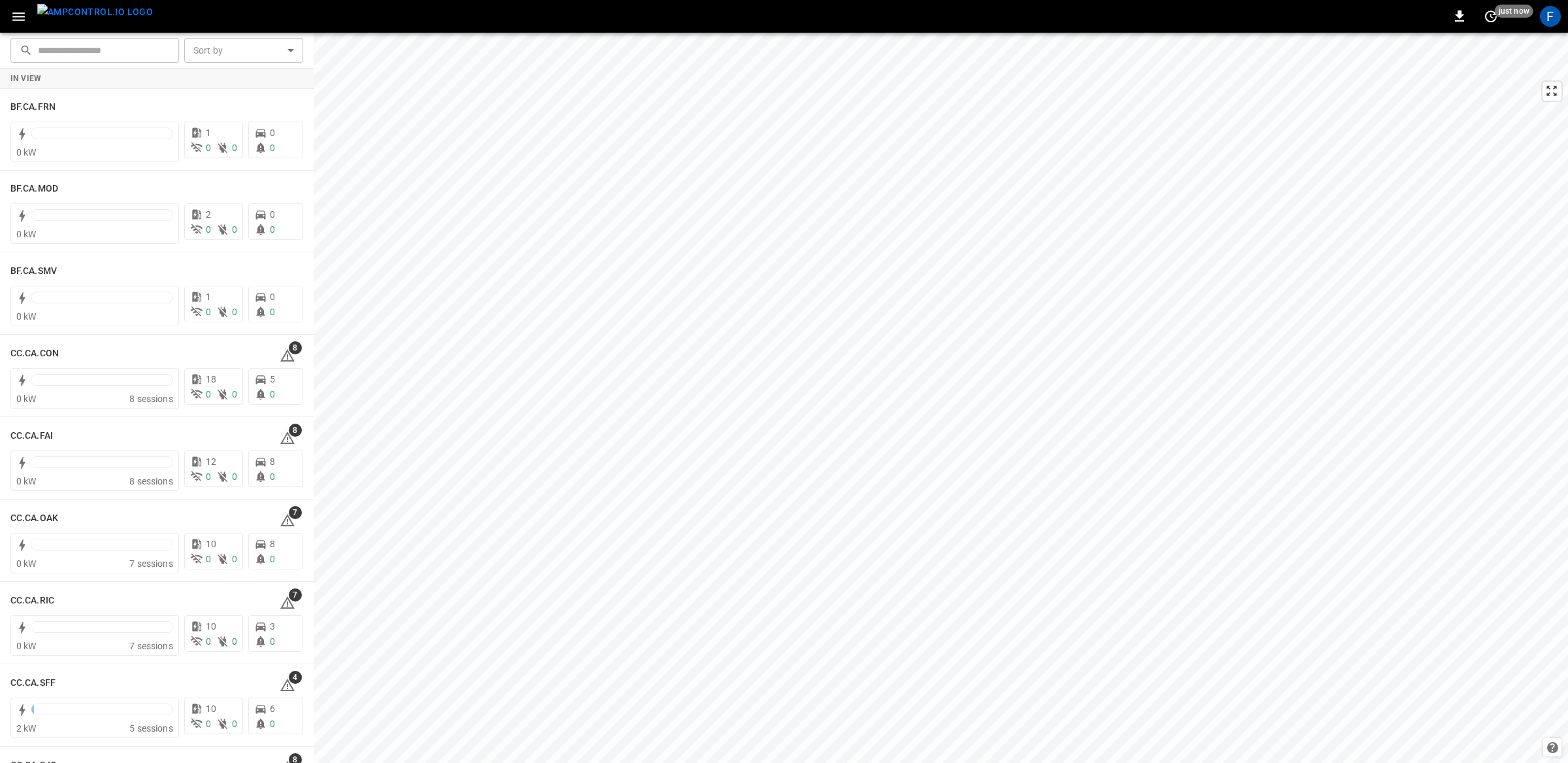
click at [1561, 17] on div "F" at bounding box center [1551, 17] width 25 height 25
click at [1552, 17] on div "F" at bounding box center [1551, 17] width 21 height 21
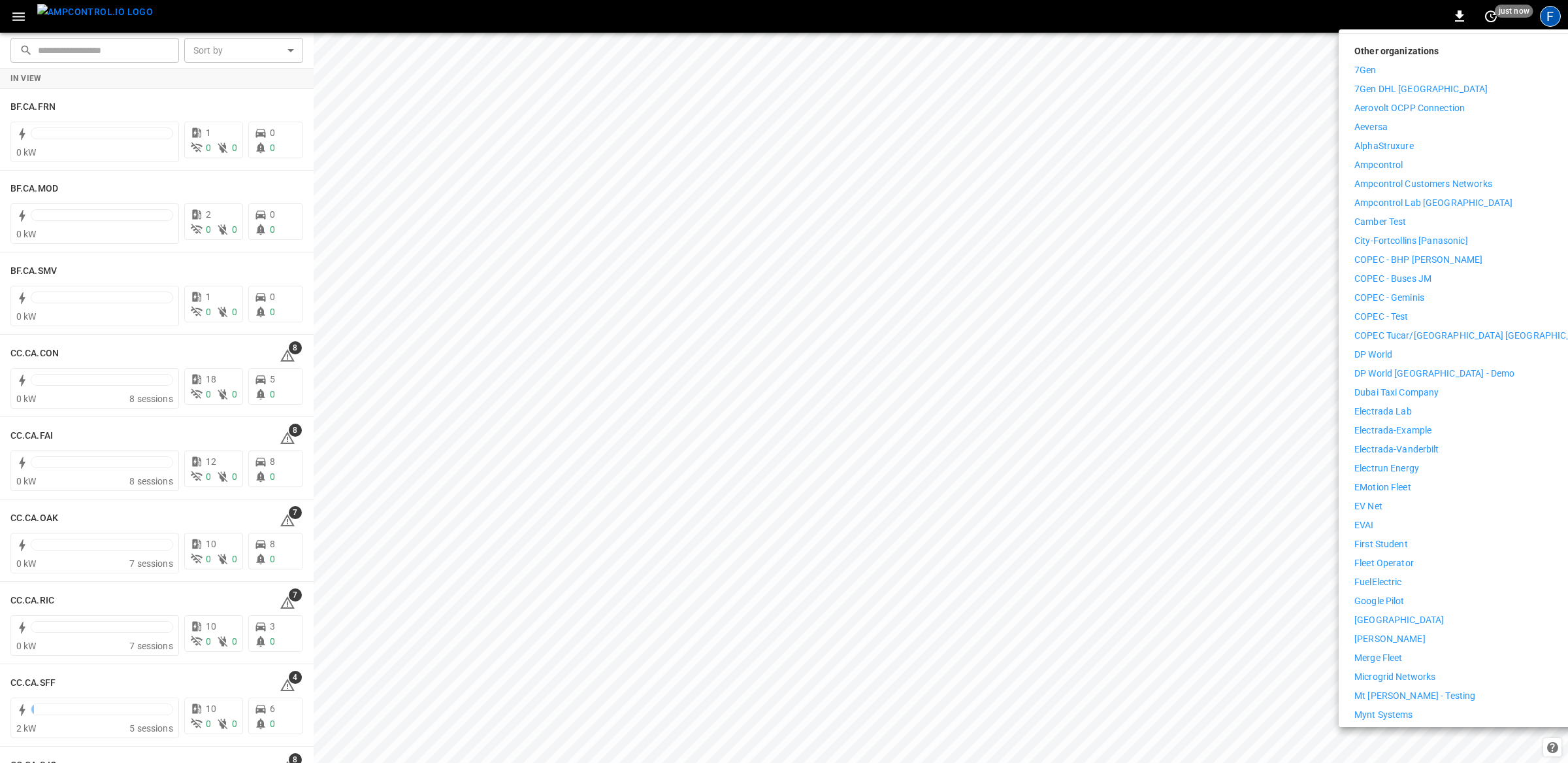
scroll to position [223, 0]
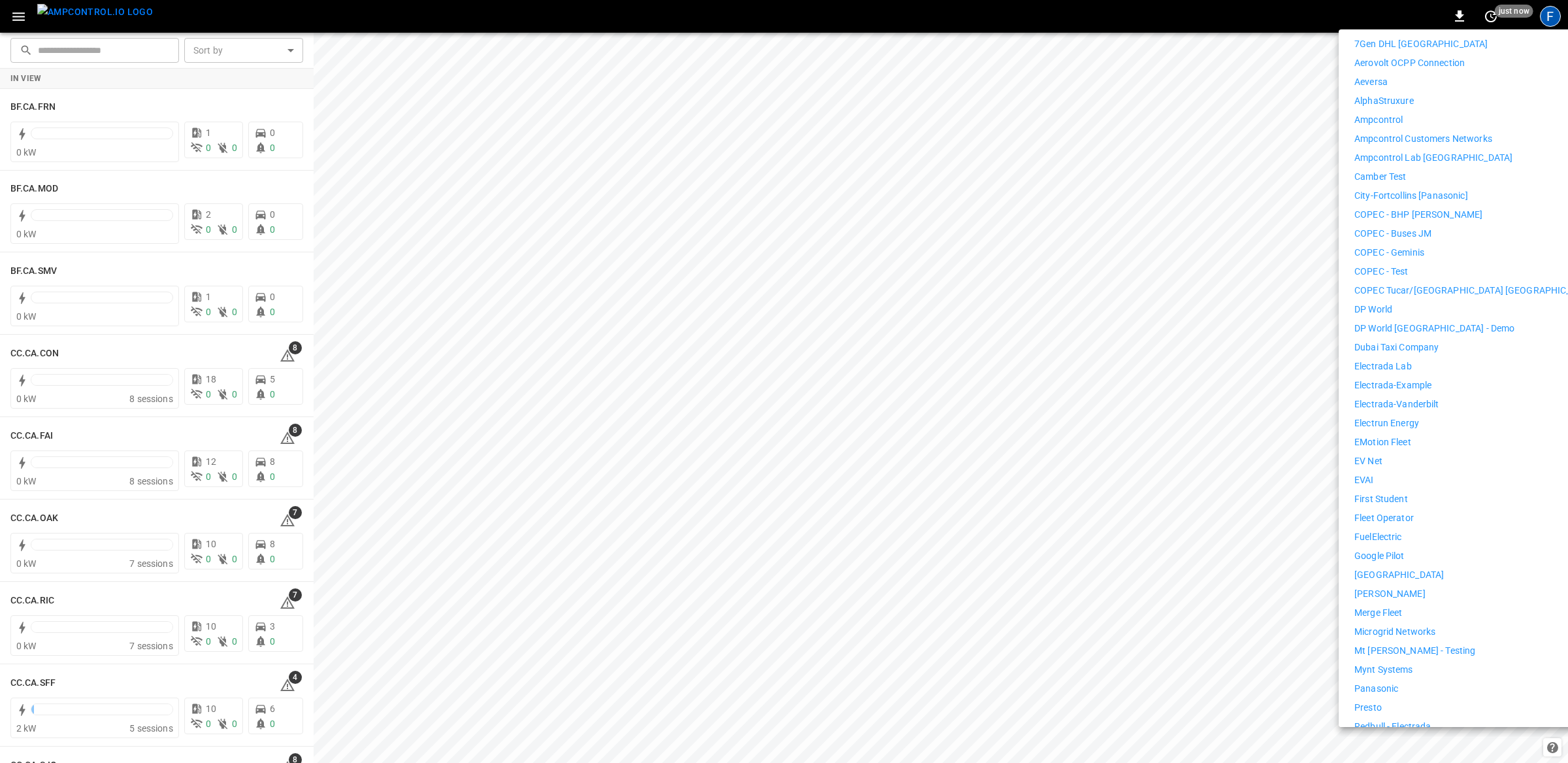
click at [1390, 492] on p "First Student" at bounding box center [1381, 499] width 54 height 14
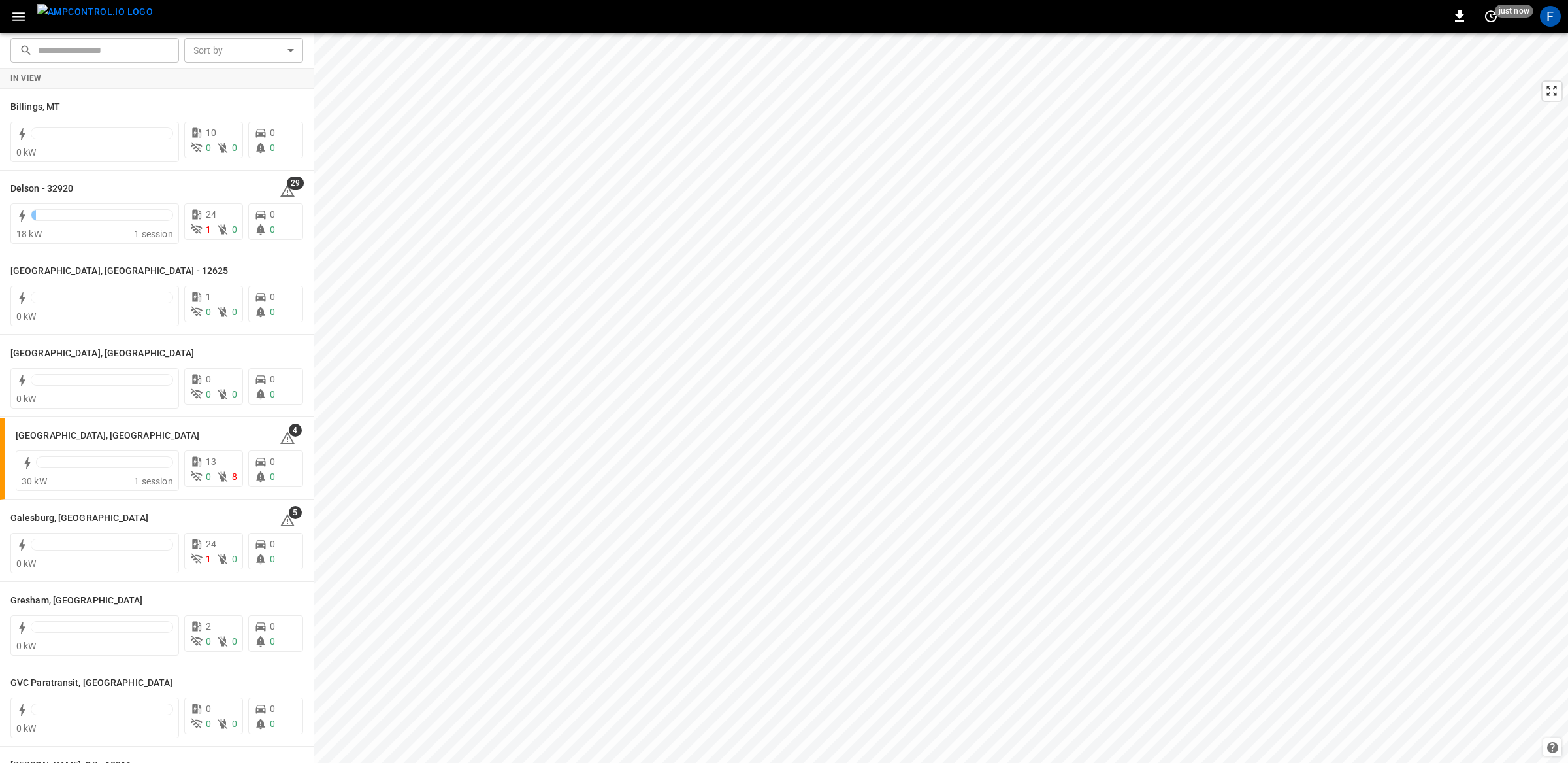
click at [12, 6] on button "button" at bounding box center [18, 17] width 27 height 24
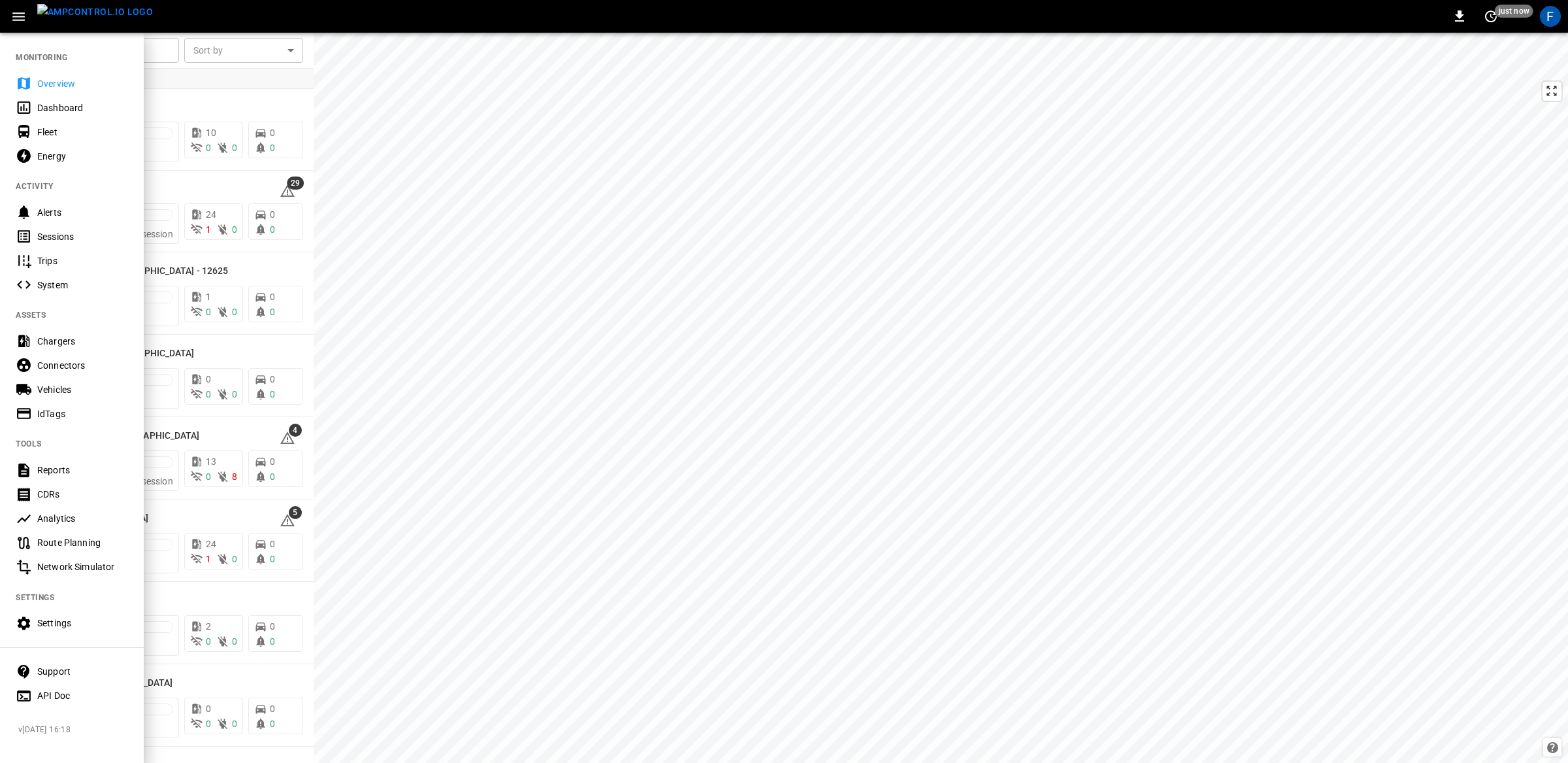
click at [64, 389] on div "Vehicles" at bounding box center [83, 389] width 91 height 13
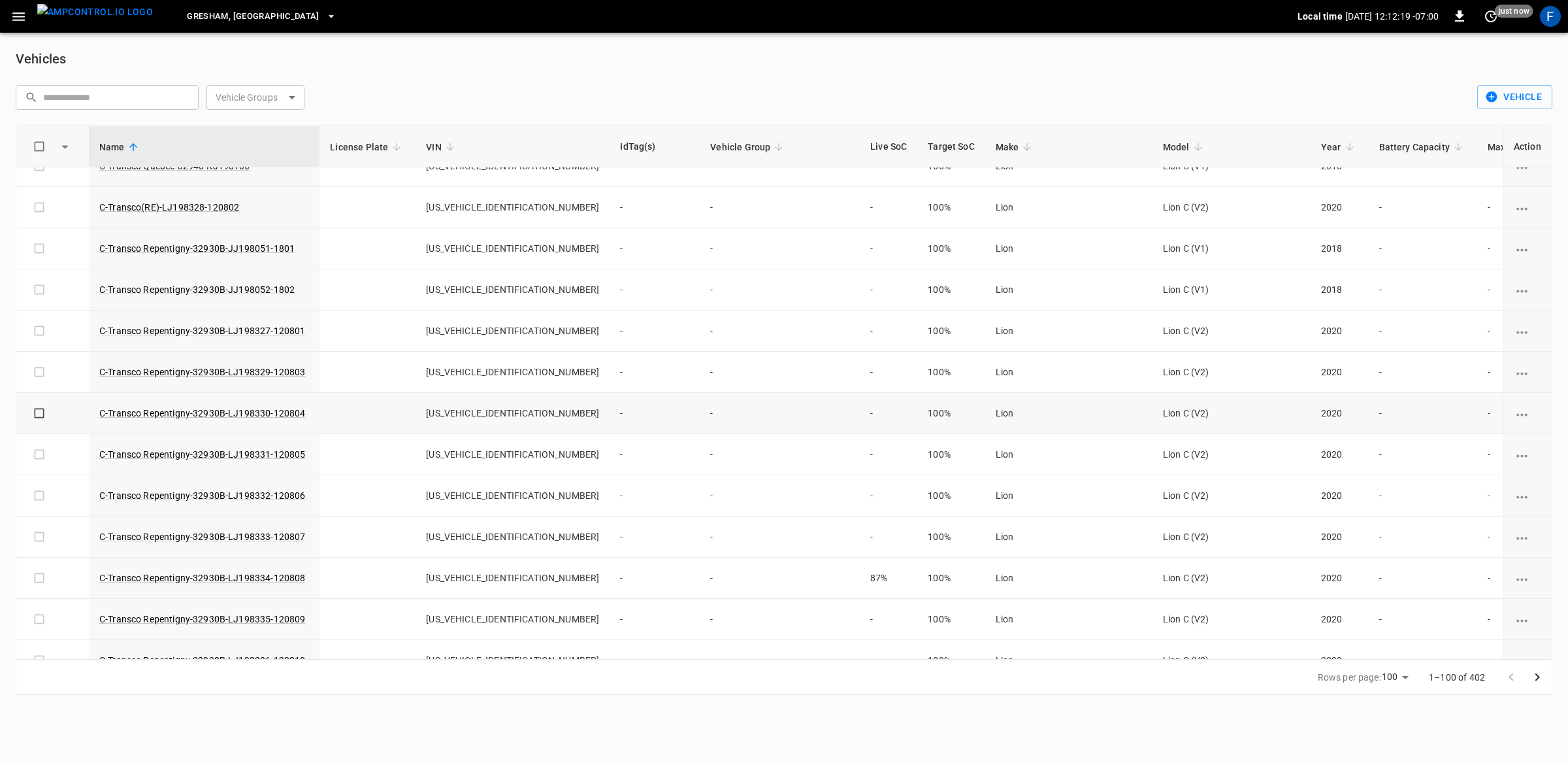
scroll to position [2986, 0]
click at [208, 421] on link "C-Transco Repentigny-32930B-LJ198334-120808" at bounding box center [202, 414] width 211 height 16
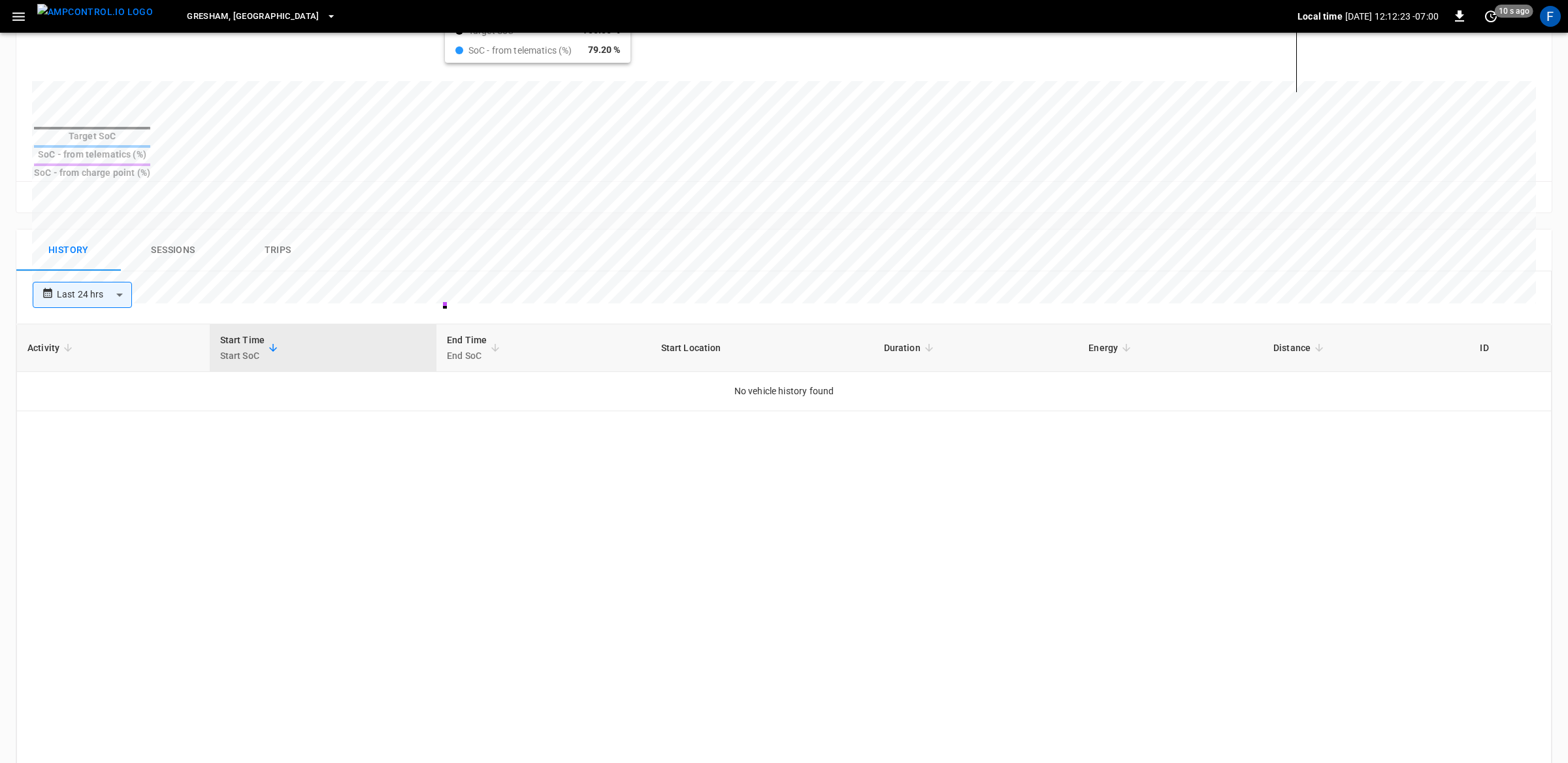
scroll to position [561, 0]
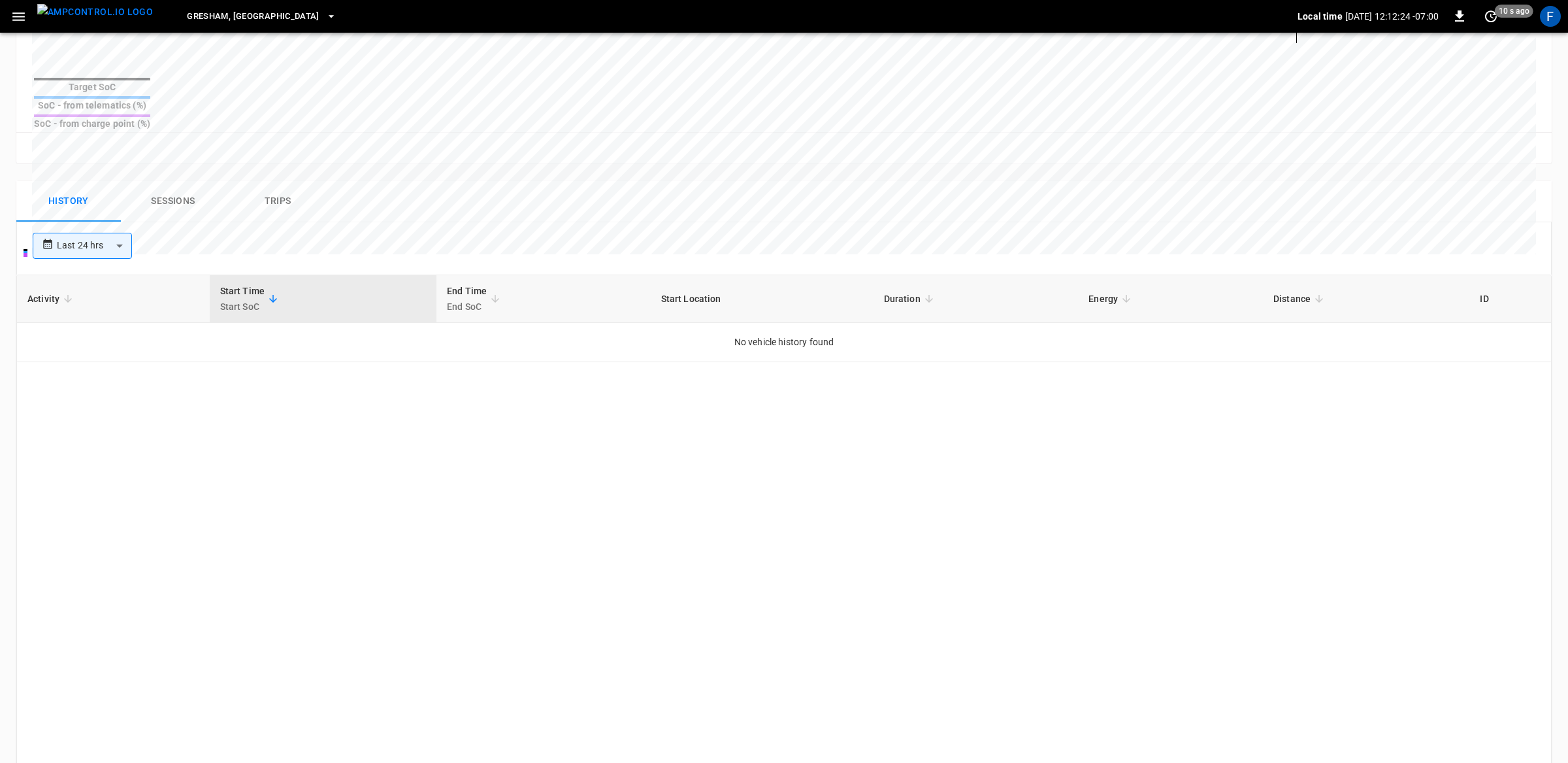
click at [179, 181] on button "Sessions" at bounding box center [173, 202] width 104 height 42
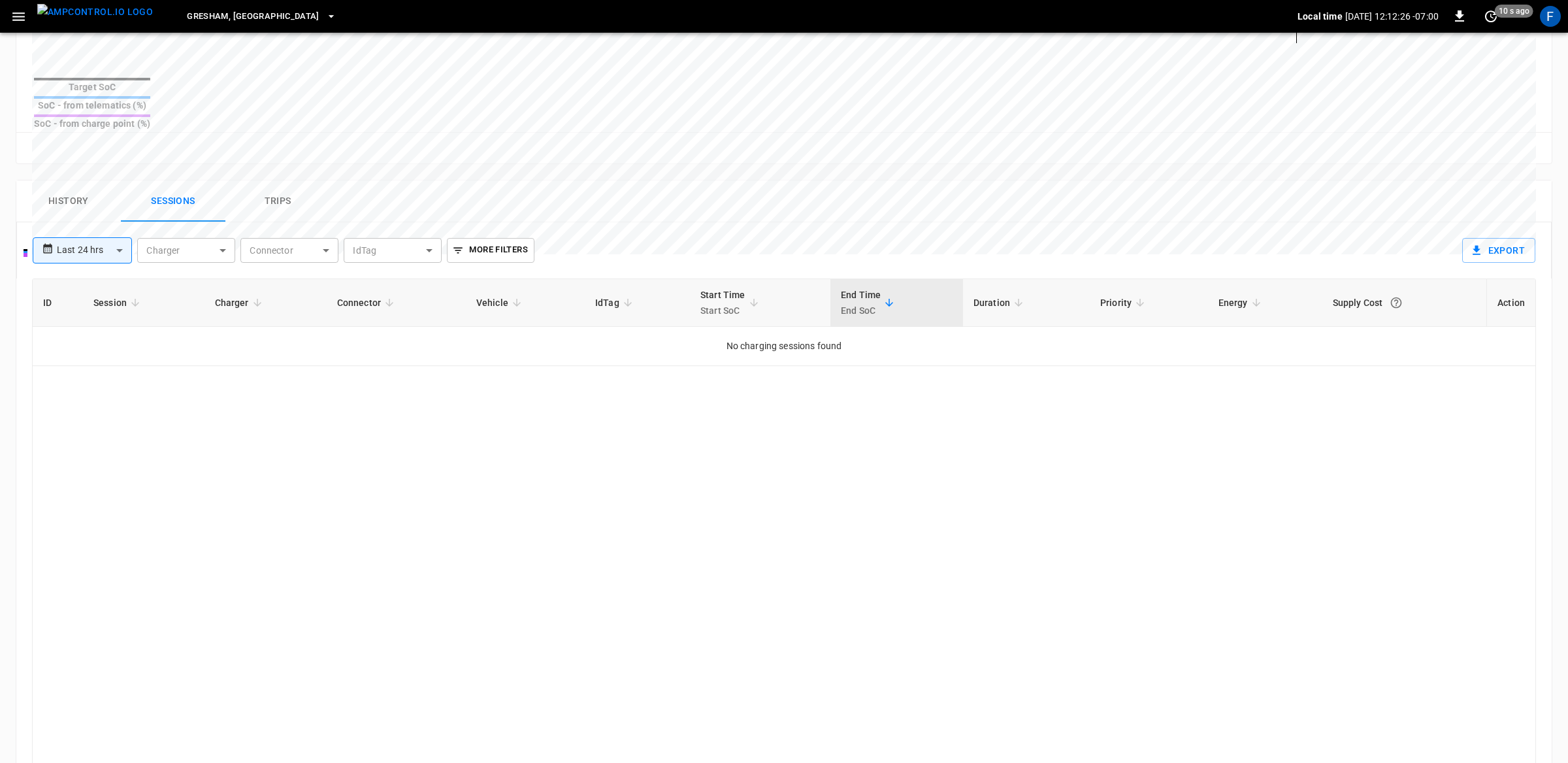
click at [262, 181] on button "Trips" at bounding box center [278, 202] width 104 height 42
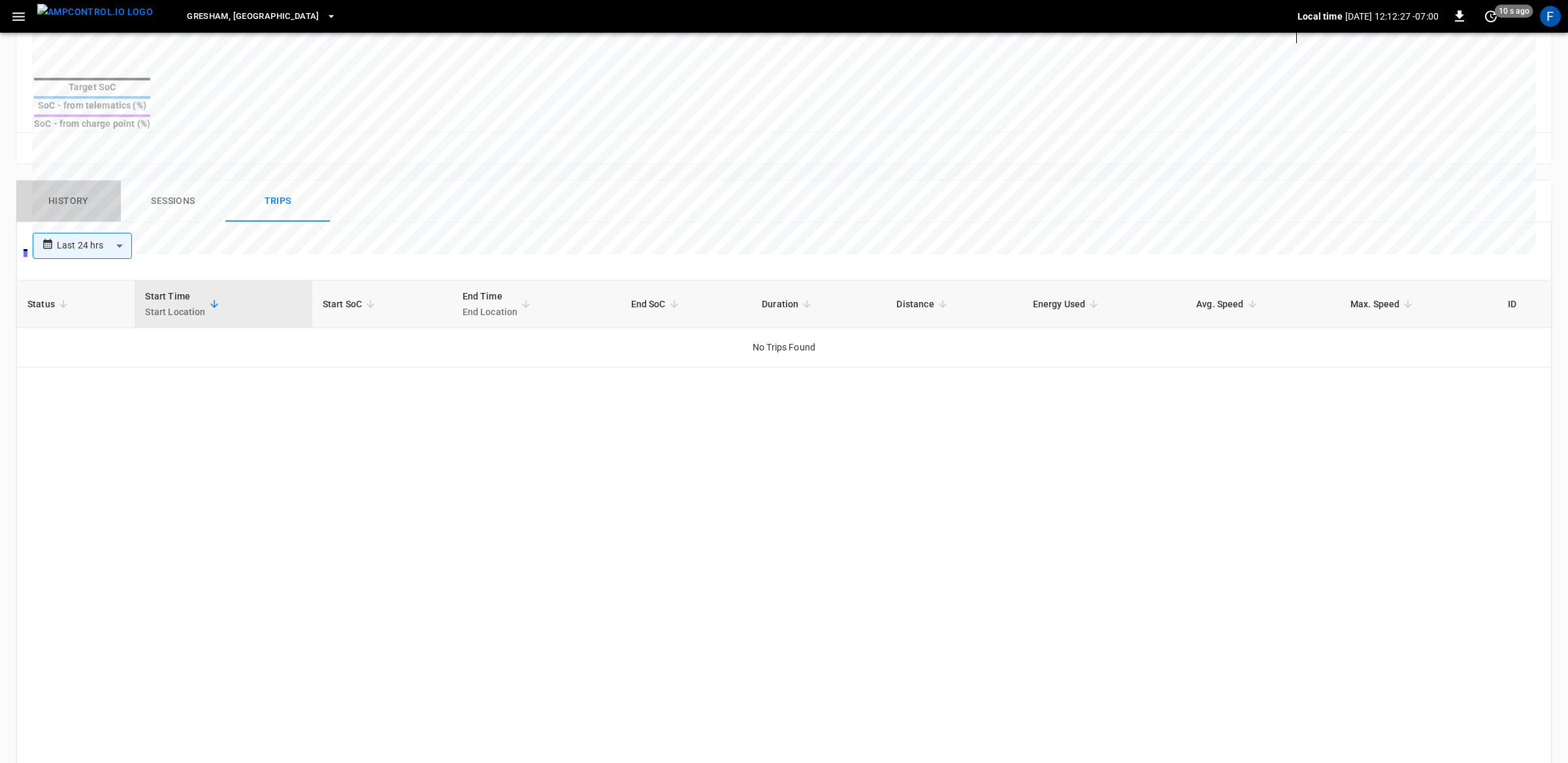
click at [107, 181] on button "History" at bounding box center [69, 202] width 104 height 42
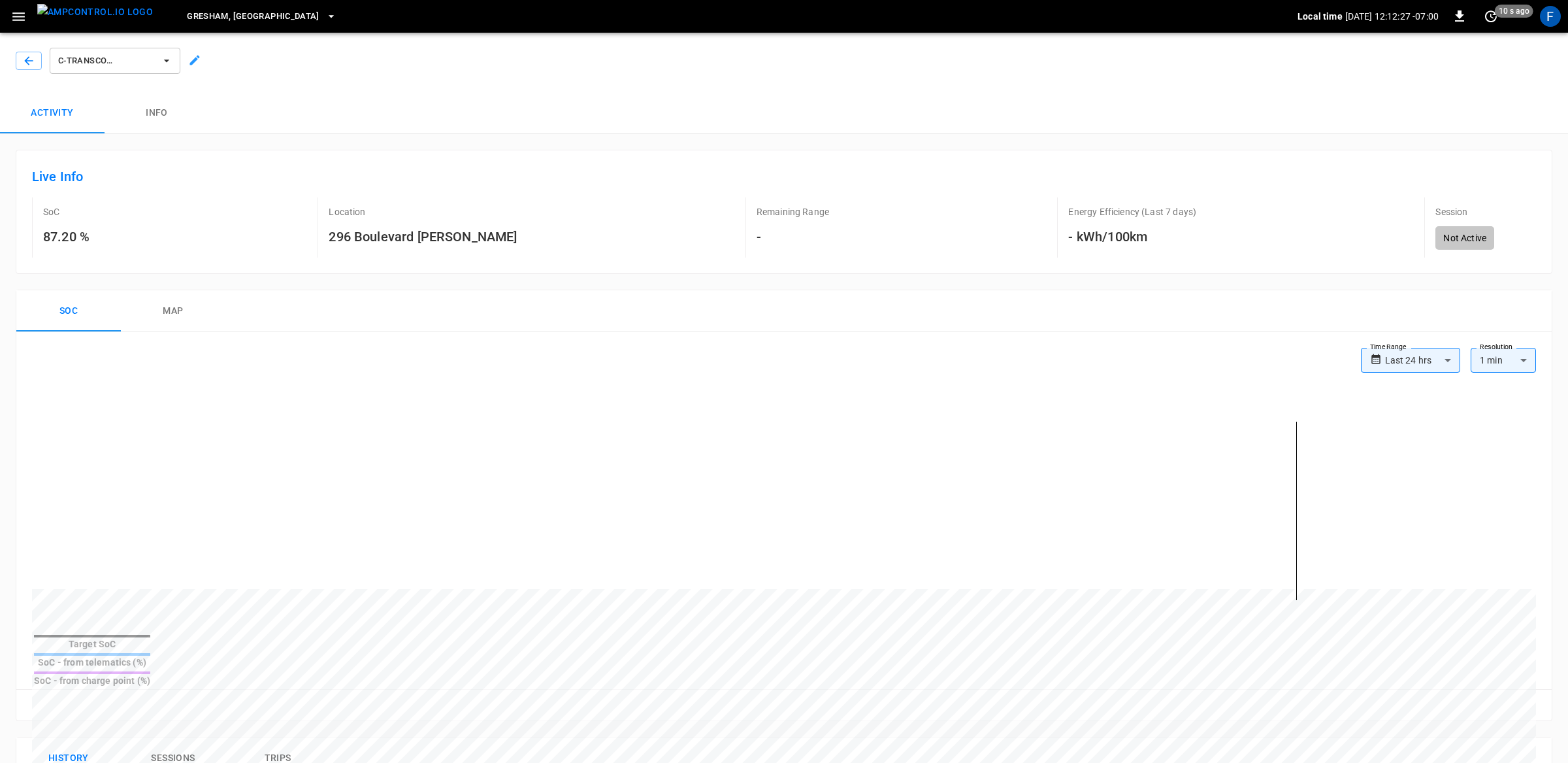
scroll to position [0, 0]
click at [23, 64] on icon "button" at bounding box center [29, 63] width 13 height 13
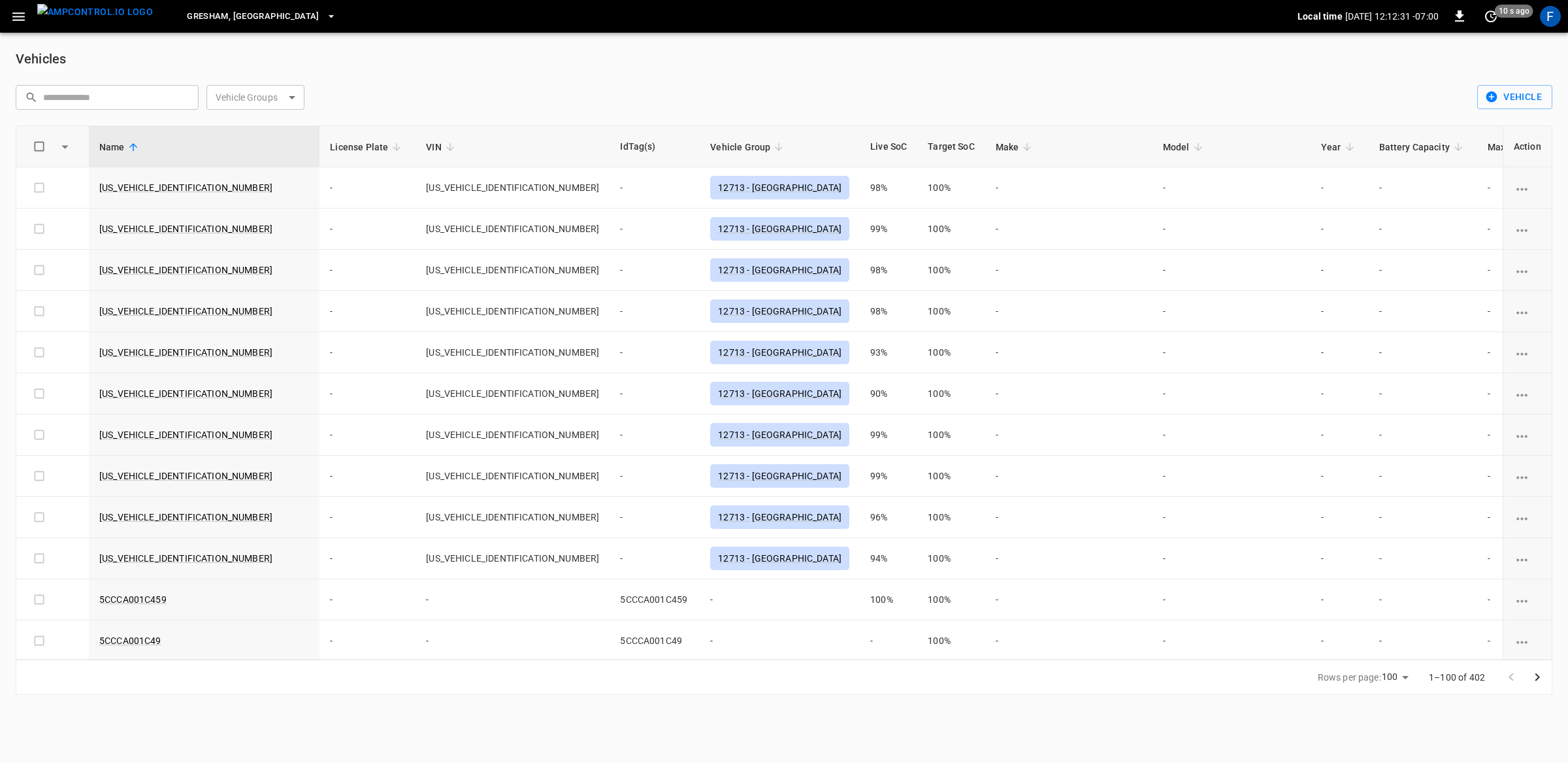
click at [18, 23] on icon "button" at bounding box center [18, 17] width 17 height 17
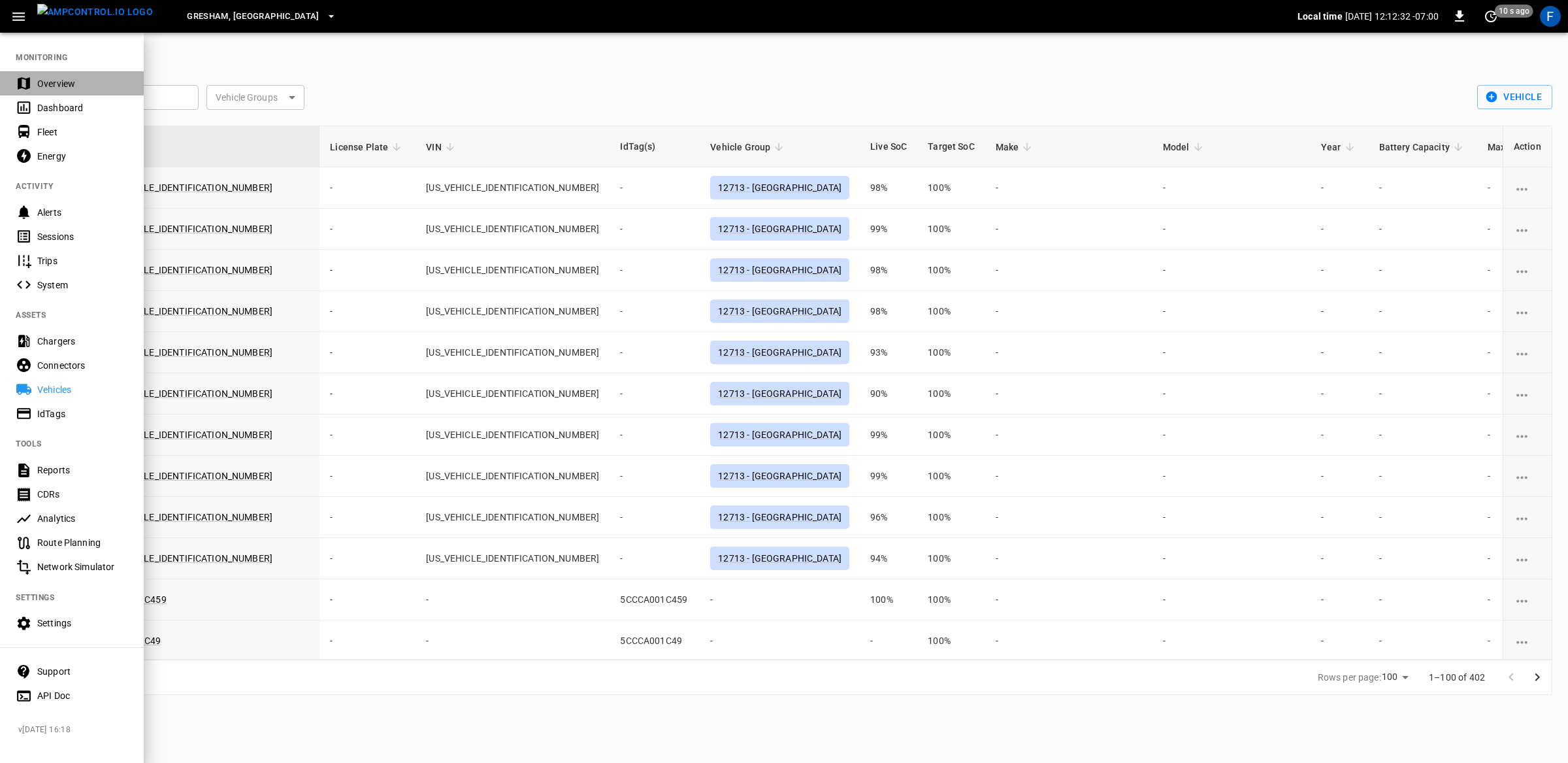
click at [46, 79] on div "Overview" at bounding box center [83, 83] width 91 height 13
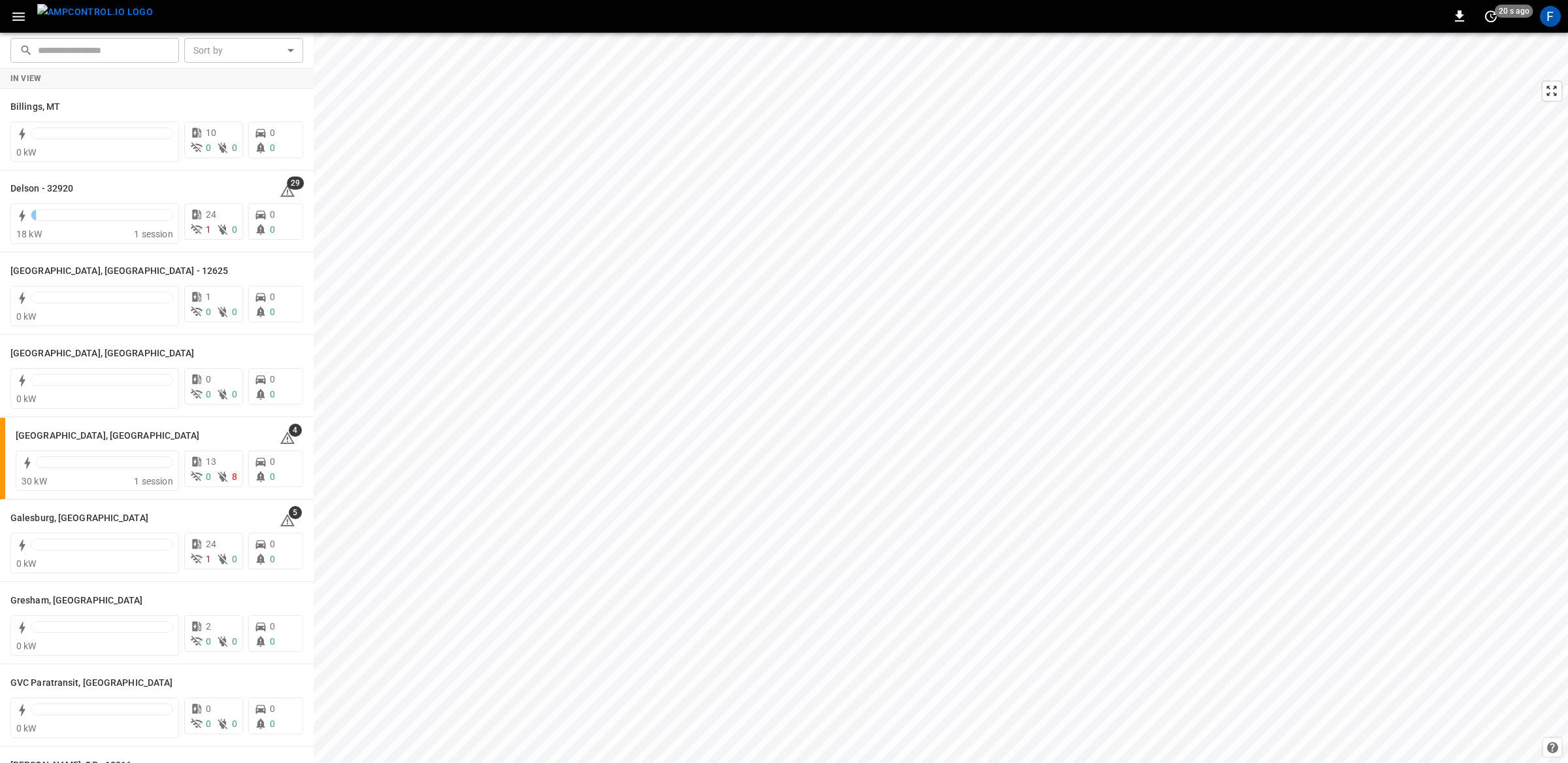
click at [284, 48] on body "0 20 s ago F ​ ​ Sort by ​ Sort by In View Billings, MT 0 kW 10 0 0 0 0 Delson …" at bounding box center [784, 382] width 1568 height 763
click at [284, 48] on div at bounding box center [784, 382] width 1568 height 763
click at [1545, 14] on div "F" at bounding box center [1551, 17] width 21 height 21
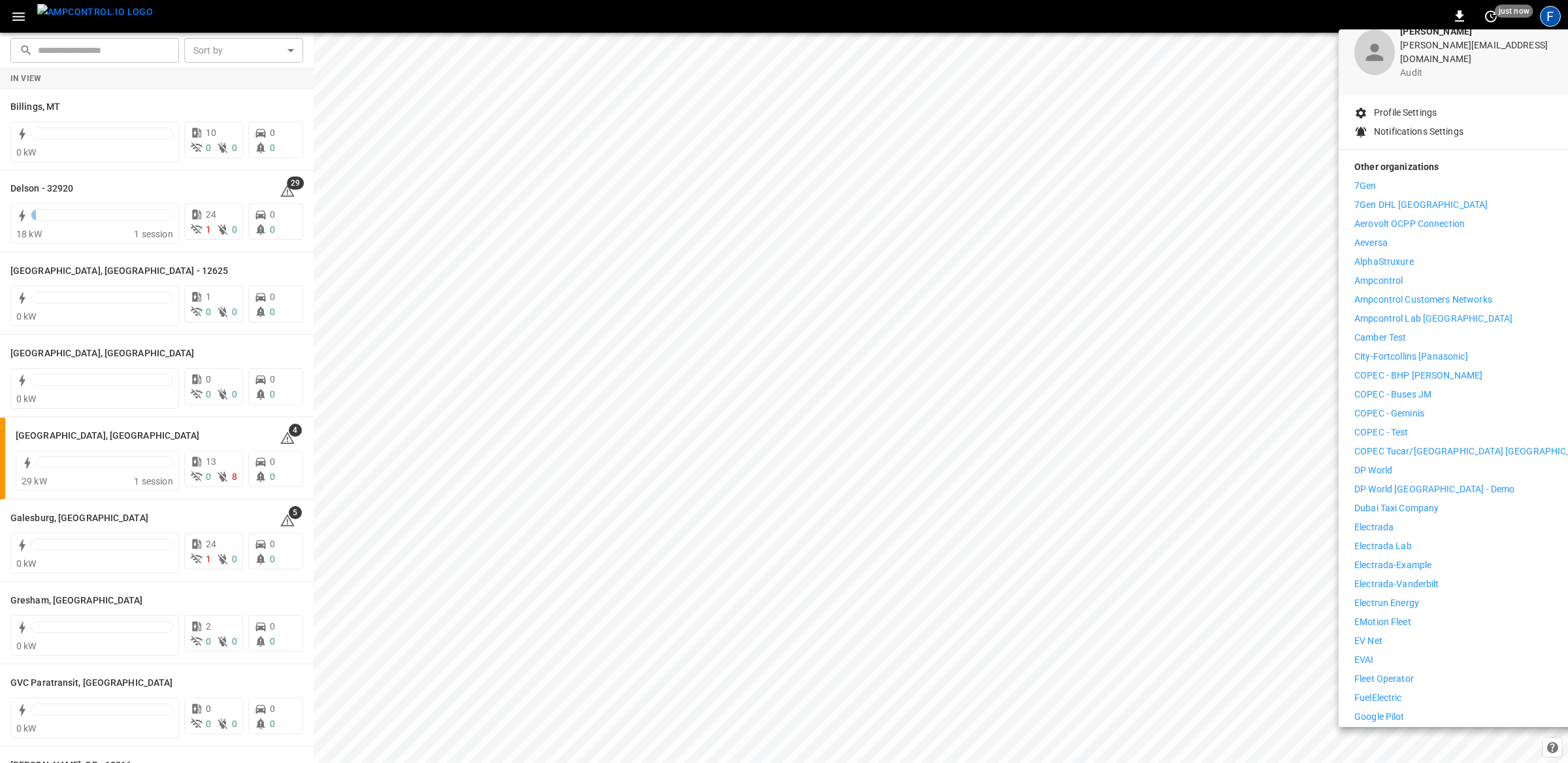
scroll to position [66, 0]
click at [1386, 689] on p "FuelElectric" at bounding box center [1378, 694] width 48 height 14
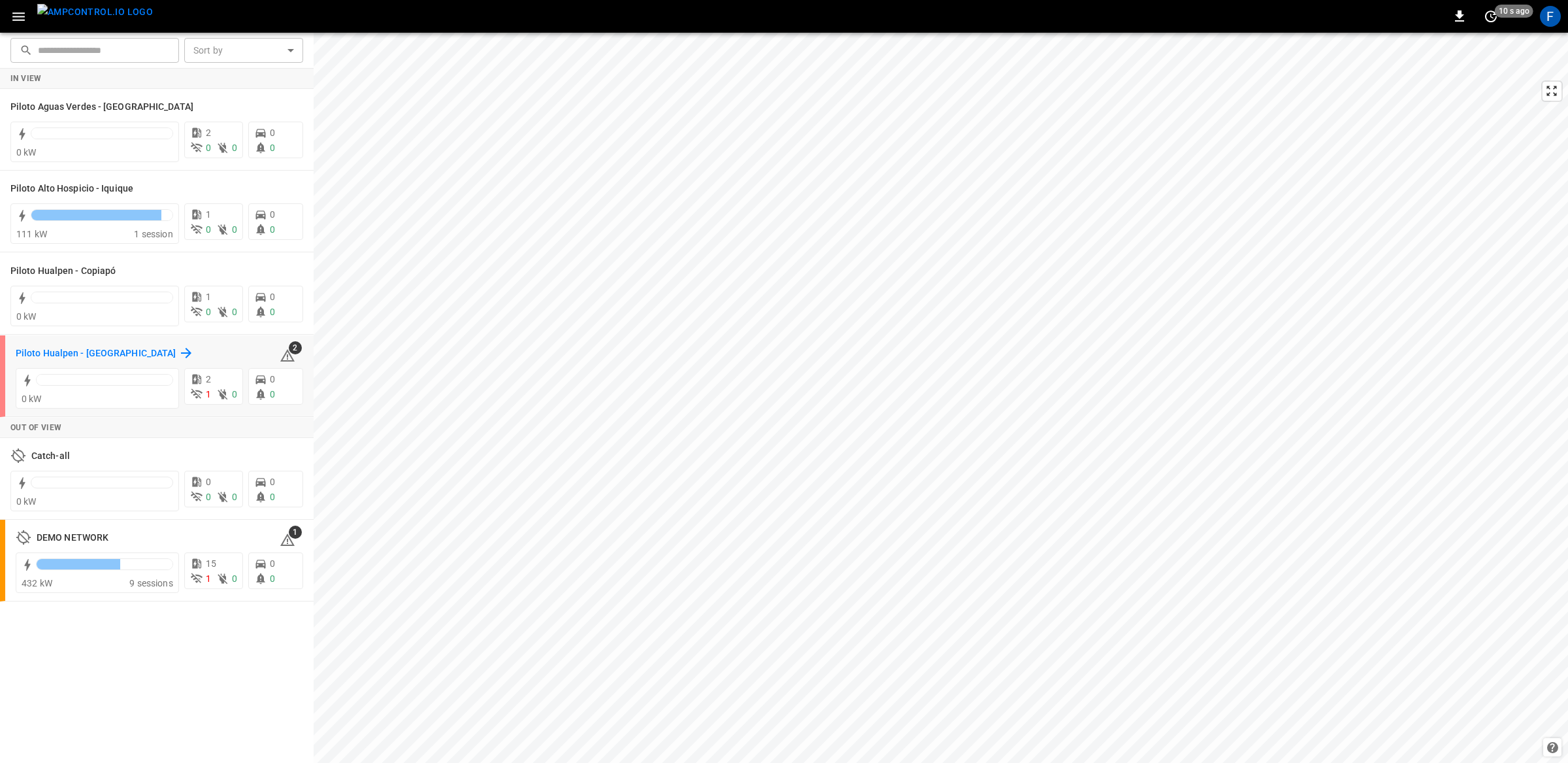
click at [27, 352] on h6 "Piloto Hualpen - [GEOGRAPHIC_DATA]" at bounding box center [96, 354] width 160 height 15
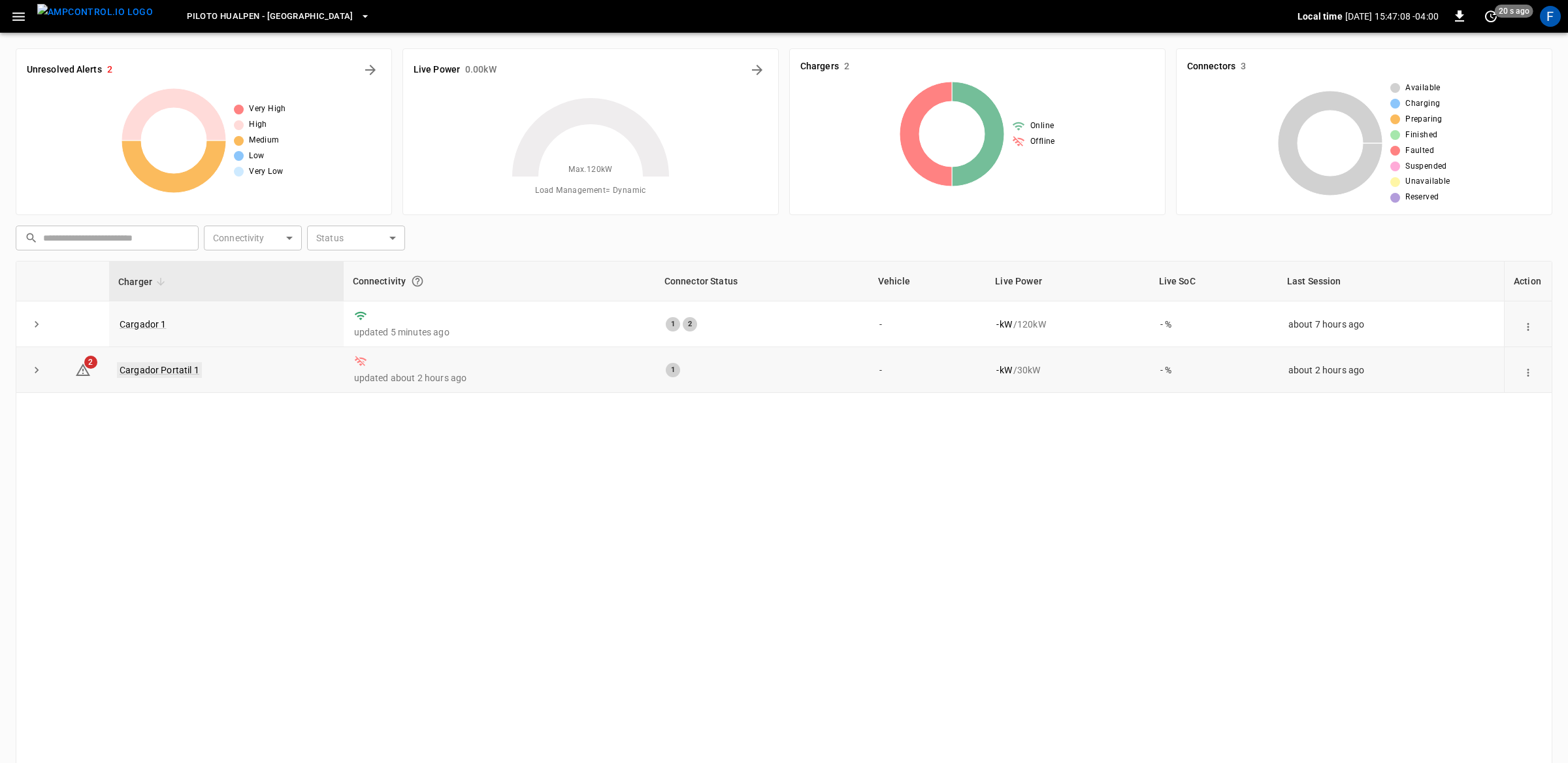
click at [152, 374] on link "Cargador Portatil 1" at bounding box center [160, 370] width 85 height 16
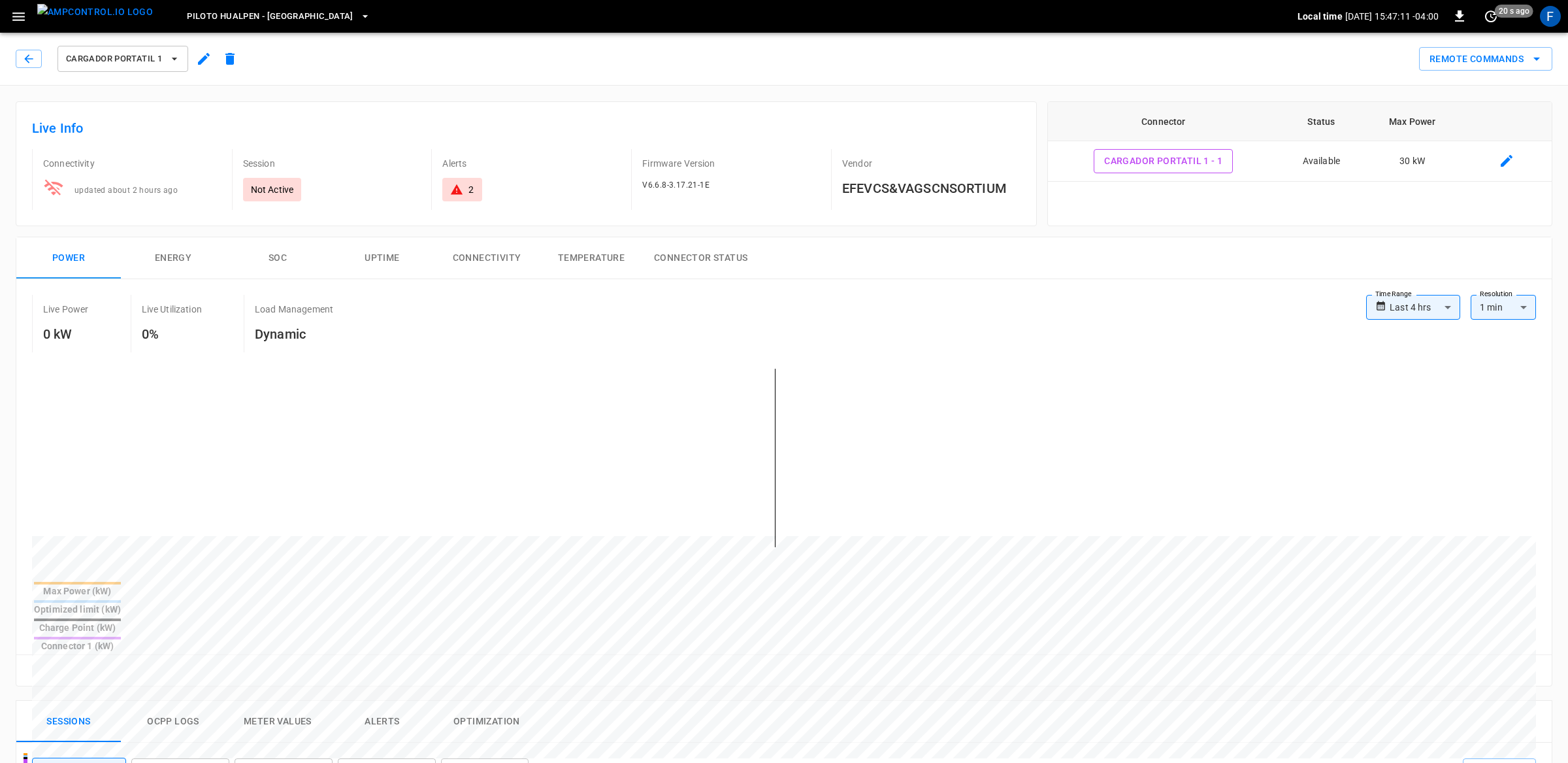
click at [58, 20] on img "menu" at bounding box center [95, 12] width 116 height 17
